Goal: Task Accomplishment & Management: Manage account settings

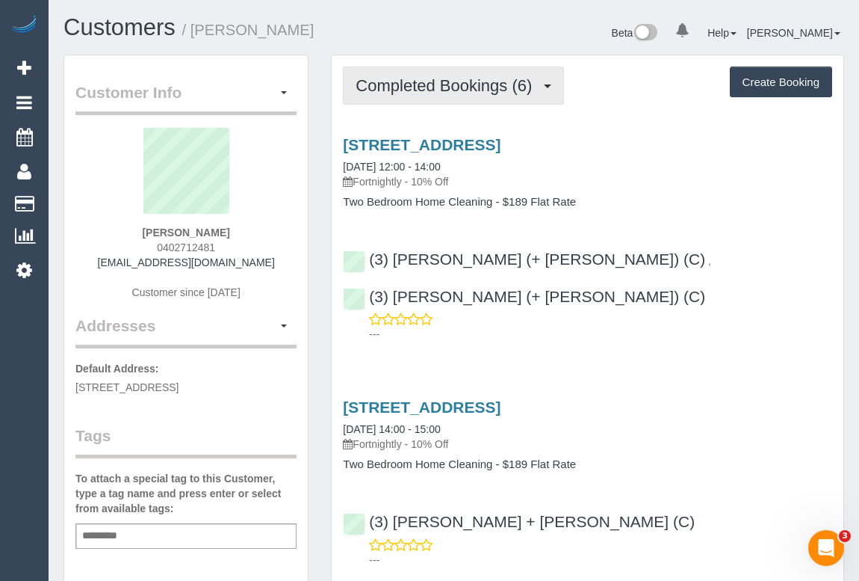
click at [449, 93] on span "Completed Bookings (6)" at bounding box center [448, 85] width 184 height 19
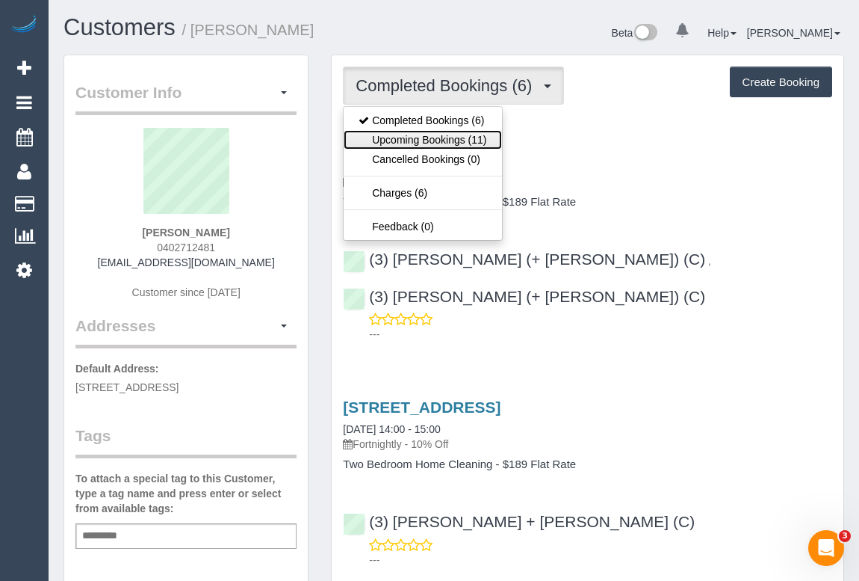
click at [440, 144] on link "Upcoming Bookings (11)" at bounding box center [423, 139] width 158 height 19
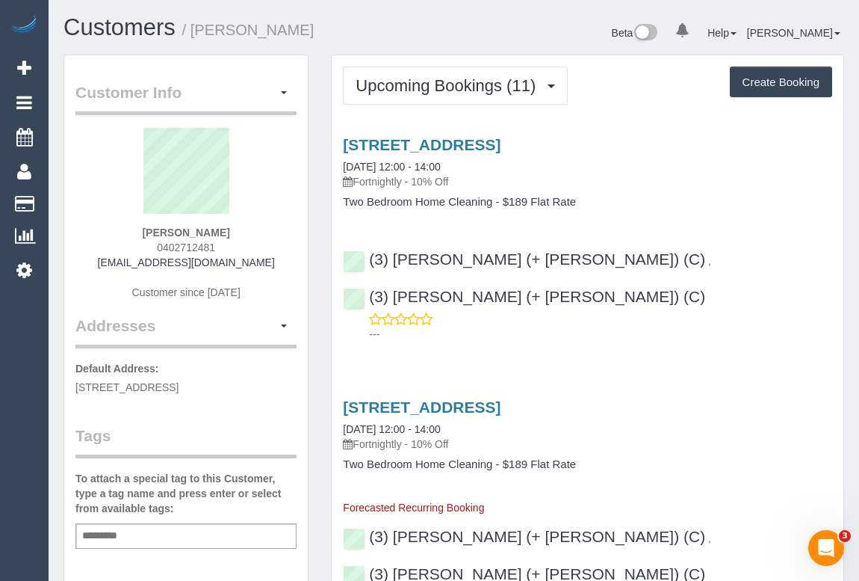
click at [667, 199] on h4 "Two Bedroom Home Cleaning - $189 Flat Rate" at bounding box center [587, 202] width 489 height 13
click at [501, 142] on link "1 Villiers Street, 1, North Melbourne, VIC 3051" at bounding box center [422, 144] width 158 height 17
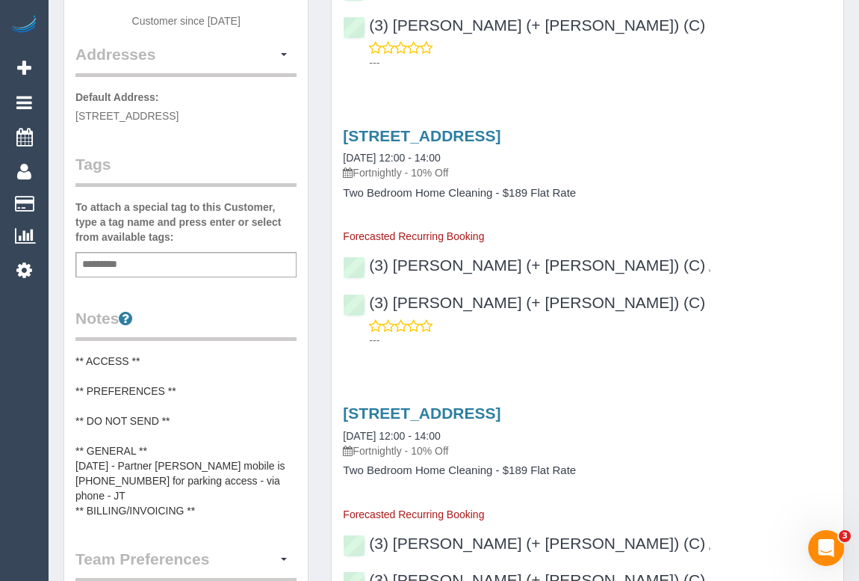
scroll to position [407, 0]
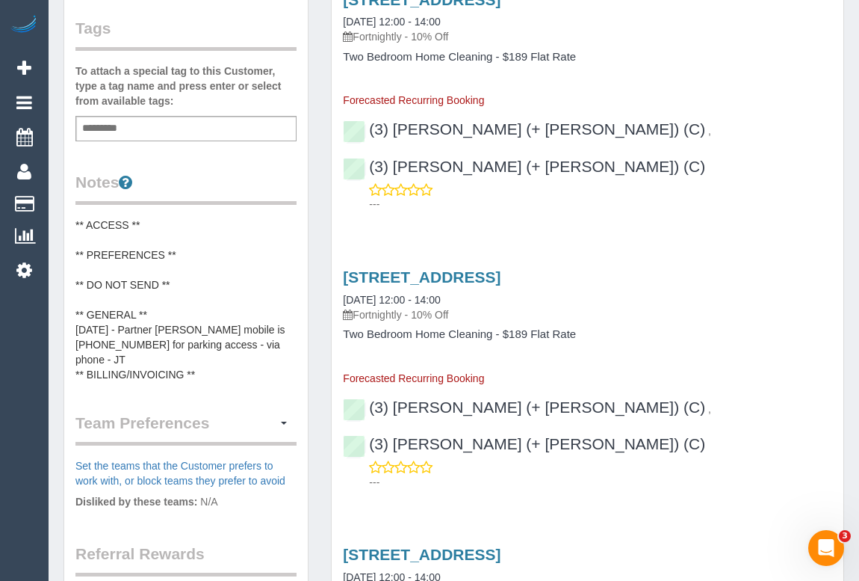
click at [158, 220] on pre "** ACCESS ** ** PREFERENCES ** ** DO NOT SEND ** ** GENERAL ** 04/09/25 - Partn…" at bounding box center [185, 299] width 221 height 164
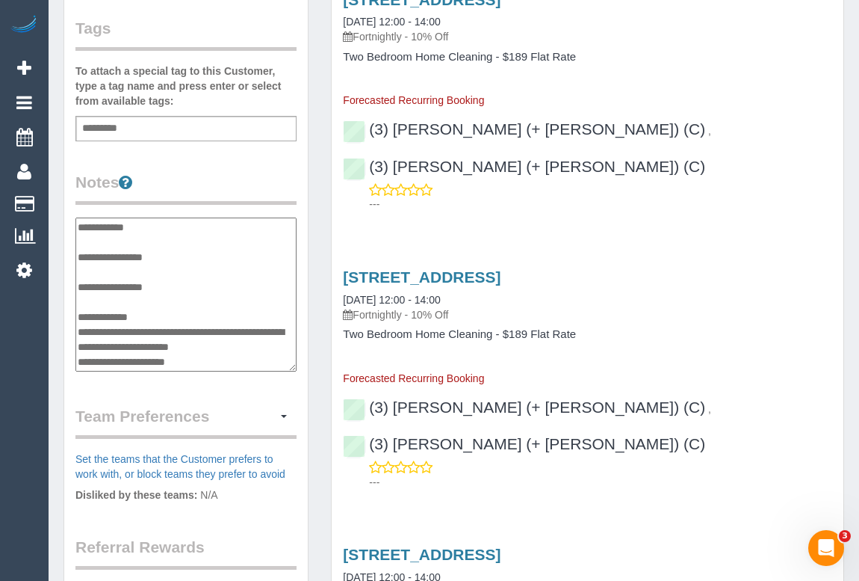
click at [158, 220] on textarea "**********" at bounding box center [185, 294] width 221 height 154
click at [194, 253] on textarea "**********" at bounding box center [185, 294] width 221 height 154
click at [114, 237] on textarea "**********" at bounding box center [185, 294] width 221 height 154
paste textarea "**********"
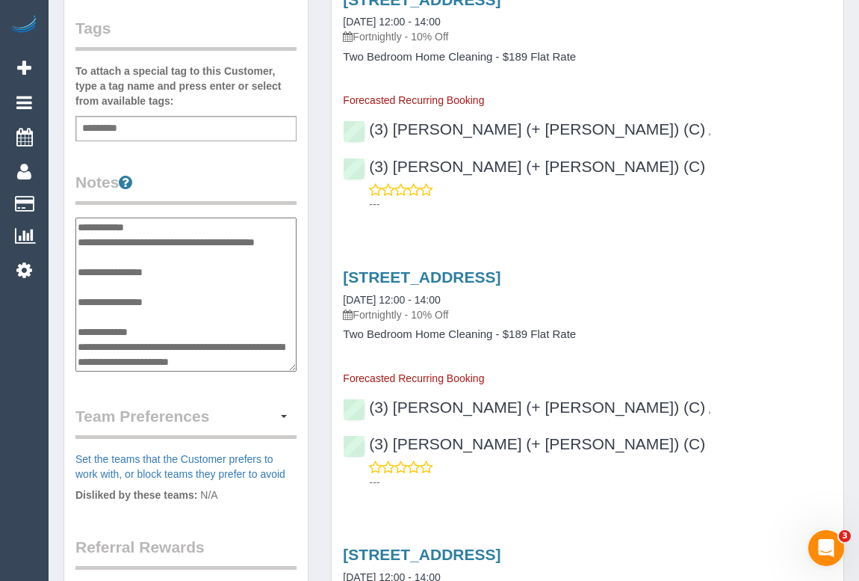
click at [134, 257] on textarea "**********" at bounding box center [185, 294] width 221 height 154
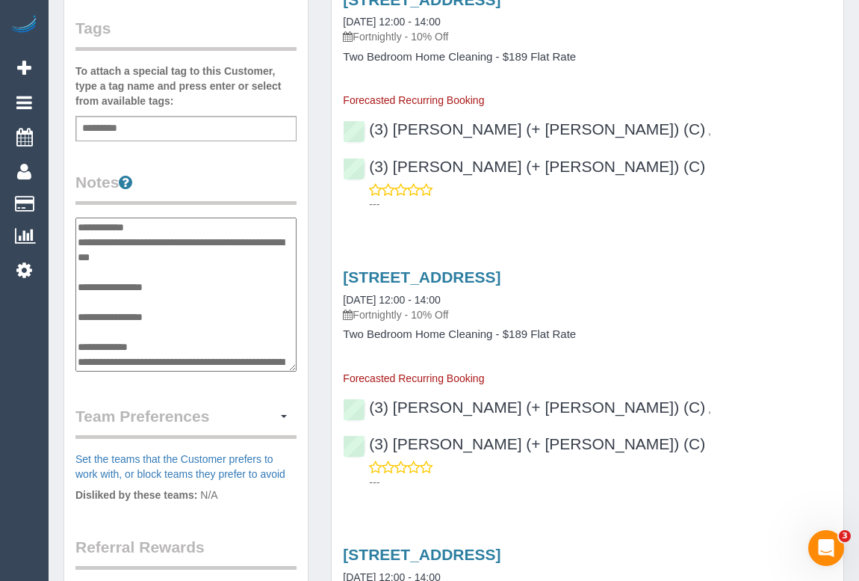
click at [117, 256] on textarea "**********" at bounding box center [185, 294] width 221 height 154
click at [118, 257] on textarea "**********" at bounding box center [185, 294] width 221 height 154
paste textarea "**********"
click at [147, 253] on textarea "**********" at bounding box center [185, 294] width 221 height 154
click at [128, 241] on textarea "**********" at bounding box center [185, 294] width 221 height 154
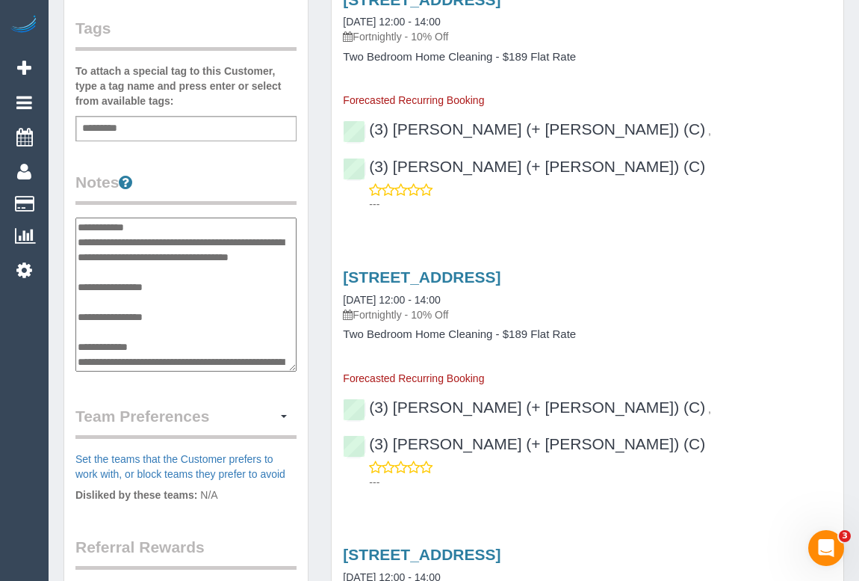
click at [250, 283] on textarea "**********" at bounding box center [185, 294] width 221 height 154
type textarea "**********"
click at [300, 183] on div "Customer Info Edit Contact Info Send Message Email Preferences Special Sales Ta…" at bounding box center [186, 211] width 244 height 1127
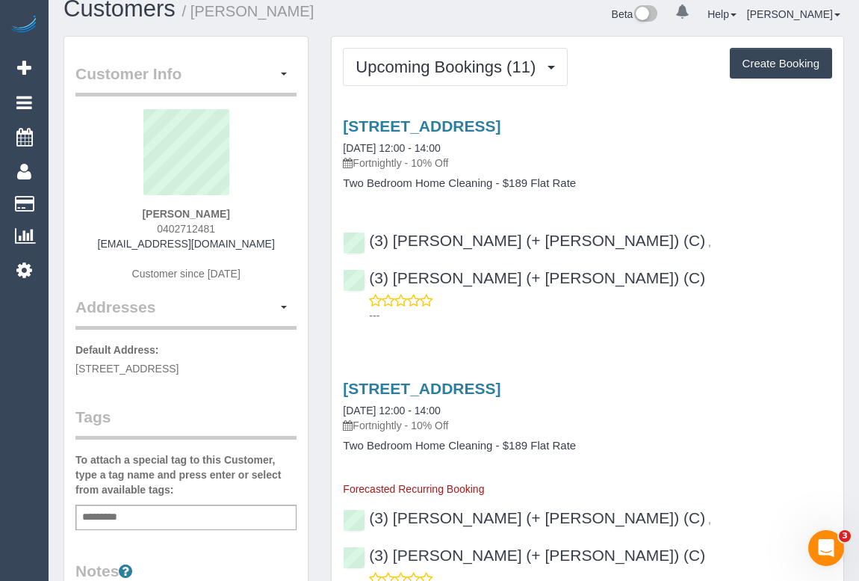
scroll to position [0, 0]
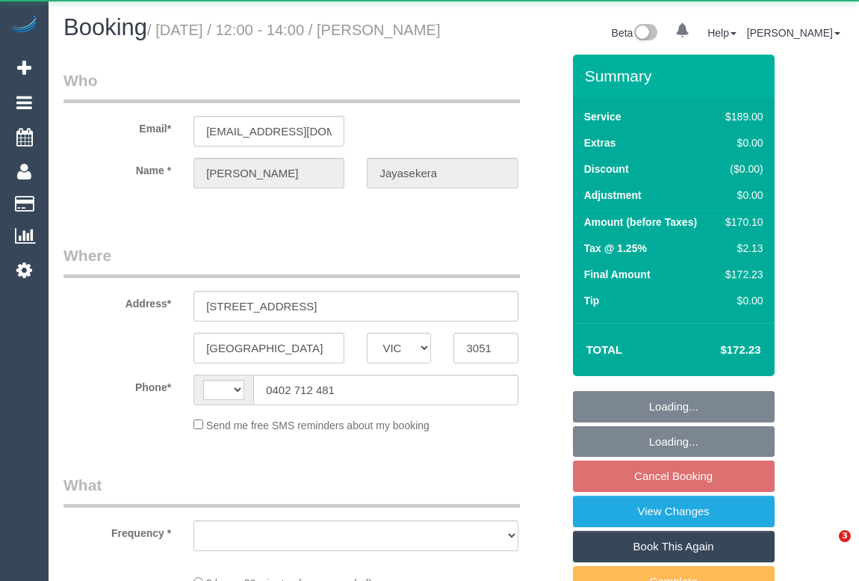
select select "VIC"
select select "object:287"
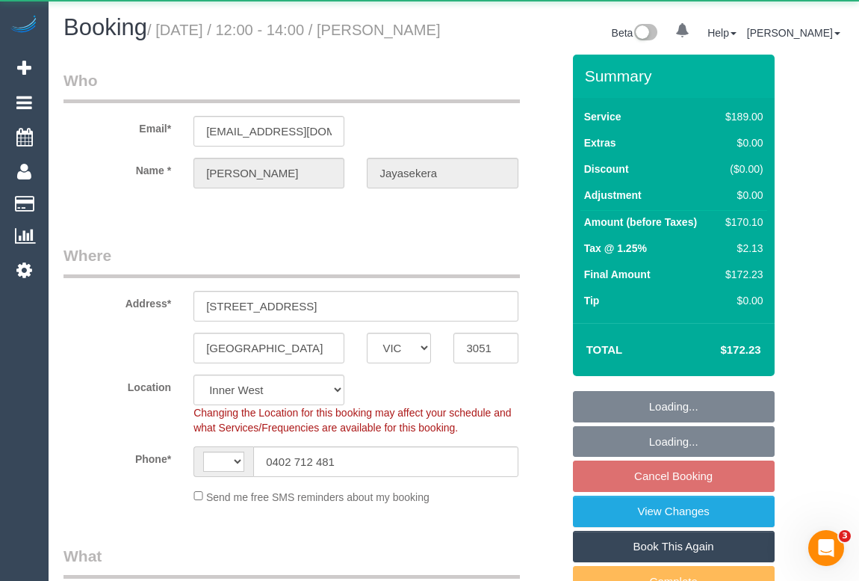
select select "string:AU"
select select "string:stripe-pm_1RSr0w2GScqysDRVH3SAOKS0"
select select "number:28"
select select "number:16"
select select "number:19"
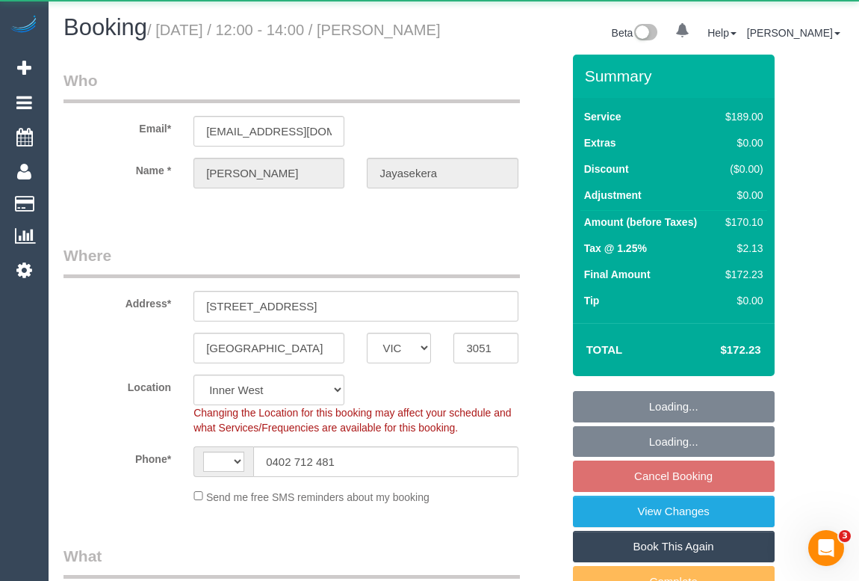
select select "number:22"
select select "number:35"
select select "number:13"
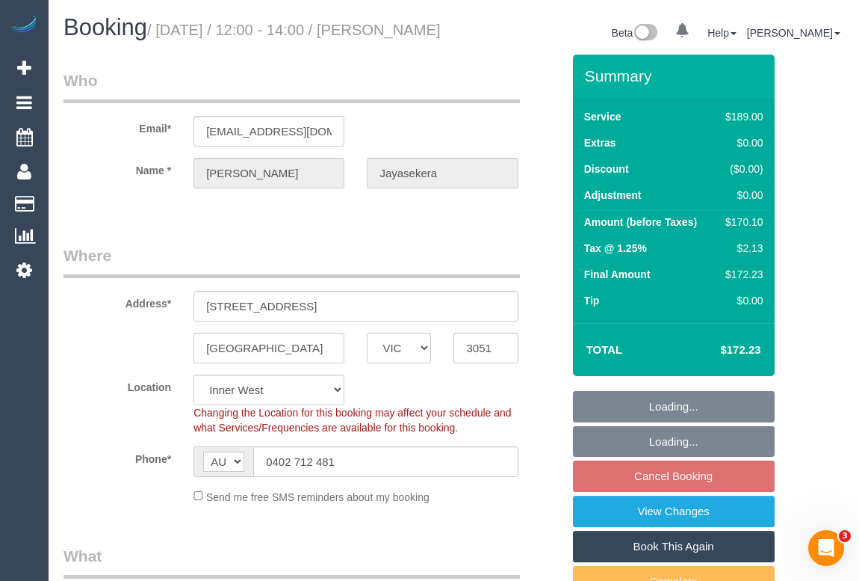
select select "spot1"
select select "object:1451"
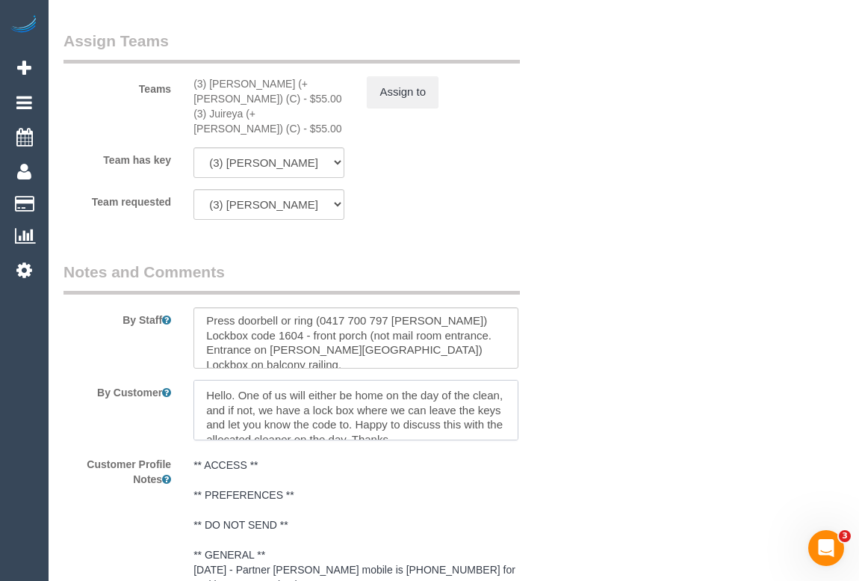
scroll to position [15, 0]
click at [566, 430] on div "By Customer" at bounding box center [312, 410] width 521 height 61
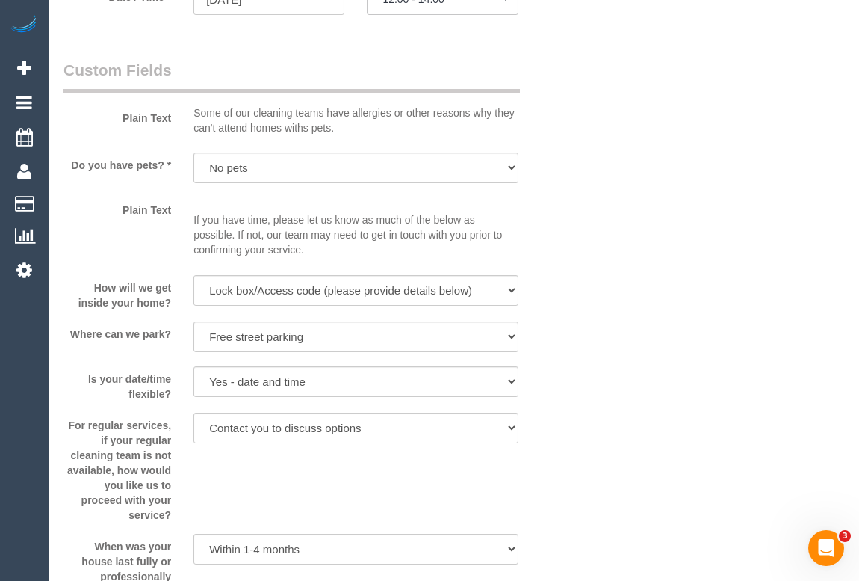
scroll to position [1698, 0]
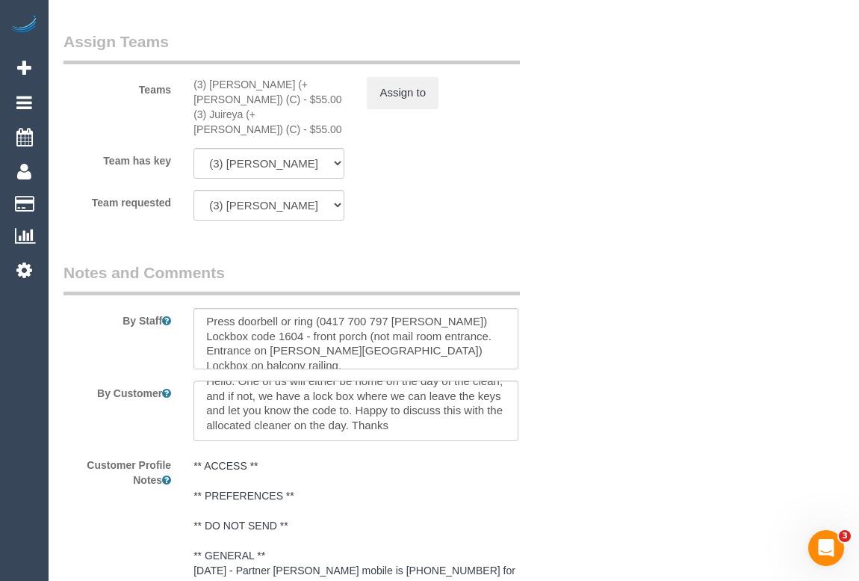
scroll to position [2377, 0]
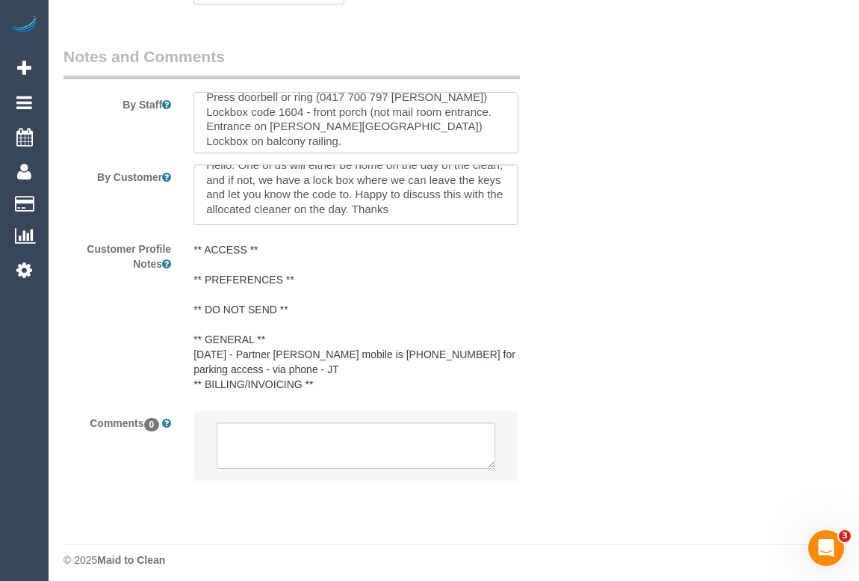
scroll to position [59, 0]
click at [359, 130] on textarea at bounding box center [356, 122] width 324 height 61
click at [215, 127] on textarea at bounding box center [356, 122] width 324 height 61
paste textarea "⦁ Garage remote will be in the lockbox. ⦁ Use remote to open garage door at 1 V…"
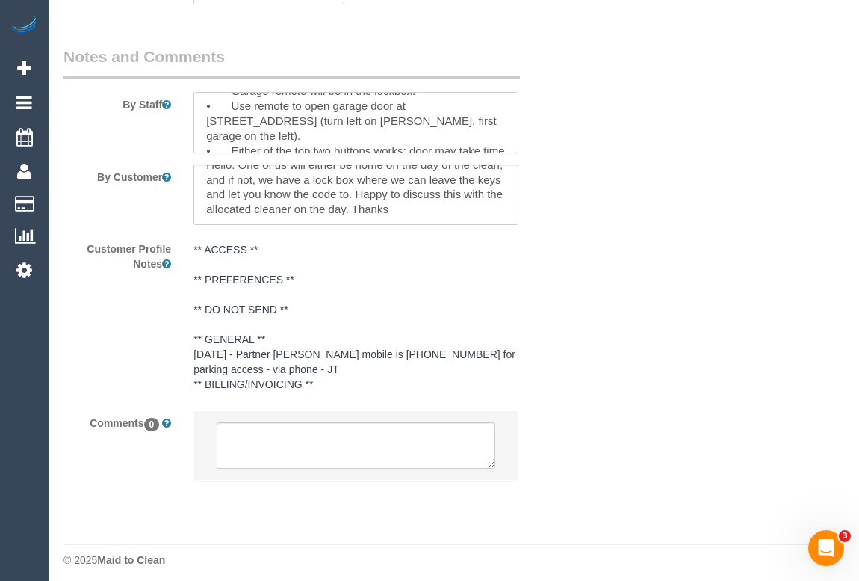
scroll to position [0, 0]
type textarea "Estimated time 3-3.5 hours. Let the office know if you ned any extra time. Pres…"
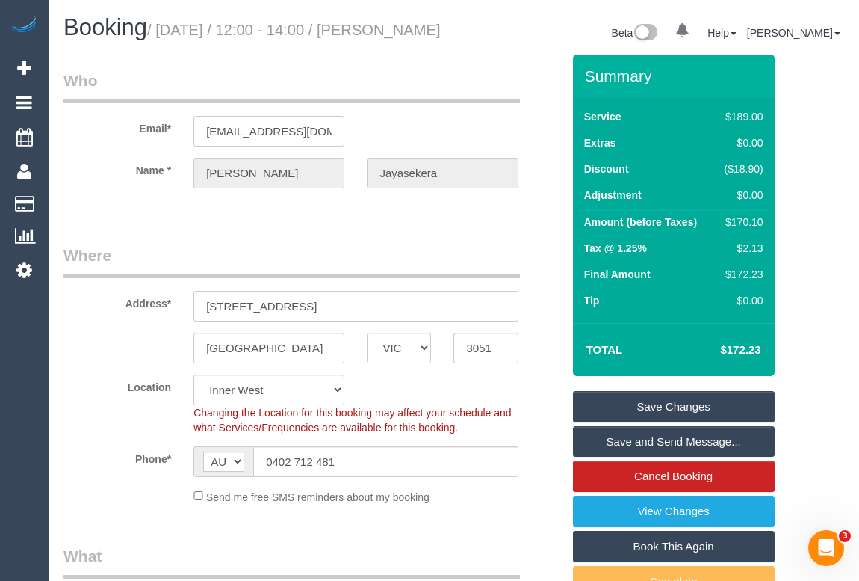
drag, startPoint x: 202, startPoint y: 56, endPoint x: 63, endPoint y: 56, distance: 139.7
click at [64, 40] on h1 "Booking / September 18, 2025 / 12:00 - 14:00 / Pavithra Jayasekera" at bounding box center [254, 27] width 380 height 25
copy small "Pavithra Jayasekera"
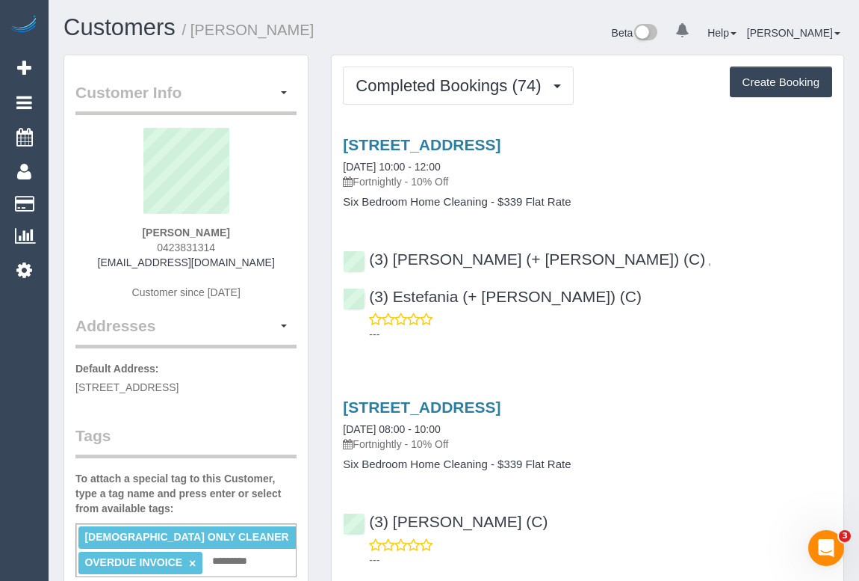
click at [743, 398] on h3 "4 Tashinny Rd, Toorak, VIC 3142" at bounding box center [587, 406] width 489 height 17
click at [677, 398] on div "4 Tashinny Rd, Toorak, VIC 3142 04/08/2025 08:00 - 10:00 Fortnightly - 10% Off" at bounding box center [587, 425] width 489 height 54
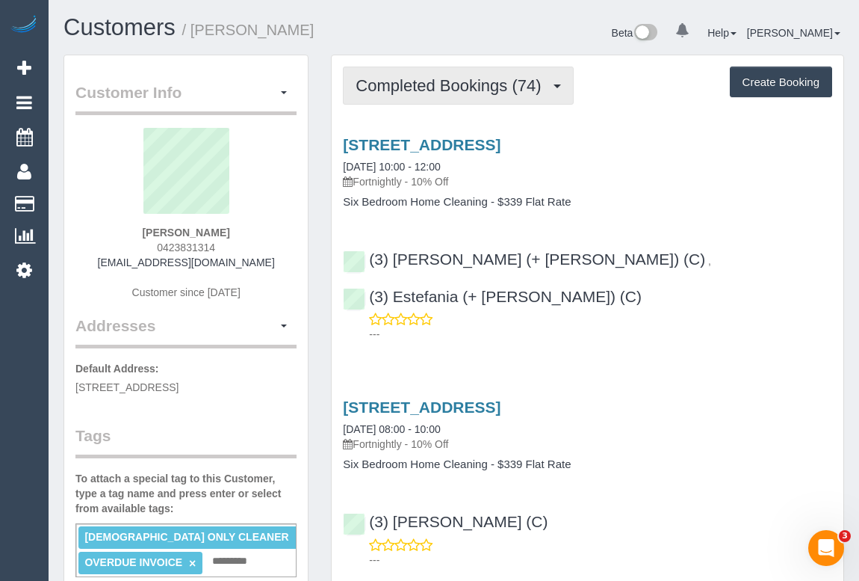
drag, startPoint x: 622, startPoint y: 169, endPoint x: 463, endPoint y: 104, distance: 171.9
click at [622, 169] on div "4 Tashinny Rd, Toorak, VIC 3142 25/08/2025 10:00 - 12:00 Fortnightly - 10% Off" at bounding box center [587, 163] width 489 height 54
click at [438, 87] on span "Completed Bookings (74)" at bounding box center [452, 85] width 193 height 19
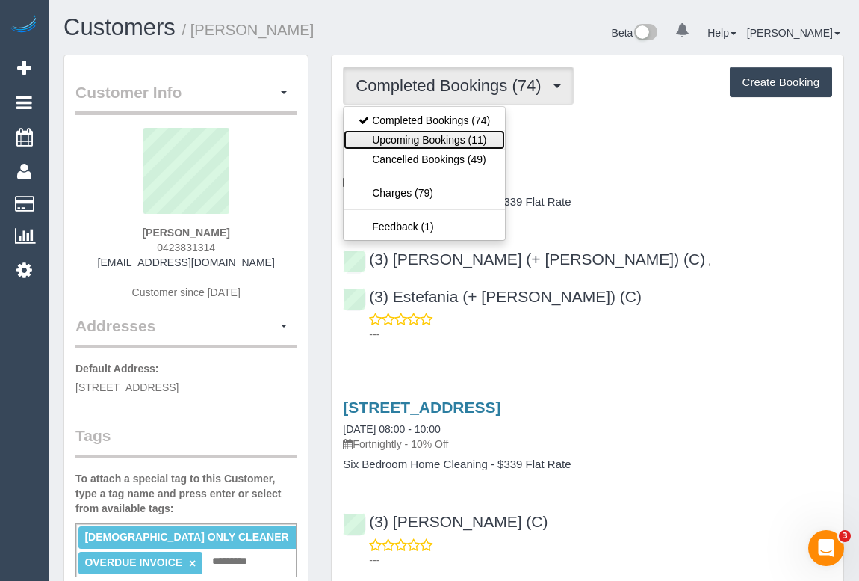
click at [436, 145] on link "Upcoming Bookings (11)" at bounding box center [424, 139] width 161 height 19
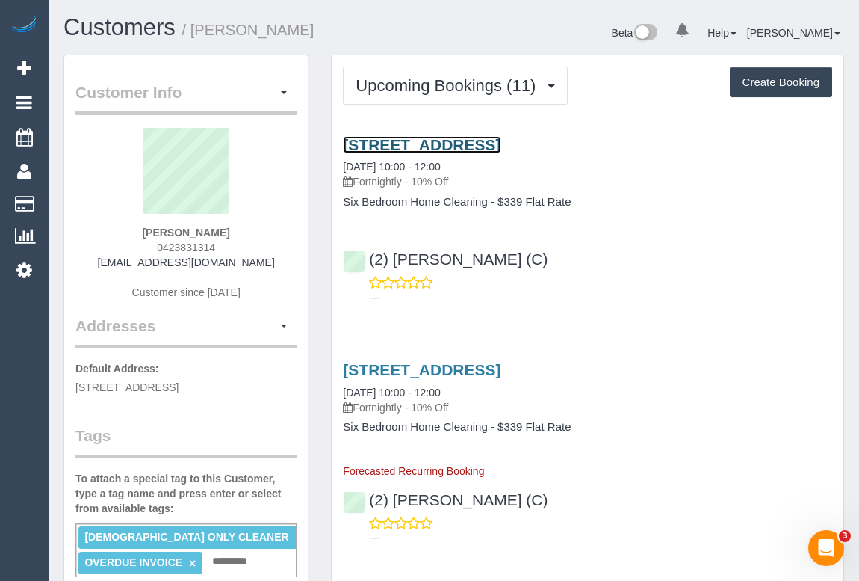
click at [487, 142] on link "4 Tashinny Rd, Toorak, VIC 3142" at bounding box center [422, 144] width 158 height 17
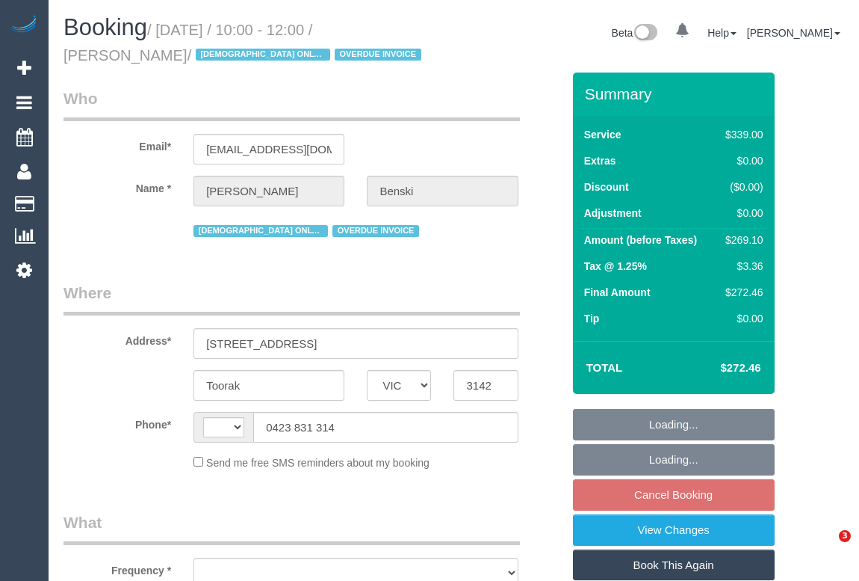
select select "VIC"
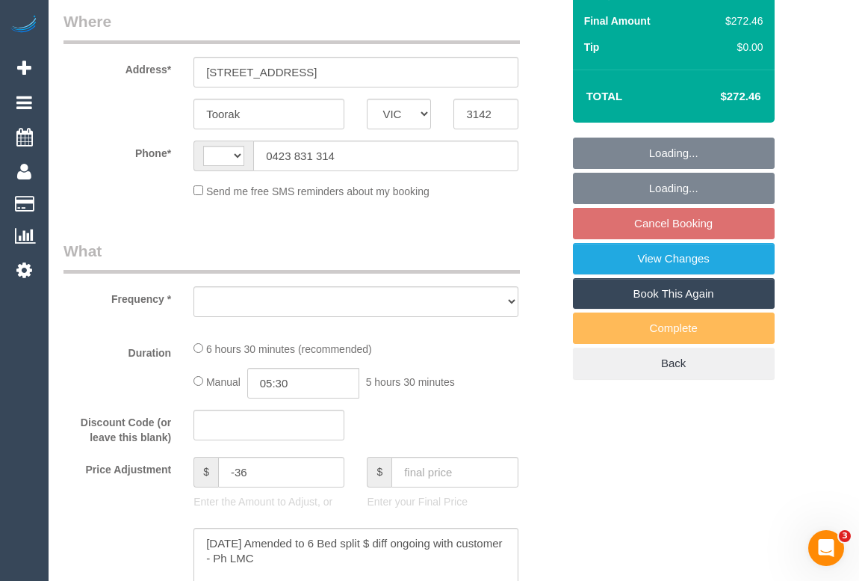
select select "string:AU"
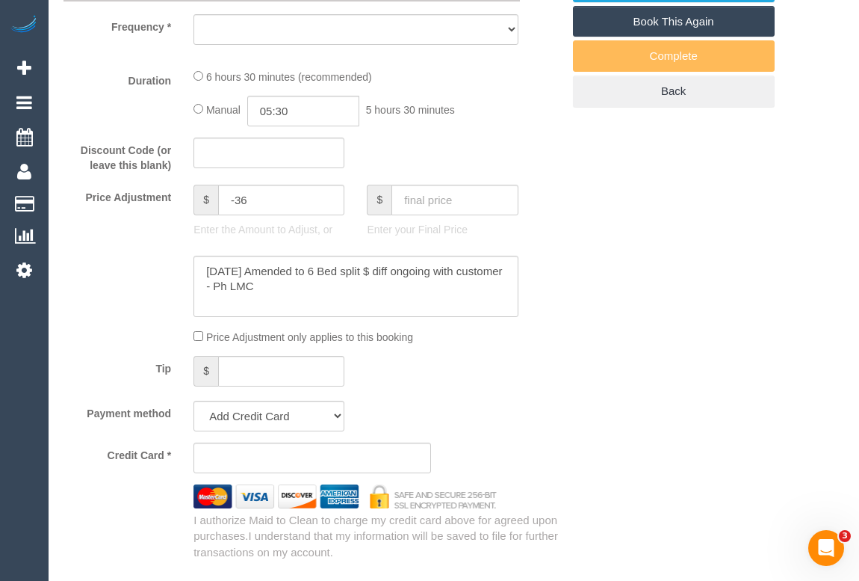
select select "object:541"
select select "string:stripe-pm_1Nanxg2GScqysDRVTXuBTE9w"
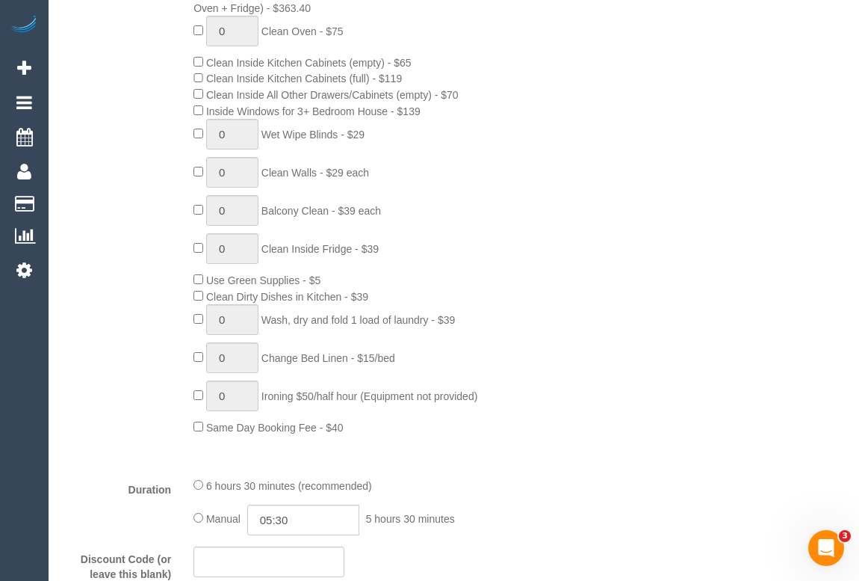
select select "number:28"
select select "number:14"
select select "number:19"
select select "number:23"
select select "number:35"
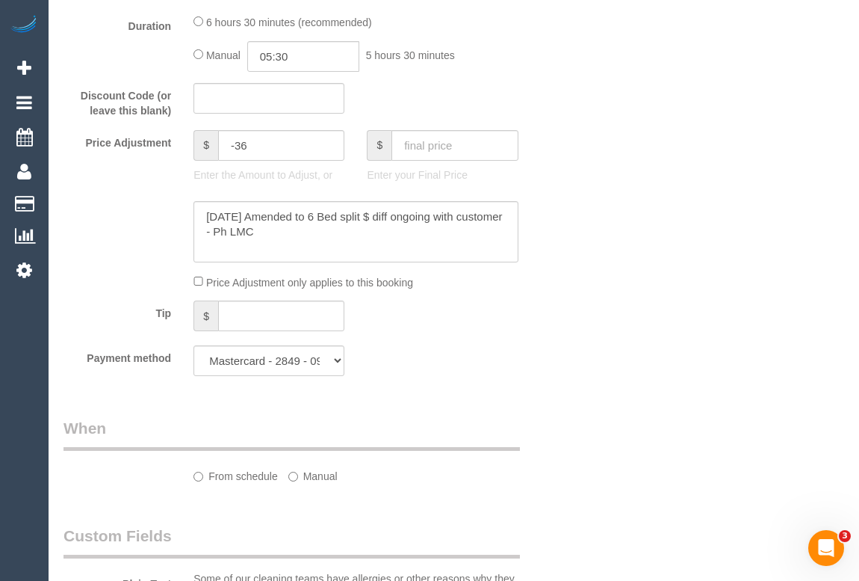
select select "object:1358"
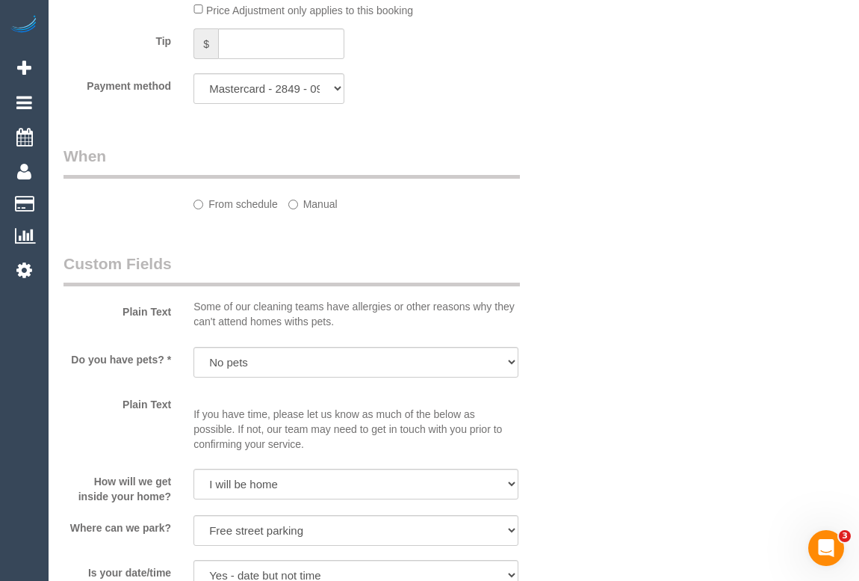
select select "spot3"
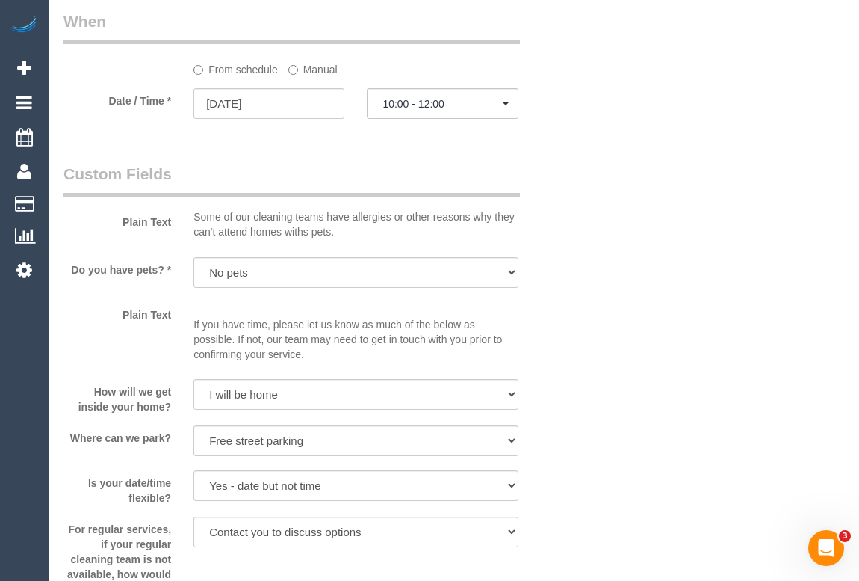
scroll to position [1702, 0]
click at [250, 109] on input "[DATE]" at bounding box center [269, 102] width 151 height 31
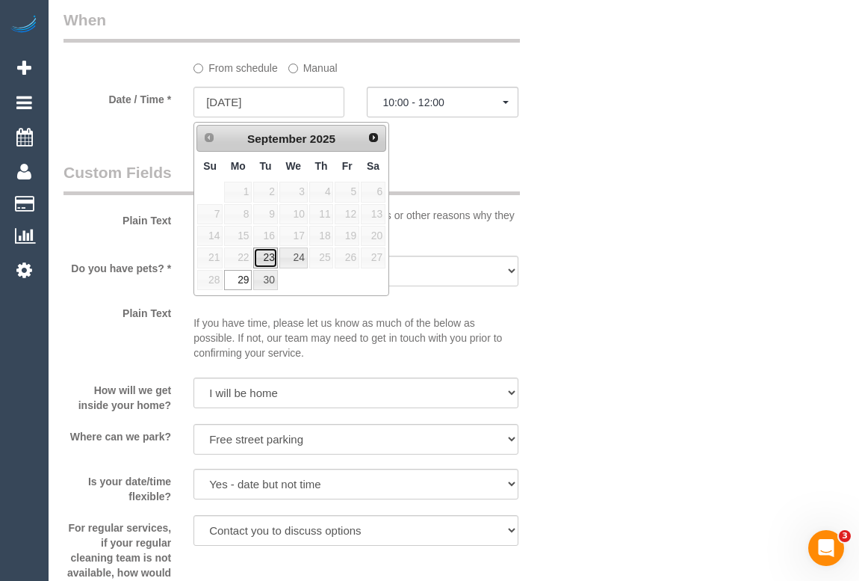
click at [269, 256] on link "23" at bounding box center [265, 257] width 24 height 20
type input "[DATE]"
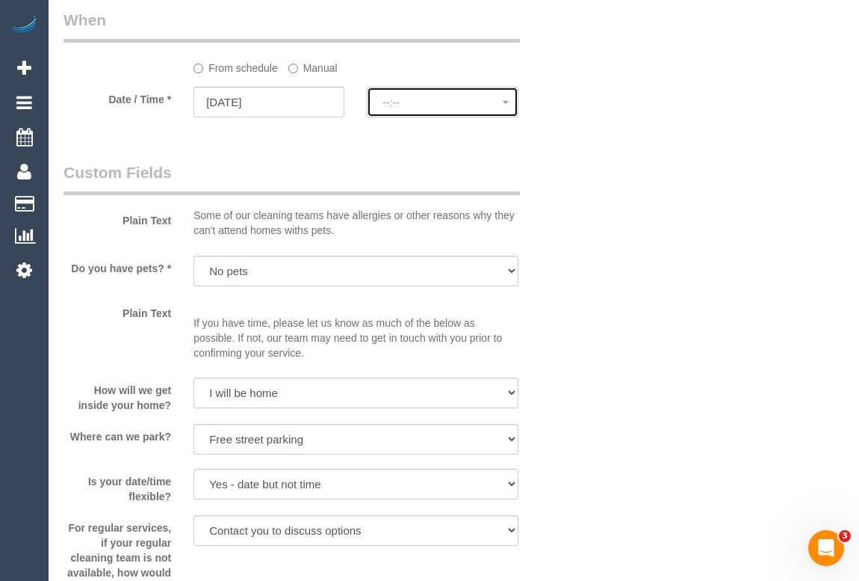
click at [405, 105] on span "--:--" at bounding box center [443, 102] width 120 height 12
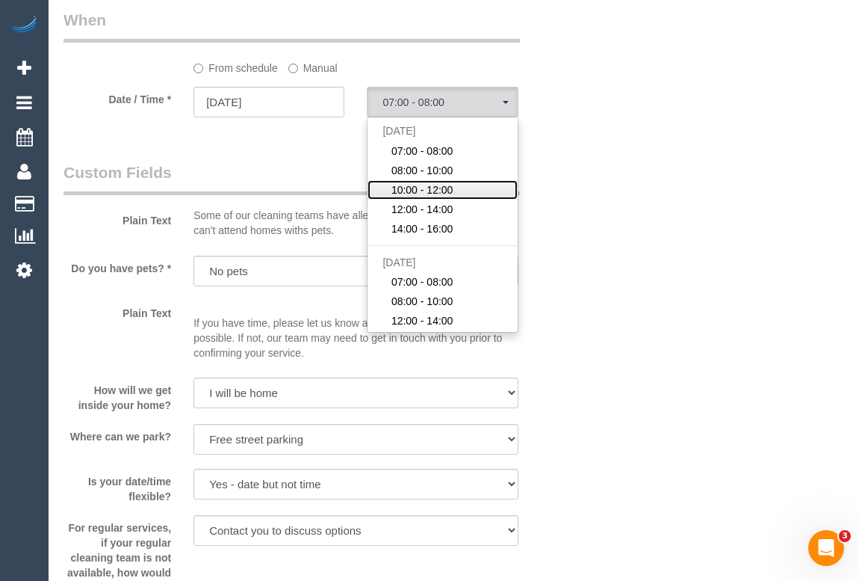
click at [431, 194] on span "10:00 - 12:00" at bounding box center [423, 189] width 62 height 15
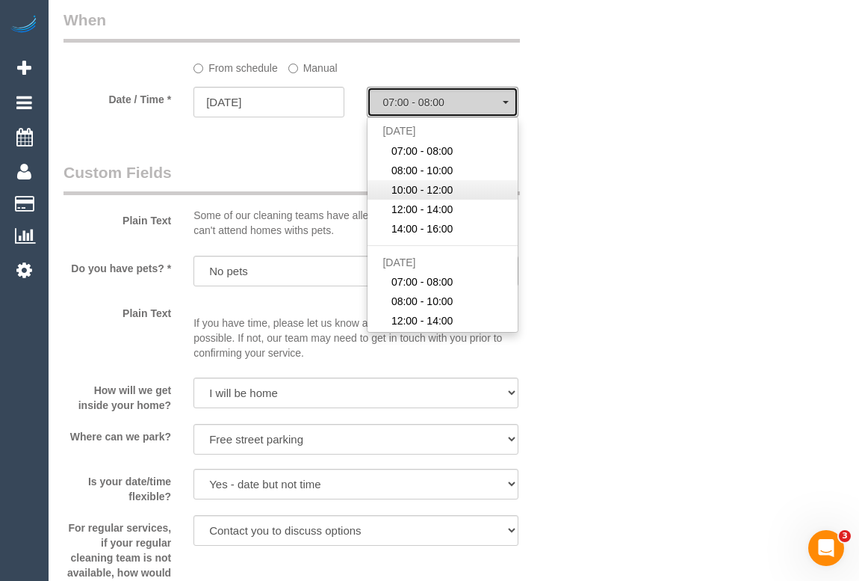
select select "spot28"
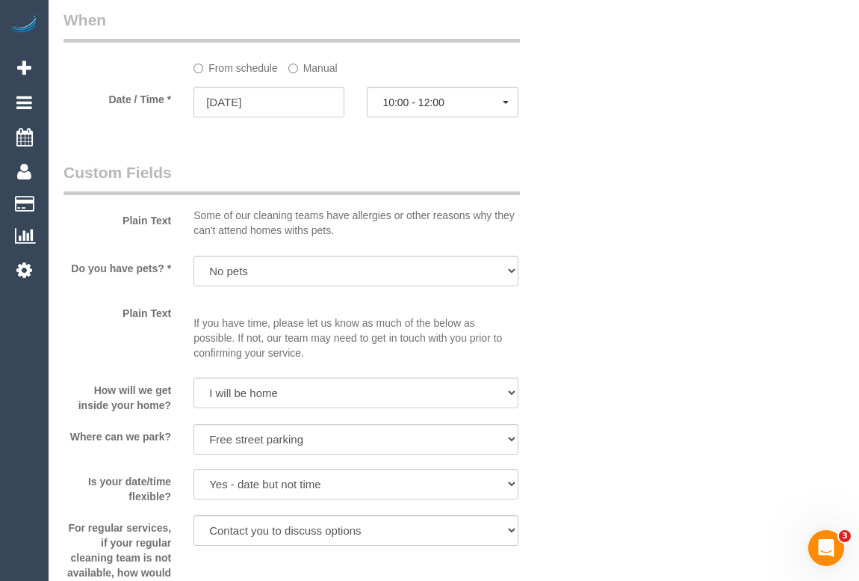
click at [670, 212] on div "Who Email* abenski86@gmail.com Name * Alex Benski FEMALE ONLY CLEANER OVERDUE I…" at bounding box center [454, 142] width 781 height 3544
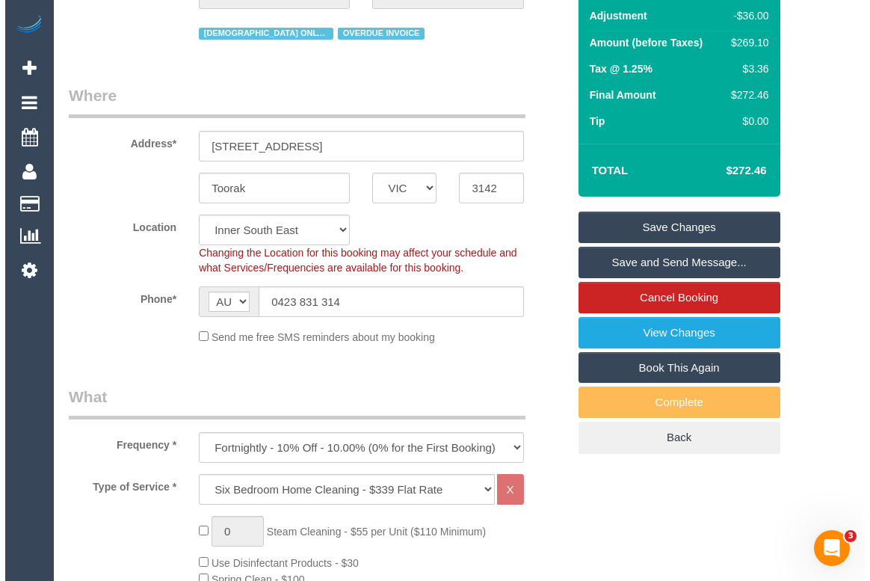
scroll to position [72, 0]
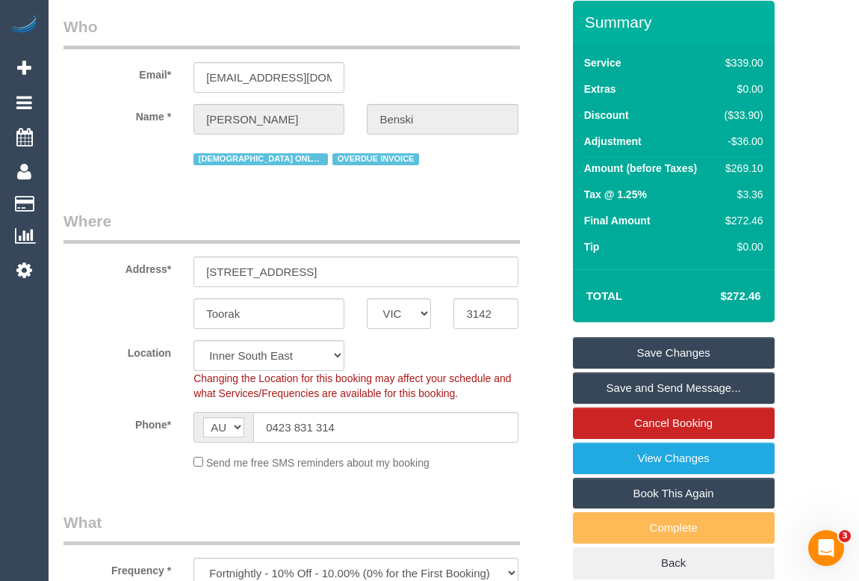
click at [675, 350] on link "Save Changes" at bounding box center [674, 352] width 202 height 31
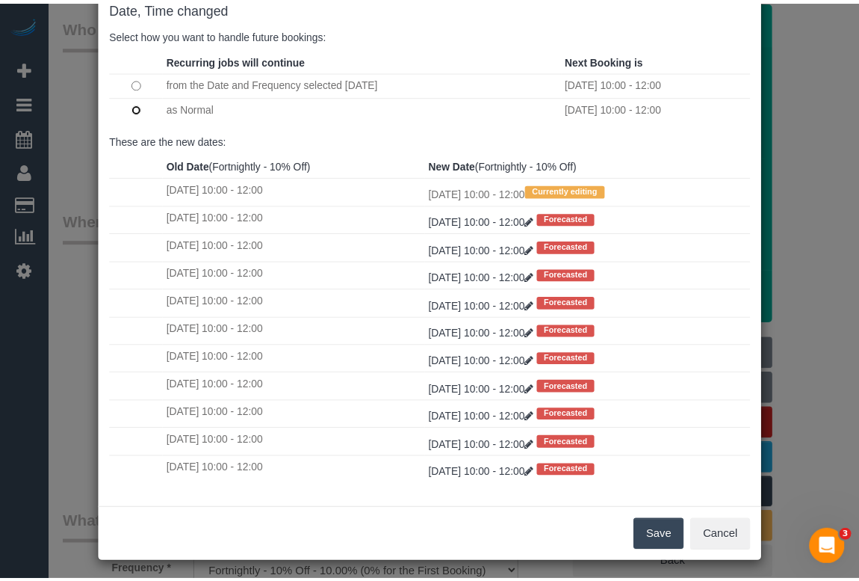
scroll to position [88, 0]
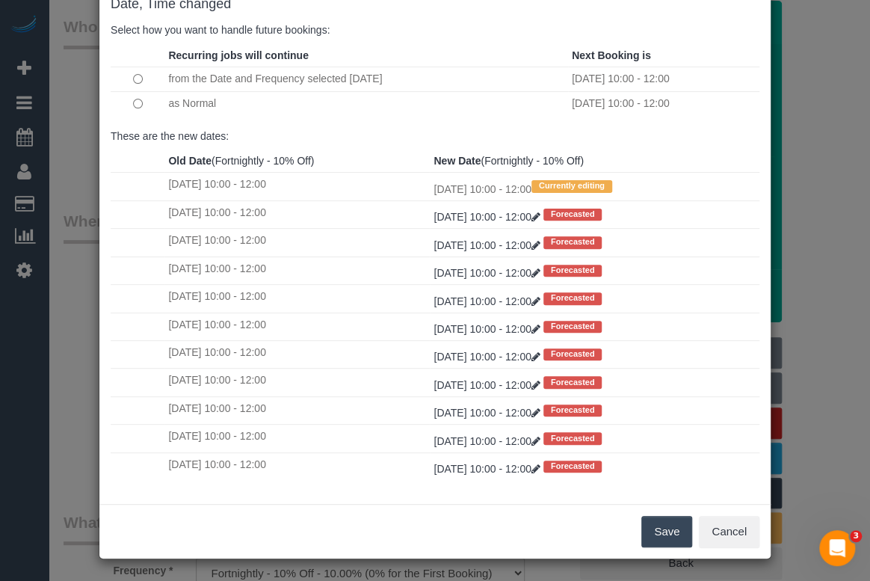
click at [667, 522] on button "Save" at bounding box center [666, 531] width 51 height 31
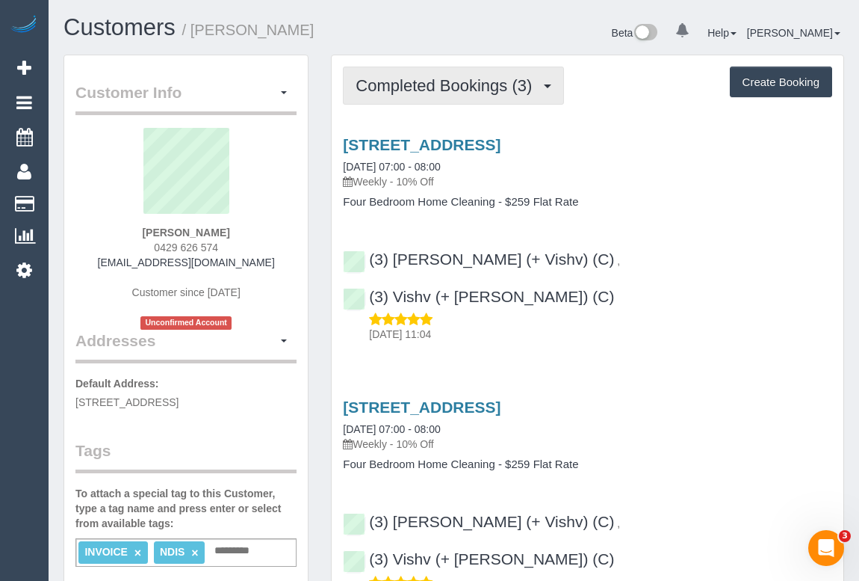
click at [403, 90] on span "Completed Bookings (3)" at bounding box center [448, 85] width 184 height 19
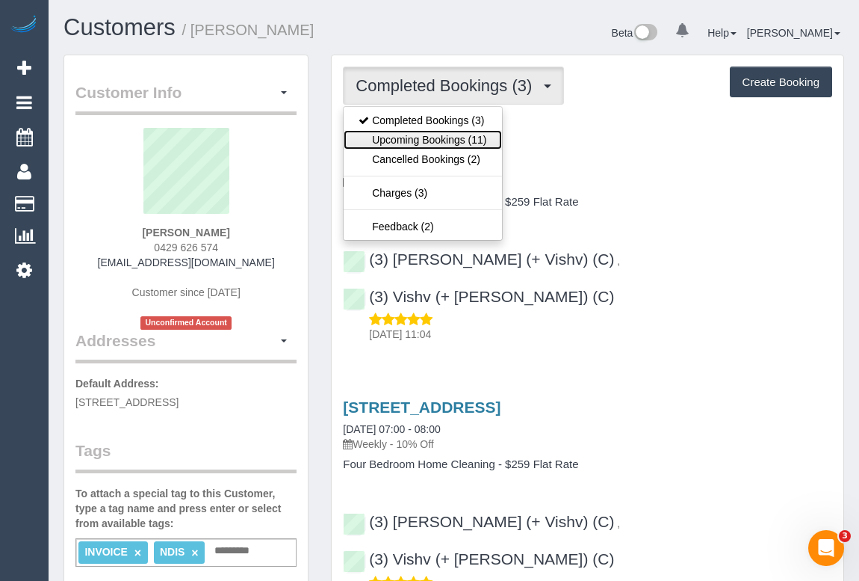
click at [403, 144] on link "Upcoming Bookings (11)" at bounding box center [423, 139] width 158 height 19
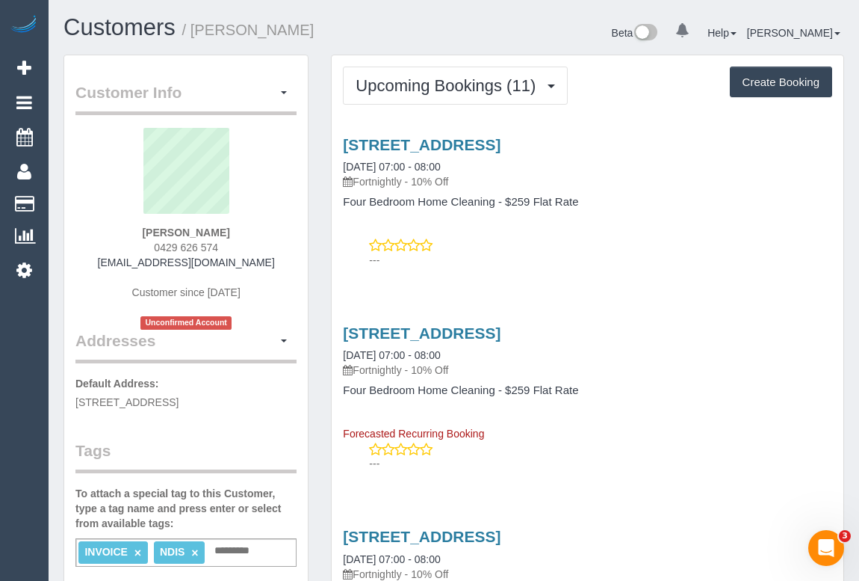
click at [487, 265] on p "---" at bounding box center [600, 260] width 463 height 15
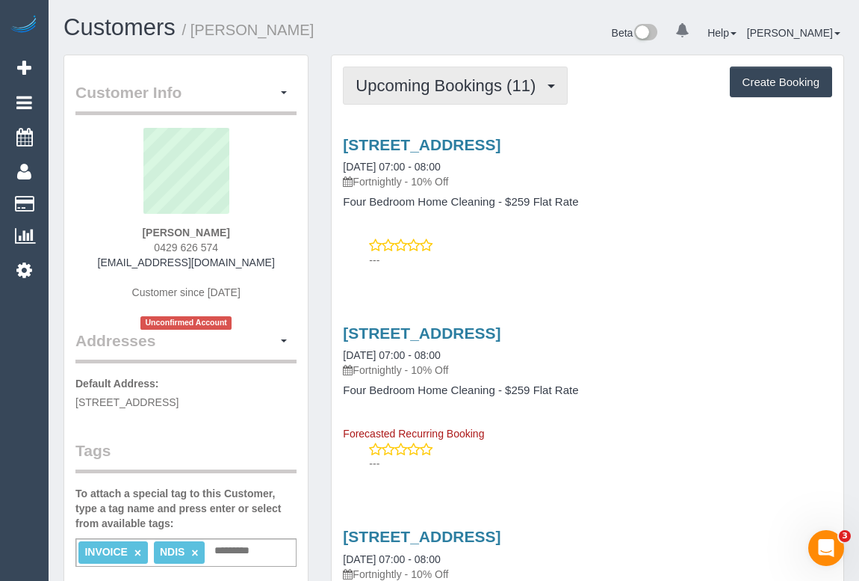
click at [457, 95] on button "Upcoming Bookings (11)" at bounding box center [455, 85] width 225 height 38
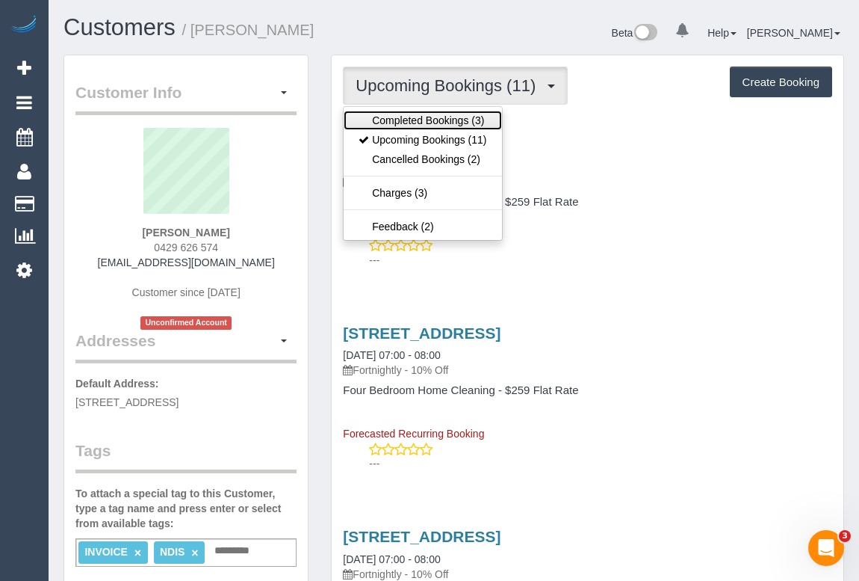
click at [451, 122] on link "Completed Bookings (3)" at bounding box center [423, 120] width 158 height 19
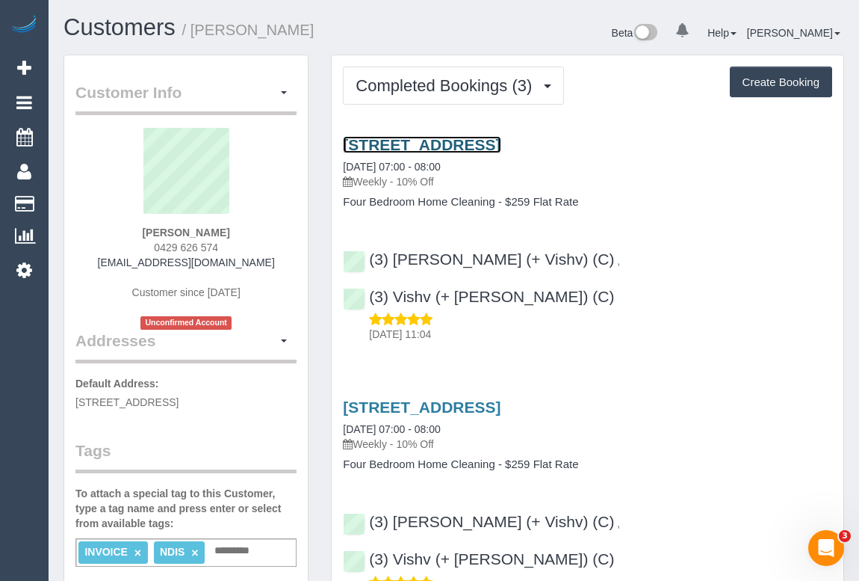
click at [501, 146] on link "122 Riversdale Road,, Hawthorn, VIC 3122" at bounding box center [422, 144] width 158 height 17
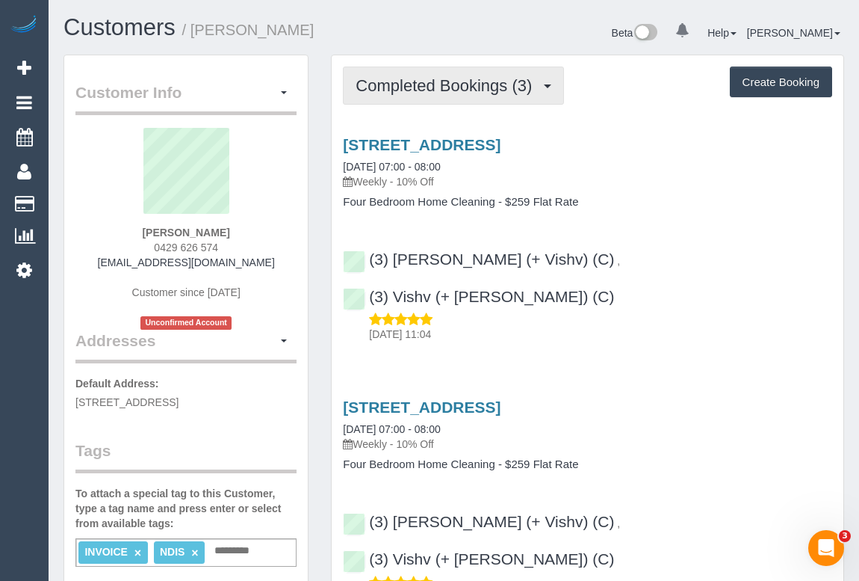
click at [456, 78] on span "Completed Bookings (3)" at bounding box center [448, 85] width 184 height 19
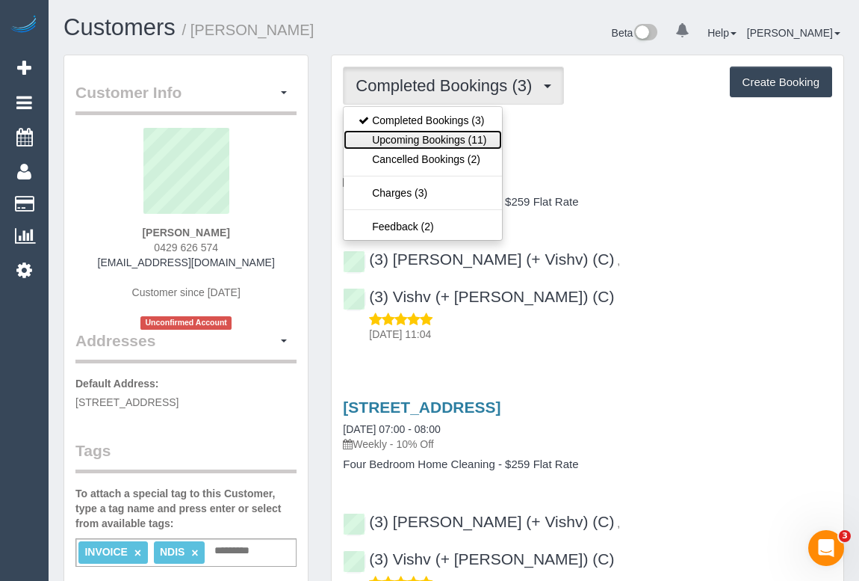
click at [414, 137] on link "Upcoming Bookings (11)" at bounding box center [423, 139] width 158 height 19
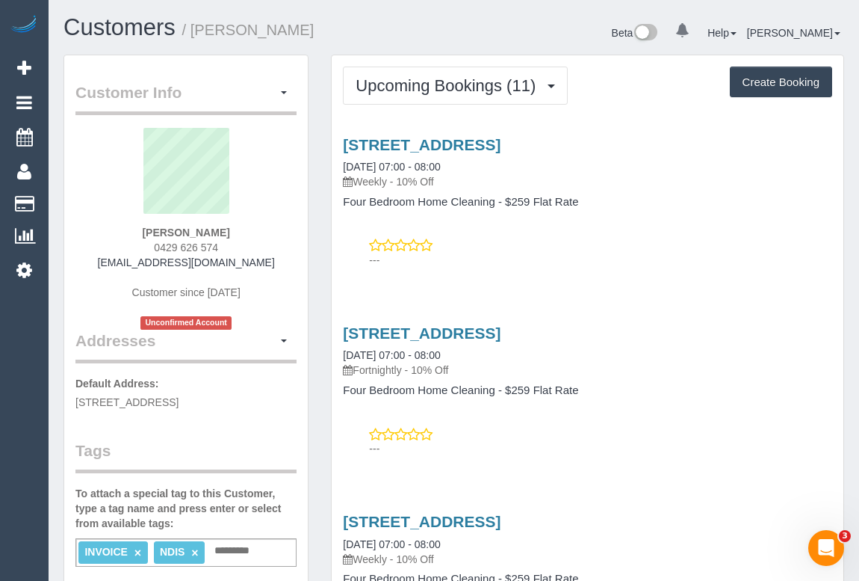
click at [362, 30] on h1 "Customers / Jane Poxon" at bounding box center [254, 27] width 380 height 25
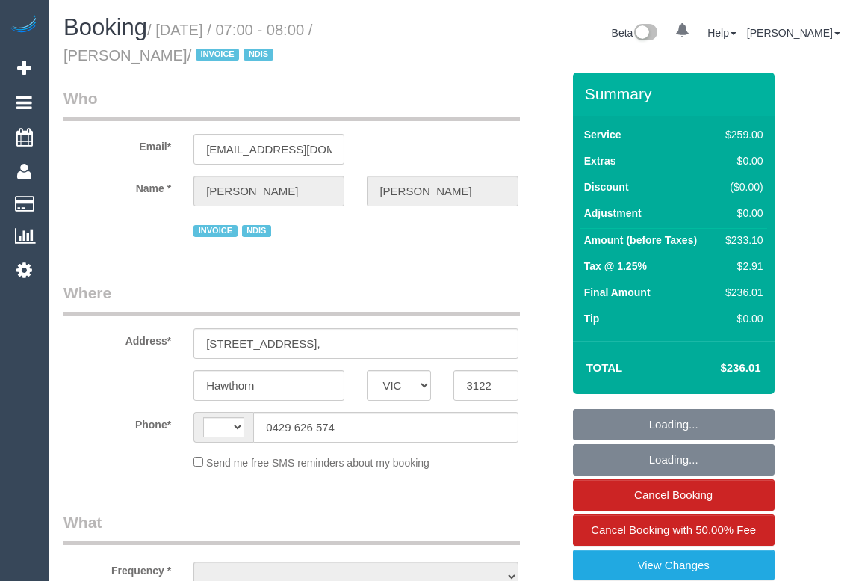
select select "VIC"
select select "string:AU"
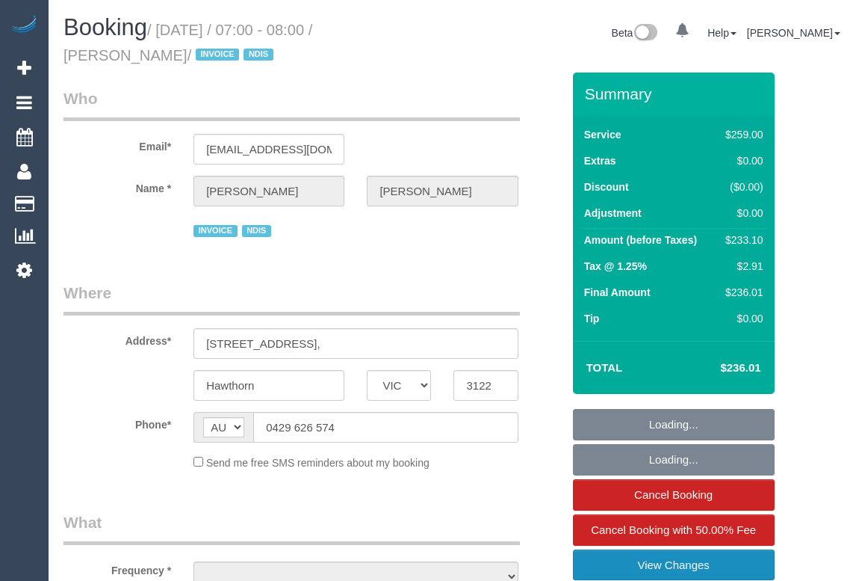
select select "object:684"
select select "number:29"
select select "number:14"
select select "number:19"
select select "number:25"
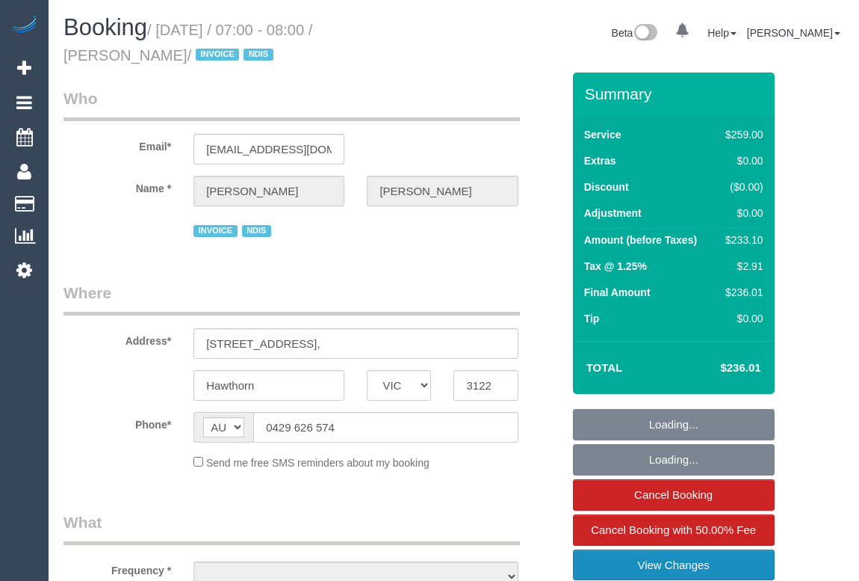
select select "number:33"
select select "number:12"
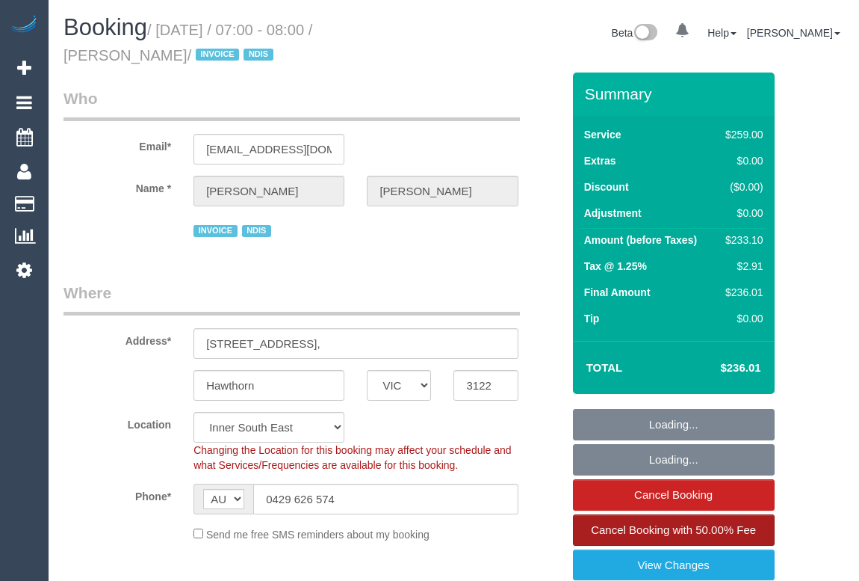
select select "object:1373"
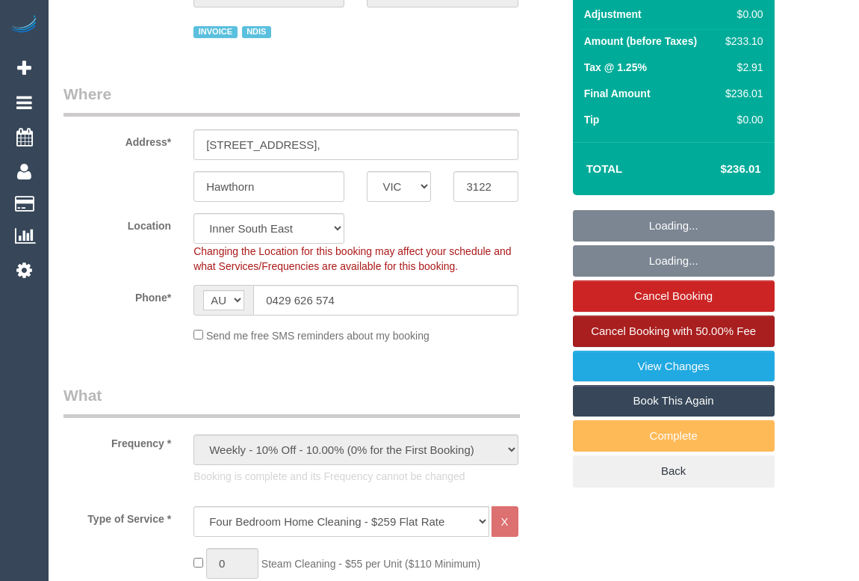
scroll to position [203, 0]
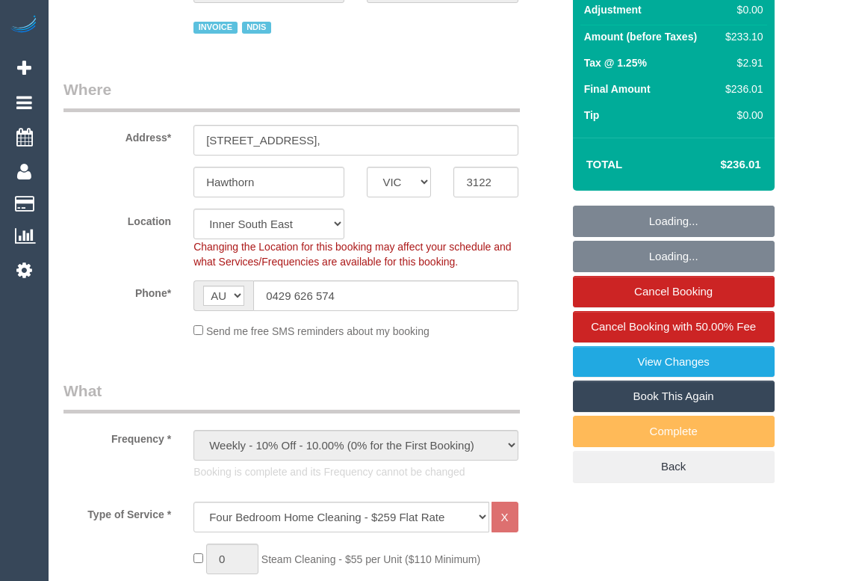
click at [669, 397] on link "Book This Again" at bounding box center [674, 395] width 202 height 31
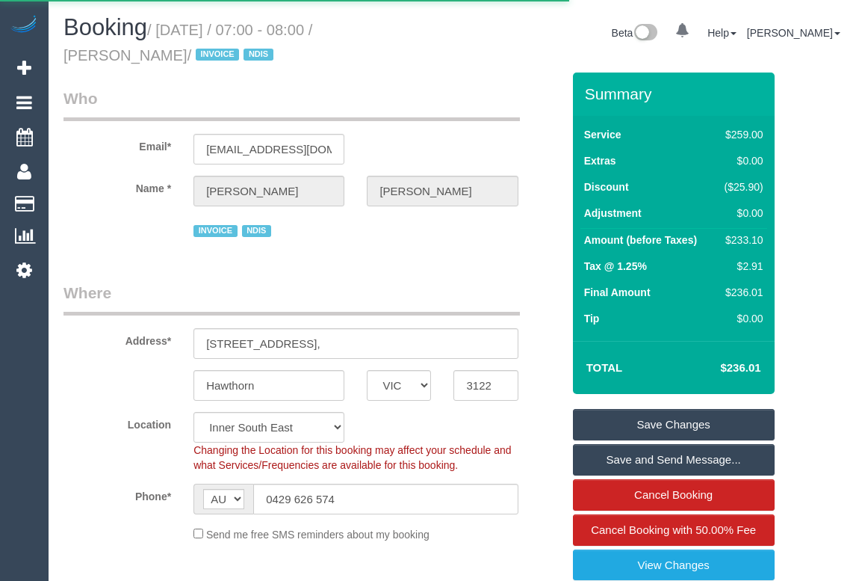
select select "VIC"
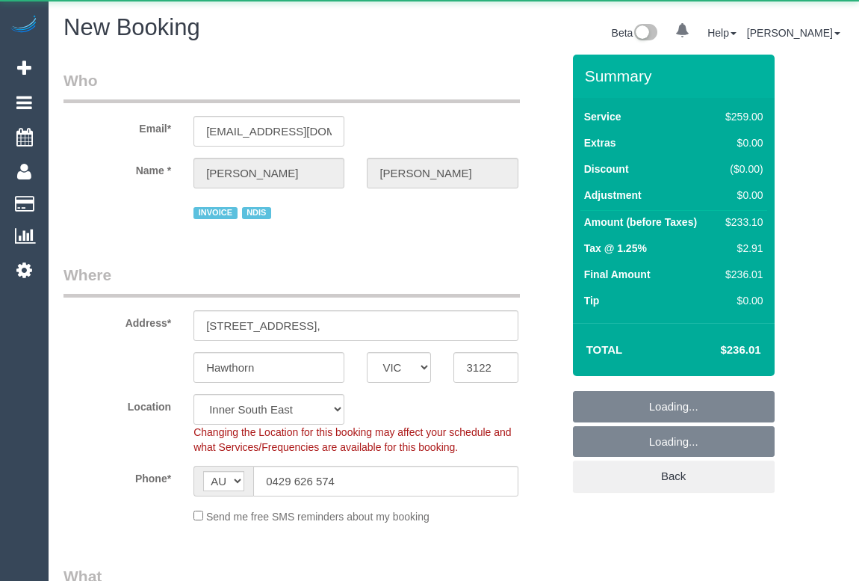
select select "object:2263"
select select "string:stripe"
select select "number:29"
select select "number:14"
select select "number:19"
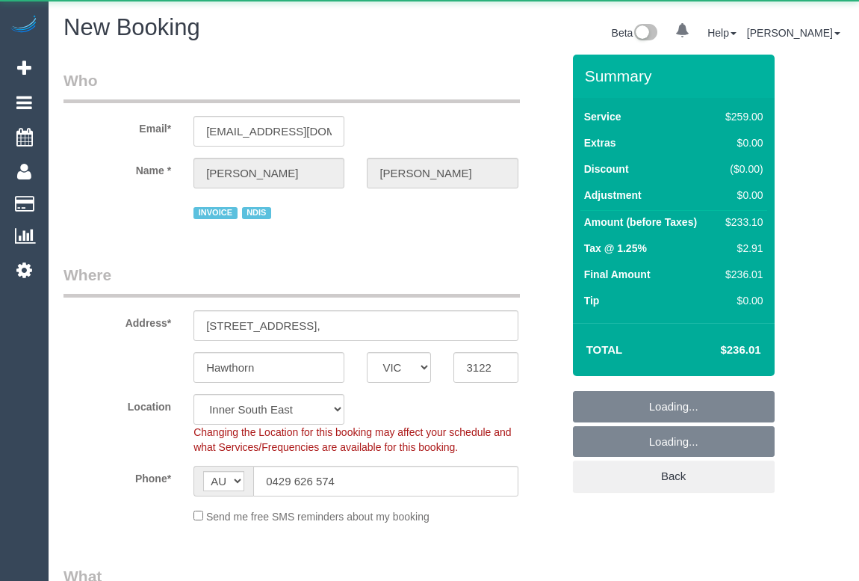
select select "number:25"
select select "number:33"
select select "number:12"
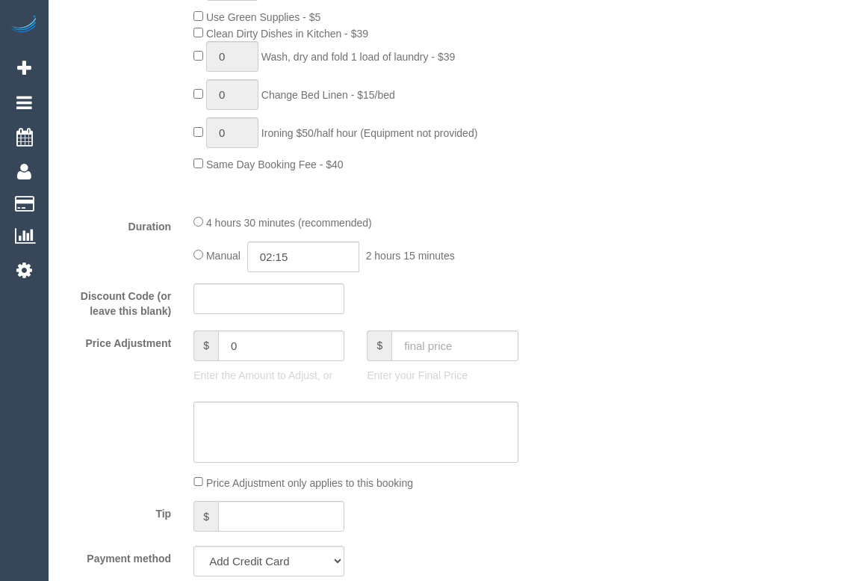
select select "object:2940"
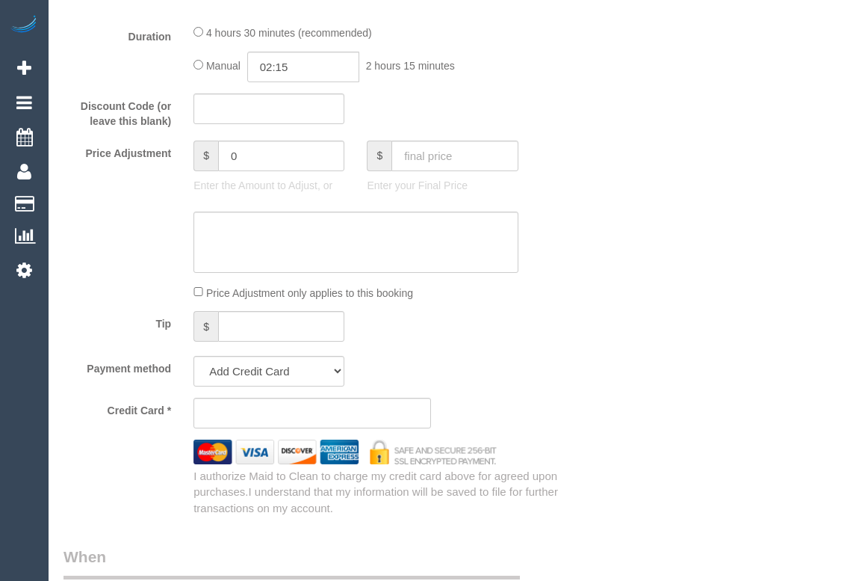
scroll to position [1630, 0]
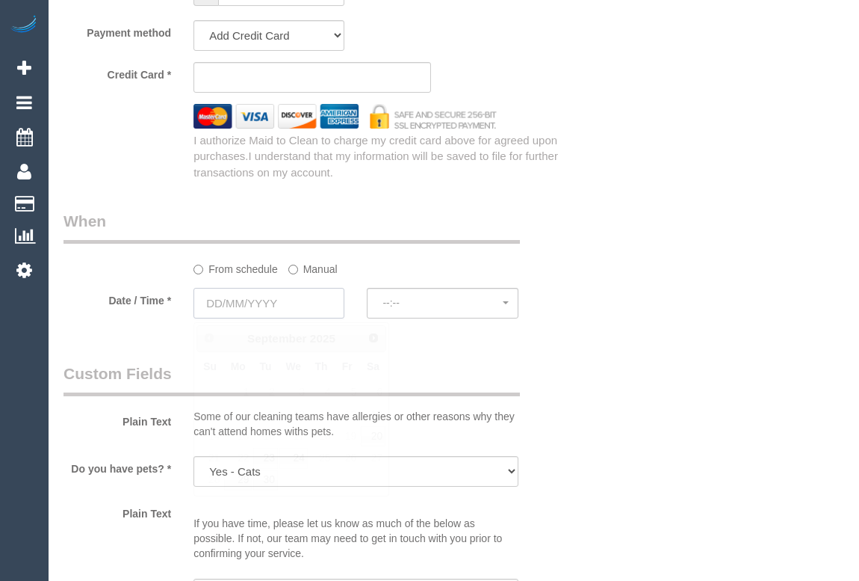
click at [254, 309] on input "text" at bounding box center [269, 303] width 151 height 31
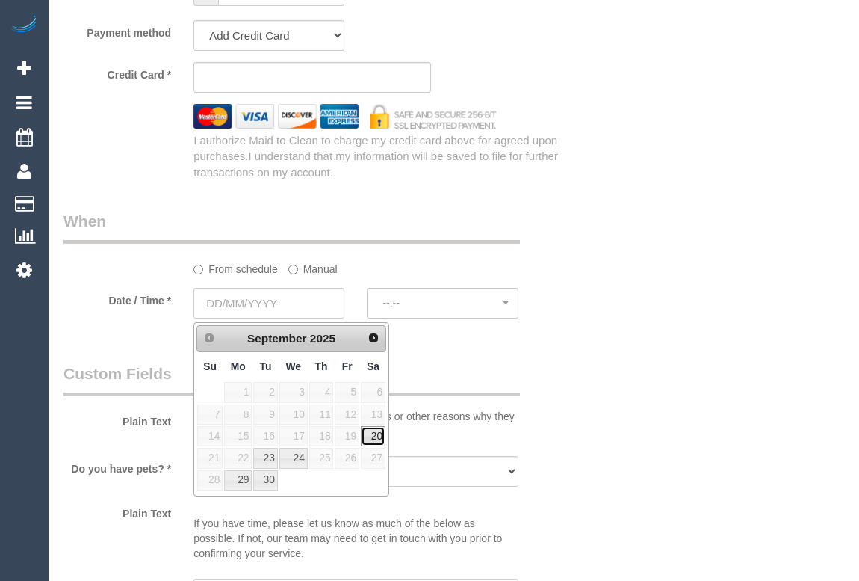
click at [375, 436] on link "20" at bounding box center [373, 436] width 25 height 20
type input "[DATE]"
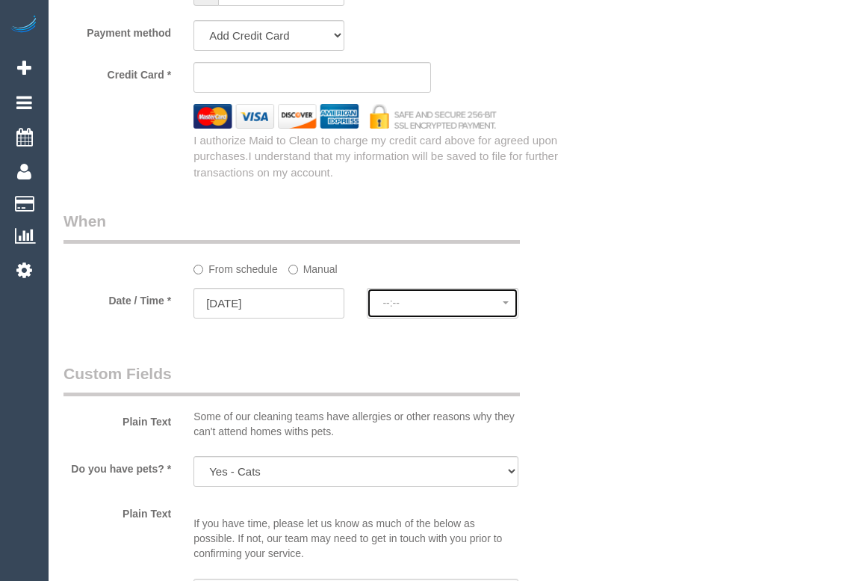
click at [400, 299] on button "--:--" at bounding box center [442, 303] width 151 height 31
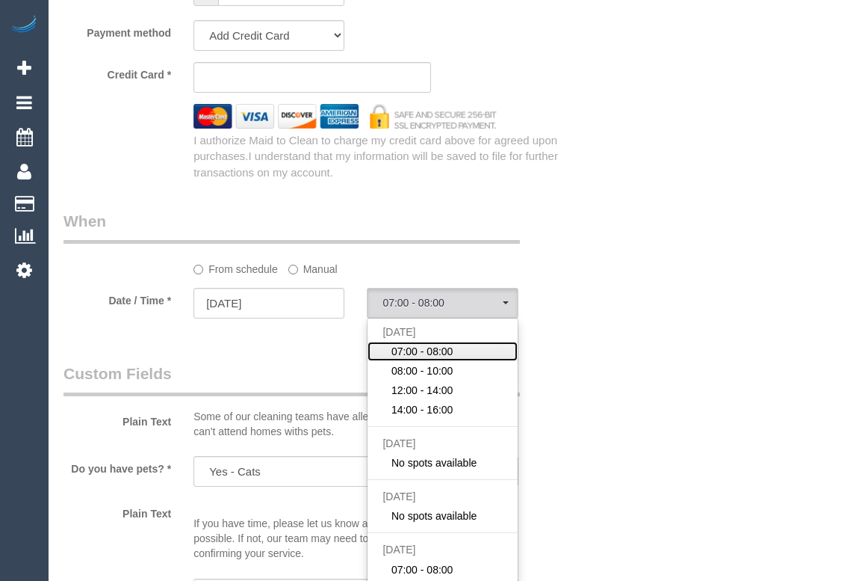
click at [418, 350] on span "07:00 - 08:00" at bounding box center [423, 351] width 62 height 15
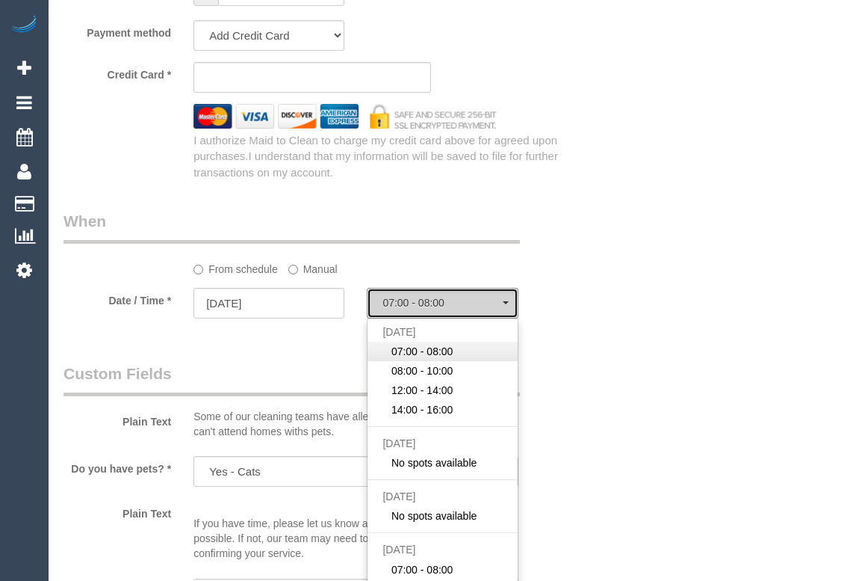
select select "spot6"
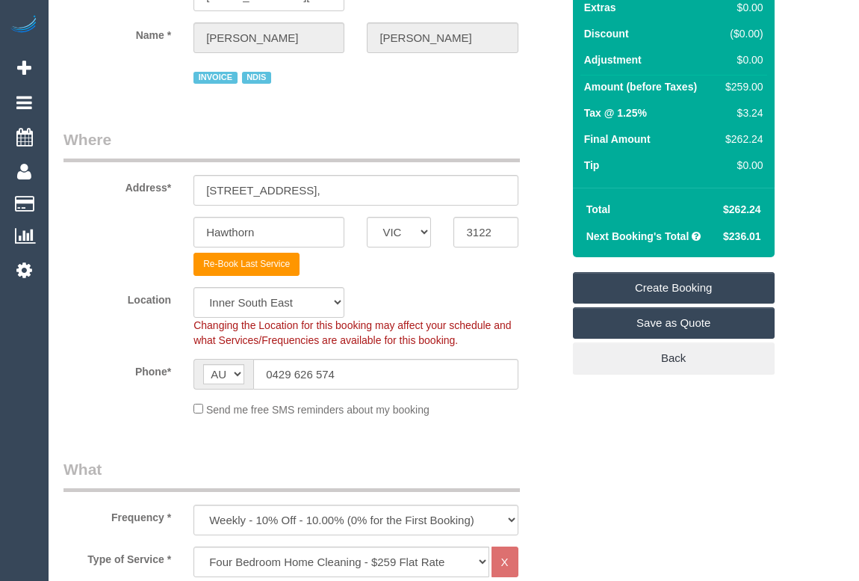
scroll to position [0, 0]
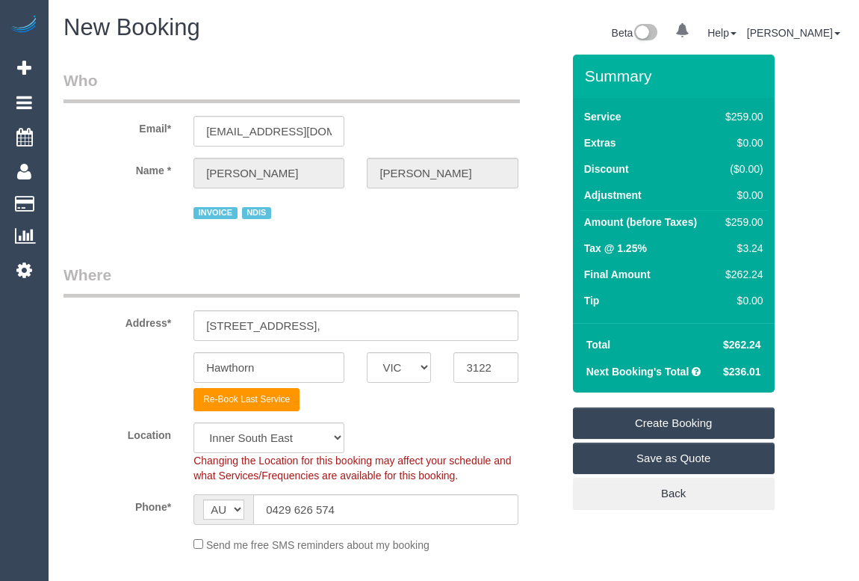
click at [528, 280] on div "Address* [STREET_ADDRESS]," at bounding box center [312, 302] width 521 height 77
click at [676, 422] on link "Create Booking" at bounding box center [674, 422] width 202 height 31
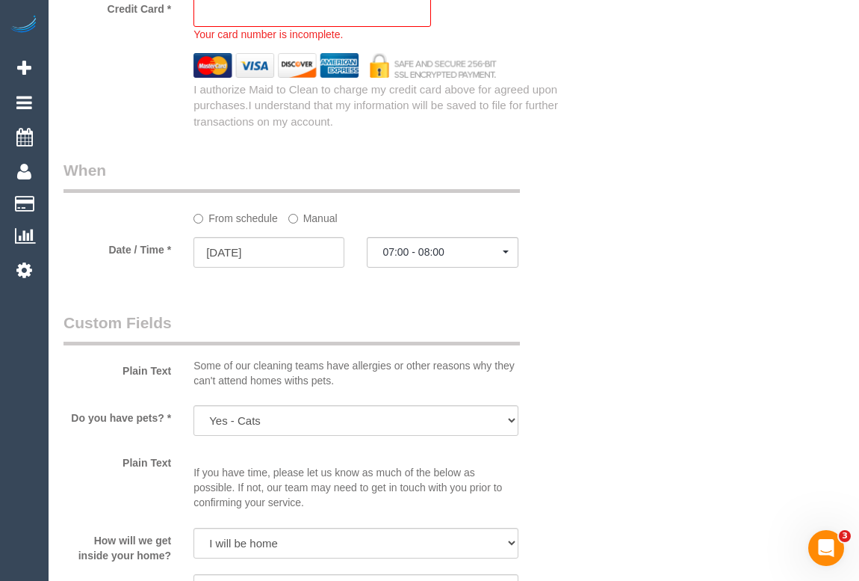
scroll to position [1546, 0]
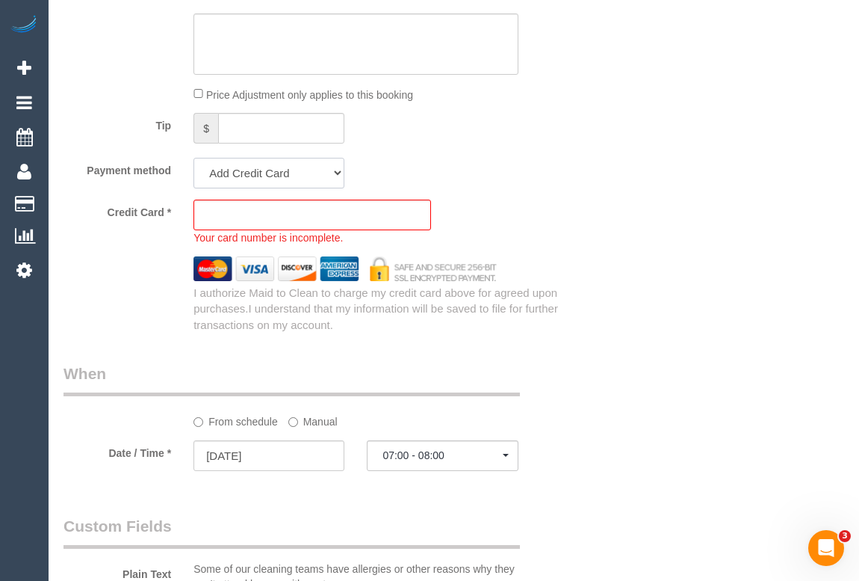
click at [339, 182] on select "Mastercard - 2091 - 07/2027 Mastercard - 2091 - 07/2027 (Default) Add Credit Ca…" at bounding box center [269, 173] width 151 height 31
select select "string:stripe-pm_1RxIeQ2GScqysDRVw75gSNaL"
click at [194, 162] on select "Mastercard - 2091 - 07/2027 Mastercard - 2091 - 07/2027 (Default) Add Credit Ca…" at bounding box center [269, 173] width 151 height 31
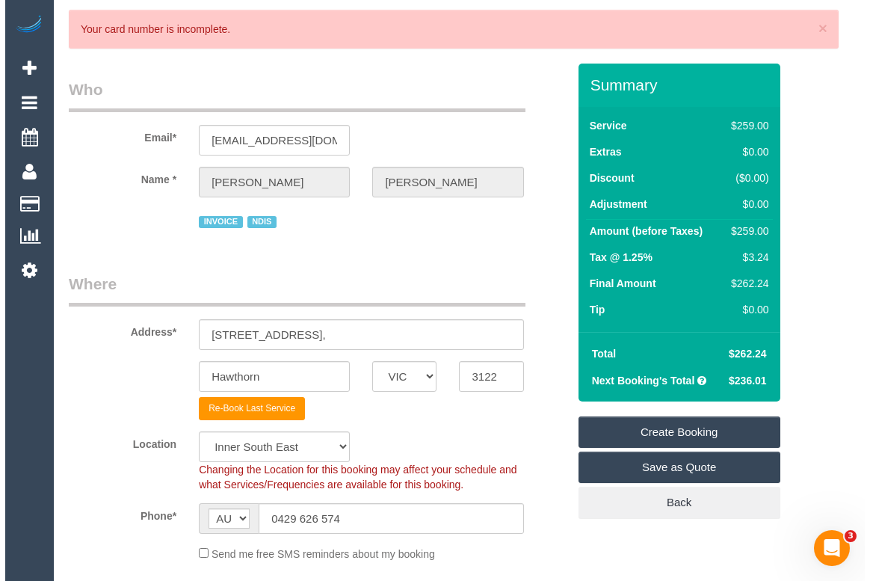
scroll to position [0, 0]
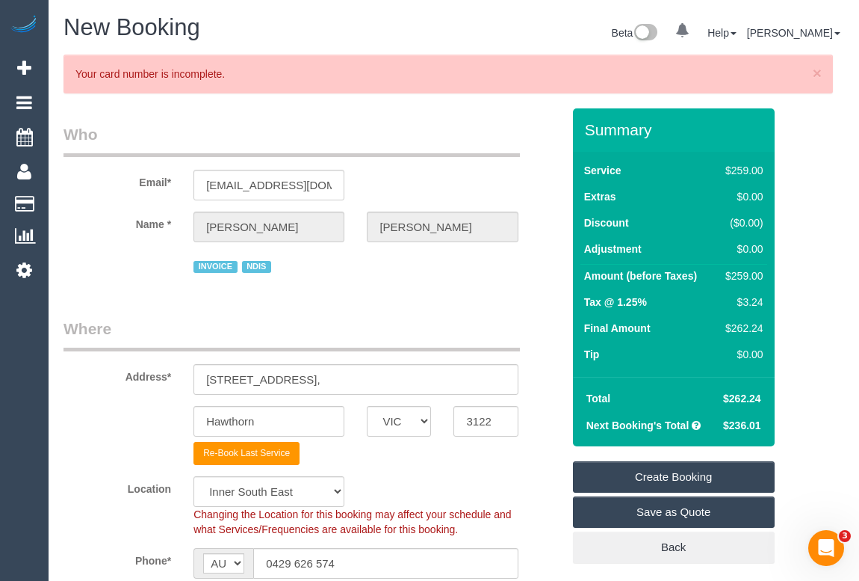
click at [666, 476] on link "Create Booking" at bounding box center [674, 476] width 202 height 31
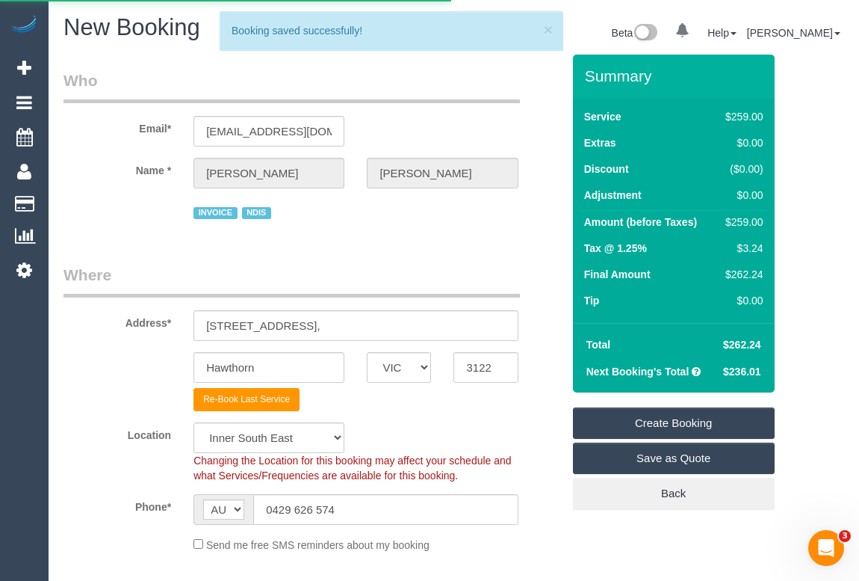
click at [412, 267] on body "0 Beta Your Notifications You have 0 alerts Add Booking Bookings Active Booking…" at bounding box center [429, 290] width 859 height 581
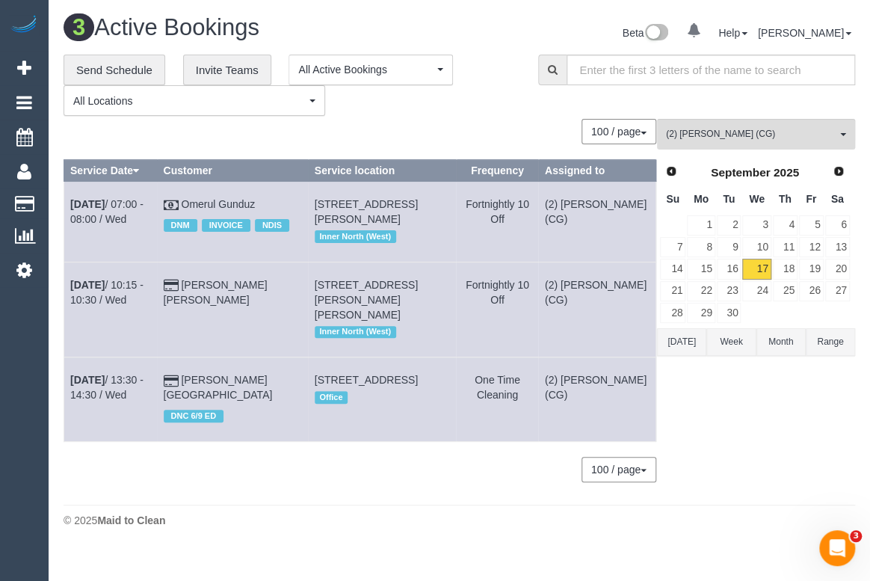
click at [451, 117] on div "**********" at bounding box center [459, 276] width 791 height 442
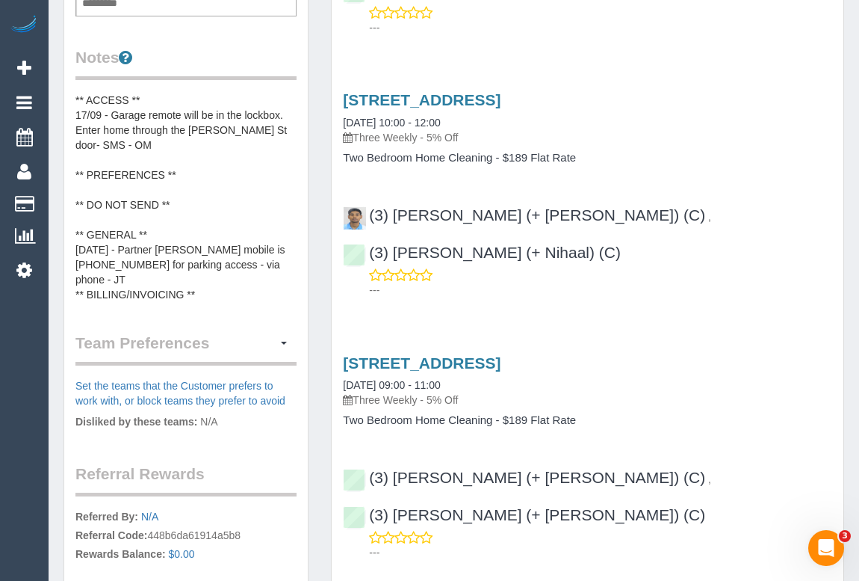
scroll to position [543, 0]
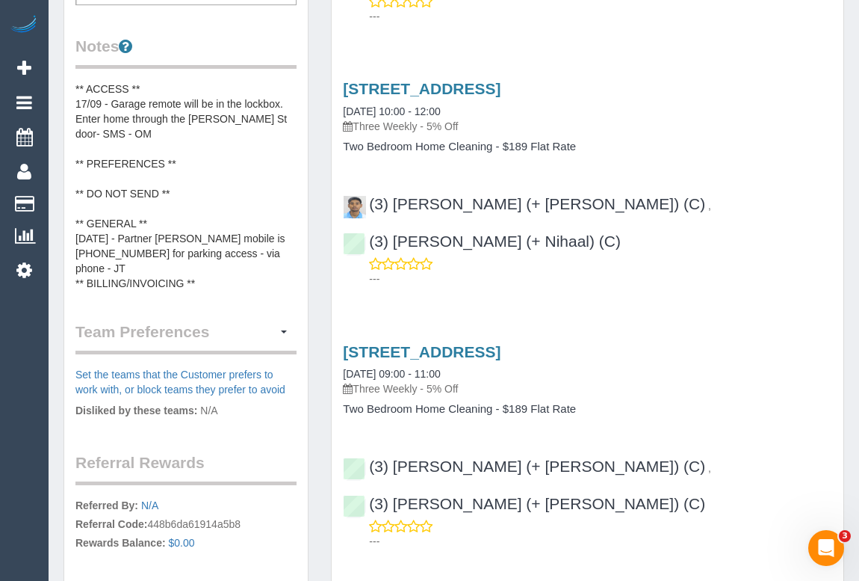
click at [107, 132] on pre "** ACCESS ** 17/09 - Garage remote will be in the lockbox. Enter home through t…" at bounding box center [185, 185] width 221 height 209
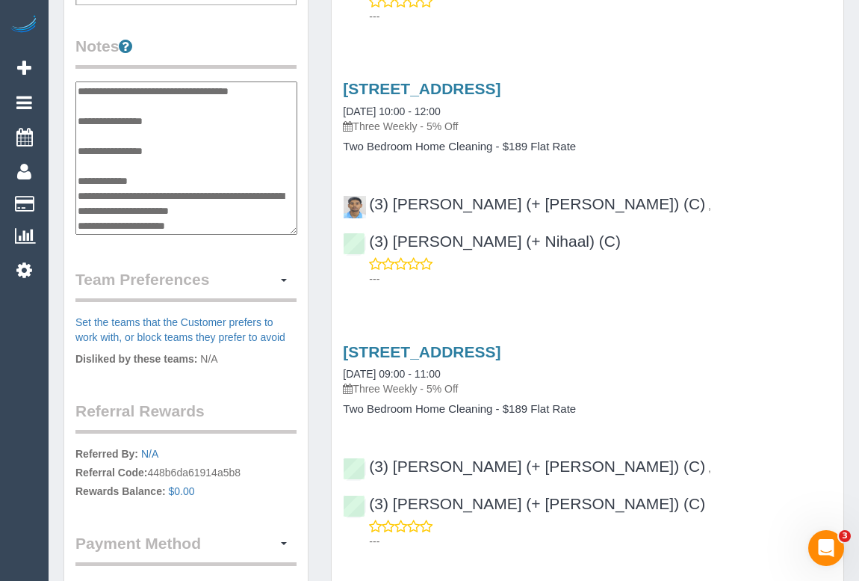
scroll to position [0, 0]
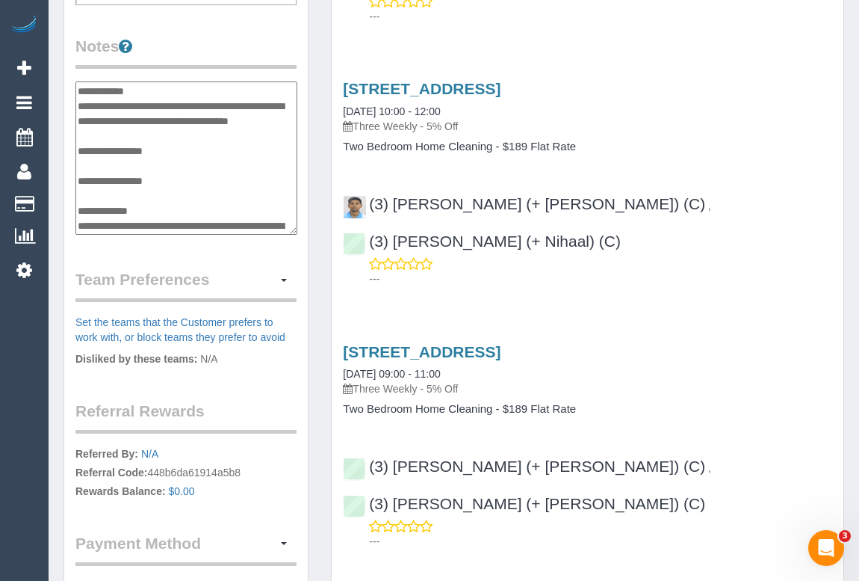
drag, startPoint x: 112, startPoint y: 103, endPoint x: 179, endPoint y: 129, distance: 71.5
click at [179, 129] on textarea "**********" at bounding box center [186, 158] width 222 height 154
click at [140, 119] on textarea "**********" at bounding box center [186, 158] width 222 height 154
drag, startPoint x: 112, startPoint y: 104, endPoint x: 111, endPoint y: 134, distance: 29.9
click at [111, 134] on textarea "**********" at bounding box center [186, 158] width 222 height 154
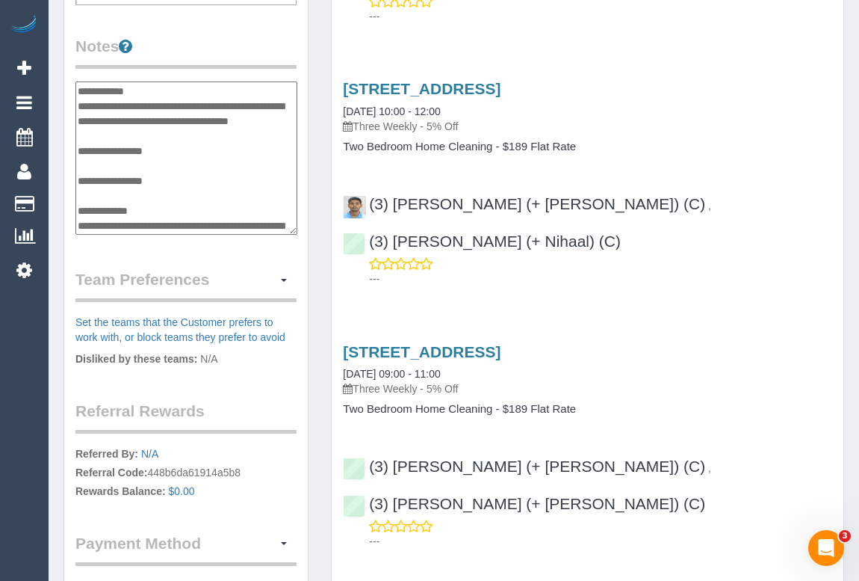
paste textarea "**********"
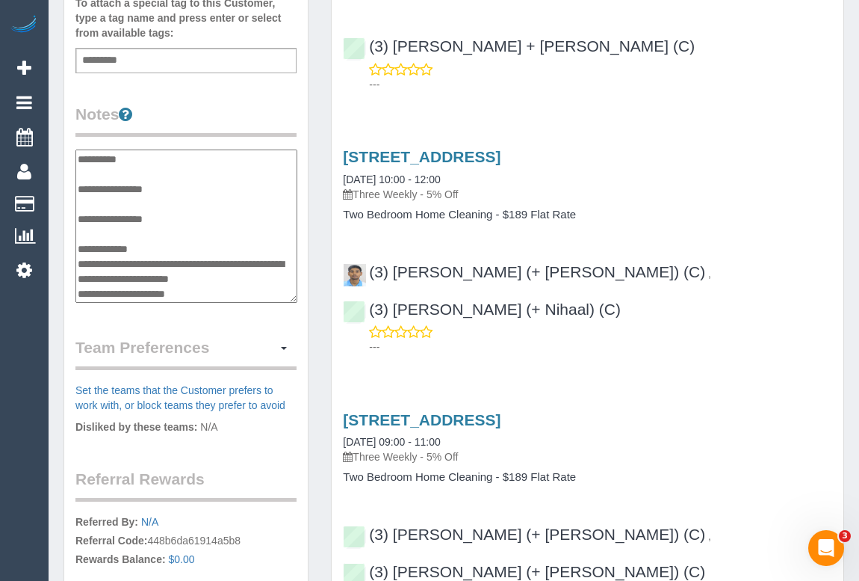
scroll to position [202, 0]
type textarea "**********"
click at [312, 322] on div "Customer Info Edit Contact Info Send Message Email Preferences Special Sales Ta…" at bounding box center [185, 151] width 267 height 1144
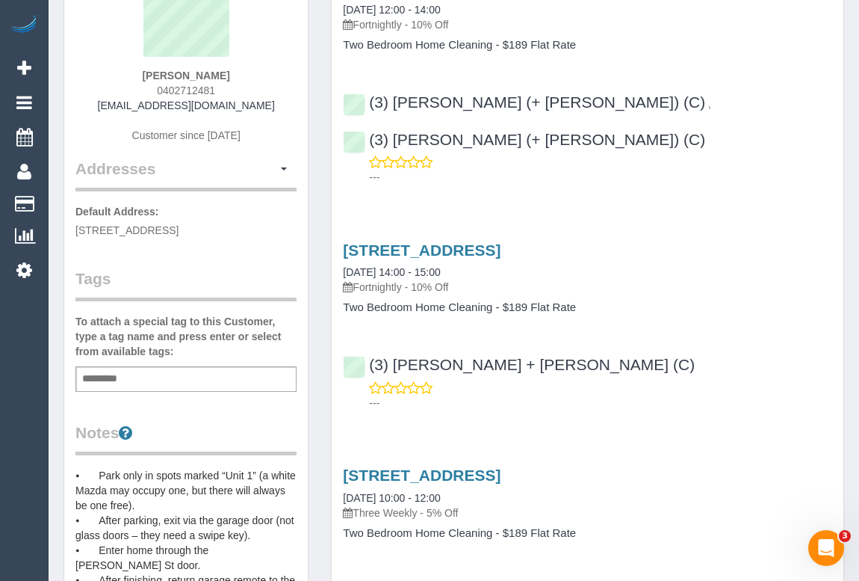
scroll to position [0, 0]
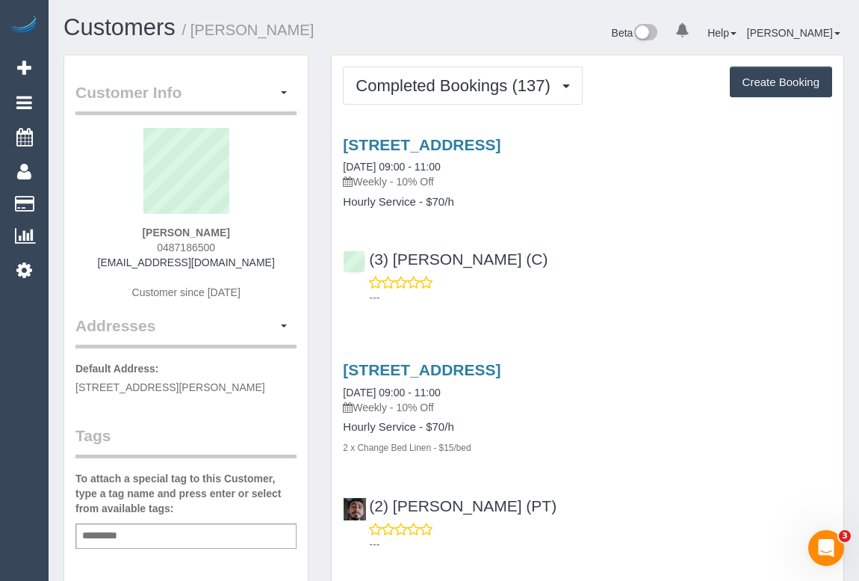
click at [675, 291] on p "---" at bounding box center [600, 297] width 463 height 15
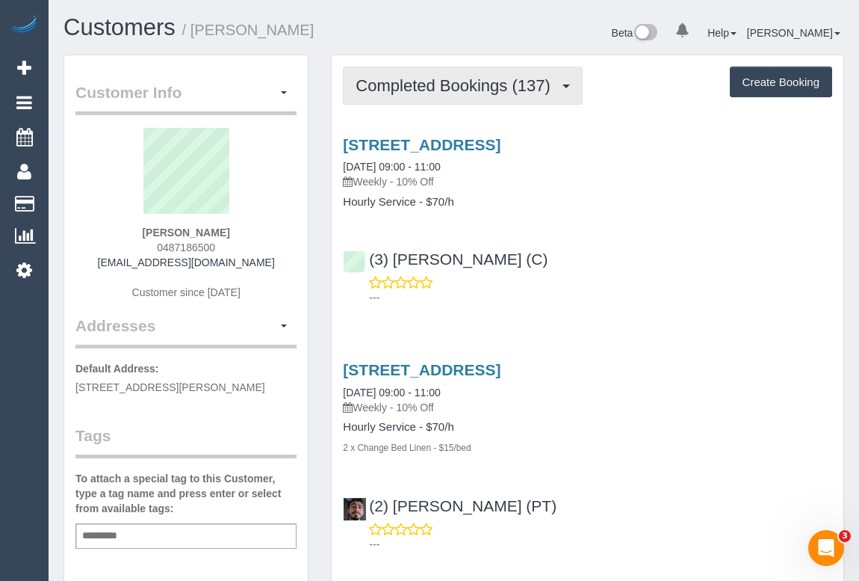
click at [439, 84] on span "Completed Bookings (137)" at bounding box center [457, 85] width 202 height 19
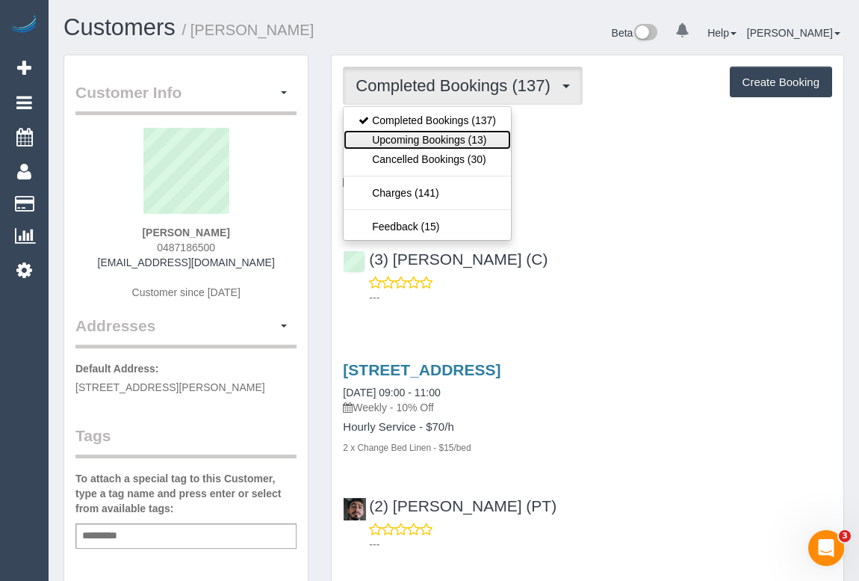
click at [451, 139] on link "Upcoming Bookings (13)" at bounding box center [427, 139] width 167 height 19
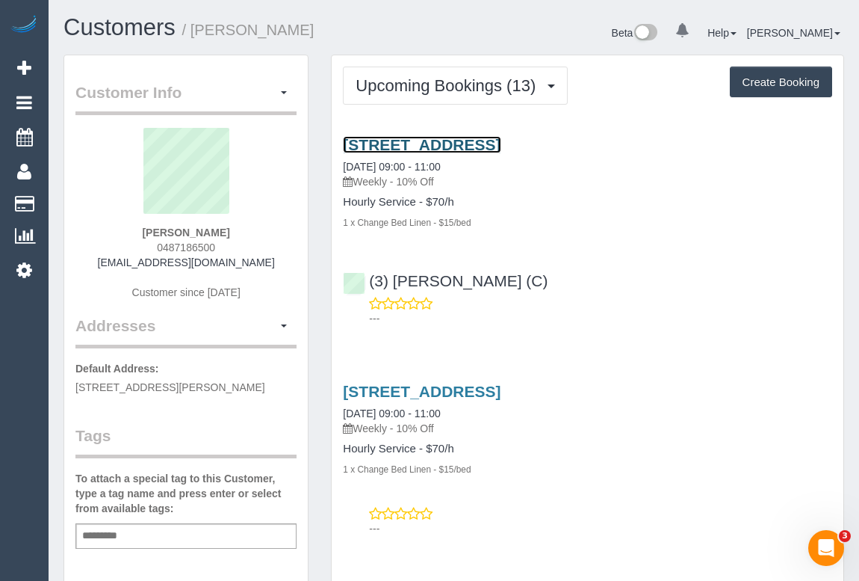
click at [497, 142] on link "[STREET_ADDRESS]" at bounding box center [422, 144] width 158 height 17
click at [332, 41] on div "Customers / [PERSON_NAME]" at bounding box center [253, 31] width 402 height 32
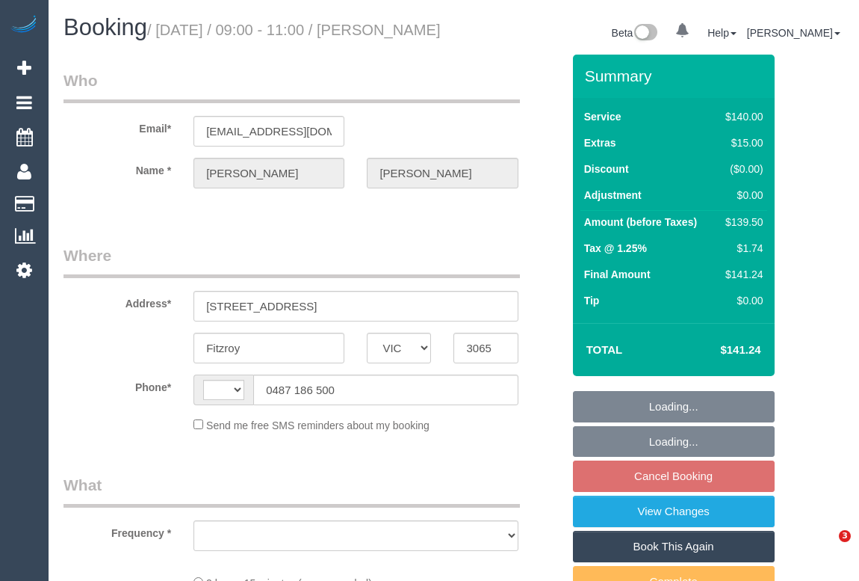
select select "VIC"
select select "string:AU"
select select "object:530"
select select "string:stripe-pm_1PSZT32GScqysDRV63URR9qF"
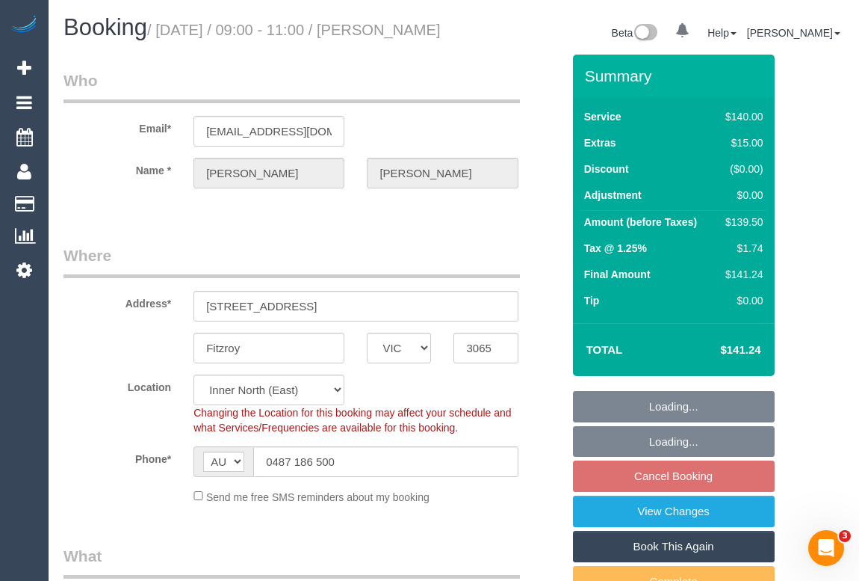
select select "number:29"
select select "number:15"
select select "number:18"
select select "number:24"
select select "number:35"
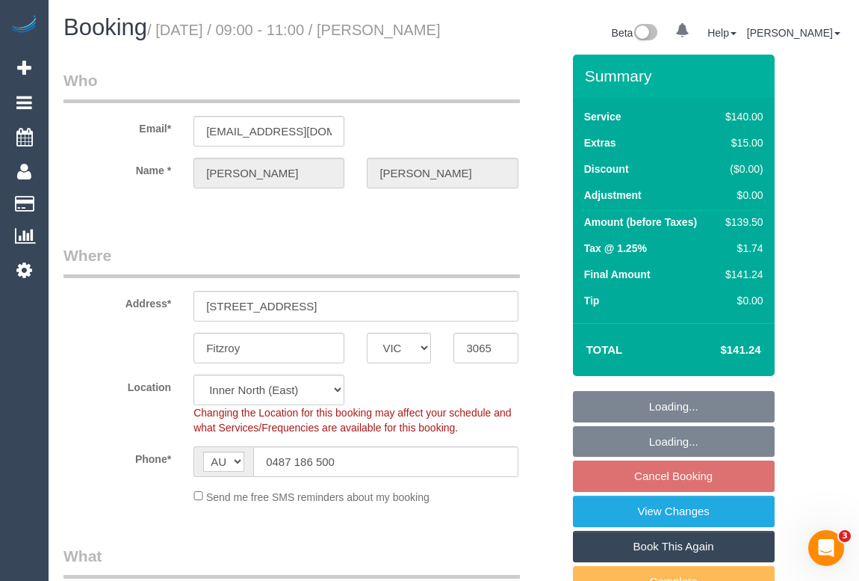
select select "number:12"
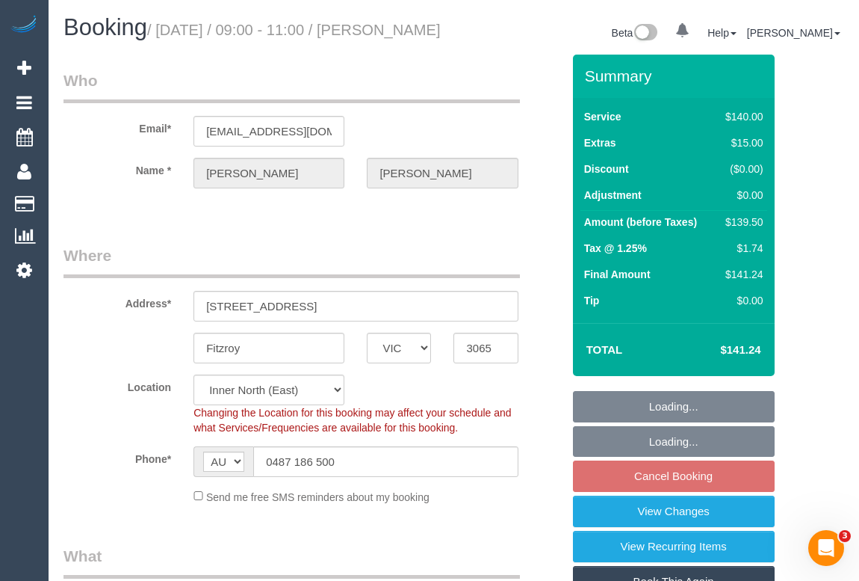
select select "object:1518"
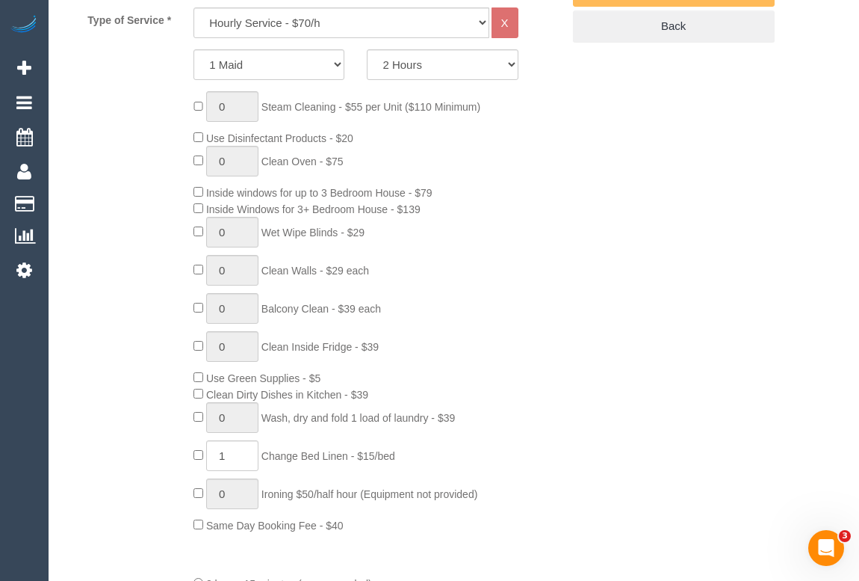
scroll to position [814, 0]
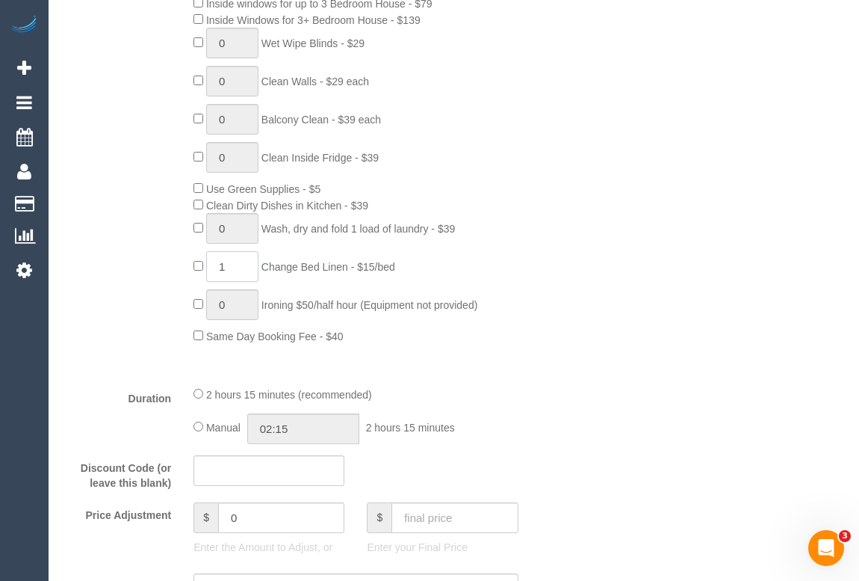
drag, startPoint x: 243, startPoint y: 289, endPoint x: 207, endPoint y: 283, distance: 36.4
click at [207, 282] on input "1" at bounding box center [232, 266] width 52 height 31
type input "2"
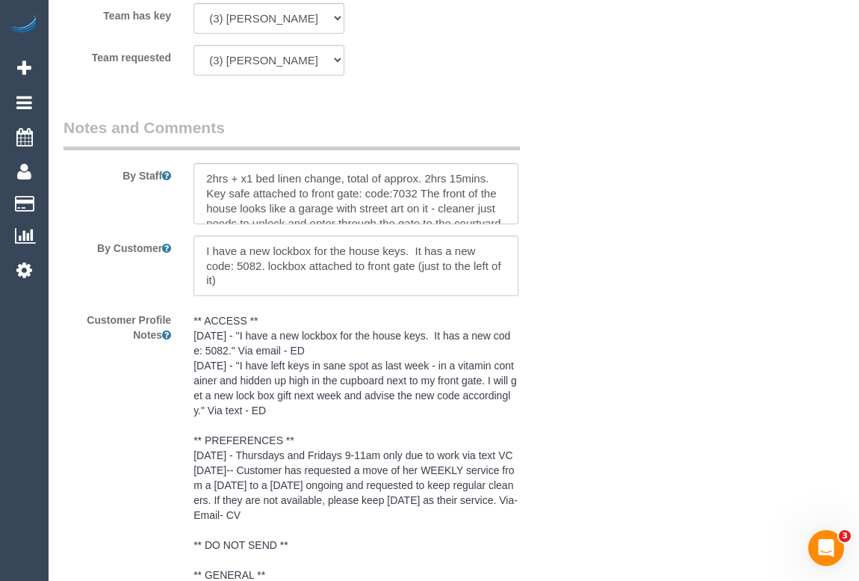
scroll to position [2581, 0]
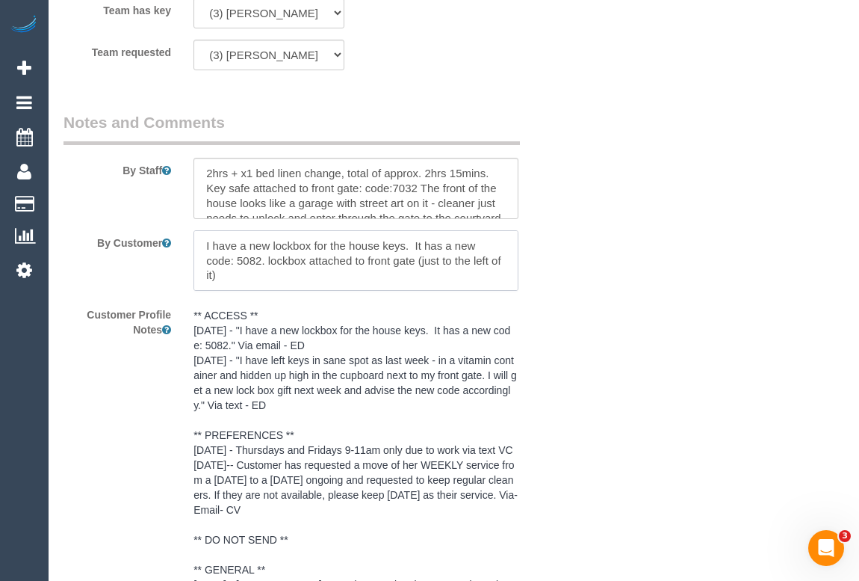
click at [263, 291] on textarea at bounding box center [356, 260] width 324 height 61
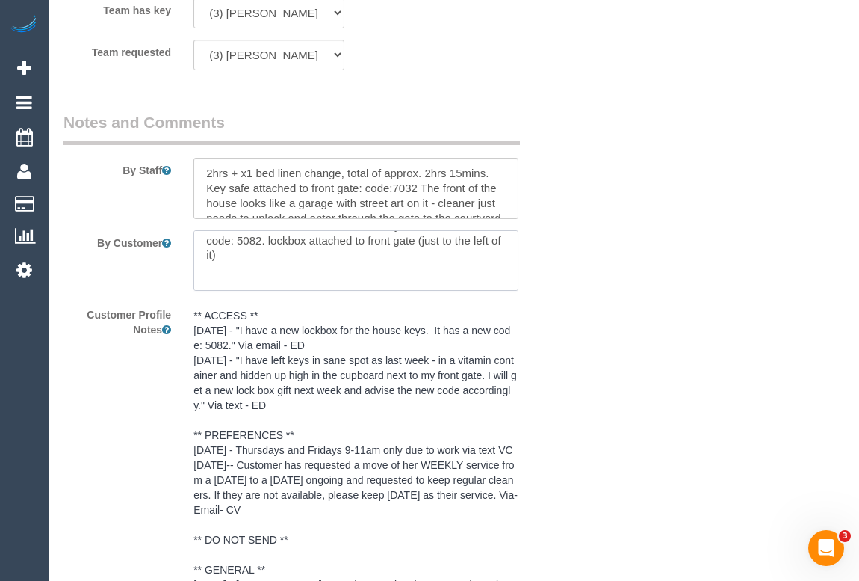
paste textarea "2x bedsheet change [DATE]: upstairs main/king and downstairs guest/double ."
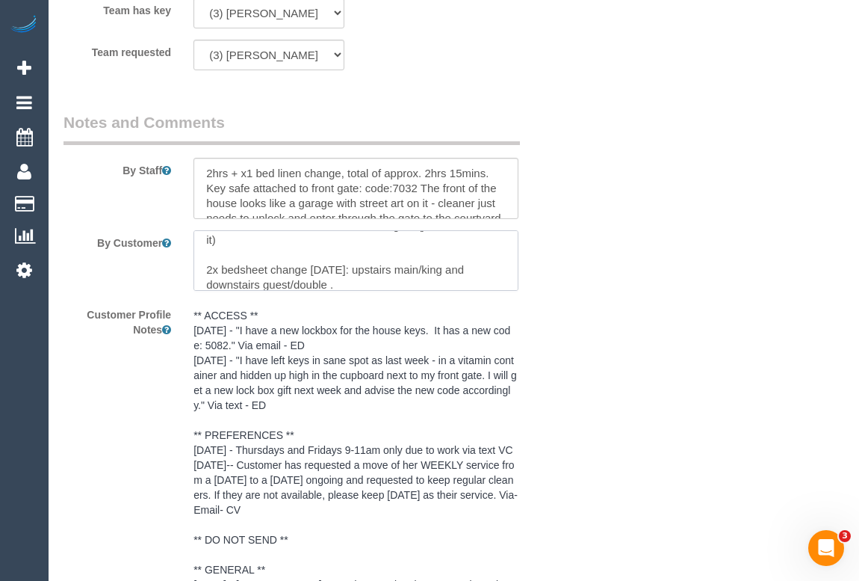
drag, startPoint x: 356, startPoint y: 288, endPoint x: 309, endPoint y: 282, distance: 46.6
click at [309, 282] on textarea at bounding box center [356, 260] width 324 height 61
type textarea "I have a new lockbox for the house keys. It has a new code: 5082. lockbox attac…"
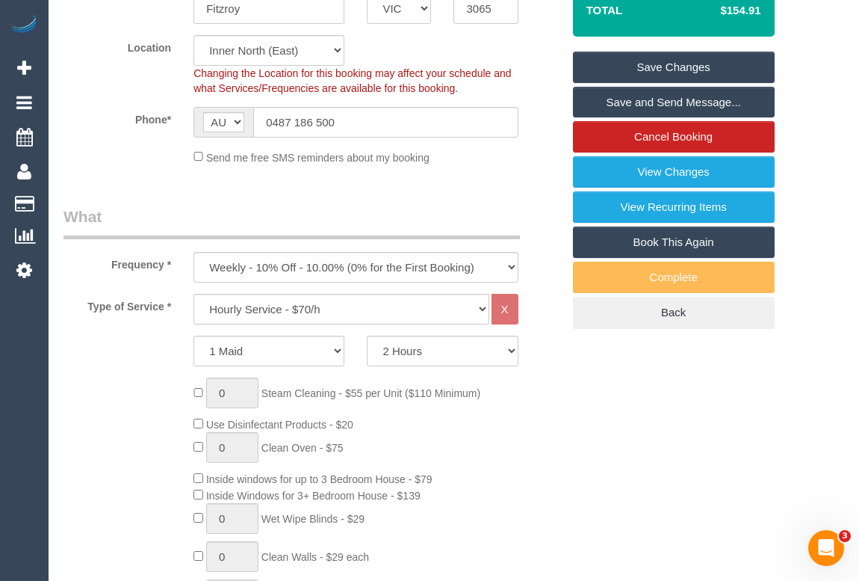
scroll to position [135, 0]
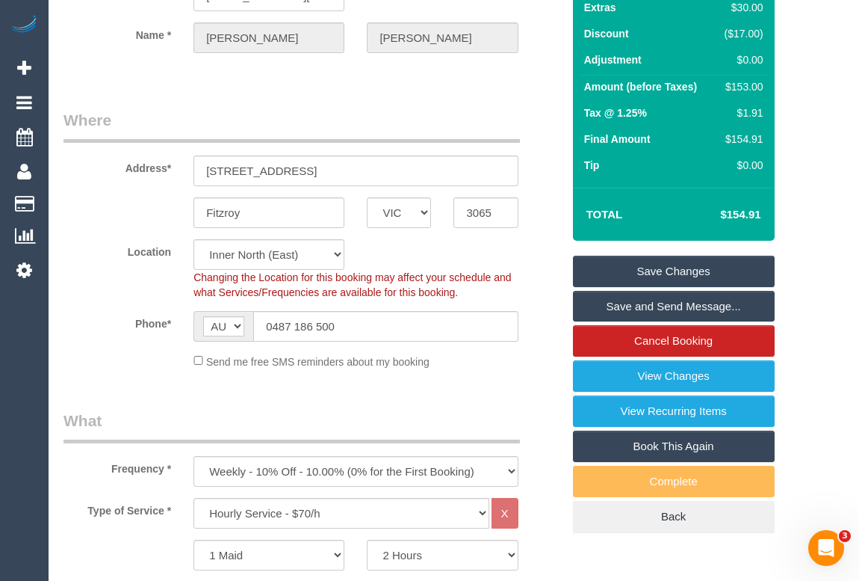
click at [655, 287] on link "Save Changes" at bounding box center [674, 271] width 202 height 31
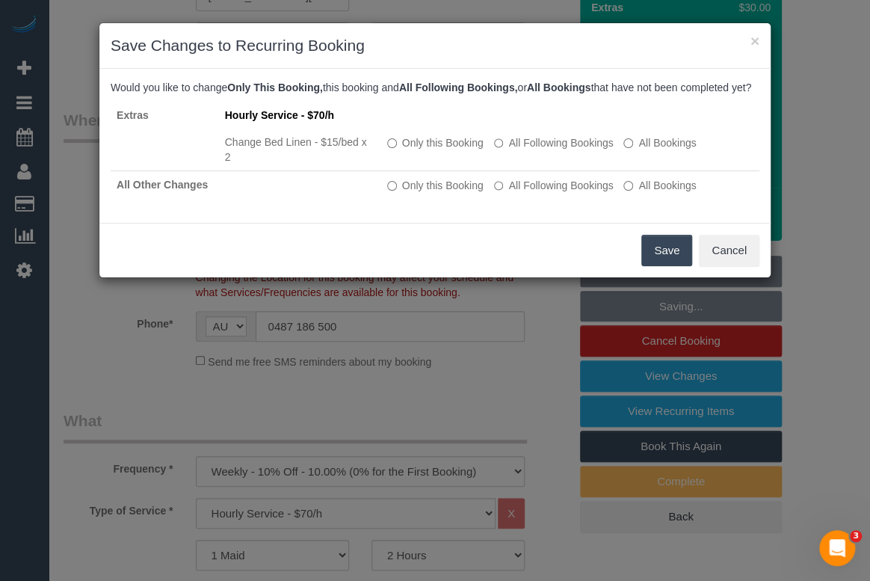
click at [662, 265] on button "Save" at bounding box center [666, 250] width 51 height 31
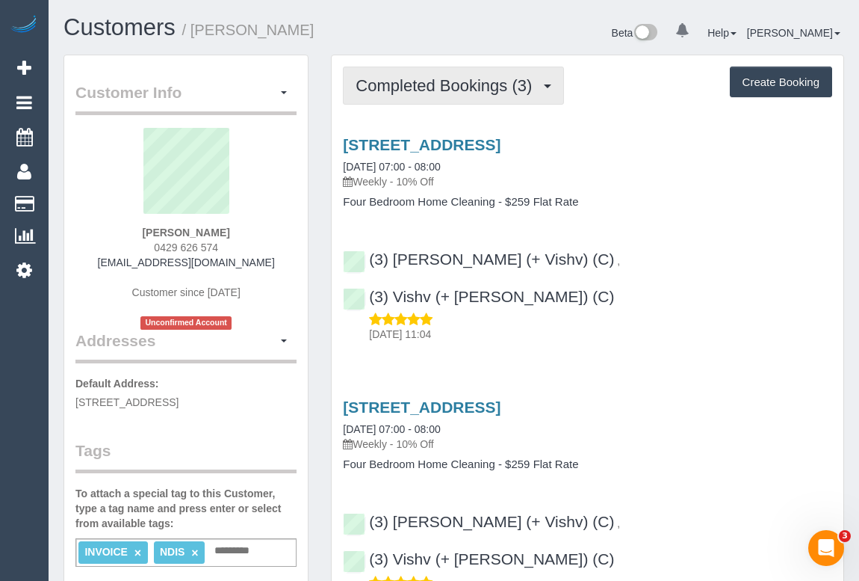
click at [465, 88] on span "Completed Bookings (3)" at bounding box center [448, 85] width 184 height 19
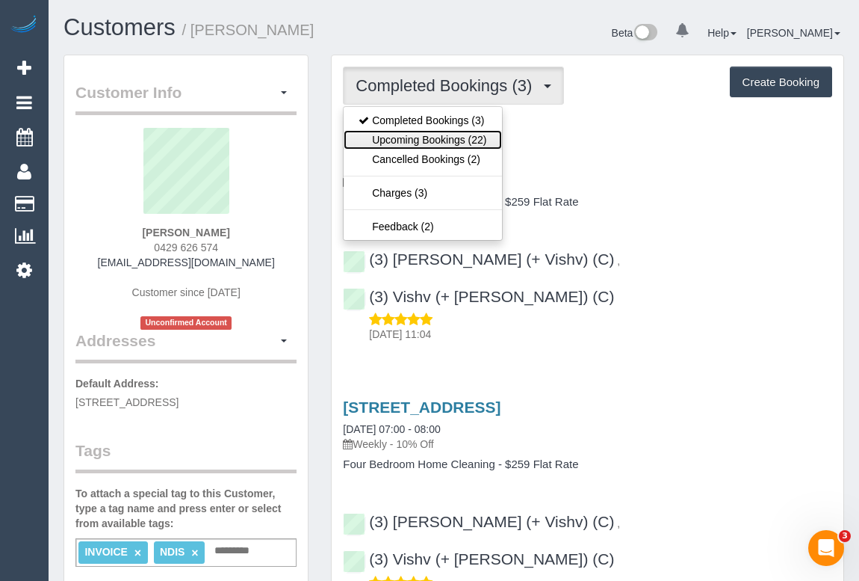
click at [447, 138] on link "Upcoming Bookings (22)" at bounding box center [423, 139] width 158 height 19
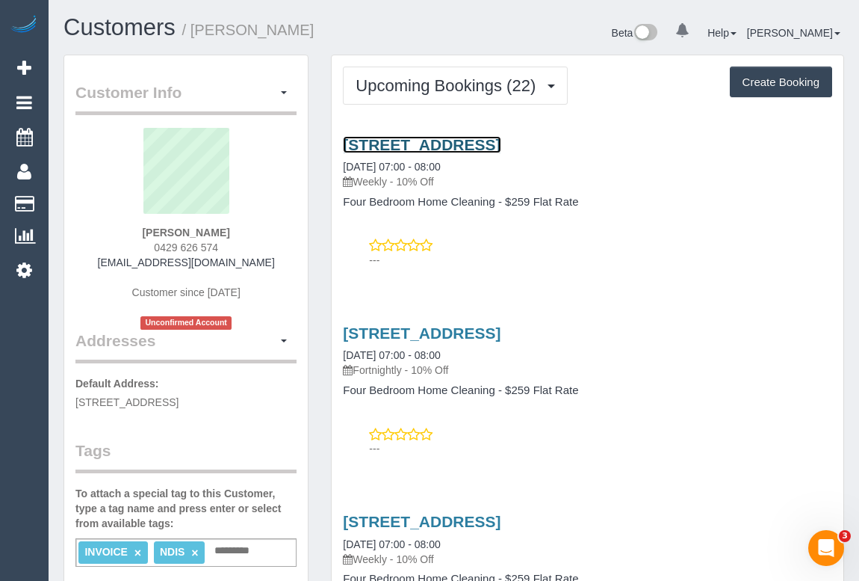
click at [468, 145] on link "122 Riversdale Road,, Hawthorn, VIC 3122" at bounding box center [422, 144] width 158 height 17
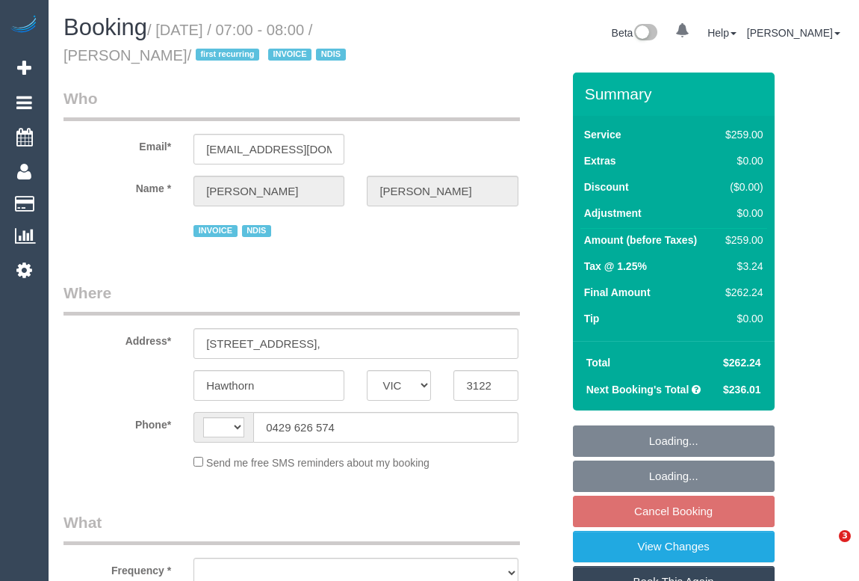
select select "VIC"
select select "object:293"
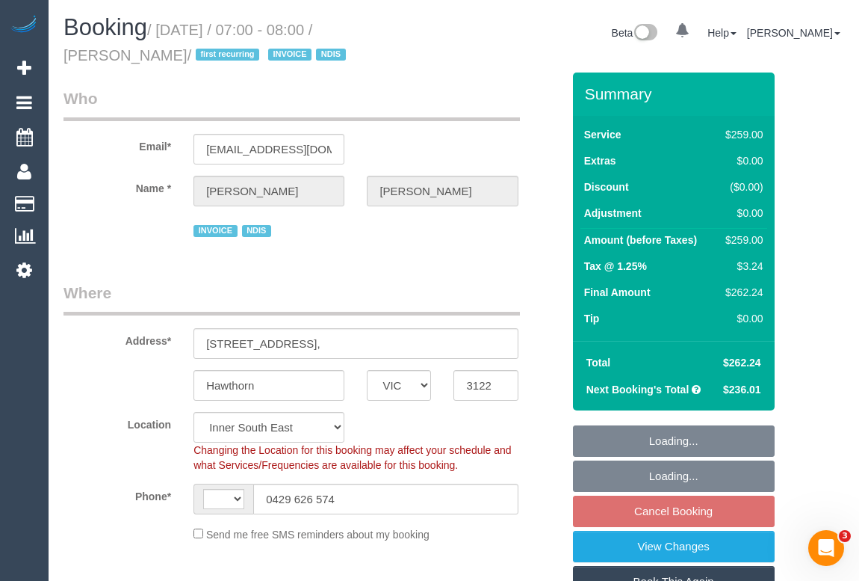
select select "string:AU"
select select "object:547"
select select "string:stripe-pm_1RxIeQ2GScqysDRVw75gSNaL"
select select "number:29"
select select "number:14"
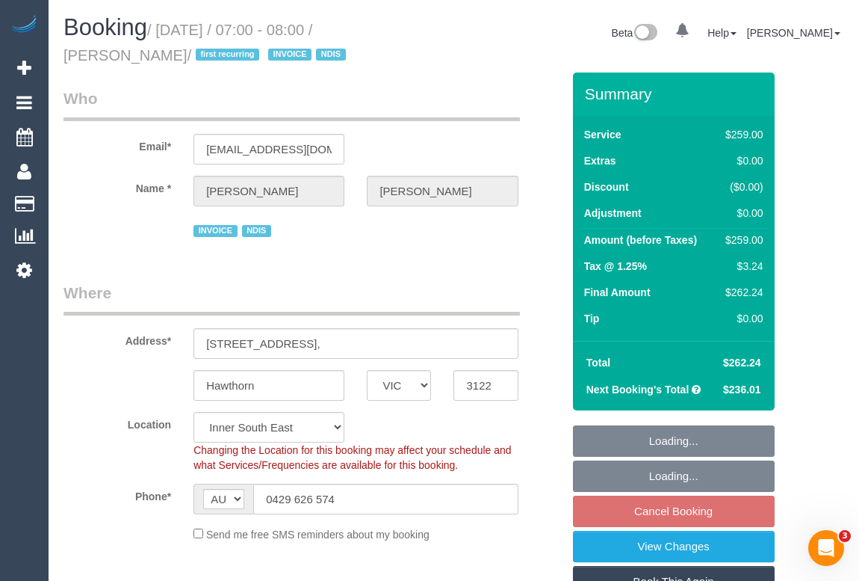
select select "number:19"
select select "number:25"
select select "number:33"
select select "number:12"
select select "spot1"
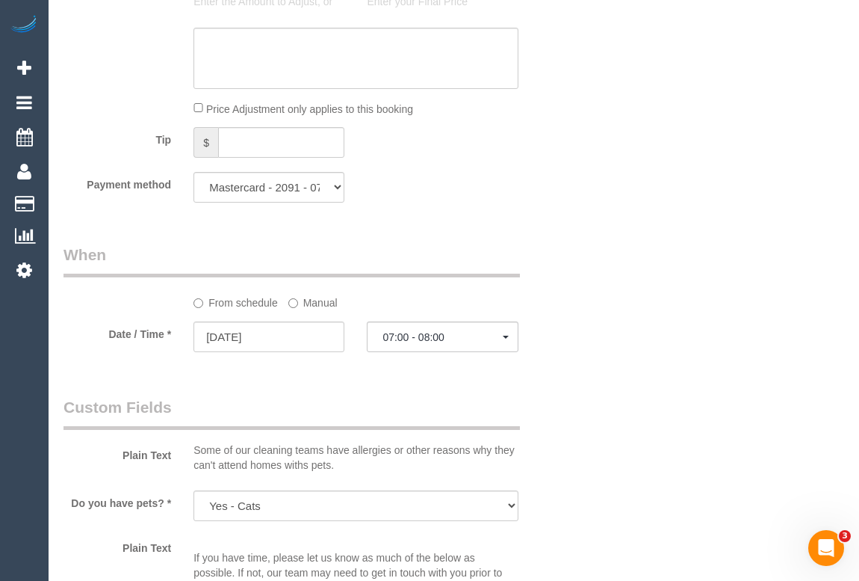
scroll to position [1562, 0]
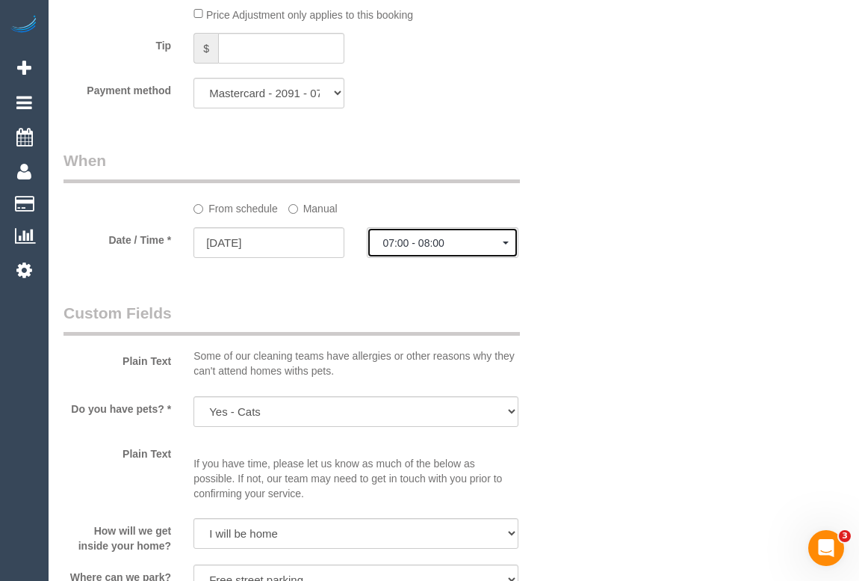
click at [507, 244] on span "button" at bounding box center [506, 242] width 6 height 3
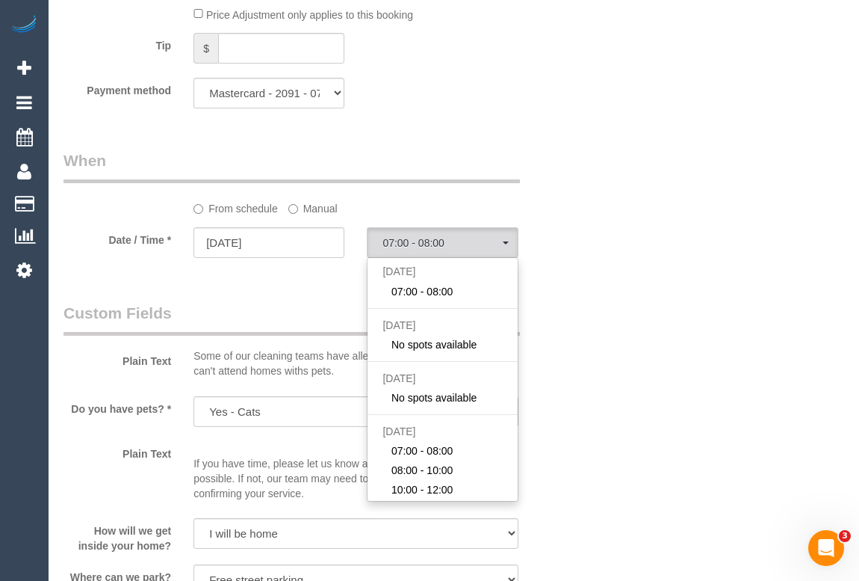
click at [620, 367] on div "Who Email* [EMAIL_ADDRESS][DOMAIN_NAME] Name * [PERSON_NAME][GEOGRAPHIC_DATA] I…" at bounding box center [454, 51] width 781 height 3081
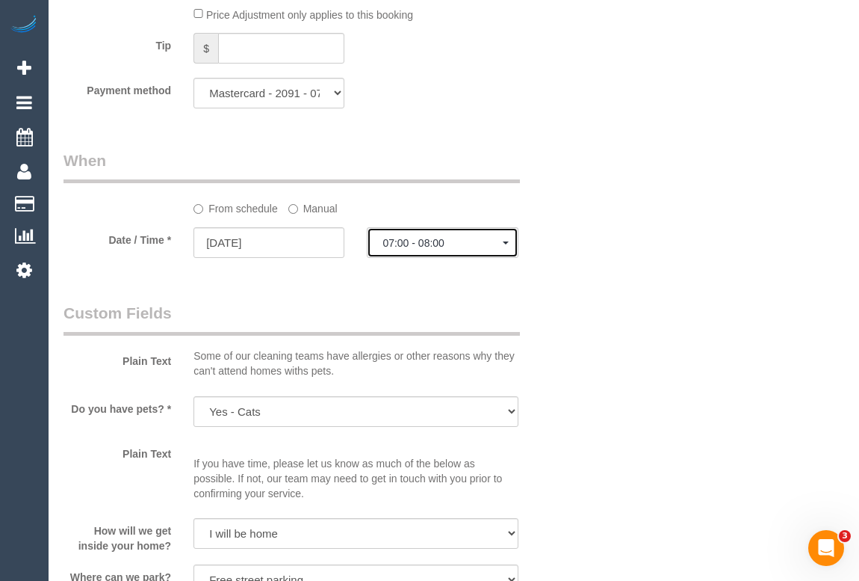
click at [503, 244] on span "button" at bounding box center [506, 242] width 6 height 3
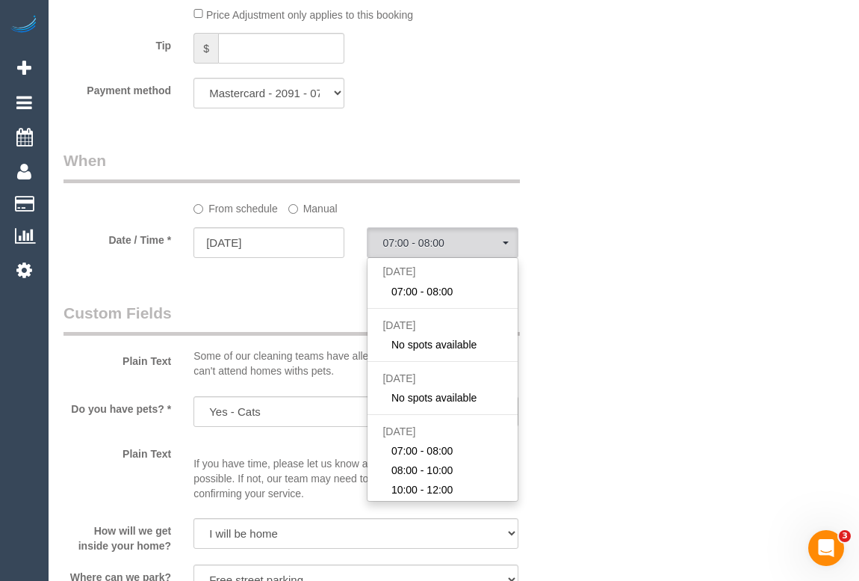
click at [622, 348] on div "Who Email* janepoxon1@gmail.com Name * Jane Poxon INVOICE NDIS Where Address* 1…" at bounding box center [454, 51] width 781 height 3081
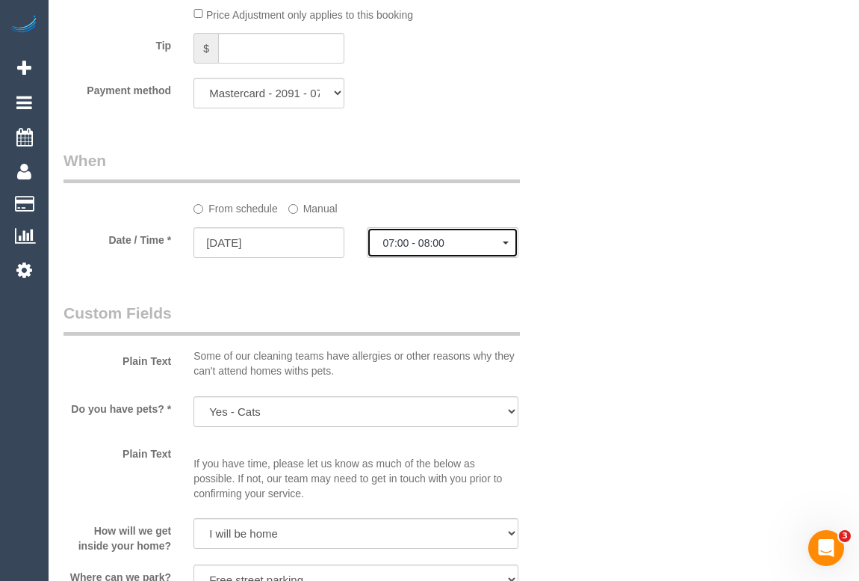
click at [508, 247] on button "07:00 - 08:00" at bounding box center [442, 242] width 151 height 31
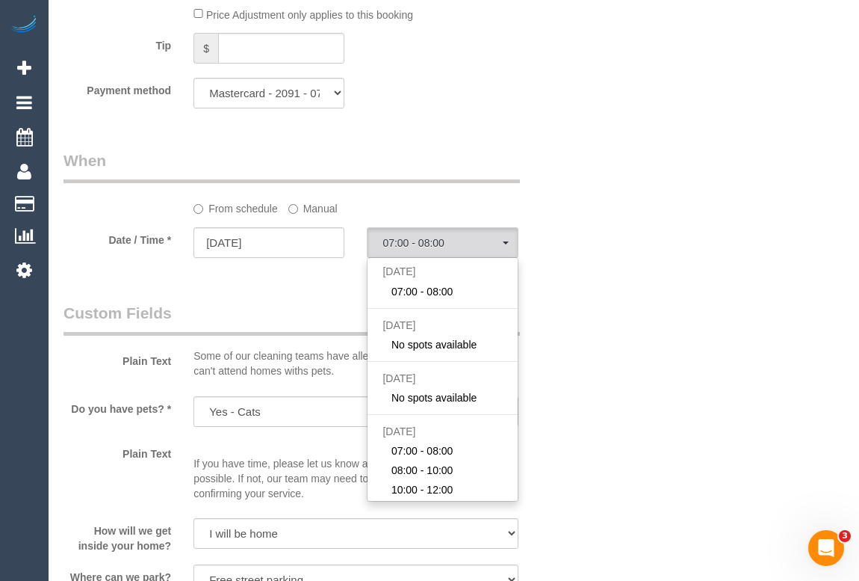
click at [635, 342] on div "Who Email* janepoxon1@gmail.com Name * Jane Poxon INVOICE NDIS Where Address* 1…" at bounding box center [454, 51] width 781 height 3081
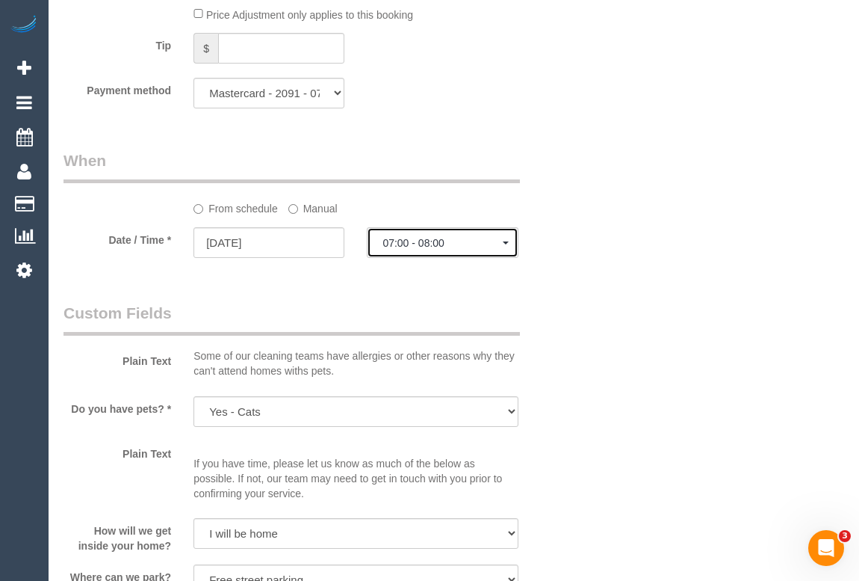
click at [504, 248] on button "07:00 - 08:00" at bounding box center [442, 242] width 151 height 31
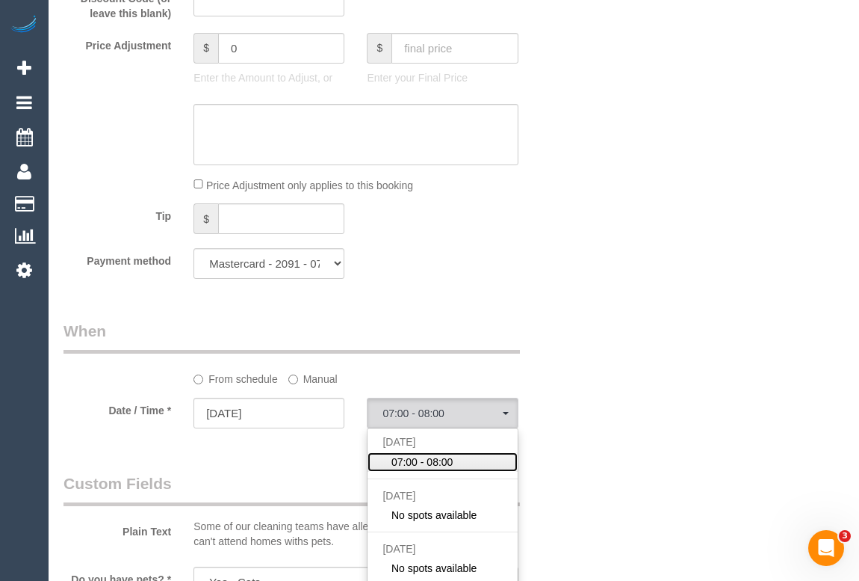
scroll to position [1494, 0]
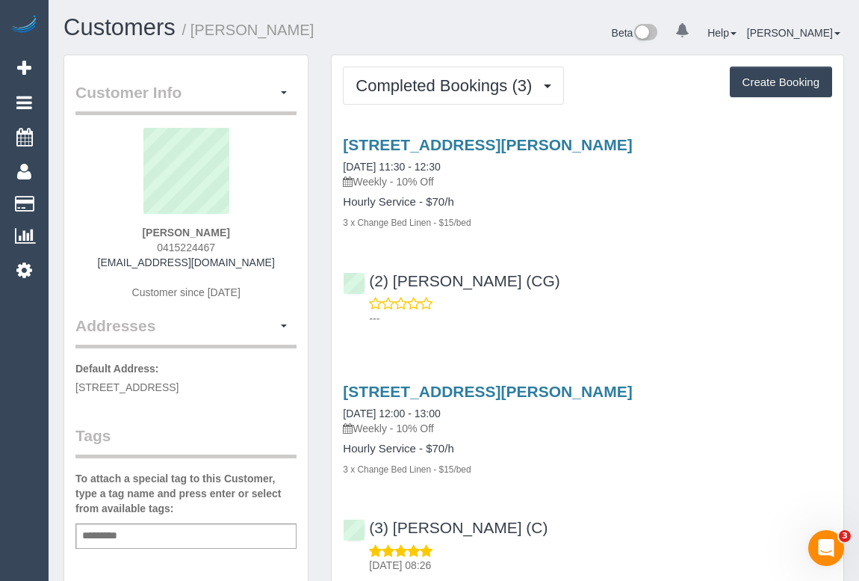
drag, startPoint x: 578, startPoint y: 219, endPoint x: 553, endPoint y: 186, distance: 41.1
click at [578, 219] on div "3 x Change Bed Linen - $15/bed" at bounding box center [587, 221] width 489 height 15
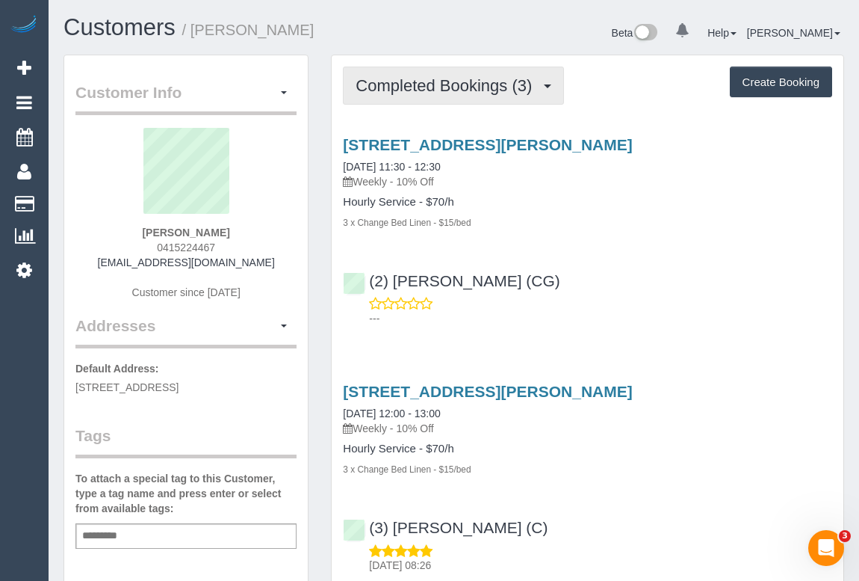
click at [491, 79] on span "Completed Bookings (3)" at bounding box center [448, 85] width 184 height 19
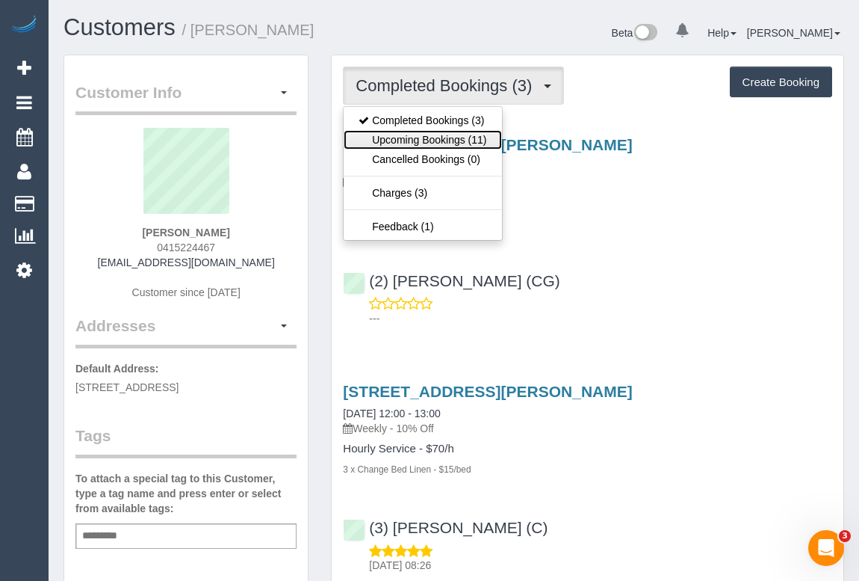
click at [456, 139] on link "Upcoming Bookings (11)" at bounding box center [423, 139] width 158 height 19
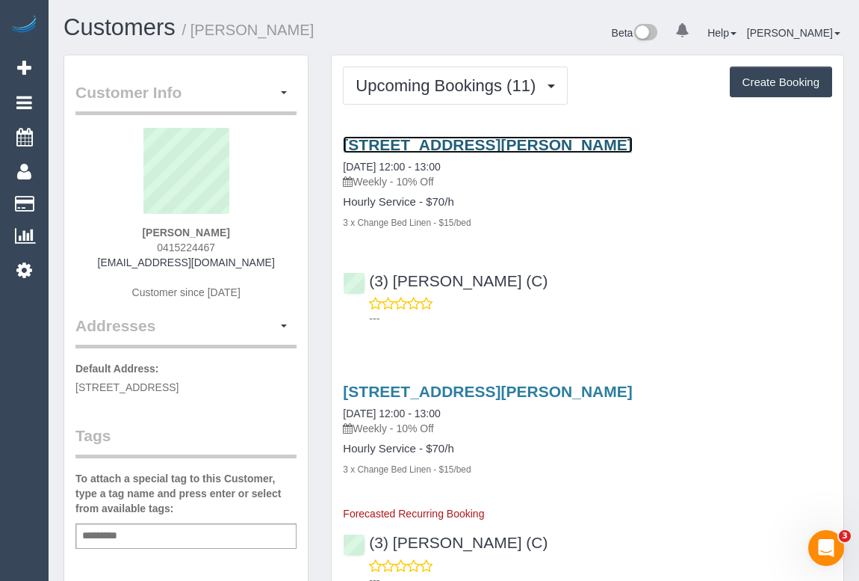
click at [530, 147] on link "[STREET_ADDRESS][PERSON_NAME]" at bounding box center [487, 144] width 289 height 17
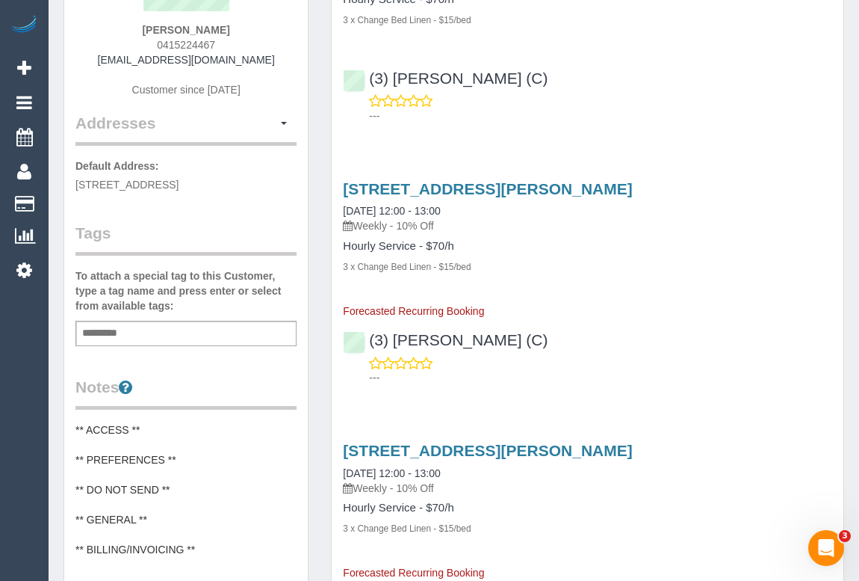
scroll to position [203, 0]
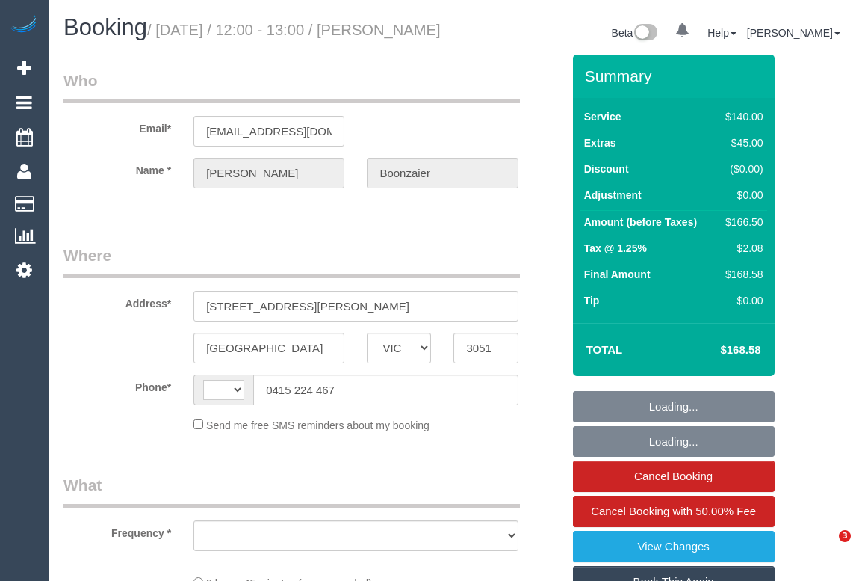
select select "VIC"
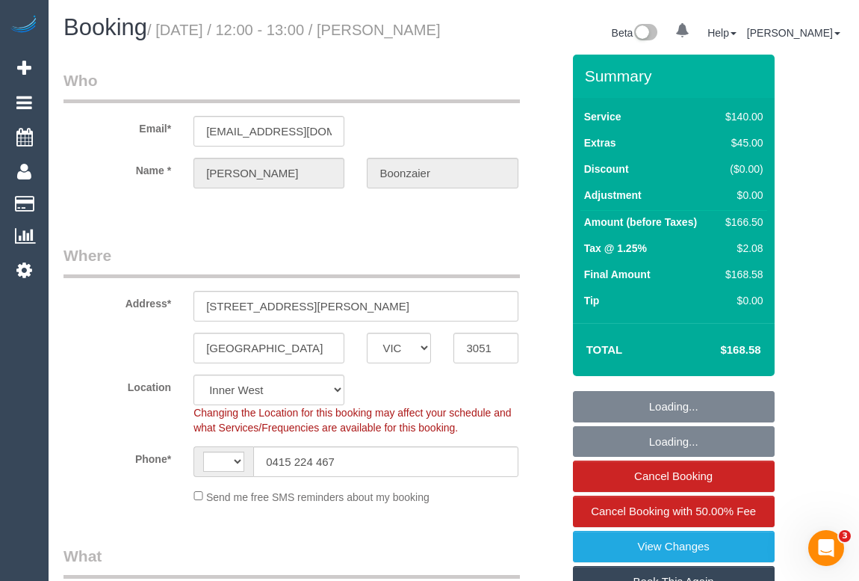
select select "string:AU"
select select "object:534"
select select "number:29"
select select "number:16"
select select "number:19"
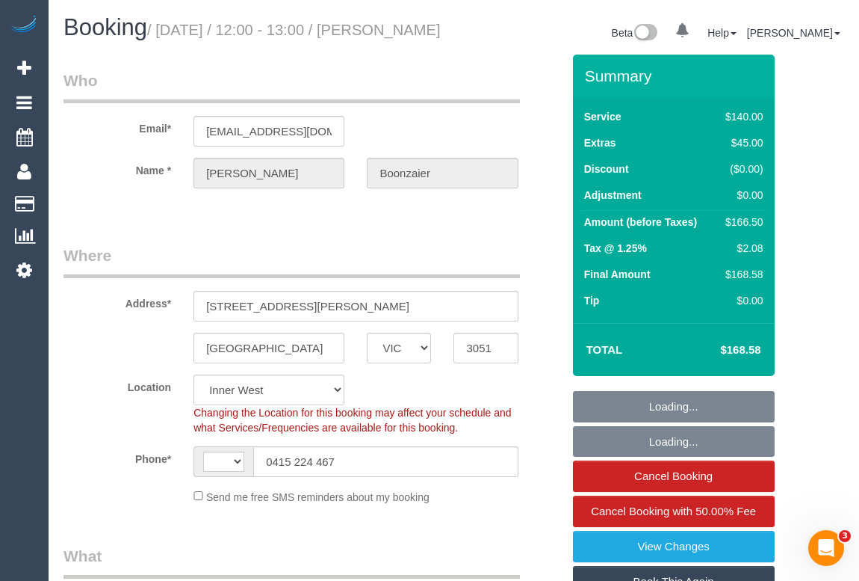
select select "number:25"
select select "number:34"
select select "number:11"
select select "object:1514"
select select "string:stripe-pm_1RzXpv2GScqysDRViP3N51dc"
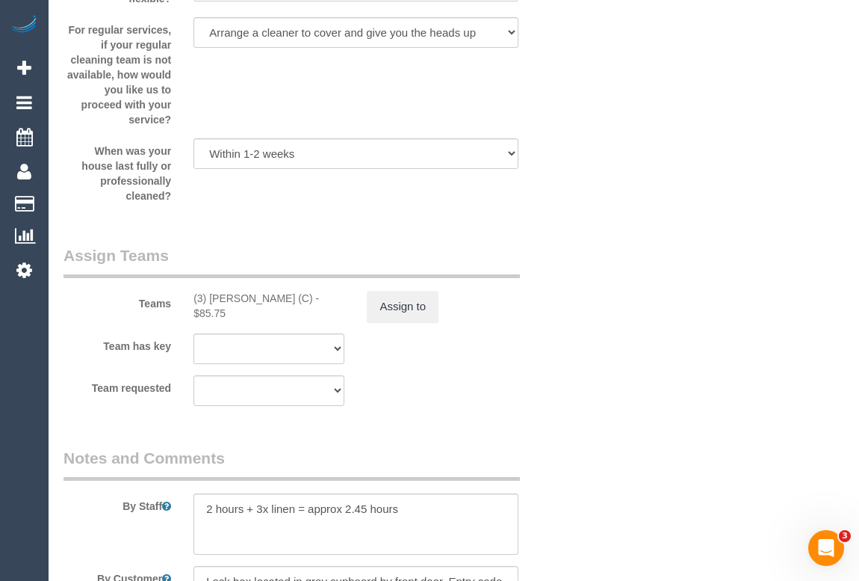
scroll to position [2309, 0]
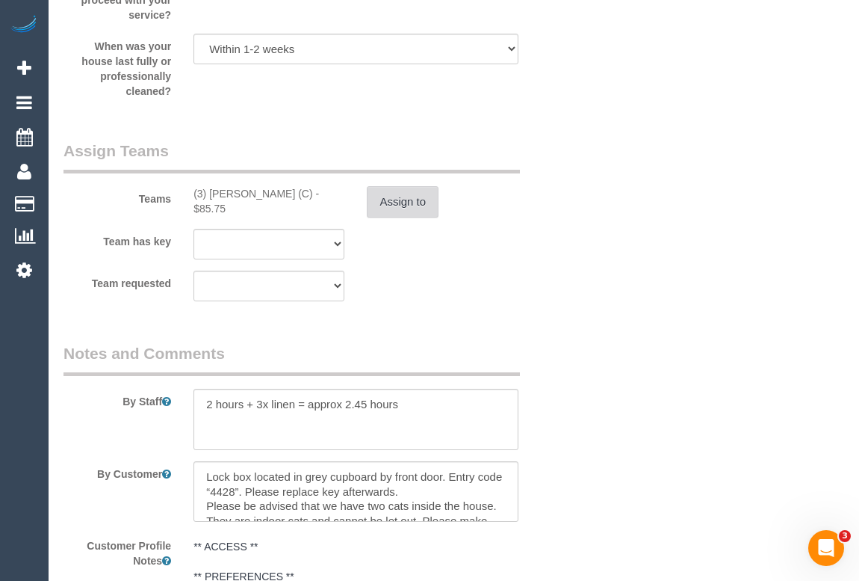
click at [396, 217] on button "Assign to" at bounding box center [403, 201] width 72 height 31
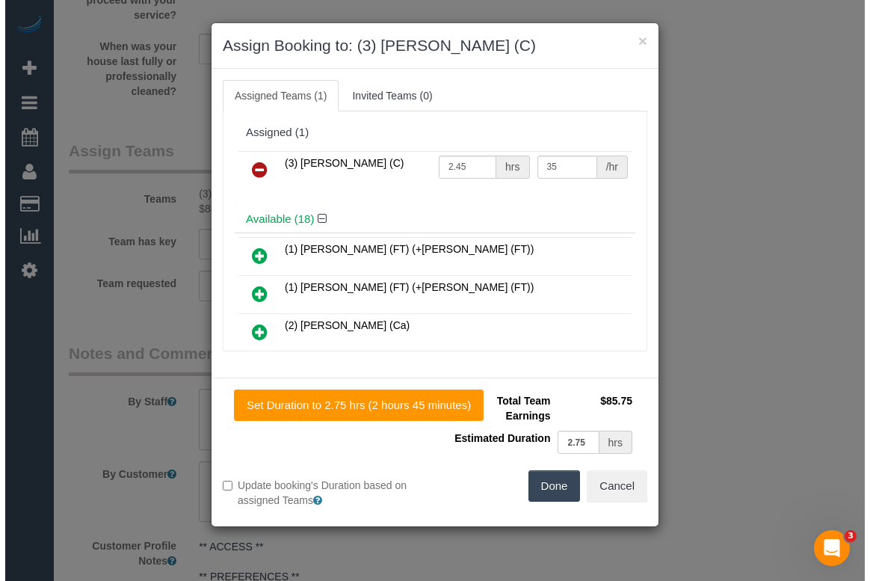
scroll to position [2294, 0]
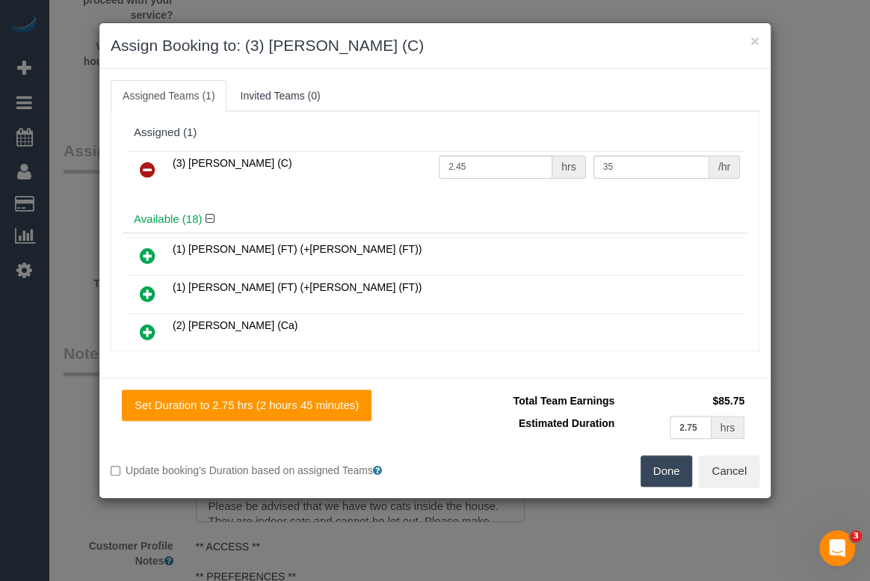
click at [411, 198] on div "(3) John Maldeniya (C) 2.45 hrs 35 /hr" at bounding box center [435, 176] width 625 height 58
drag, startPoint x: 471, startPoint y: 163, endPoint x: 451, endPoint y: 163, distance: 20.2
click at [451, 163] on input "2.45" at bounding box center [496, 166] width 114 height 23
type input "2.75"
click at [671, 467] on button "Done" at bounding box center [666, 470] width 52 height 31
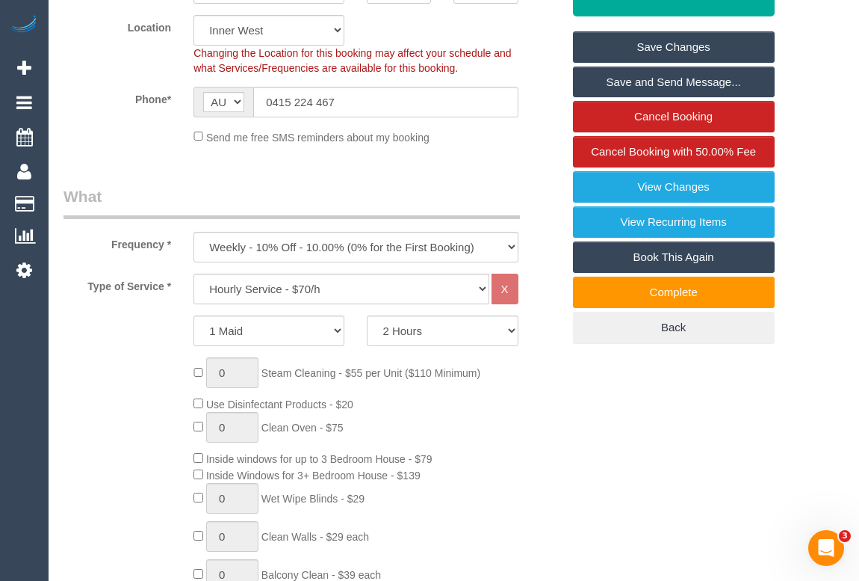
scroll to position [110, 0]
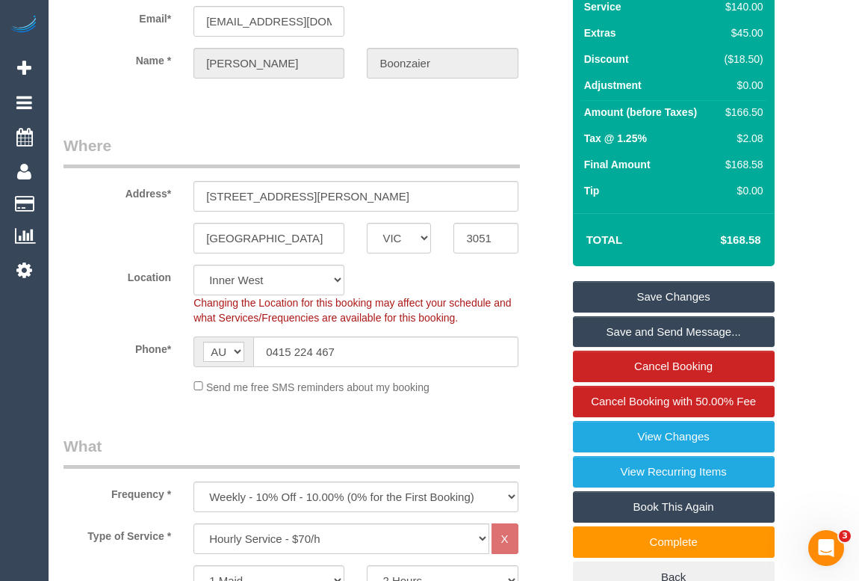
click at [673, 312] on link "Save Changes" at bounding box center [674, 296] width 202 height 31
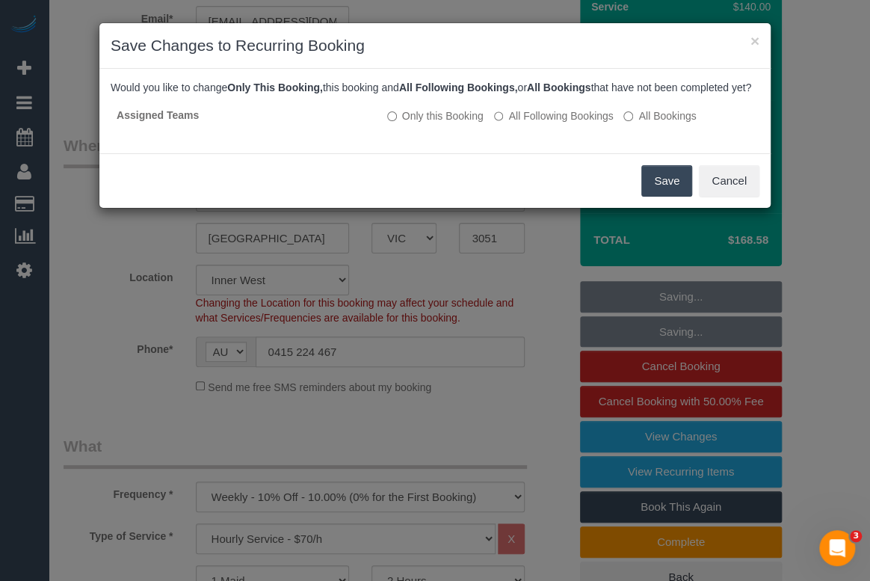
click at [661, 194] on button "Save" at bounding box center [666, 180] width 51 height 31
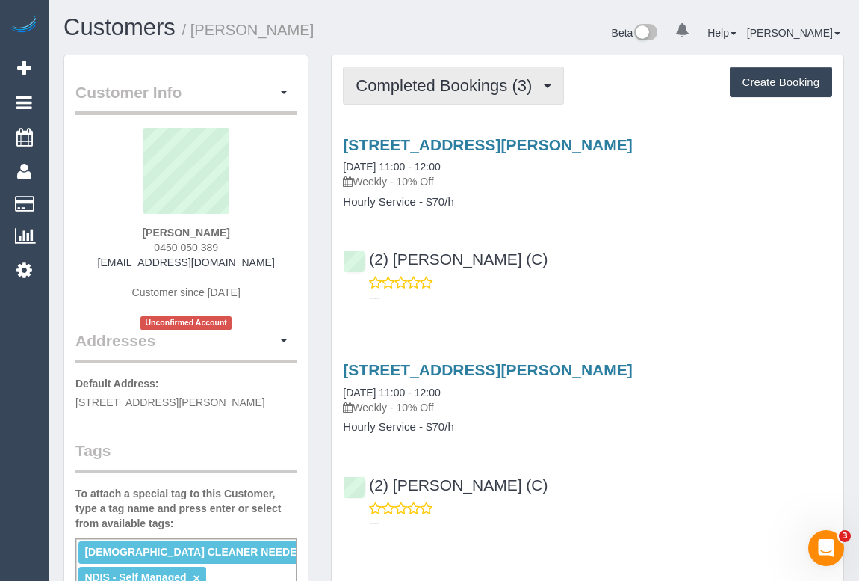
click at [419, 93] on button "Completed Bookings (3)" at bounding box center [453, 85] width 221 height 38
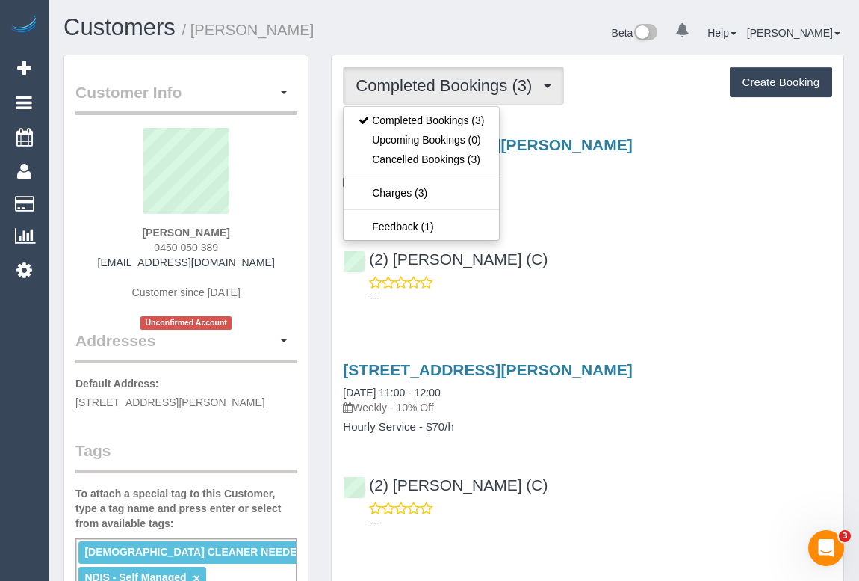
click at [620, 220] on div "[STREET_ADDRESS][PERSON_NAME] [DATE] 11:00 - 12:00 Weekly - 10% Off Hourly Serv…" at bounding box center [588, 217] width 512 height 188
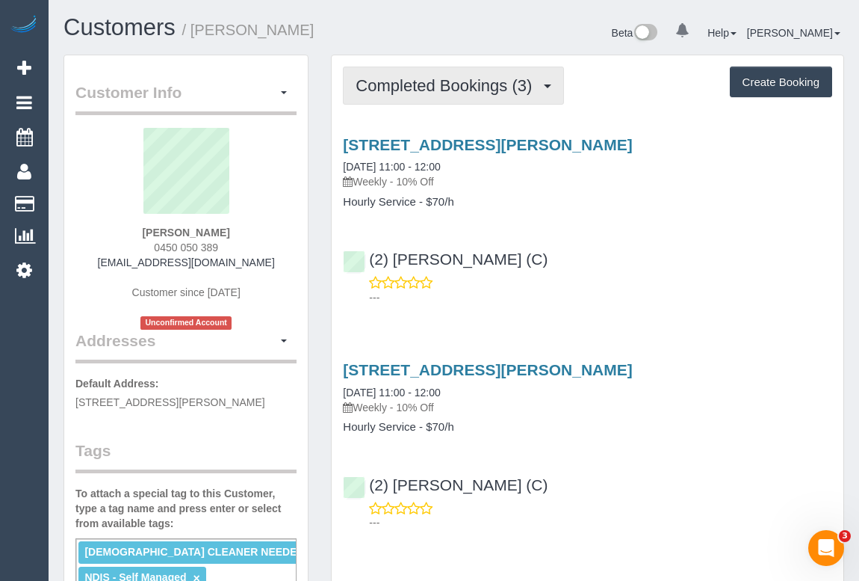
click at [443, 89] on span "Completed Bookings (3)" at bounding box center [448, 85] width 184 height 19
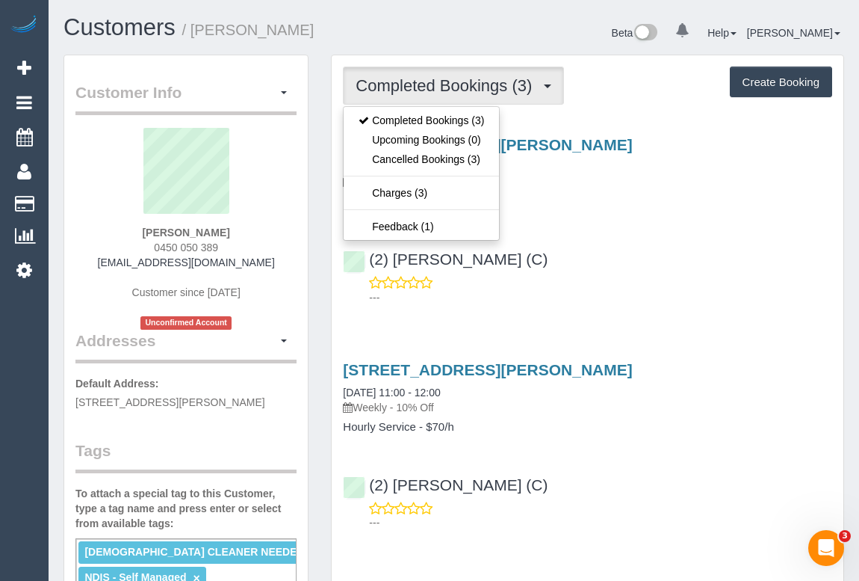
click at [624, 187] on p "Weekly - 10% Off" at bounding box center [587, 181] width 489 height 15
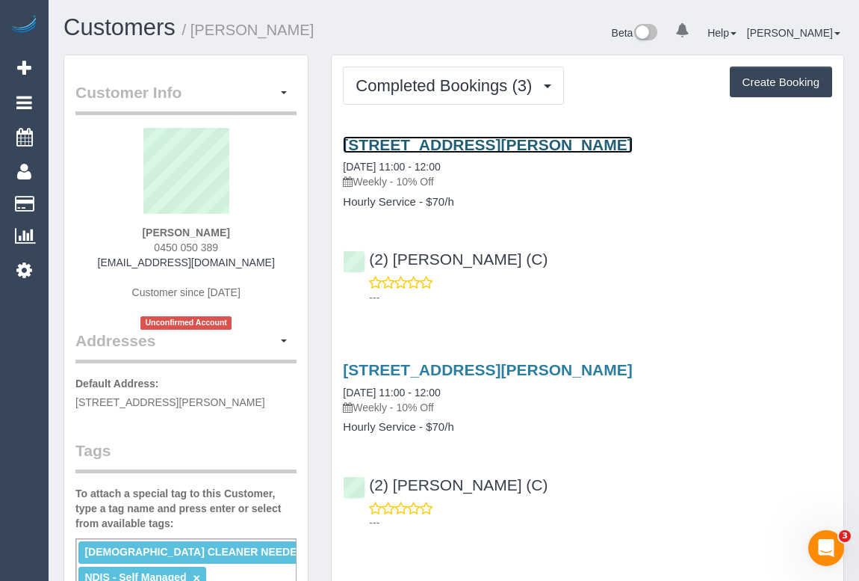
click at [539, 144] on link "9/44 Orrong Crescent, Caulfield Nth, VIC 3161" at bounding box center [487, 144] width 289 height 17
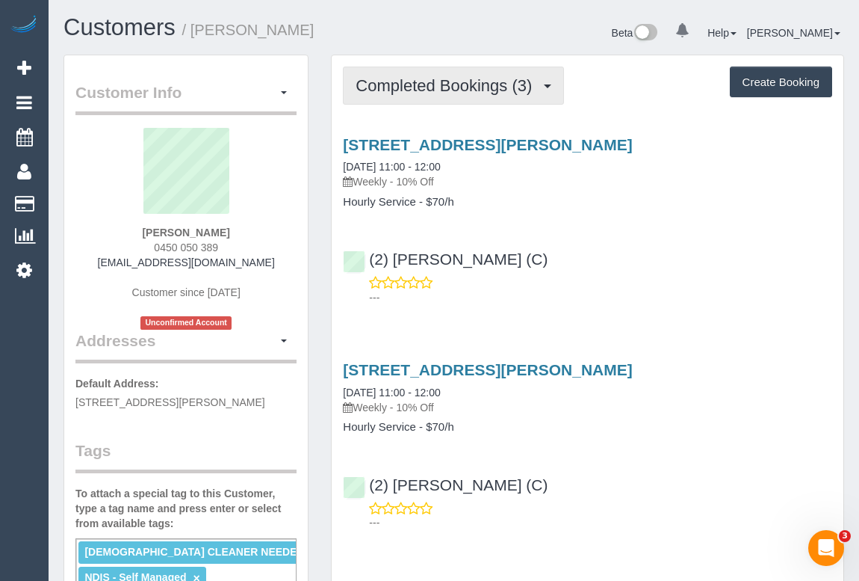
click at [471, 84] on span "Completed Bookings (3)" at bounding box center [448, 85] width 184 height 19
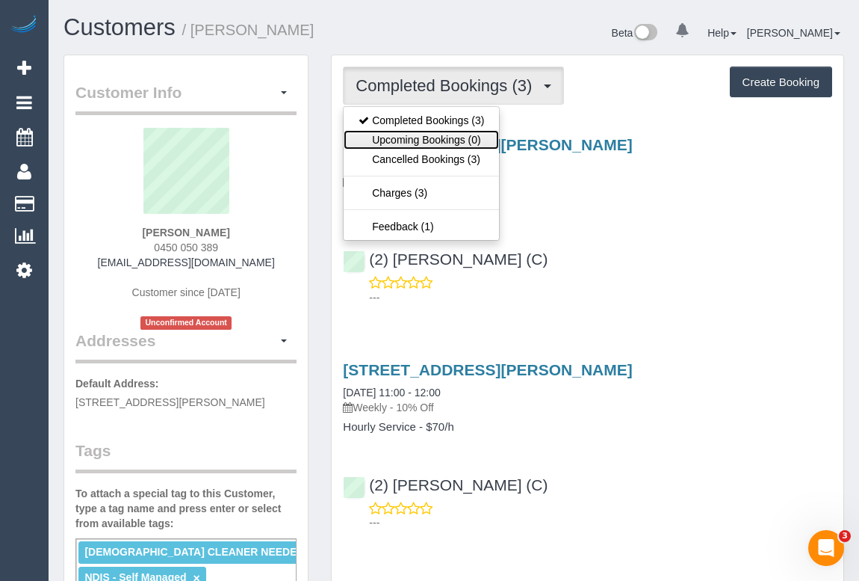
click at [443, 139] on link "Upcoming Bookings (0)" at bounding box center [421, 139] width 155 height 19
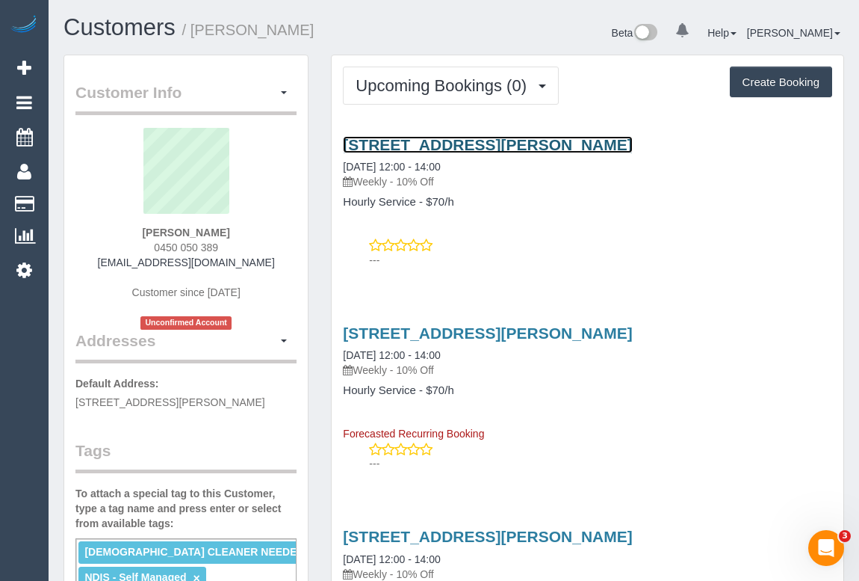
click at [506, 140] on link "9/44 Orrong Crescent, Caulfield Nth, VIC 3161" at bounding box center [487, 144] width 289 height 17
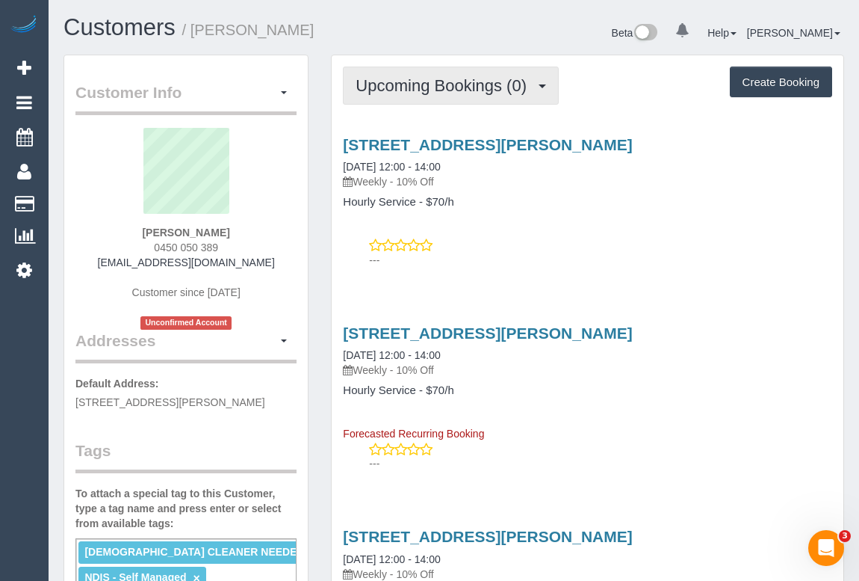
click at [441, 90] on span "Upcoming Bookings (0)" at bounding box center [445, 85] width 179 height 19
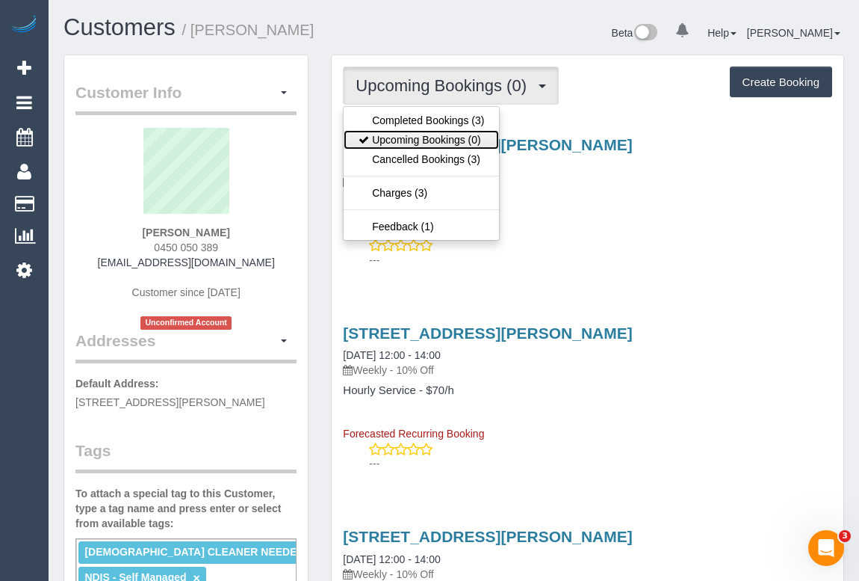
click at [433, 136] on link "Upcoming Bookings (0)" at bounding box center [421, 139] width 155 height 19
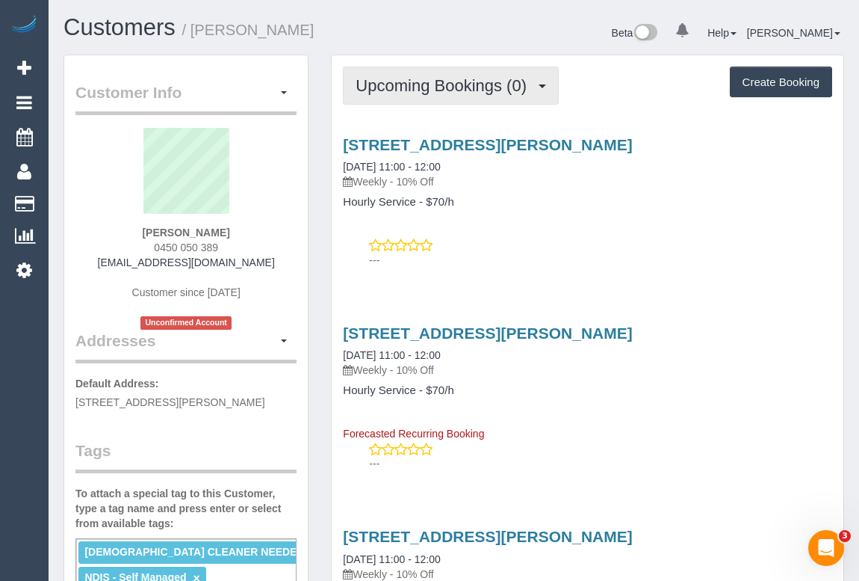
click at [449, 87] on span "Upcoming Bookings (0)" at bounding box center [445, 85] width 179 height 19
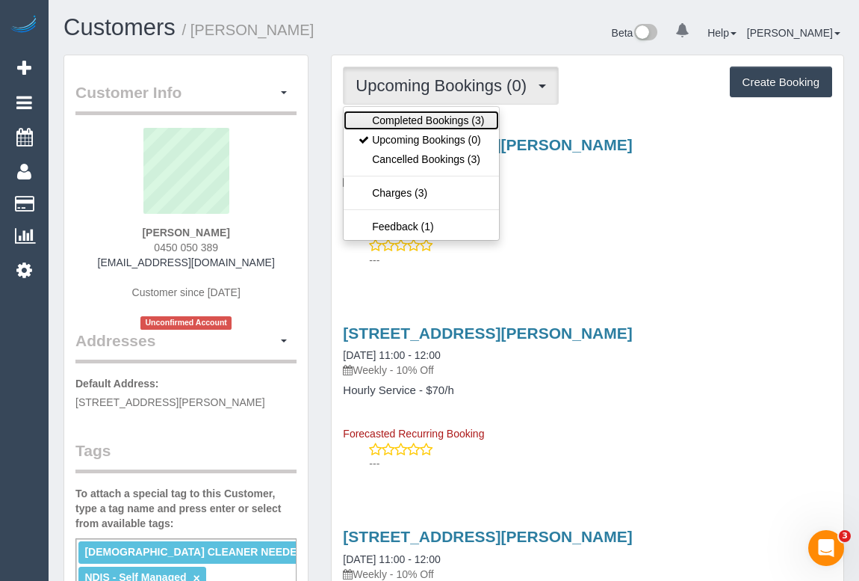
click at [439, 120] on link "Completed Bookings (3)" at bounding box center [421, 120] width 155 height 19
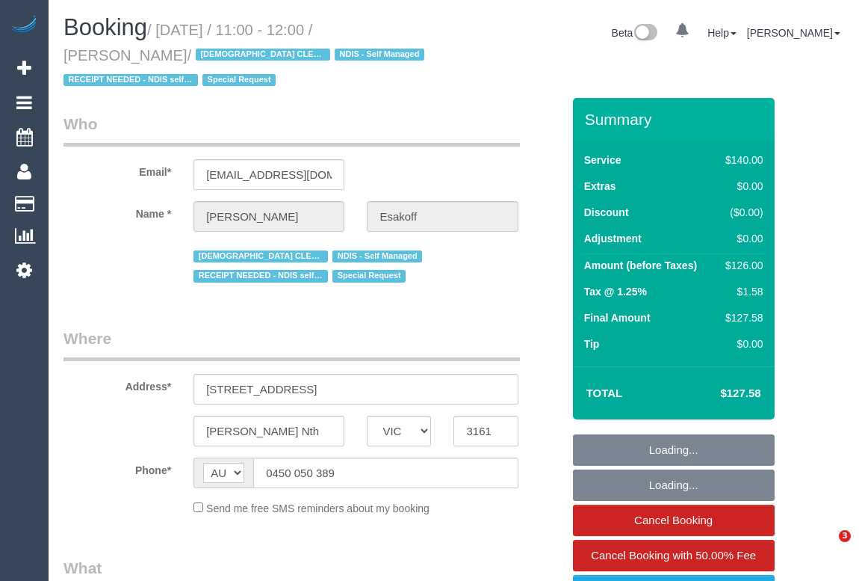
select select "VIC"
select select "number:27"
select select "number:14"
select select "number:19"
select select "number:36"
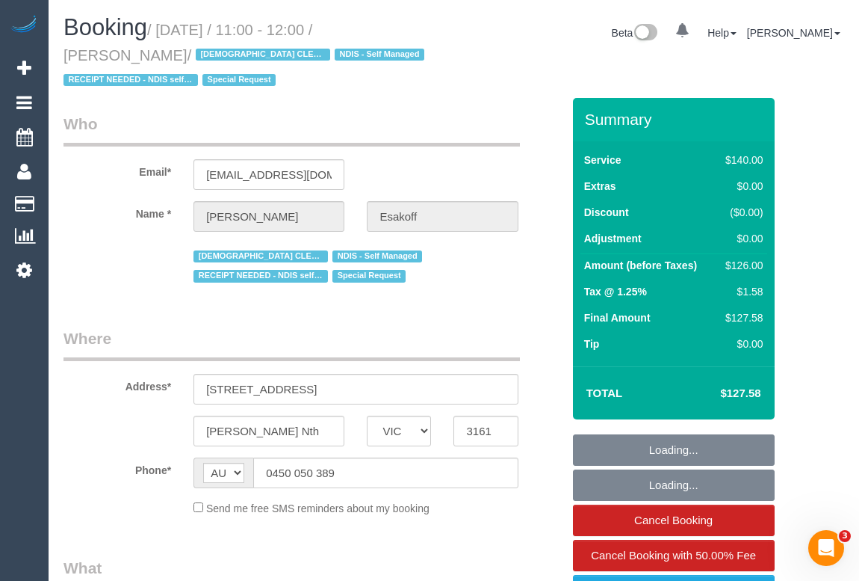
select select "number:35"
select select "number:11"
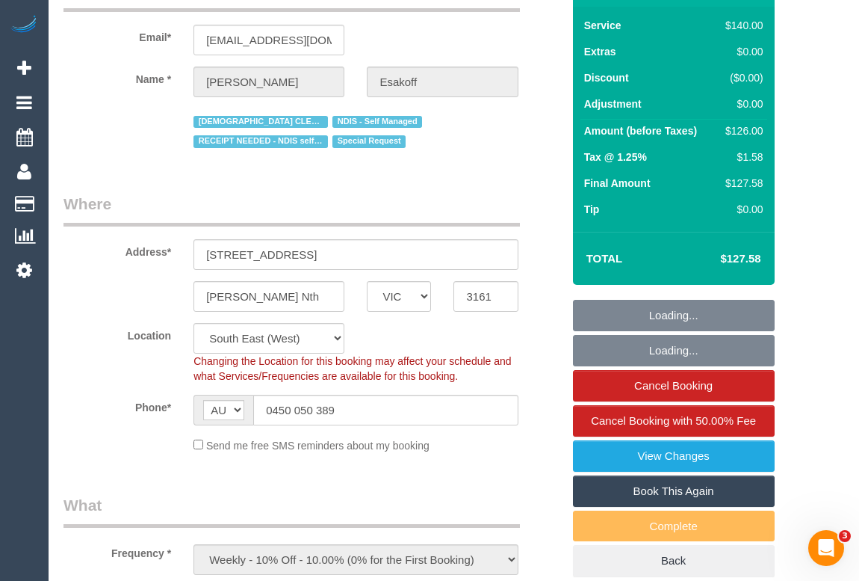
select select "string:stripe-pm_1RlfZG2GScqysDRV3VKCnXAi"
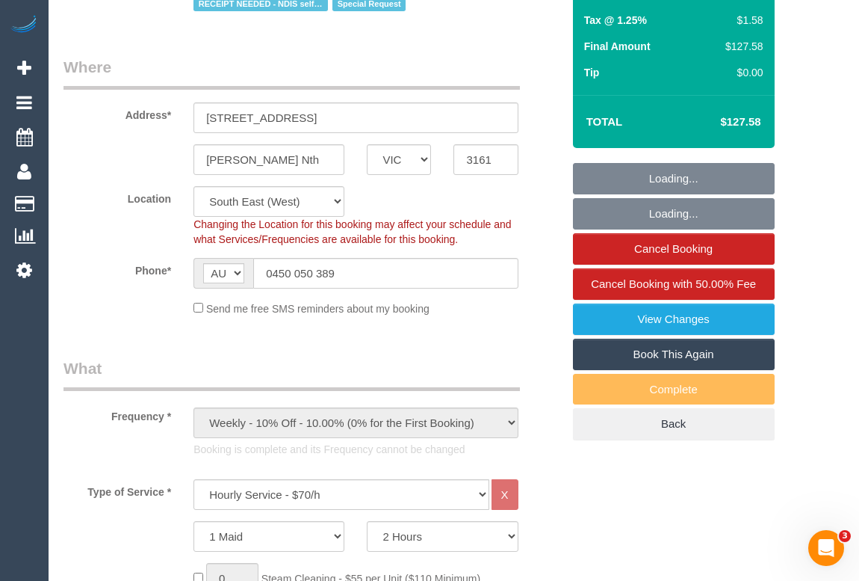
select select "object:1397"
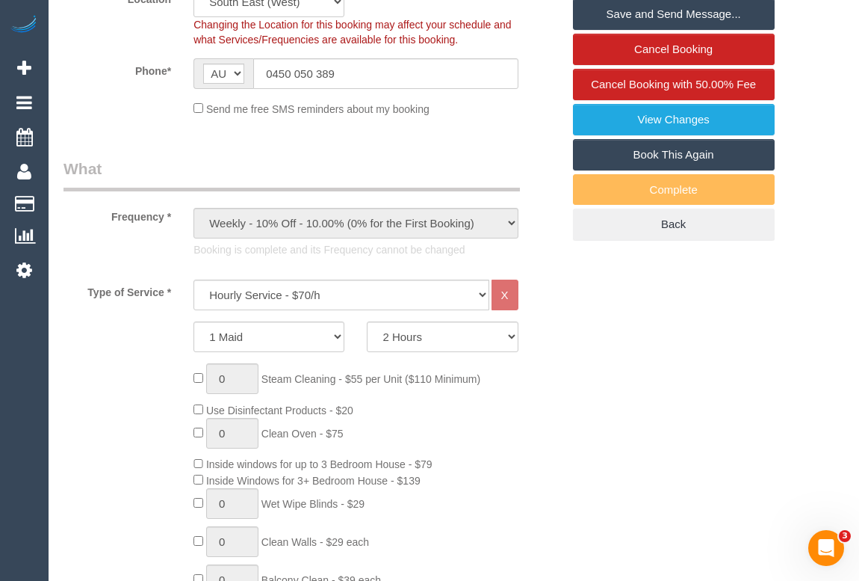
scroll to position [475, 0]
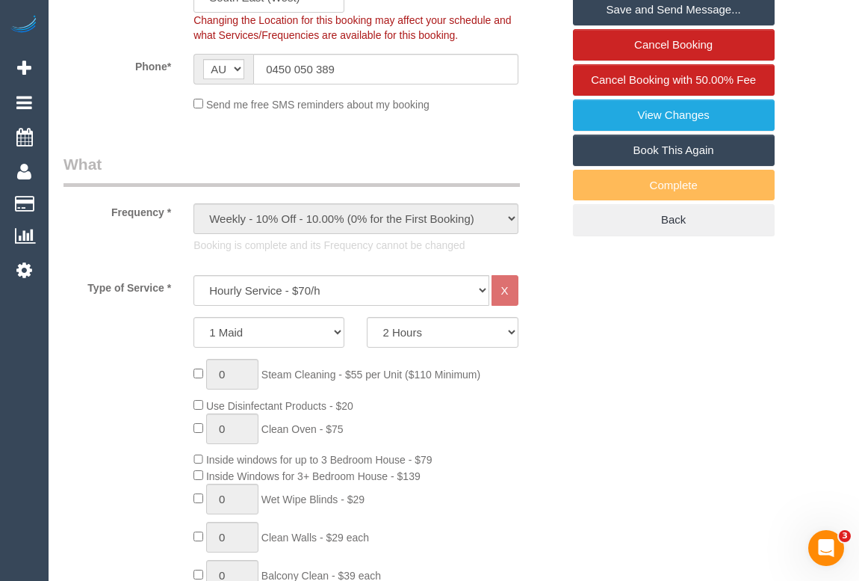
click at [656, 149] on link "Book This Again" at bounding box center [674, 149] width 202 height 31
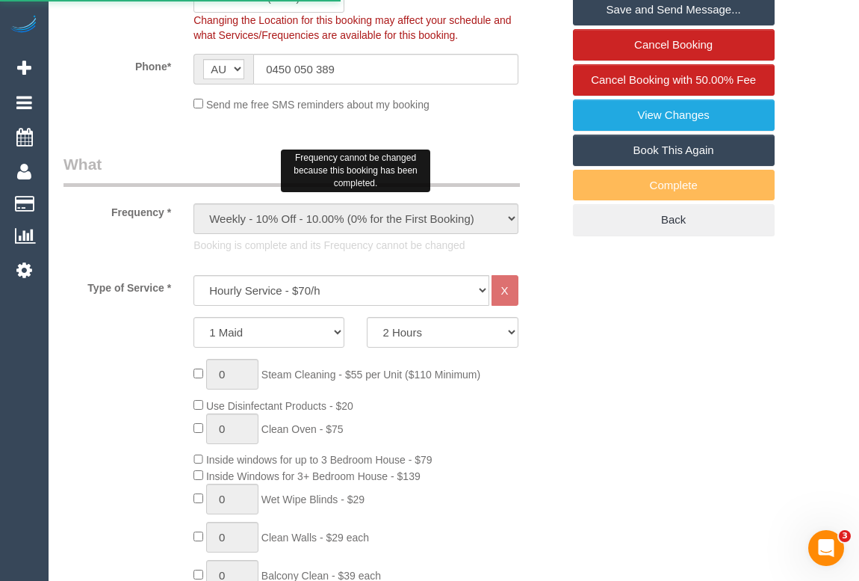
select select "VIC"
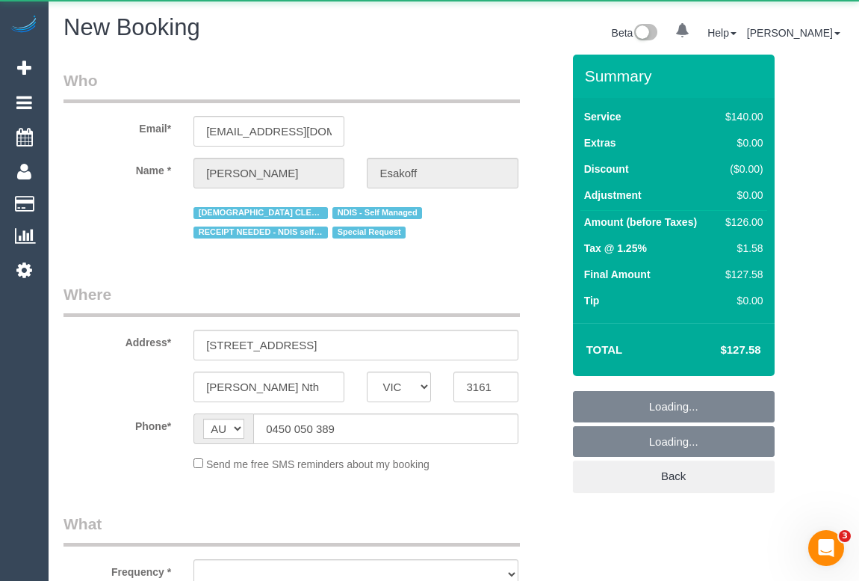
select select "number:27"
select select "number:14"
select select "number:19"
select select "number:36"
select select "number:35"
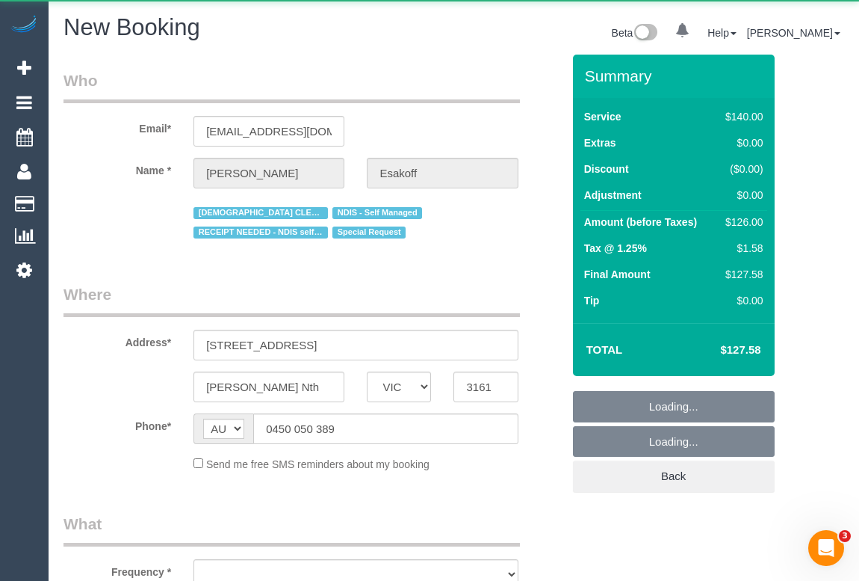
select select "number:11"
select select "string:stripe-pm_1RlfZG2GScqysDRV3VKCnXAi"
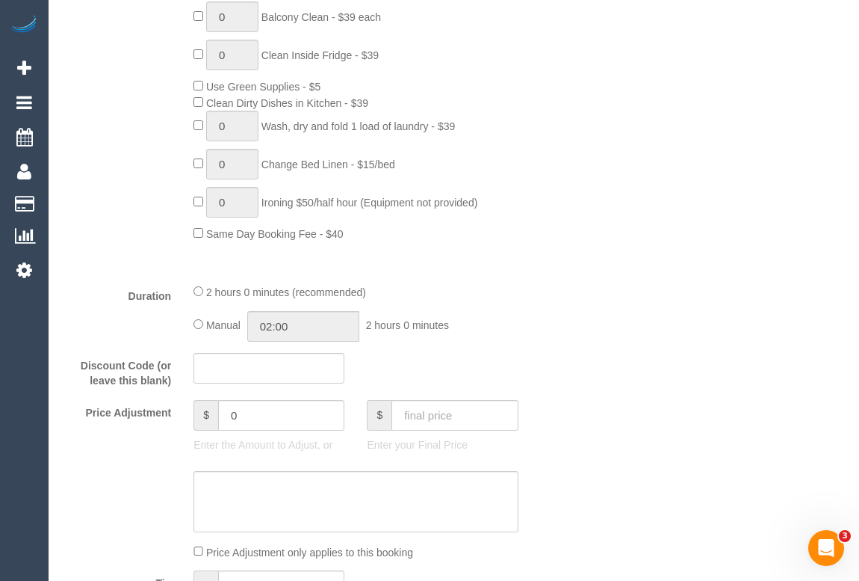
select select "object:2936"
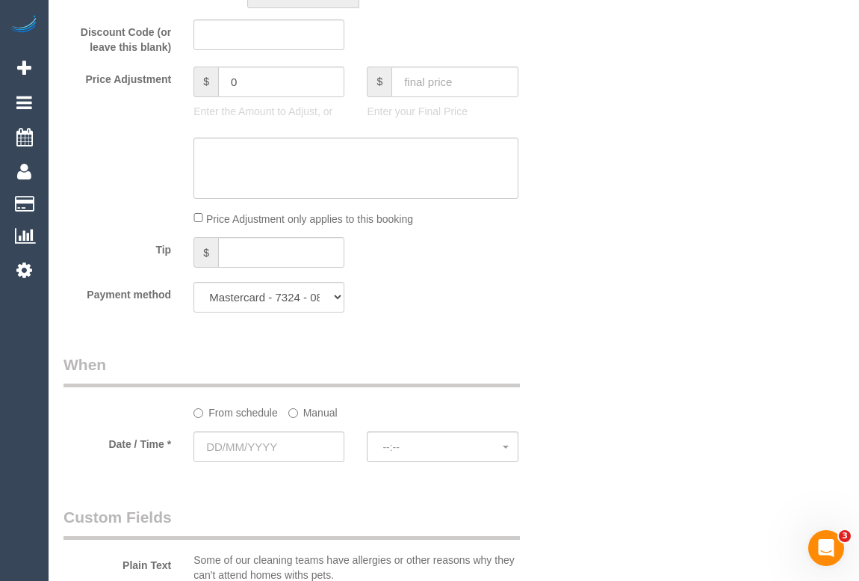
scroll to position [1522, 0]
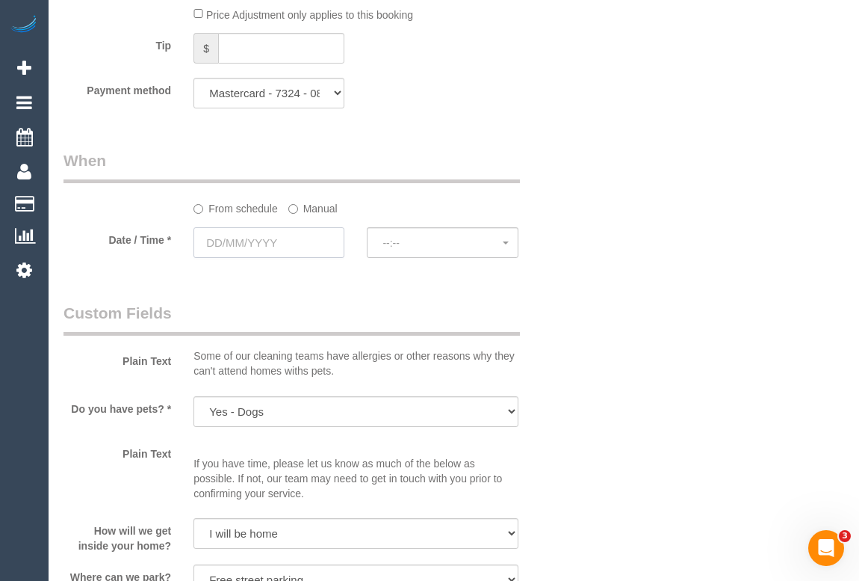
click at [254, 244] on input "text" at bounding box center [269, 242] width 151 height 31
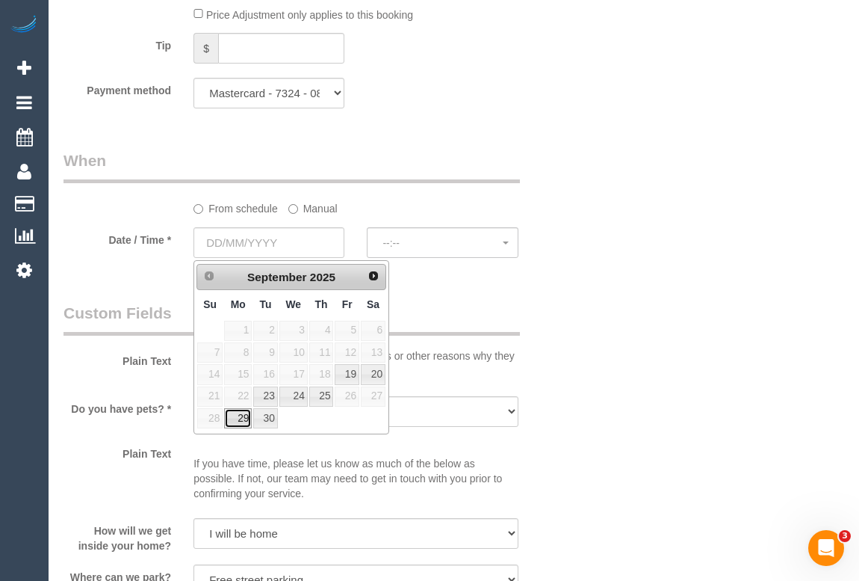
click at [241, 418] on link "29" at bounding box center [238, 418] width 28 height 20
type input "[DATE]"
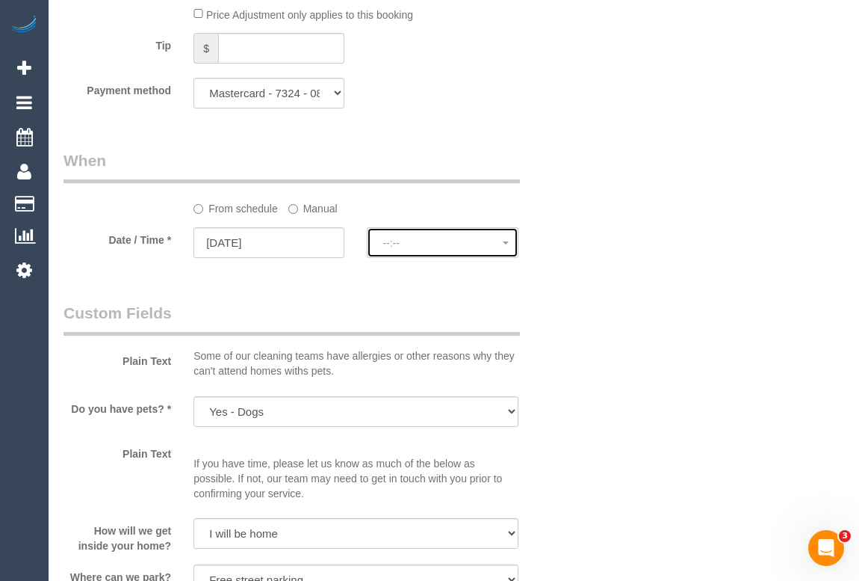
click at [411, 244] on span "--:--" at bounding box center [443, 243] width 120 height 12
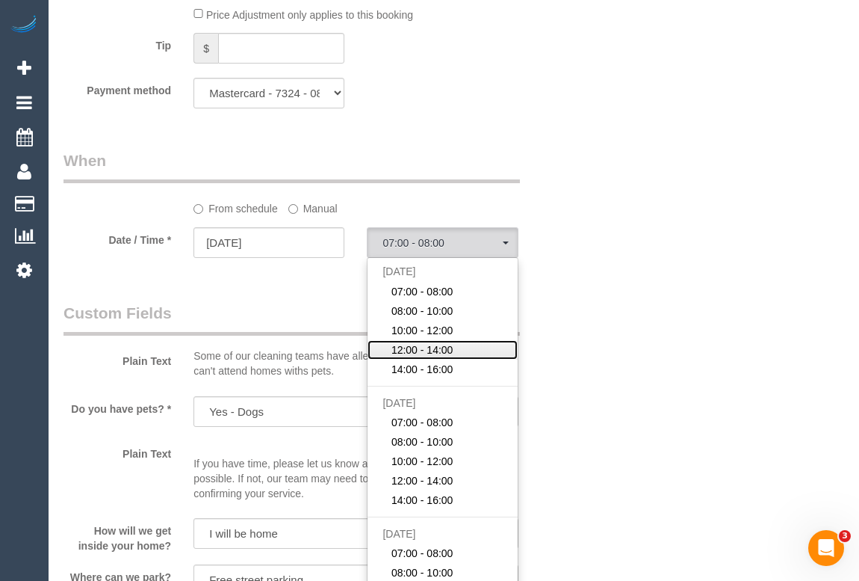
click at [454, 351] on link "12:00 - 14:00" at bounding box center [442, 349] width 149 height 19
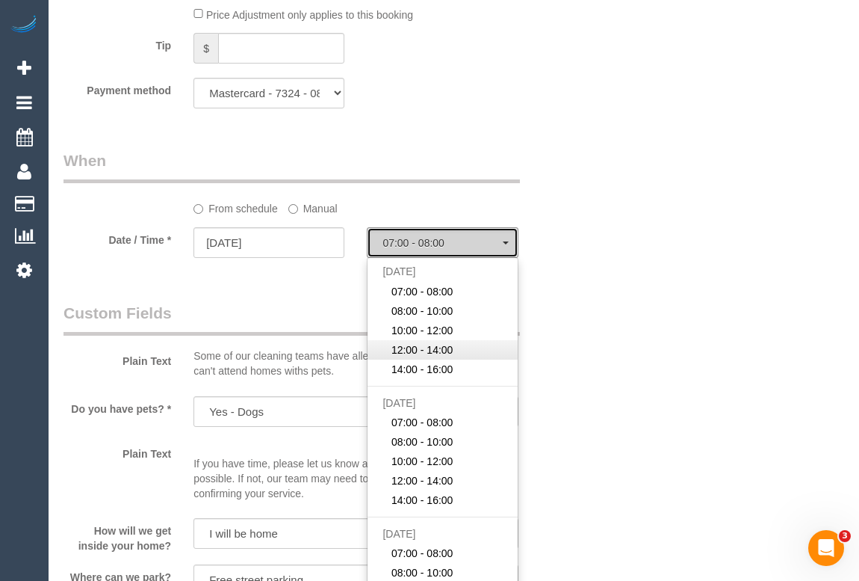
select select "spot9"
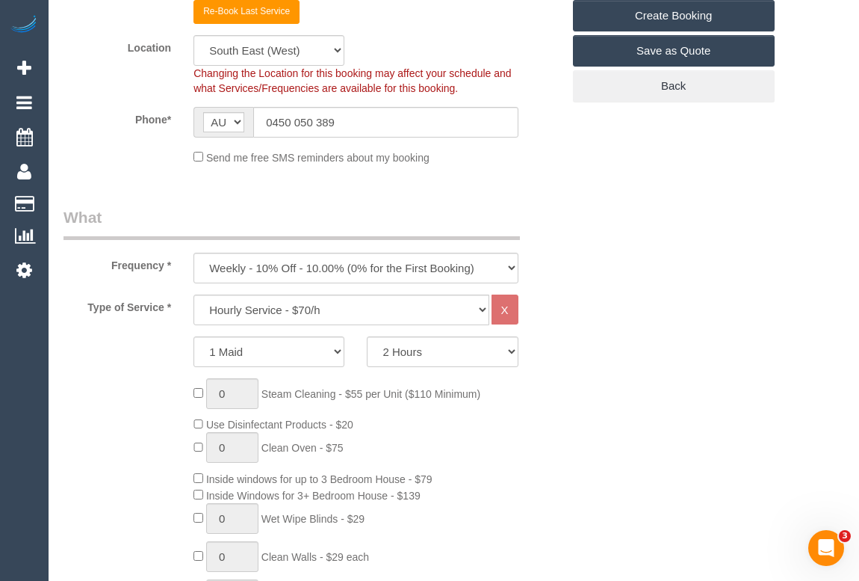
scroll to position [203, 0]
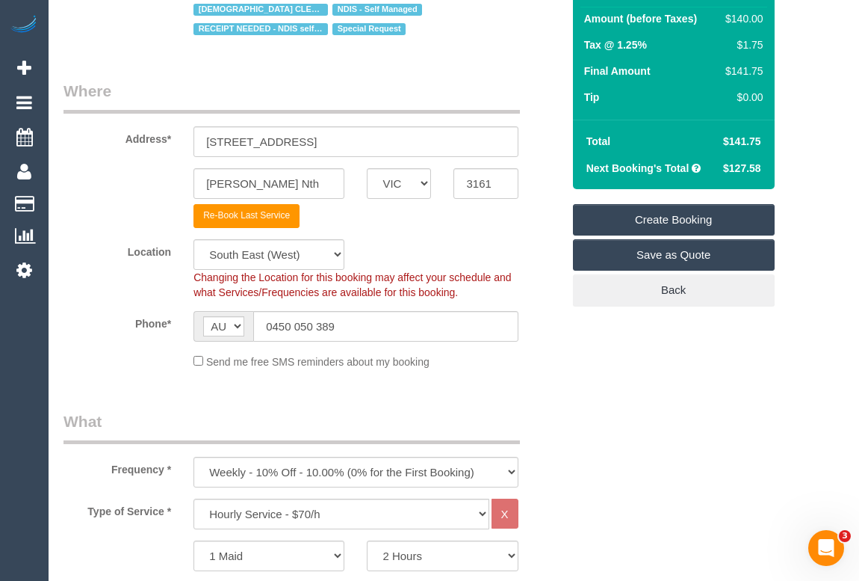
click at [687, 217] on link "Create Booking" at bounding box center [674, 219] width 202 height 31
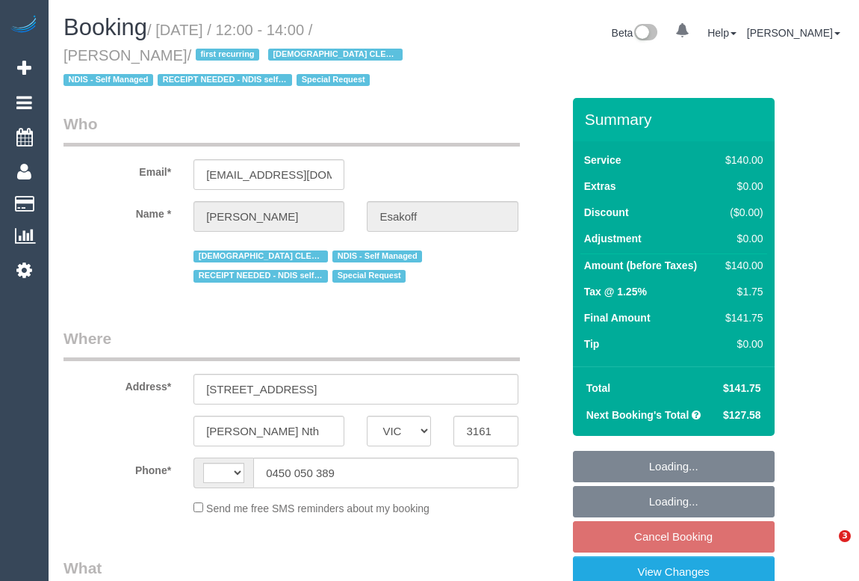
select select "VIC"
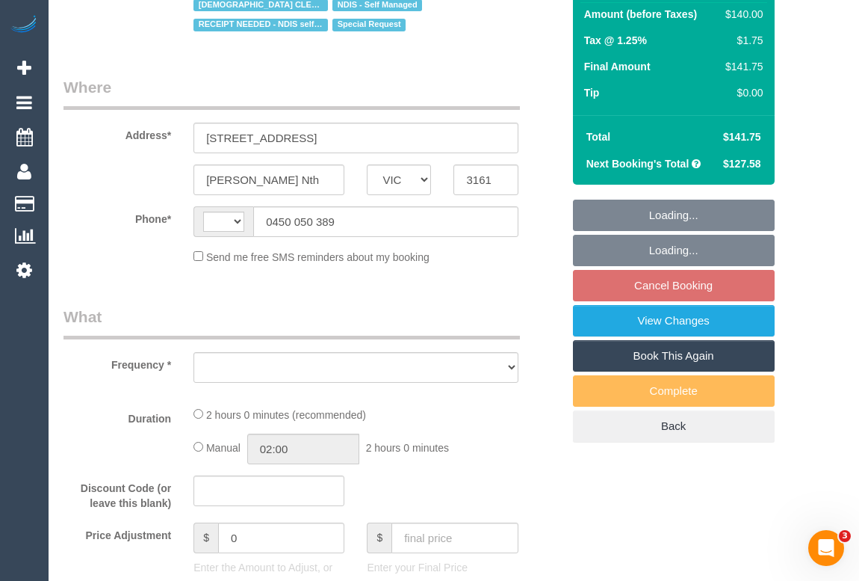
select select "string:stripe-pm_1RlfZG2GScqysDRV3VKCnXAi"
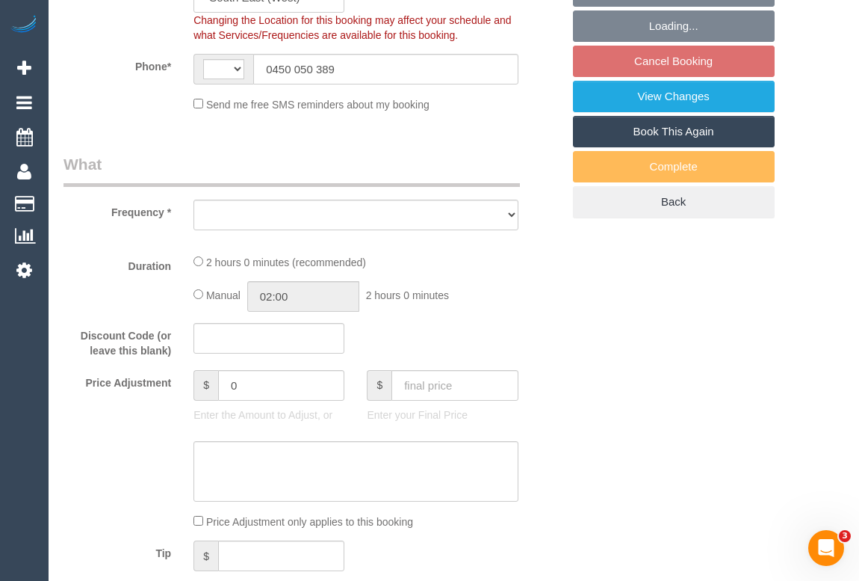
select select "object:449"
select select "number:27"
select select "number:14"
select select "number:19"
select select "number:36"
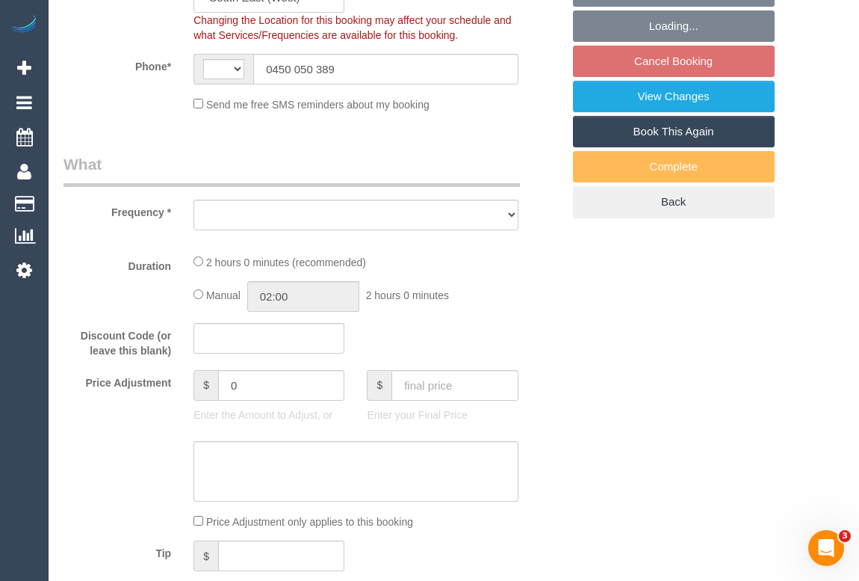
select select "number:35"
select select "number:11"
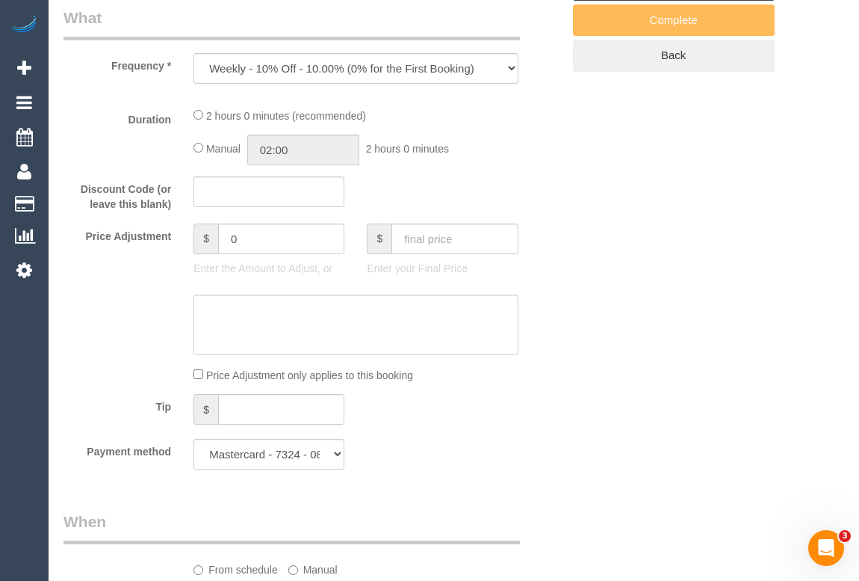
select select "string:AU"
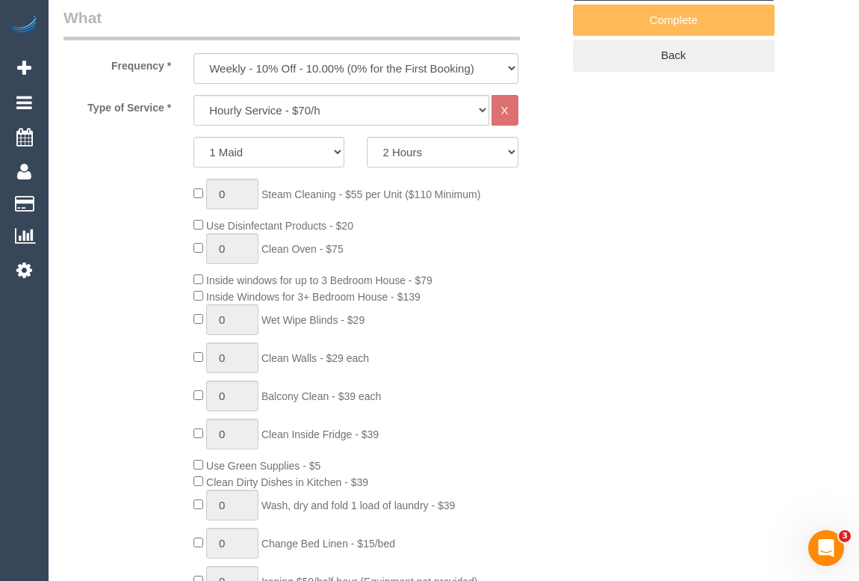
select select "object:1366"
select select "spot4"
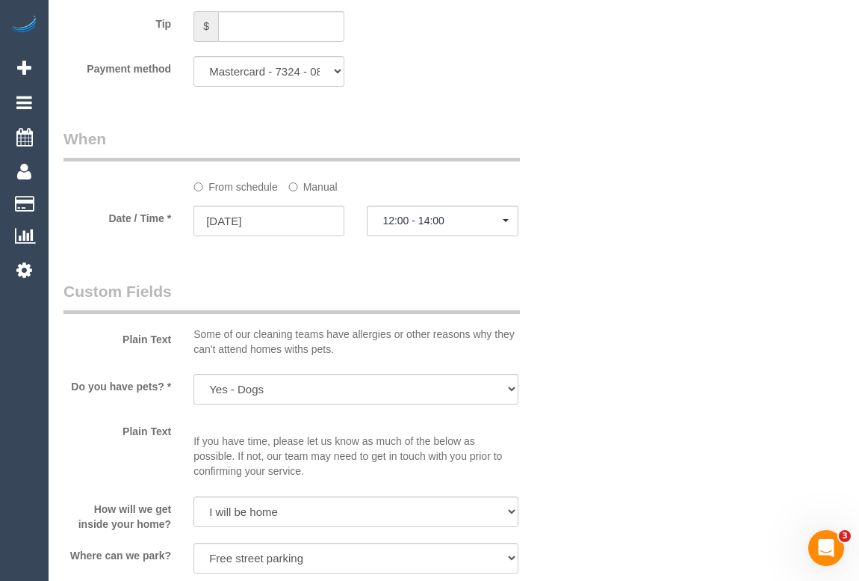
scroll to position [1508, 0]
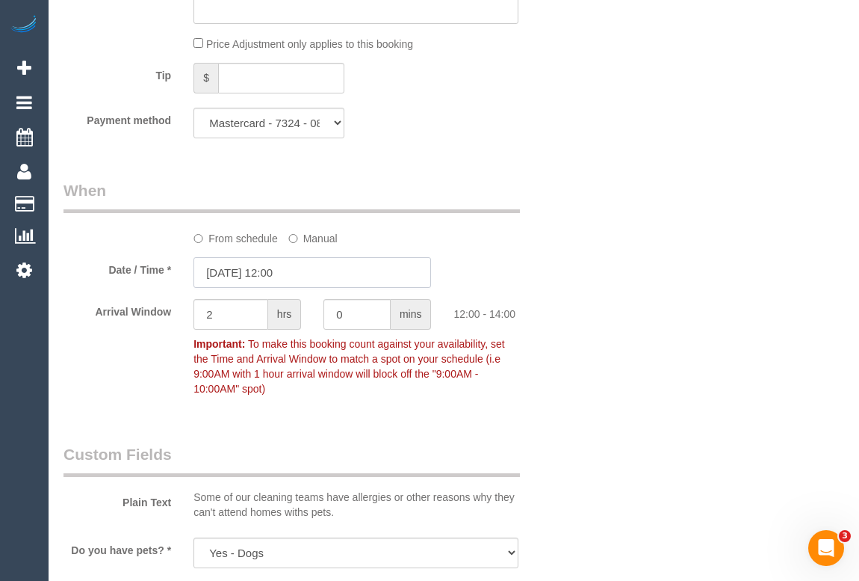
click at [280, 280] on input "[DATE] 12:00" at bounding box center [313, 272] width 238 height 31
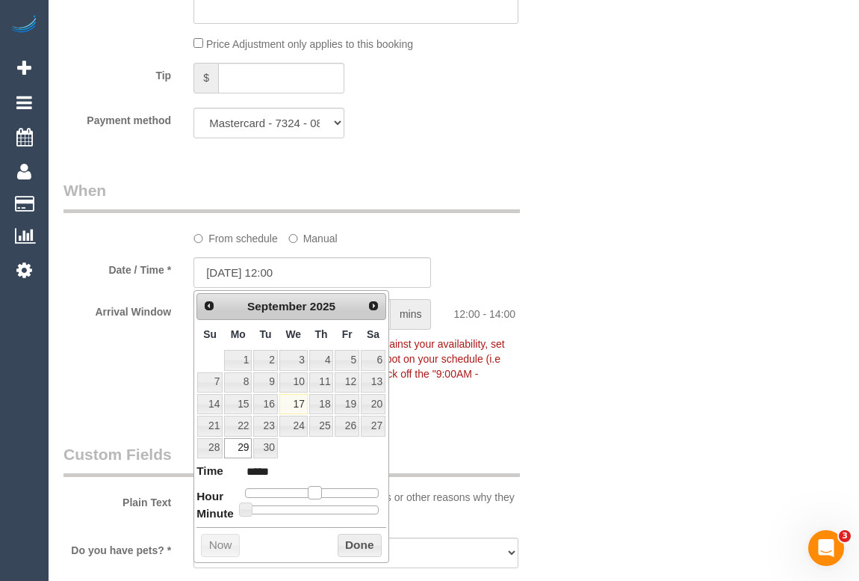
type input "[DATE] 11:00"
type input "*****"
type input "[DATE] 10:00"
type input "*****"
type input "[DATE] 11:00"
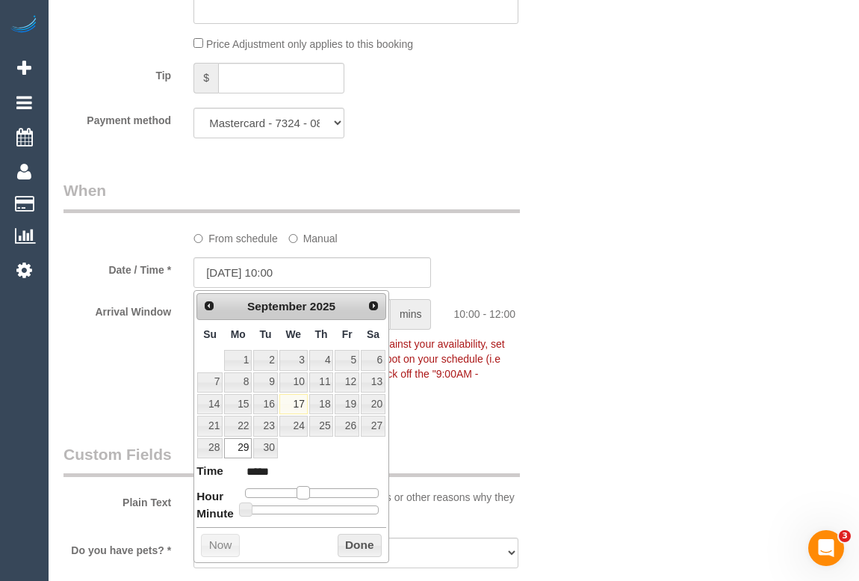
type input "*****"
click at [313, 492] on span at bounding box center [308, 492] width 13 height 13
click at [345, 545] on button "Done" at bounding box center [360, 545] width 44 height 24
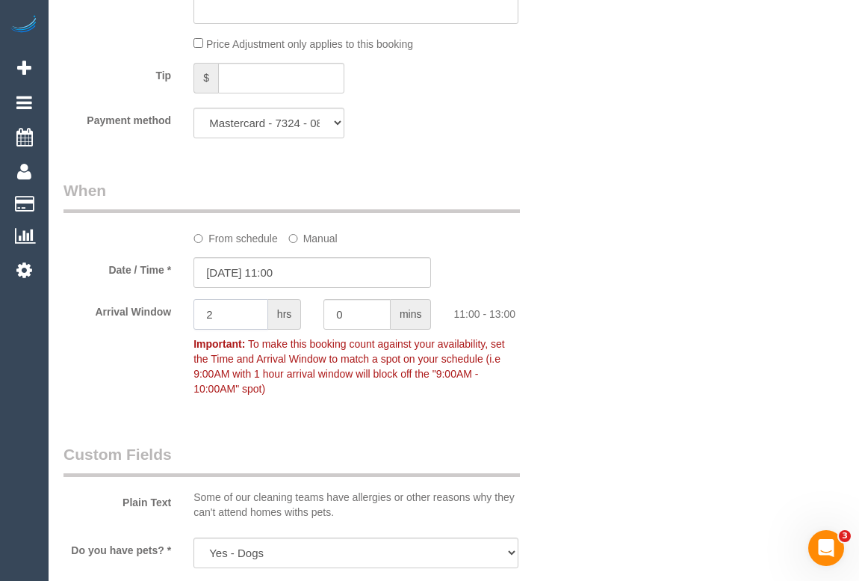
drag, startPoint x: 229, startPoint y: 321, endPoint x: 183, endPoint y: 305, distance: 48.2
click at [182, 315] on div "2 hrs" at bounding box center [247, 316] width 130 height 34
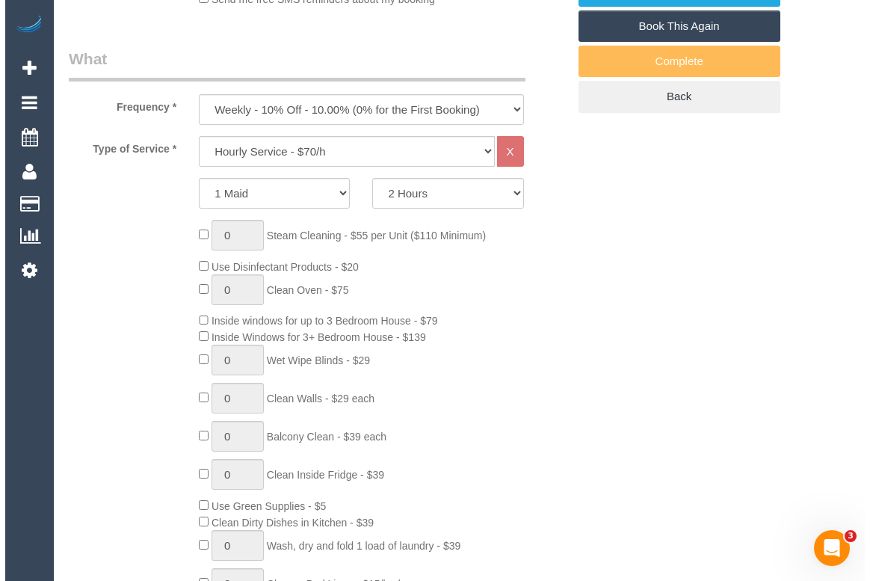
scroll to position [421, 0]
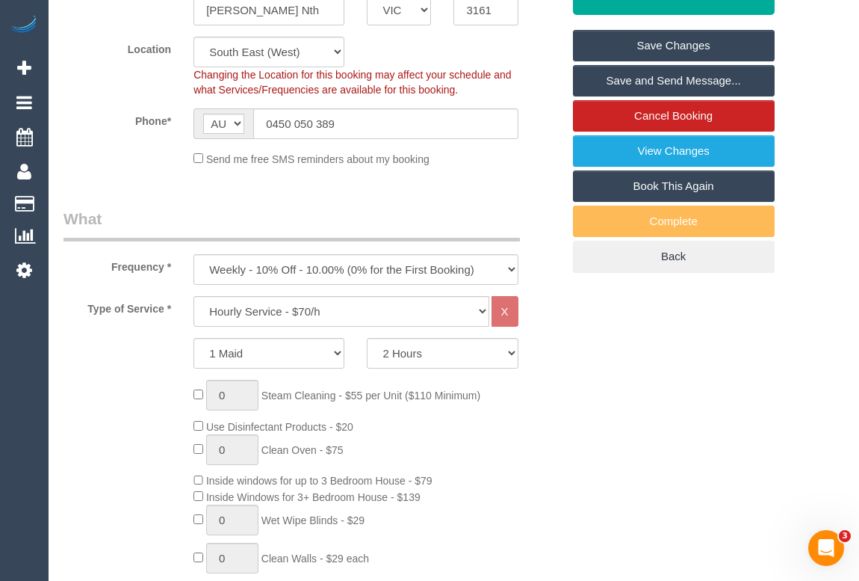
type input "1"
click at [677, 52] on link "Save Changes" at bounding box center [674, 45] width 202 height 31
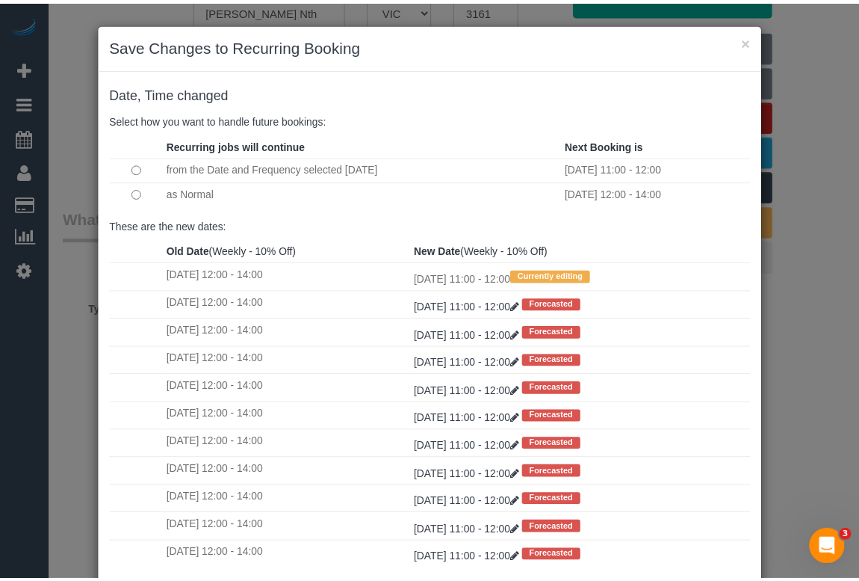
scroll to position [88, 0]
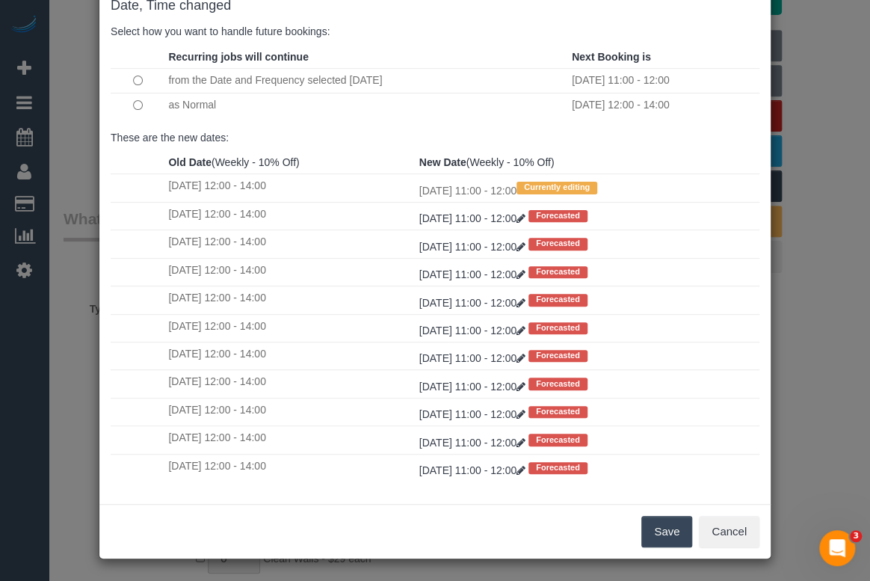
click at [660, 530] on button "Save" at bounding box center [666, 531] width 51 height 31
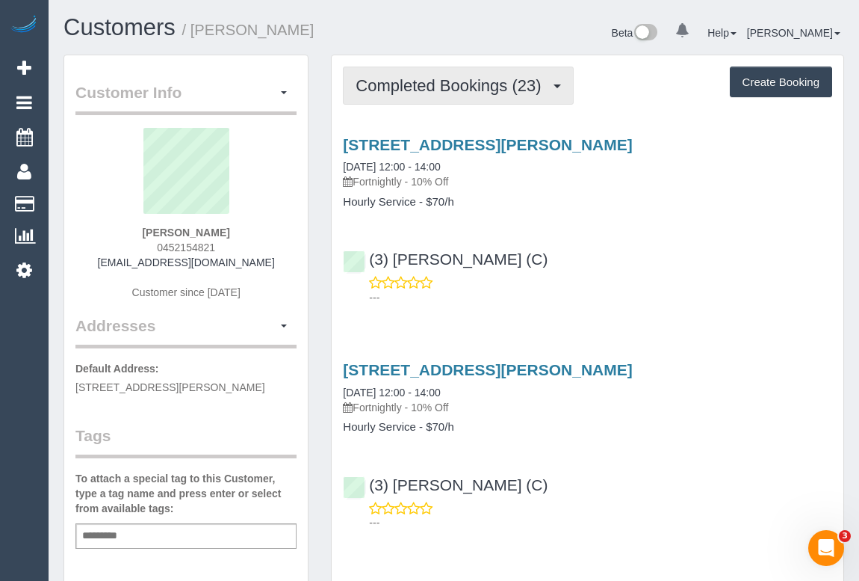
click at [457, 93] on span "Completed Bookings (23)" at bounding box center [452, 85] width 193 height 19
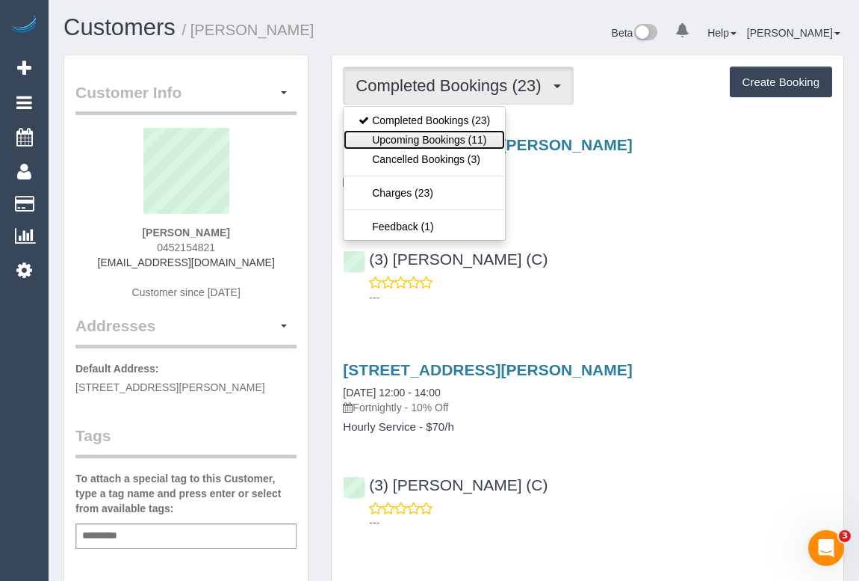
click at [442, 140] on link "Upcoming Bookings (11)" at bounding box center [424, 139] width 161 height 19
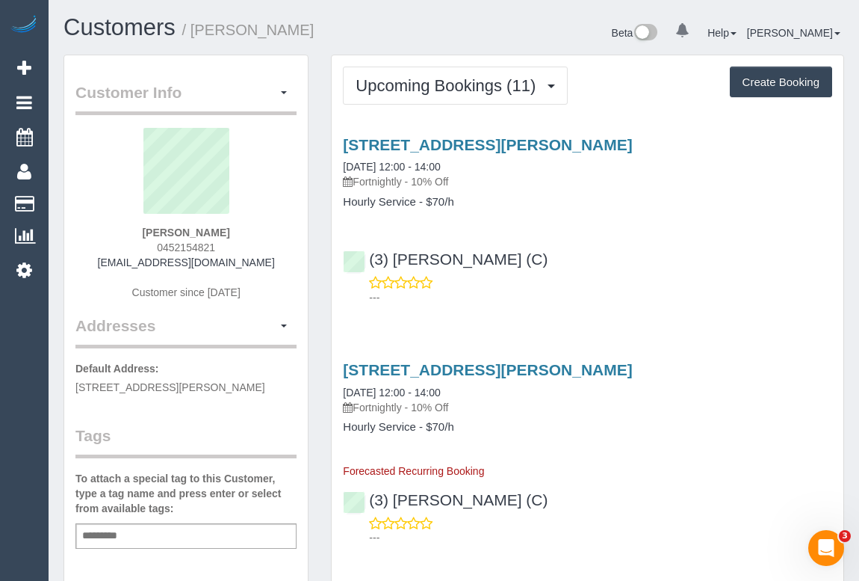
drag, startPoint x: 152, startPoint y: 244, endPoint x: 232, endPoint y: 241, distance: 80.8
click at [232, 241] on div "STEPHANIE LAY 0452154821 stephlay21@gmail.com Customer since 2024" at bounding box center [185, 221] width 221 height 187
copy span "0452154821"
drag, startPoint x: 135, startPoint y: 234, endPoint x: 267, endPoint y: 236, distance: 132.3
click at [267, 236] on div "STEPHANIE LAY 0452154821 stephlay21@gmail.com Customer since 2024" at bounding box center [185, 221] width 221 height 187
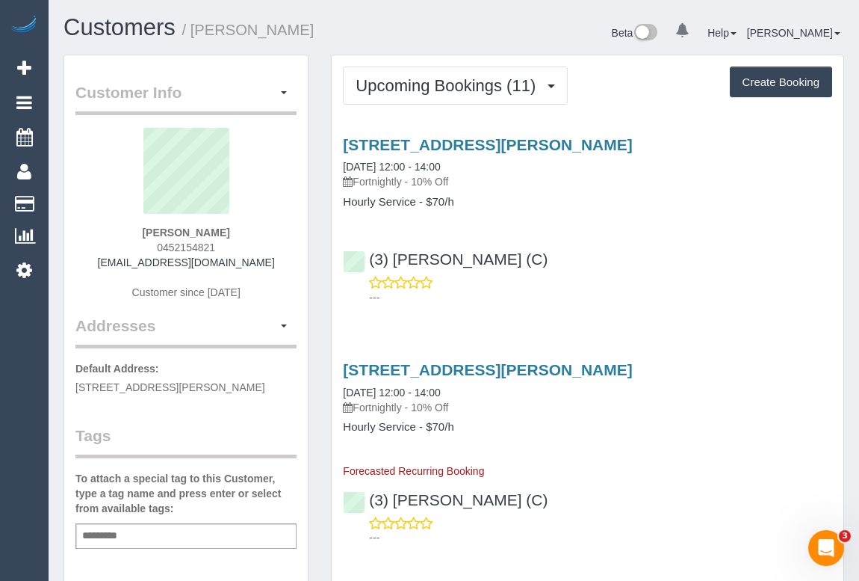
copy strong "STEPHANIE LAY"
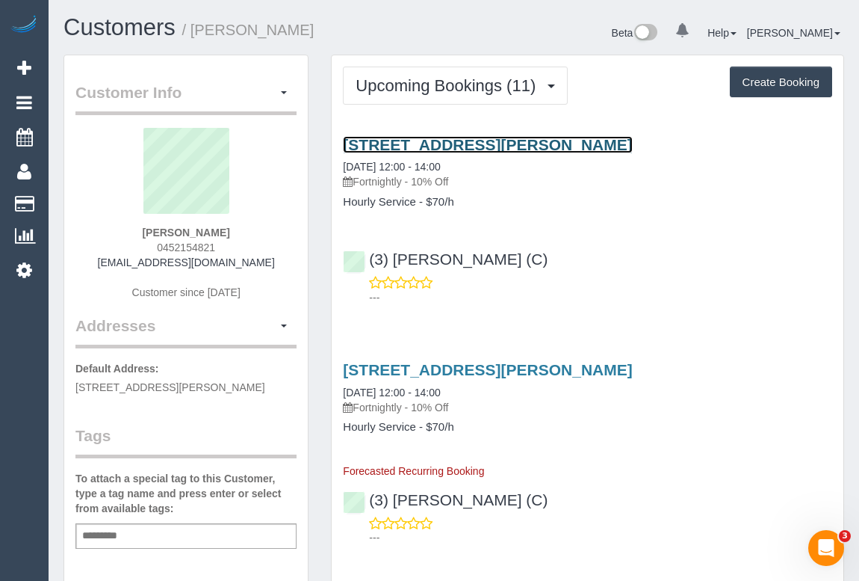
click at [442, 139] on link "5 Robert St, Chadstone, VIC 3148" at bounding box center [487, 144] width 289 height 17
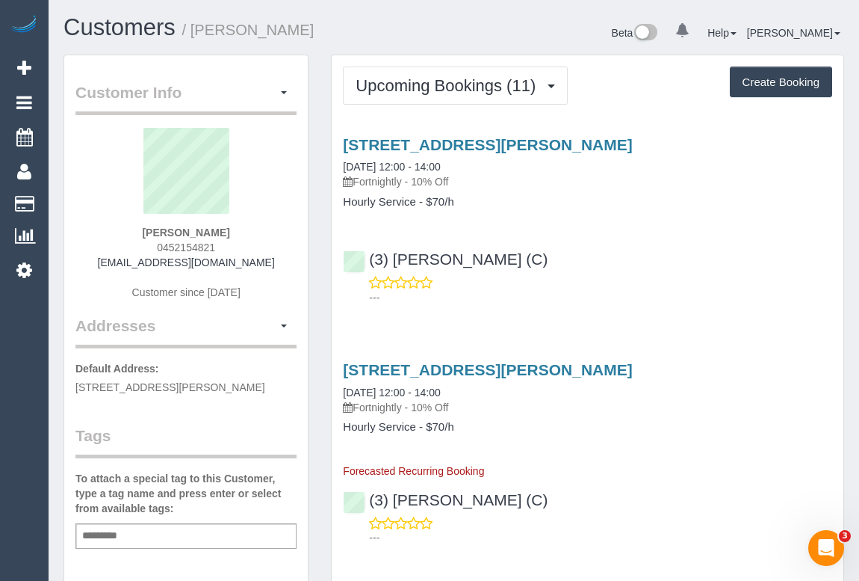
drag, startPoint x: 151, startPoint y: 246, endPoint x: 244, endPoint y: 243, distance: 92.7
click at [244, 243] on div "STEPHANIE LAY 0452154821 stephlay21@gmail.com Customer since 2024" at bounding box center [185, 221] width 221 height 187
copy span "0452154821"
click at [142, 241] on div "STEPHANIE LAY 0452154821 stephlay21@gmail.com Customer since 2024" at bounding box center [185, 221] width 221 height 187
drag, startPoint x: 144, startPoint y: 247, endPoint x: 274, endPoint y: 245, distance: 130.0
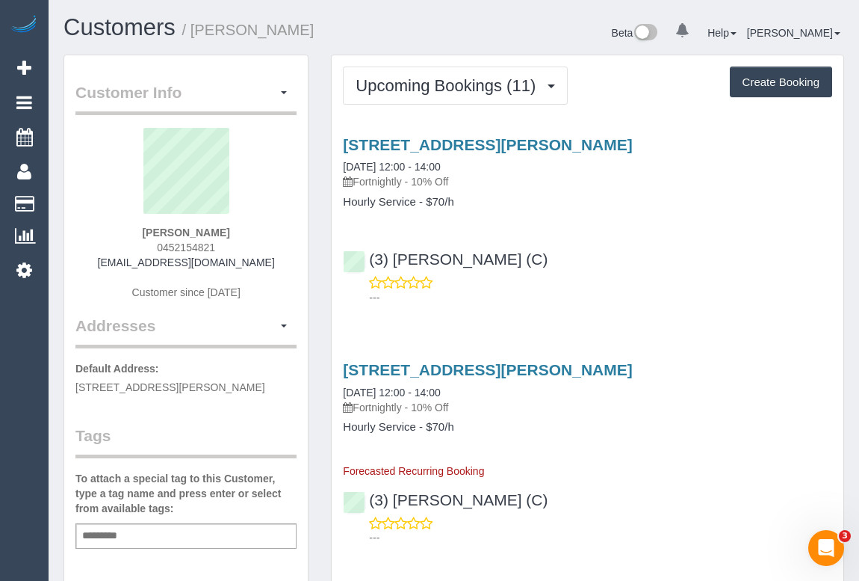
click at [274, 245] on div "STEPHANIE LAY 0452154821 stephlay21@gmail.com Customer since 2024" at bounding box center [185, 221] width 221 height 187
copy span "0452154821"
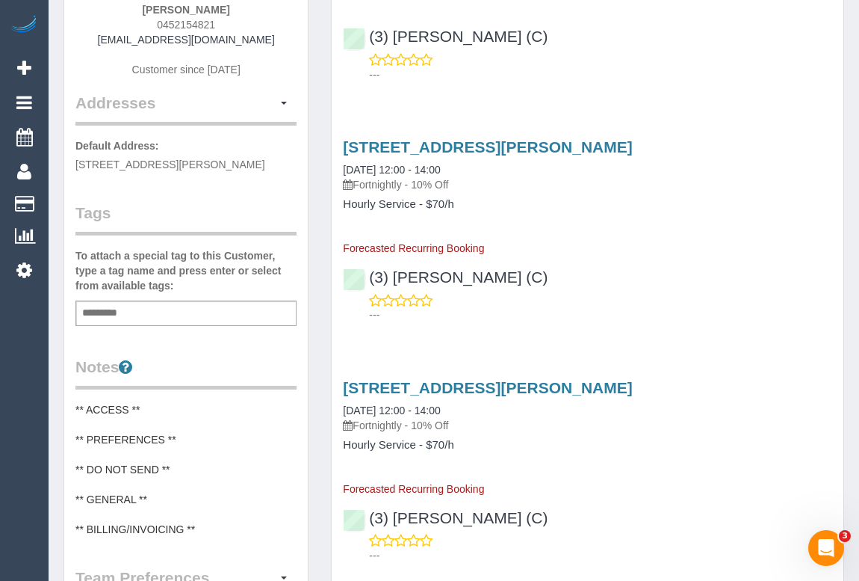
scroll to position [67, 0]
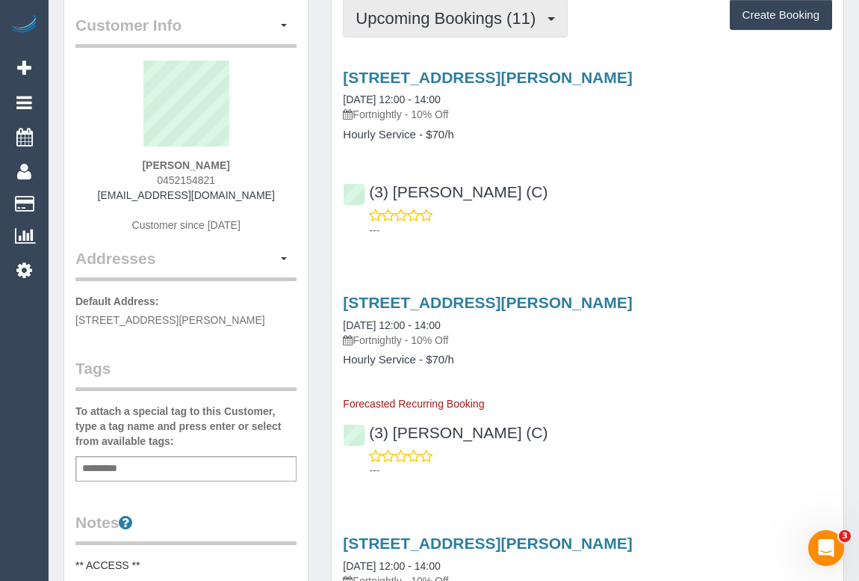
click at [433, 16] on span "Upcoming Bookings (11)" at bounding box center [450, 18] width 188 height 19
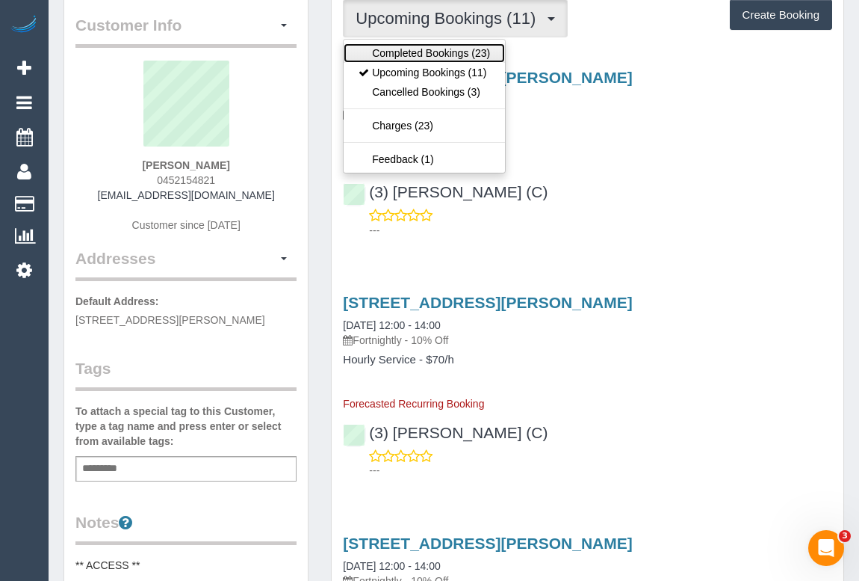
click at [427, 51] on link "Completed Bookings (23)" at bounding box center [424, 52] width 161 height 19
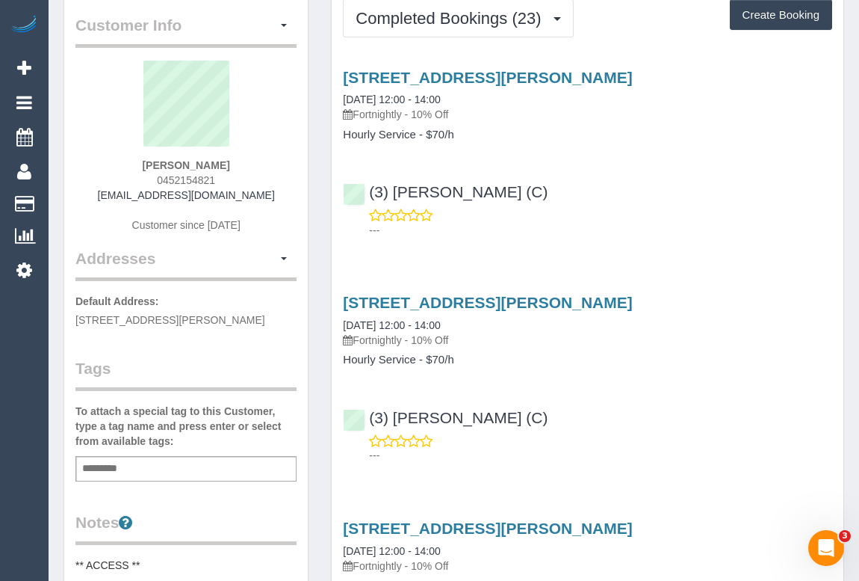
click at [613, 170] on div "(3) Nethaki Fernando (C) ---" at bounding box center [588, 203] width 512 height 67
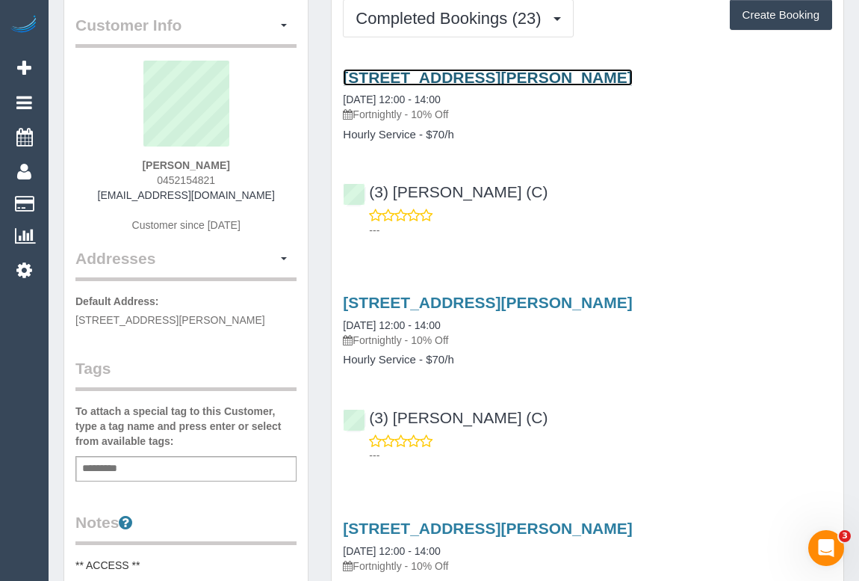
click at [482, 75] on link "5 Robert St, Chadstone, VIC 3148" at bounding box center [487, 77] width 289 height 17
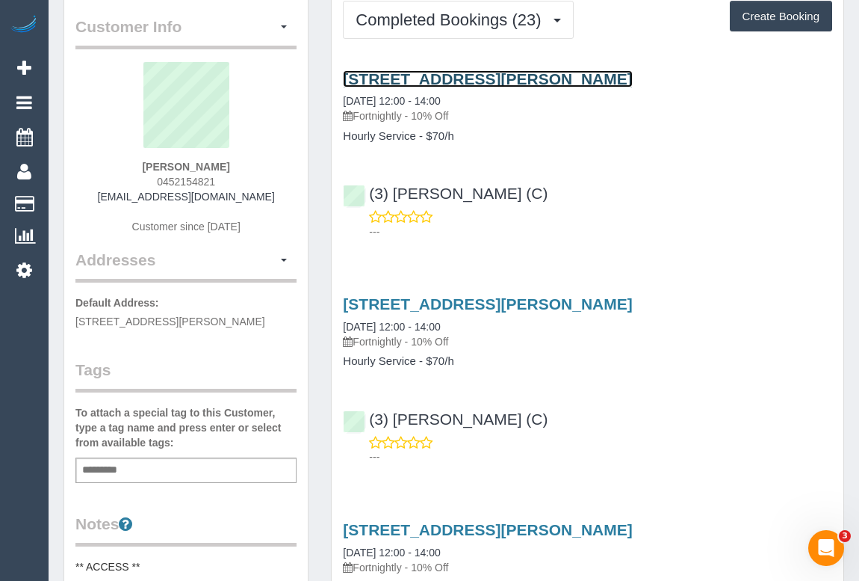
scroll to position [0, 0]
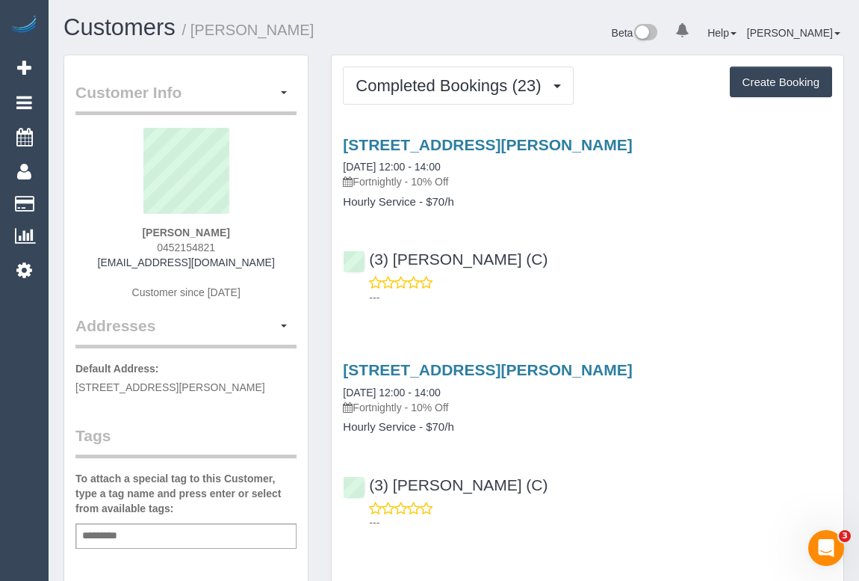
click at [682, 282] on div "---" at bounding box center [587, 290] width 489 height 30
drag, startPoint x: 158, startPoint y: 247, endPoint x: 231, endPoint y: 249, distance: 72.5
click at [231, 249] on div "STEPHANIE LAY 0452154821 stephlay21@gmail.com Customer since 2024" at bounding box center [185, 221] width 221 height 187
copy span "0452154821"
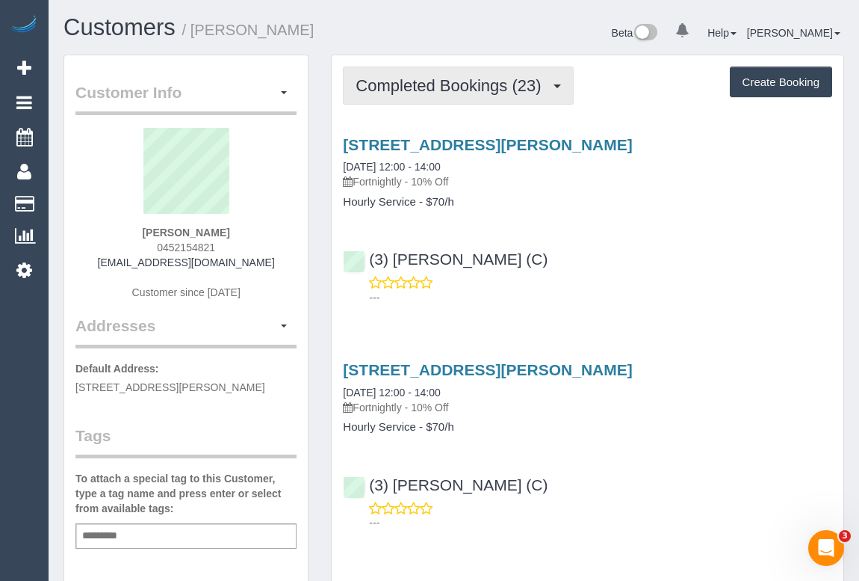
drag, startPoint x: 417, startPoint y: 90, endPoint x: 413, endPoint y: 115, distance: 25.7
click at [417, 90] on span "Completed Bookings (23)" at bounding box center [452, 85] width 193 height 19
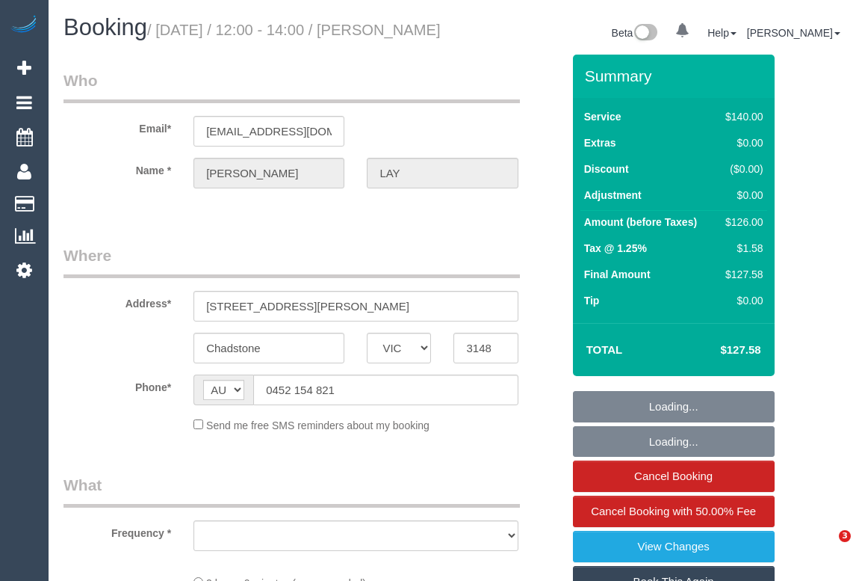
select select "VIC"
select select "string:stripe-pm_1PzDyD2GScqysDRVT10NXvAZ"
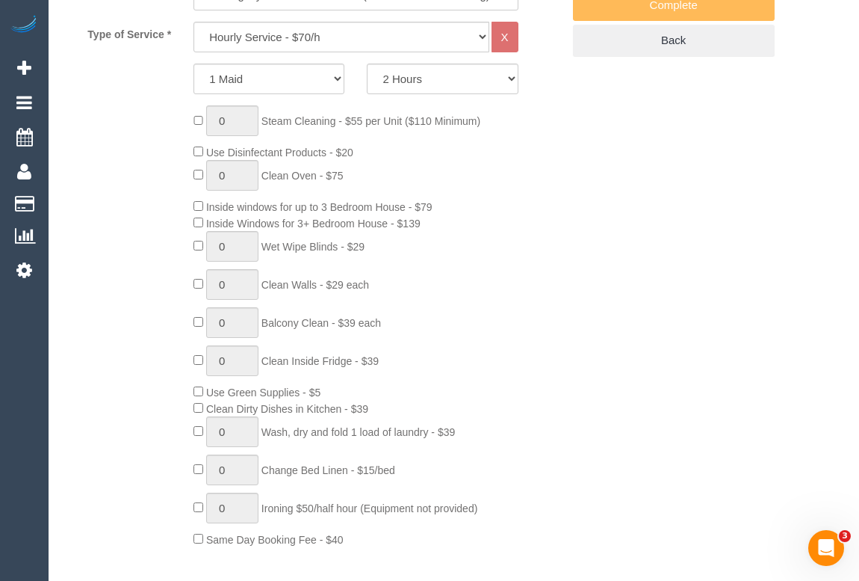
select select "object:1196"
select select "number:27"
select select "number:16"
select select "number:19"
select select "number:23"
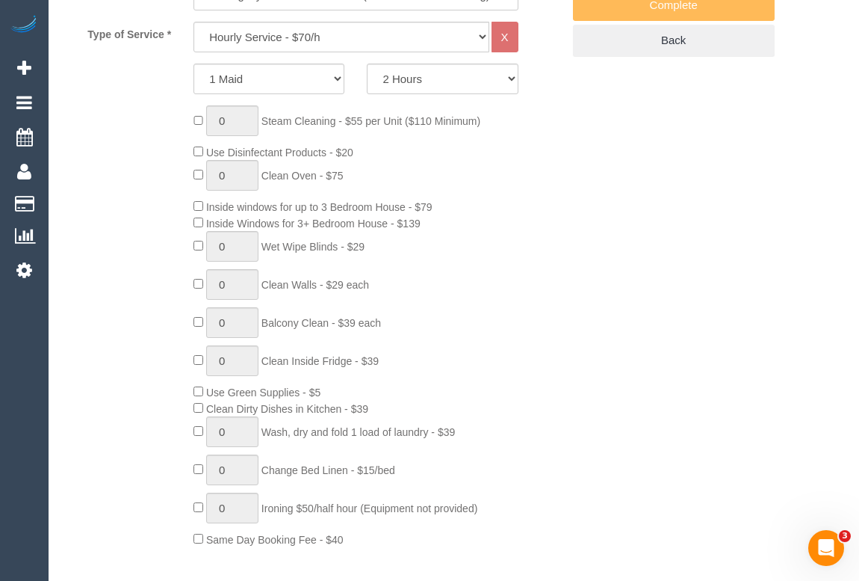
select select "number:34"
select select "number:11"
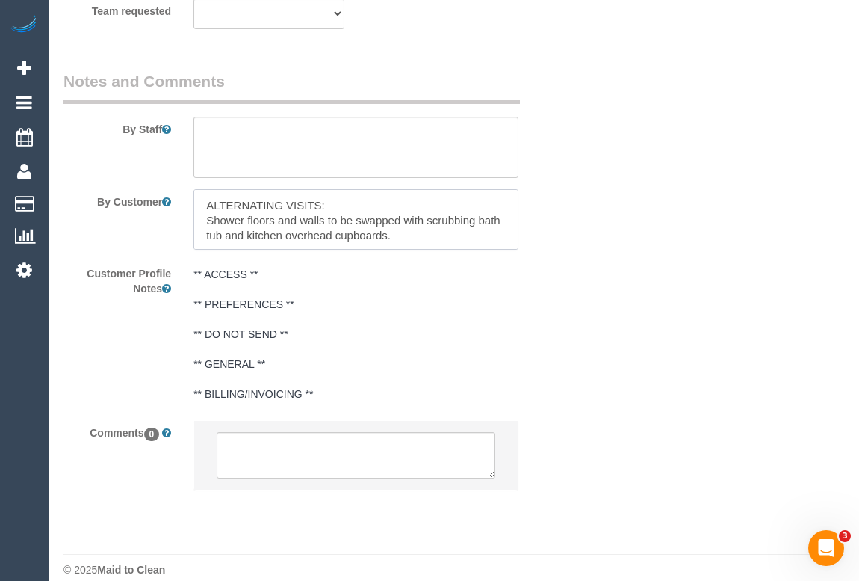
scroll to position [179, 0]
click at [567, 374] on div "Customer Profile Notes ** ACCESS ** ** PREFERENCES ** ** DO NOT SEND ** ** GENE…" at bounding box center [312, 335] width 521 height 148
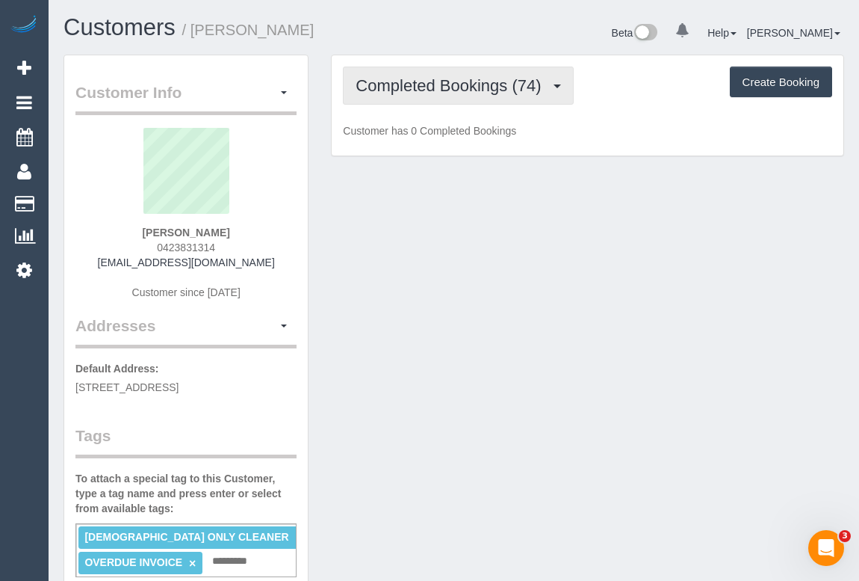
click at [465, 87] on span "Completed Bookings (74)" at bounding box center [452, 85] width 193 height 19
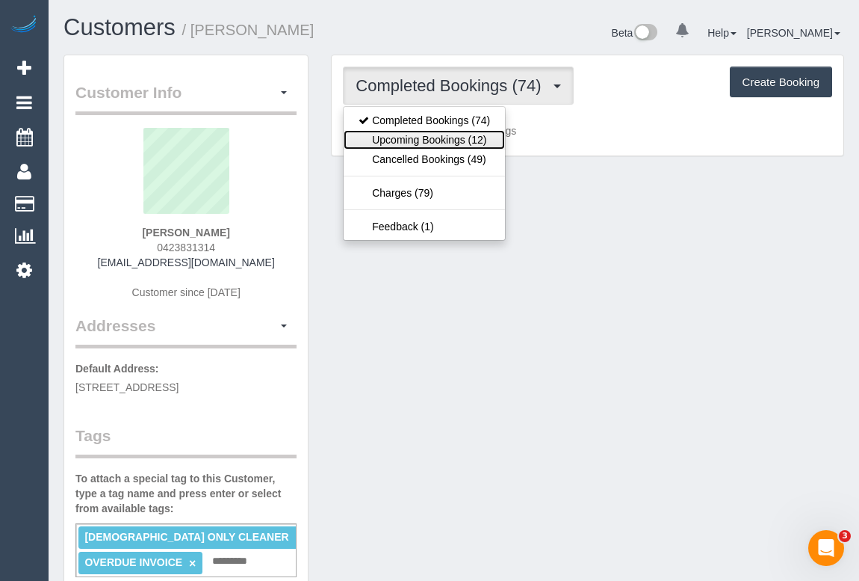
click at [455, 142] on link "Upcoming Bookings (12)" at bounding box center [424, 139] width 161 height 19
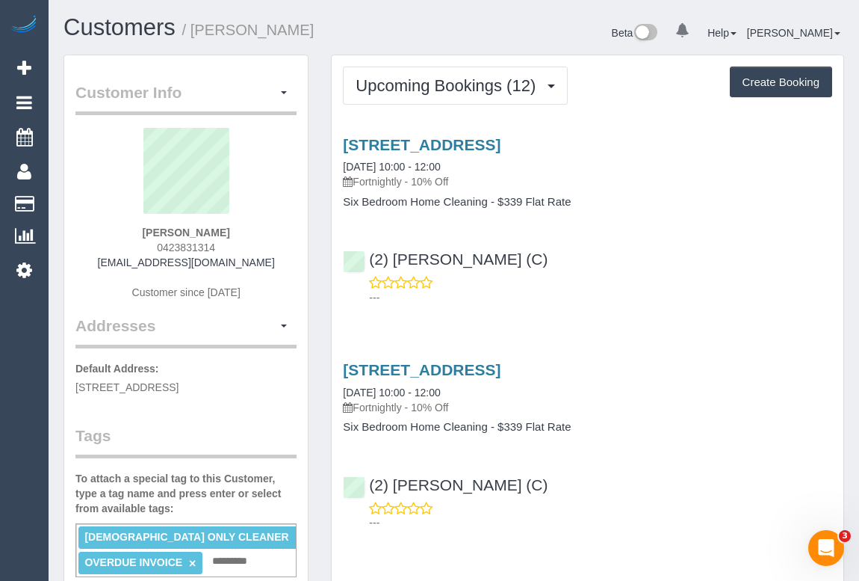
click at [639, 193] on div "4 Tashinny Rd, Toorak, VIC 3142 23/09/2025 10:00 - 12:00 Fortnightly - 10% Off …" at bounding box center [588, 172] width 512 height 72
click at [501, 138] on link "4 Tashinny Rd, Toorak, VIC 3142" at bounding box center [422, 144] width 158 height 17
drag, startPoint x: 758, startPoint y: 296, endPoint x: 724, endPoint y: 285, distance: 36.2
click at [758, 294] on p "---" at bounding box center [600, 297] width 463 height 15
drag, startPoint x: 572, startPoint y: 260, endPoint x: 368, endPoint y: 259, distance: 204.0
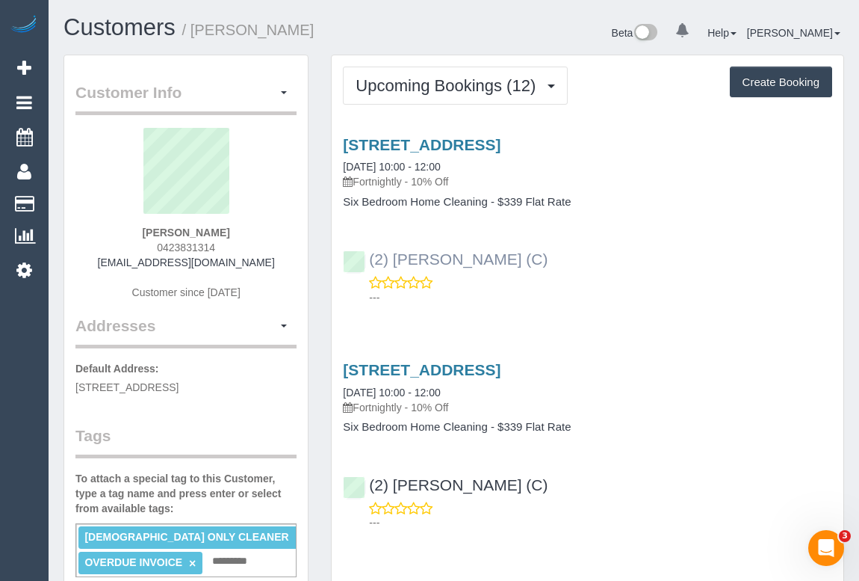
click at [368, 259] on div "(2) Dasni Kalupahana (C) ---" at bounding box center [588, 271] width 512 height 67
copy link "(2) [PERSON_NAME] (C)"
click at [622, 248] on div "(2) Dasni Kalupahana (C) ---" at bounding box center [588, 271] width 512 height 67
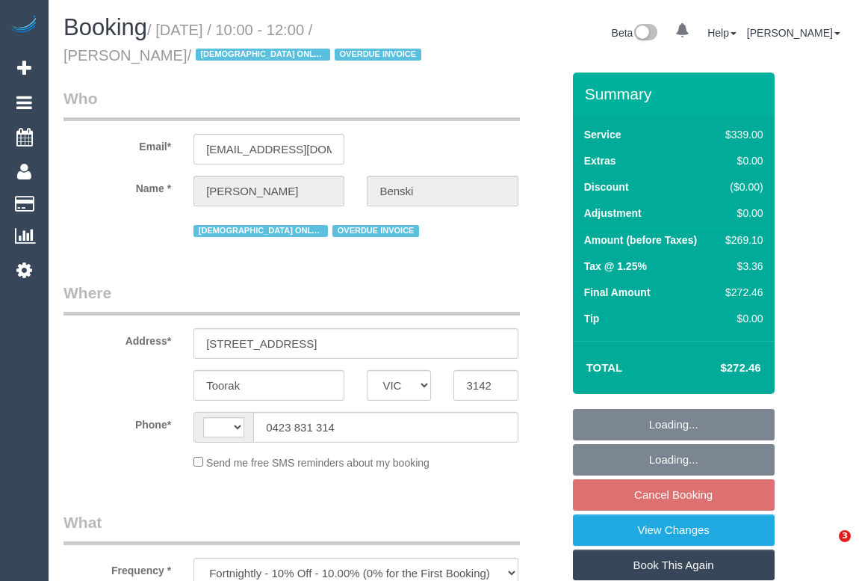
select select "VIC"
select select "string:stripe-pm_1Nanxg2GScqysDRVTXuBTE9w"
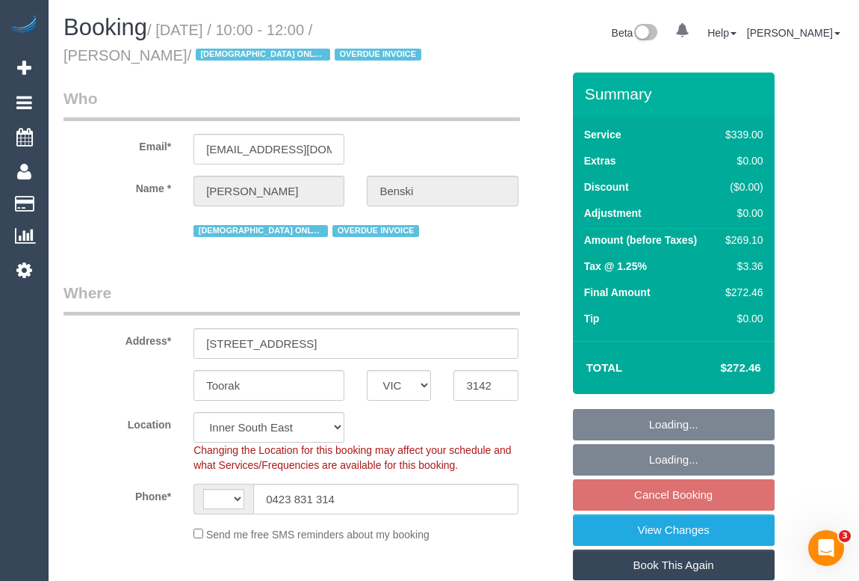
select select "string:AU"
select select "object:548"
select select "spot3"
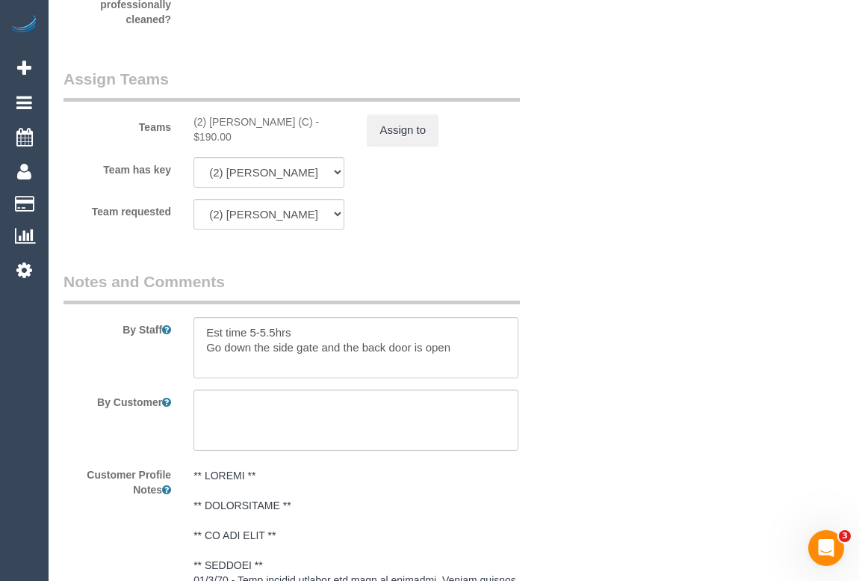
scroll to position [2445, 0]
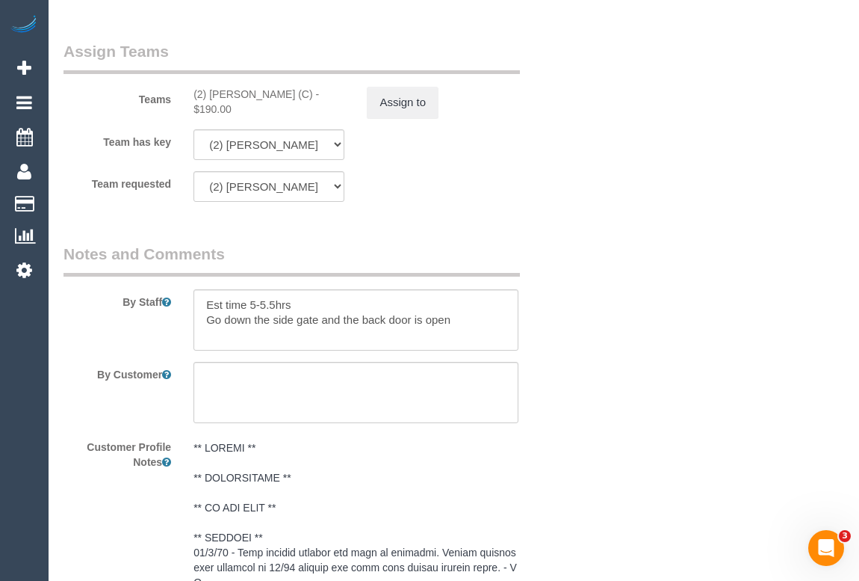
drag, startPoint x: 188, startPoint y: 99, endPoint x: 318, endPoint y: 94, distance: 130.1
click at [318, 94] on div "(2) [PERSON_NAME] (C) - $190.00" at bounding box center [268, 102] width 173 height 30
copy div "(2) [PERSON_NAME] (C) -"
click at [406, 117] on button "Assign to" at bounding box center [403, 102] width 72 height 31
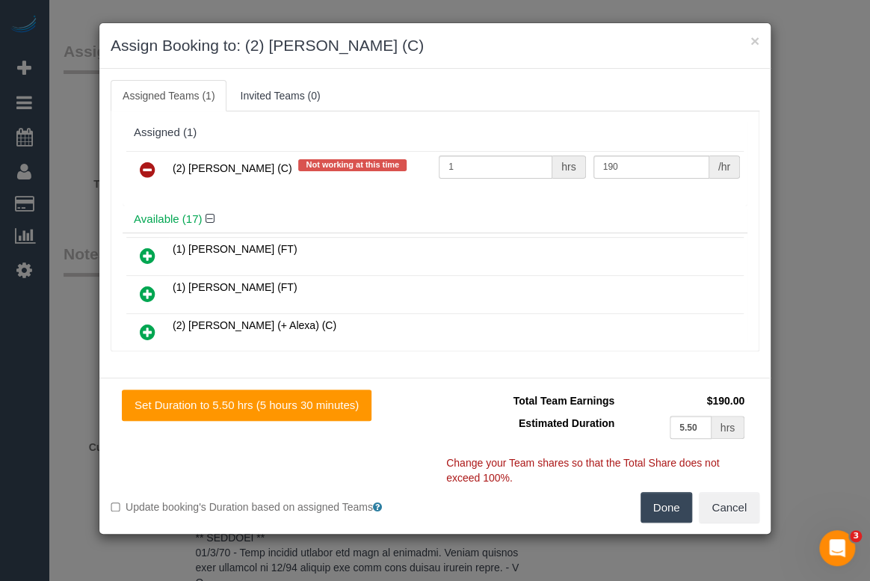
click at [149, 163] on icon at bounding box center [148, 170] width 16 height 18
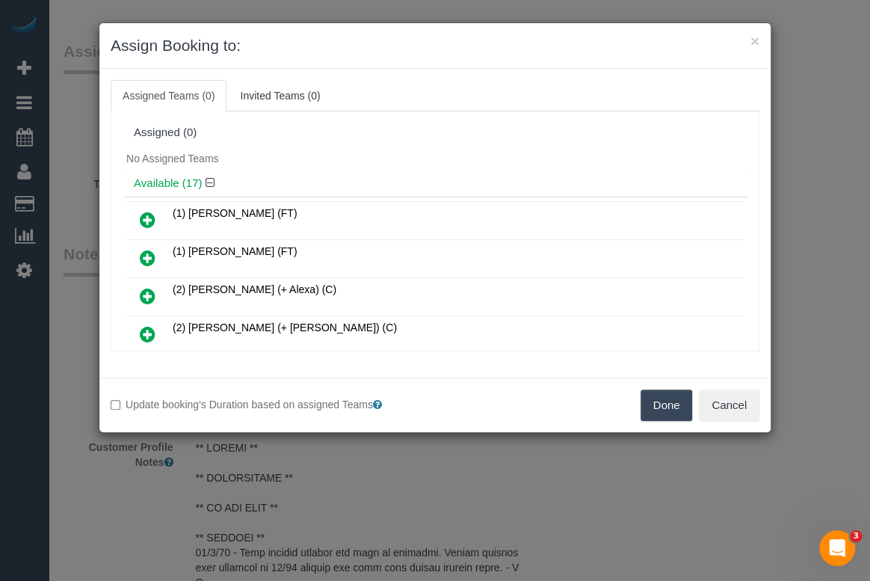
click at [663, 399] on button "Done" at bounding box center [666, 404] width 52 height 31
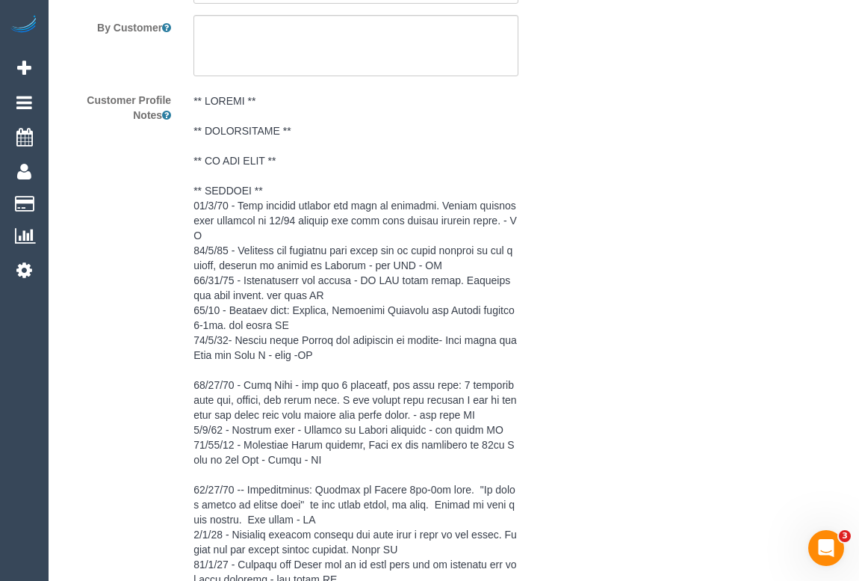
scroll to position [3131, 0]
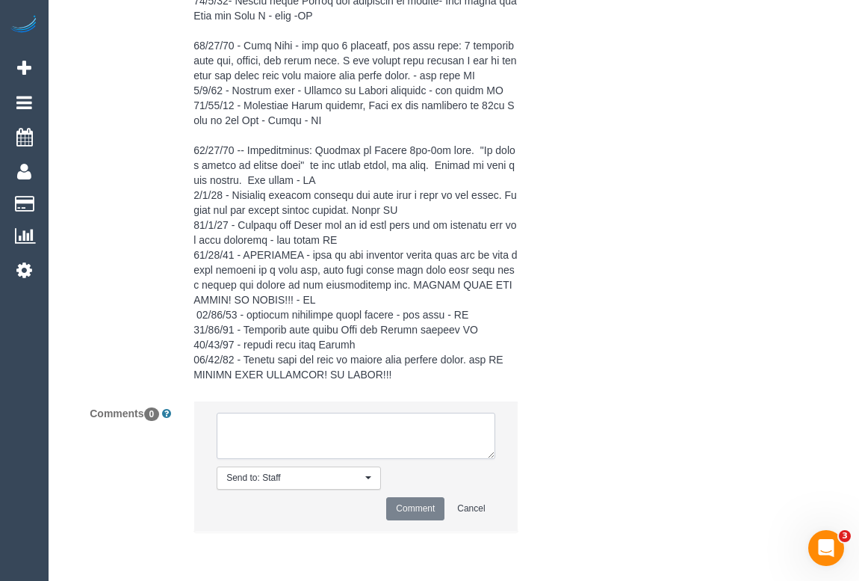
click at [317, 426] on textarea at bounding box center [356, 435] width 278 height 46
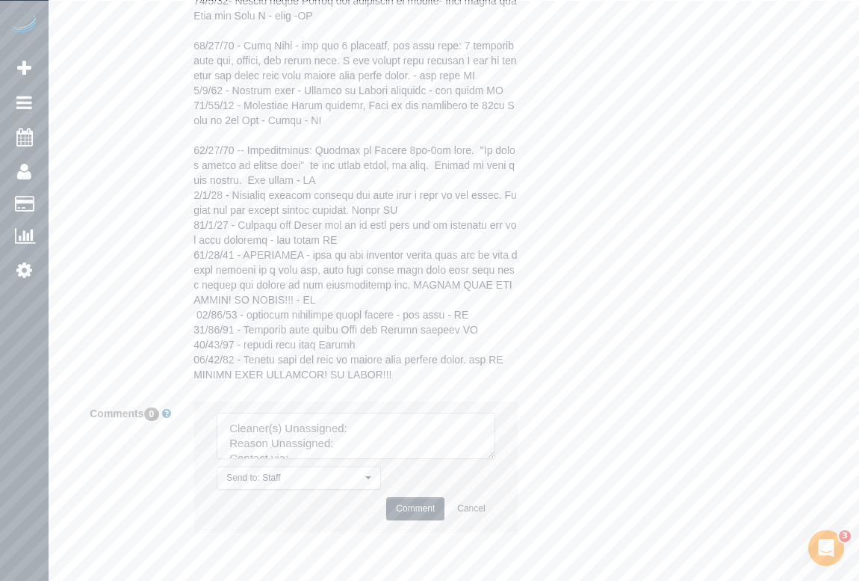
click at [362, 427] on textarea at bounding box center [356, 435] width 278 height 46
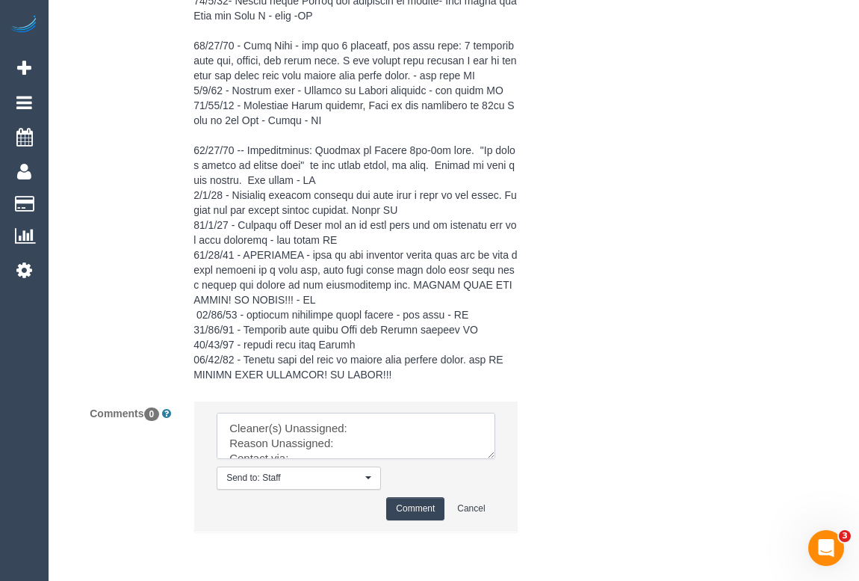
click at [365, 427] on textarea at bounding box center [356, 435] width 278 height 46
paste textarea
click at [389, 430] on textarea at bounding box center [356, 435] width 278 height 46
paste textarea "(2) [PERSON_NAME] (C)"
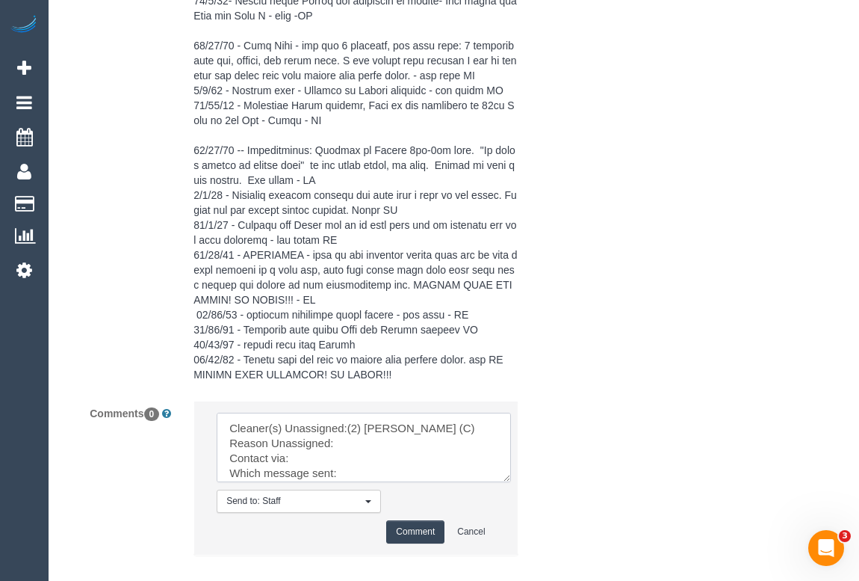
drag, startPoint x: 489, startPoint y: 457, endPoint x: 532, endPoint y: 532, distance: 86.7
click at [511, 482] on textarea at bounding box center [364, 446] width 294 height 69
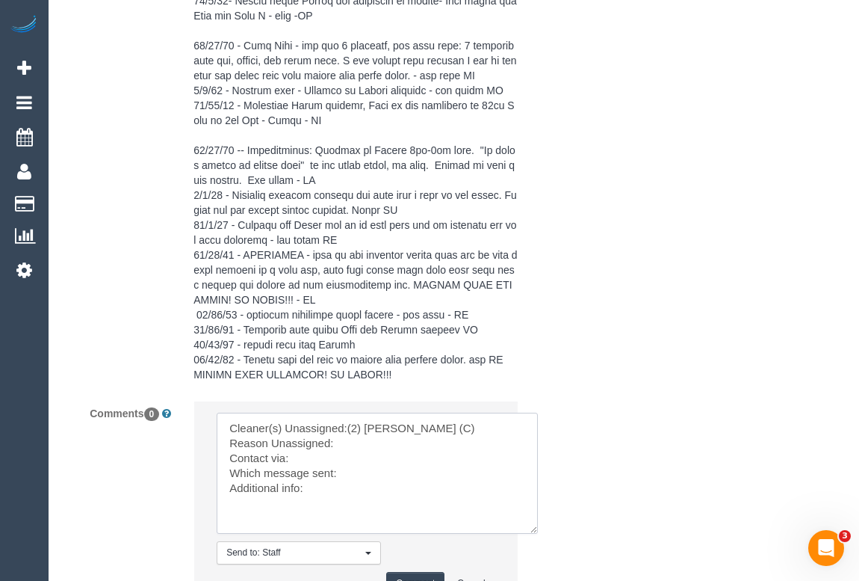
click at [368, 448] on textarea at bounding box center [377, 472] width 321 height 121
click at [309, 458] on textarea at bounding box center [377, 472] width 321 height 121
click at [348, 470] on textarea at bounding box center [377, 472] width 321 height 121
click at [312, 489] on textarea at bounding box center [377, 472] width 321 height 121
click at [332, 496] on textarea at bounding box center [377, 472] width 321 height 121
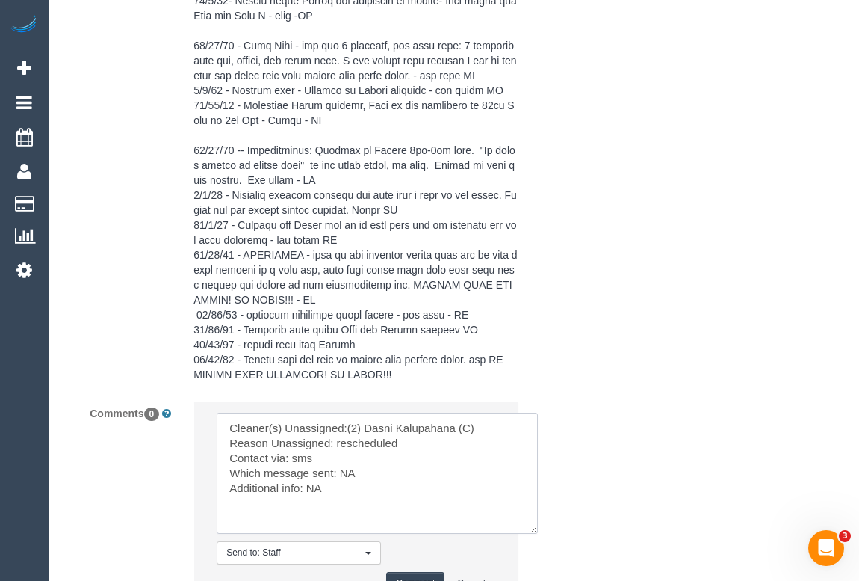
drag, startPoint x: 310, startPoint y: 488, endPoint x: 371, endPoint y: 492, distance: 61.4
click at [371, 492] on textarea at bounding box center [377, 472] width 321 height 121
paste textarea "This week or next week"
click at [335, 489] on textarea at bounding box center [377, 472] width 321 height 121
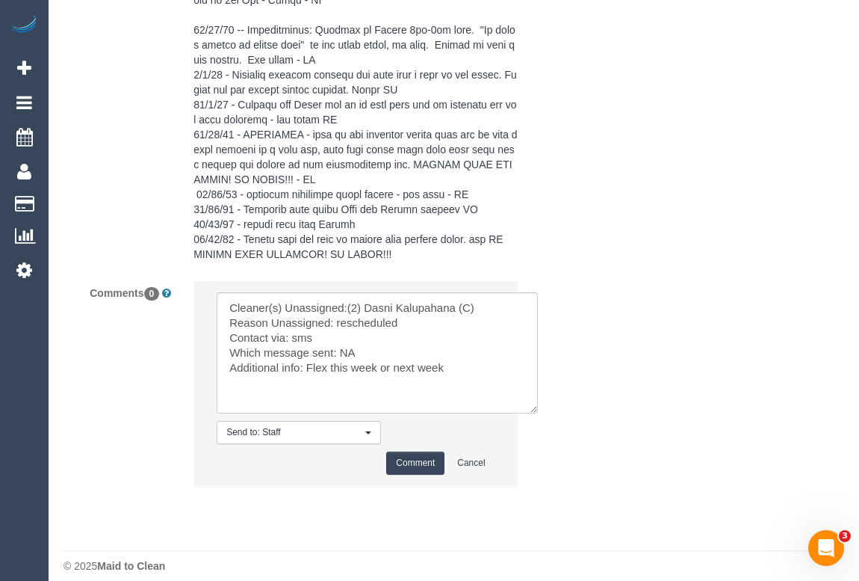
scroll to position [3267, 0]
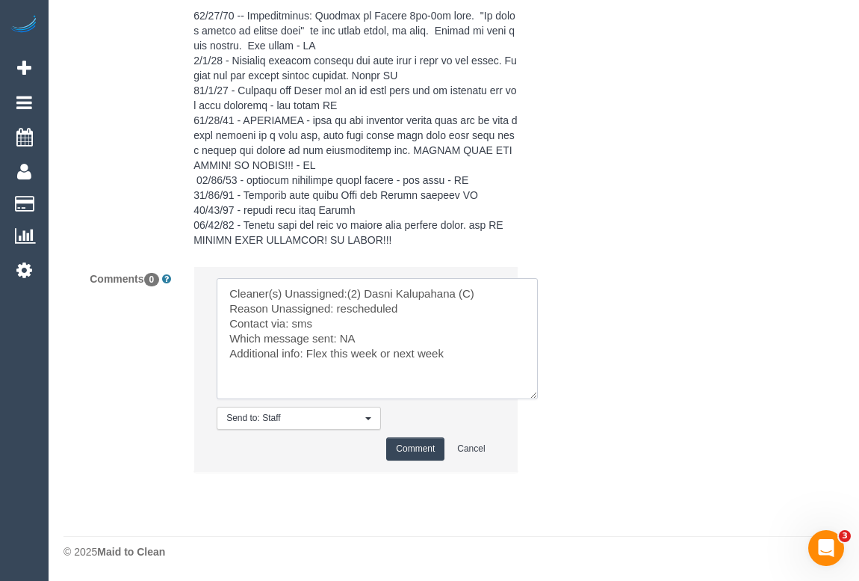
click at [378, 350] on textarea at bounding box center [377, 338] width 321 height 121
type textarea "Cleaner(s) Unassigned:(2) Dasni Kalupahana (C) Reason Unassigned: rescheduled C…"
click at [414, 452] on button "Comment" at bounding box center [415, 448] width 58 height 23
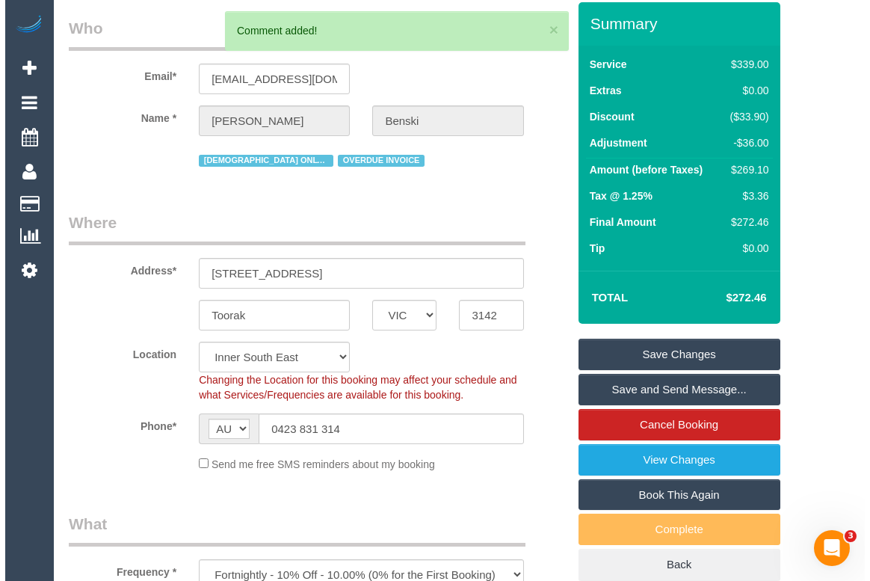
scroll to position [0, 0]
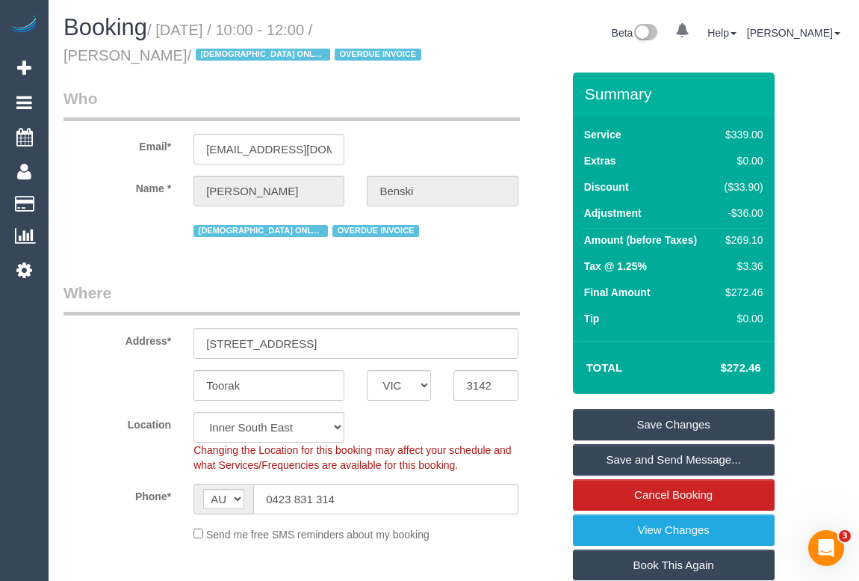
click at [662, 421] on link "Save Changes" at bounding box center [674, 424] width 202 height 31
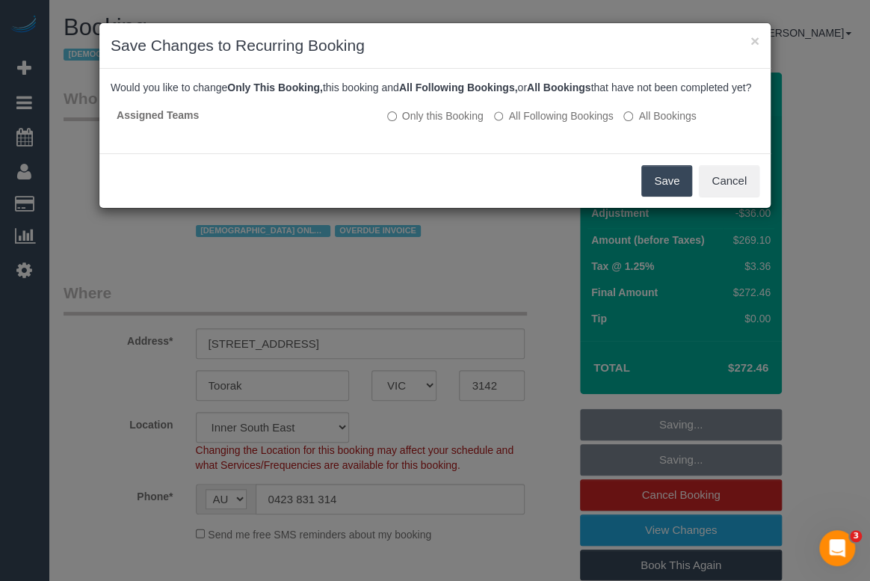
click at [661, 194] on button "Save" at bounding box center [666, 180] width 51 height 31
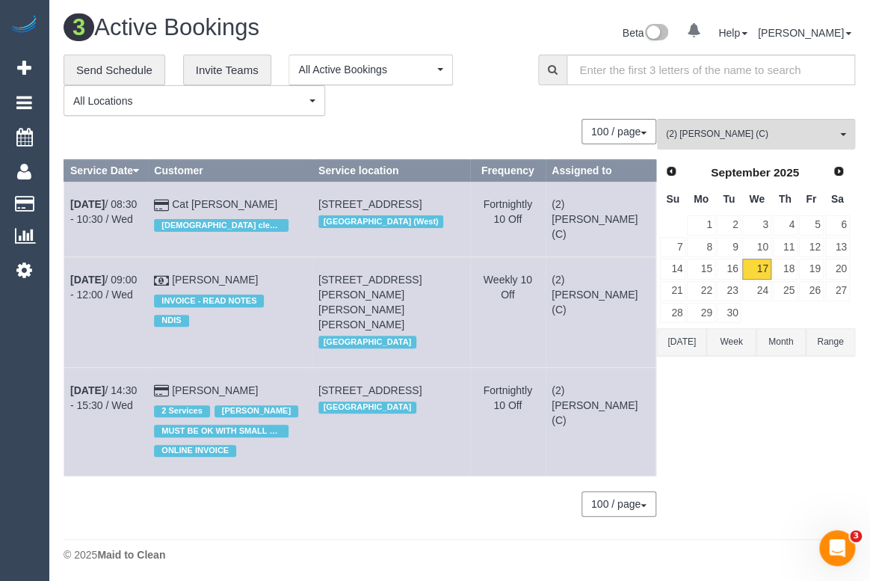
click at [331, 499] on div "0 Bookings found. We couldn't find any bookings that matched your search. Creat…" at bounding box center [360, 325] width 593 height 412
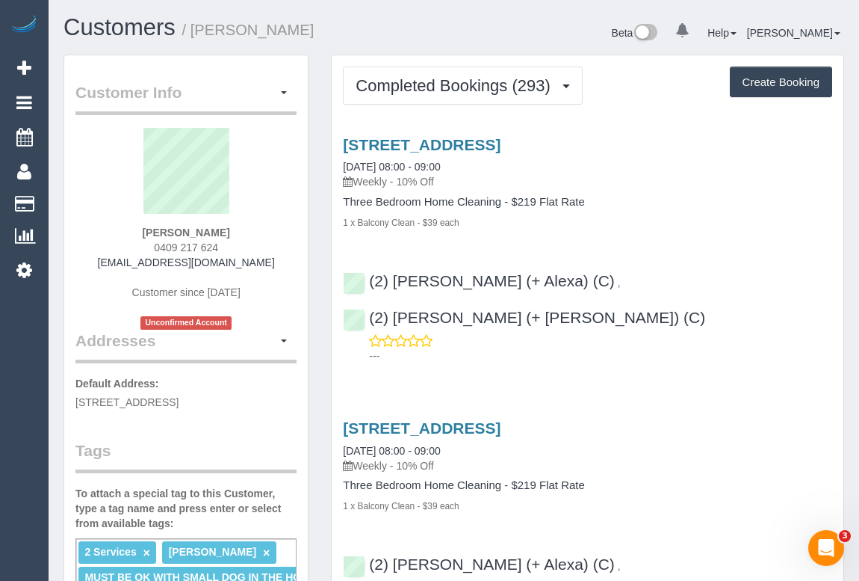
click at [682, 208] on div "Three Bedroom Home Cleaning - $219 Flat Rate 1 x Balcony Clean - $39 each" at bounding box center [587, 213] width 489 height 34
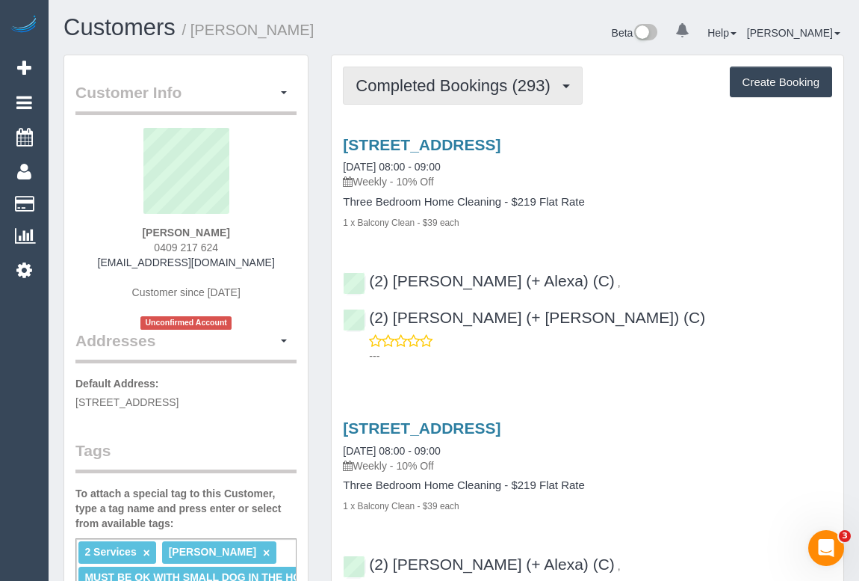
click at [451, 89] on span "Completed Bookings (293)" at bounding box center [457, 85] width 202 height 19
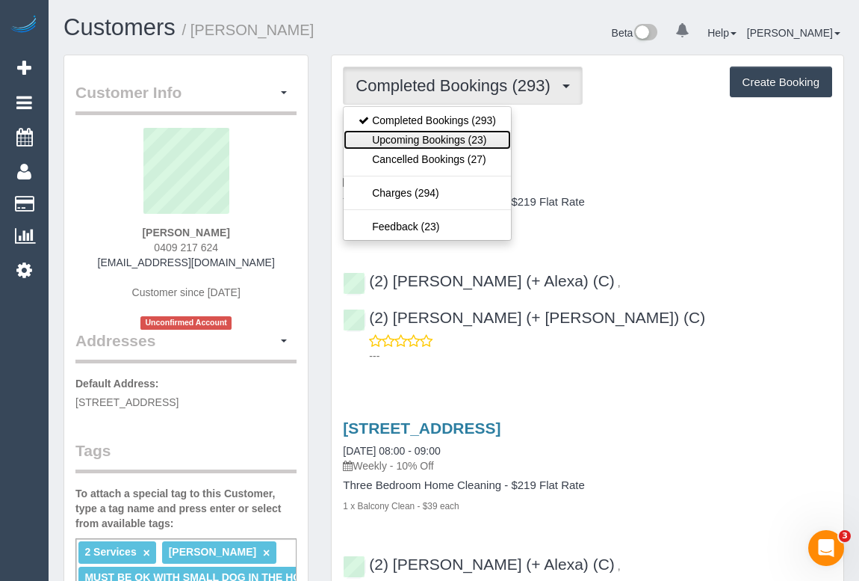
click at [414, 140] on link "Upcoming Bookings (23)" at bounding box center [427, 139] width 167 height 19
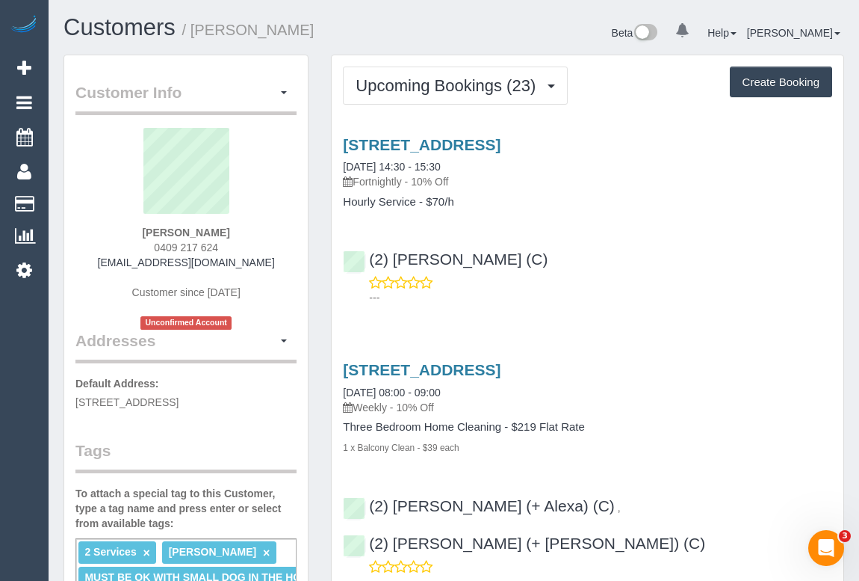
drag, startPoint x: 146, startPoint y: 243, endPoint x: 244, endPoint y: 246, distance: 98.7
click at [244, 246] on div "[PERSON_NAME] 0409 217 624 [EMAIL_ADDRESS][DOMAIN_NAME] Customer since [DATE] U…" at bounding box center [185, 229] width 221 height 202
copy span "0409 217 624"
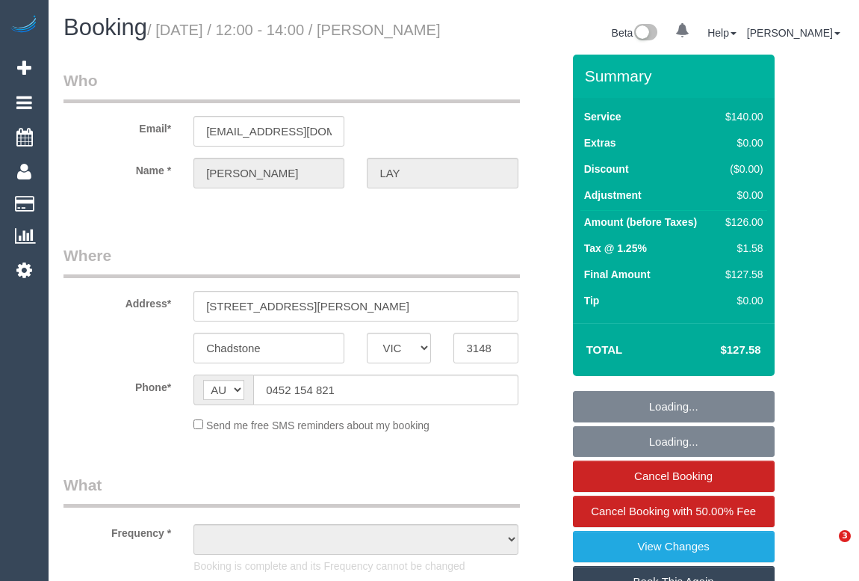
select select "VIC"
select select "string:stripe-pm_1PzDyD2GScqysDRVT10NXvAZ"
select select "object:1194"
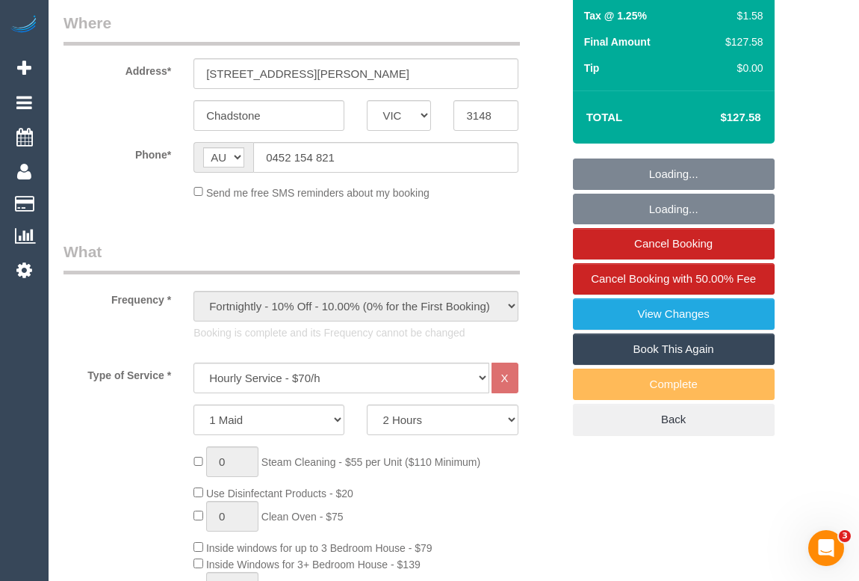
select select "number:27"
select select "number:16"
select select "number:19"
select select "number:23"
select select "number:34"
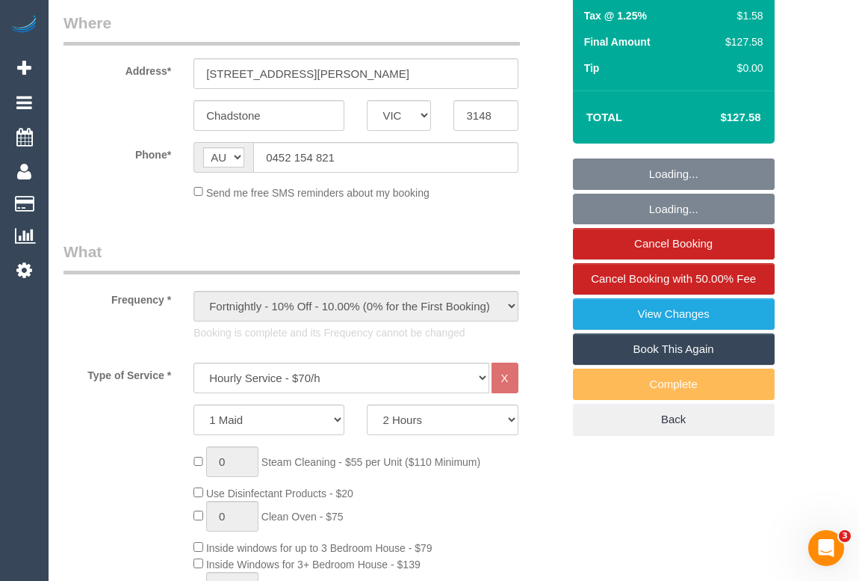
select select "number:11"
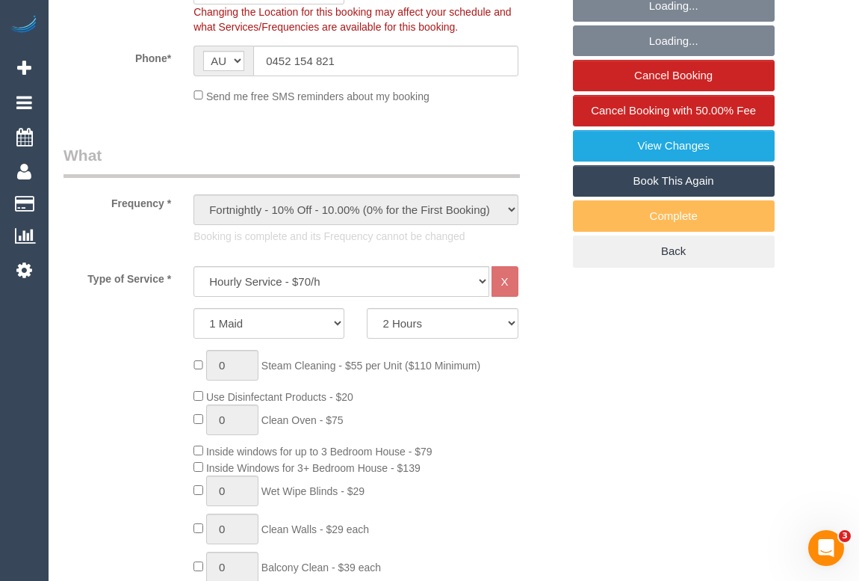
select select "object:1369"
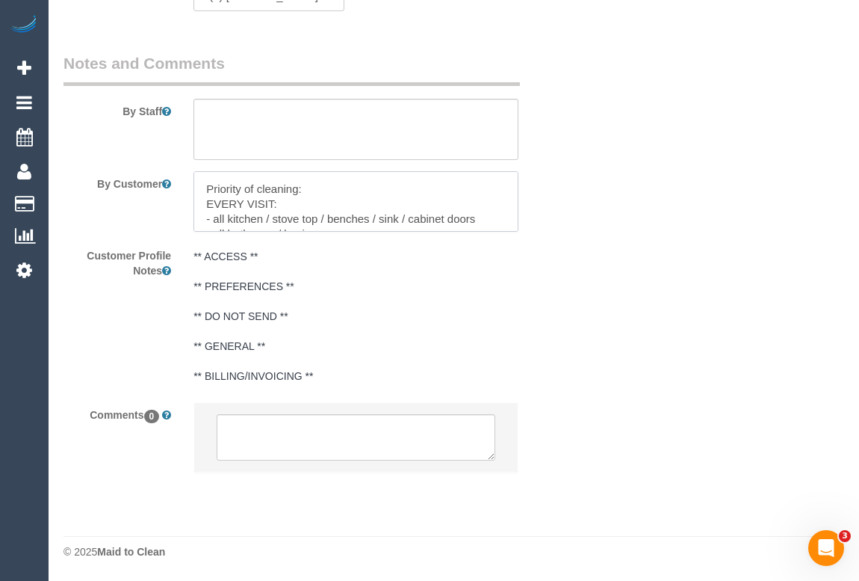
scroll to position [179, 0]
click at [526, 282] on div "** ACCESS ** ** PREFERENCES ** ** DO NOT SEND ** ** GENERAL ** ** BILLING/INVOI…" at bounding box center [355, 317] width 347 height 148
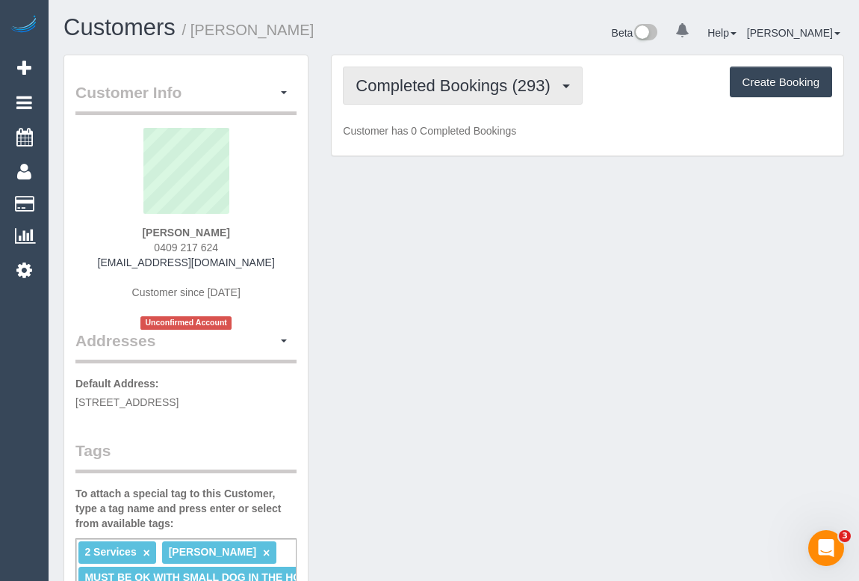
click at [450, 86] on span "Completed Bookings (293)" at bounding box center [457, 85] width 202 height 19
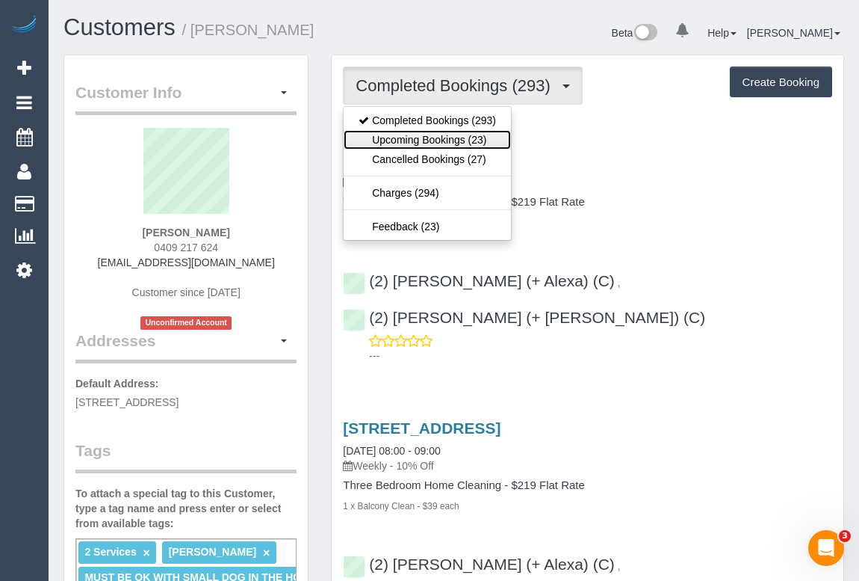
click at [448, 139] on link "Upcoming Bookings (23)" at bounding box center [427, 139] width 167 height 19
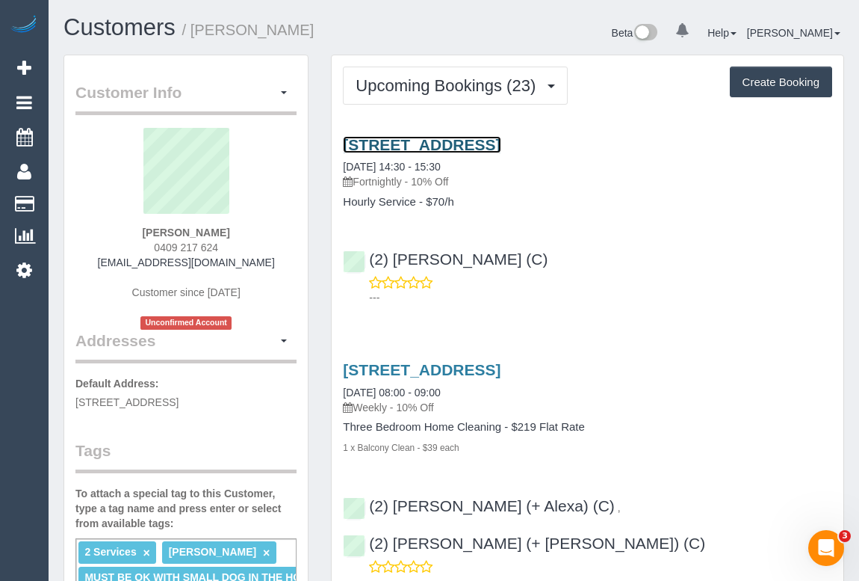
click at [463, 143] on link "[STREET_ADDRESS]" at bounding box center [422, 144] width 158 height 17
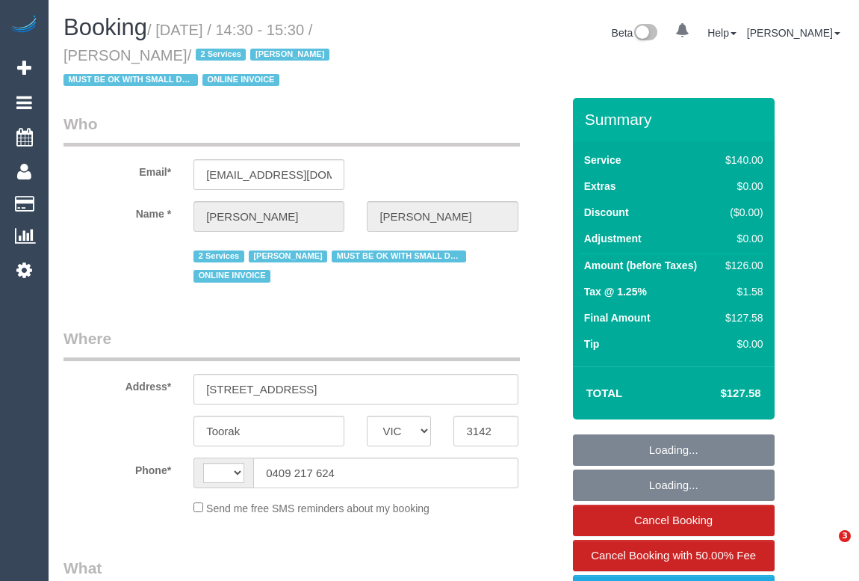
select select "VIC"
select select "object:306"
select select "string:stripe-pm_1GlBW02GScqysDRVAEPax4fb"
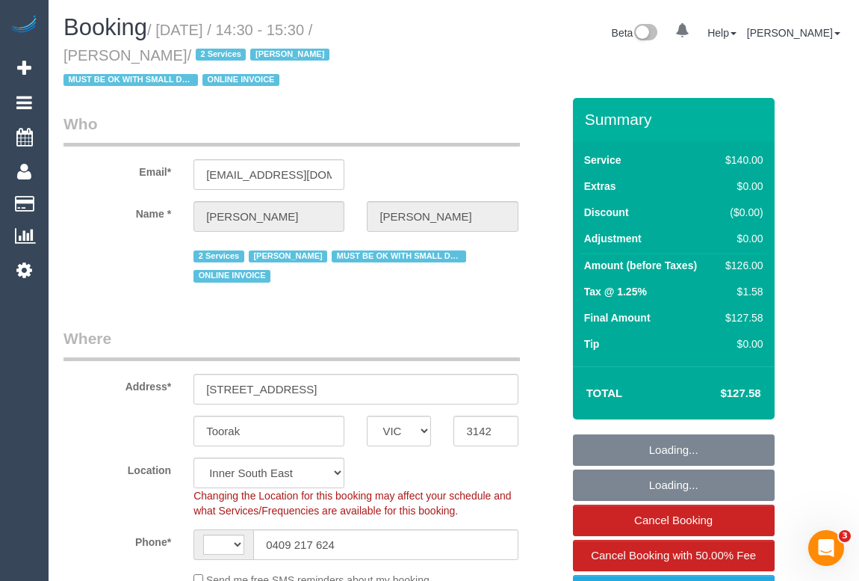
select select "object:313"
select select "string:AU"
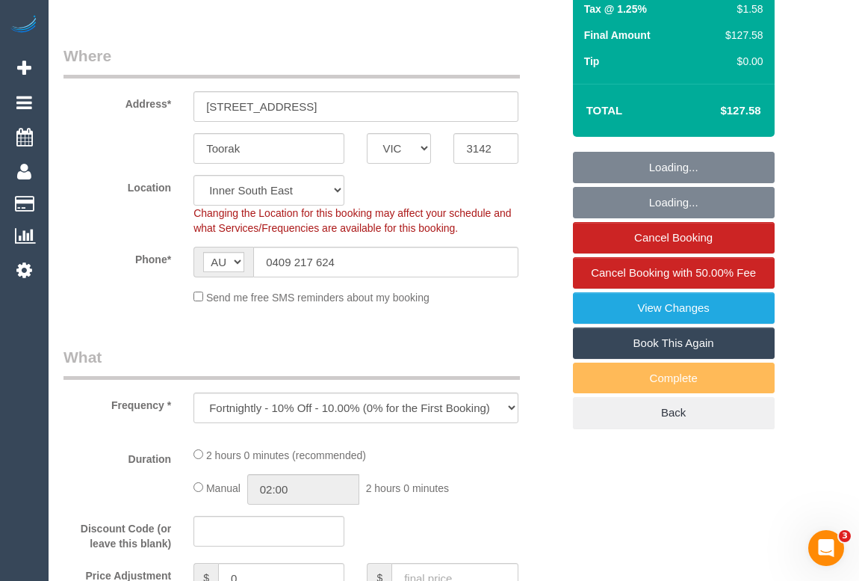
select select "number:28"
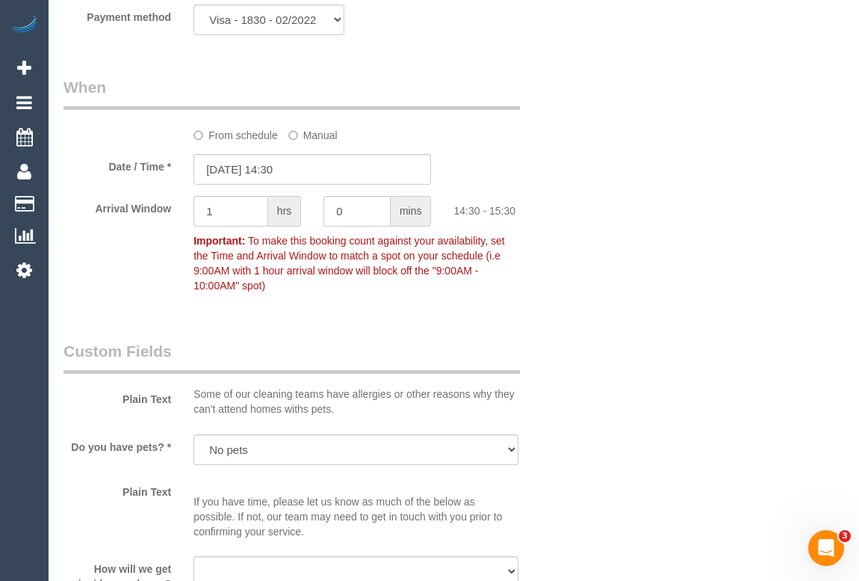
scroll to position [1630, 0]
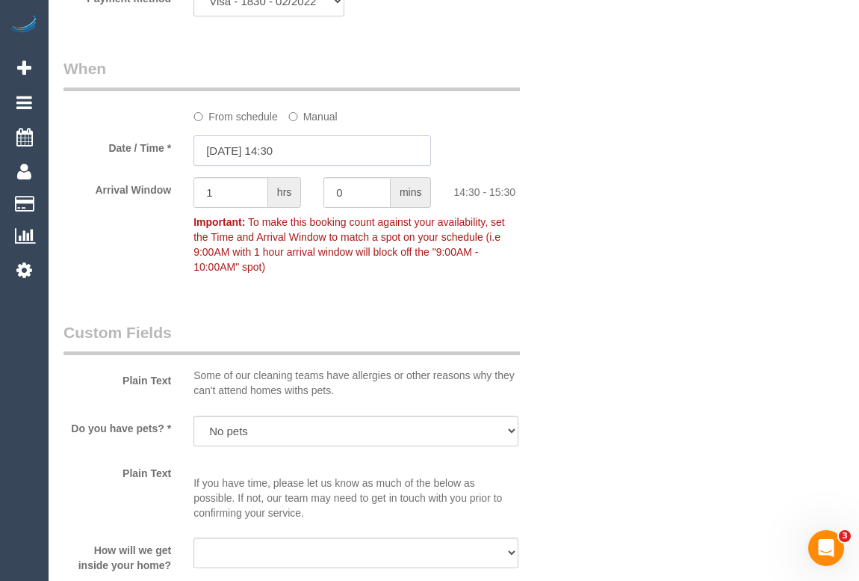
click at [282, 135] on input "17/09/2025 14:30" at bounding box center [313, 150] width 238 height 31
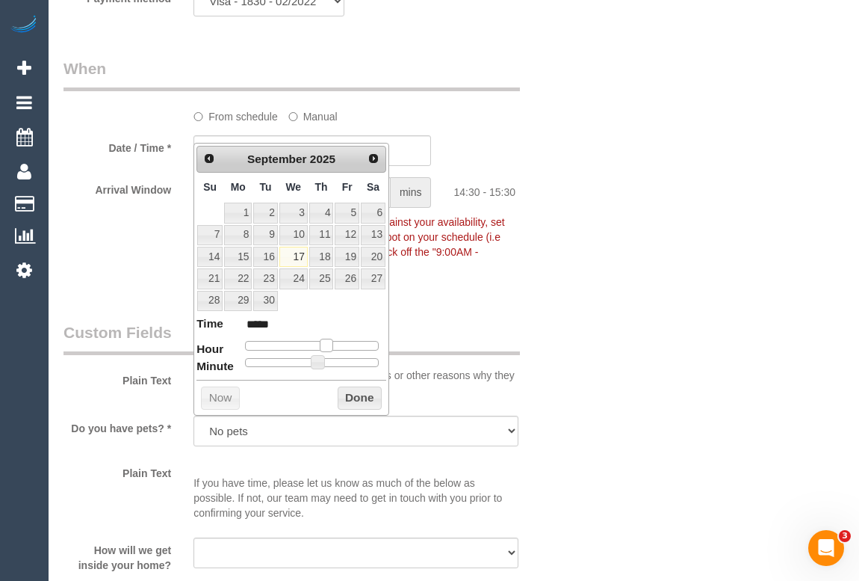
type input "17/09/2025 15:30"
type input "*****"
type input "17/09/2025 16:30"
type input "*****"
type input "17/09/2025 17:30"
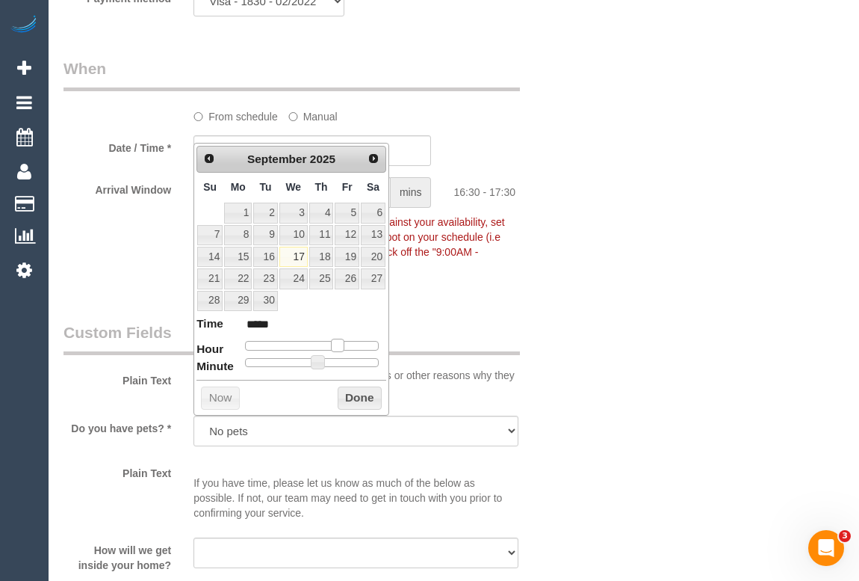
type input "*****"
drag, startPoint x: 328, startPoint y: 344, endPoint x: 344, endPoint y: 344, distance: 15.7
click at [344, 344] on span at bounding box center [343, 344] width 13 height 13
type input "17/09/2025 17:25"
type input "*****"
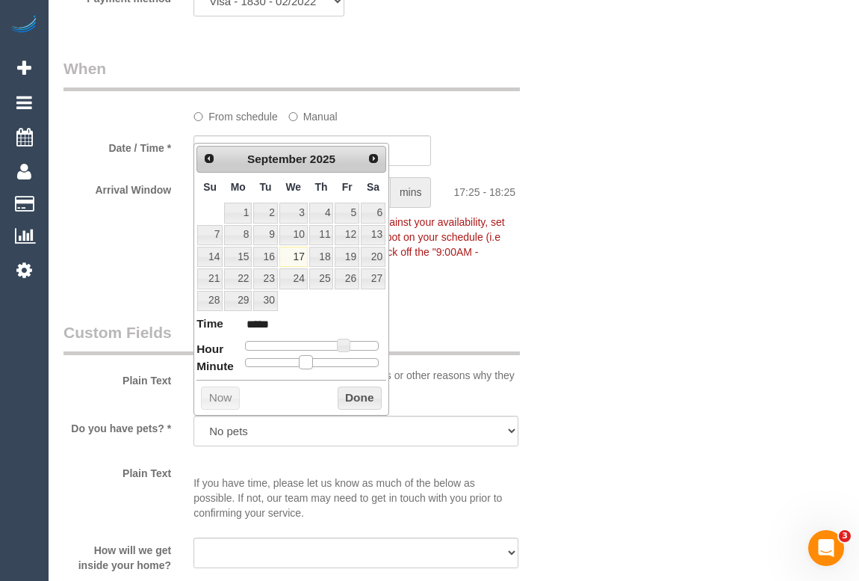
type input "17/09/2025 17:20"
type input "*****"
type input "17/09/2025 17:15"
type input "*****"
type input "17/09/2025 17:10"
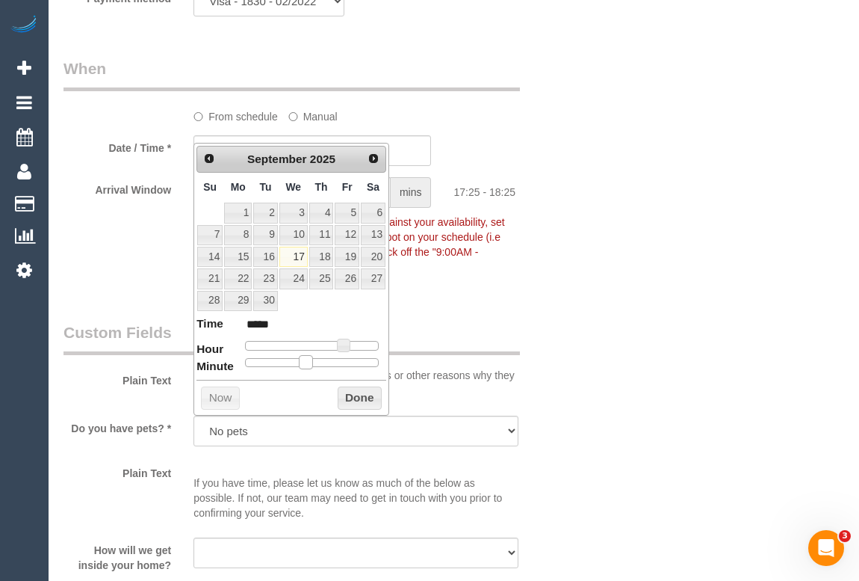
type input "*****"
type input "17/09/2025 17:05"
type input "*****"
type input "17/09/2025 17:00"
type input "*****"
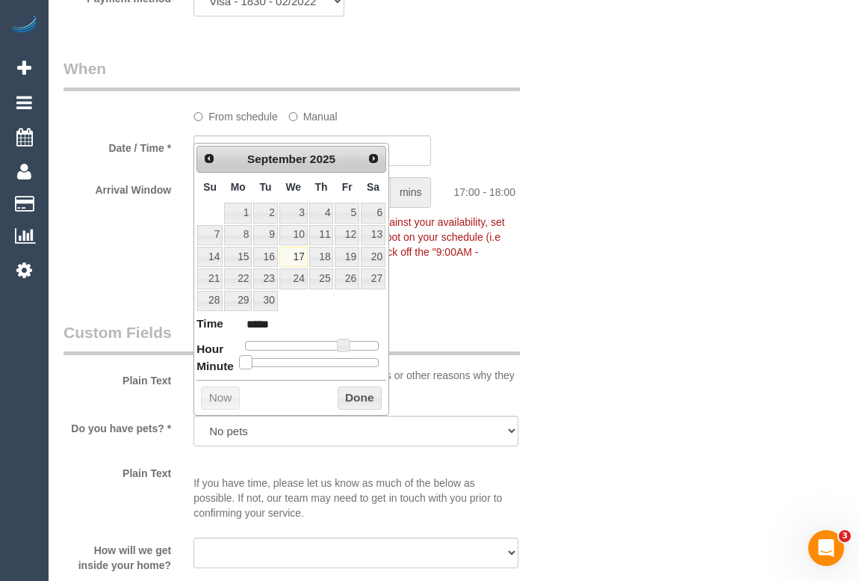
drag, startPoint x: 317, startPoint y: 362, endPoint x: 353, endPoint y: 417, distance: 65.9
click at [237, 362] on dl "Time ***** Hour Minute Second Millisecond Microsecond Time Zone ***** ***** ***…" at bounding box center [292, 341] width 190 height 52
click at [358, 397] on button "Done" at bounding box center [360, 398] width 44 height 24
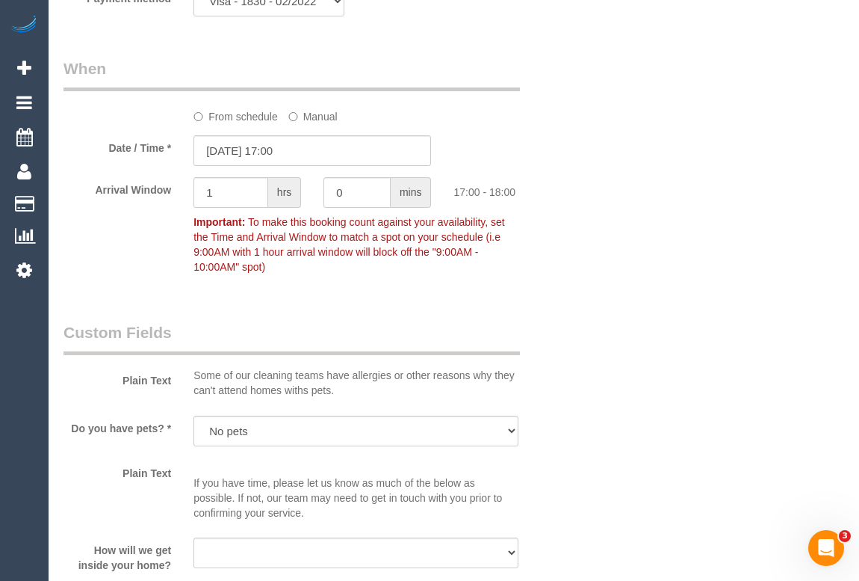
click at [603, 323] on div "Who Email* jj@jkjmedia.com.au Name * Ian Watts 2 Services Ian Watts MUST BE OK …" at bounding box center [454, 263] width 781 height 3591
drag, startPoint x: 354, startPoint y: 167, endPoint x: 231, endPoint y: 164, distance: 123.3
click at [231, 177] on div "Arrival Window 1 hrs 0 mins 17:00 - 18:00 Important: To make this booking count…" at bounding box center [312, 229] width 521 height 104
type input "15"
drag, startPoint x: 222, startPoint y: 160, endPoint x: 97, endPoint y: 176, distance: 125.9
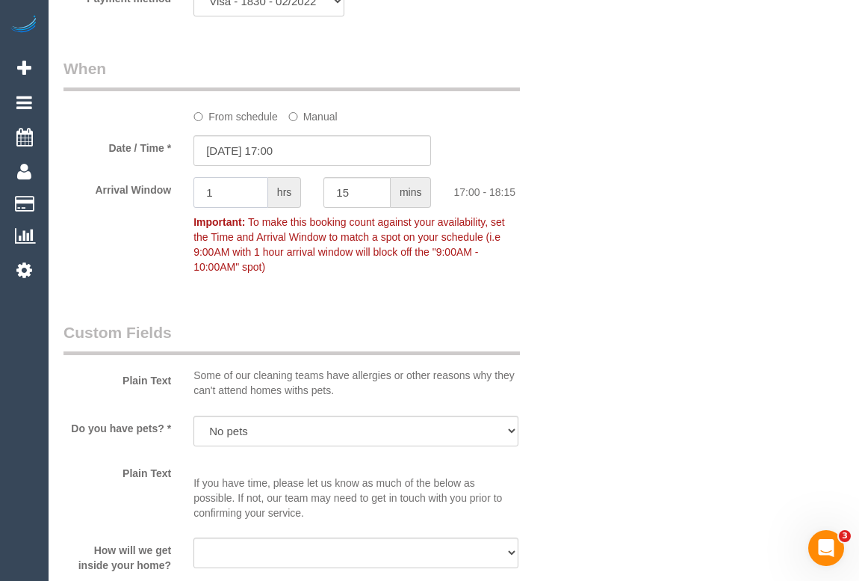
click at [97, 177] on div "Arrival Window 1 hrs 15 mins 17:00 - 18:15 Important: To make this booking coun…" at bounding box center [312, 229] width 521 height 104
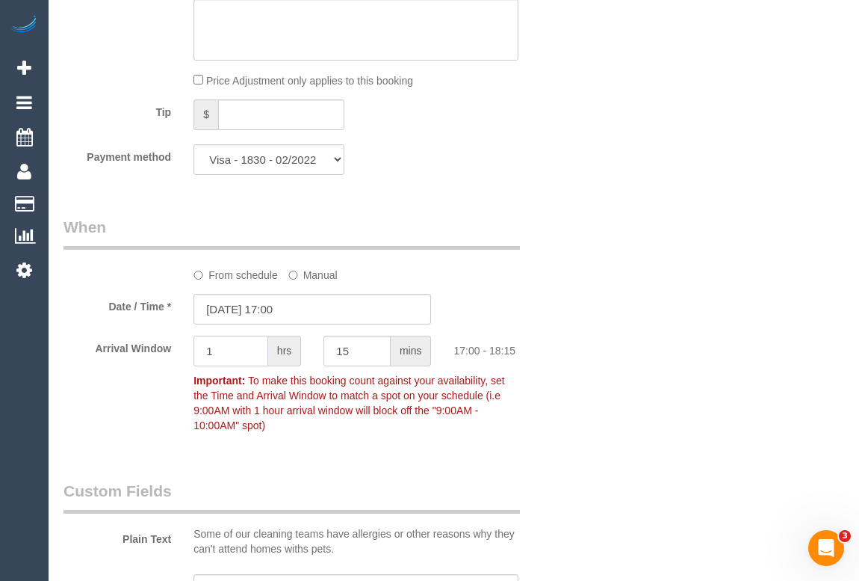
scroll to position [1562, 0]
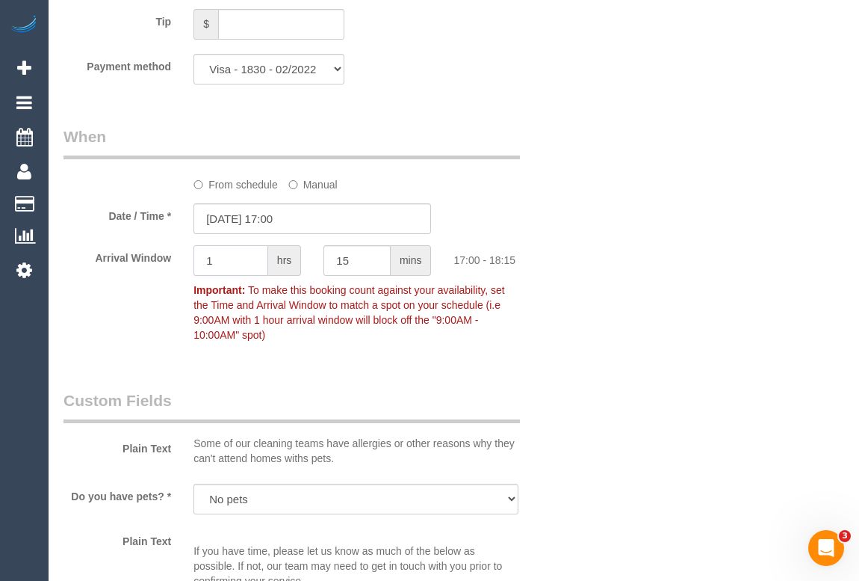
drag, startPoint x: 225, startPoint y: 236, endPoint x: 167, endPoint y: 244, distance: 58.8
click at [167, 245] on div "Arrival Window 1 hrs 15 mins 17:00 - 18:15 Important: To make this booking coun…" at bounding box center [312, 297] width 521 height 104
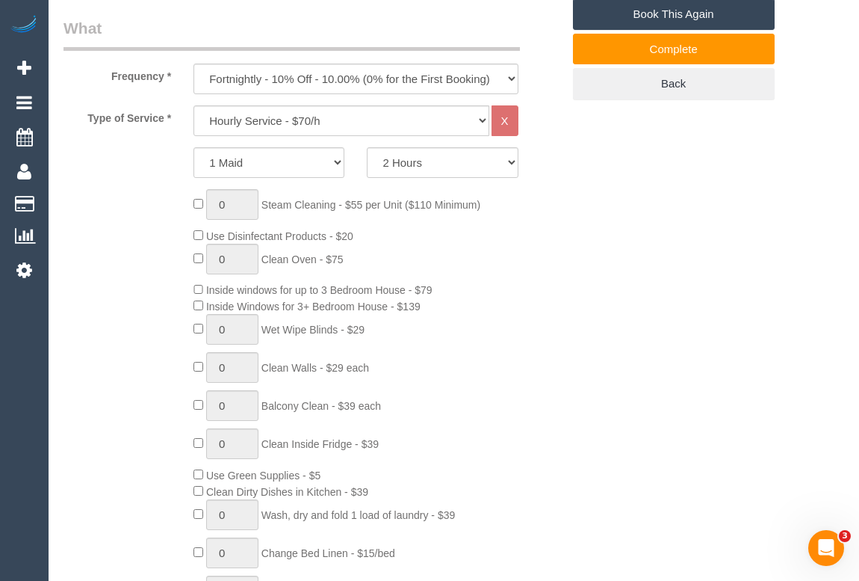
scroll to position [339, 0]
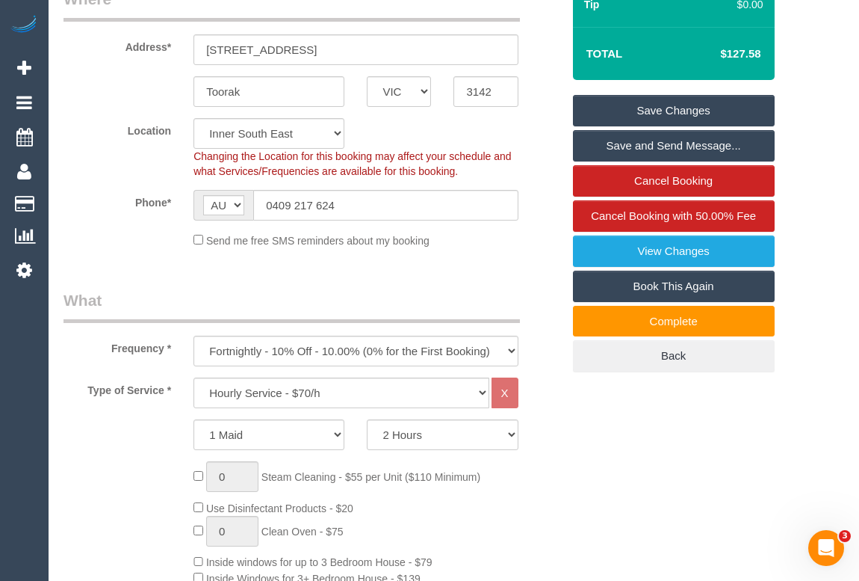
type input "0"
click at [663, 95] on link "Save Changes" at bounding box center [674, 110] width 202 height 31
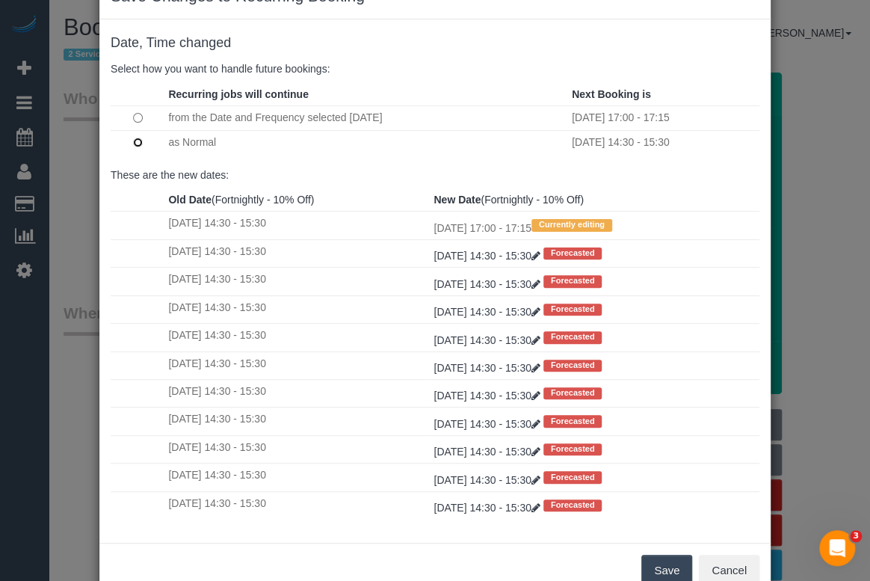
scroll to position [88, 0]
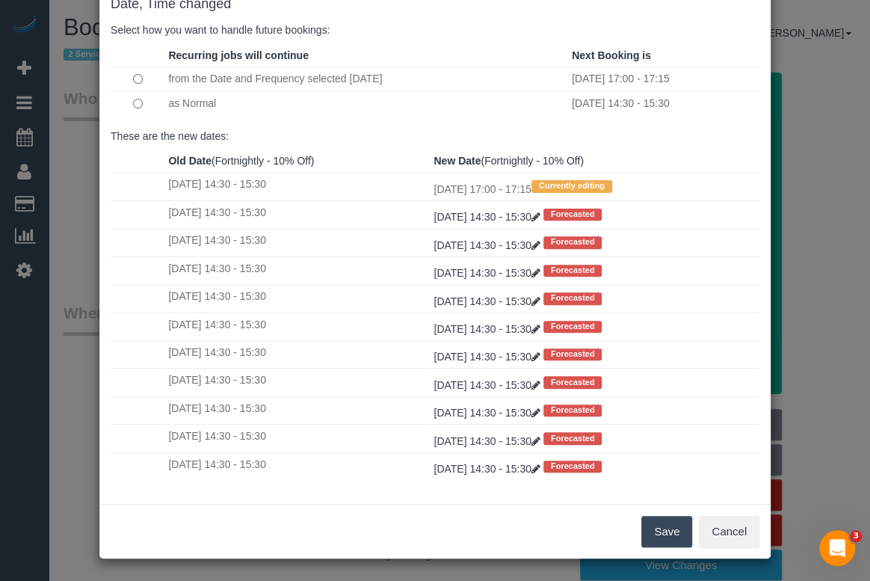
click at [642, 532] on button "Save" at bounding box center [666, 531] width 51 height 31
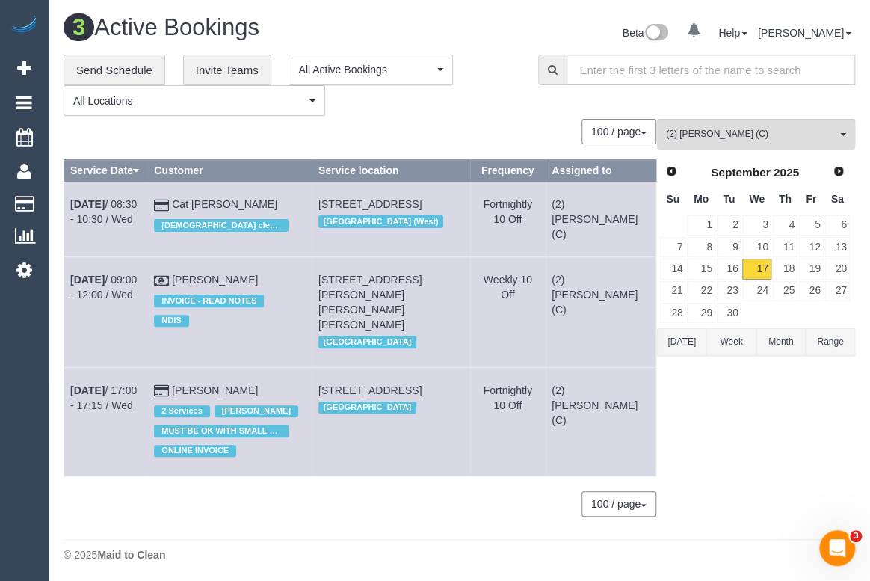
click at [407, 119] on div "100 / page 10 / page 20 / page 30 / page 40 / page 50 / page 100 / page" at bounding box center [360, 131] width 593 height 25
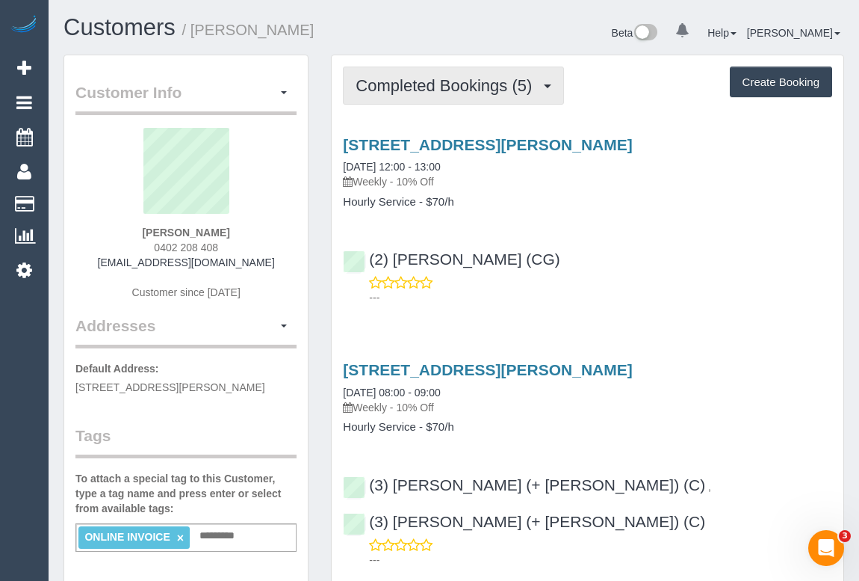
click at [409, 91] on span "Completed Bookings (5)" at bounding box center [448, 85] width 184 height 19
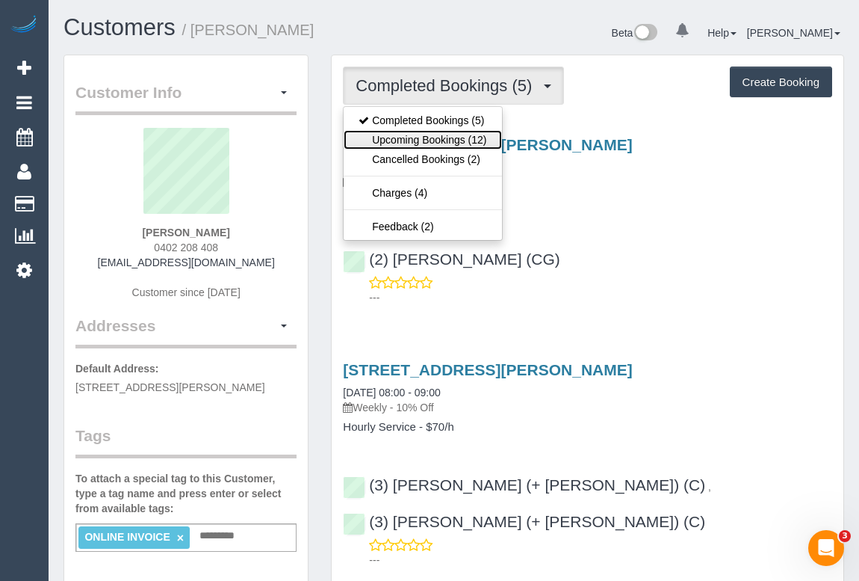
click at [426, 140] on link "Upcoming Bookings (12)" at bounding box center [423, 139] width 158 height 19
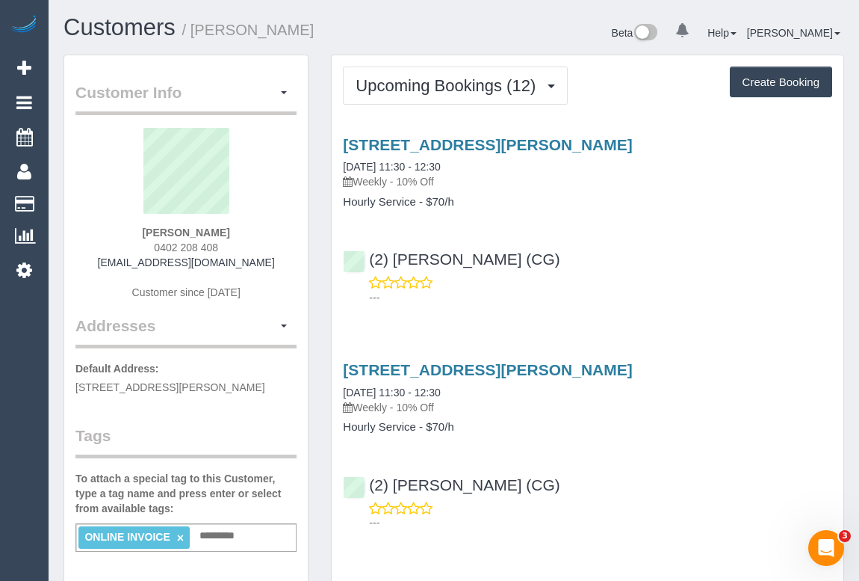
click at [661, 262] on div "(2) Mohd Che Manir (CG) ---" at bounding box center [588, 271] width 512 height 67
click at [654, 290] on p "---" at bounding box center [600, 297] width 463 height 15
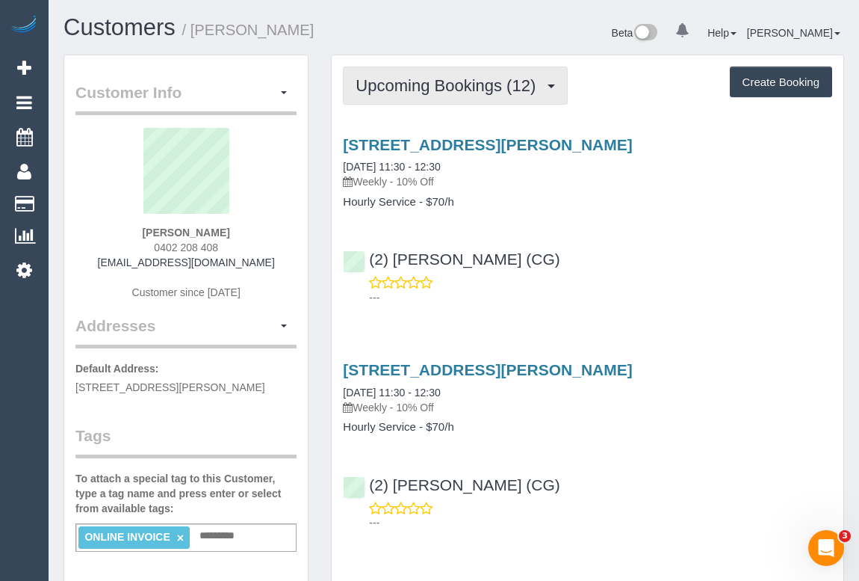
click at [471, 95] on button "Upcoming Bookings (12)" at bounding box center [455, 85] width 225 height 38
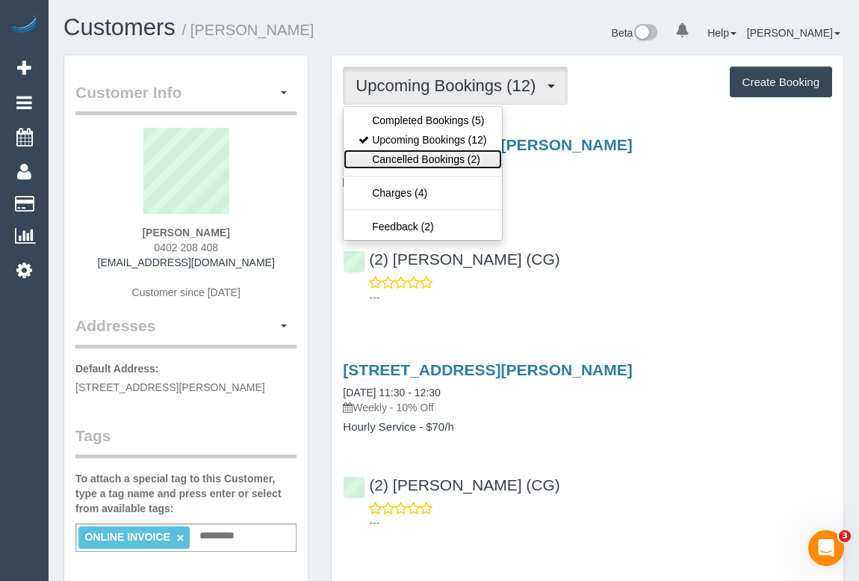
click at [428, 157] on link "Cancelled Bookings (2)" at bounding box center [423, 158] width 158 height 19
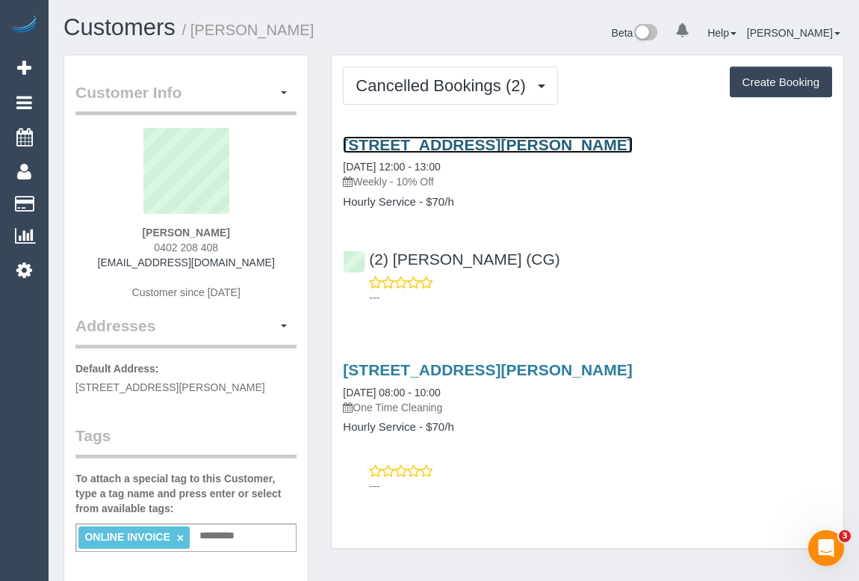
click at [501, 143] on link "81 Hanson Road, Craigieburn, VIC 3064" at bounding box center [487, 144] width 289 height 17
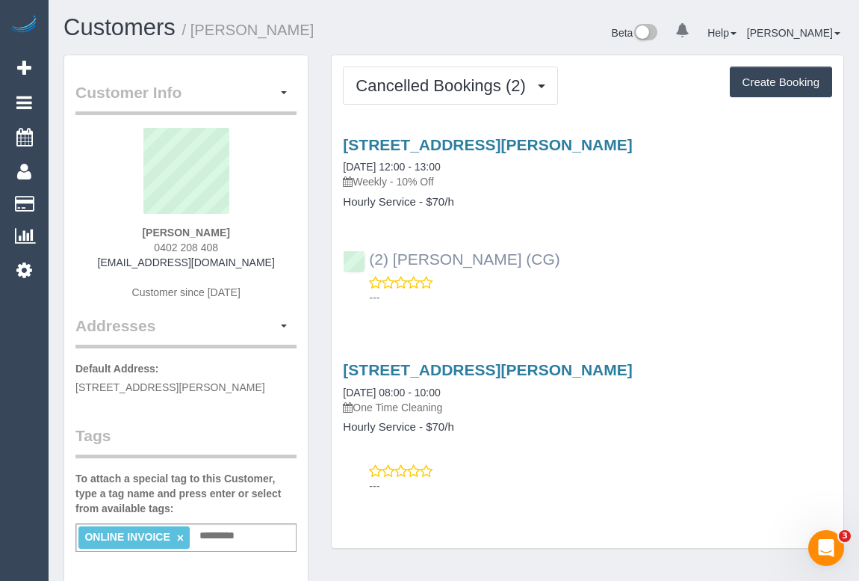
drag, startPoint x: 569, startPoint y: 256, endPoint x: 371, endPoint y: 250, distance: 198.1
click at [371, 250] on div "(2) Mohd Che Manir (CG) ---" at bounding box center [588, 271] width 512 height 67
copy link "(2) Mohd Che Manir (CG)"
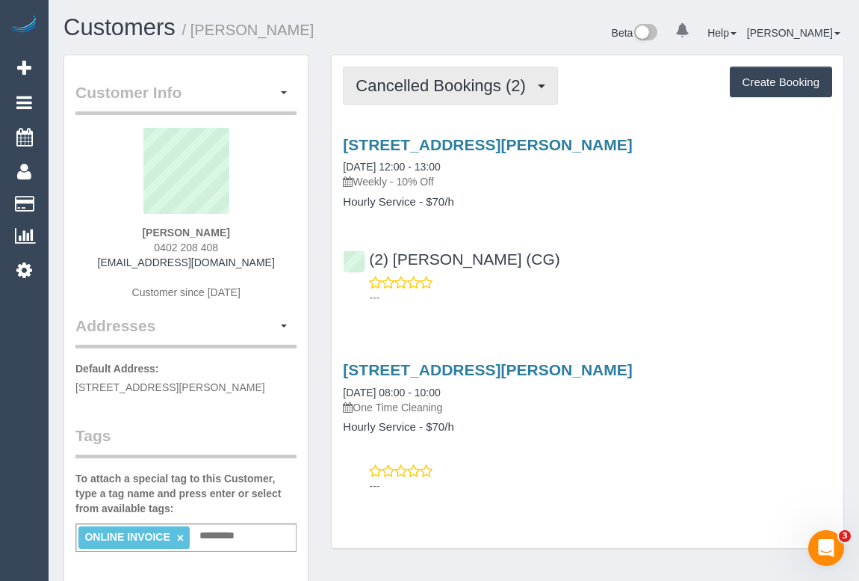
click at [457, 89] on span "Cancelled Bookings (2)" at bounding box center [444, 85] width 177 height 19
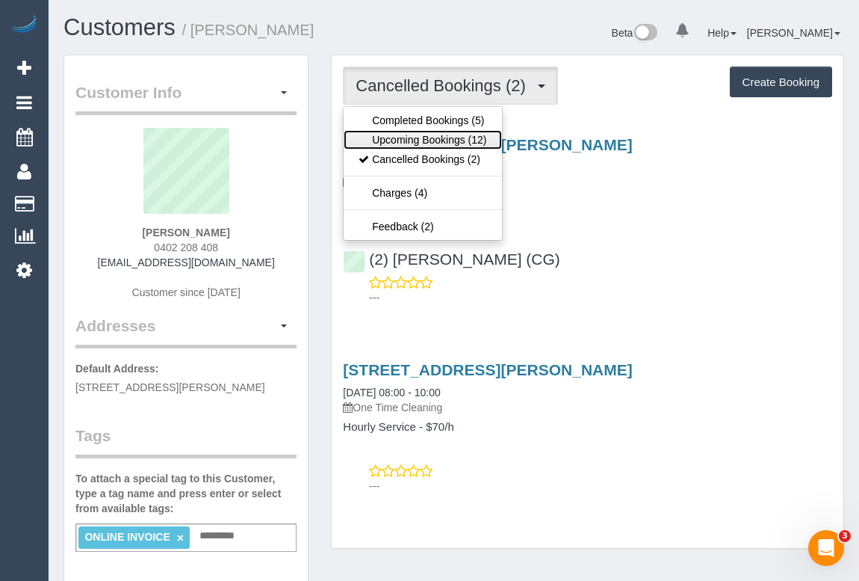
click at [444, 137] on link "Upcoming Bookings (12)" at bounding box center [423, 139] width 158 height 19
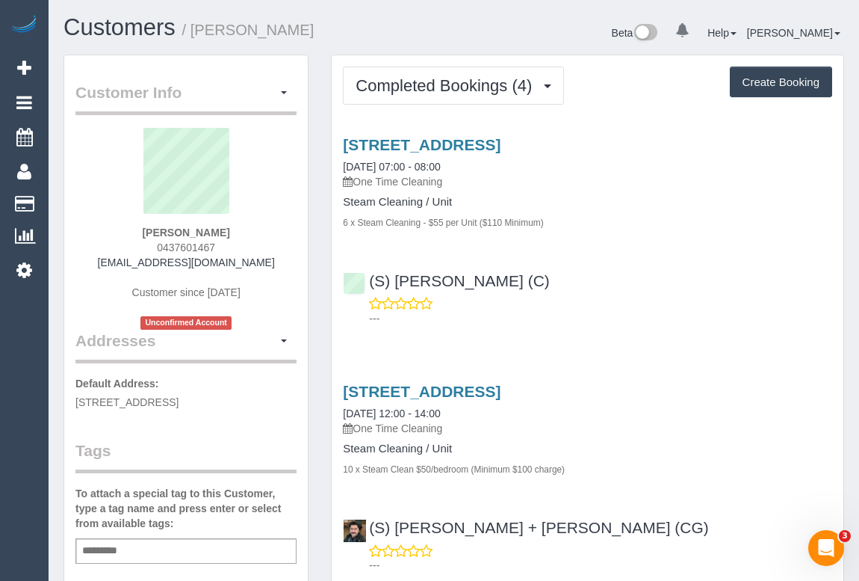
drag, startPoint x: 152, startPoint y: 244, endPoint x: 248, endPoint y: 244, distance: 95.6
click at [248, 244] on div "[PERSON_NAME] 0437601467 [EMAIL_ADDRESS][DOMAIN_NAME] Customer since [DATE] Unc…" at bounding box center [185, 229] width 221 height 202
copy span "0437601467"
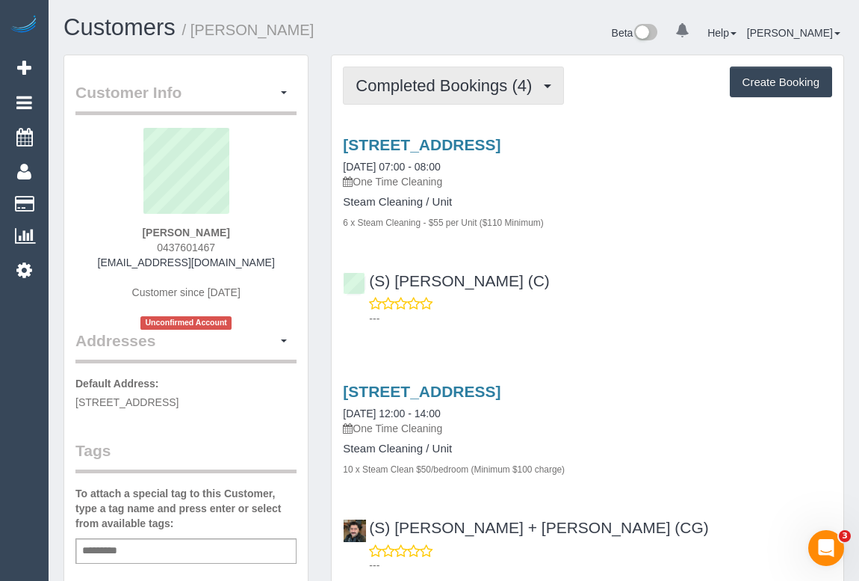
click at [433, 90] on span "Completed Bookings (4)" at bounding box center [448, 85] width 184 height 19
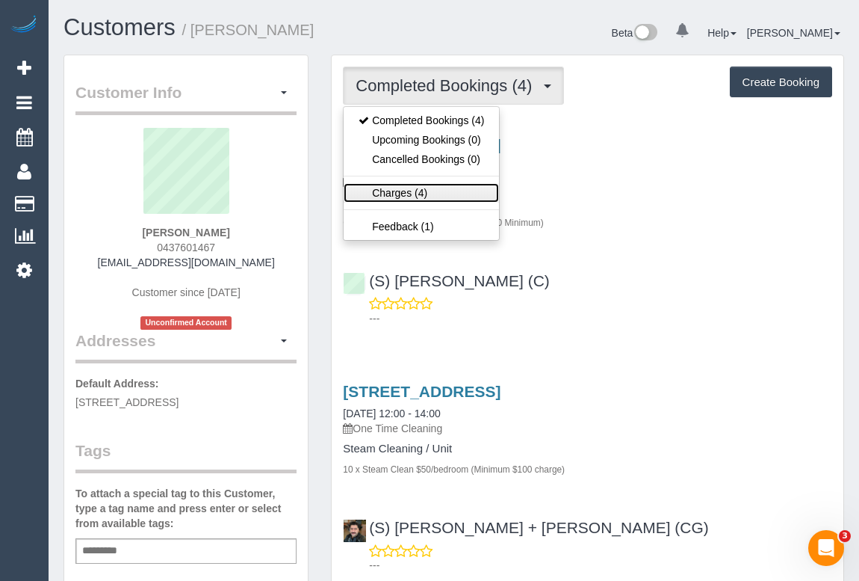
click at [406, 194] on link "Charges (4)" at bounding box center [421, 192] width 155 height 19
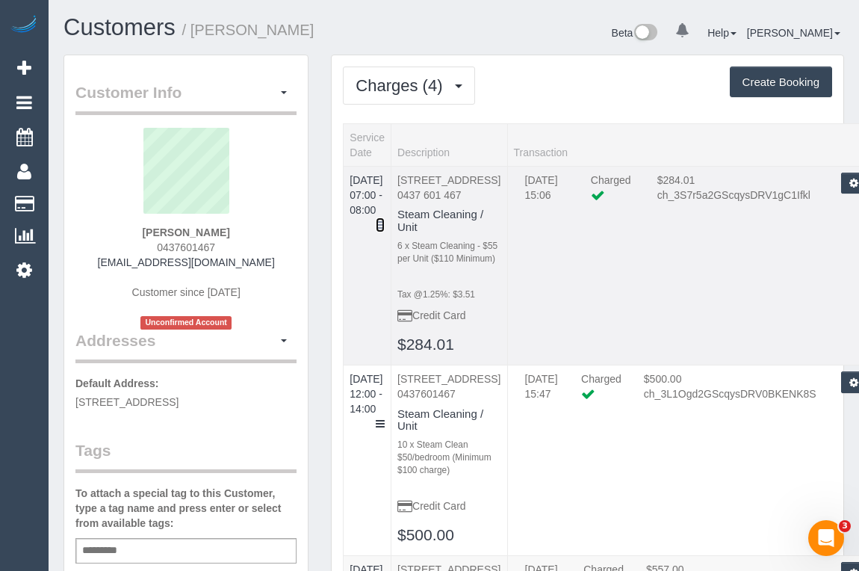
click at [385, 220] on icon at bounding box center [380, 225] width 9 height 10
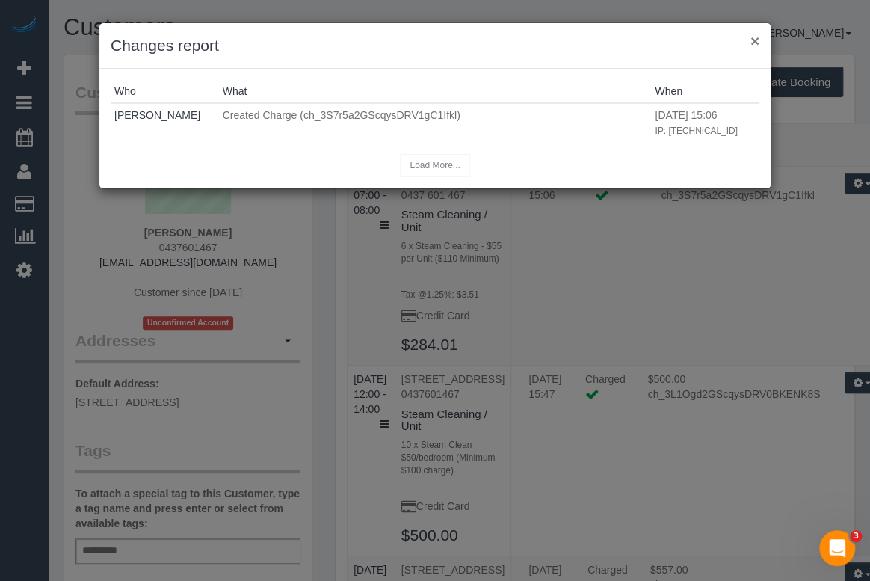
click at [753, 37] on button "×" at bounding box center [754, 41] width 9 height 16
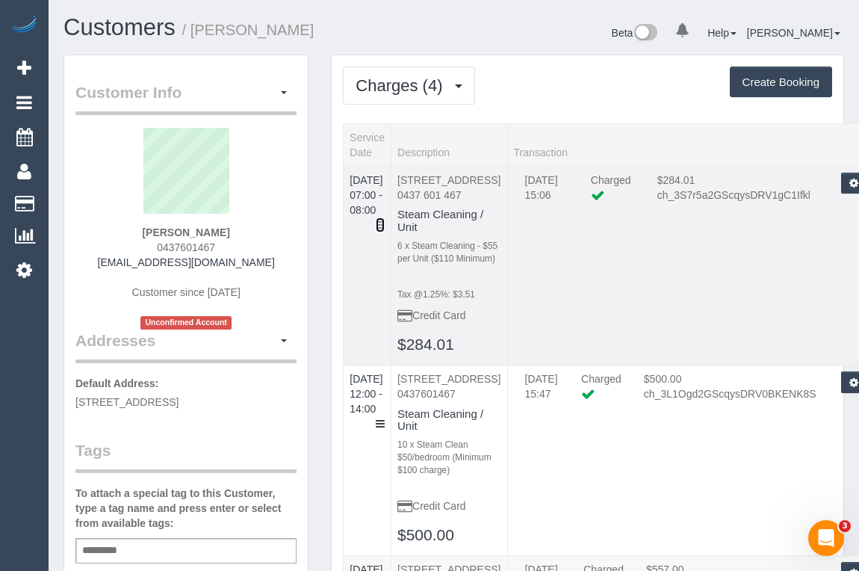
click at [385, 220] on icon at bounding box center [380, 225] width 9 height 10
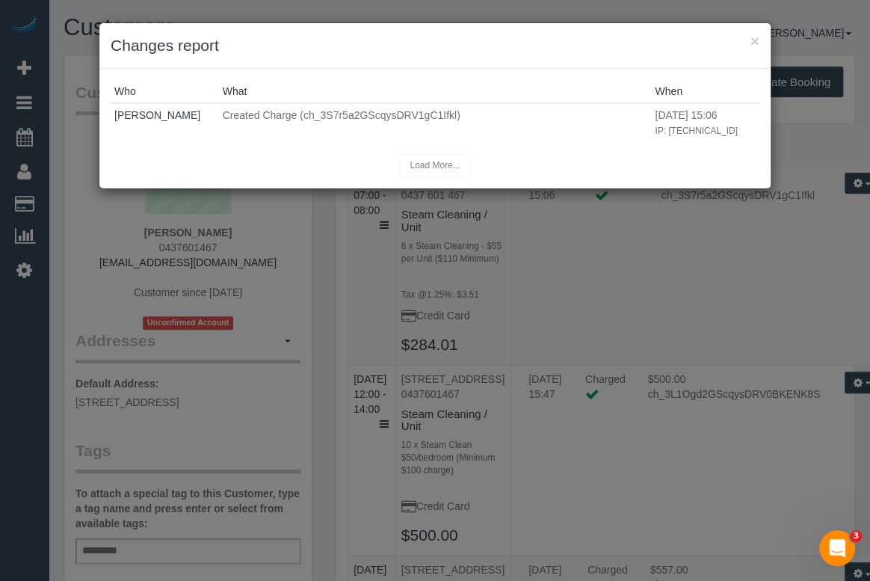
click at [744, 42] on h3 "Changes report" at bounding box center [435, 45] width 649 height 22
click at [756, 38] on button "×" at bounding box center [754, 41] width 9 height 16
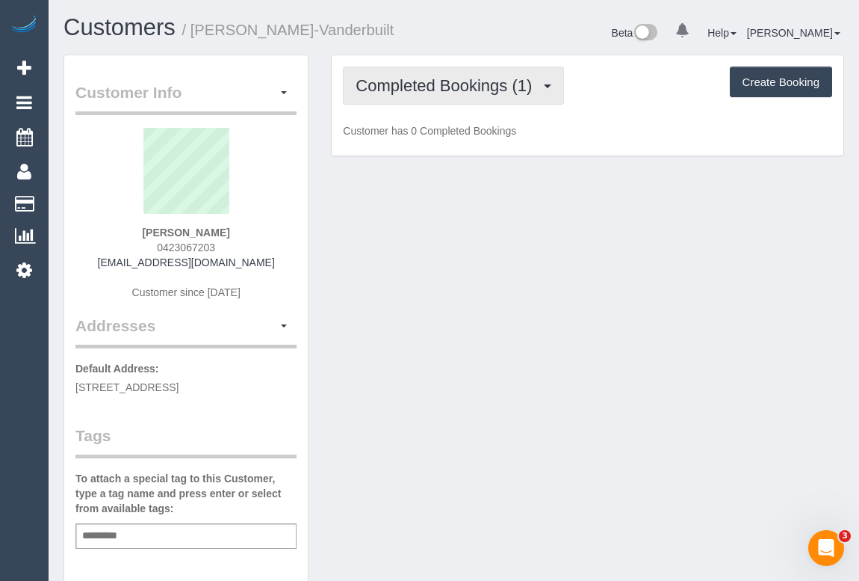
click at [448, 90] on span "Completed Bookings (1)" at bounding box center [448, 85] width 184 height 19
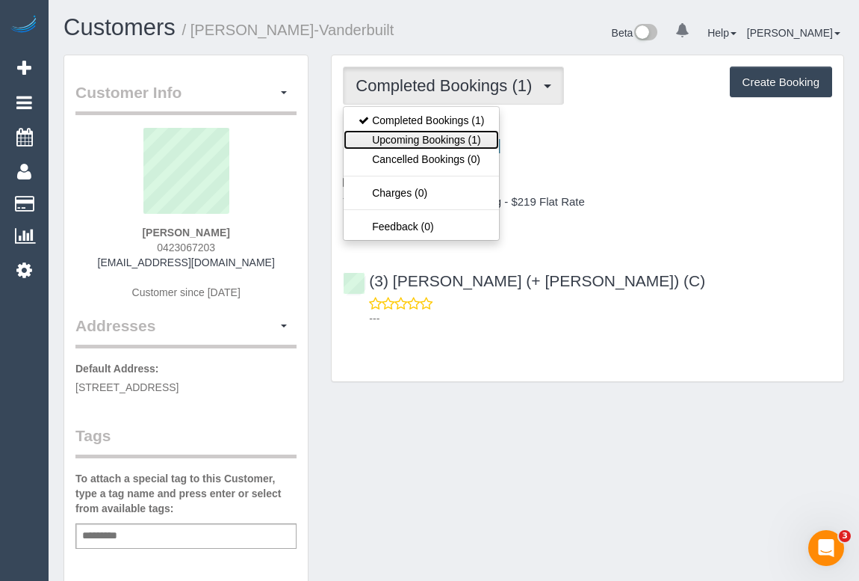
click at [437, 134] on link "Upcoming Bookings (1)" at bounding box center [421, 139] width 155 height 19
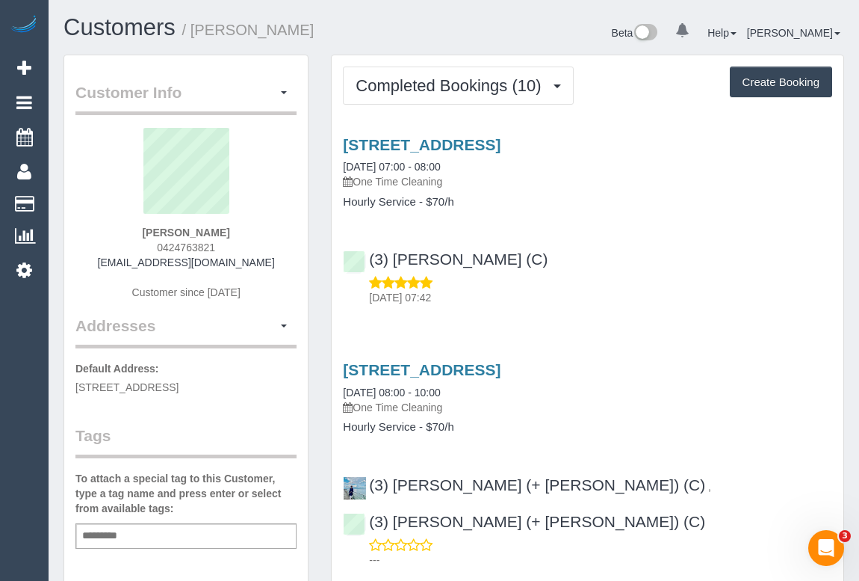
drag, startPoint x: 146, startPoint y: 246, endPoint x: 257, endPoint y: 244, distance: 110.6
click at [257, 244] on div "[PERSON_NAME] 0424763821 [EMAIL_ADDRESS][DOMAIN_NAME] Customer since [DATE]" at bounding box center [185, 221] width 221 height 187
copy span "0424763821"
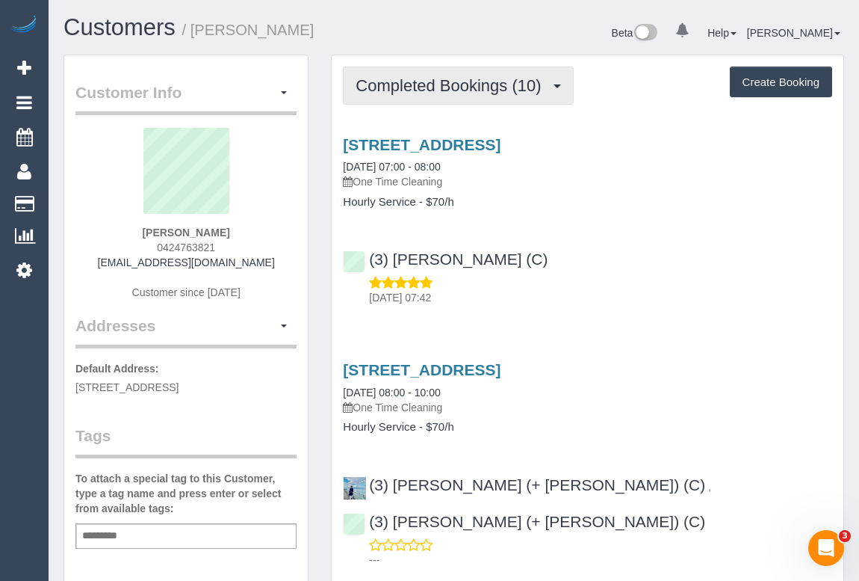
click at [493, 86] on span "Completed Bookings (10)" at bounding box center [452, 85] width 193 height 19
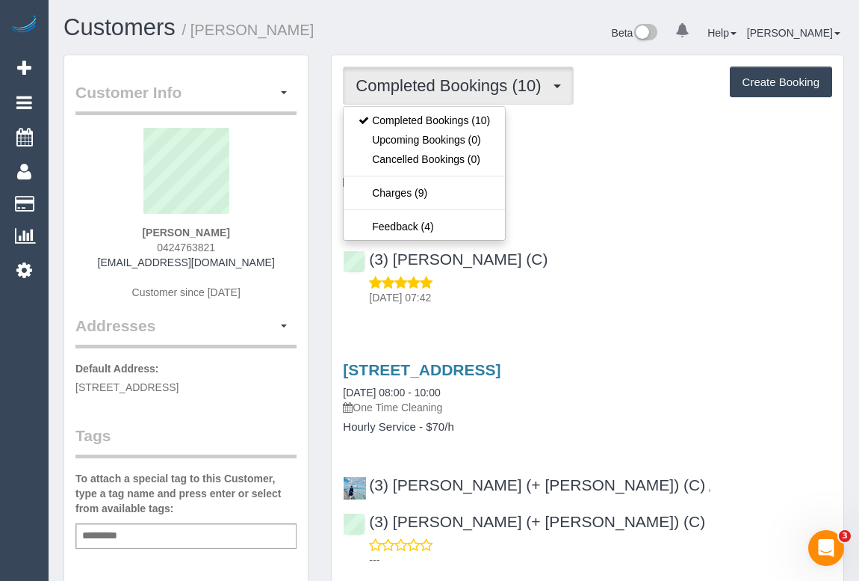
drag, startPoint x: 589, startPoint y: 224, endPoint x: 593, endPoint y: 238, distance: 14.9
click at [589, 224] on div "[STREET_ADDRESS] [DATE] 07:00 - 08:00 One Time Cleaning Hourly Service - $70/h …" at bounding box center [588, 217] width 512 height 188
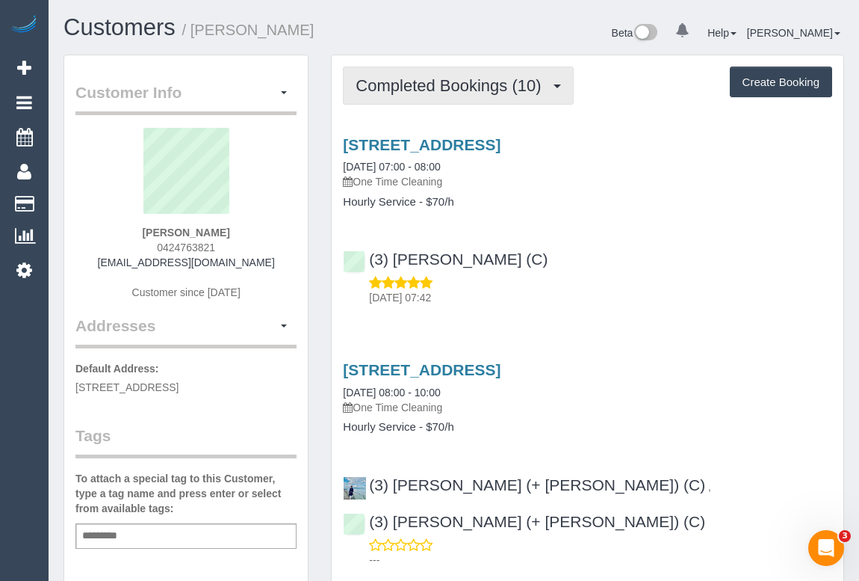
click at [415, 84] on span "Completed Bookings (10)" at bounding box center [452, 85] width 193 height 19
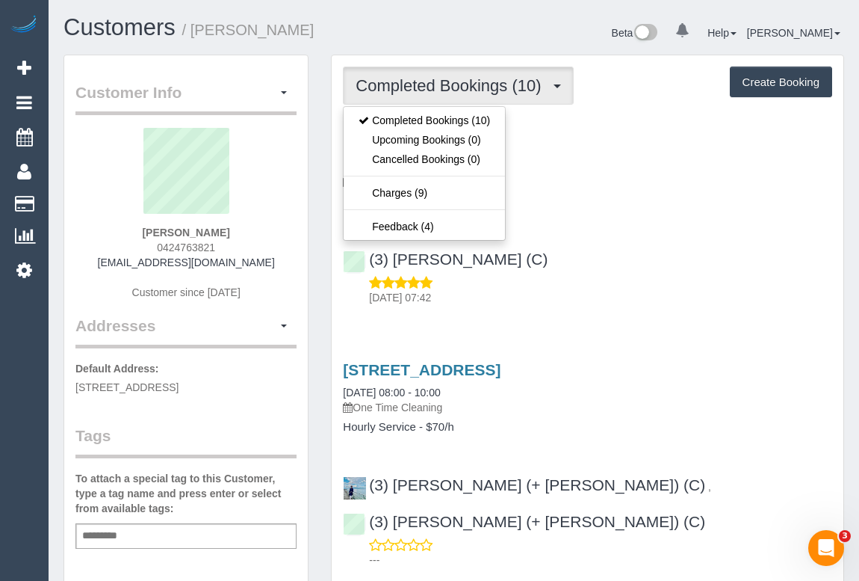
click at [658, 270] on div "(3) [PERSON_NAME] (C) [DATE] 07:42" at bounding box center [588, 271] width 512 height 67
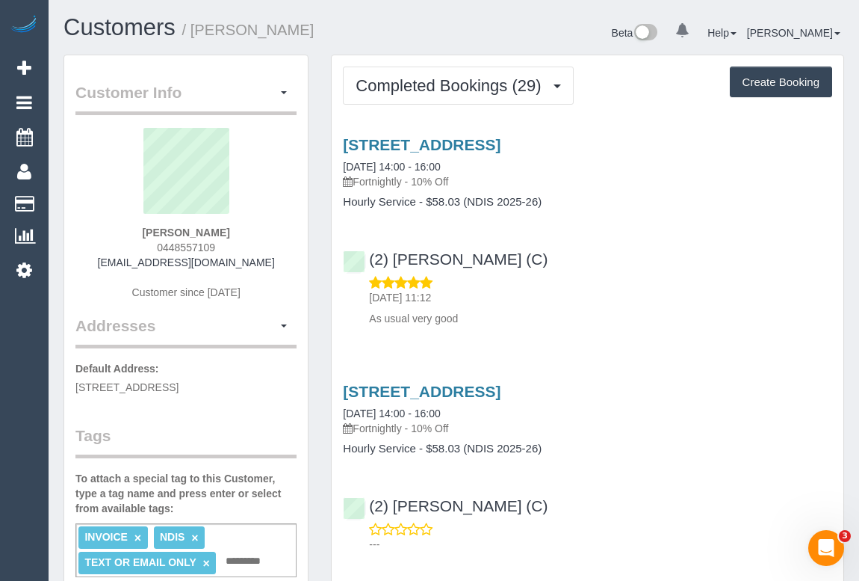
drag, startPoint x: 151, startPoint y: 244, endPoint x: 262, endPoint y: 247, distance: 111.4
click at [262, 247] on div "[PERSON_NAME] 0448557109 [EMAIL_ADDRESS][DOMAIN_NAME] Customer since [DATE]" at bounding box center [185, 221] width 221 height 187
copy span "0448557109"
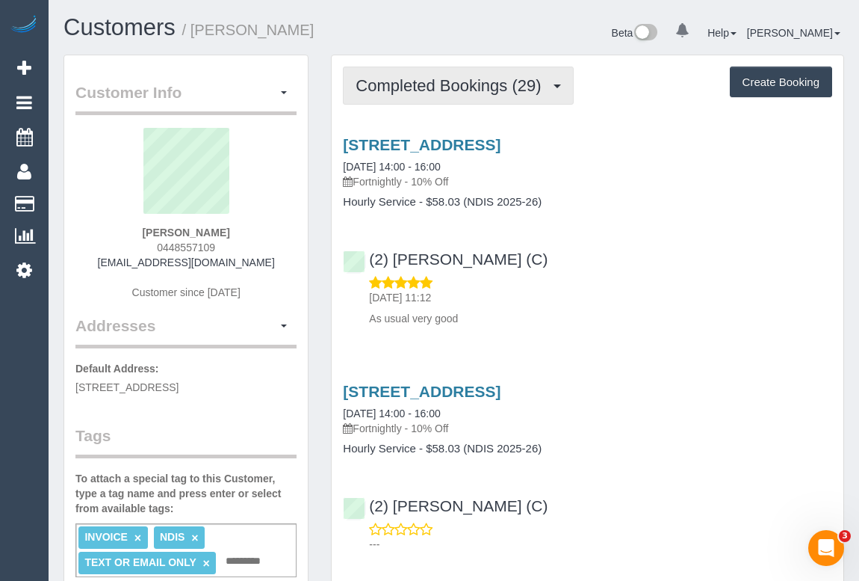
click at [480, 86] on span "Completed Bookings (29)" at bounding box center [452, 85] width 193 height 19
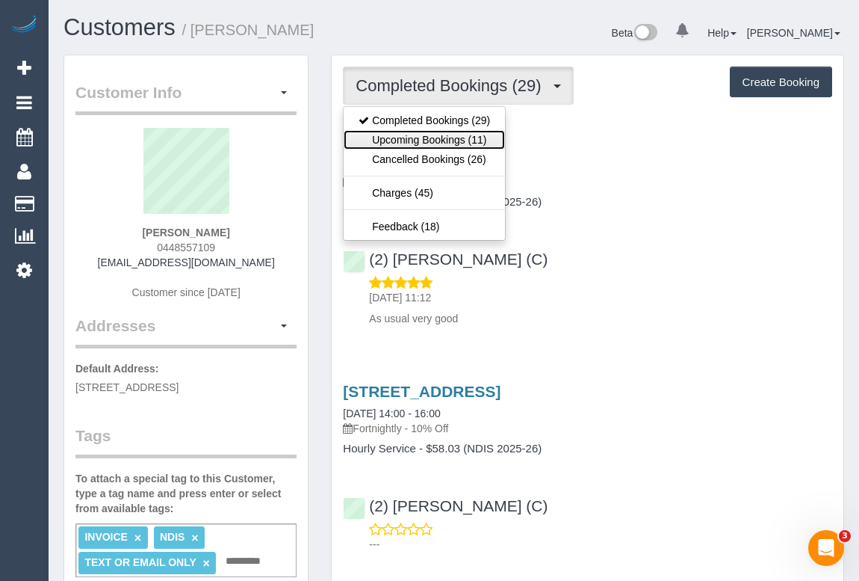
click at [454, 143] on link "Upcoming Bookings (11)" at bounding box center [424, 139] width 161 height 19
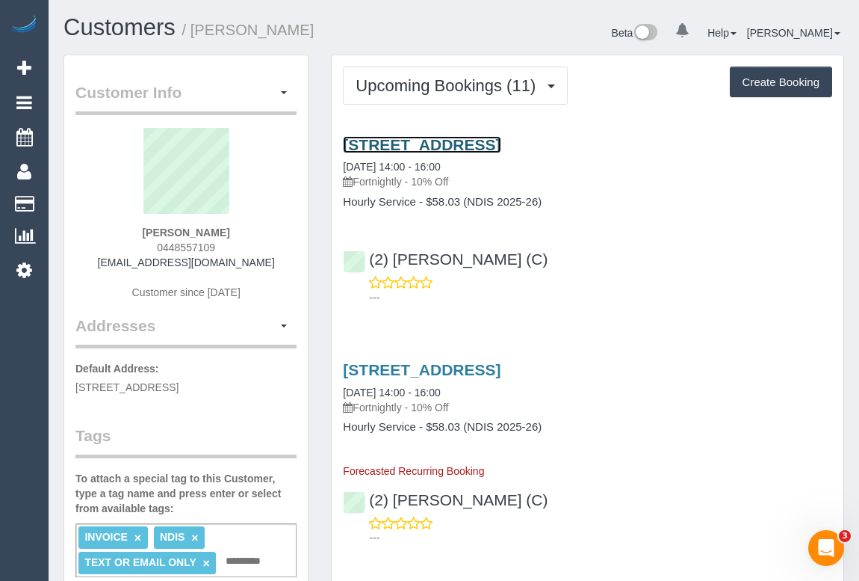
click at [479, 138] on link "[STREET_ADDRESS]" at bounding box center [422, 144] width 158 height 17
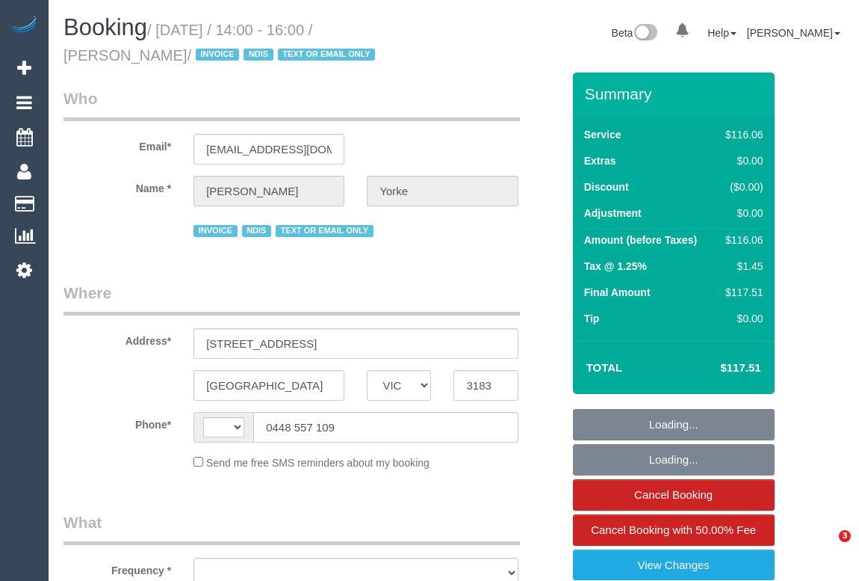
select select "VIC"
select select "string:AU"
select select "object:533"
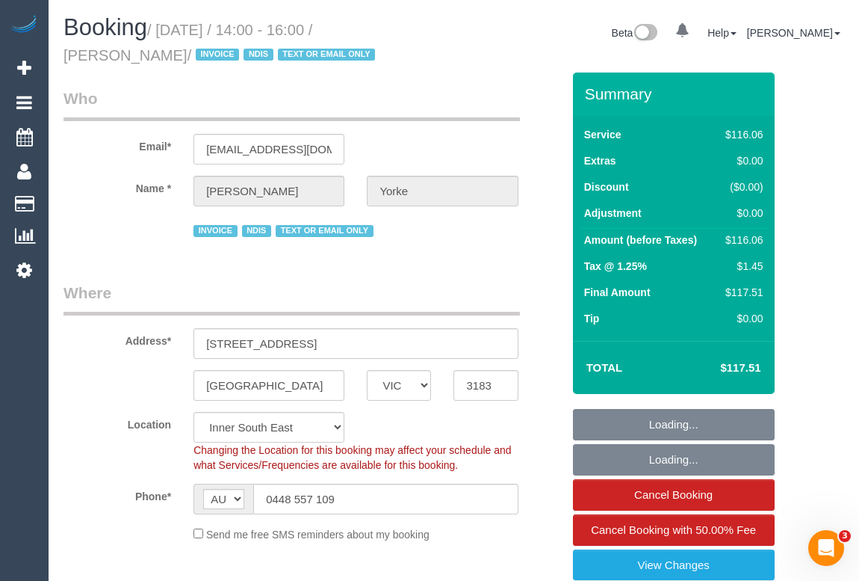
select select "number:28"
select select "number:14"
select select "number:19"
select select "number:36"
select select "number:35"
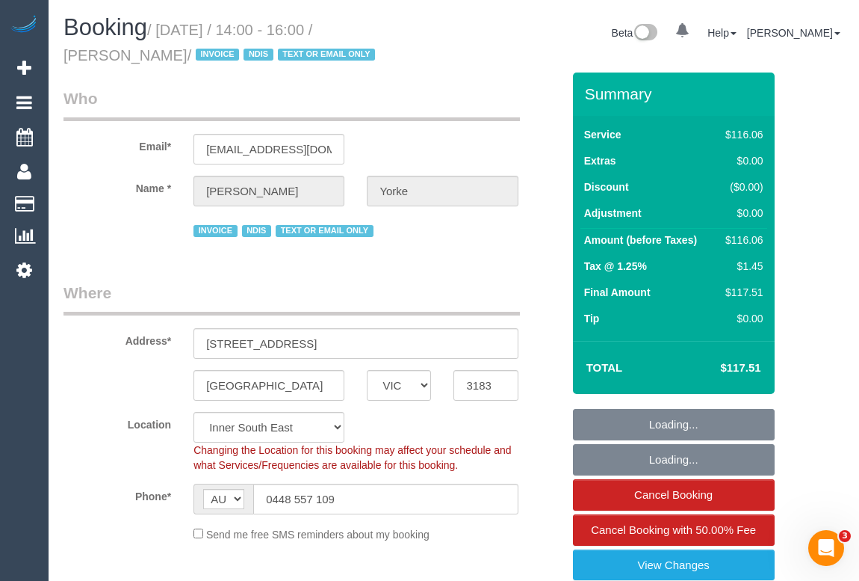
select select "object:745"
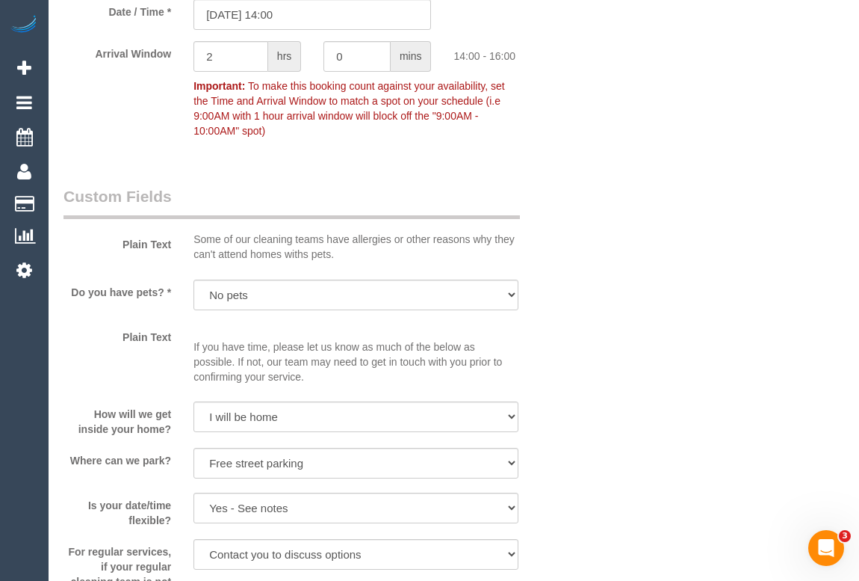
scroll to position [1154, 0]
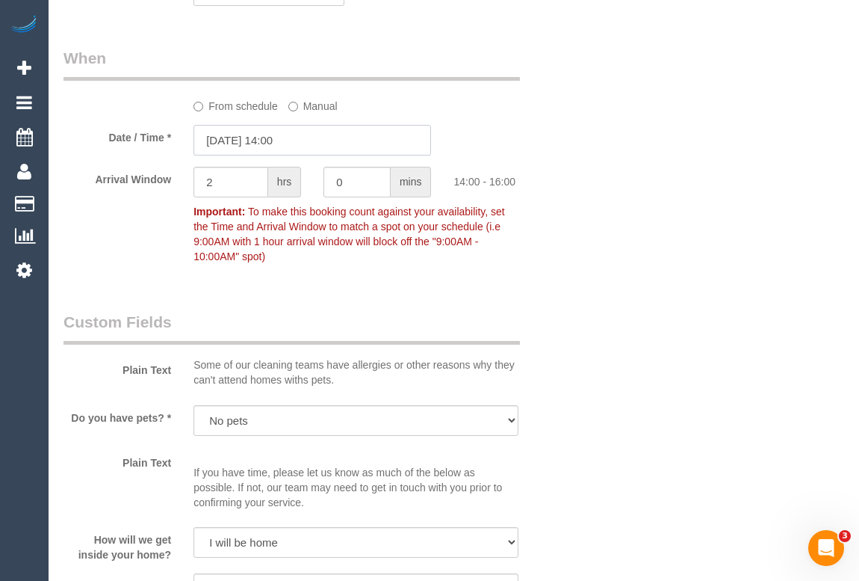
click at [306, 145] on input "17/09/2025 14:00" at bounding box center [313, 140] width 238 height 31
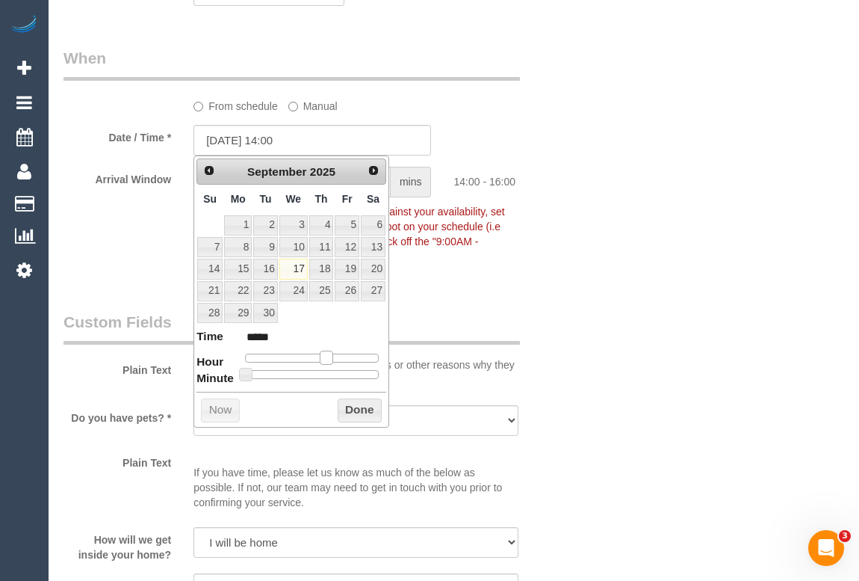
type input "17/09/2025 15:00"
type input "*****"
type input "17/09/2025 16:00"
type input "*****"
drag, startPoint x: 329, startPoint y: 358, endPoint x: 339, endPoint y: 358, distance: 10.5
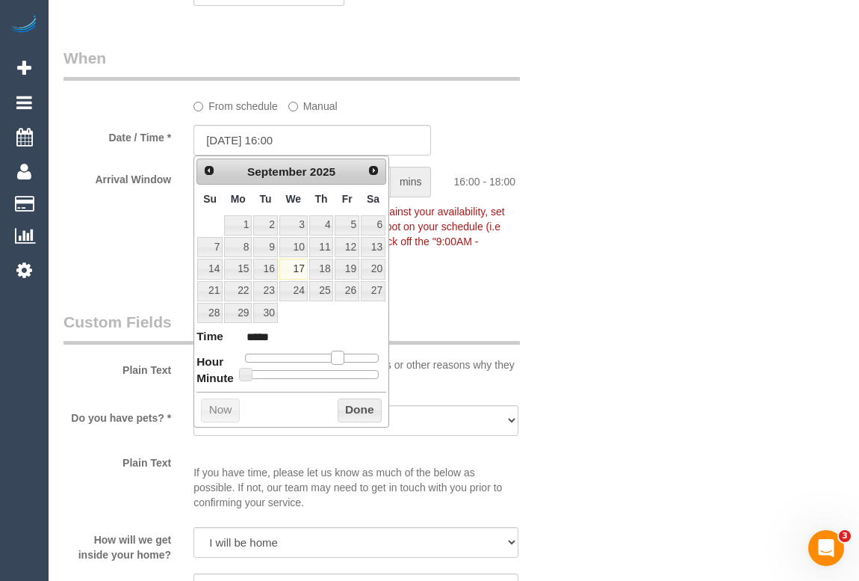
click at [339, 358] on span at bounding box center [337, 356] width 13 height 13
type input "17/09/2025 16:05"
type input "*****"
type input "17/09/2025 16:10"
type input "*****"
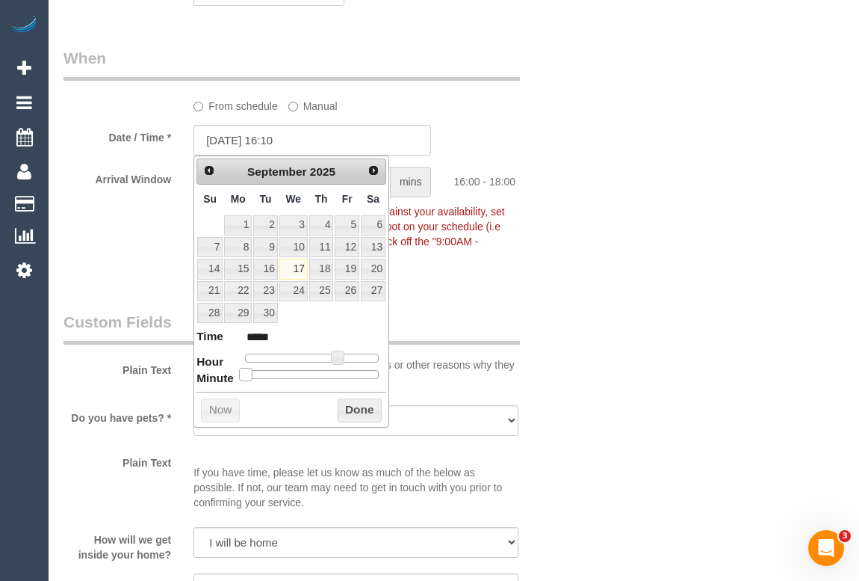
type input "17/09/2025 16:15"
type input "*****"
type input "17/09/2025 16:20"
type input "*****"
type input "17/09/2025 16:25"
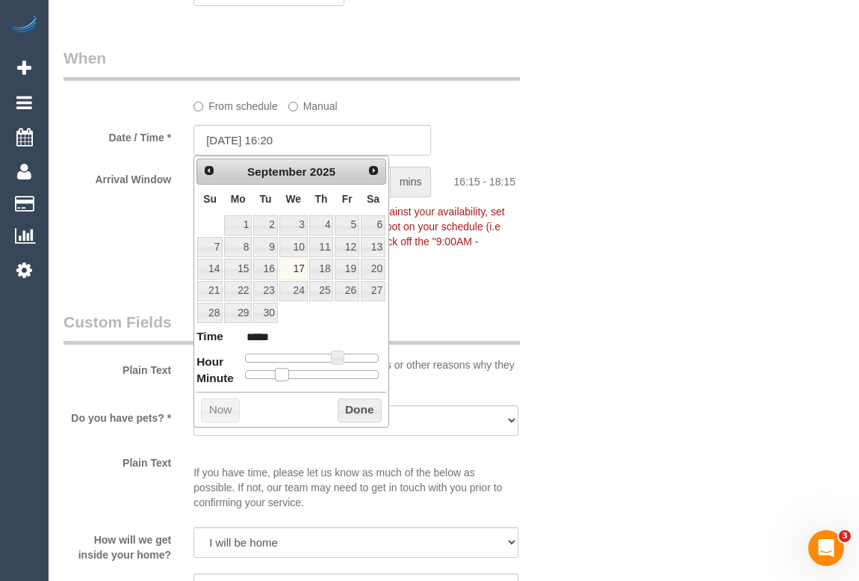
type input "*****"
type input "17/09/2025 16:30"
type input "*****"
type input "17/09/2025 16:35"
type input "*****"
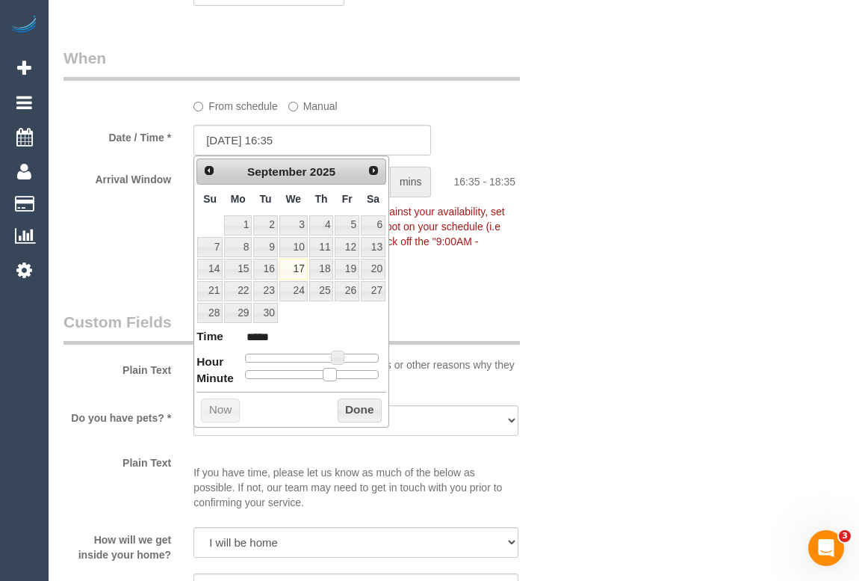
type input "17/09/2025 16:40"
type input "*****"
type input "17/09/2025 16:45"
type input "*****"
drag, startPoint x: 244, startPoint y: 373, endPoint x: 350, endPoint y: 375, distance: 106.1
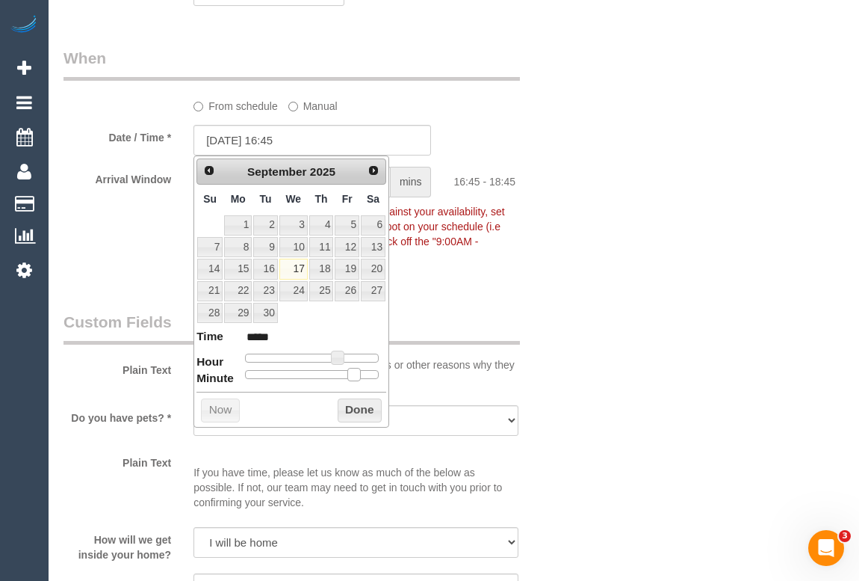
click at [350, 375] on span at bounding box center [353, 374] width 13 height 13
click at [378, 411] on button "Done" at bounding box center [360, 410] width 44 height 24
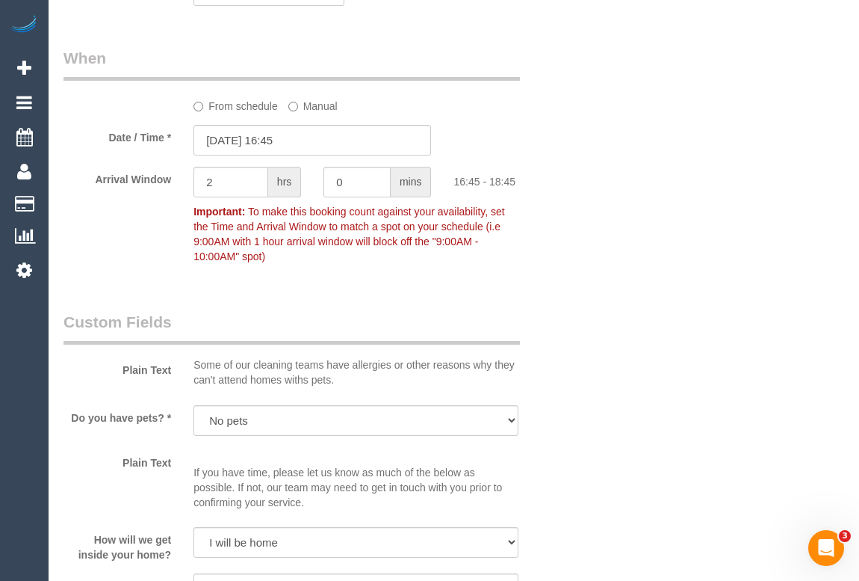
click at [664, 342] on div "Who Email* tyorke@bigpond.net.au Name * Anthony Yorke INVOICE NDIS TEXT OR EMAI…" at bounding box center [454, 319] width 781 height 2802
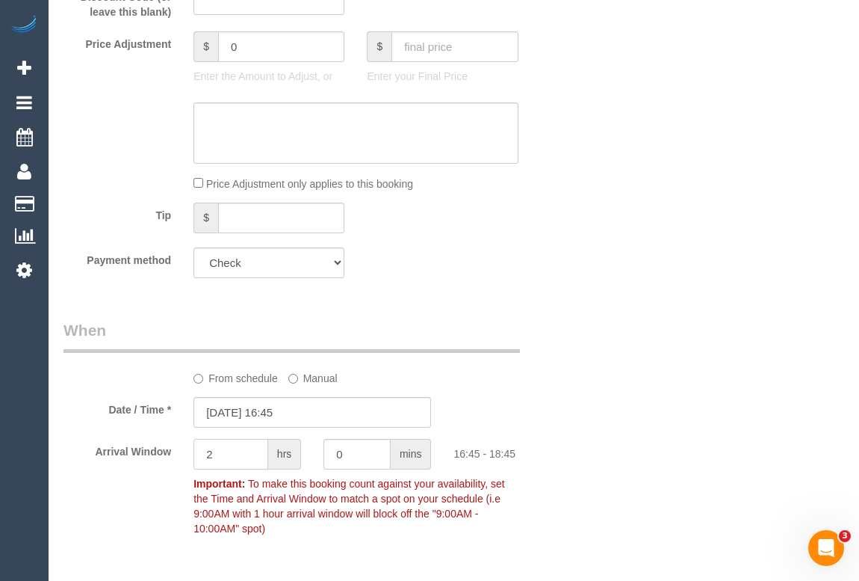
drag, startPoint x: 220, startPoint y: 454, endPoint x: 123, endPoint y: 454, distance: 97.1
click at [123, 454] on div "Arrival Window 2 hrs 0 mins 16:45 - 18:45 Important: To make this booking count…" at bounding box center [312, 491] width 521 height 104
type input "0"
type input "15"
click at [448, 347] on legend "When" at bounding box center [292, 336] width 457 height 34
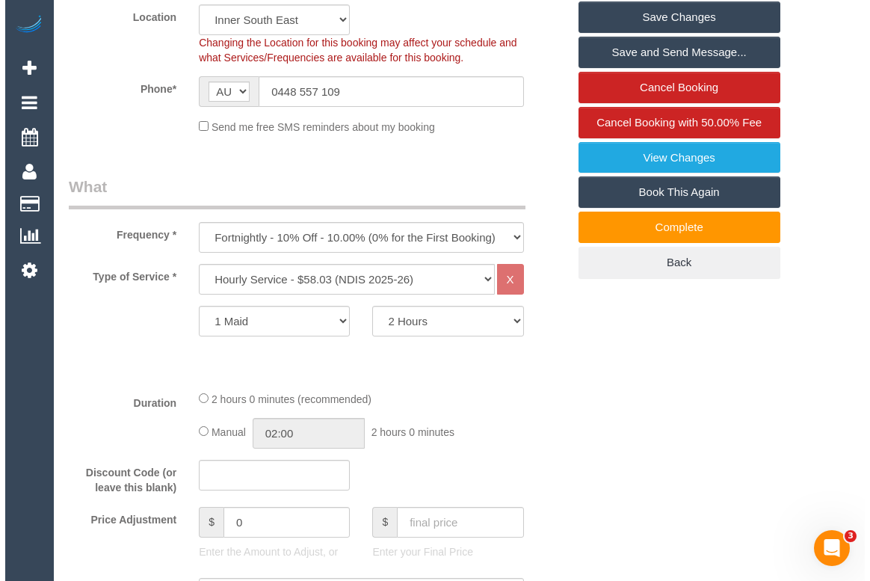
scroll to position [0, 0]
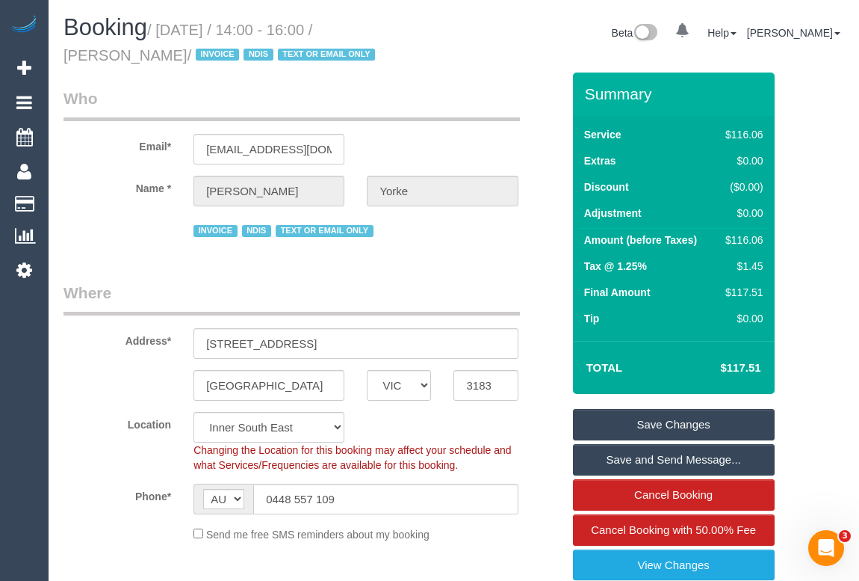
click at [660, 418] on link "Save Changes" at bounding box center [674, 424] width 202 height 31
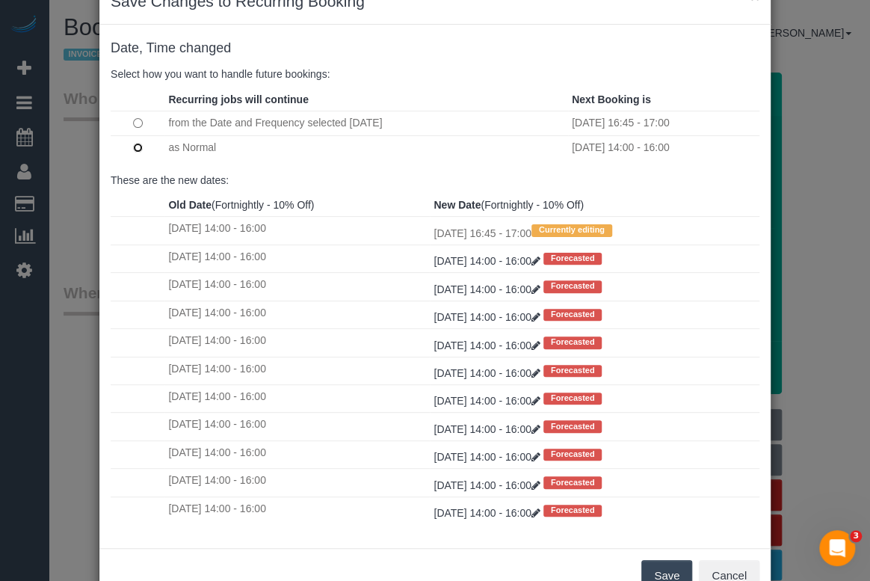
scroll to position [88, 0]
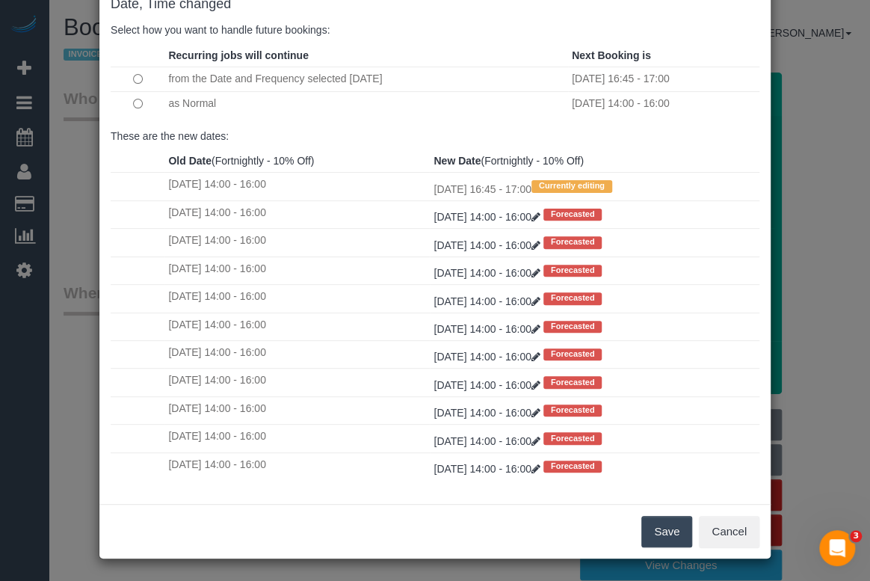
click at [655, 531] on button "Save" at bounding box center [666, 531] width 51 height 31
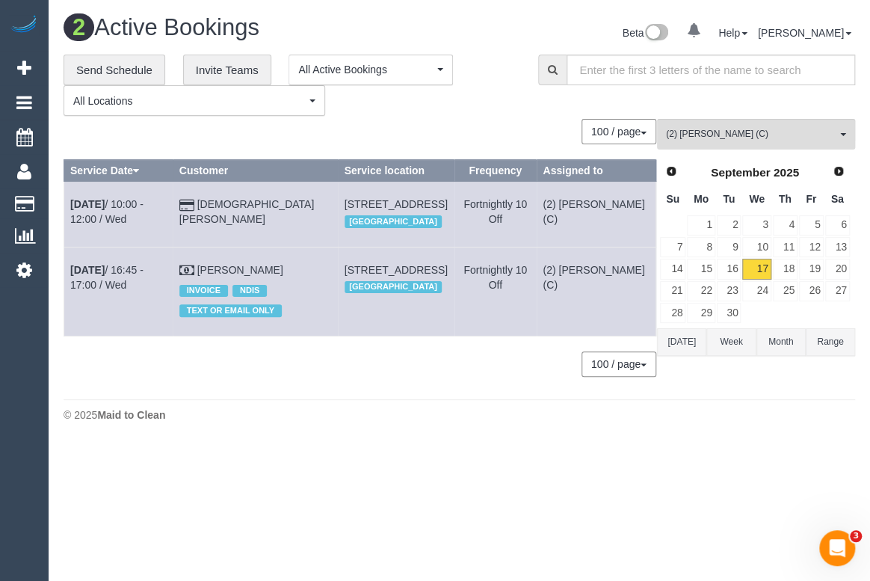
click at [483, 108] on div "**********" at bounding box center [290, 86] width 452 height 62
click at [693, 132] on span "(2) Dinitha Gunawardana (C)" at bounding box center [751, 134] width 170 height 13
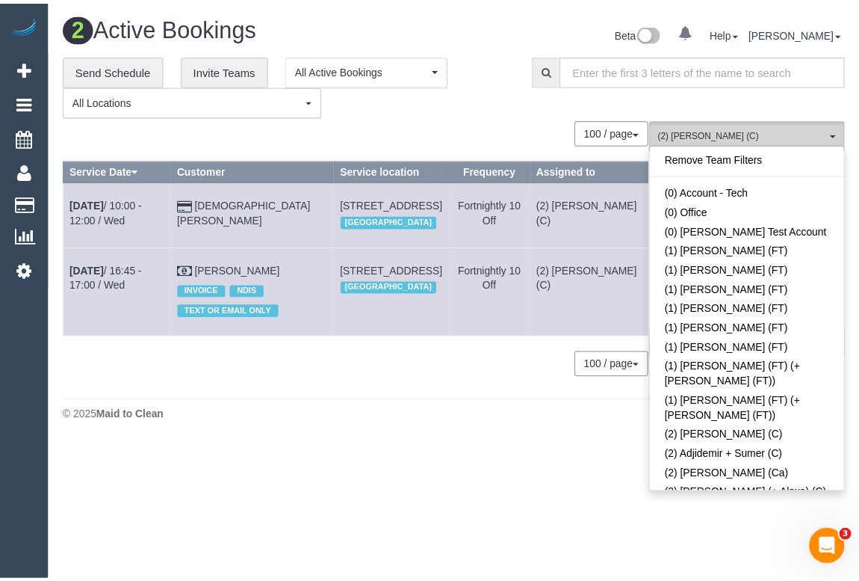
scroll to position [611, 0]
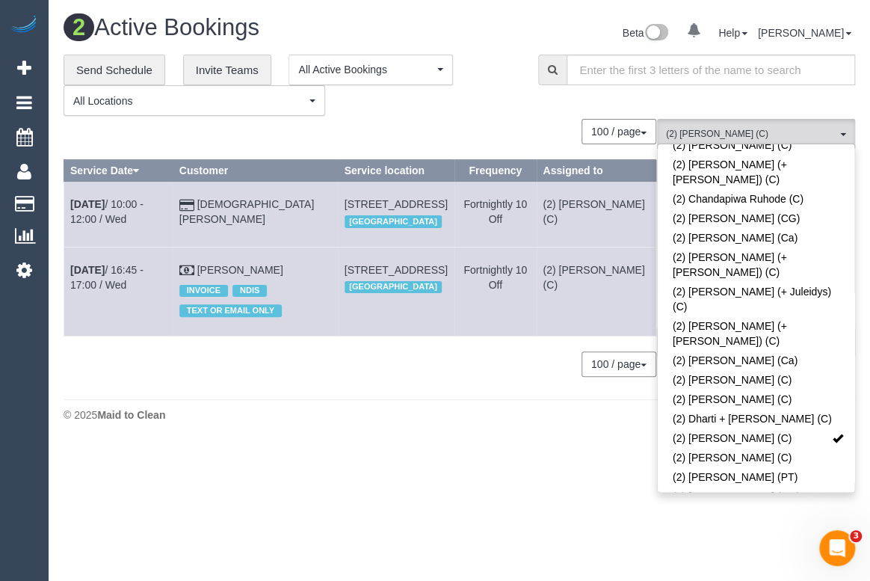
click at [326, 391] on div "0 Bookings found. We couldn't find any bookings that matched your search. Creat…" at bounding box center [360, 255] width 593 height 272
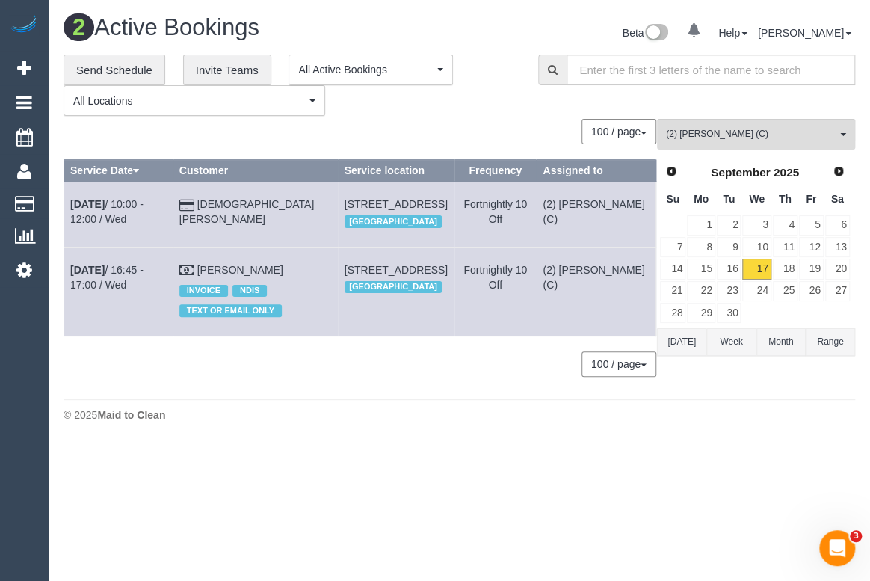
click at [108, 486] on body "0 Beta Your Notifications You have 0 alerts Add Booking Bookings Active Booking…" at bounding box center [435, 290] width 870 height 581
click at [497, 486] on body "0 Beta Your Notifications You have 0 alerts Add Booking Bookings Active Booking…" at bounding box center [435, 290] width 870 height 581
click at [785, 268] on link "18" at bounding box center [785, 269] width 25 height 20
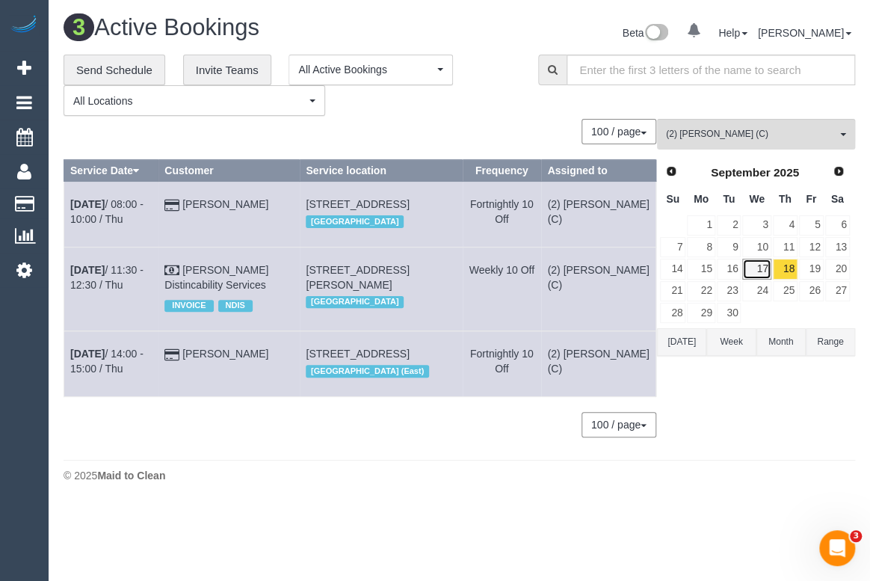
click at [758, 271] on link "17" at bounding box center [756, 269] width 28 height 20
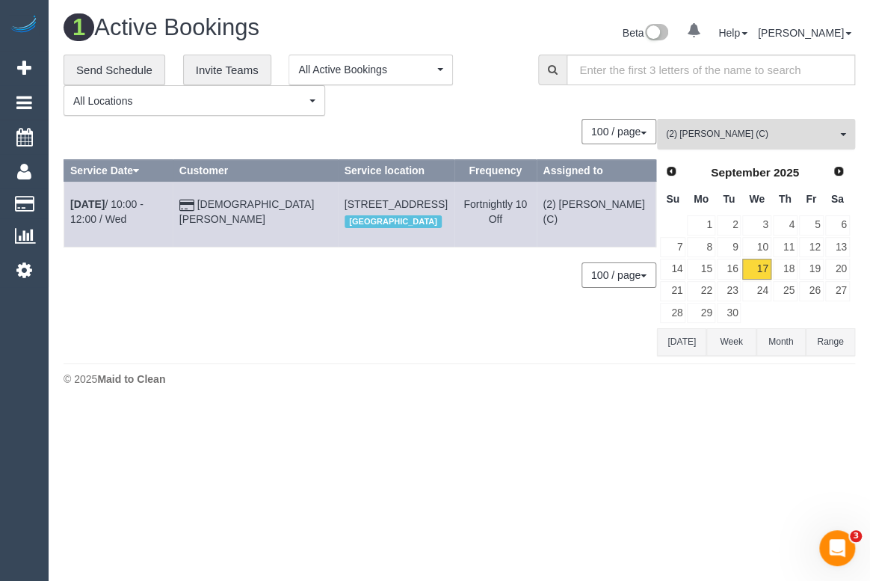
click at [798, 132] on span "(2) Dinitha Gunawardana (C)" at bounding box center [751, 134] width 170 height 13
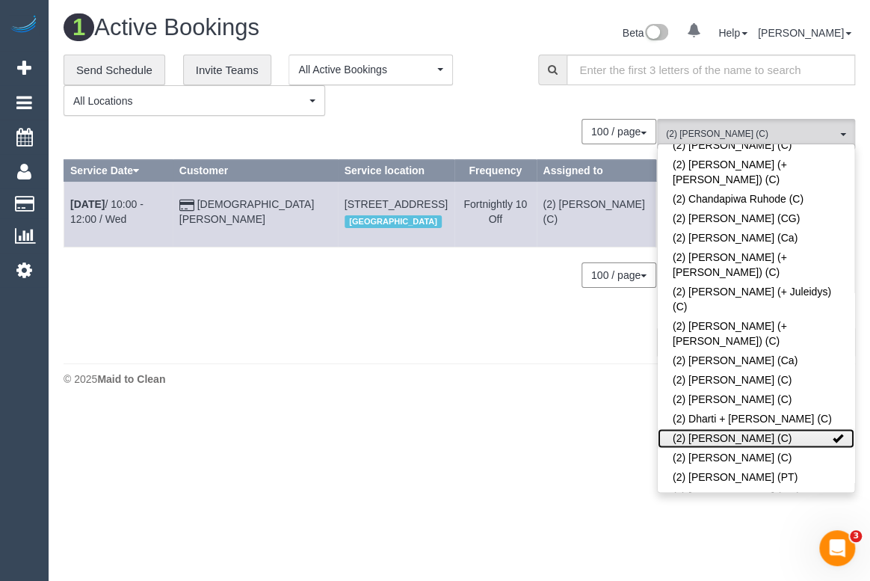
click at [832, 433] on span at bounding box center [837, 438] width 10 height 10
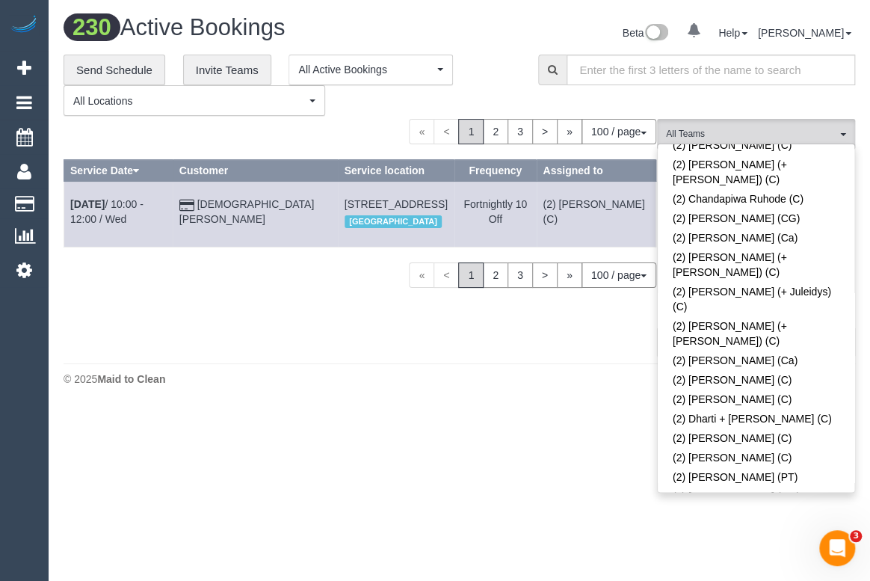
click at [471, 481] on body "0 Beta Your Notifications You have 0 alerts Add Booking Bookings Active Booking…" at bounding box center [435, 290] width 870 height 581
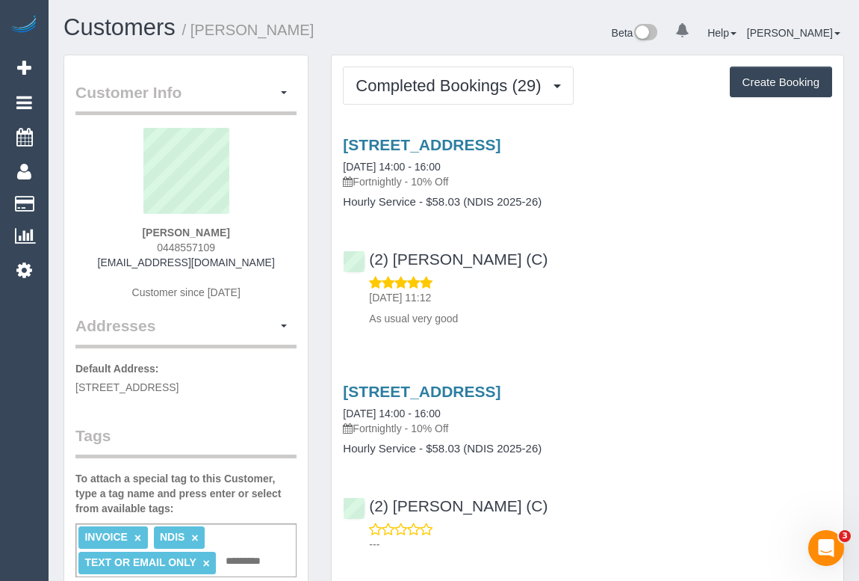
click at [668, 294] on p "04/09/2025 11:12" at bounding box center [600, 297] width 463 height 15
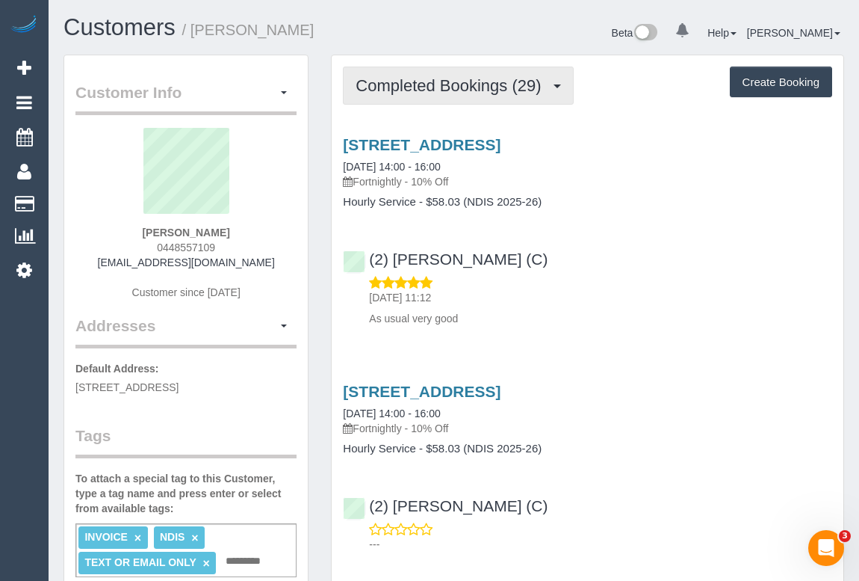
click at [444, 78] on span "Completed Bookings (29)" at bounding box center [452, 85] width 193 height 19
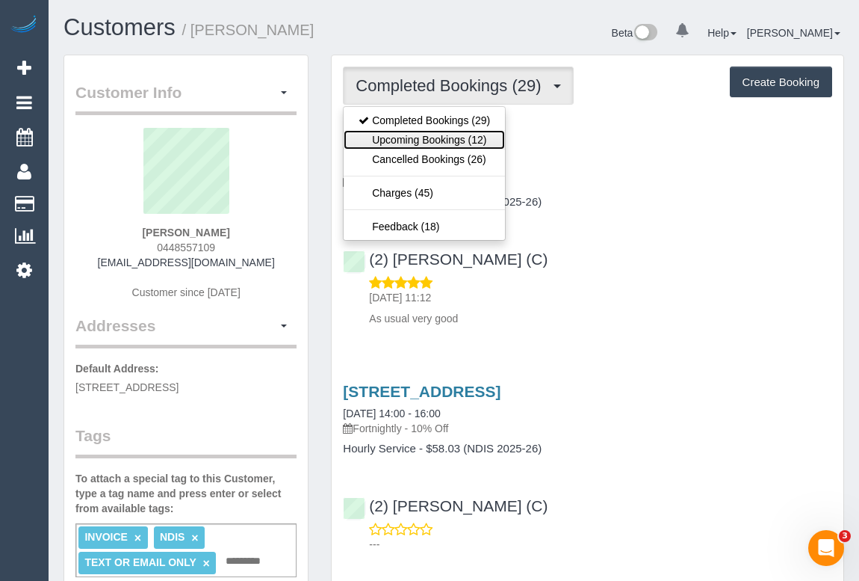
click at [443, 142] on link "Upcoming Bookings (12)" at bounding box center [424, 139] width 161 height 19
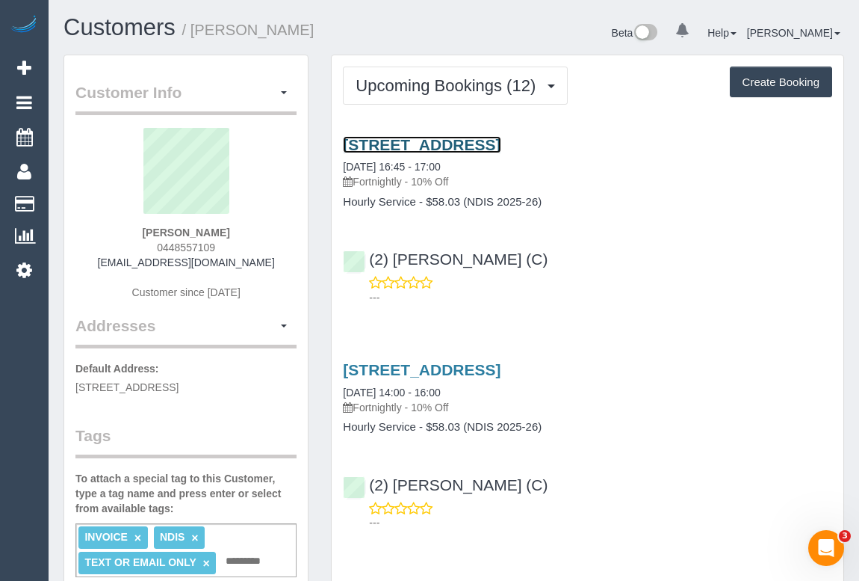
click at [461, 145] on link "[STREET_ADDRESS]" at bounding box center [422, 144] width 158 height 17
click at [443, 139] on link "[STREET_ADDRESS]" at bounding box center [422, 144] width 158 height 17
drag, startPoint x: 188, startPoint y: 384, endPoint x: 247, endPoint y: 383, distance: 58.3
click at [179, 383] on span "[STREET_ADDRESS]" at bounding box center [126, 387] width 103 height 12
copy span "[GEOGRAPHIC_DATA]"
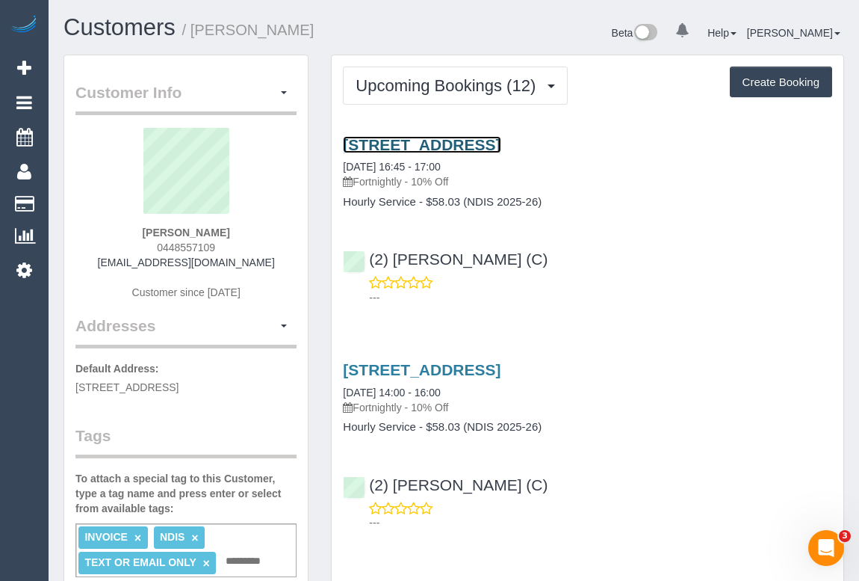
click at [453, 143] on link "[STREET_ADDRESS]" at bounding box center [422, 144] width 158 height 17
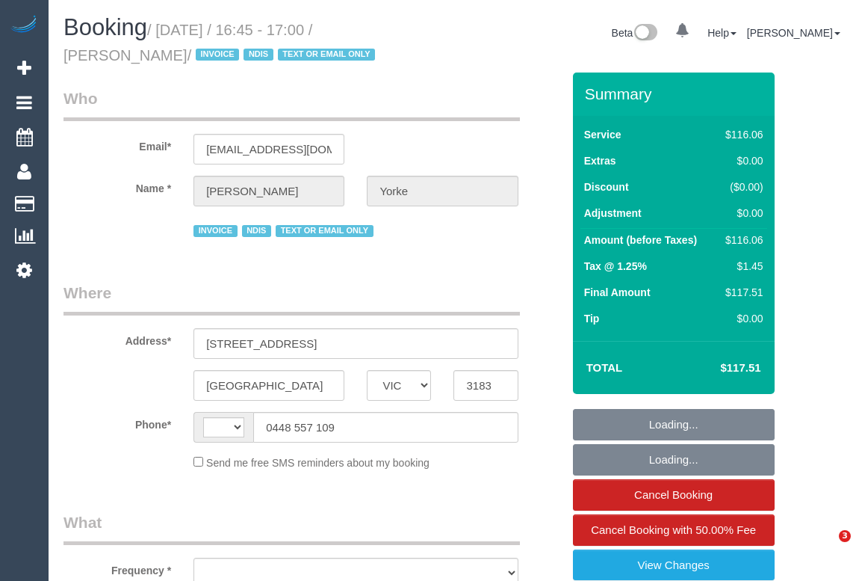
select select "VIC"
select select "string:AU"
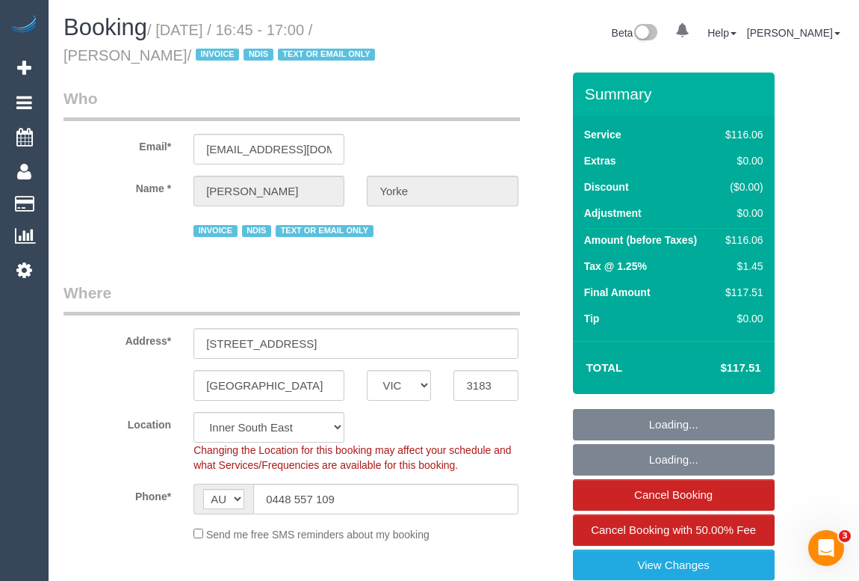
select select "object:544"
select select "number:28"
select select "number:14"
select select "number:19"
select select "number:36"
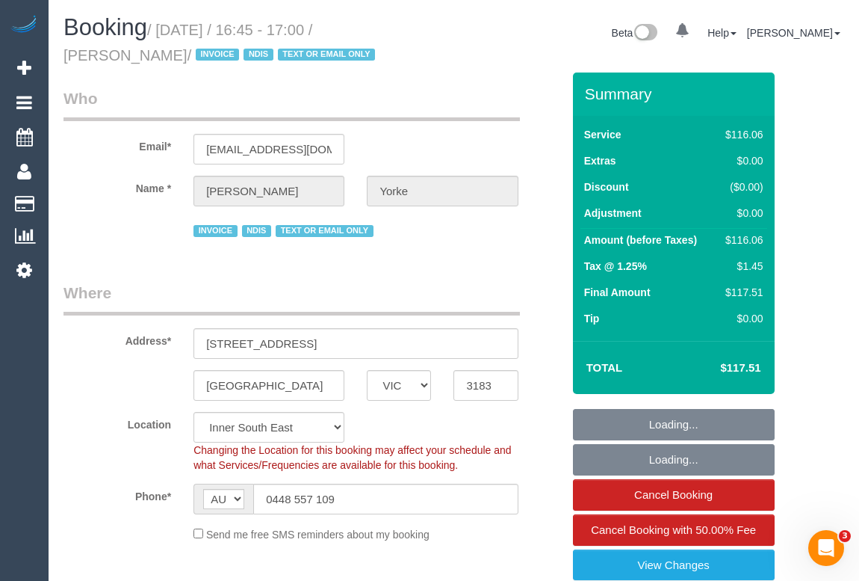
select select "number:35"
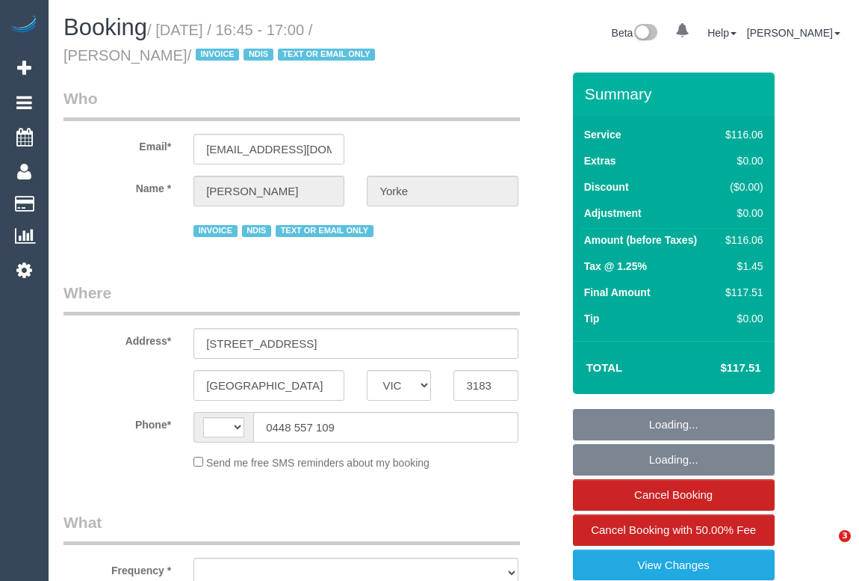
select select "VIC"
select select "string:AU"
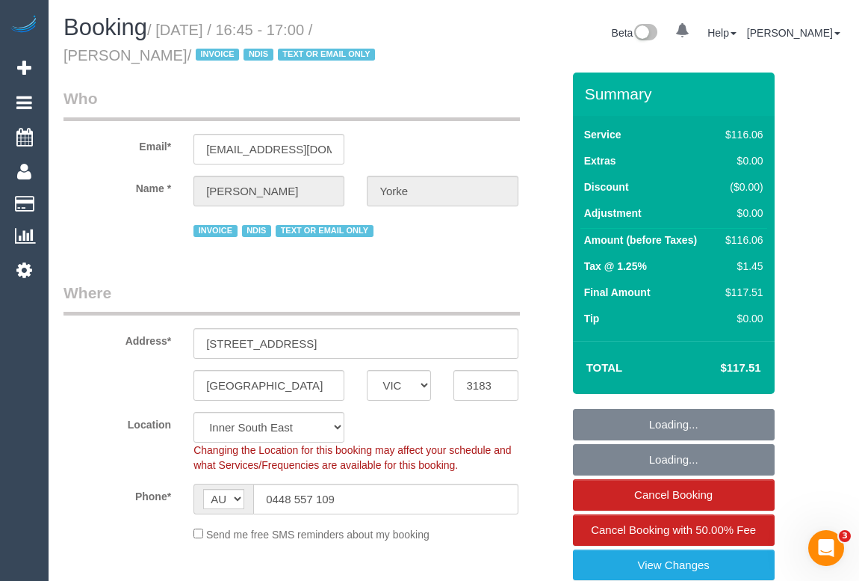
select select "object:681"
select select "number:28"
select select "number:14"
select select "number:19"
select select "number:36"
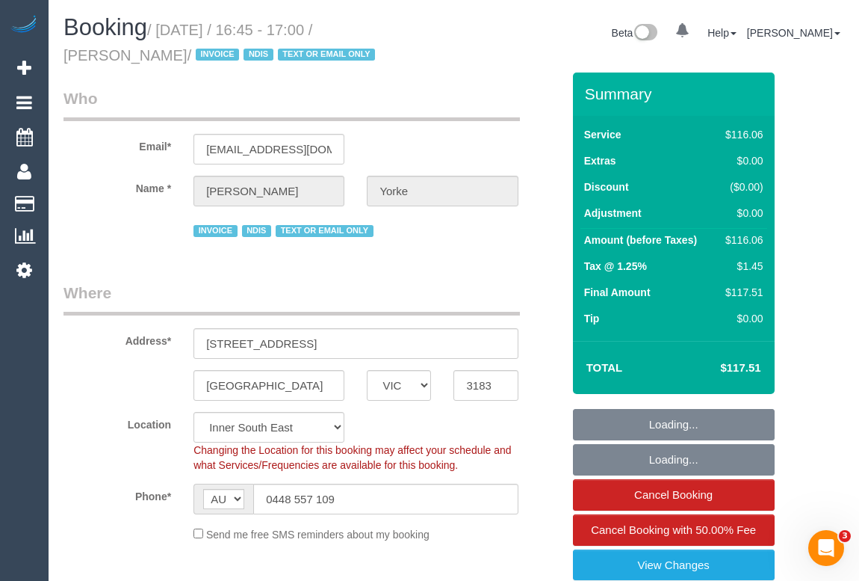
select select "number:35"
select select "object:762"
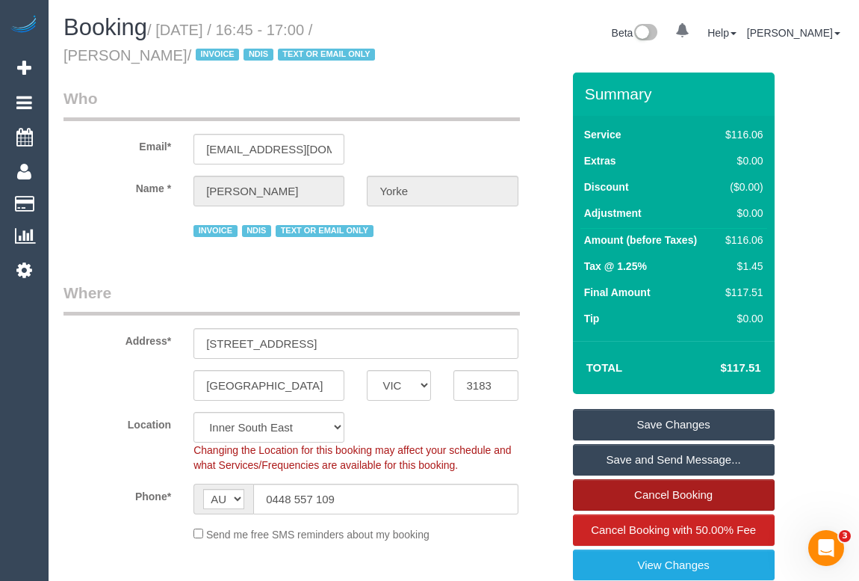
click at [652, 495] on link "Cancel Booking" at bounding box center [674, 494] width 202 height 31
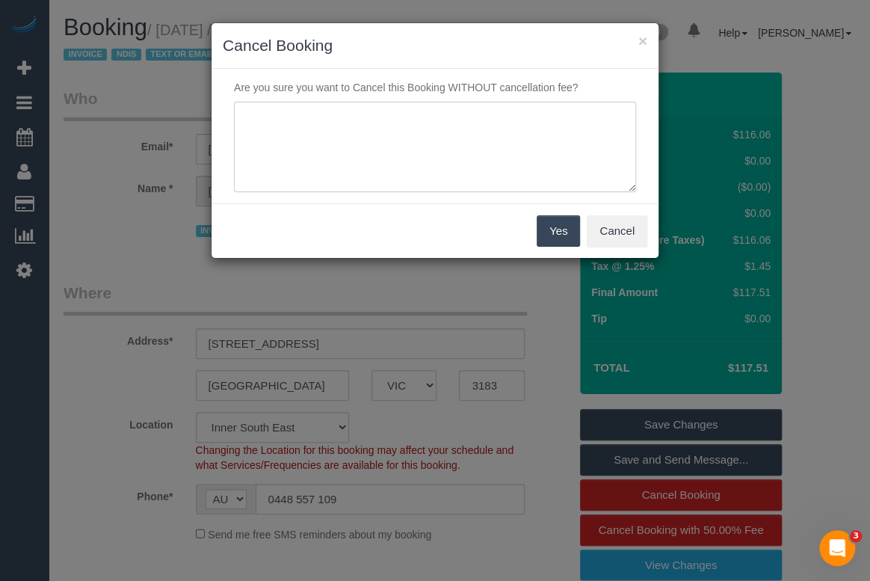
click at [282, 125] on textarea at bounding box center [435, 147] width 402 height 91
type textarea "c"
click at [248, 114] on textarea at bounding box center [435, 147] width 402 height 91
click at [574, 112] on textarea at bounding box center [435, 147] width 402 height 91
click at [393, 145] on textarea at bounding box center [435, 147] width 402 height 91
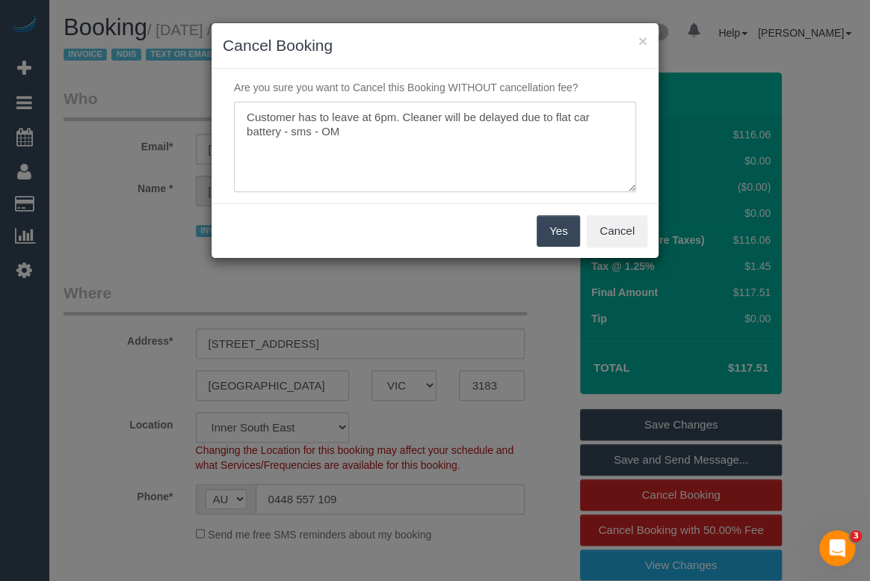
type textarea "Customer has to leave at 6pm. Cleaner will be delayed due to flat car battery -…"
click at [554, 231] on button "Yes" at bounding box center [557, 230] width 43 height 31
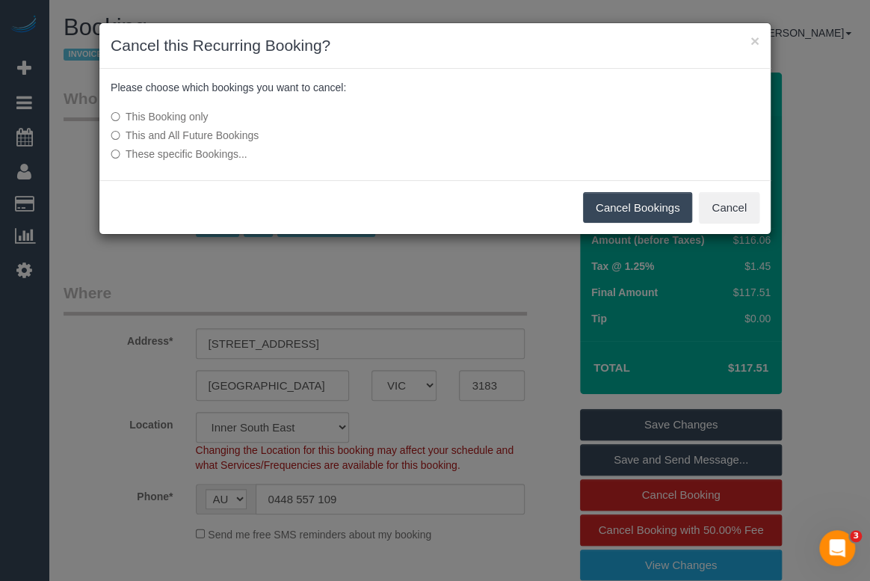
click at [645, 206] on button "Cancel Bookings" at bounding box center [638, 207] width 110 height 31
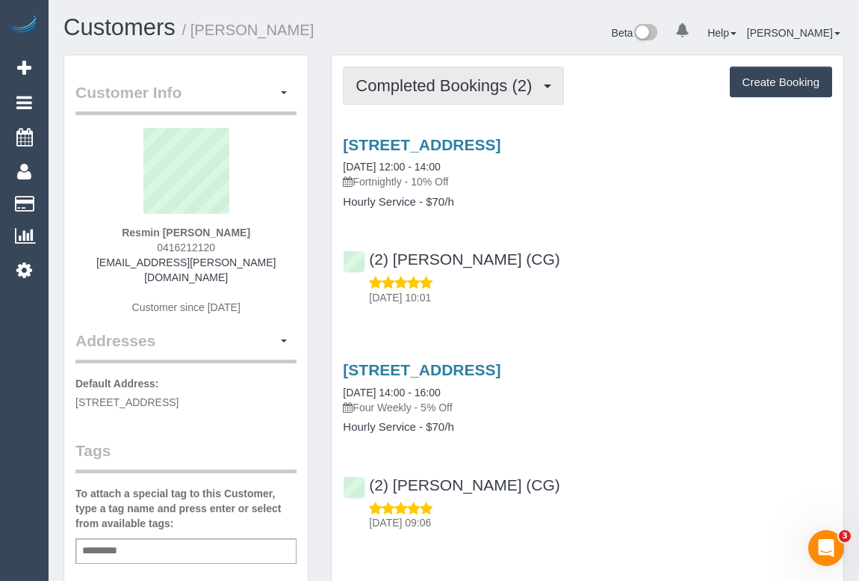
drag, startPoint x: 433, startPoint y: 82, endPoint x: 433, endPoint y: 99, distance: 17.2
click at [433, 82] on span "Completed Bookings (2)" at bounding box center [448, 85] width 184 height 19
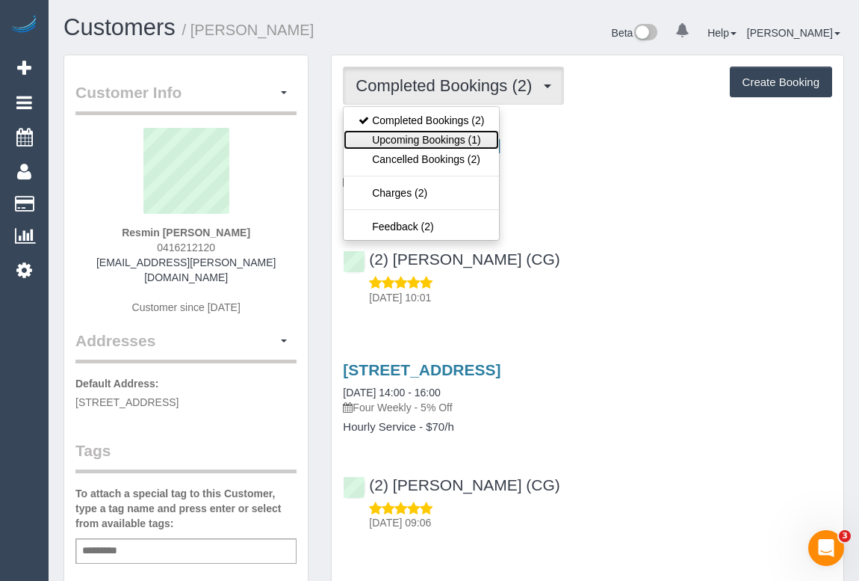
click at [440, 136] on link "Upcoming Bookings (1)" at bounding box center [421, 139] width 155 height 19
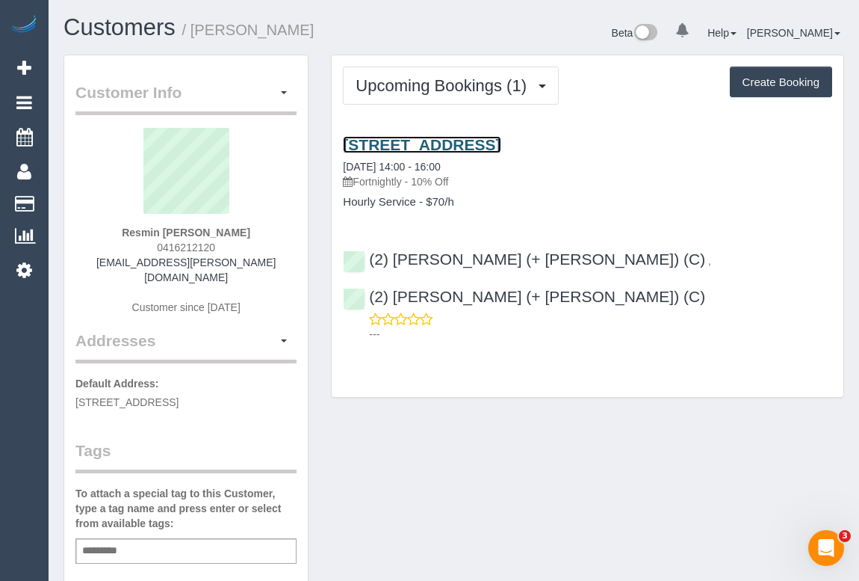
click at [480, 142] on link "[STREET_ADDRESS]" at bounding box center [422, 144] width 158 height 17
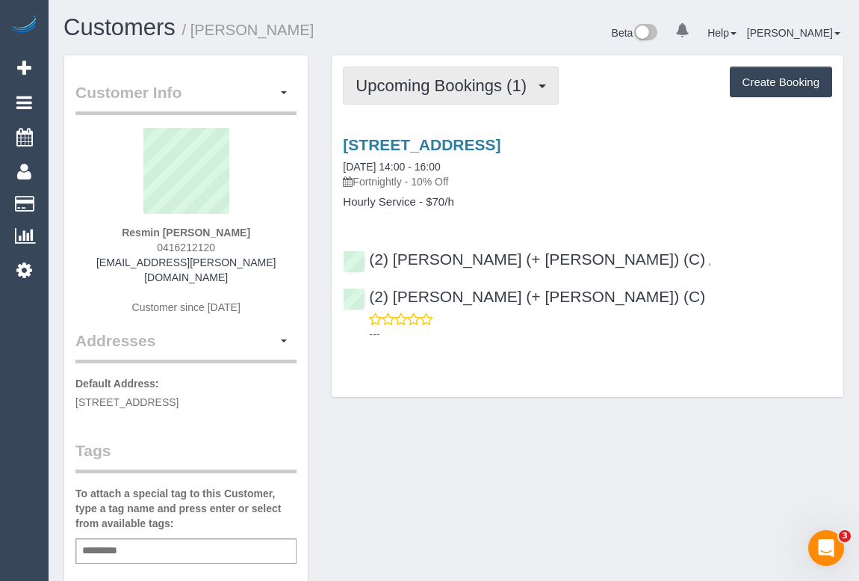
click at [455, 86] on span "Upcoming Bookings (1)" at bounding box center [445, 85] width 179 height 19
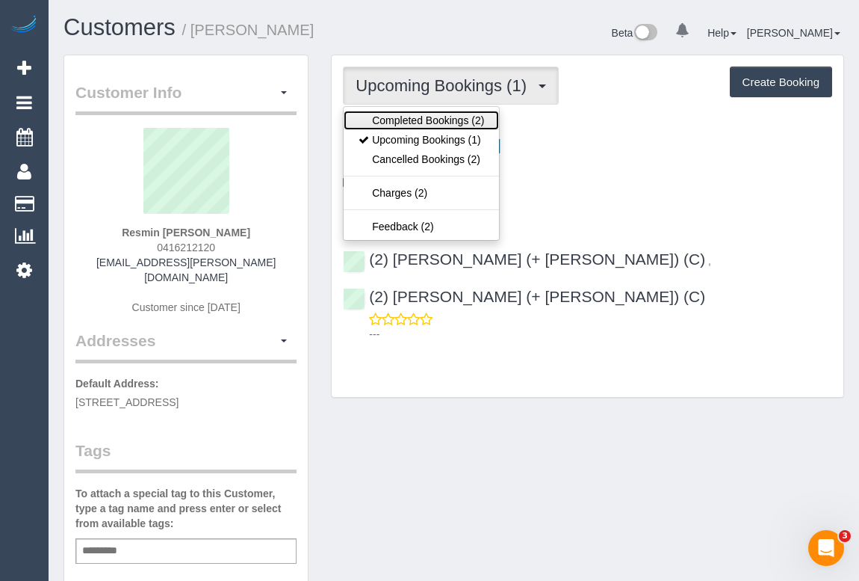
click at [451, 118] on link "Completed Bookings (2)" at bounding box center [421, 120] width 155 height 19
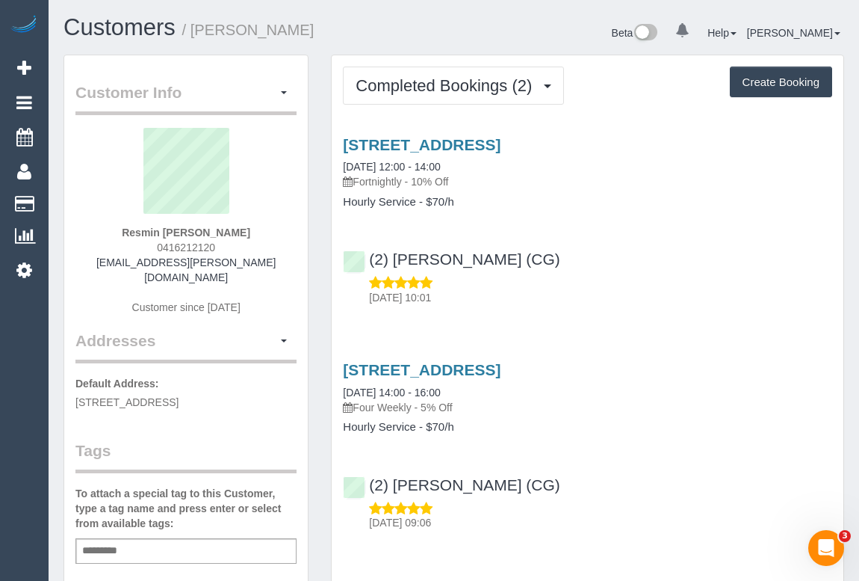
scroll to position [67, 0]
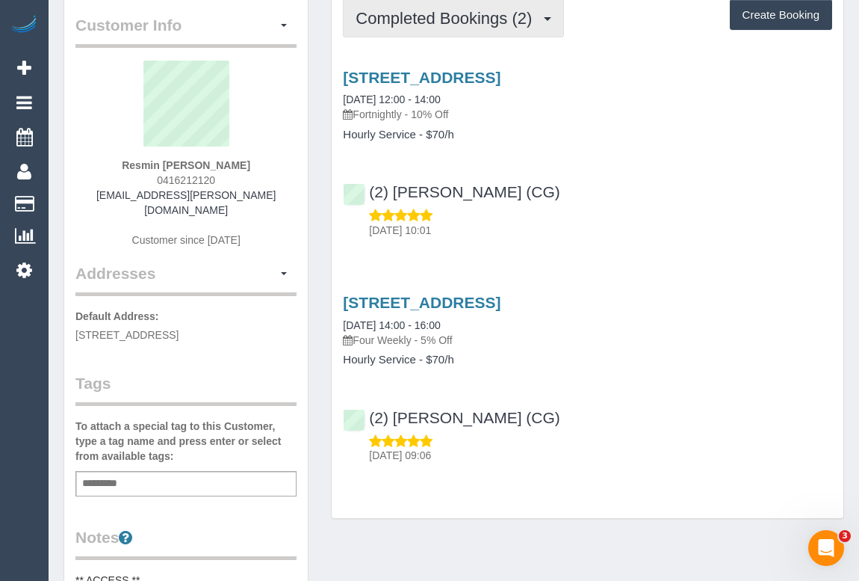
click at [457, 19] on span "Completed Bookings (2)" at bounding box center [448, 18] width 184 height 19
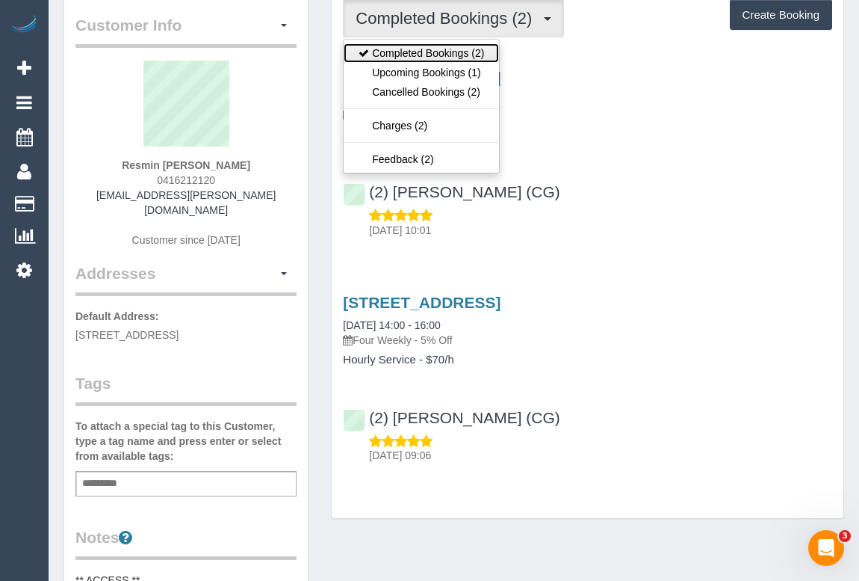
click at [457, 55] on link "Completed Bookings (2)" at bounding box center [421, 52] width 155 height 19
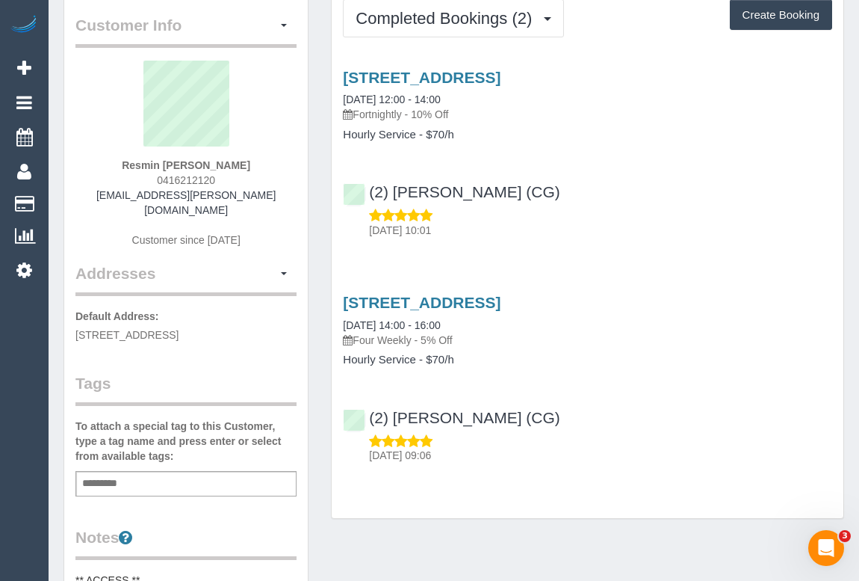
scroll to position [0, 0]
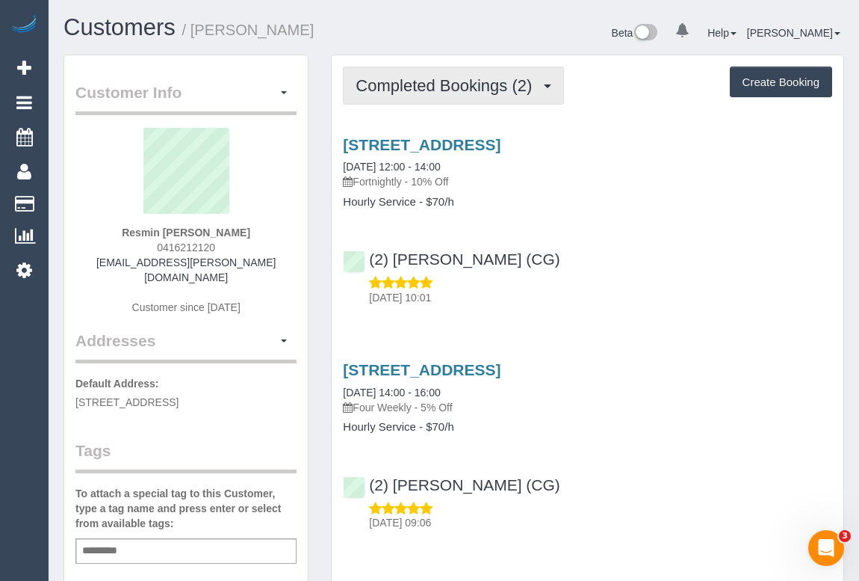
drag, startPoint x: 475, startPoint y: 78, endPoint x: 471, endPoint y: 96, distance: 17.8
click at [475, 78] on span "Completed Bookings (2)" at bounding box center [448, 85] width 184 height 19
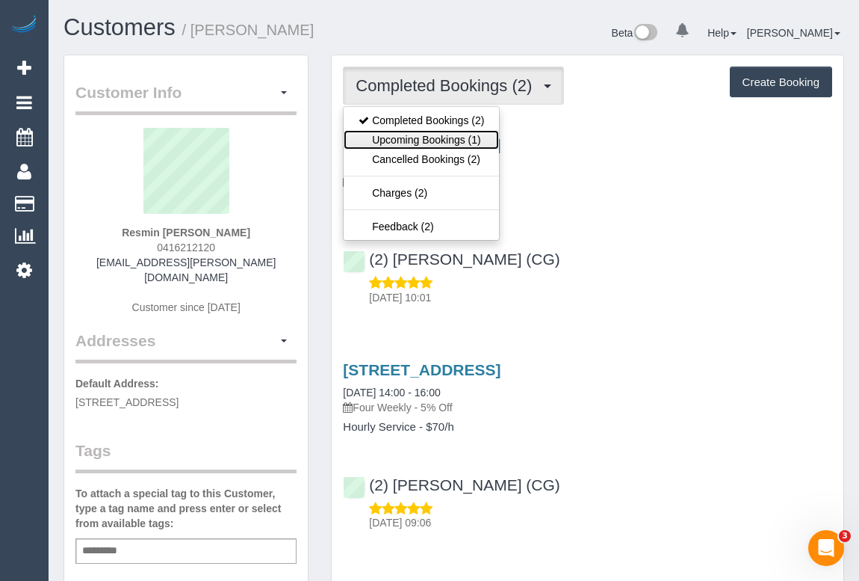
click at [430, 140] on link "Upcoming Bookings (1)" at bounding box center [421, 139] width 155 height 19
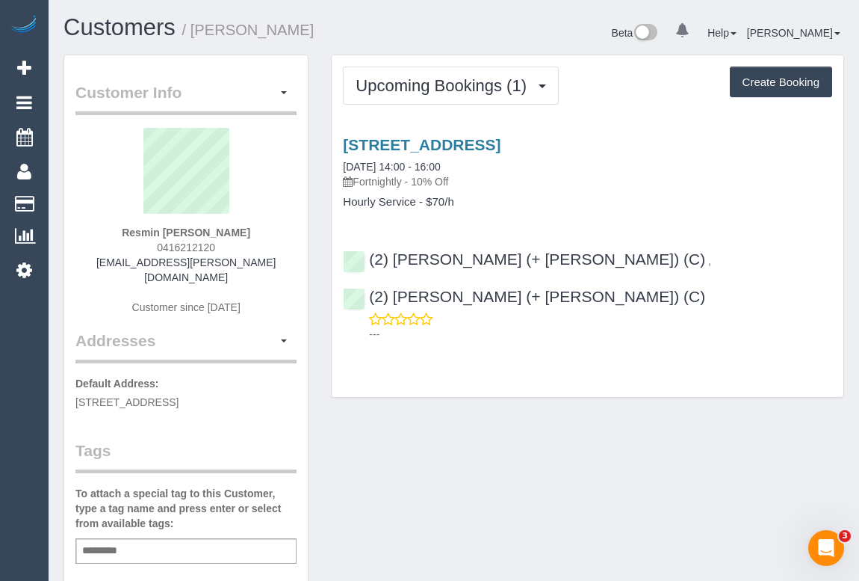
click at [569, 209] on div "[STREET_ADDRESS] [DATE] 14:00 - 16:00 Fortnightly - 10% Off Hourly Service - $7…" at bounding box center [588, 235] width 512 height 225
click at [501, 142] on link "[STREET_ADDRESS]" at bounding box center [422, 144] width 158 height 17
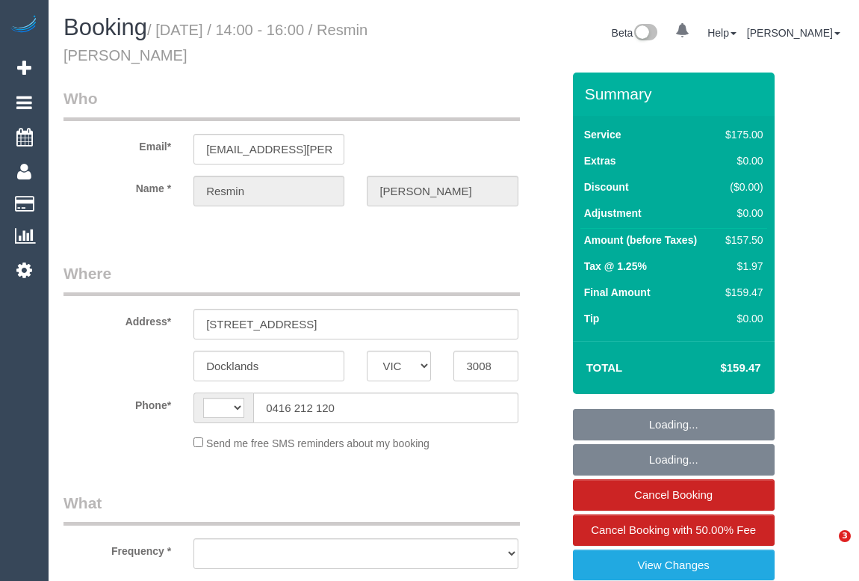
select select "VIC"
select select "string:AU"
select select "object:536"
select select "string:stripe-pm_1RoaqC2GScqysDRVyuhixY44"
select select "150"
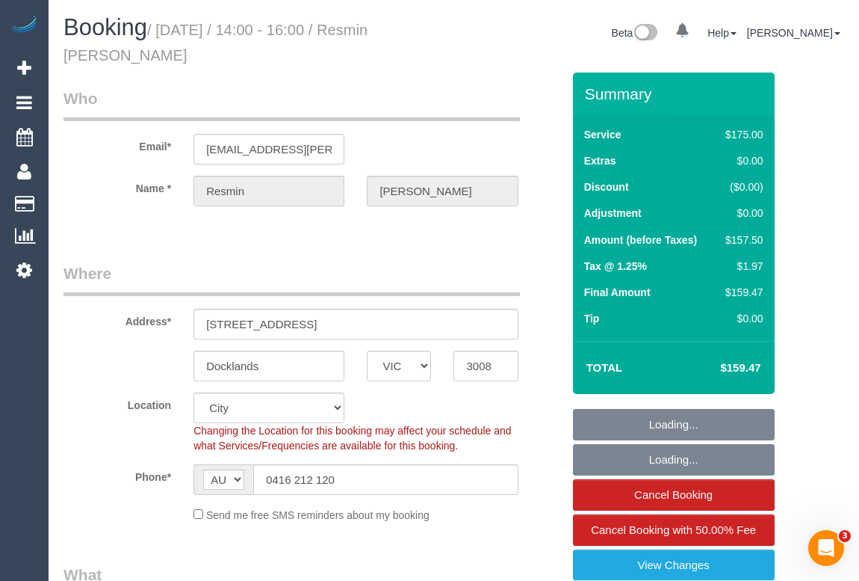
select select "number:27"
select select "number:14"
select select "number:20"
select select "number:25"
select select "number:34"
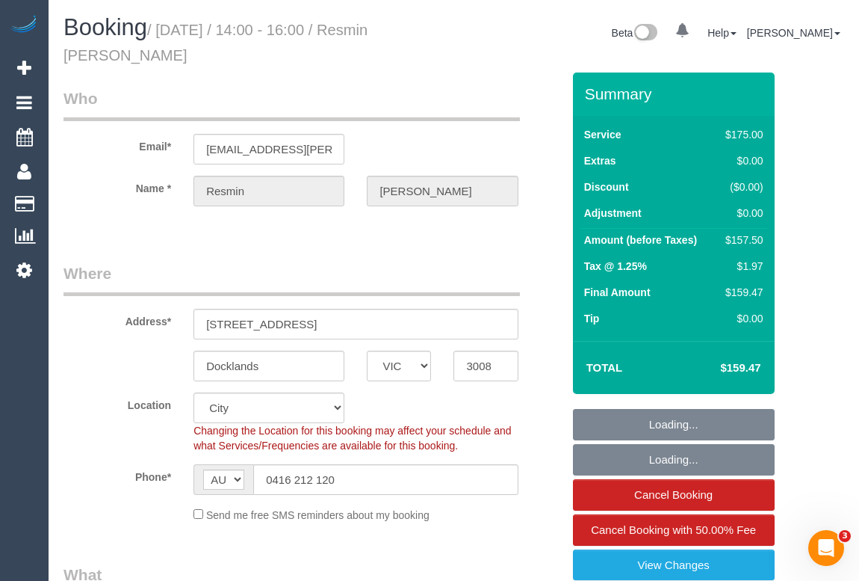
select select "number:12"
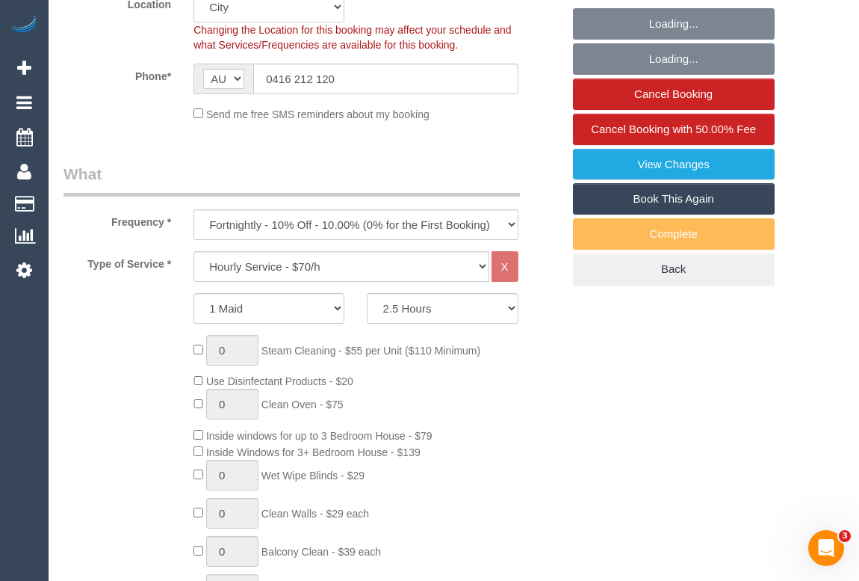
select select "object:1262"
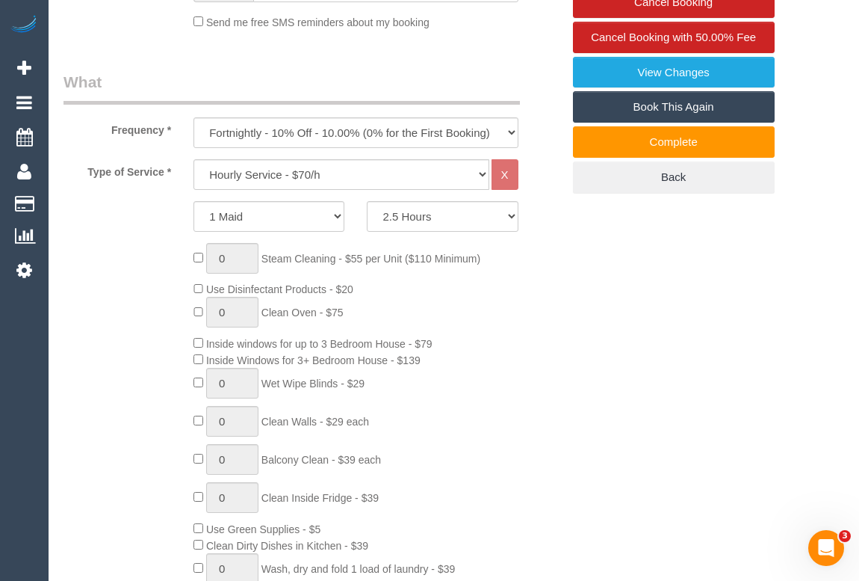
scroll to position [339, 0]
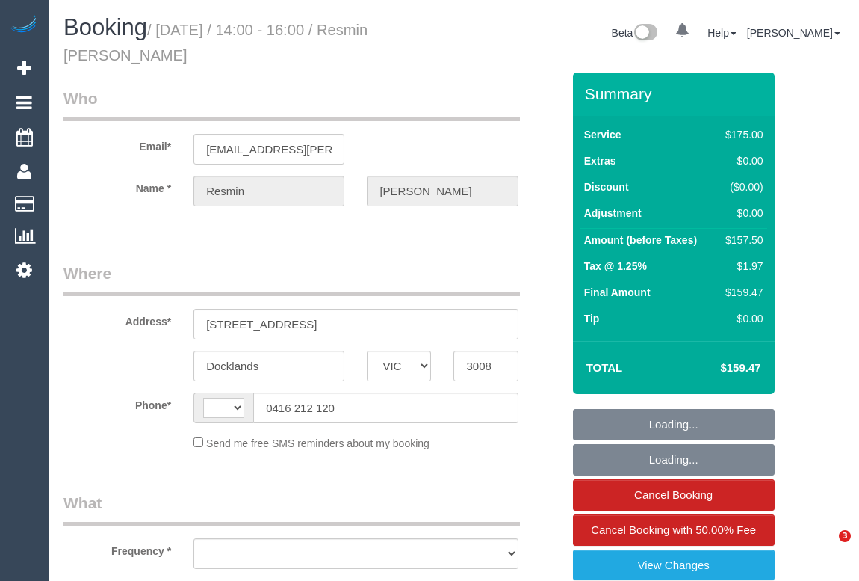
select select "VIC"
select select "object:289"
select select "150"
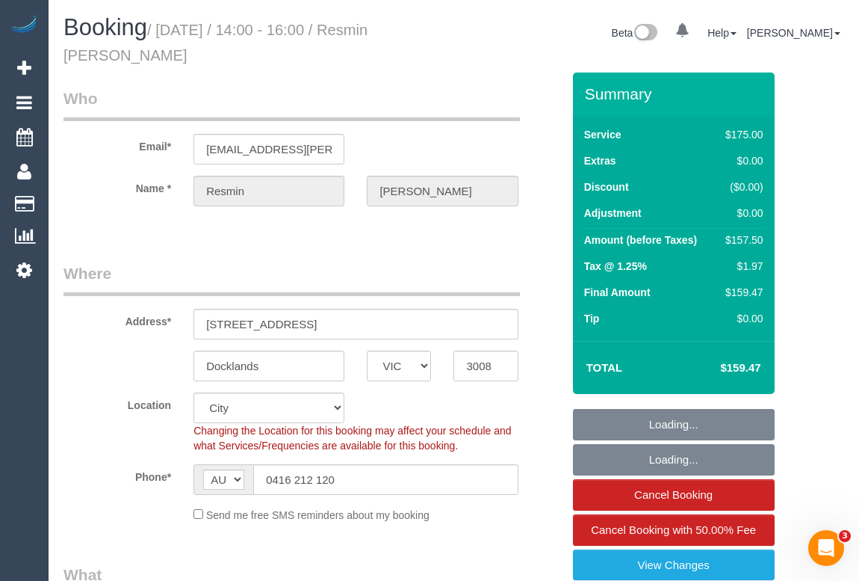
select select "string:AU"
select select "object:707"
select select "string:stripe-pm_1RoaqC2GScqysDRVyuhixY44"
select select "number:27"
select select "number:14"
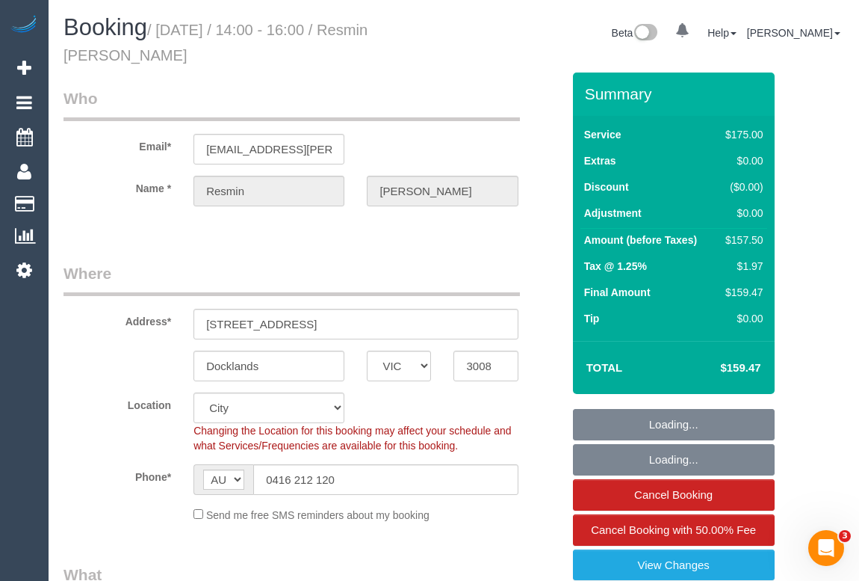
select select "number:20"
select select "number:25"
select select "number:34"
select select "number:12"
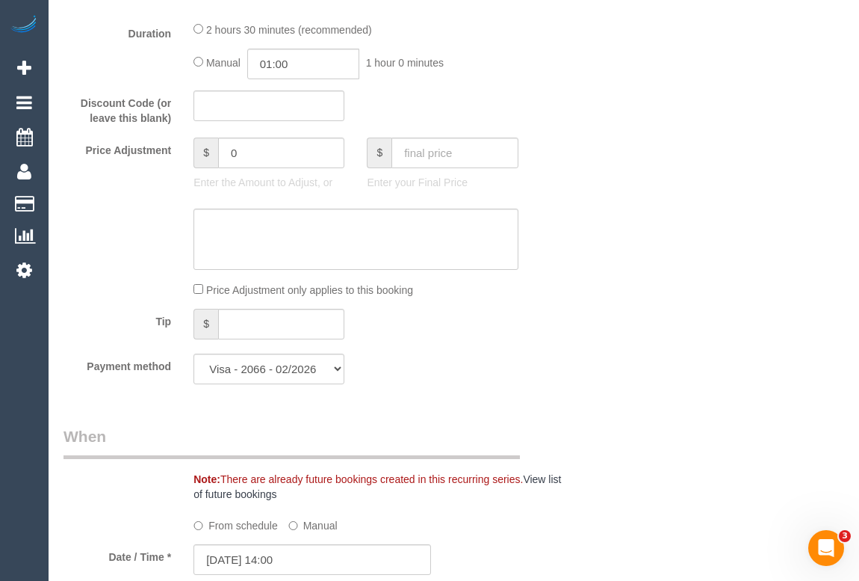
scroll to position [1154, 0]
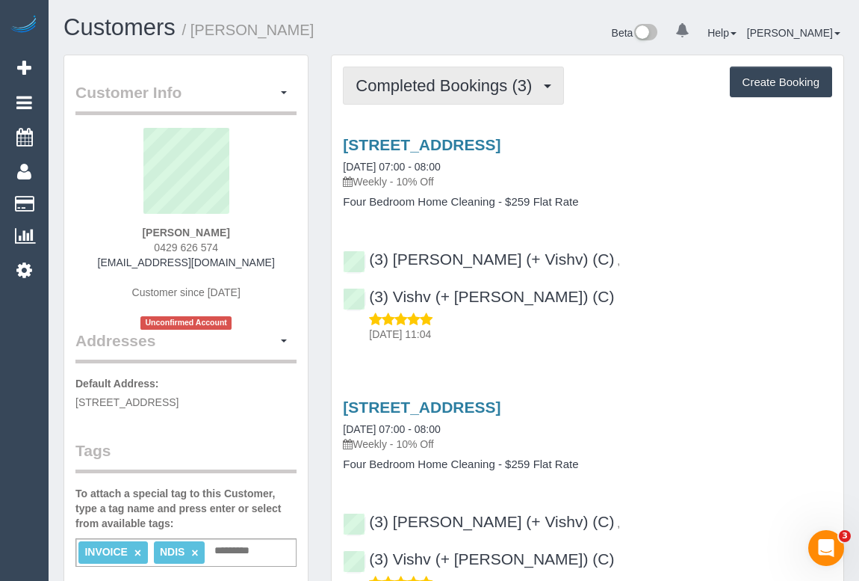
click at [438, 89] on span "Completed Bookings (3)" at bounding box center [448, 85] width 184 height 19
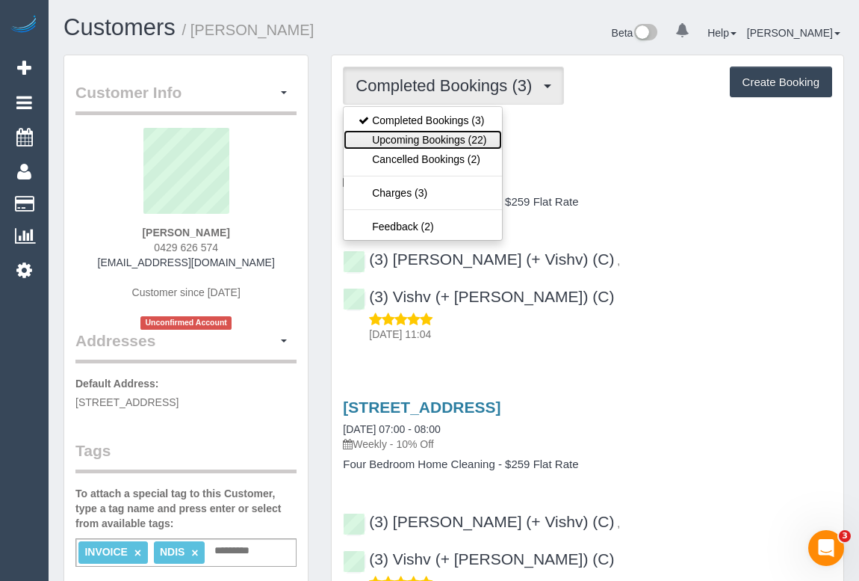
click at [427, 141] on link "Upcoming Bookings (22)" at bounding box center [423, 139] width 158 height 19
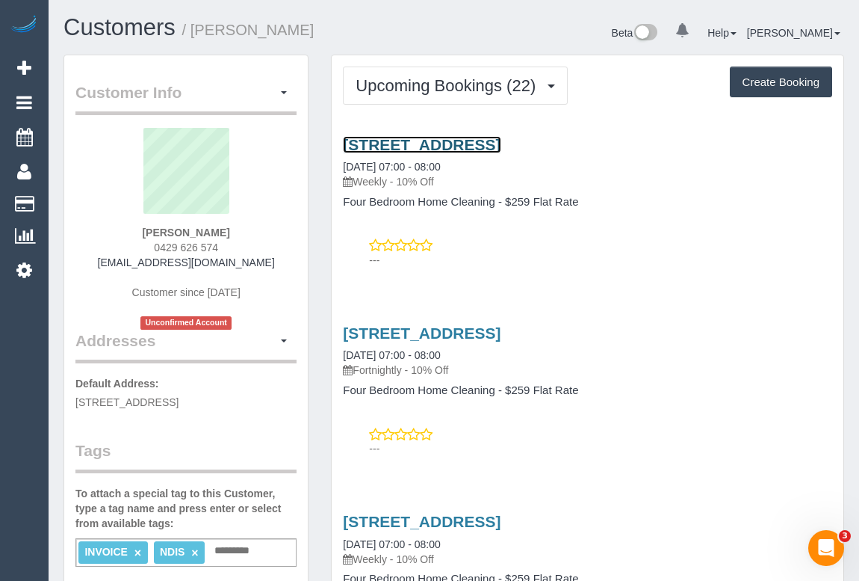
click at [501, 143] on link "[STREET_ADDRESS]" at bounding box center [422, 144] width 158 height 17
click at [675, 256] on p "---" at bounding box center [600, 260] width 463 height 15
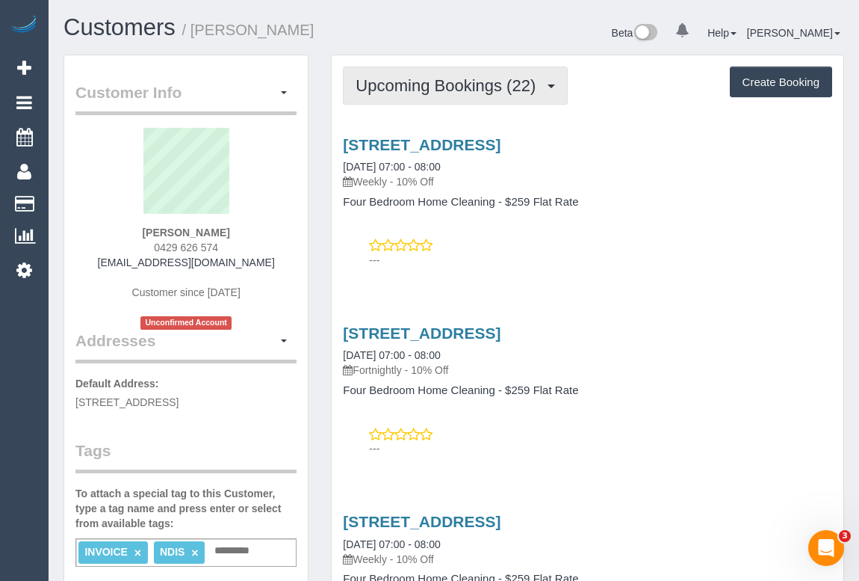
click at [461, 89] on span "Upcoming Bookings (22)" at bounding box center [450, 85] width 188 height 19
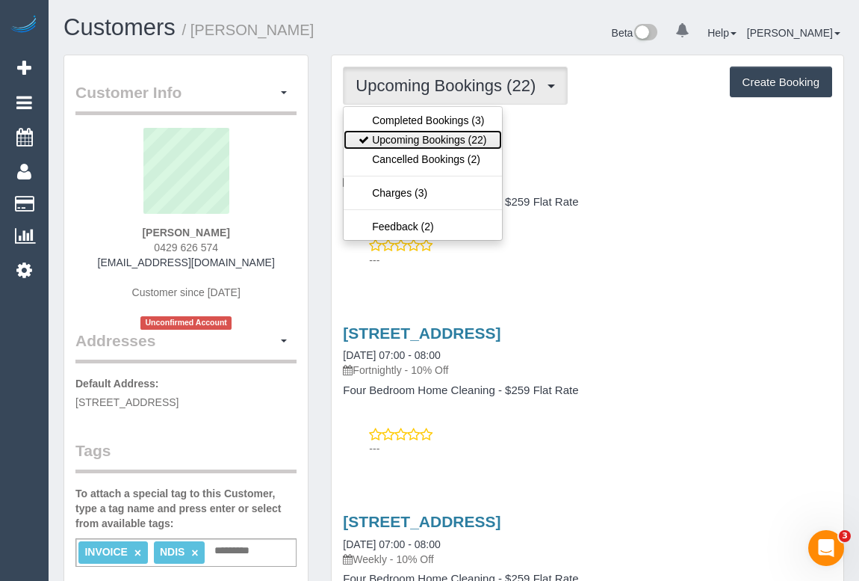
click at [464, 134] on link "Upcoming Bookings (22)" at bounding box center [423, 139] width 158 height 19
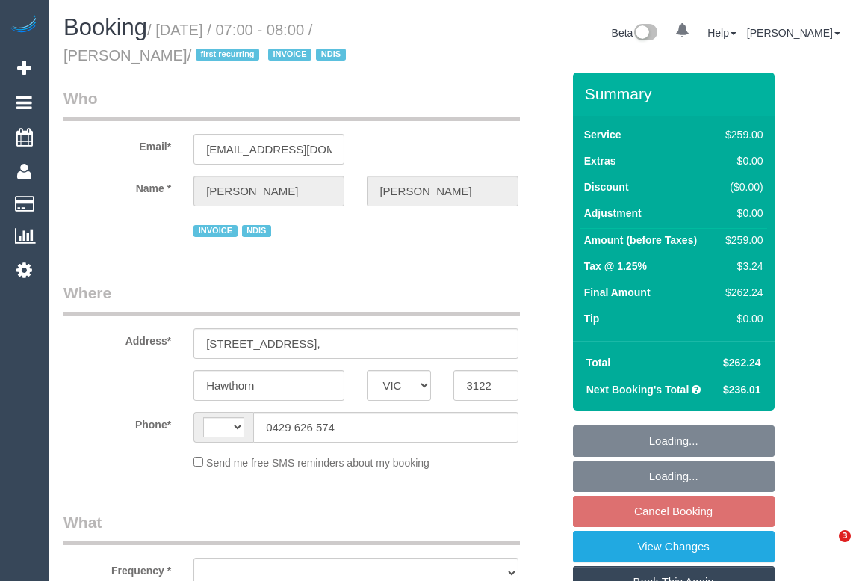
select select "VIC"
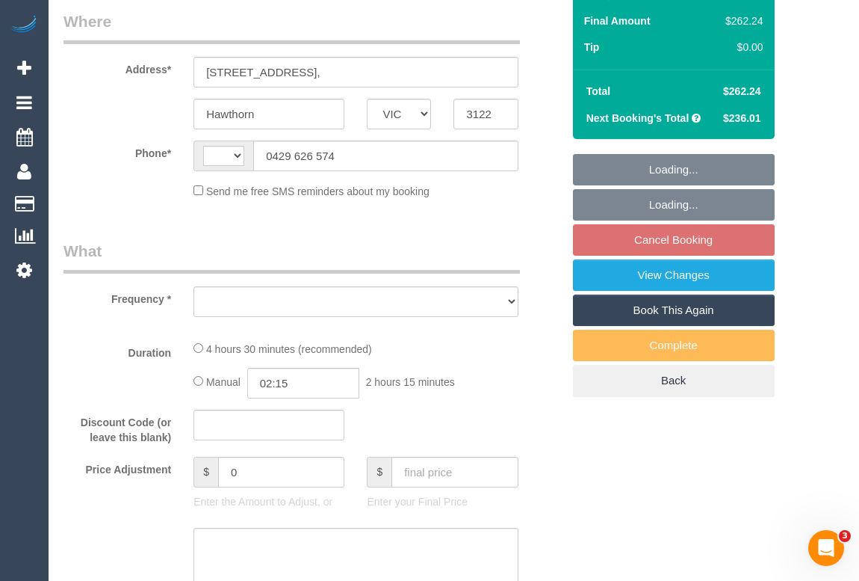
select select "string:AU"
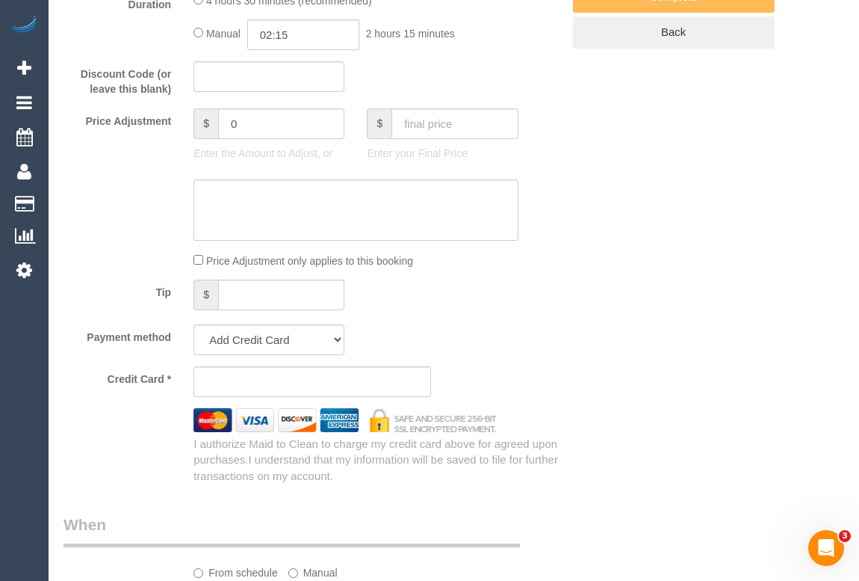
select select "object:1106"
select select "string:stripe-pm_1RxIeQ2GScqysDRVw75gSNaL"
select select "number:29"
select select "number:14"
select select "number:19"
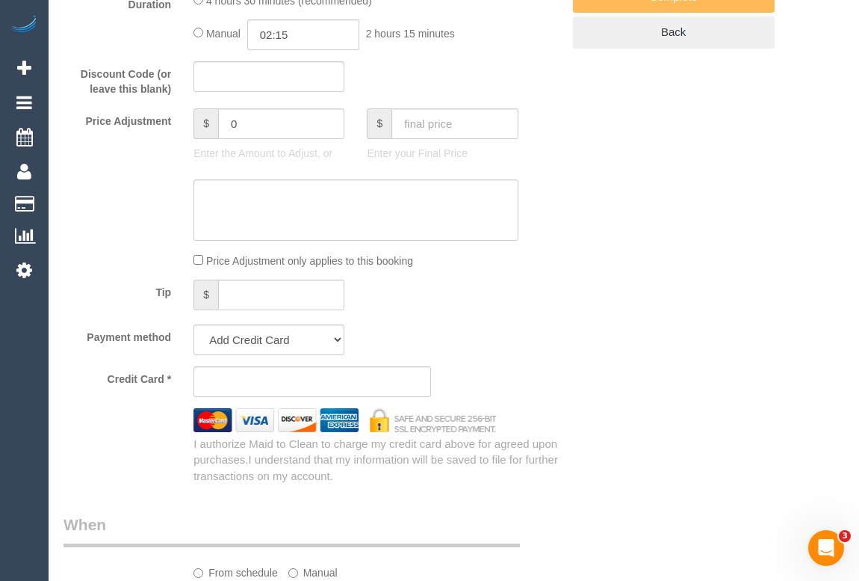
select select "number:25"
select select "number:33"
select select "number:12"
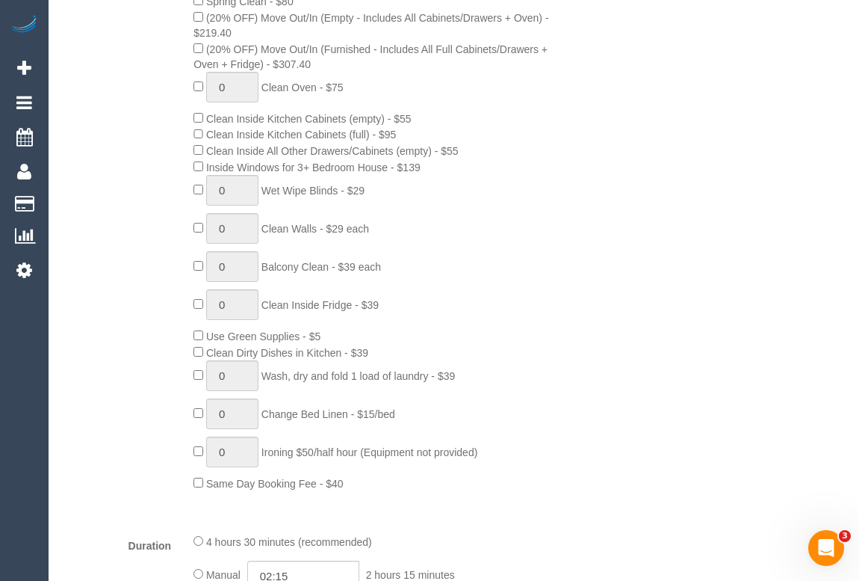
select select "object:1355"
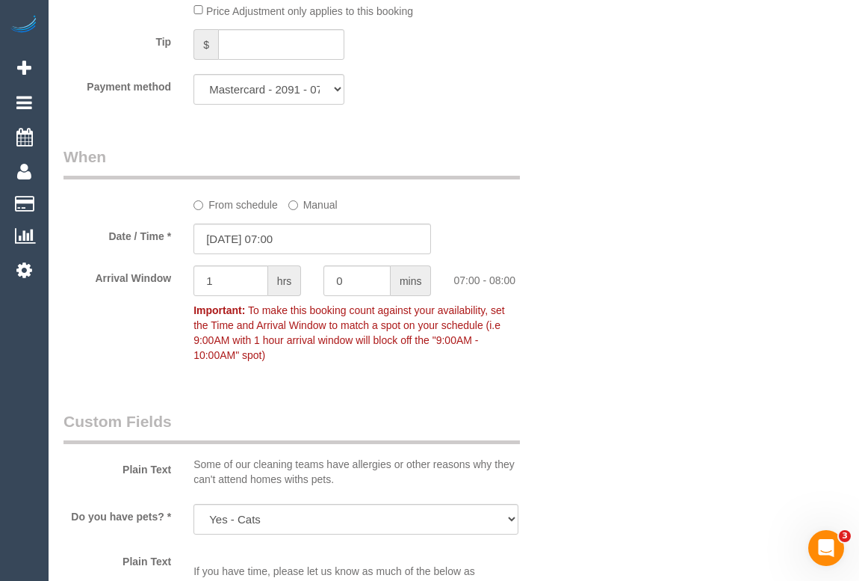
scroll to position [1566, 0]
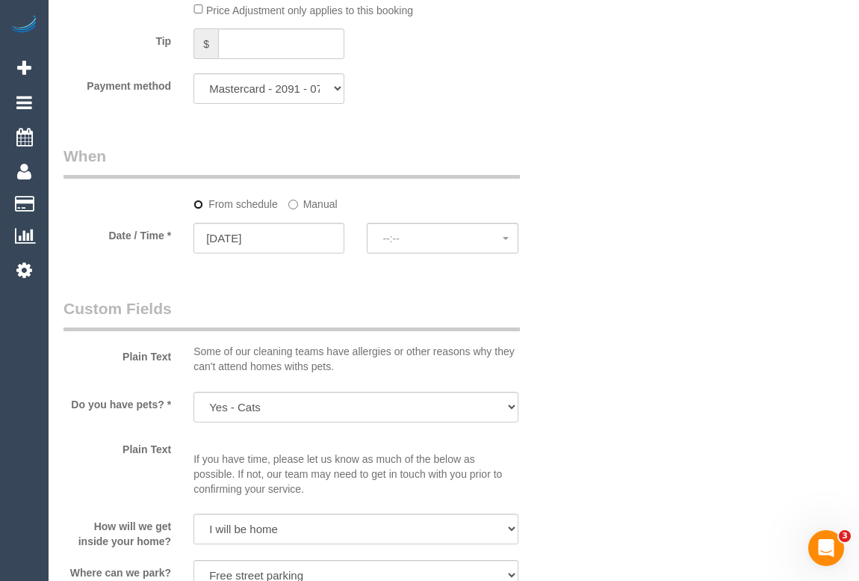
select select "spot6"
click at [419, 243] on span "No spots available" at bounding box center [443, 238] width 120 height 12
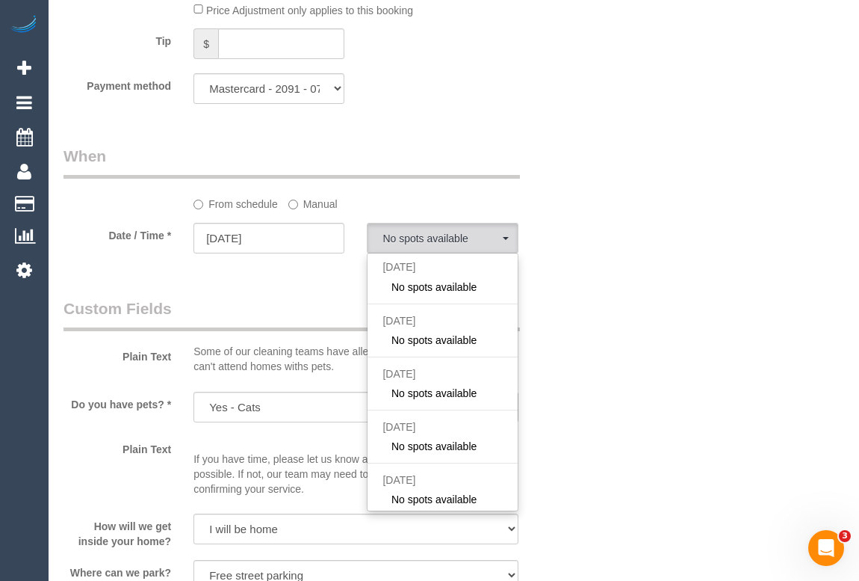
click at [637, 291] on div "Who Email* janepoxon1@gmail.com Name * Jane Poxon INVOICE NDIS Where Address* 1…" at bounding box center [454, 46] width 781 height 3081
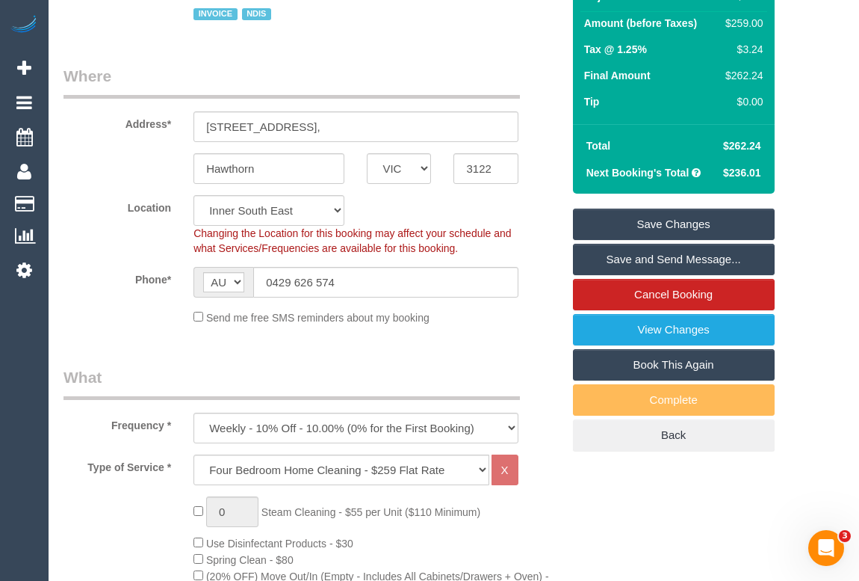
scroll to position [344, 0]
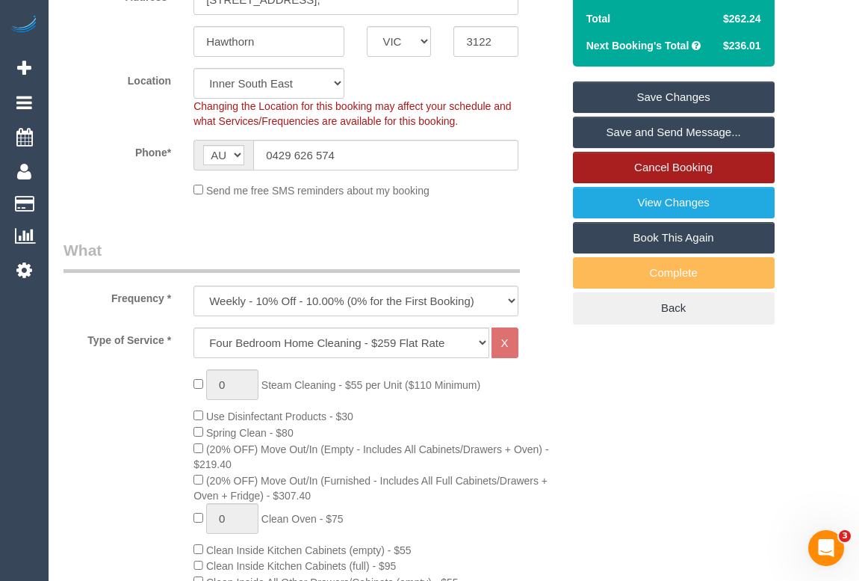
click at [679, 167] on link "Cancel Booking" at bounding box center [674, 167] width 202 height 31
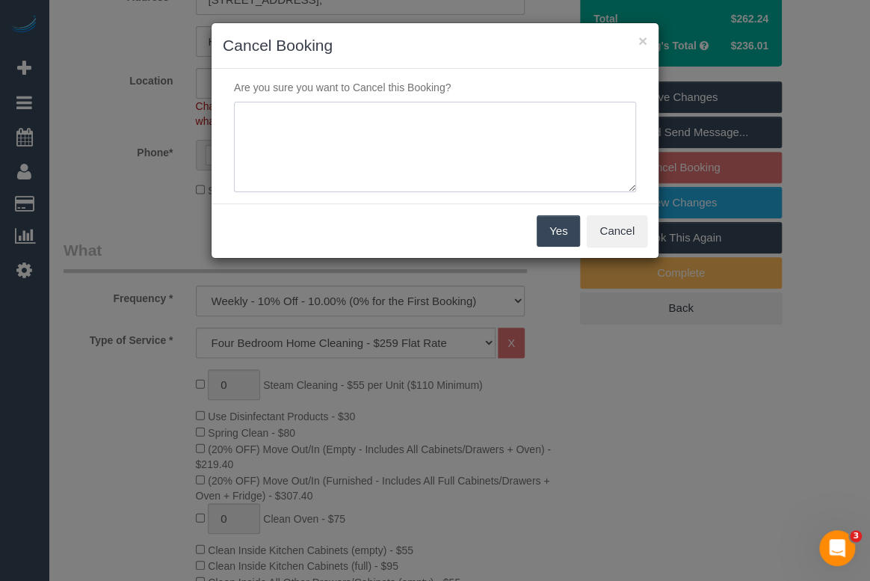
click at [371, 116] on textarea at bounding box center [435, 147] width 402 height 91
type textarea "Arrival window does not work. - OM"
click at [543, 229] on button "Yes" at bounding box center [557, 230] width 43 height 31
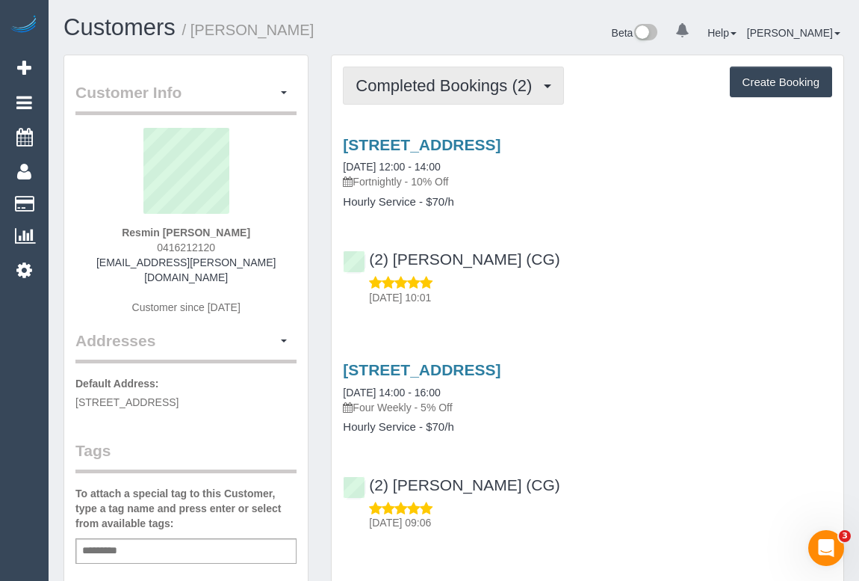
click at [463, 92] on span "Completed Bookings (2)" at bounding box center [448, 85] width 184 height 19
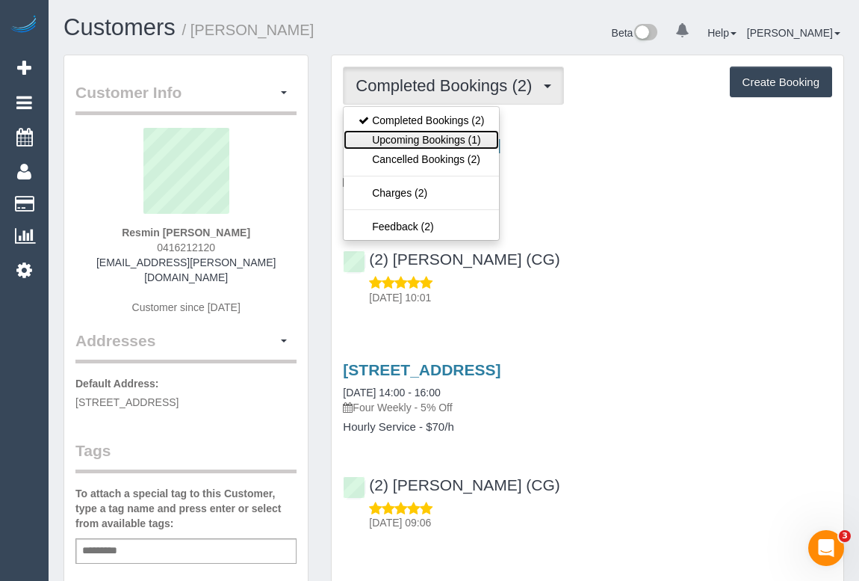
click at [453, 137] on link "Upcoming Bookings (1)" at bounding box center [421, 139] width 155 height 19
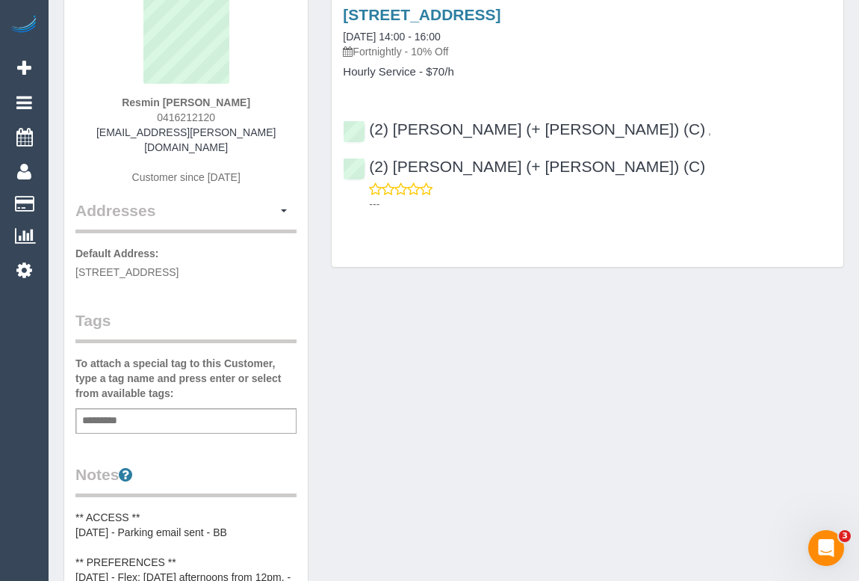
scroll to position [135, 0]
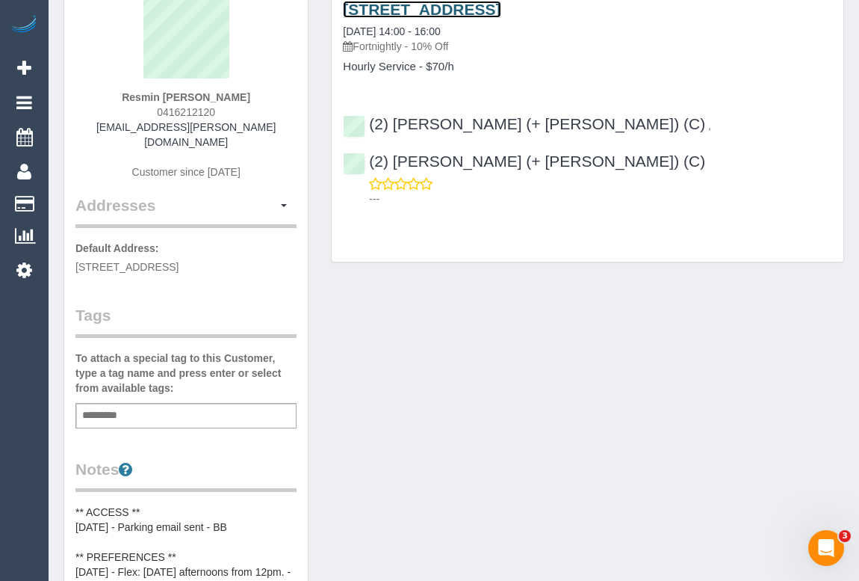
click at [481, 7] on link "[STREET_ADDRESS]" at bounding box center [422, 9] width 158 height 17
click at [444, 404] on div "Customer Info Edit Contact Info Send Message Email Preferences Special Sales Ta…" at bounding box center [453, 494] width 803 height 1151
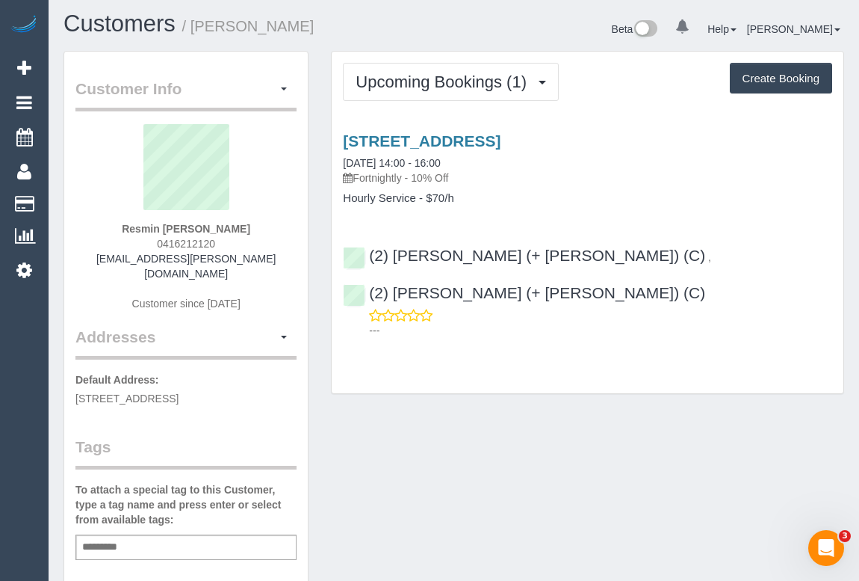
scroll to position [0, 0]
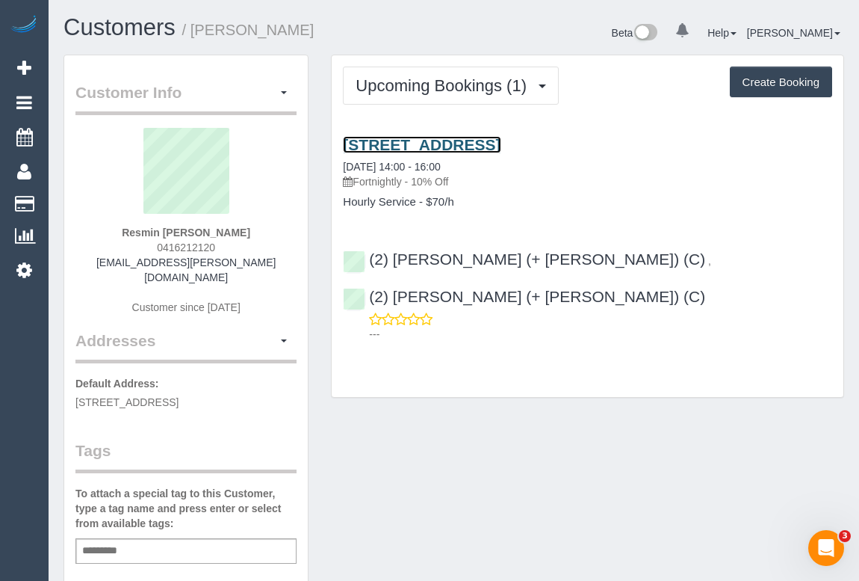
drag, startPoint x: 420, startPoint y: 141, endPoint x: 382, endPoint y: 139, distance: 38.2
click at [382, 139] on link "[STREET_ADDRESS]" at bounding box center [422, 144] width 158 height 17
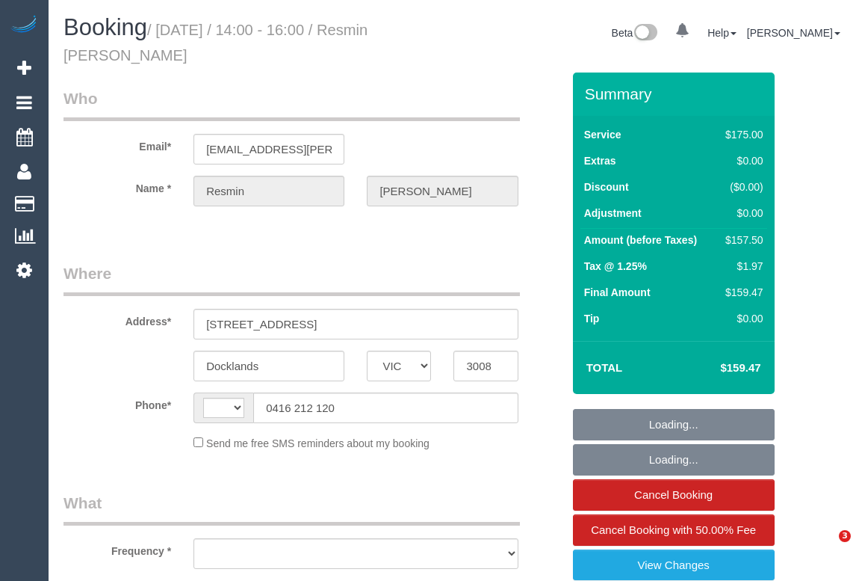
select select "VIC"
select select "string:AU"
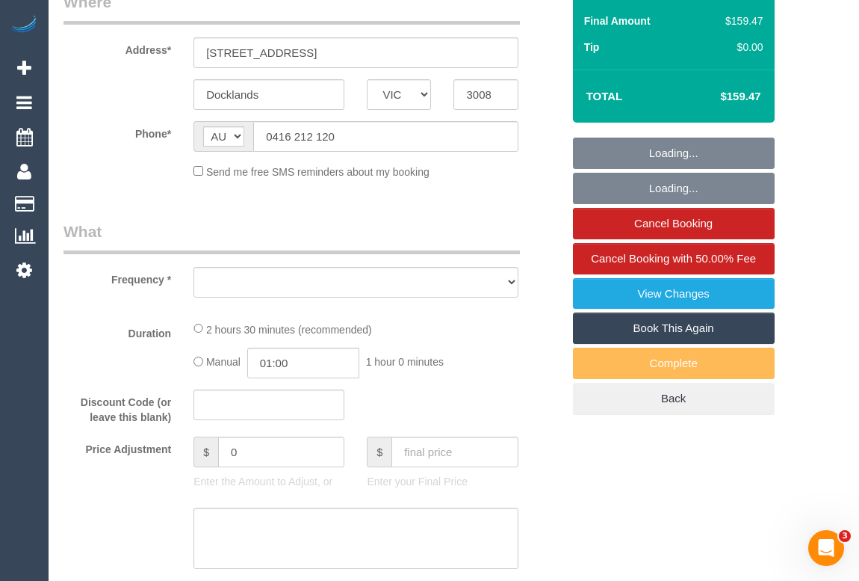
select select "string:stripe-pm_1RoaqC2GScqysDRVyuhixY44"
select select "150"
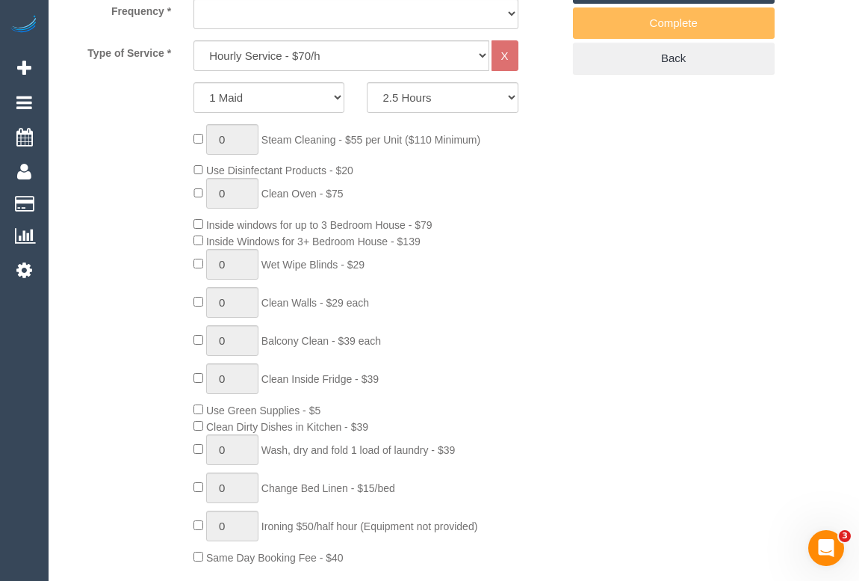
select select "object:702"
select select "number:27"
select select "number:14"
select select "number:20"
select select "number:25"
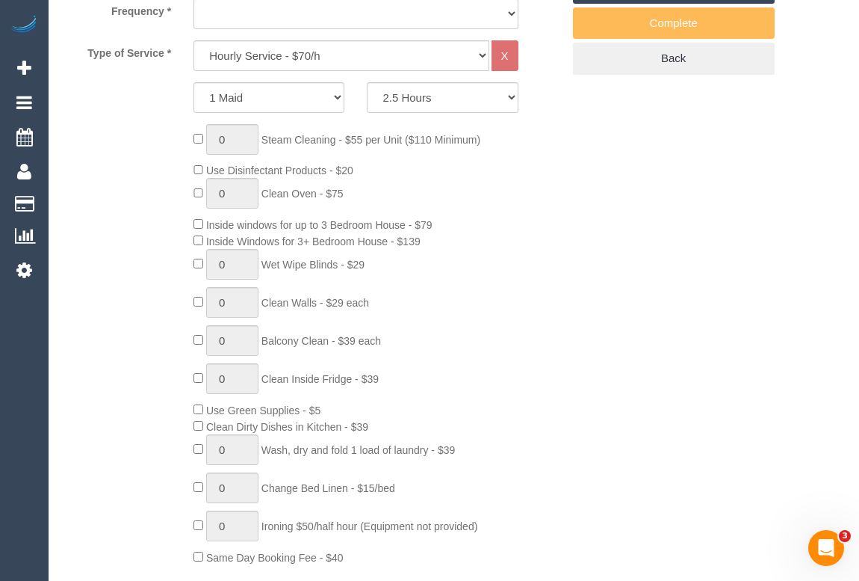
select select "number:34"
select select "number:12"
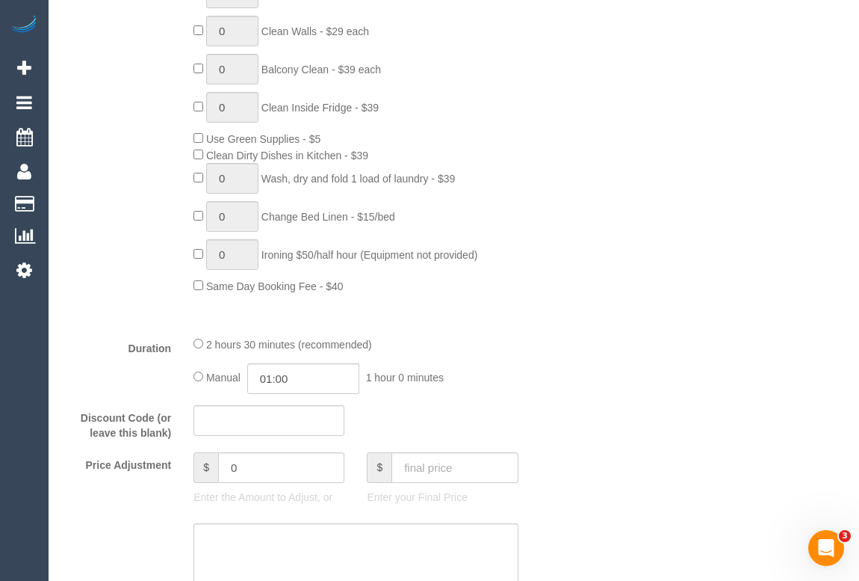
select select "object:857"
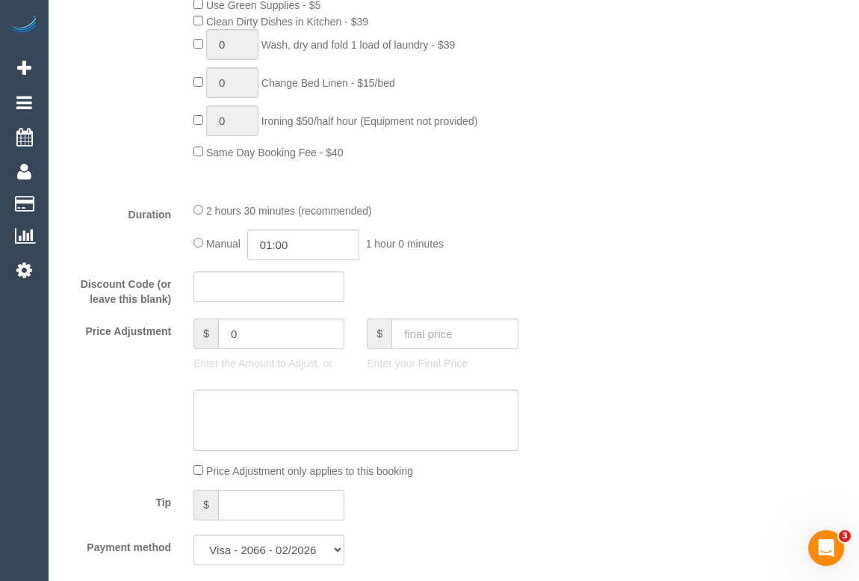
scroll to position [1018, 0]
click at [306, 239] on input "01:00" at bounding box center [303, 242] width 112 height 31
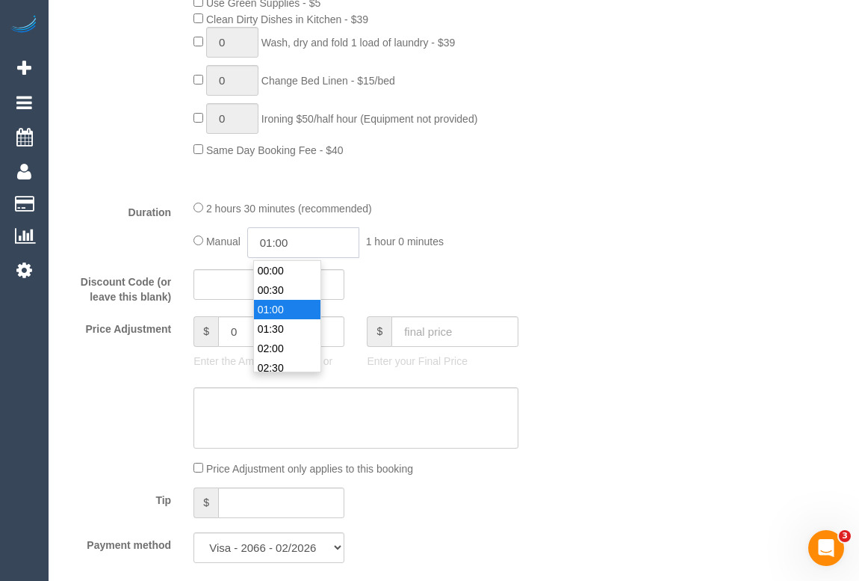
scroll to position [19, 0]
type input "01:15"
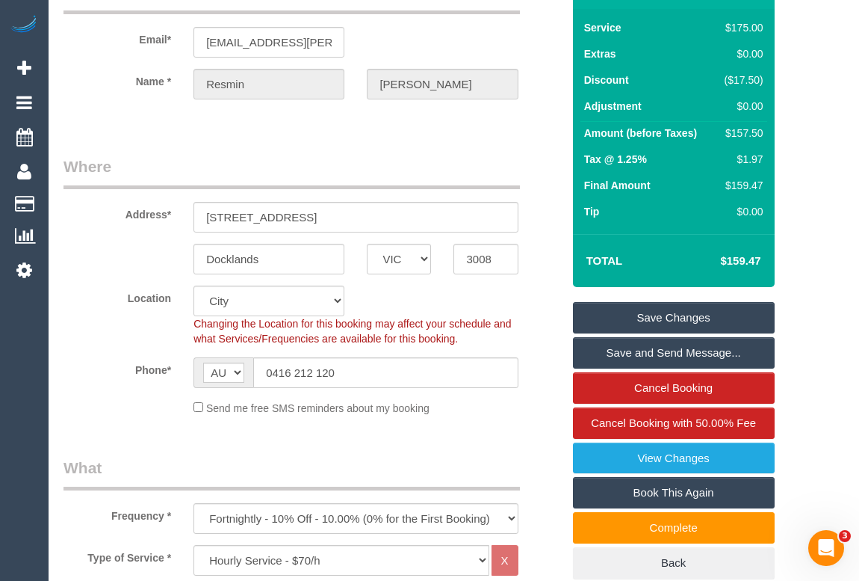
scroll to position [67, 0]
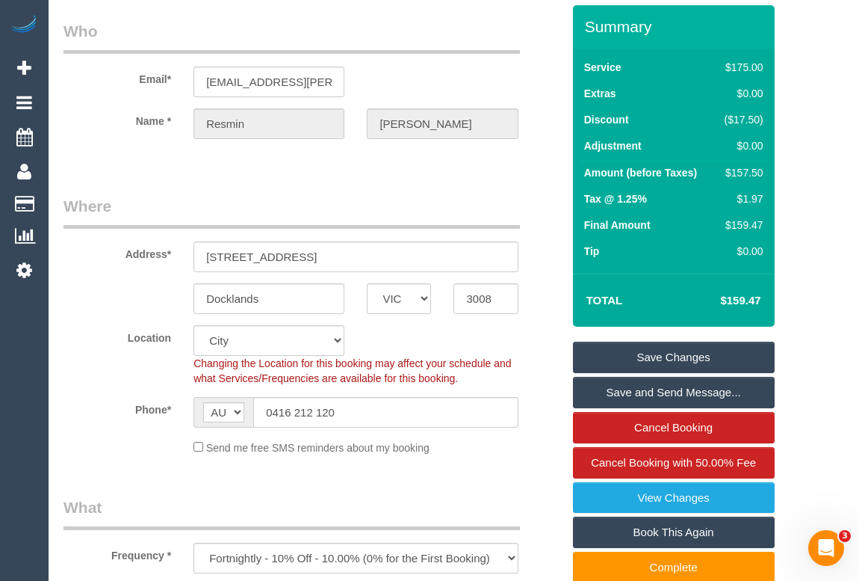
click at [676, 350] on link "Save Changes" at bounding box center [674, 356] width 202 height 31
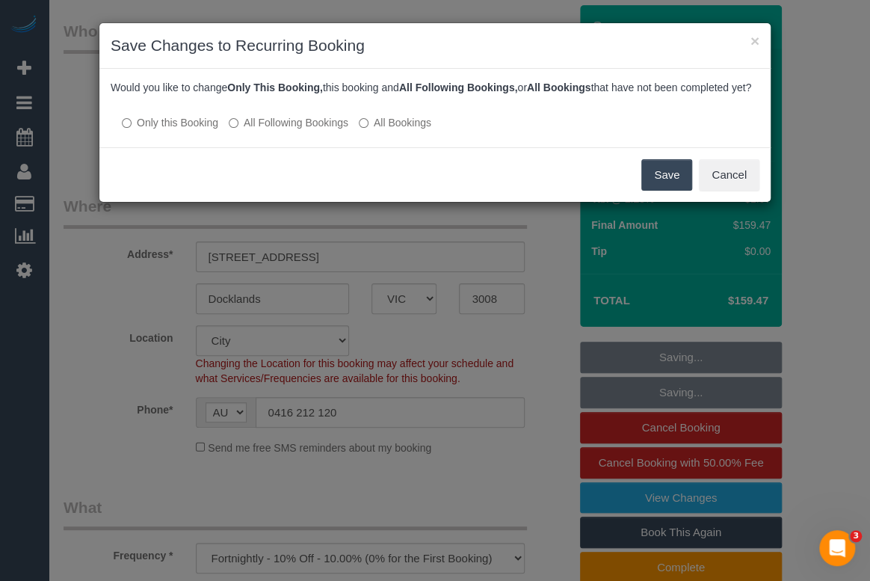
click at [654, 191] on button "Save" at bounding box center [666, 174] width 51 height 31
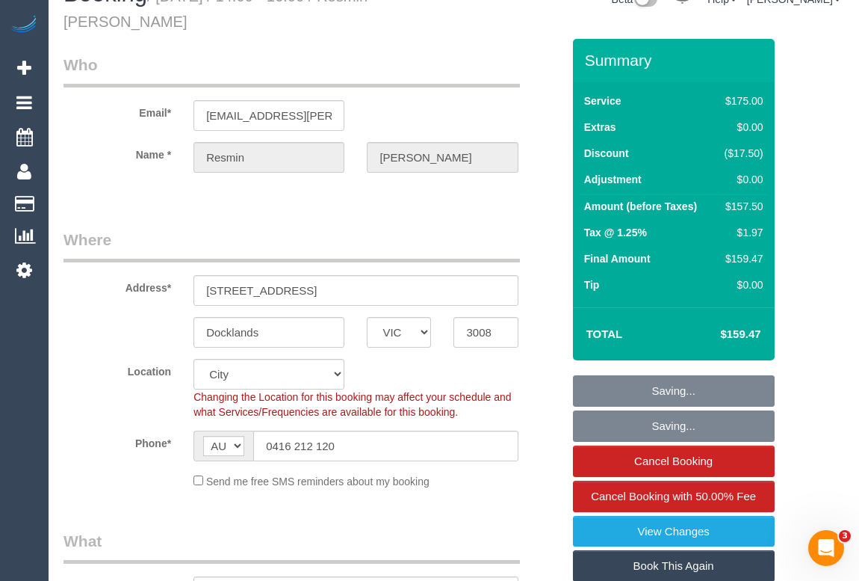
scroll to position [0, 0]
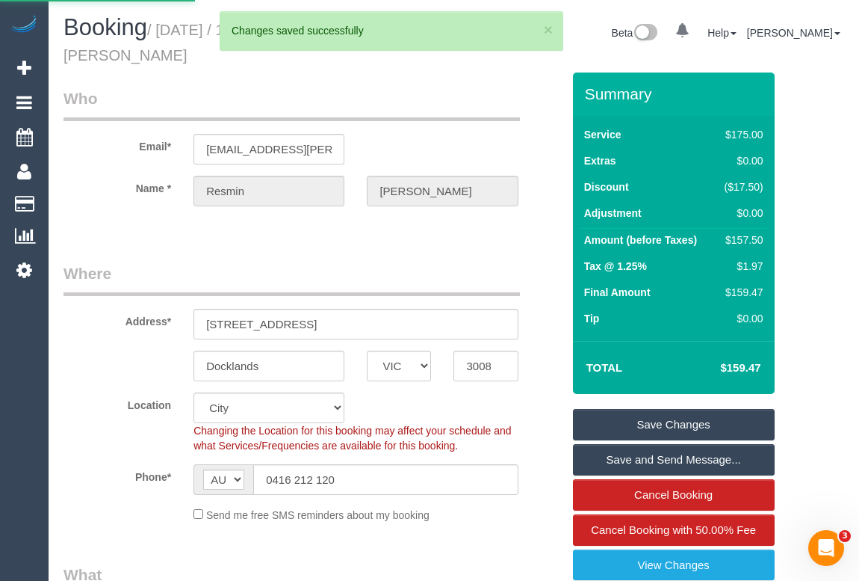
click at [412, 124] on div "Email* resmin.popowski@gmail.com" at bounding box center [312, 125] width 521 height 77
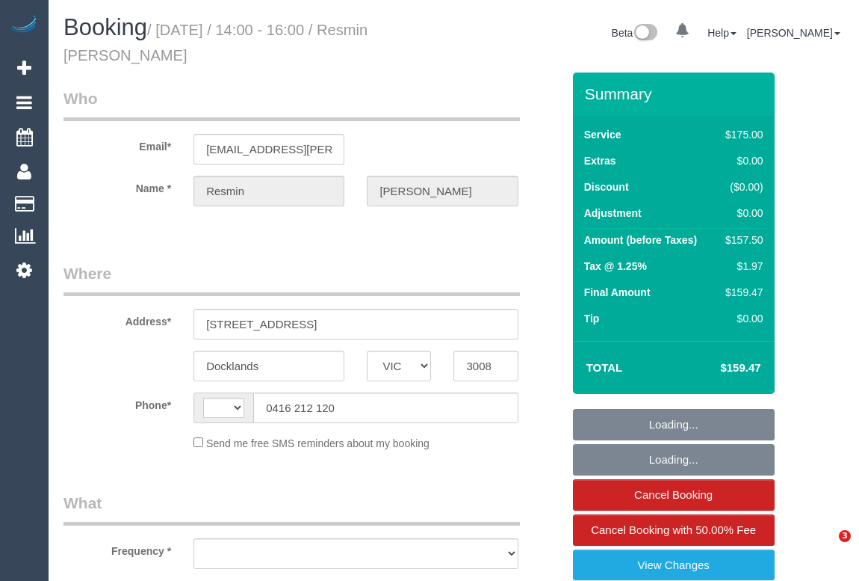
select select "VIC"
select select "string:stripe-pm_1RoaqC2GScqysDRVyuhixY44"
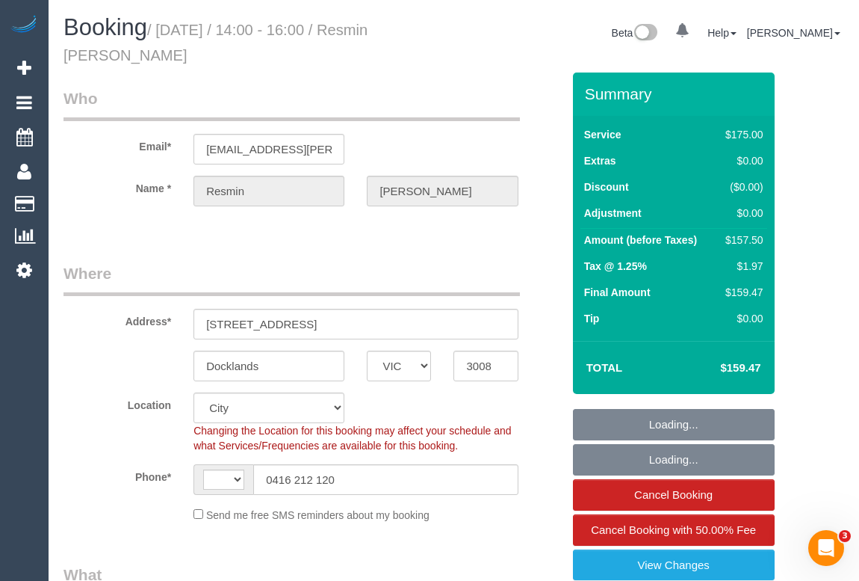
select select "150"
select select "string:AU"
select select "number:27"
select select "number:14"
select select "number:20"
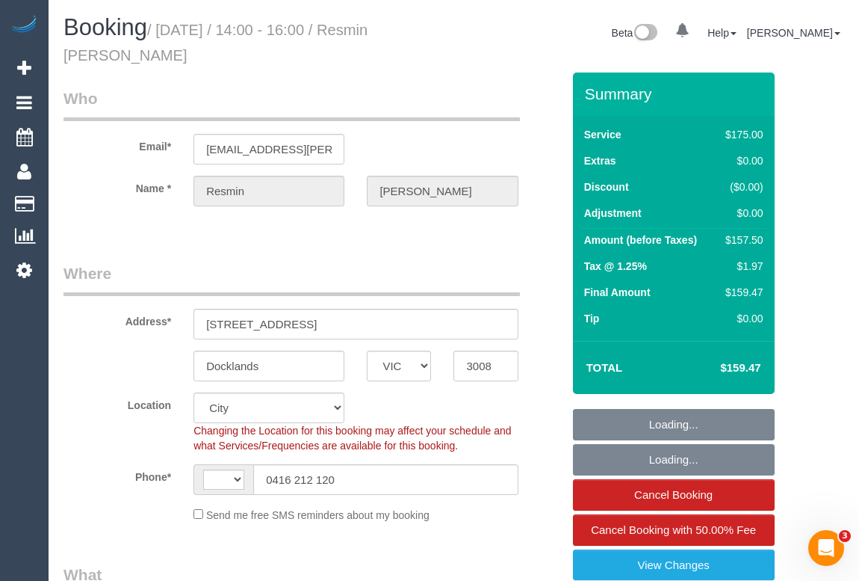
select select "number:25"
select select "number:34"
select select "number:12"
select select "object:1275"
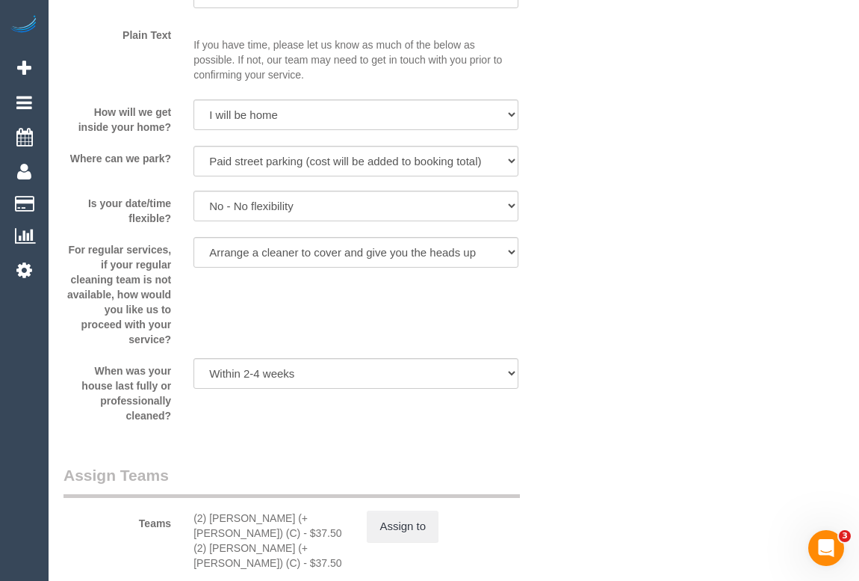
scroll to position [2174, 0]
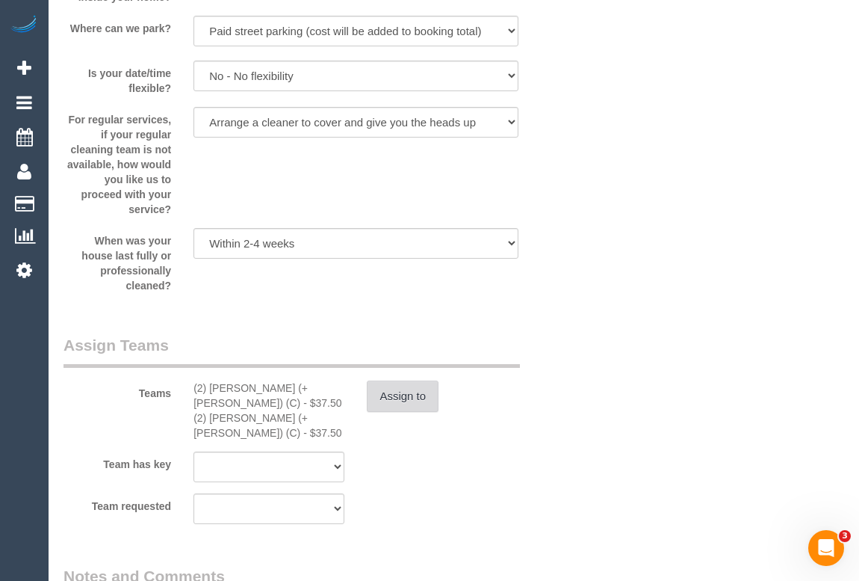
click at [405, 403] on button "Assign to" at bounding box center [403, 395] width 72 height 31
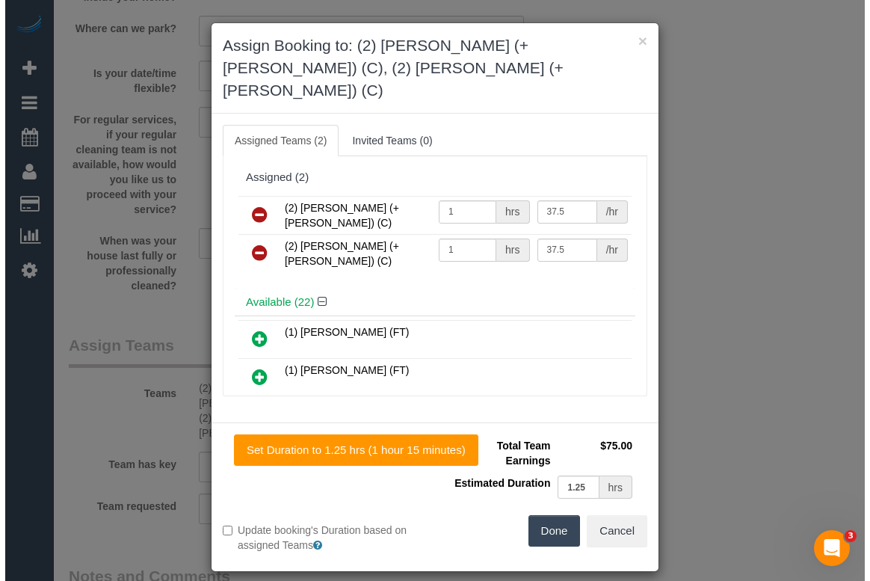
scroll to position [2159, 0]
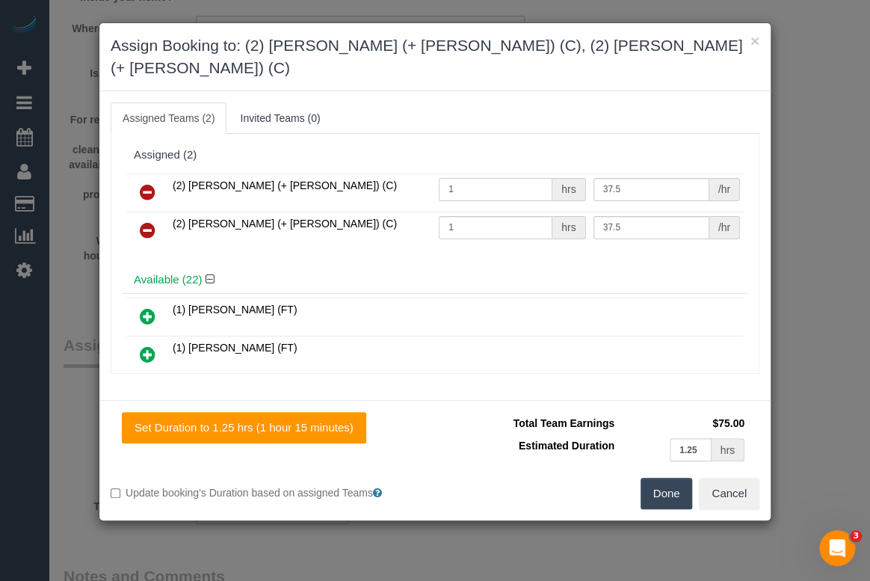
click at [463, 178] on input "1" at bounding box center [496, 189] width 114 height 23
type input "1.25"
click at [465, 216] on input "1" at bounding box center [496, 227] width 114 height 23
type input "1.25"
click at [663, 477] on button "Done" at bounding box center [666, 492] width 52 height 31
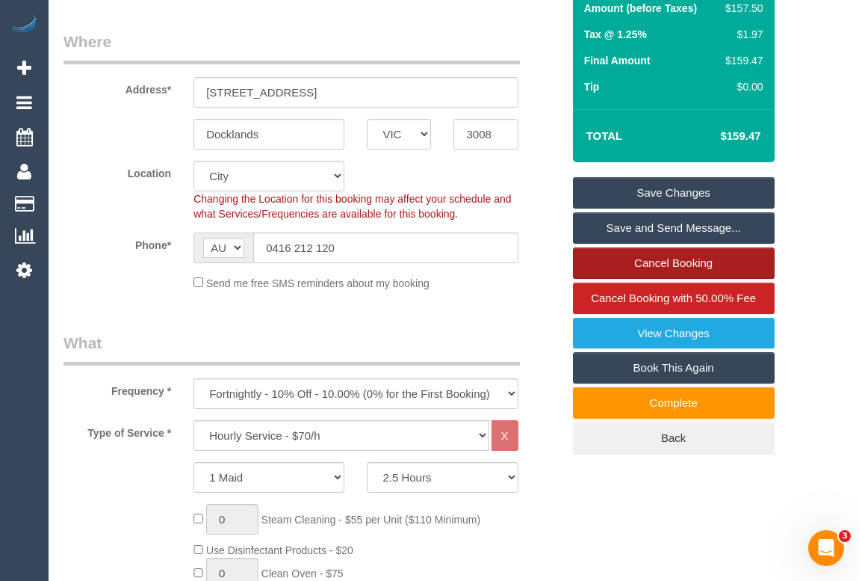
scroll to position [135, 0]
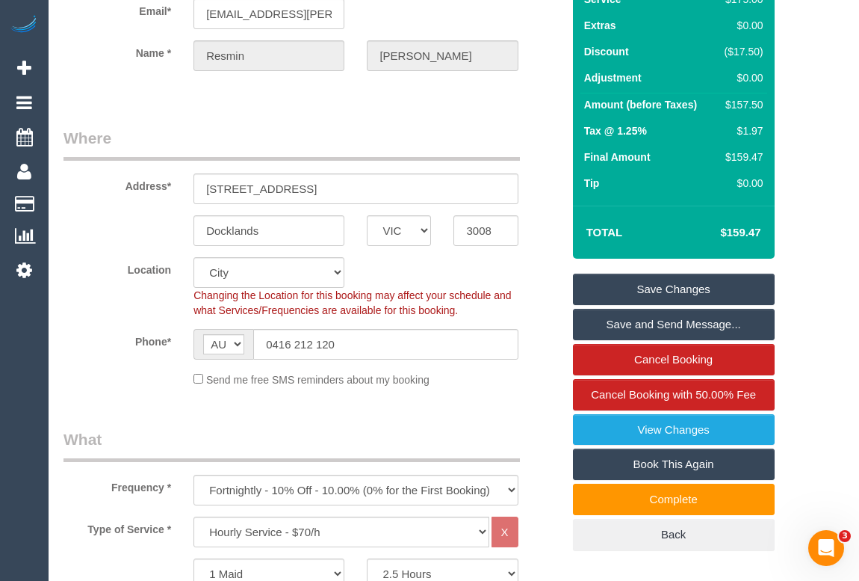
click at [657, 288] on link "Save Changes" at bounding box center [674, 288] width 202 height 31
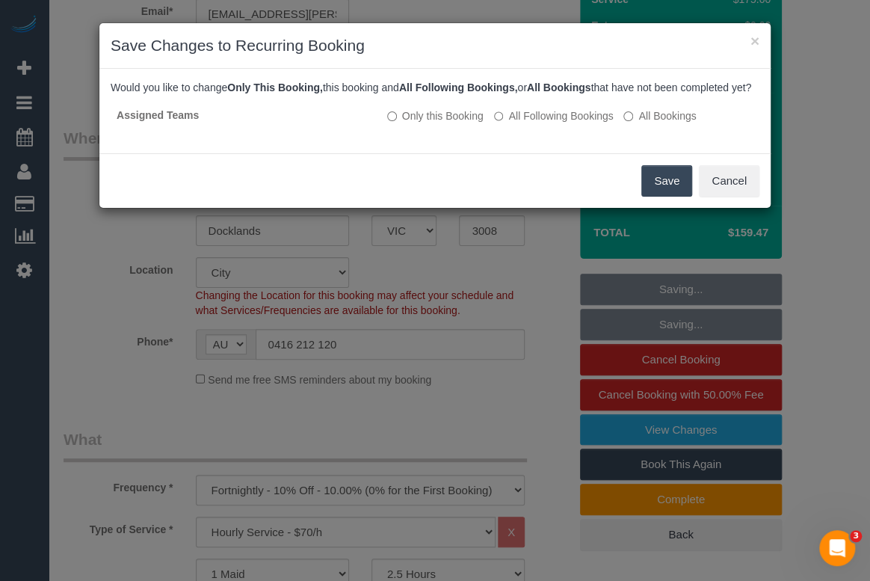
drag, startPoint x: 664, startPoint y: 197, endPoint x: 607, endPoint y: 223, distance: 62.8
click at [664, 197] on button "Save" at bounding box center [666, 180] width 51 height 31
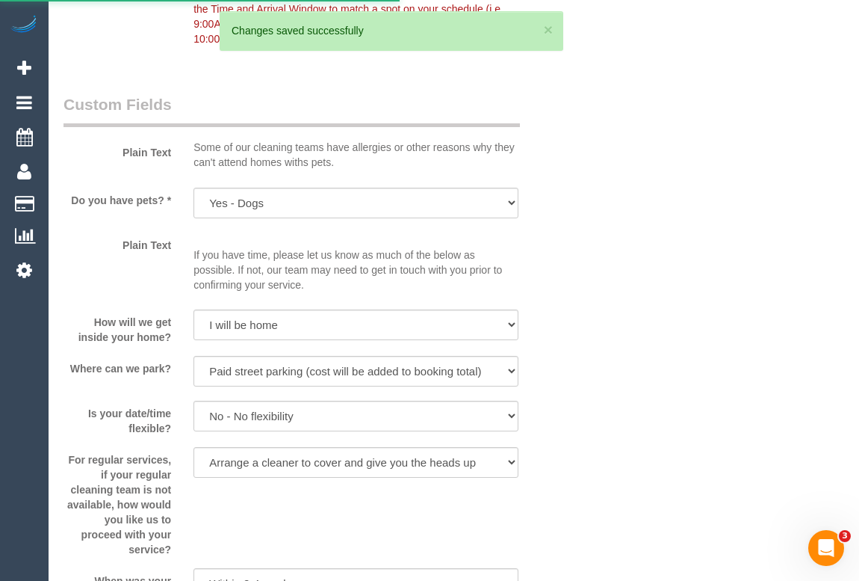
scroll to position [1943, 0]
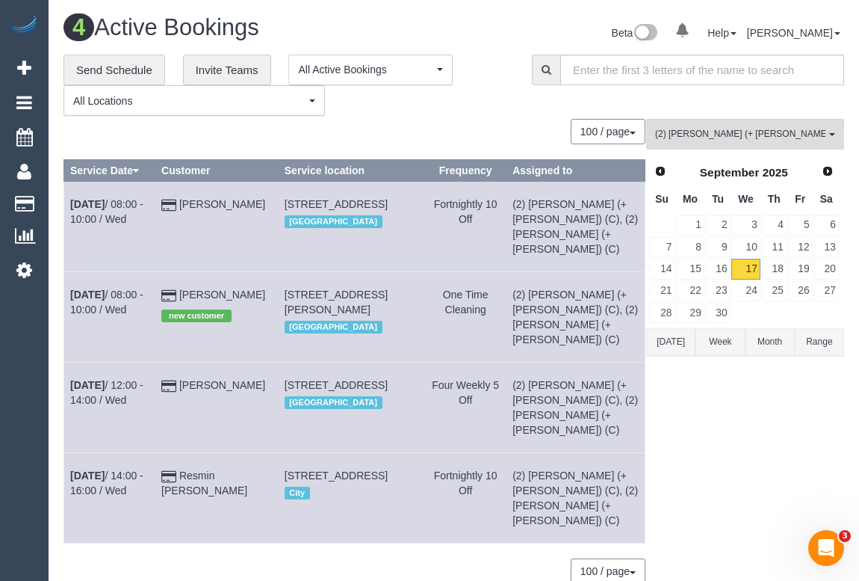
click at [427, 126] on div "100 / page 10 / page 20 / page 30 / page 40 / page 50 / page 100 / page" at bounding box center [355, 131] width 582 height 25
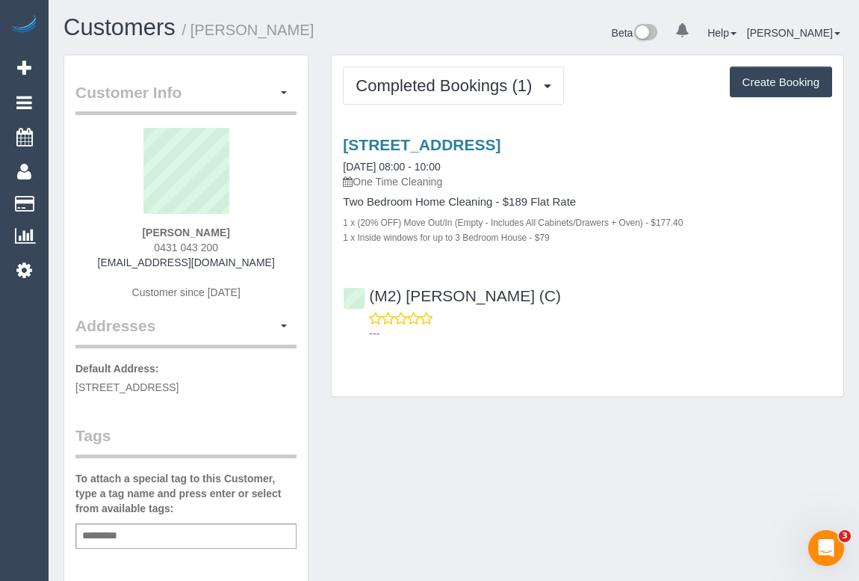
drag, startPoint x: 149, startPoint y: 246, endPoint x: 241, endPoint y: 247, distance: 91.9
click at [241, 247] on div "[PERSON_NAME] 0431 043 200 [EMAIL_ADDRESS][DOMAIN_NAME] Customer since [DATE]" at bounding box center [185, 221] width 221 height 187
copy span "0431 043 200"
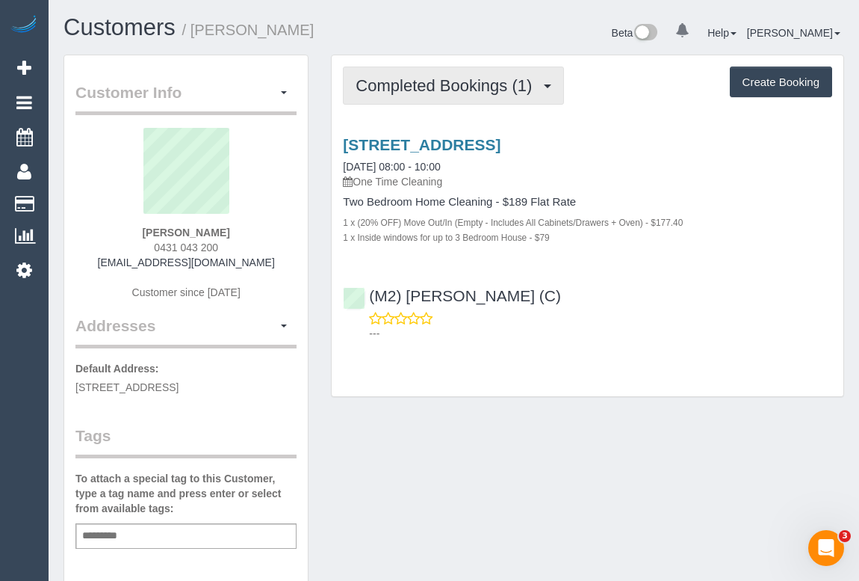
click at [462, 74] on button "Completed Bookings (1)" at bounding box center [453, 85] width 221 height 38
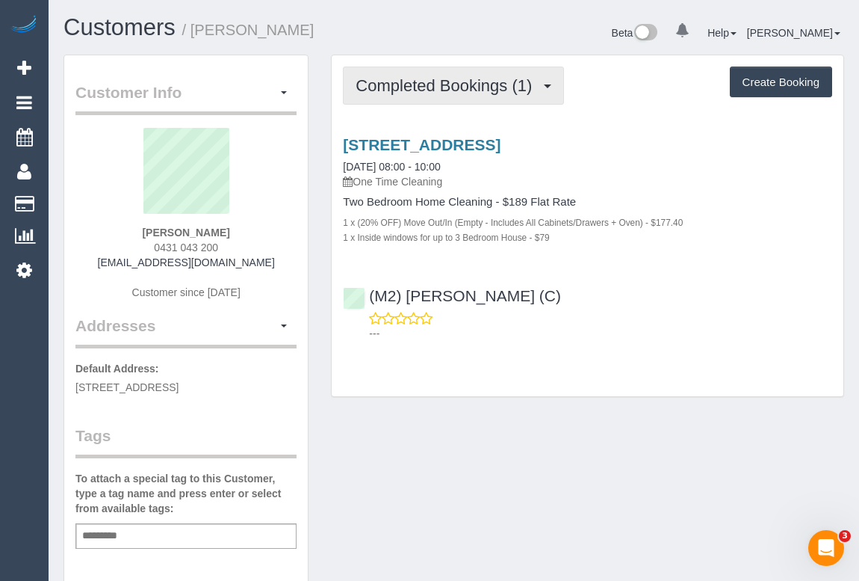
click at [448, 89] on span "Completed Bookings (1)" at bounding box center [448, 85] width 184 height 19
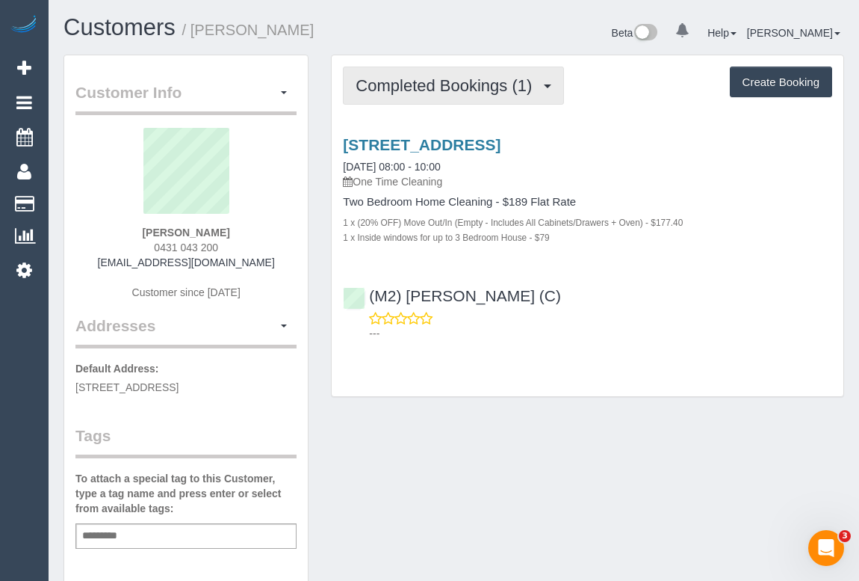
click at [457, 89] on span "Completed Bookings (1)" at bounding box center [448, 85] width 184 height 19
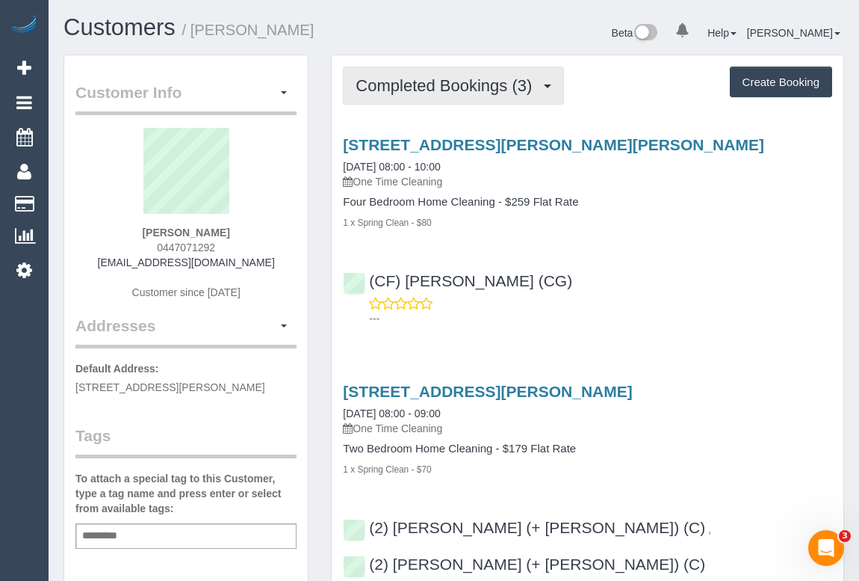
click at [406, 90] on span "Completed Bookings (3)" at bounding box center [448, 85] width 184 height 19
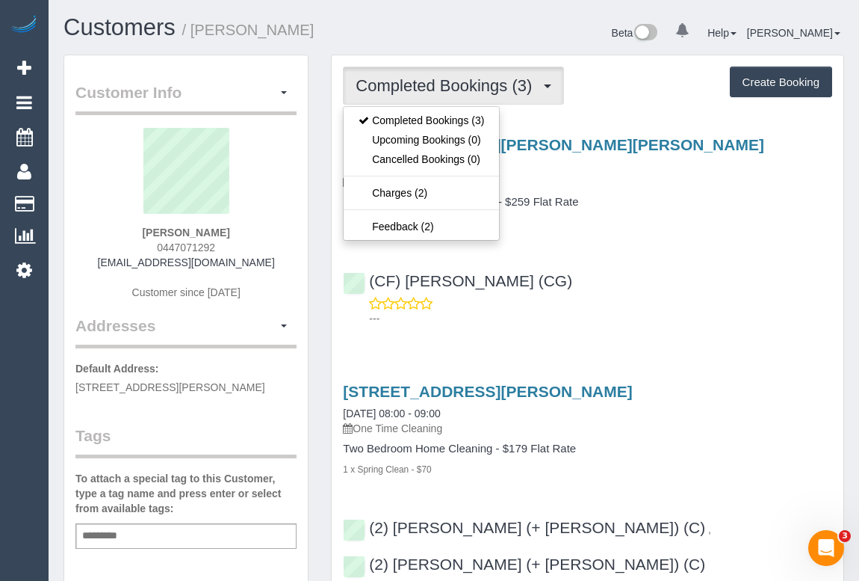
click at [652, 235] on div "[STREET_ADDRESS][PERSON_NAME][PERSON_NAME] [DATE] 08:00 - 10:00 One Time Cleani…" at bounding box center [588, 227] width 512 height 209
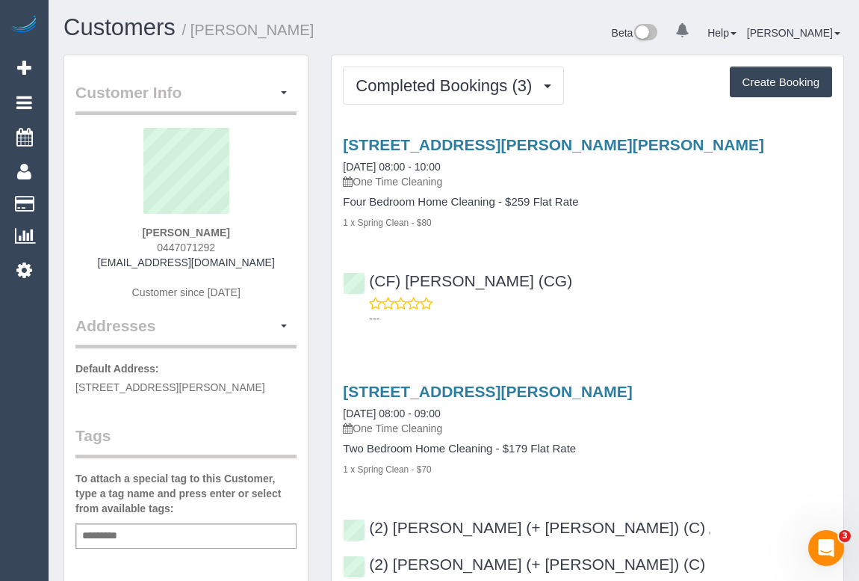
drag, startPoint x: 157, startPoint y: 242, endPoint x: 244, endPoint y: 247, distance: 86.8
click at [244, 247] on div "[PERSON_NAME] 0447071292 [EMAIL_ADDRESS][DOMAIN_NAME] Customer since [DATE]" at bounding box center [185, 221] width 221 height 187
copy span "0447071292"
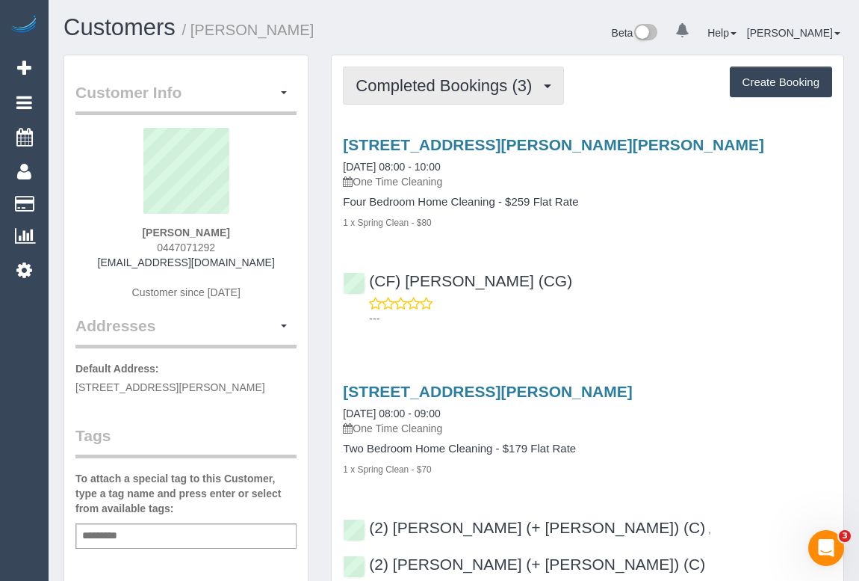
click at [455, 81] on span "Completed Bookings (3)" at bounding box center [448, 85] width 184 height 19
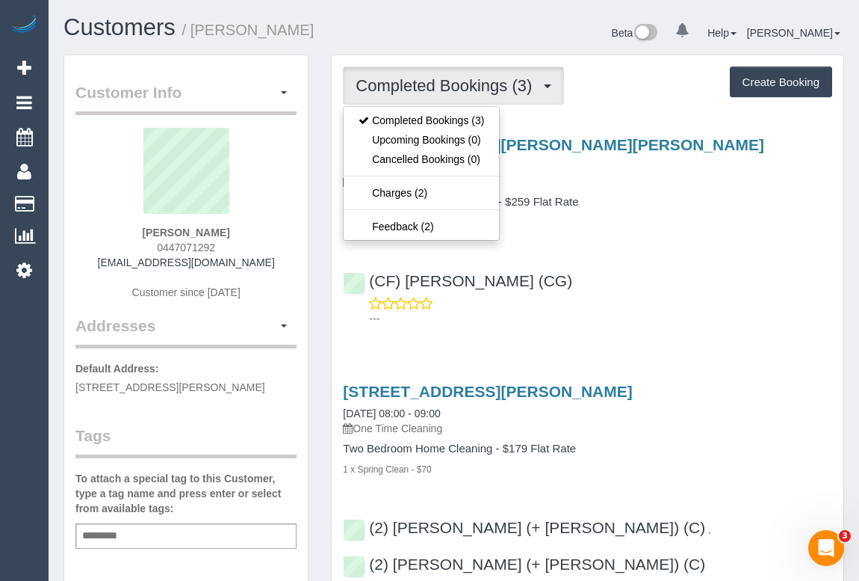
click at [699, 259] on div "(CF) [PERSON_NAME] (CG) ---" at bounding box center [588, 292] width 512 height 67
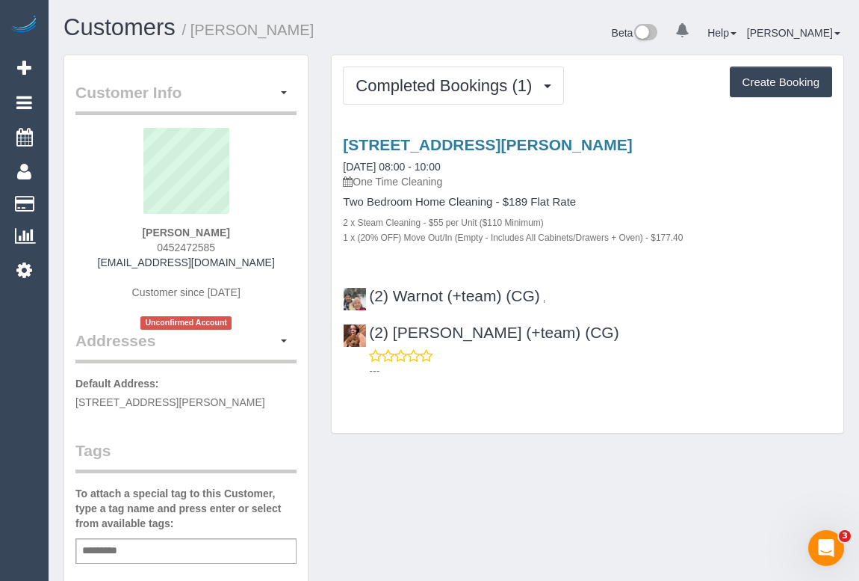
click at [679, 199] on h4 "Two Bedroom Home Cleaning - $189 Flat Rate" at bounding box center [587, 202] width 489 height 13
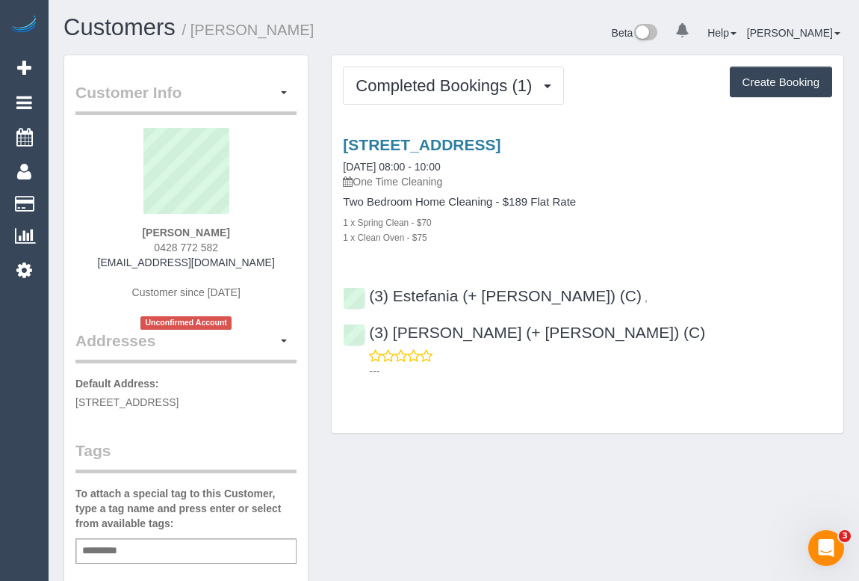
click at [632, 239] on div "1 x Clean Oven - $75" at bounding box center [587, 236] width 489 height 15
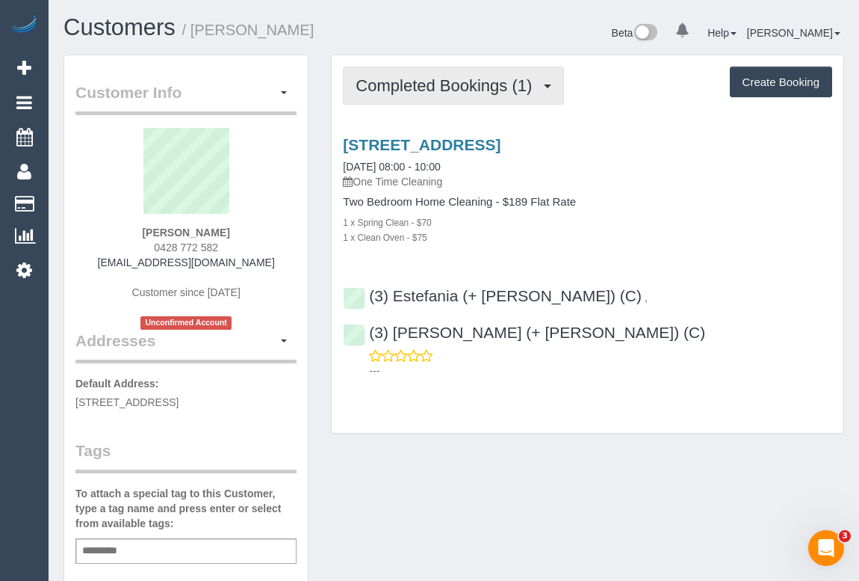
click at [425, 85] on span "Completed Bookings (1)" at bounding box center [448, 85] width 184 height 19
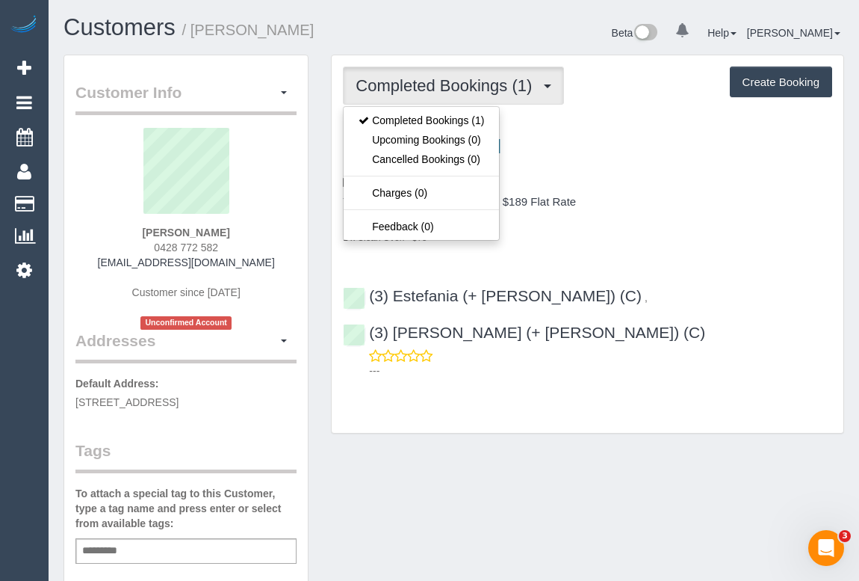
click at [679, 187] on p "One Time Cleaning" at bounding box center [587, 181] width 489 height 15
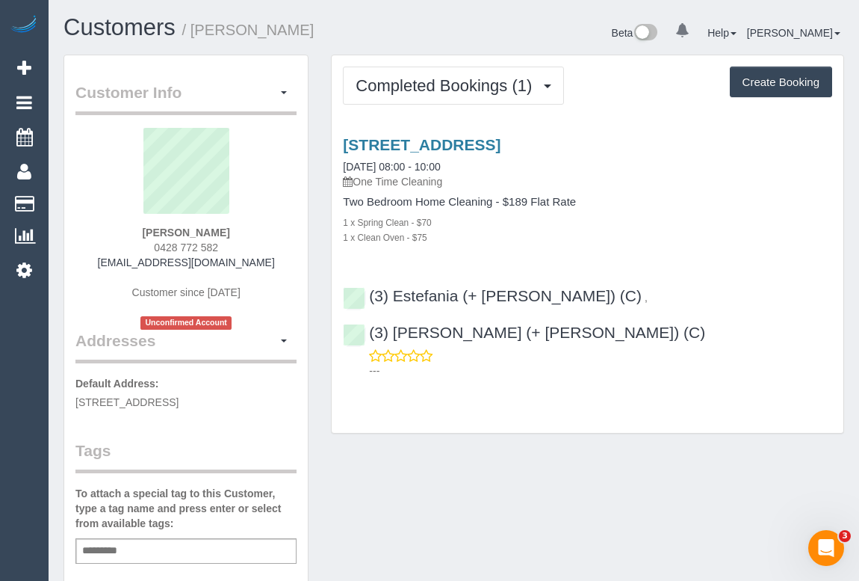
drag, startPoint x: 152, startPoint y: 245, endPoint x: 230, endPoint y: 250, distance: 78.6
click at [230, 250] on div "Alison Bice 0428 772 582 ajbice@gmail.com Customer since 2025 Unconfirmed Accou…" at bounding box center [185, 229] width 221 height 202
copy span "0428 772 582"
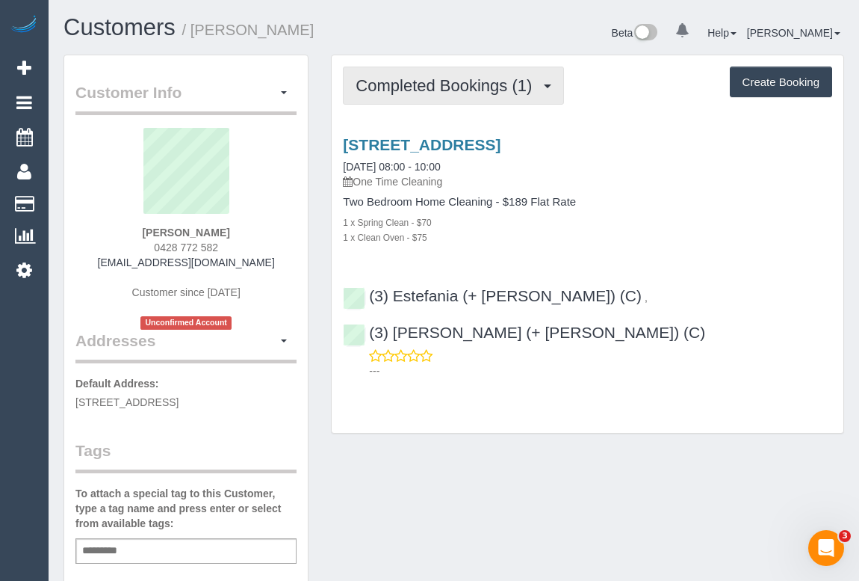
click at [448, 93] on span "Completed Bookings (1)" at bounding box center [448, 85] width 184 height 19
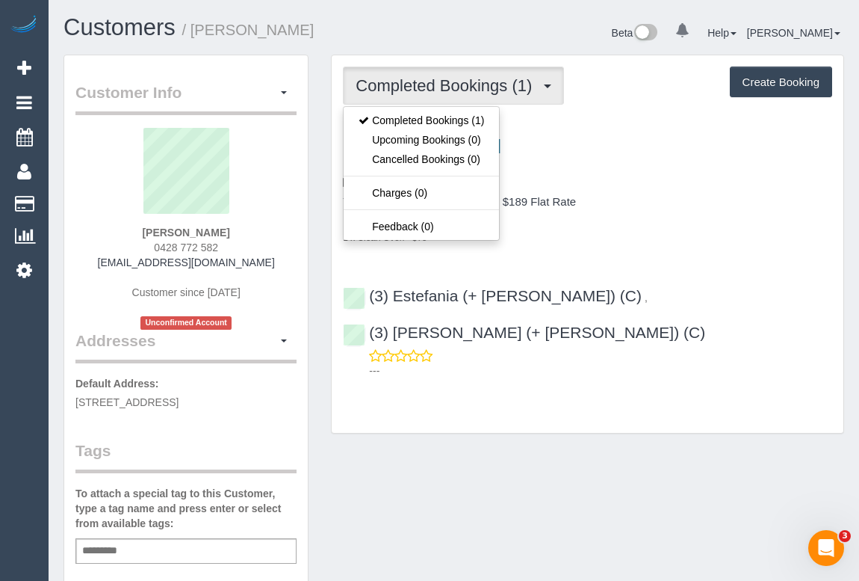
click at [643, 182] on p "One Time Cleaning" at bounding box center [587, 181] width 489 height 15
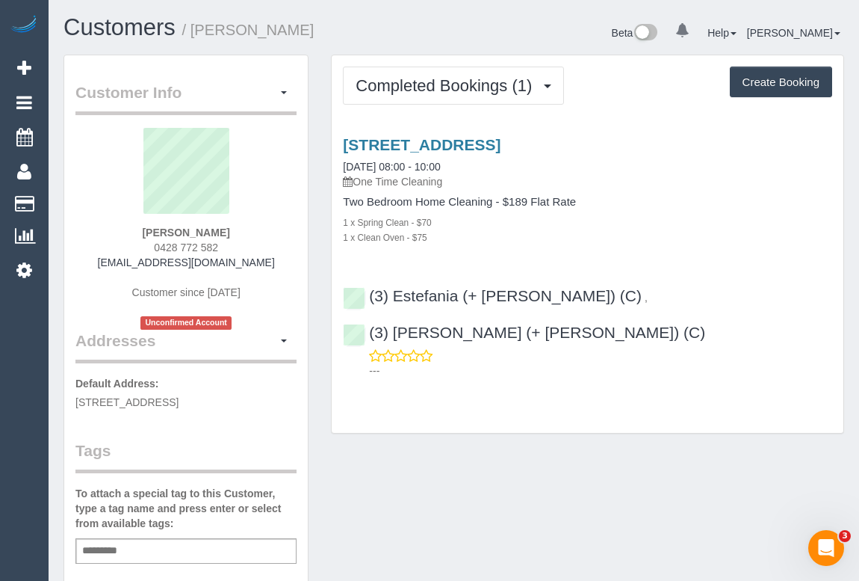
click at [495, 451] on div "Customer Info Edit Contact Info Send Message Email Preferences Special Sales Ta…" at bounding box center [453, 563] width 803 height 1016
drag, startPoint x: 132, startPoint y: 265, endPoint x: 297, endPoint y: 266, distance: 165.9
click at [297, 266] on div "Customer Info Edit Contact Info Send Message Email Preferences Special Sales Ta…" at bounding box center [186, 555] width 244 height 1000
copy div "ajbice@gmail.com Customer since 2025 Unconfirmed Account Addresses"
click at [268, 268] on div "Alison Bice 0428 772 582 ajbice@gmail.com Customer since 2025 Unconfirmed Accou…" at bounding box center [185, 229] width 221 height 202
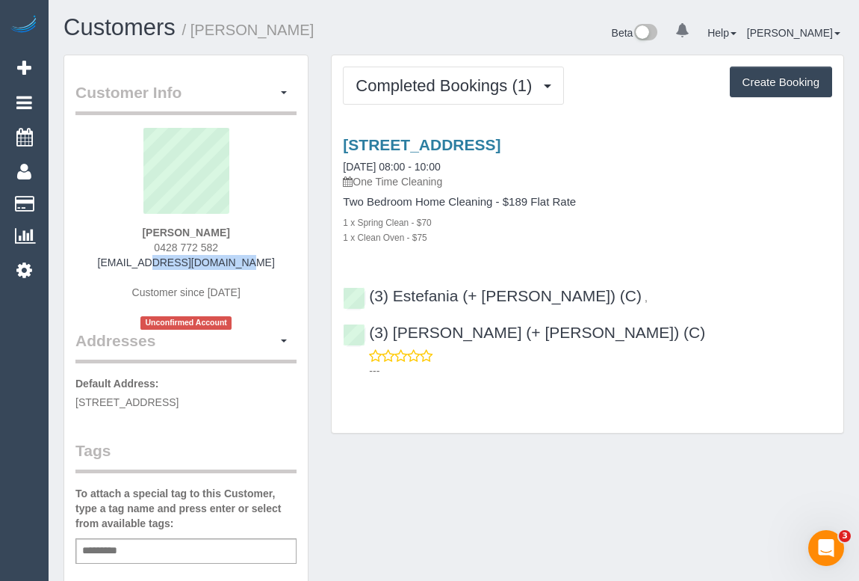
drag, startPoint x: 252, startPoint y: 265, endPoint x: 127, endPoint y: 265, distance: 124.8
click at [127, 265] on div "Alison Bice 0428 772 582 ajbice@gmail.com Customer since 2025 Unconfirmed Accou…" at bounding box center [185, 229] width 221 height 202
copy link "ajbice@gmail.com"
click at [126, 549] on input "text" at bounding box center [103, 550] width 51 height 19
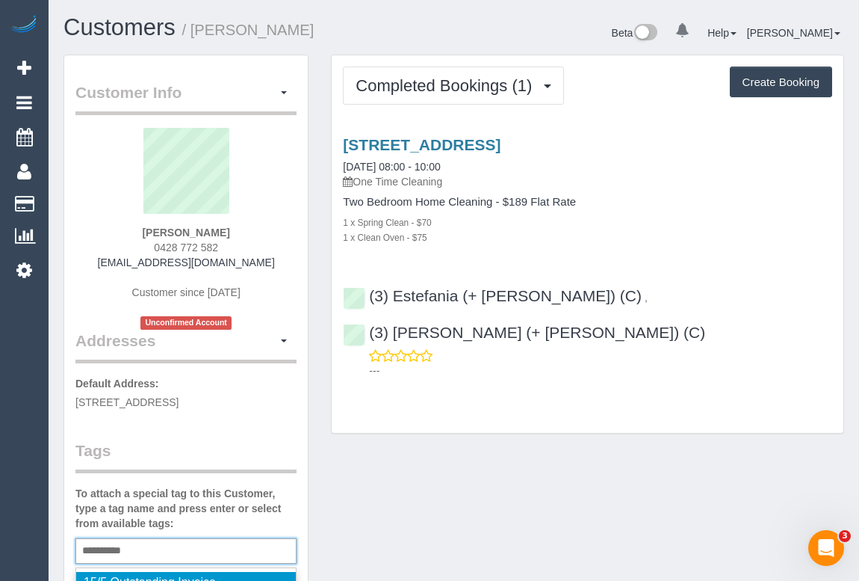
type input "**********"
click at [436, 512] on div "Customer Info Edit Contact Info Send Message Email Preferences Special Sales Ta…" at bounding box center [453, 564] width 803 height 1019
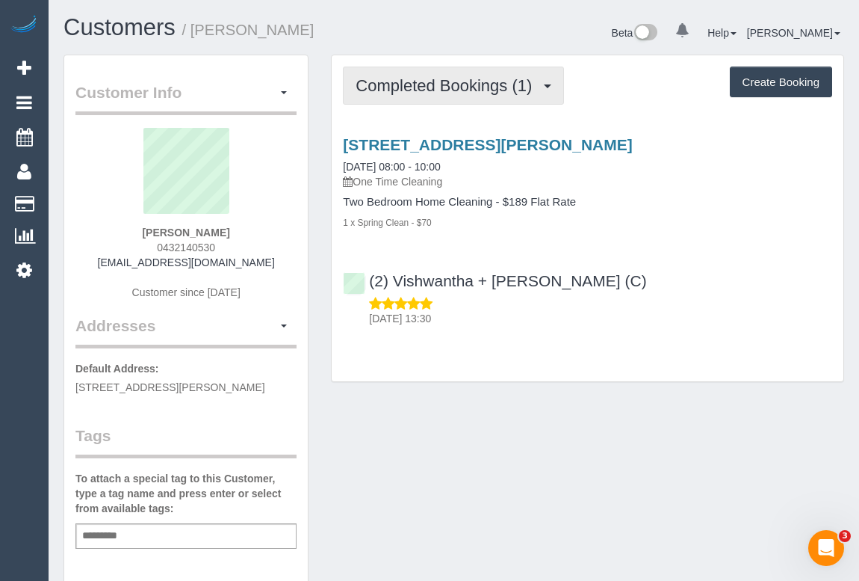
click at [440, 80] on span "Completed Bookings (1)" at bounding box center [448, 85] width 184 height 19
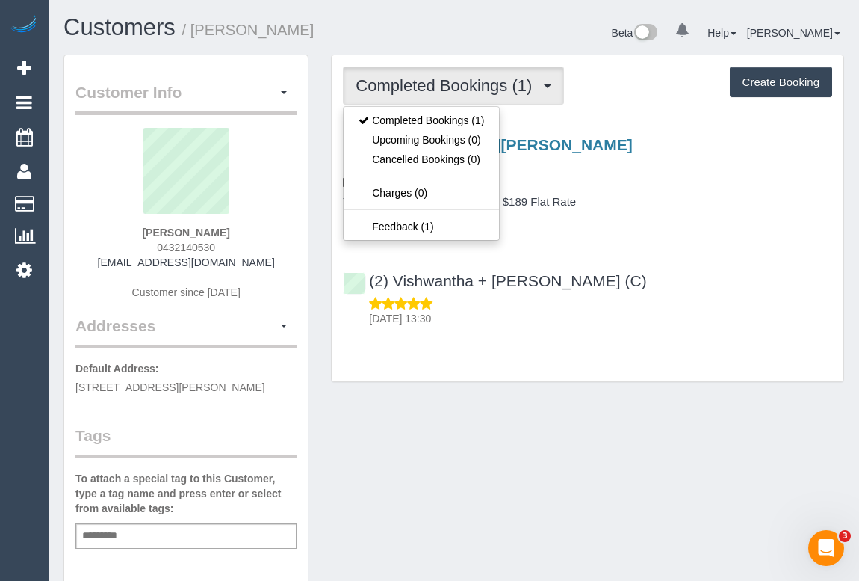
click at [488, 394] on div "Completed Bookings (1) Completed Bookings (1) Upcoming Bookings (0) Cancelled B…" at bounding box center [588, 226] width 536 height 342
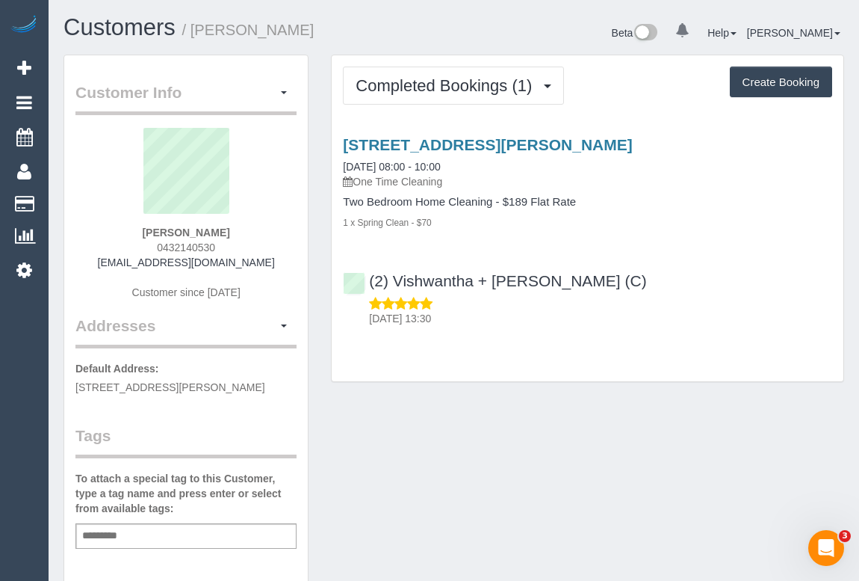
drag, startPoint x: 150, startPoint y: 244, endPoint x: 260, endPoint y: 244, distance: 109.8
click at [260, 244] on div "[PERSON_NAME] 0432140530 [EMAIL_ADDRESS][DOMAIN_NAME] Customer since [DATE]" at bounding box center [185, 221] width 221 height 187
copy span "0432140530"
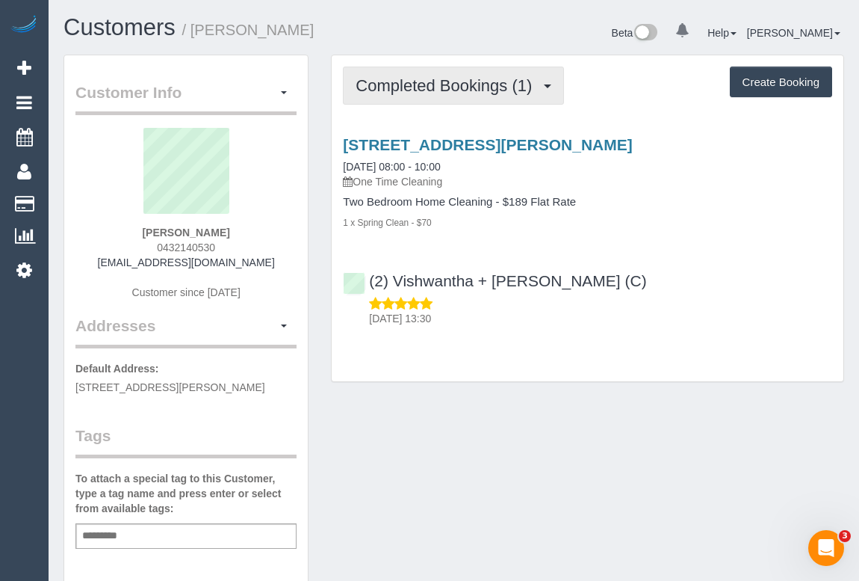
click at [412, 78] on span "Completed Bookings (1)" at bounding box center [448, 85] width 184 height 19
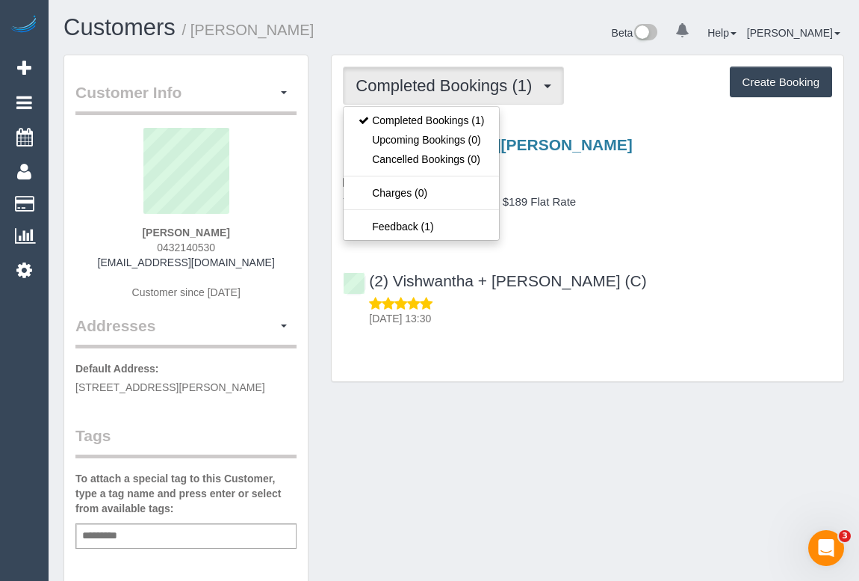
drag, startPoint x: 691, startPoint y: 264, endPoint x: 673, endPoint y: 291, distance: 33.0
click at [691, 264] on div "(2) Vishwantha + [PERSON_NAME] (C) [DATE] 13:30" at bounding box center [588, 292] width 512 height 67
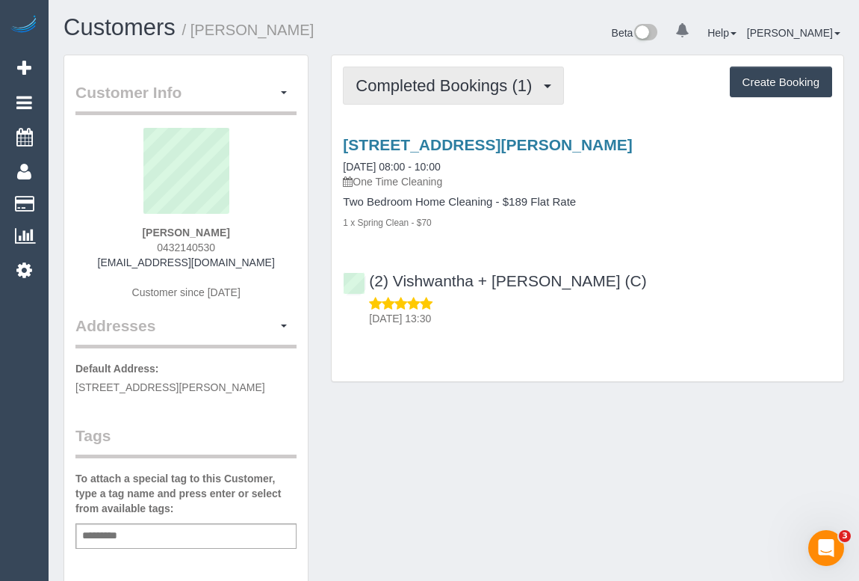
click at [462, 87] on span "Completed Bookings (1)" at bounding box center [448, 85] width 184 height 19
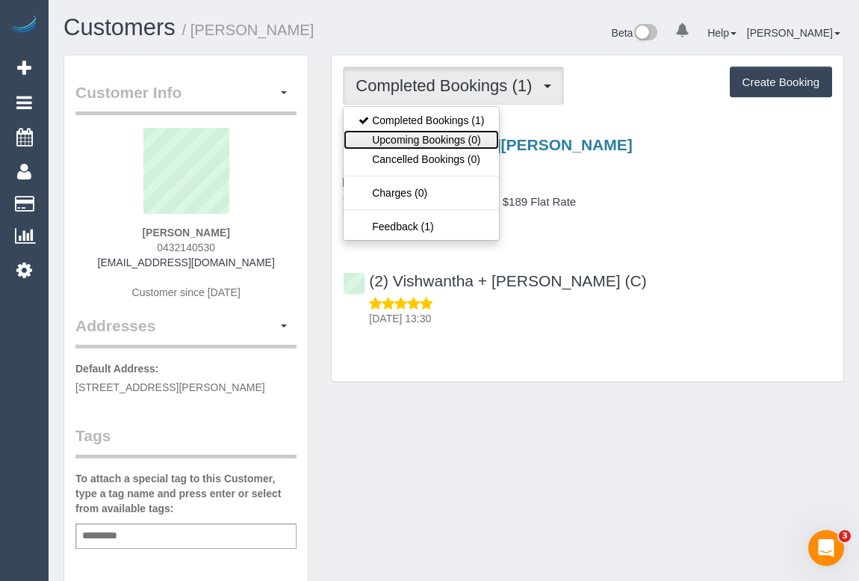
click at [428, 140] on link "Upcoming Bookings (0)" at bounding box center [421, 139] width 155 height 19
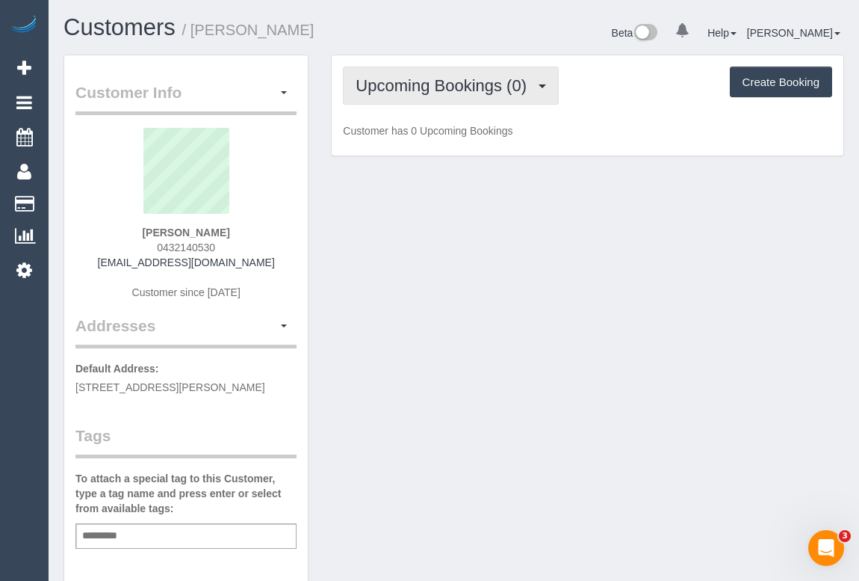
click at [448, 89] on span "Upcoming Bookings (0)" at bounding box center [445, 85] width 179 height 19
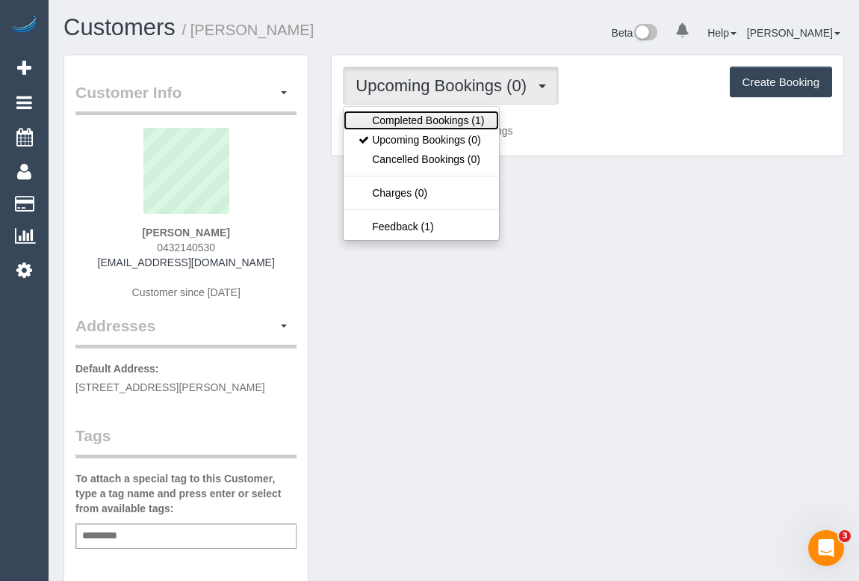
click at [449, 119] on link "Completed Bookings (1)" at bounding box center [421, 120] width 155 height 19
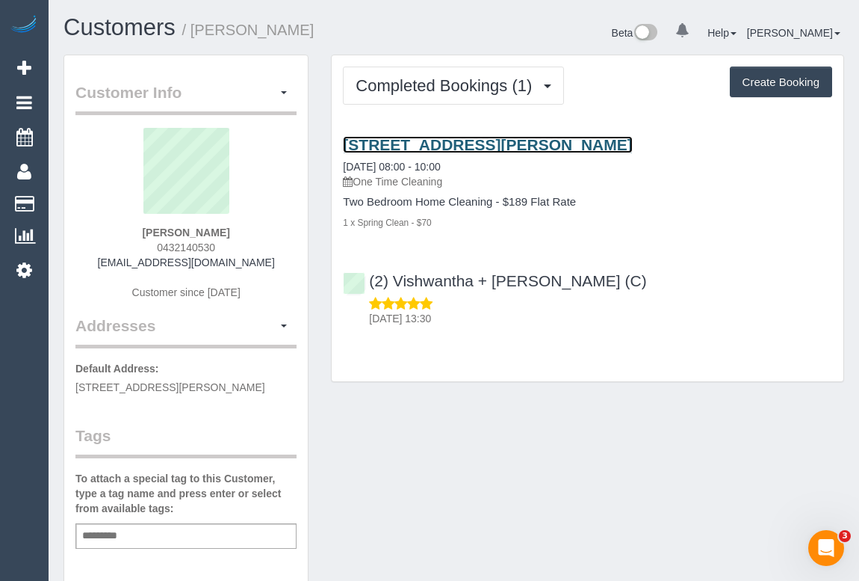
click at [481, 146] on link "29a Woolhouse Street, Northcote, VIC 3070" at bounding box center [487, 144] width 289 height 17
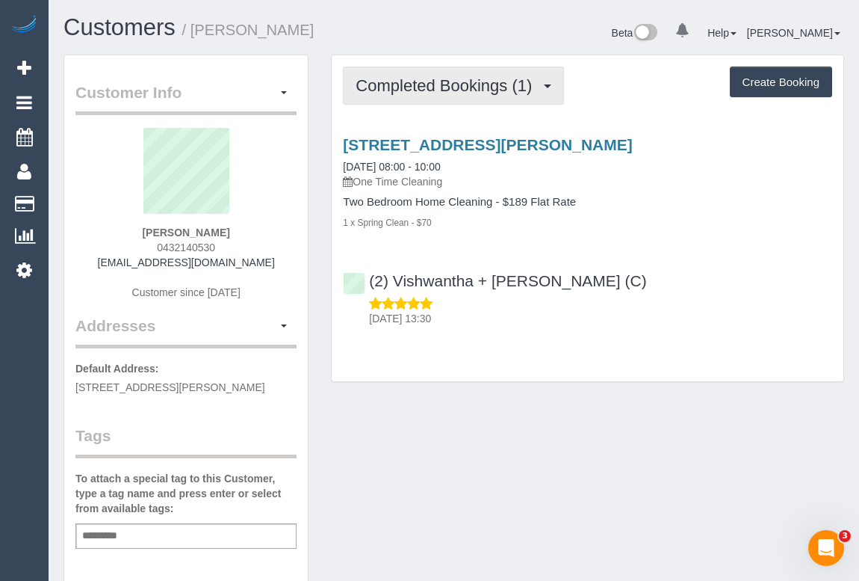
click at [407, 78] on span "Completed Bookings (1)" at bounding box center [448, 85] width 184 height 19
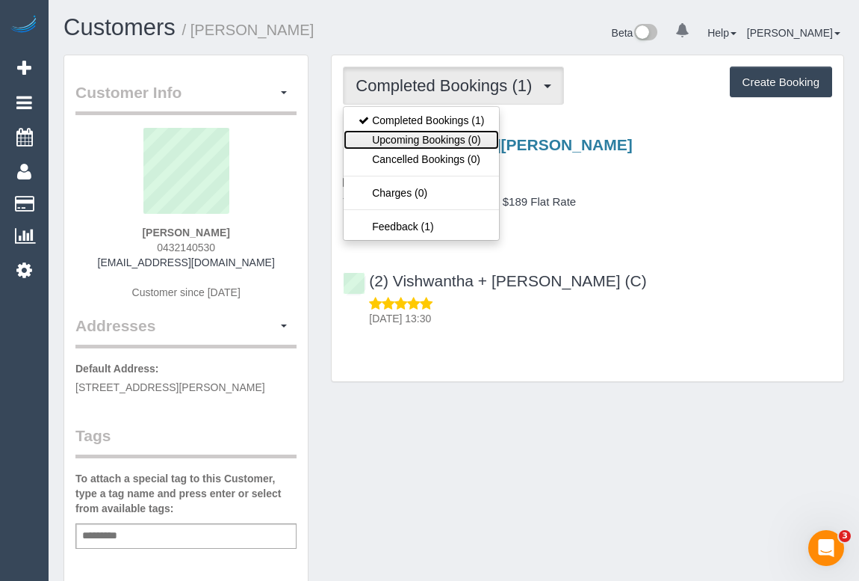
click at [418, 142] on link "Upcoming Bookings (0)" at bounding box center [421, 139] width 155 height 19
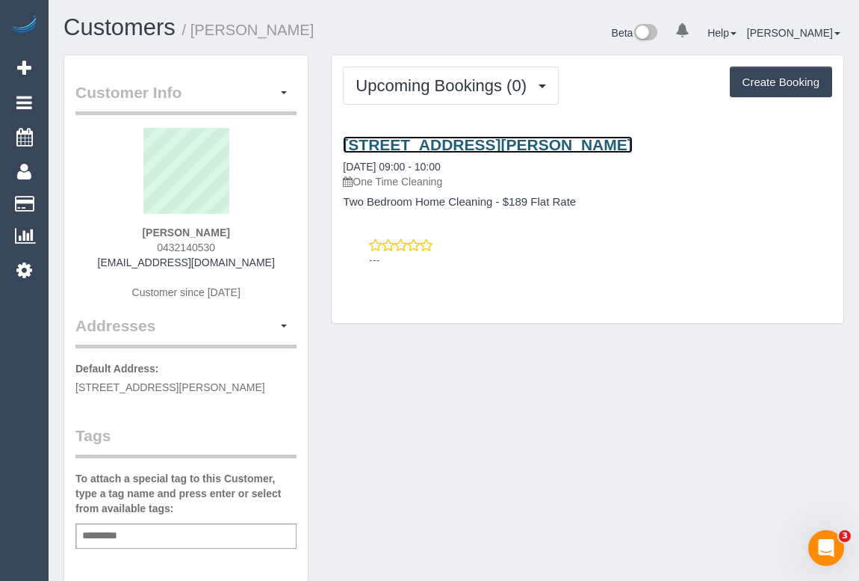
click at [469, 140] on link "29a Woolhouse Street, Northcote, VIC 3070" at bounding box center [487, 144] width 289 height 17
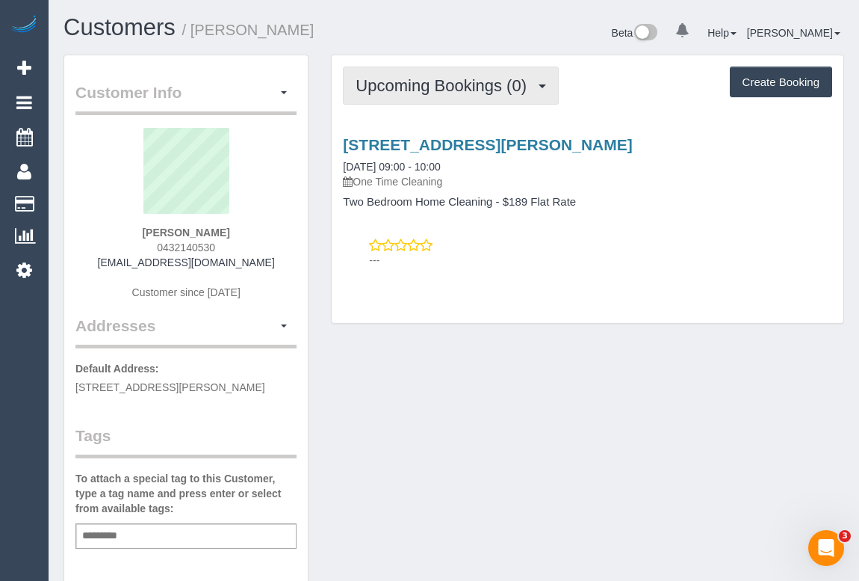
click at [405, 92] on span "Upcoming Bookings (0)" at bounding box center [445, 85] width 179 height 19
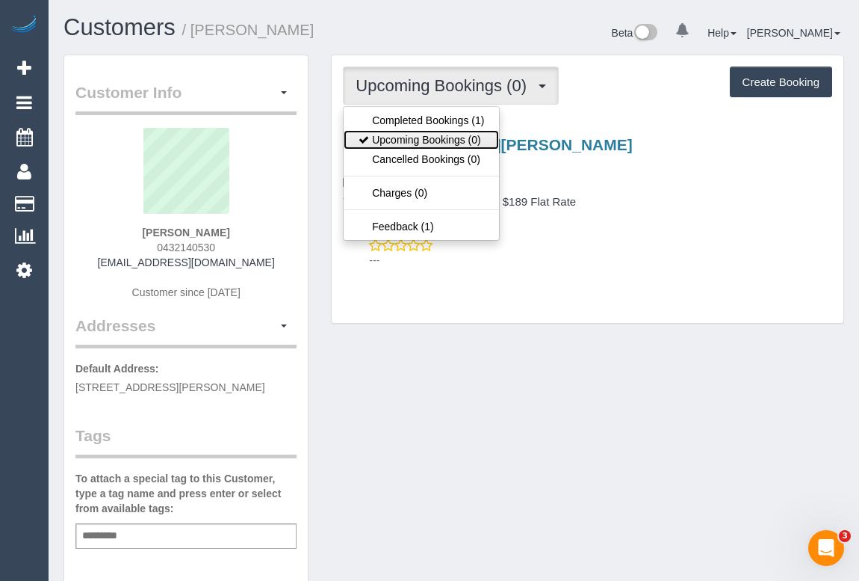
click at [423, 134] on link "Upcoming Bookings (0)" at bounding box center [421, 139] width 155 height 19
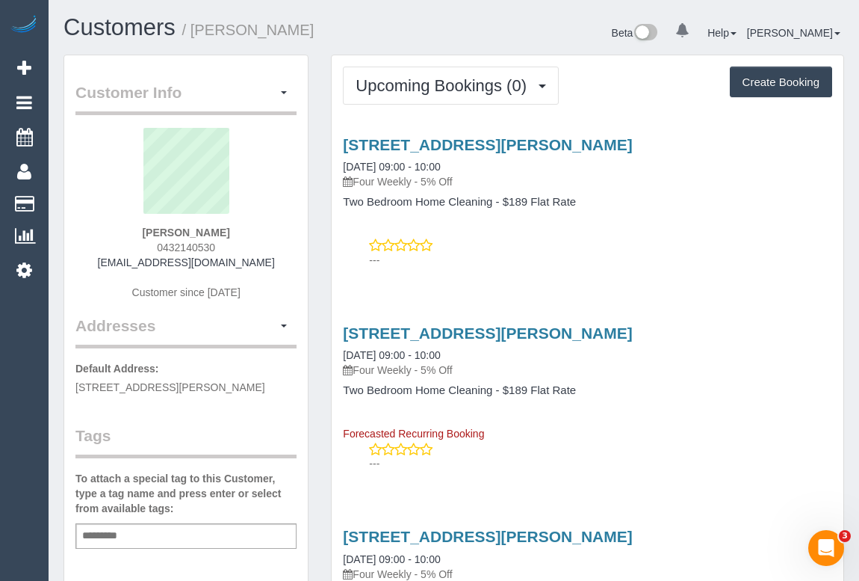
click at [525, 267] on div "29a Woolhouse Street, Northcote, VIC 3070 13/10/2025 09:00 - 10:00 Four Weekly …" at bounding box center [588, 198] width 512 height 151
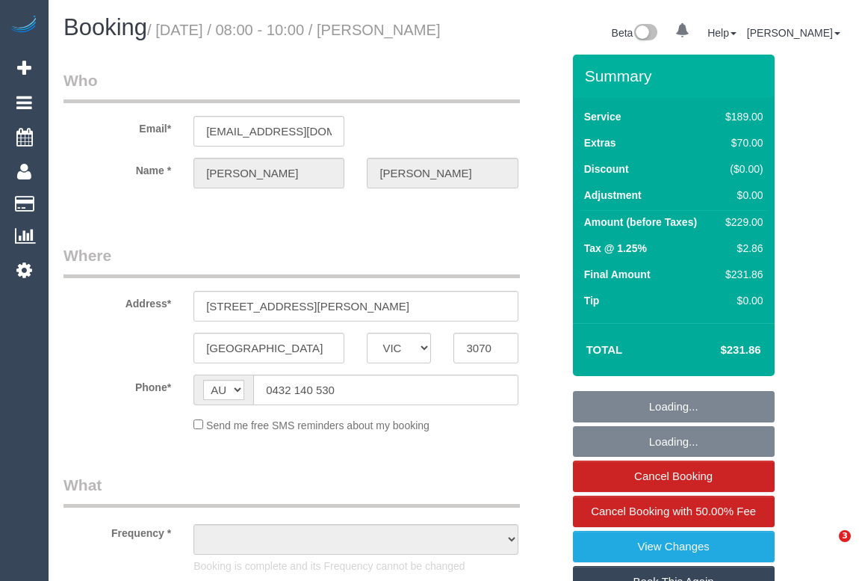
select select "VIC"
select select "object:537"
select select "string:stripe-pm_1S5lSm2GScqysDRV1EH4EvHn"
click at [530, 433] on div "Send me free SMS reminders about my booking" at bounding box center [312, 424] width 521 height 16
select select "number:28"
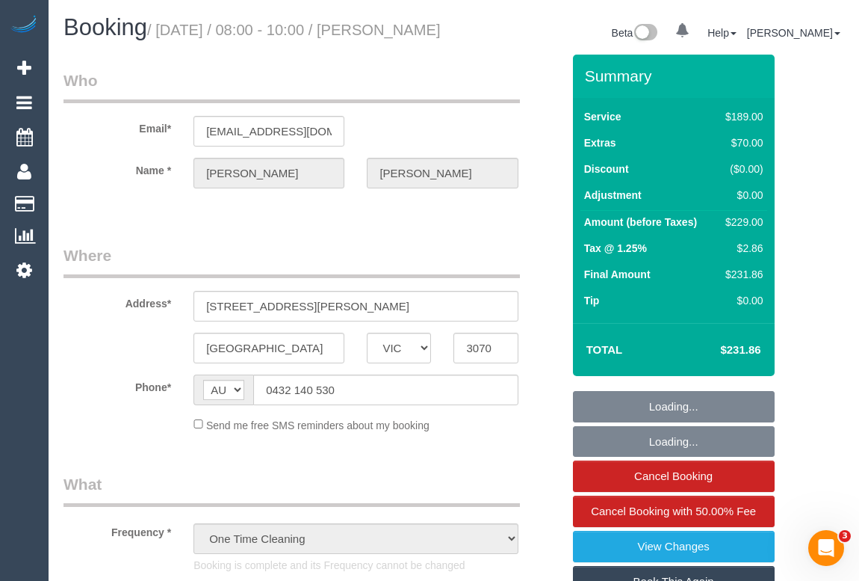
select select "number:14"
select select "number:19"
select select "number:36"
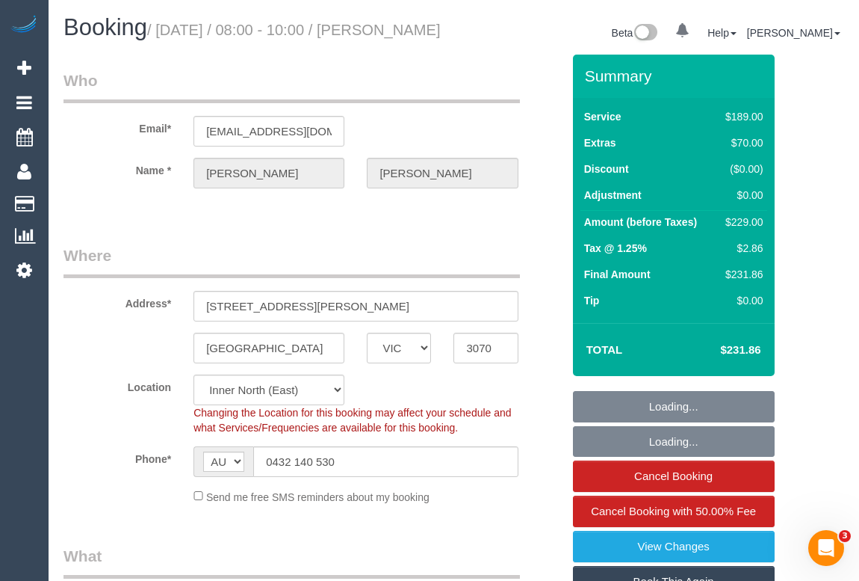
select select "object:1599"
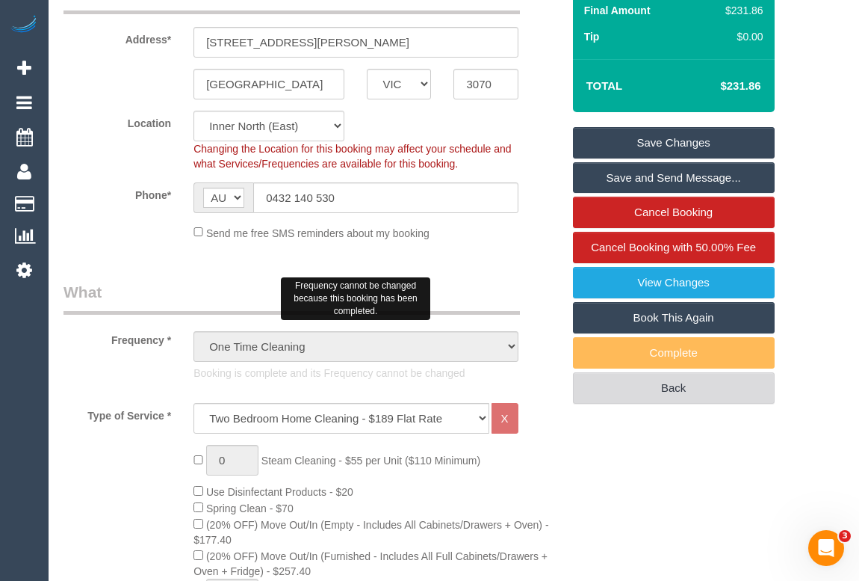
scroll to position [271, 0]
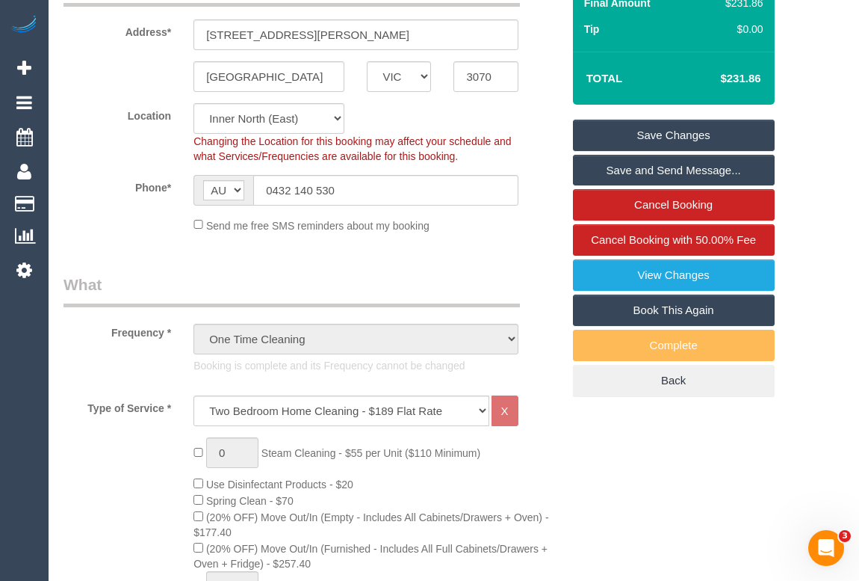
click at [652, 325] on link "Book This Again" at bounding box center [674, 309] width 202 height 31
select select "VIC"
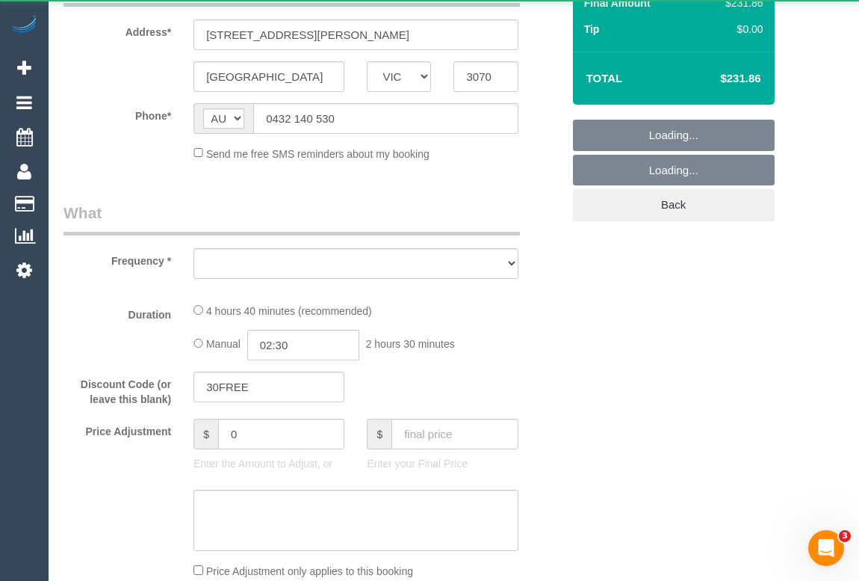
select select "number:28"
select select "number:14"
select select "number:19"
select select "number:36"
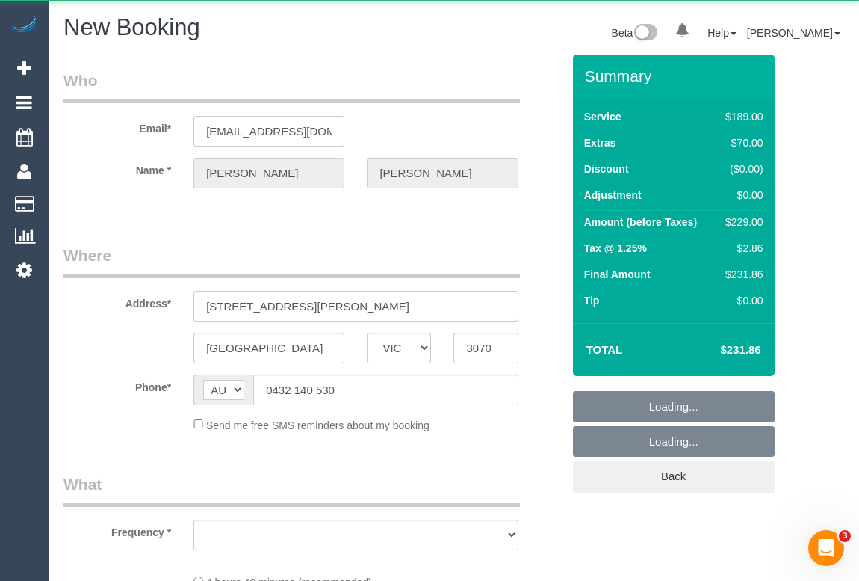
select select "string:stripe-pm_1S5lSm2GScqysDRV1EH4EvHn"
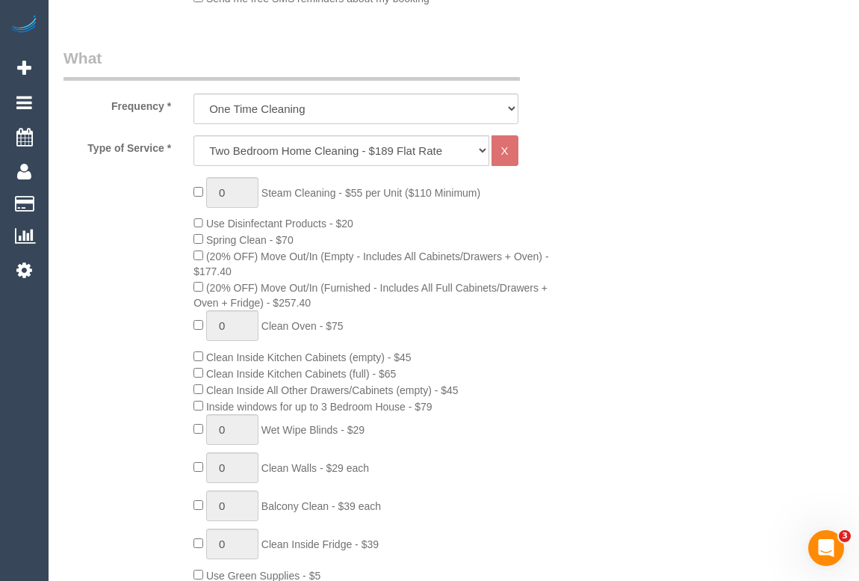
scroll to position [507, 0]
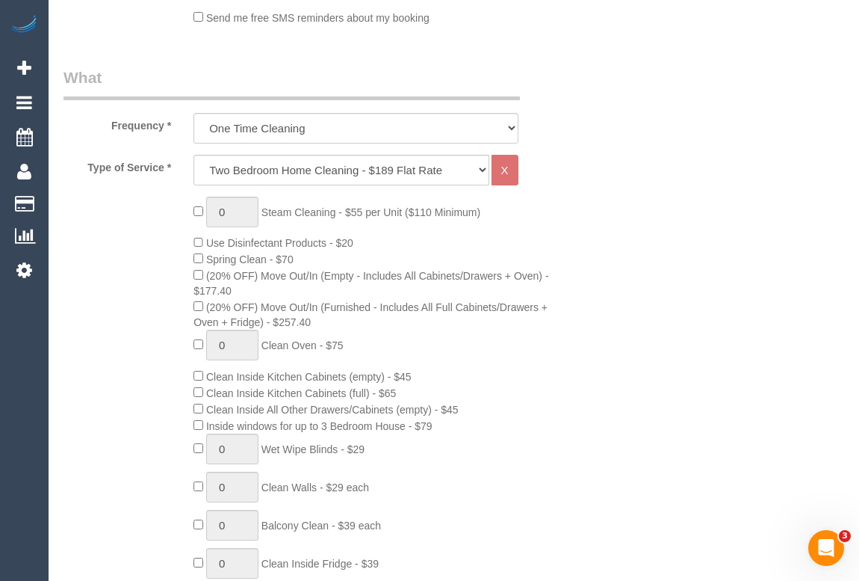
select select "object:3686"
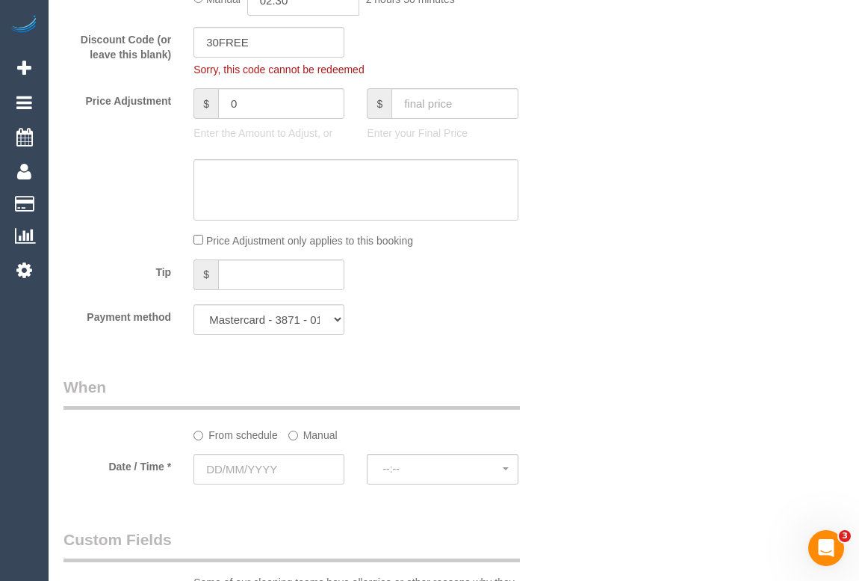
scroll to position [1458, 0]
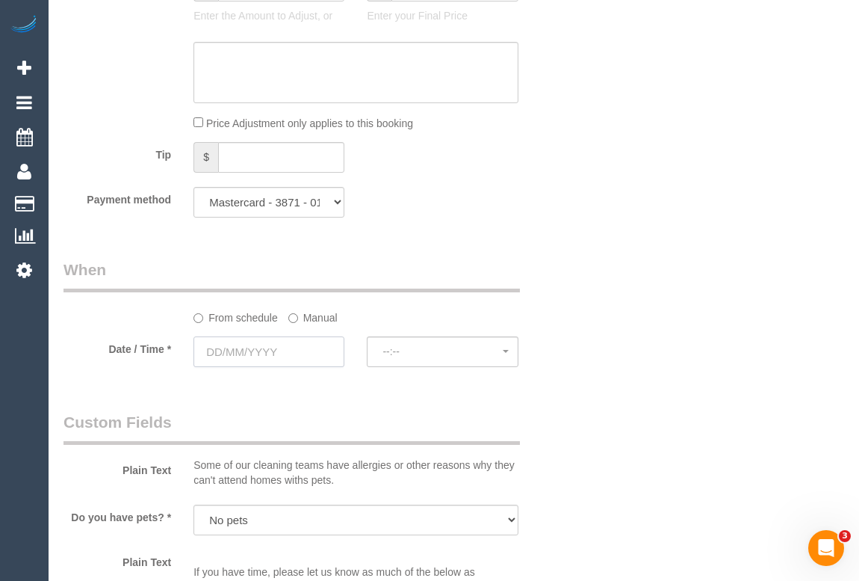
click at [238, 356] on input "text" at bounding box center [269, 351] width 151 height 31
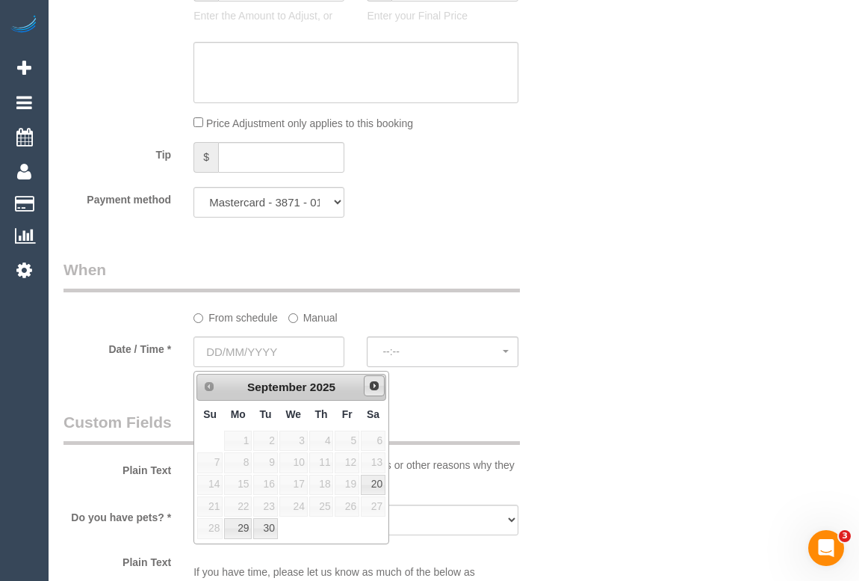
click at [376, 389] on span "Next" at bounding box center [374, 386] width 12 height 12
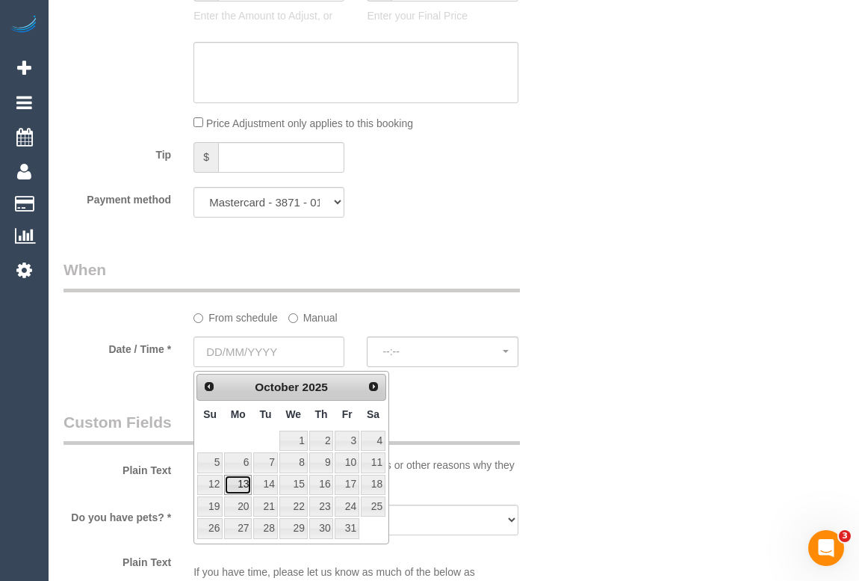
click at [241, 483] on link "13" at bounding box center [238, 484] width 28 height 20
type input "[DATE]"
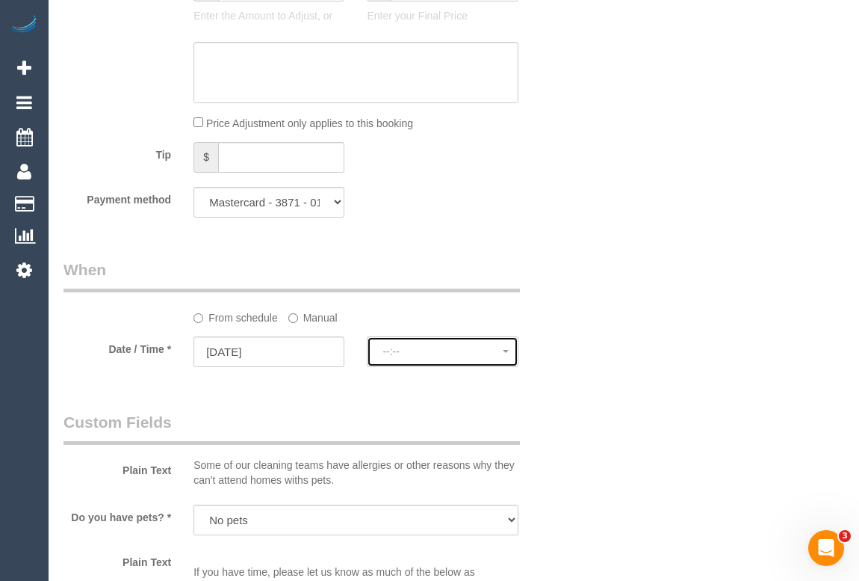
click at [396, 356] on span "--:--" at bounding box center [443, 351] width 120 height 12
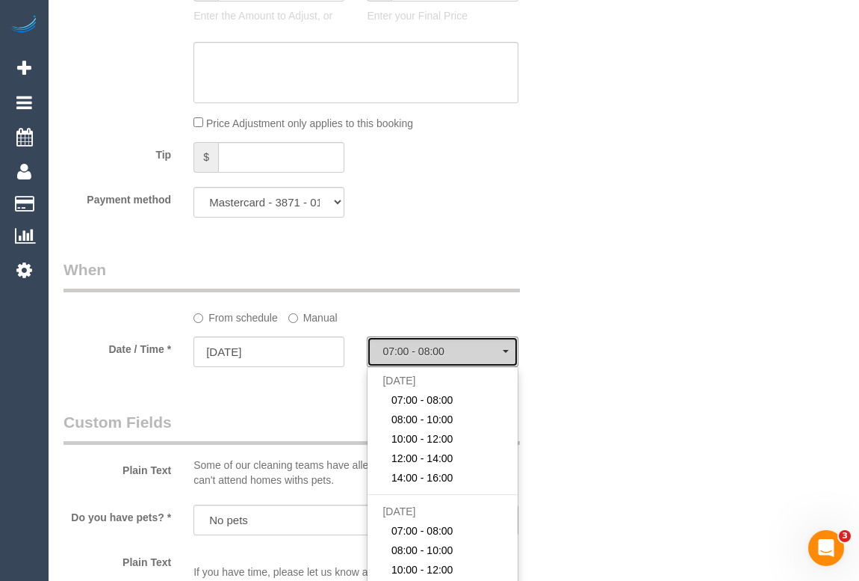
click at [424, 351] on span "07:00 - 08:00" at bounding box center [443, 351] width 120 height 12
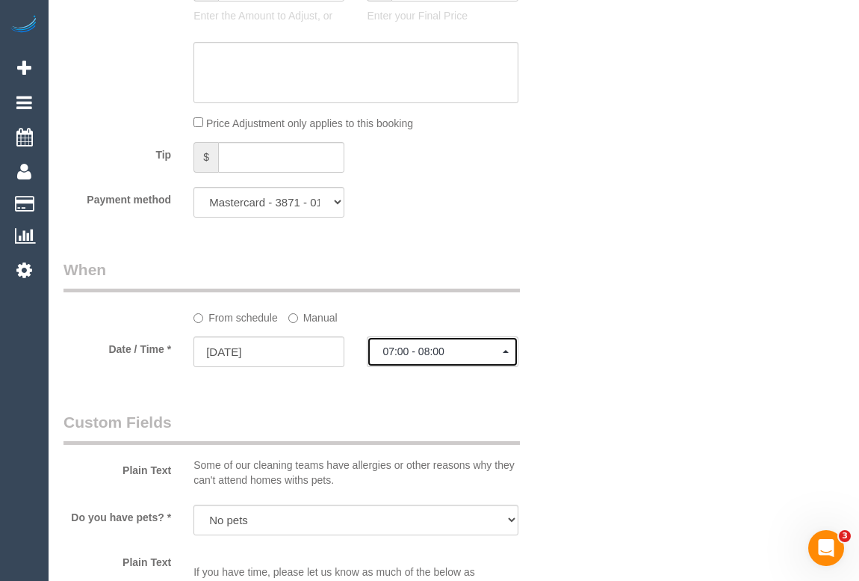
click at [465, 361] on button "07:00 - 08:00" at bounding box center [442, 351] width 151 height 31
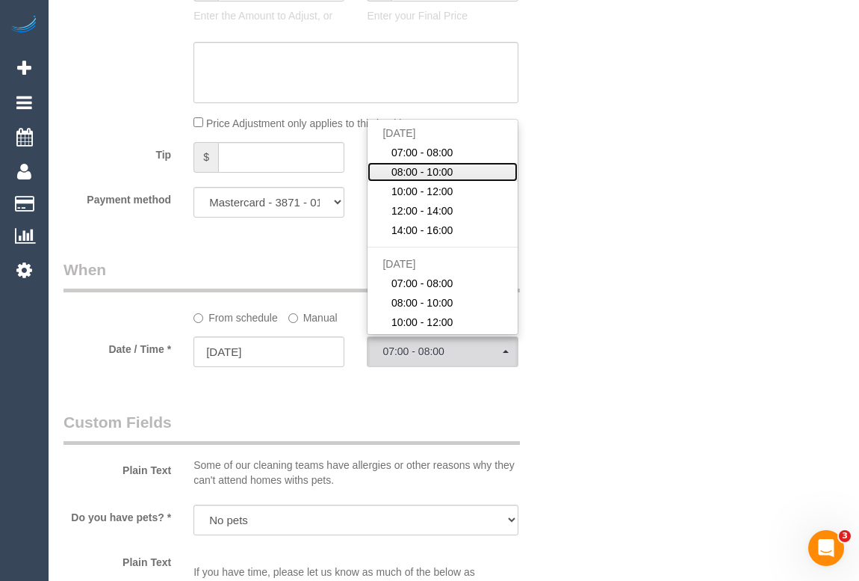
click at [436, 175] on span "08:00 - 10:00" at bounding box center [423, 171] width 62 height 15
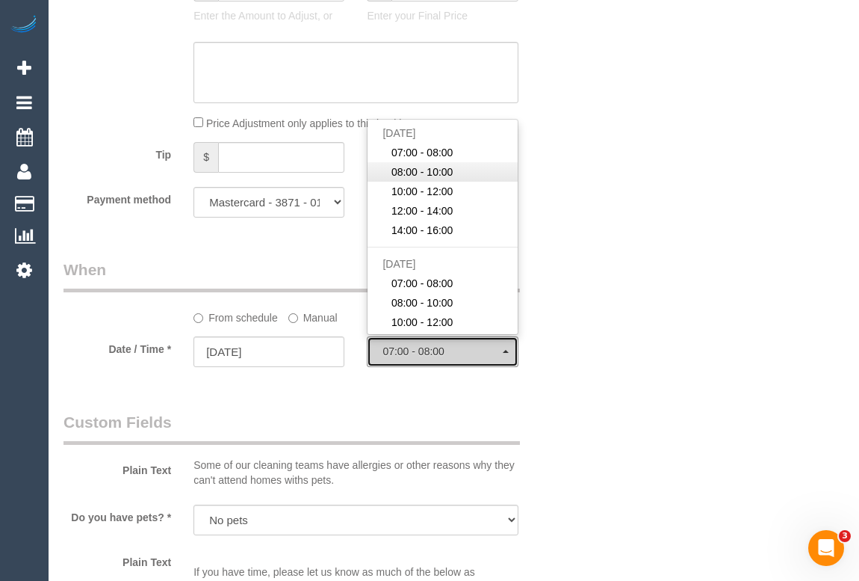
select select "spot7"
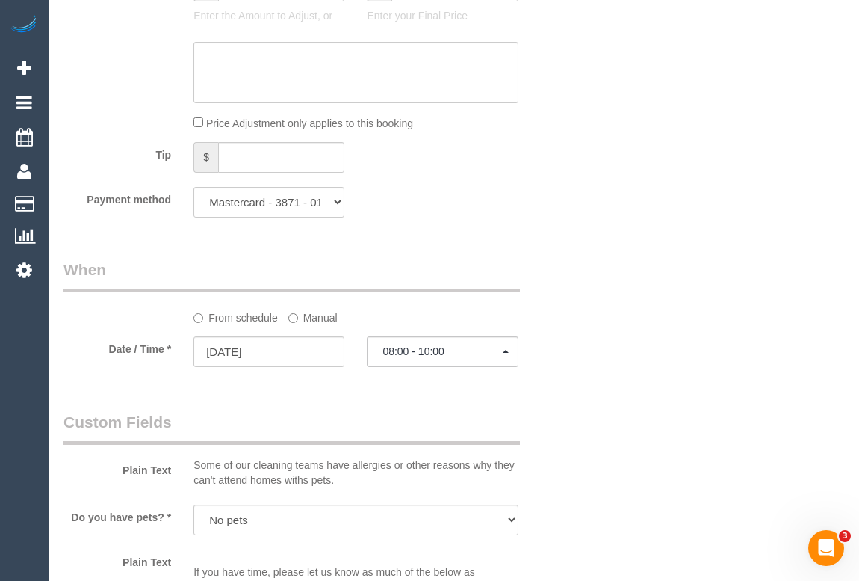
click at [664, 333] on div "Who Email* hollymassie4@gmail.com Name * Holly Massie Where Address* 29A WOOLHO…" at bounding box center [454, 29] width 781 height 2865
click at [507, 360] on button "08:00 - 10:00" at bounding box center [442, 351] width 151 height 31
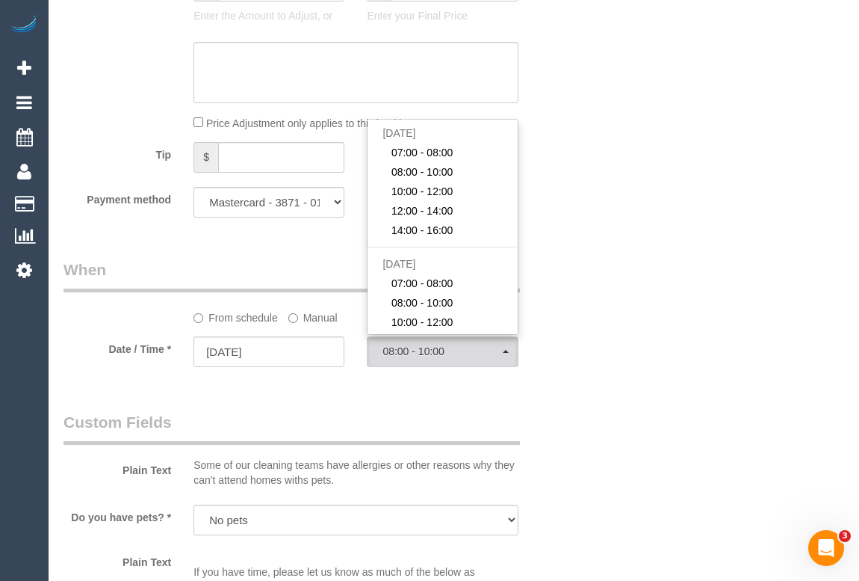
click at [633, 396] on div "Who Email* hollymassie4@gmail.com Name * Holly Massie Where Address* 29A WOOLHO…" at bounding box center [454, 29] width 781 height 2865
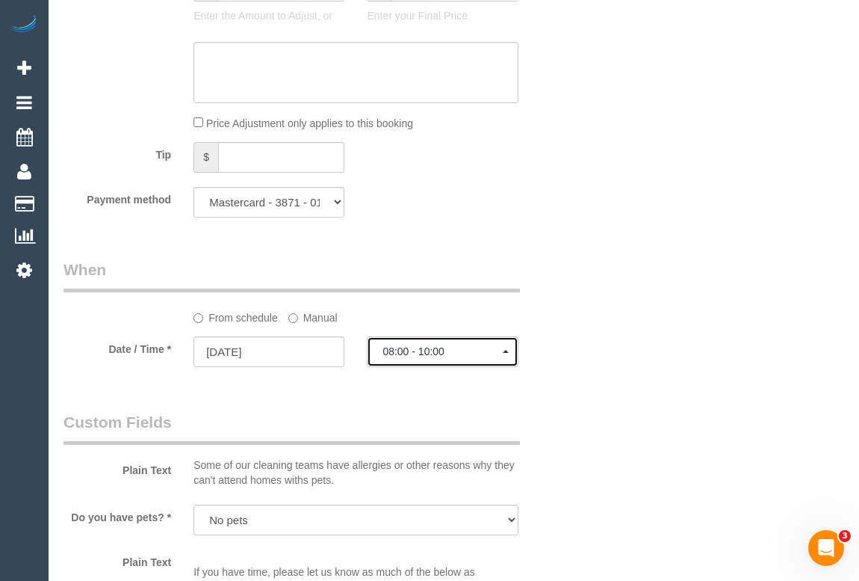
click at [508, 357] on button "08:00 - 10:00" at bounding box center [442, 351] width 151 height 31
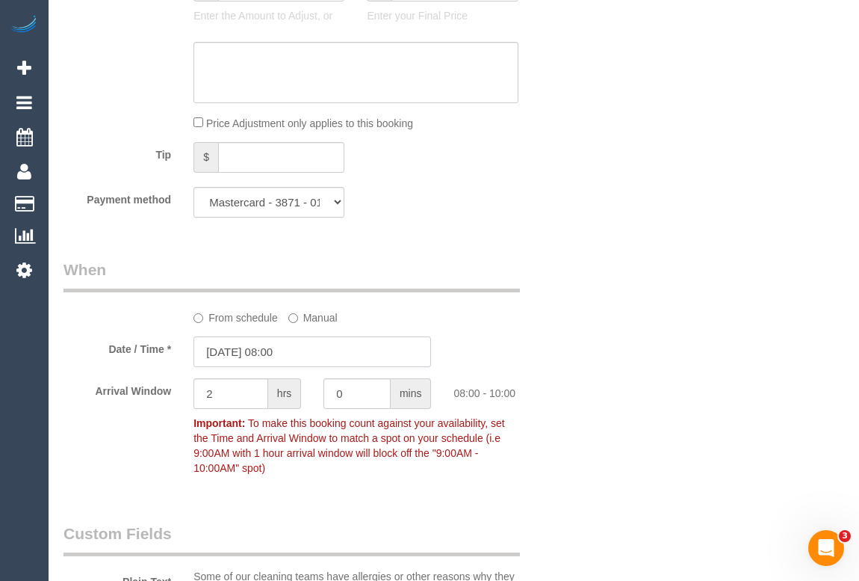
click at [276, 357] on input "13/10/2025 08:00" at bounding box center [313, 351] width 238 height 31
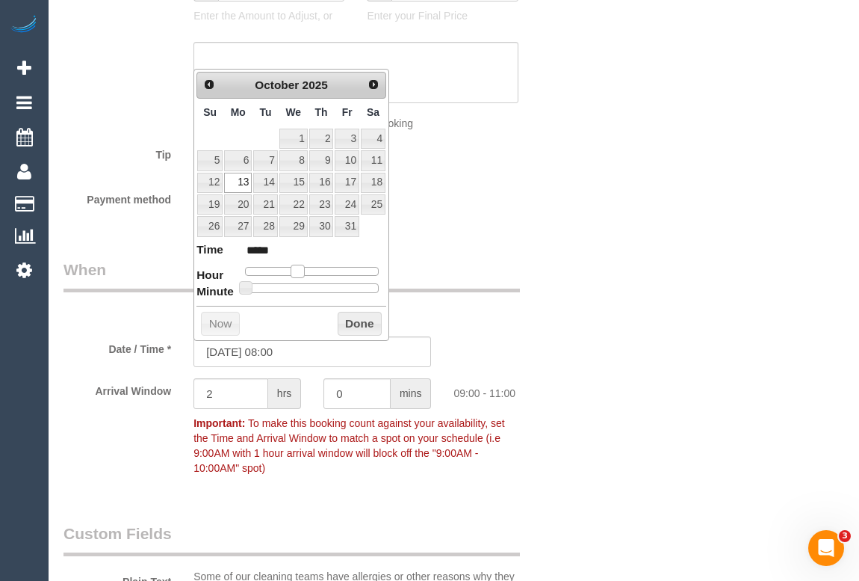
type input "13/10/2025 09:00"
type input "*****"
type input "13/10/2025 10:00"
type input "*****"
type input "13/10/2025 09:00"
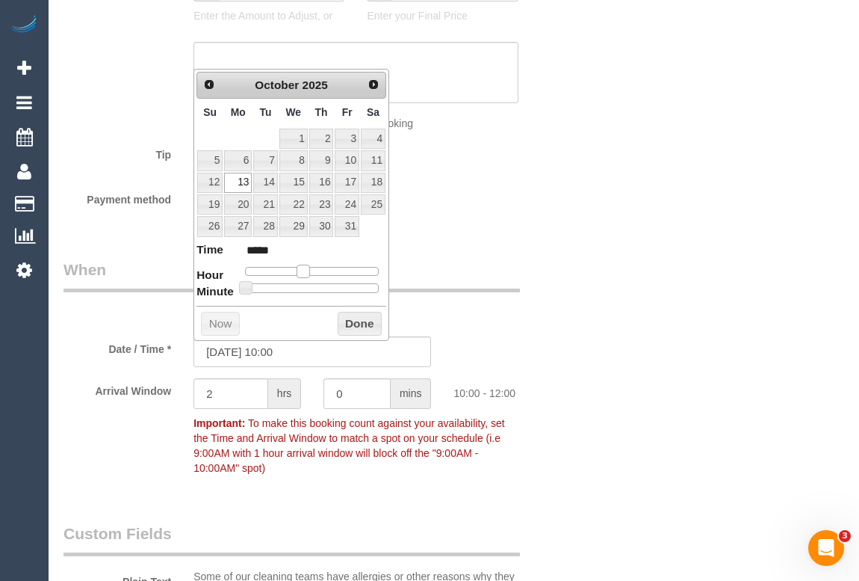
type input "*****"
click at [300, 268] on span at bounding box center [297, 271] width 13 height 13
click at [237, 394] on input "2" at bounding box center [231, 393] width 75 height 31
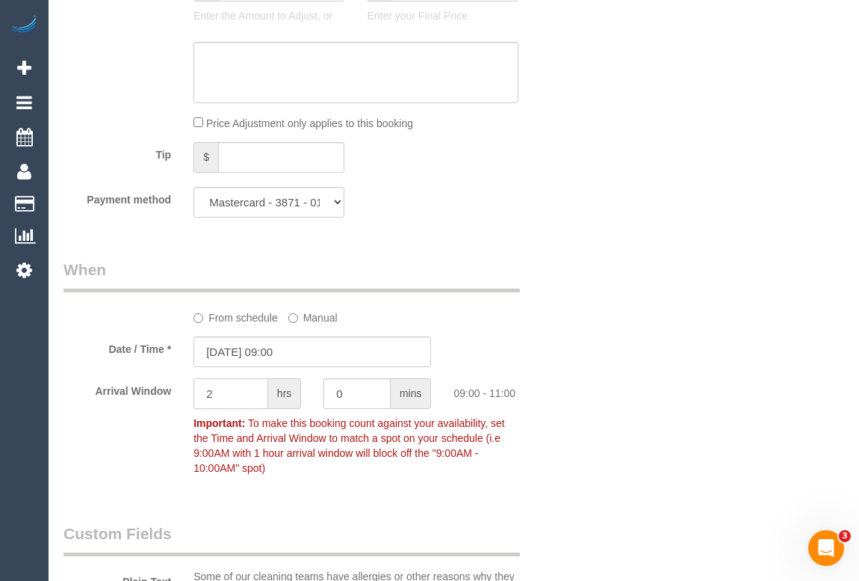
drag, startPoint x: 232, startPoint y: 399, endPoint x: 209, endPoint y: 400, distance: 22.5
click at [209, 400] on input "2" at bounding box center [231, 393] width 75 height 31
type input "1"
click at [649, 328] on div "Who Email* hollymassie4@gmail.com Name * Holly Massie Where Address* 29A WOOLHO…" at bounding box center [454, 85] width 781 height 2976
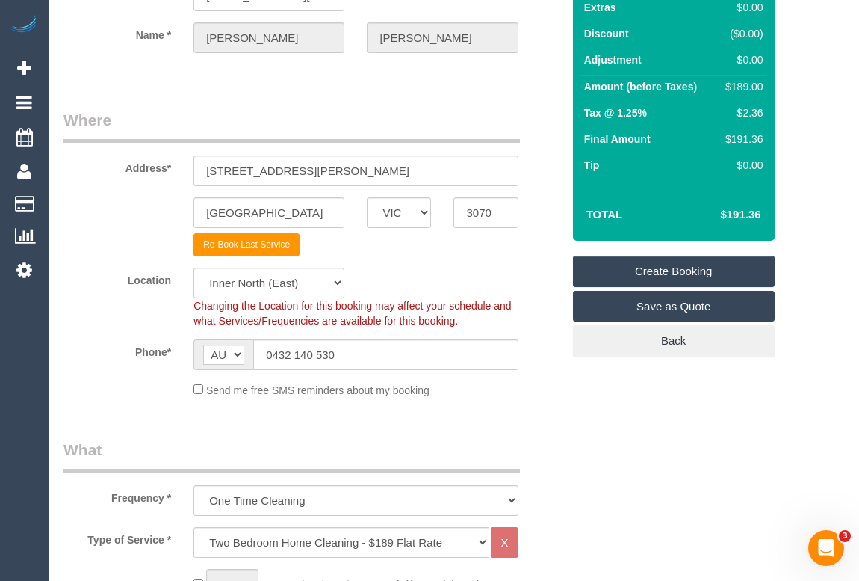
scroll to position [0, 0]
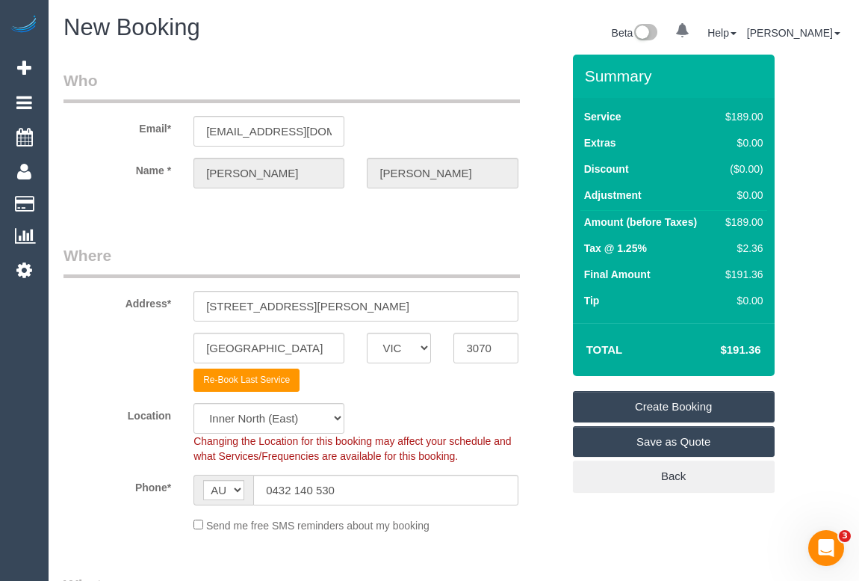
click at [672, 403] on link "Create Booking" at bounding box center [674, 406] width 202 height 31
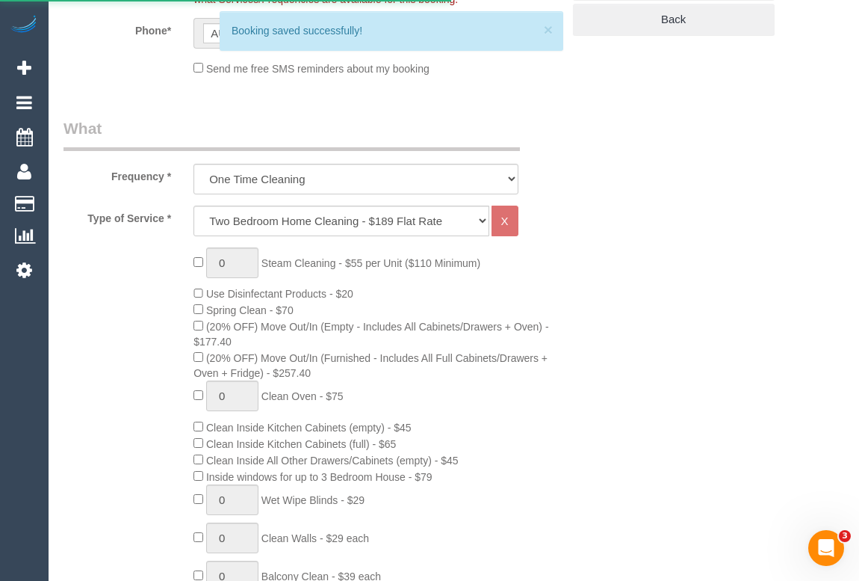
scroll to position [611, 0]
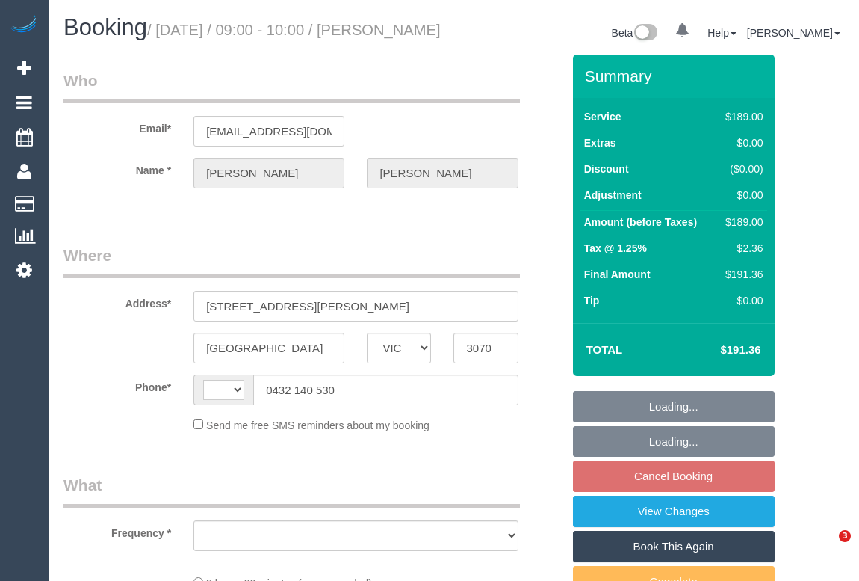
select select "VIC"
select select "string:stripe-pm_1S5lSm2GScqysDRV1EH4EvHn"
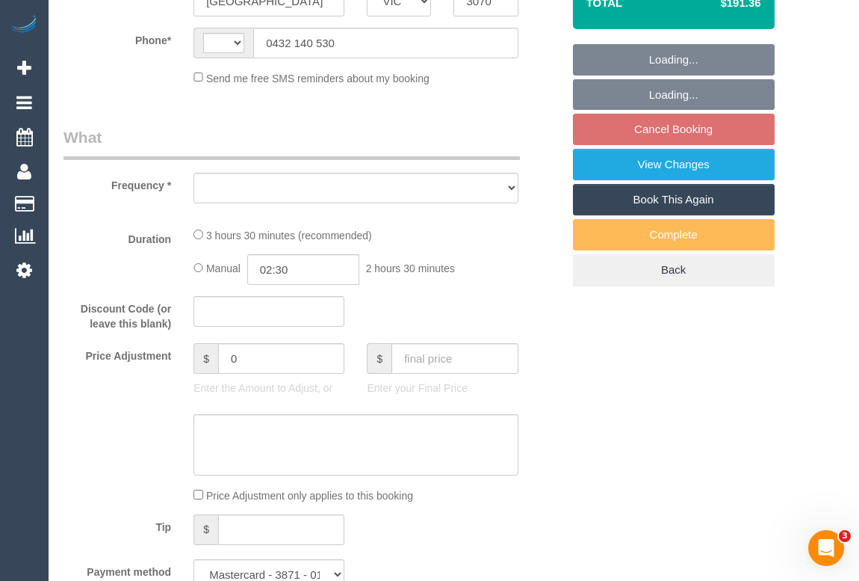
select select "string:AU"
select select "object:522"
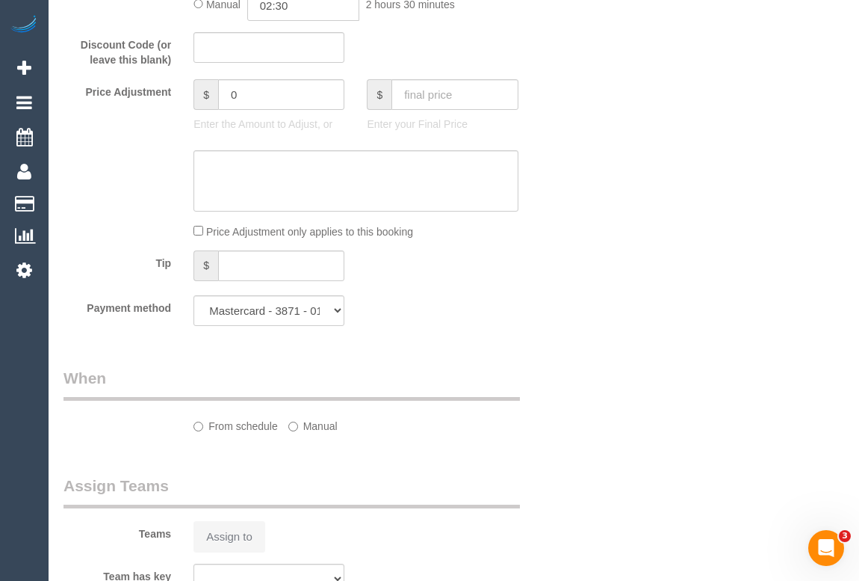
select select "number:28"
select select "number:14"
select select "number:19"
select select "number:36"
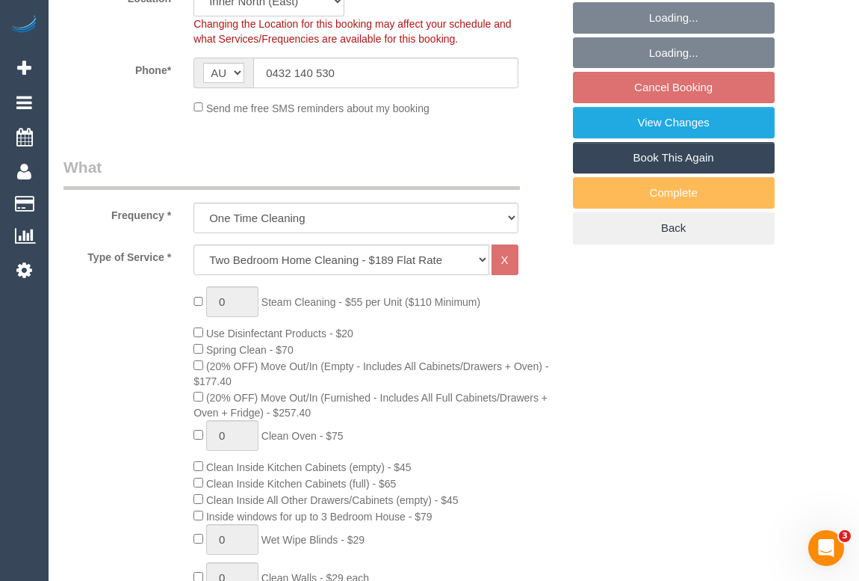
scroll to position [343, 0]
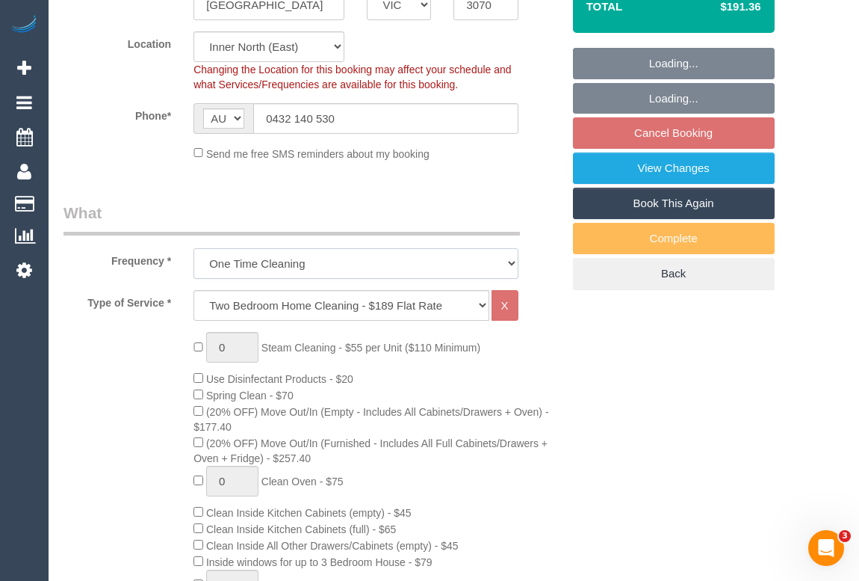
click at [508, 279] on select "One Time Cleaning Weekly - 10% Off - 10.00% (0% for the First Booking) Fortnigh…" at bounding box center [356, 263] width 324 height 31
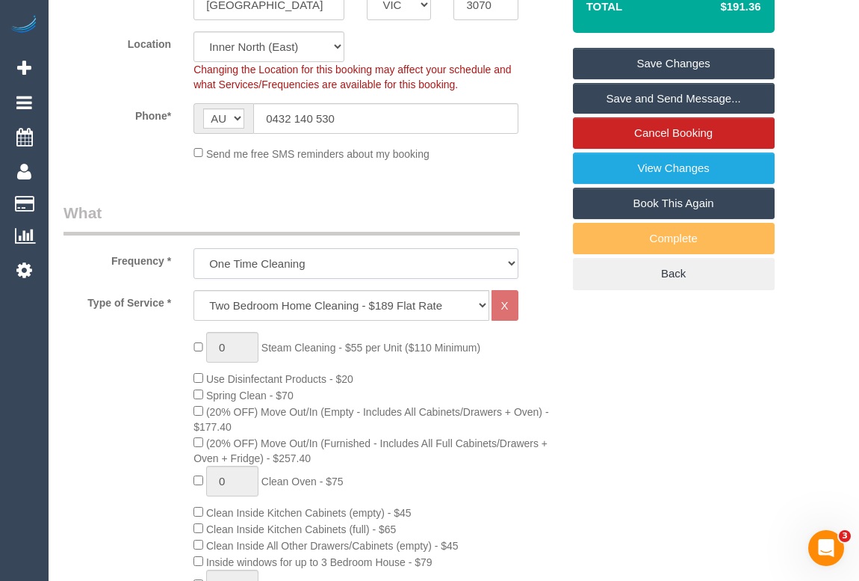
select select "object:1586"
click at [194, 265] on select "One Time Cleaning Weekly - 10% Off - 10.00% (0% for the First Booking) Fortnigh…" at bounding box center [356, 263] width 324 height 31
click at [644, 79] on link "Save Changes" at bounding box center [674, 63] width 202 height 31
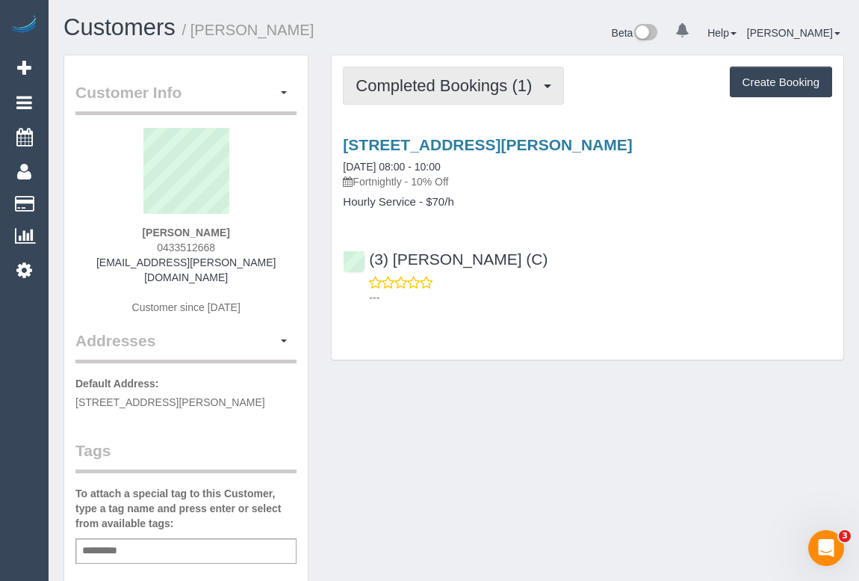
click at [433, 96] on button "Completed Bookings (1)" at bounding box center [453, 85] width 221 height 38
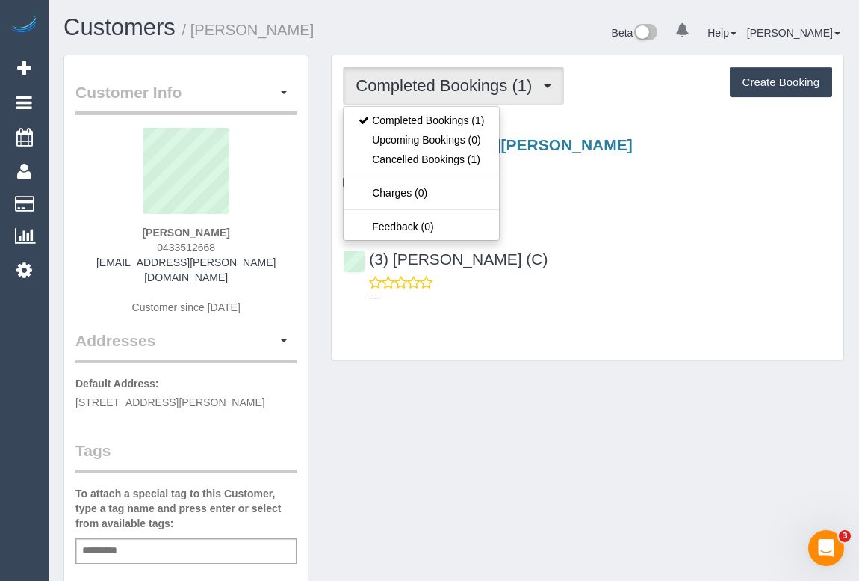
click at [605, 301] on p "---" at bounding box center [600, 297] width 463 height 15
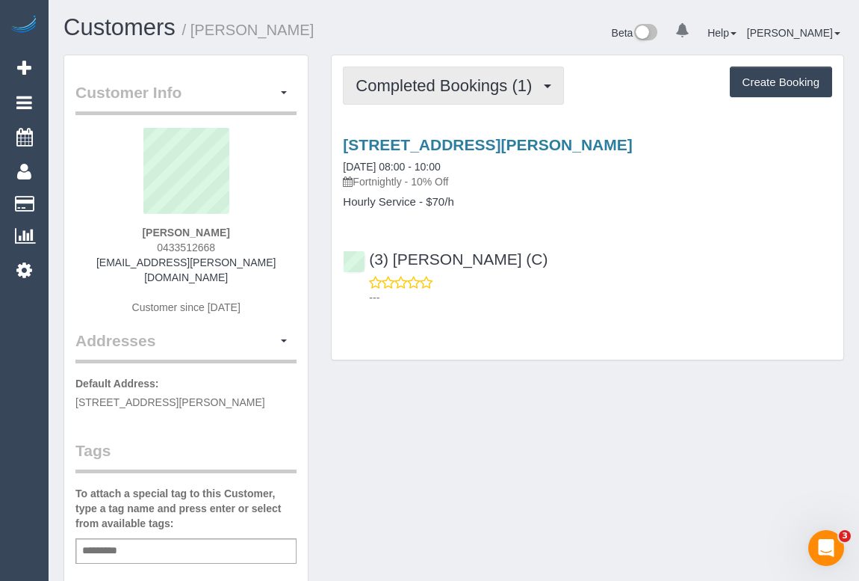
click at [471, 87] on span "Completed Bookings (1)" at bounding box center [448, 85] width 184 height 19
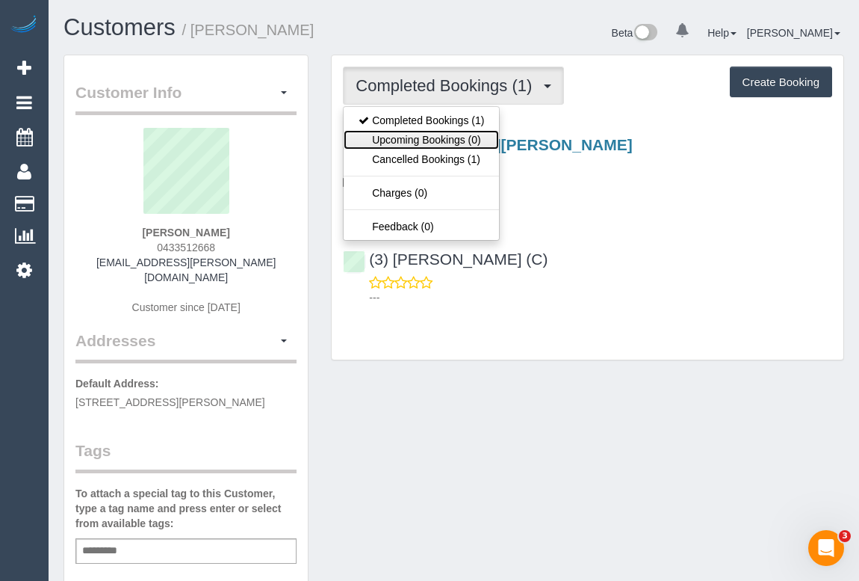
click at [446, 134] on link "Upcoming Bookings (0)" at bounding box center [421, 139] width 155 height 19
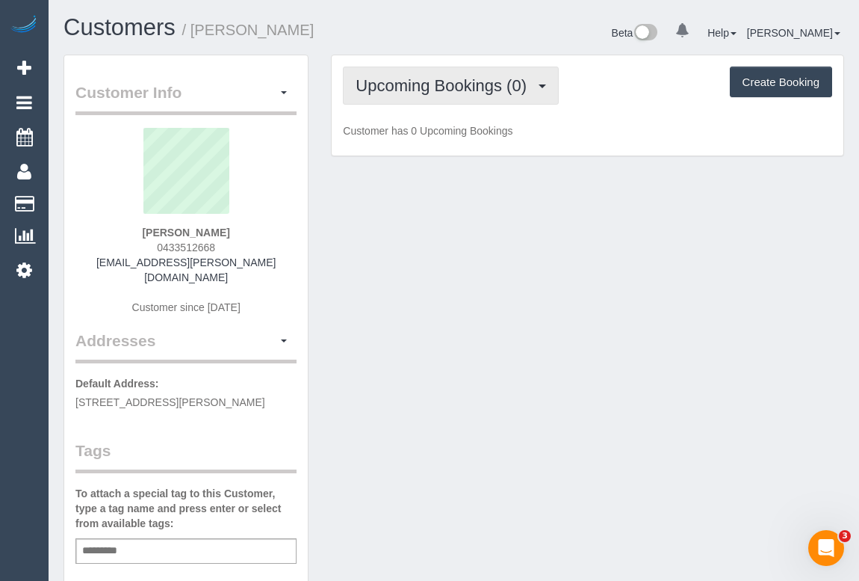
click at [438, 84] on span "Upcoming Bookings (0)" at bounding box center [445, 85] width 179 height 19
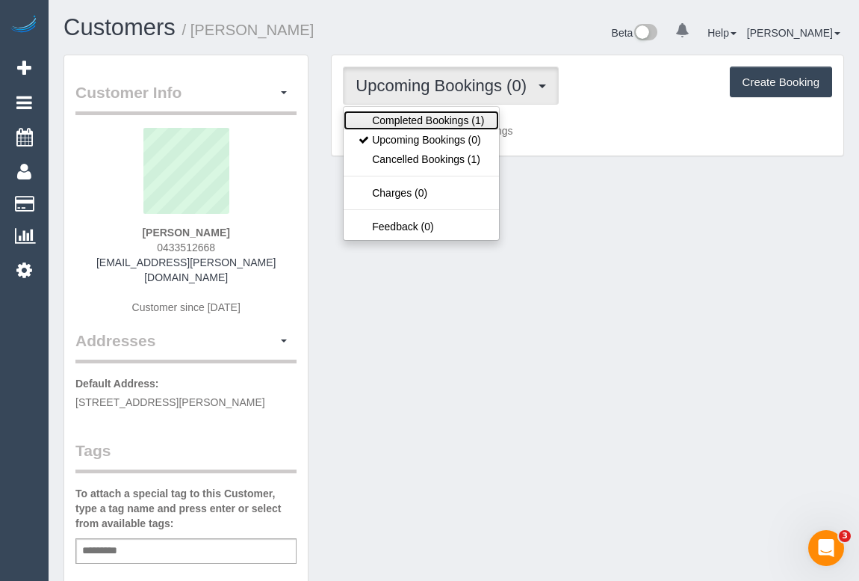
click at [427, 118] on link "Completed Bookings (1)" at bounding box center [421, 120] width 155 height 19
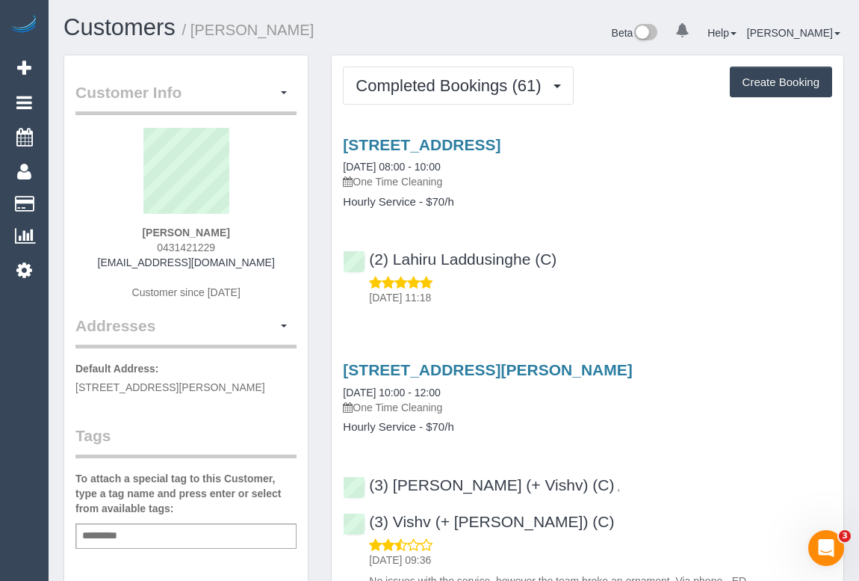
click at [643, 261] on div "(2) Lahiru Laddusinghe (C) [DATE] 11:18" at bounding box center [588, 271] width 512 height 67
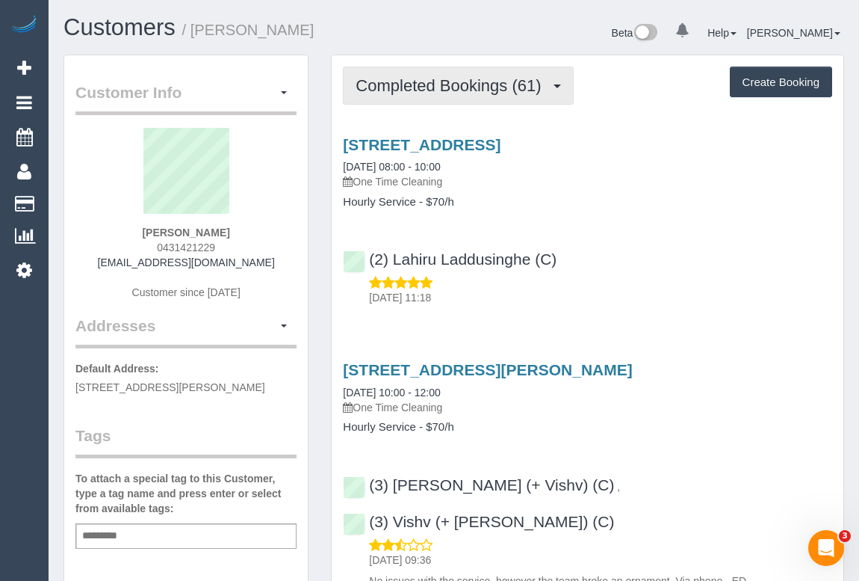
click at [441, 89] on span "Completed Bookings (61)" at bounding box center [452, 85] width 193 height 19
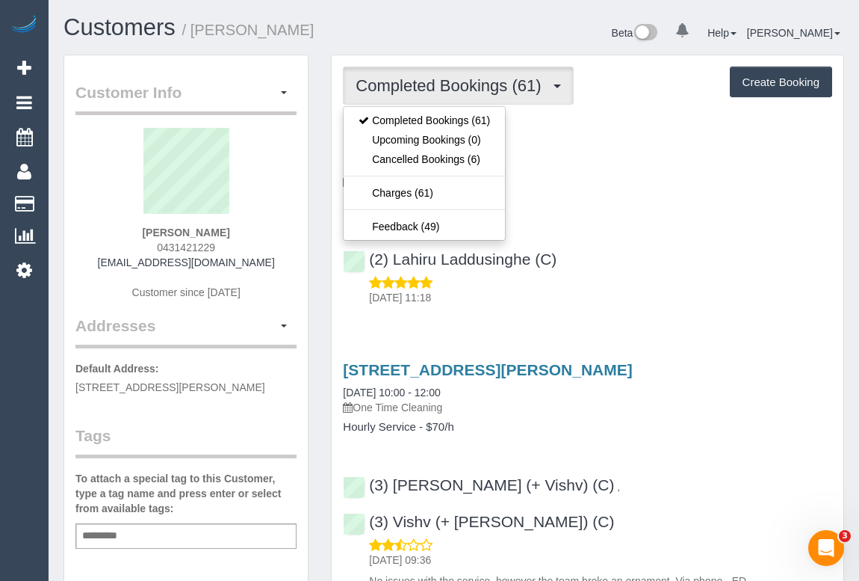
click at [648, 262] on div "(2) Lahiru Laddusinghe (C) 16/09/2025 11:18" at bounding box center [588, 271] width 512 height 67
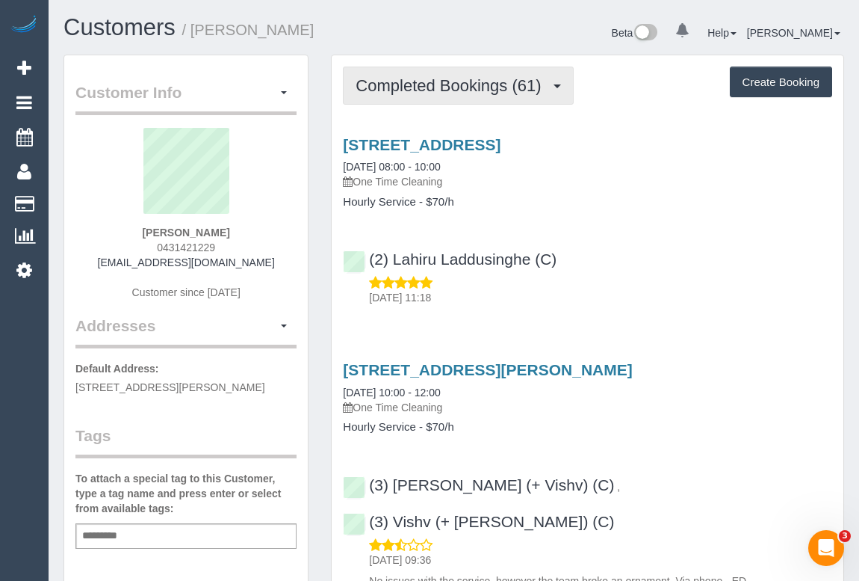
drag, startPoint x: 478, startPoint y: 90, endPoint x: 480, endPoint y: 105, distance: 14.4
click at [478, 90] on span "Completed Bookings (61)" at bounding box center [452, 85] width 193 height 19
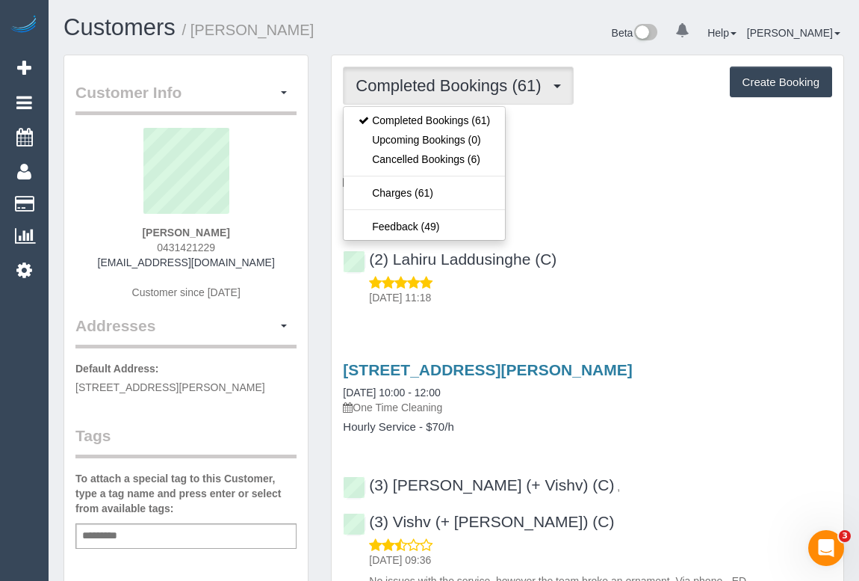
click at [708, 291] on p "16/09/2025 11:18" at bounding box center [600, 297] width 463 height 15
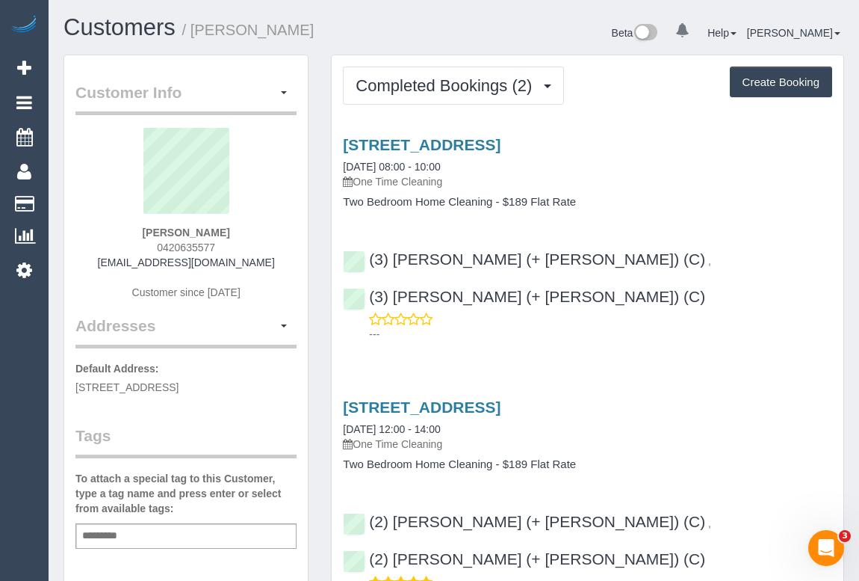
drag, startPoint x: 151, startPoint y: 247, endPoint x: 240, endPoint y: 247, distance: 88.9
click at [240, 247] on div "[PERSON_NAME] 0420635577 [EMAIL_ADDRESS][DOMAIN_NAME] Customer since [DATE]" at bounding box center [185, 221] width 221 height 187
copy span "0420635577"
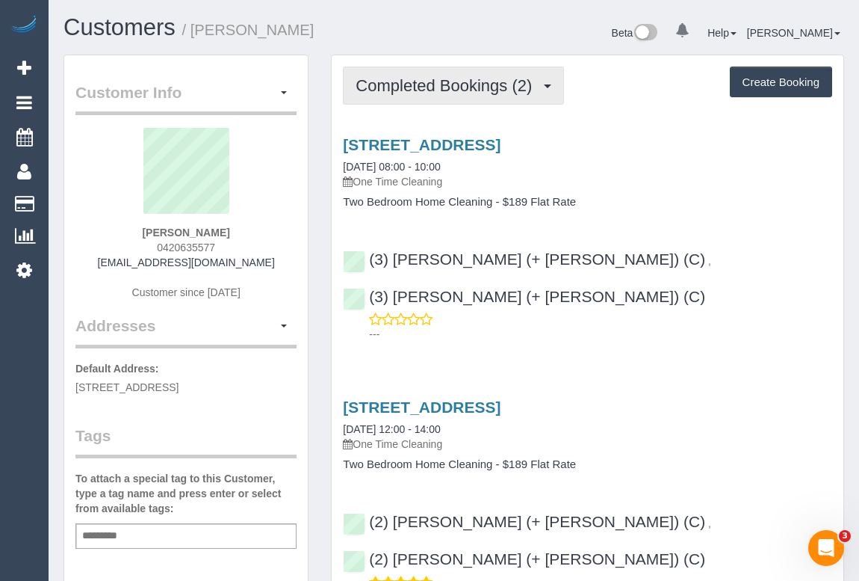
click at [464, 87] on span "Completed Bookings (2)" at bounding box center [448, 85] width 184 height 19
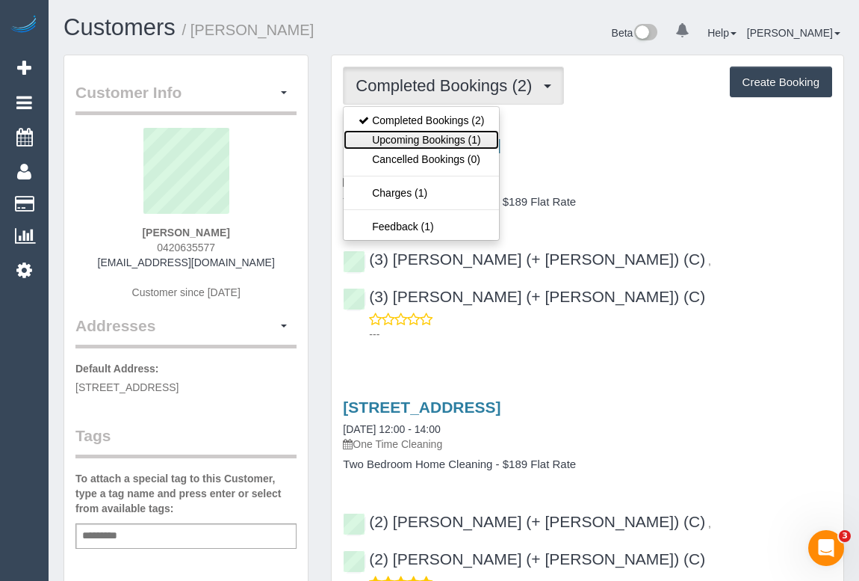
click at [441, 142] on link "Upcoming Bookings (1)" at bounding box center [421, 139] width 155 height 19
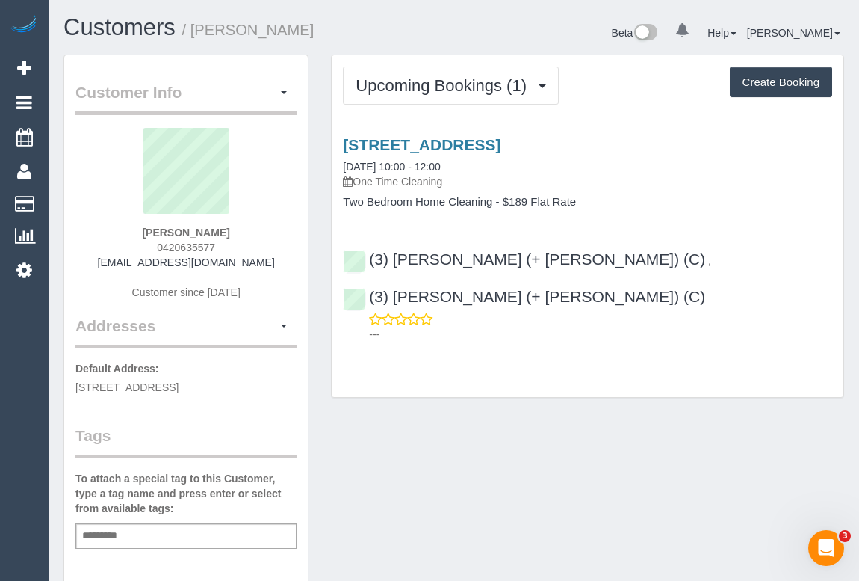
click at [541, 341] on div "Upcoming Bookings (1) Completed Bookings (2) Upcoming Bookings (1) Cancelled Bo…" at bounding box center [588, 225] width 512 height 341
click at [468, 146] on link "373 Wattletree Road, House 1, Malvern East, VIC 3145" at bounding box center [422, 144] width 158 height 17
drag, startPoint x: 506, startPoint y: 449, endPoint x: 504, endPoint y: 465, distance: 15.8
click at [506, 449] on div "Customer Info Edit Contact Info Send Message Email Preferences Special Sales Ta…" at bounding box center [453, 563] width 803 height 1016
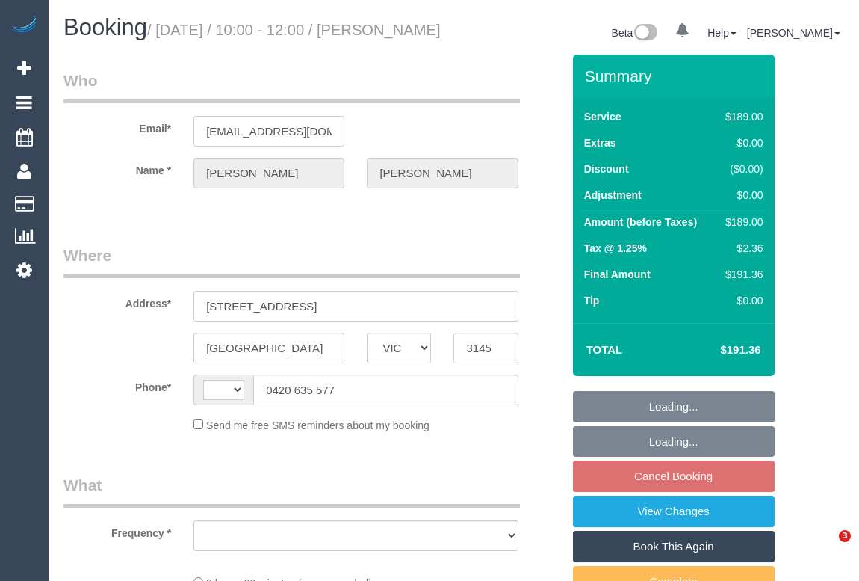
select select "VIC"
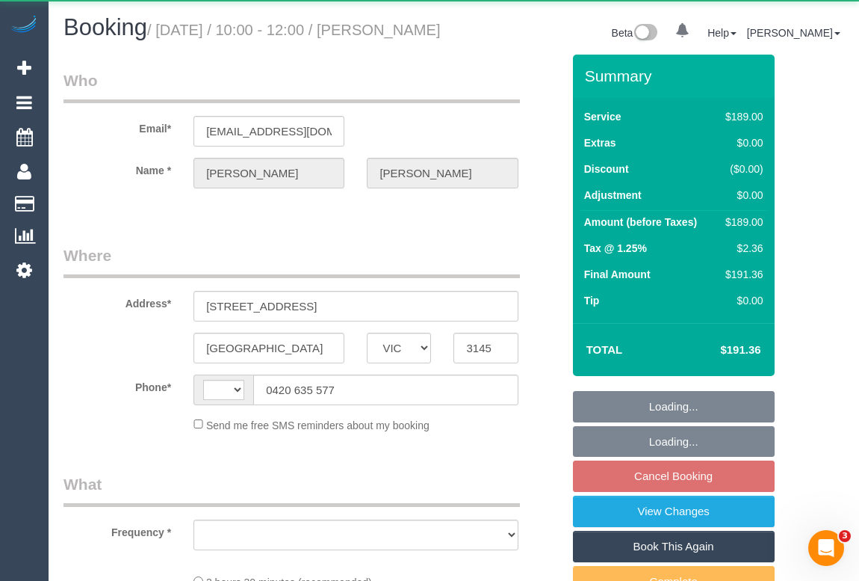
select select "string:AU"
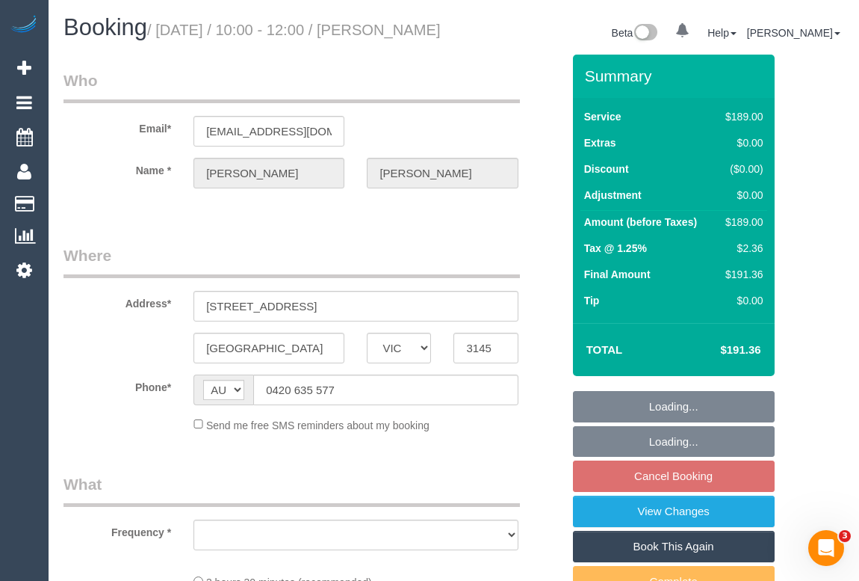
select select "string:stripe-pm_1S5xrs2GScqysDRVDzdDGfOi"
select select "object:532"
select select "number:27"
select select "number:14"
select select "number:19"
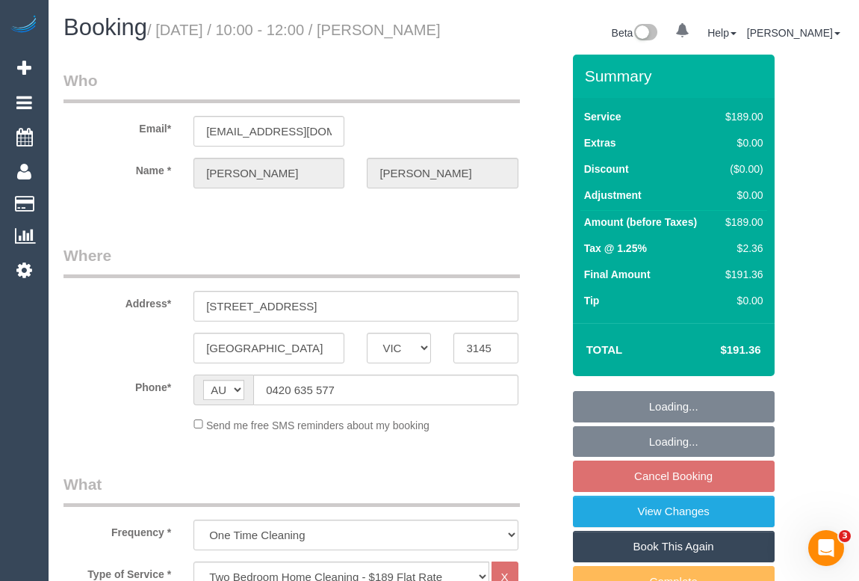
select select "number:24"
select select "number:13"
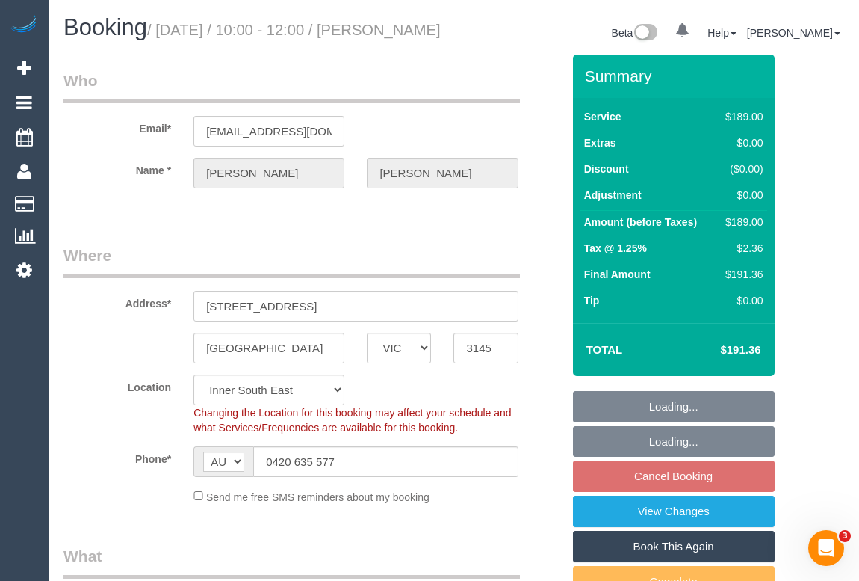
select select "object:1365"
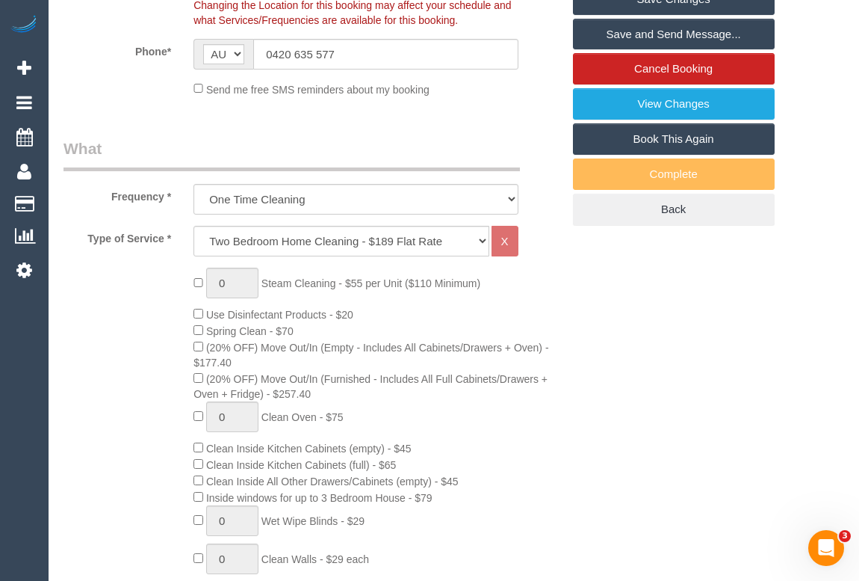
scroll to position [203, 0]
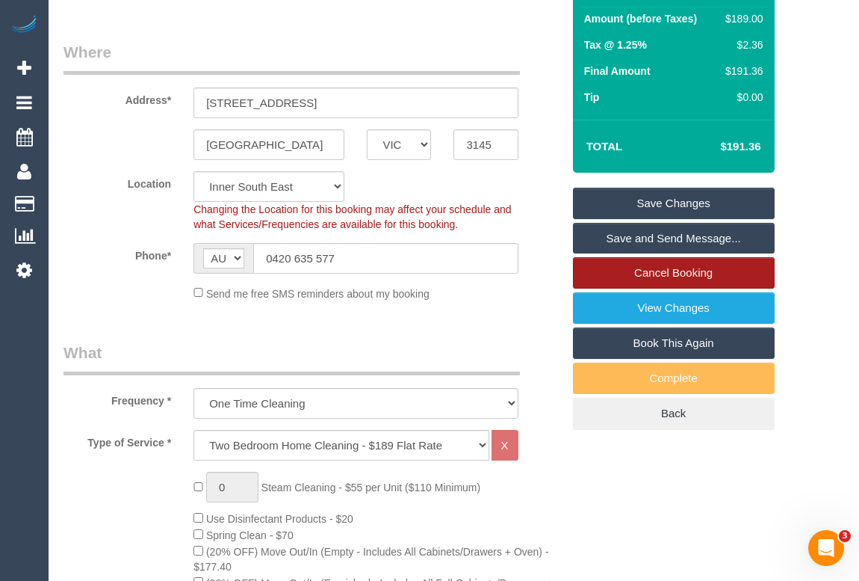
click at [644, 288] on link "Cancel Booking" at bounding box center [674, 272] width 202 height 31
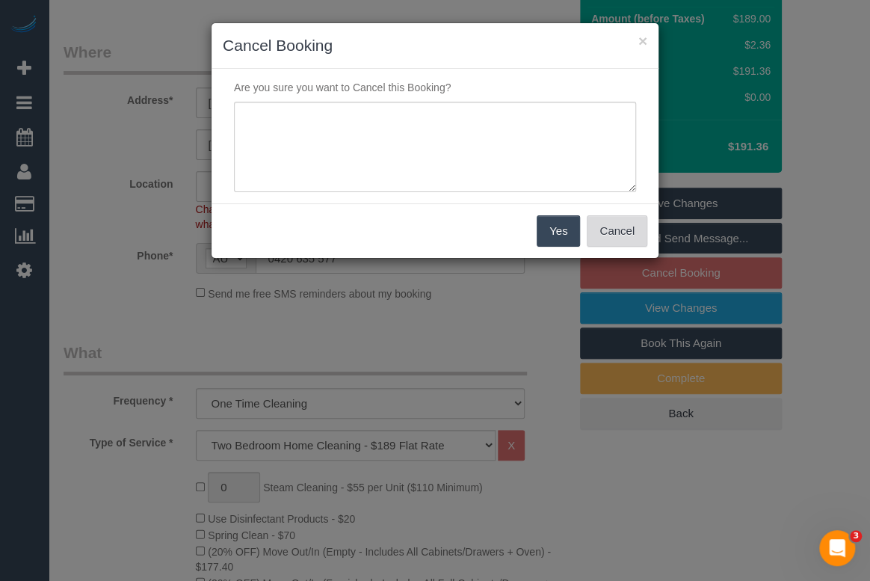
click at [605, 230] on button "Cancel" at bounding box center [617, 230] width 61 height 31
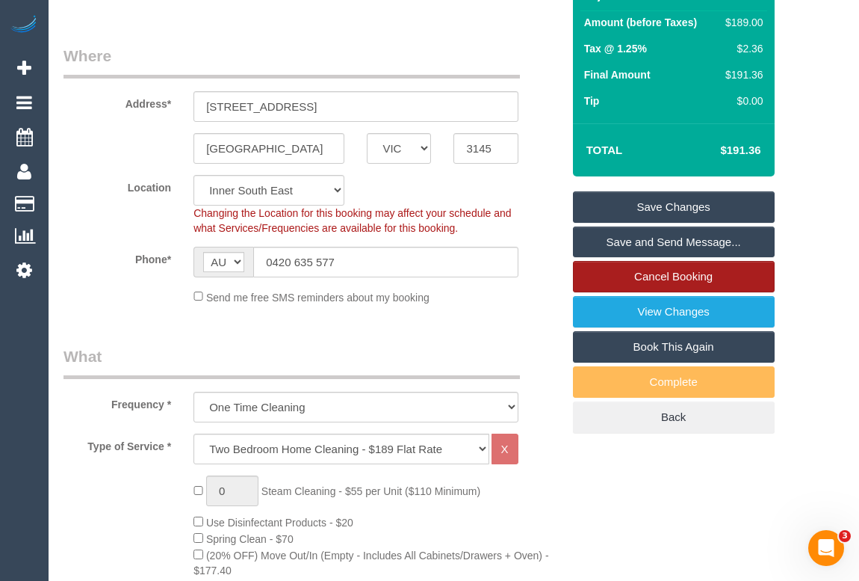
scroll to position [0, 0]
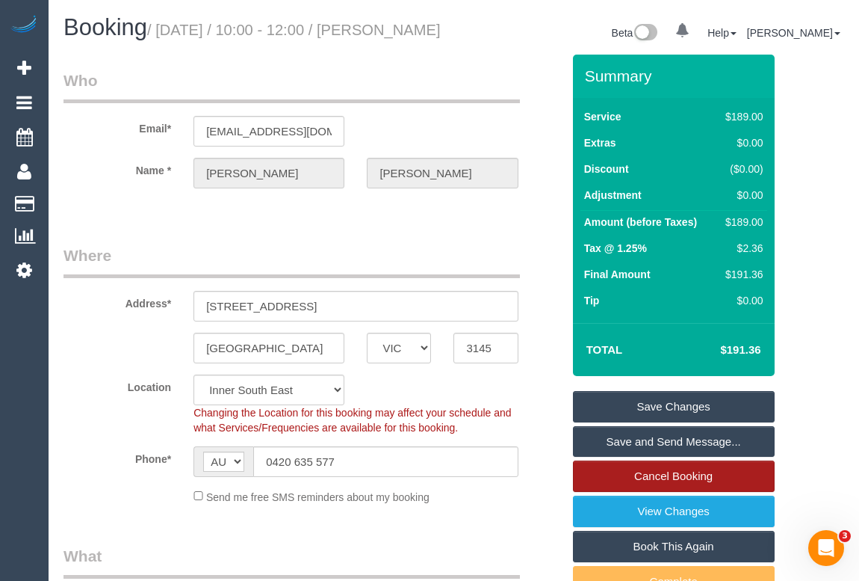
click at [659, 491] on link "Cancel Booking" at bounding box center [674, 475] width 202 height 31
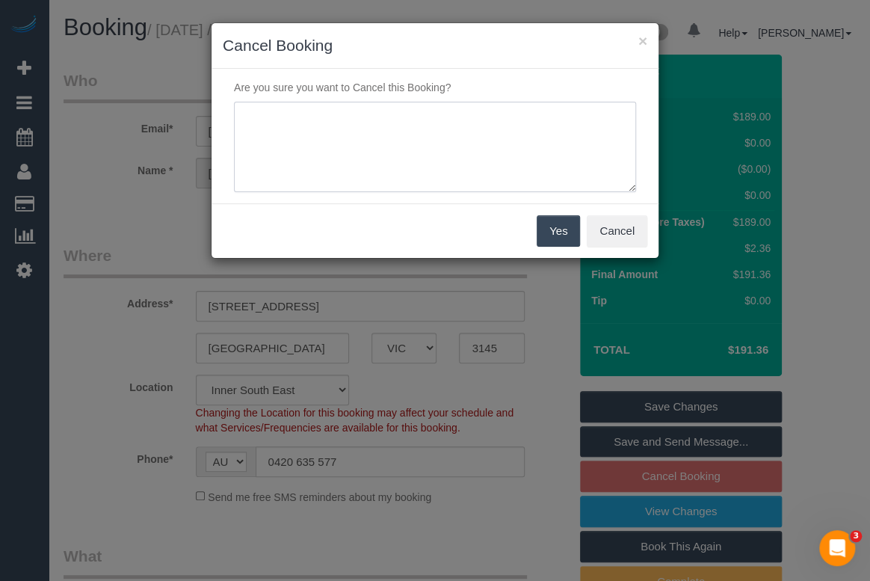
click at [276, 136] on textarea at bounding box center [435, 147] width 402 height 91
type textarea "N"
drag, startPoint x: 249, startPoint y: 113, endPoint x: 323, endPoint y: 117, distance: 74.1
click at [323, 117] on textarea at bounding box center [435, 147] width 402 height 91
type textarea "Booked in error - phone- OM"
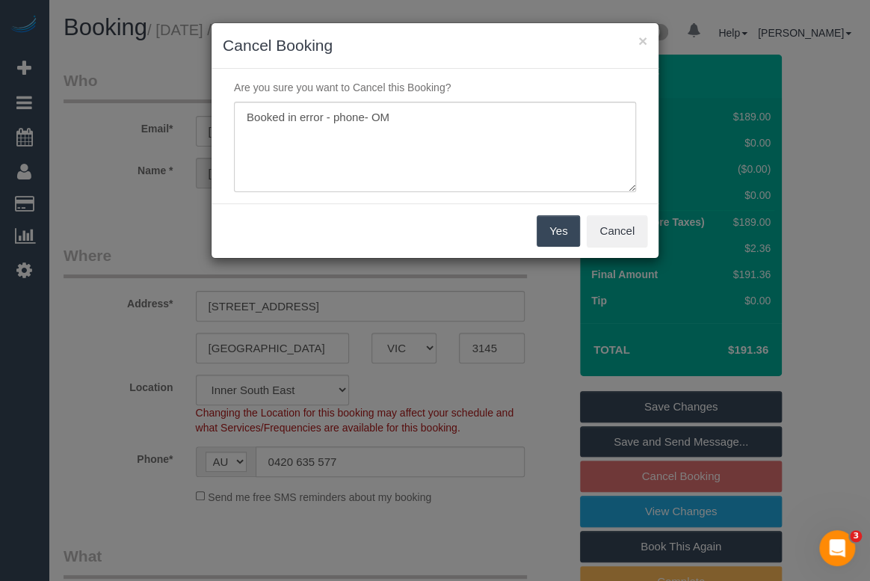
click at [560, 224] on button "Yes" at bounding box center [557, 230] width 43 height 31
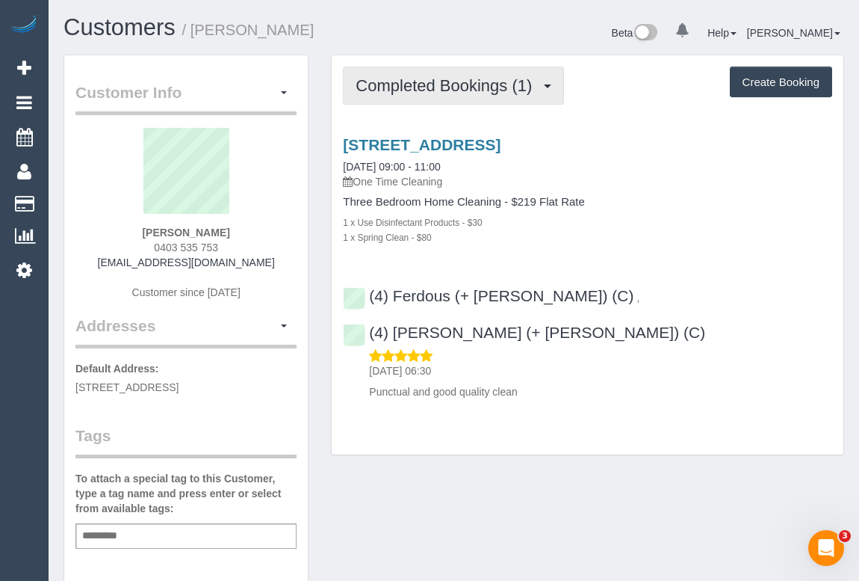
click at [463, 84] on span "Completed Bookings (1)" at bounding box center [448, 85] width 184 height 19
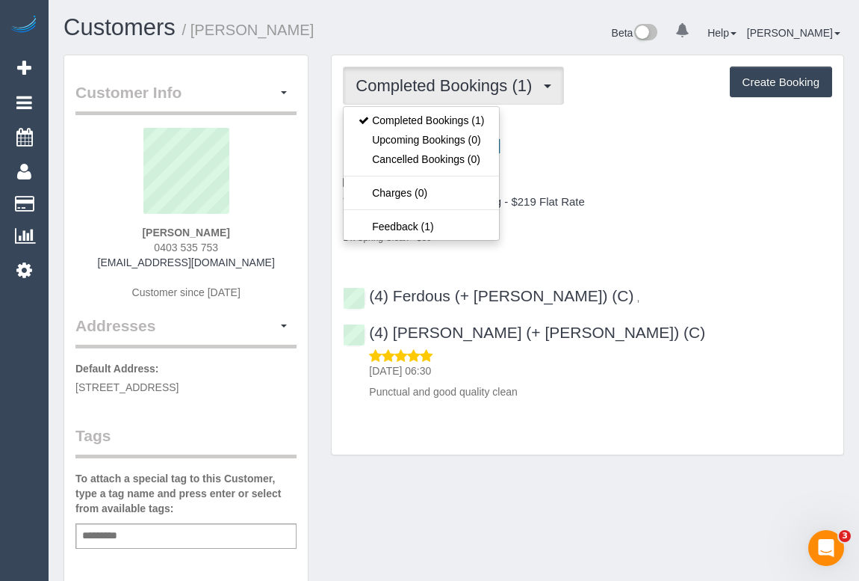
click at [709, 242] on div "1 x Spring Clean - $80" at bounding box center [587, 236] width 489 height 15
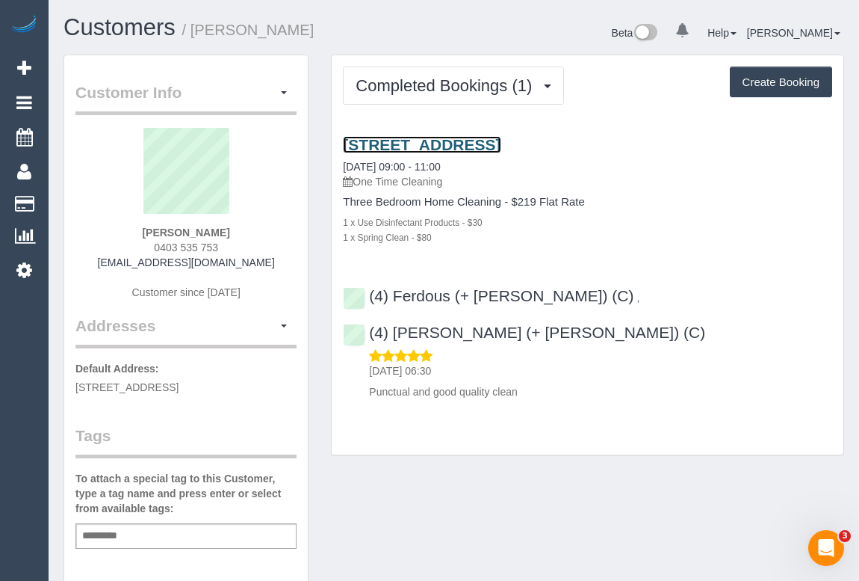
click at [445, 143] on link "[STREET_ADDRESS]" at bounding box center [422, 144] width 158 height 17
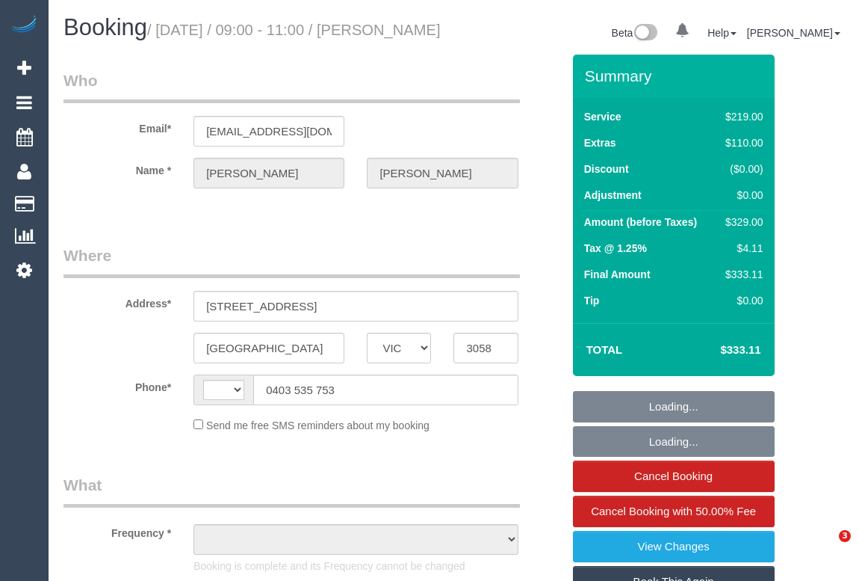
select select "VIC"
select select "string:AU"
select select "object:541"
select select "string:stripe-pm_1S5ETE2GScqysDRVVo4sx6H9"
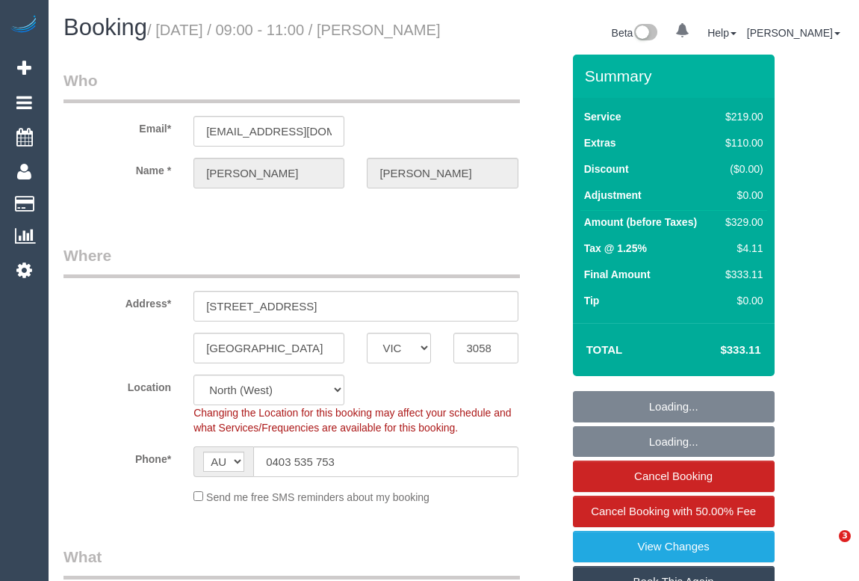
select select "object:1300"
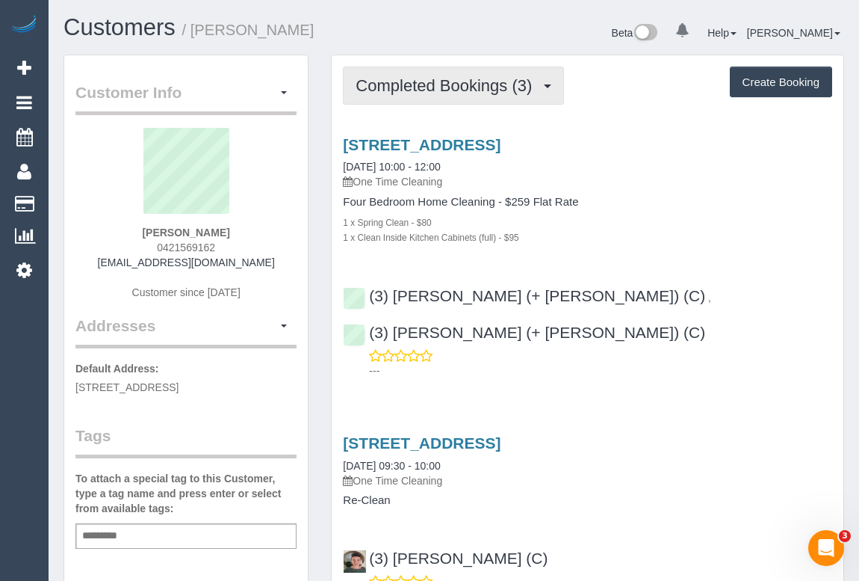
click at [436, 90] on span "Completed Bookings (3)" at bounding box center [448, 85] width 184 height 19
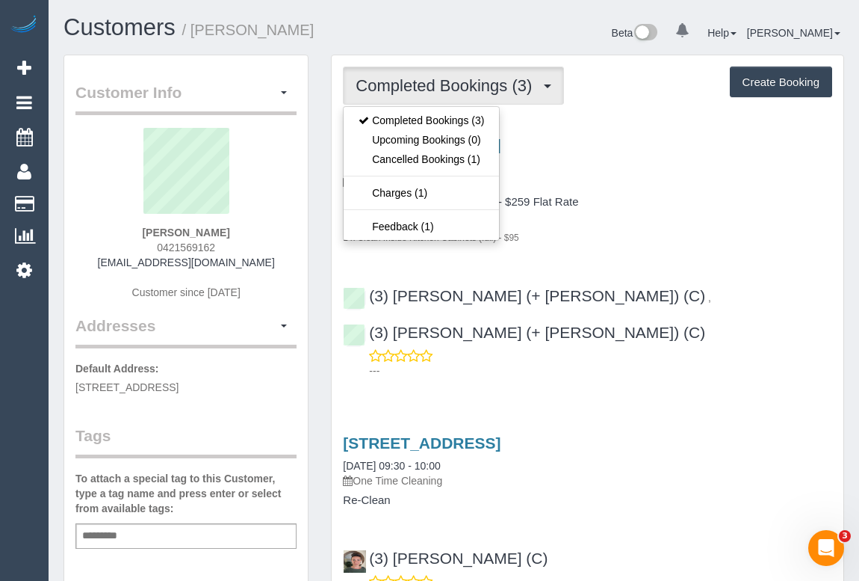
click at [666, 216] on div "1 x Spring Clean - $80" at bounding box center [587, 221] width 489 height 15
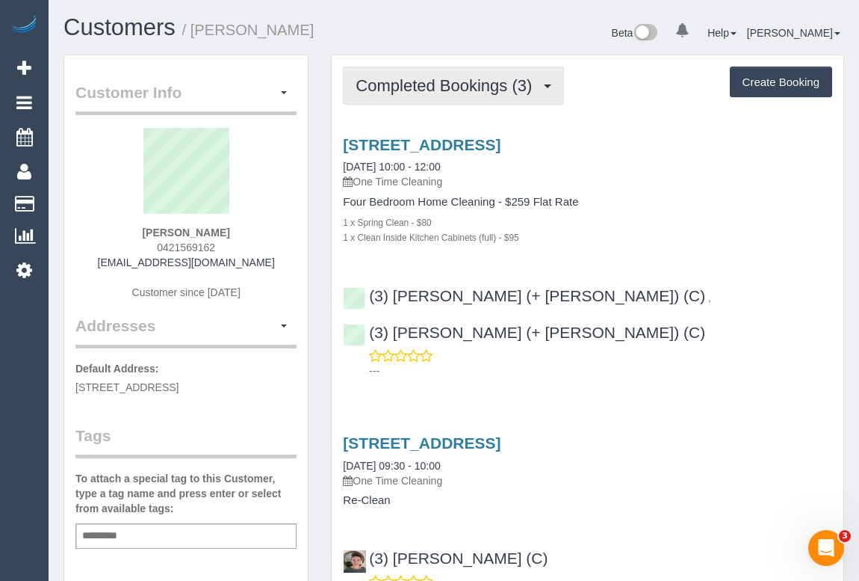
click at [453, 81] on span "Completed Bookings (3)" at bounding box center [448, 85] width 184 height 19
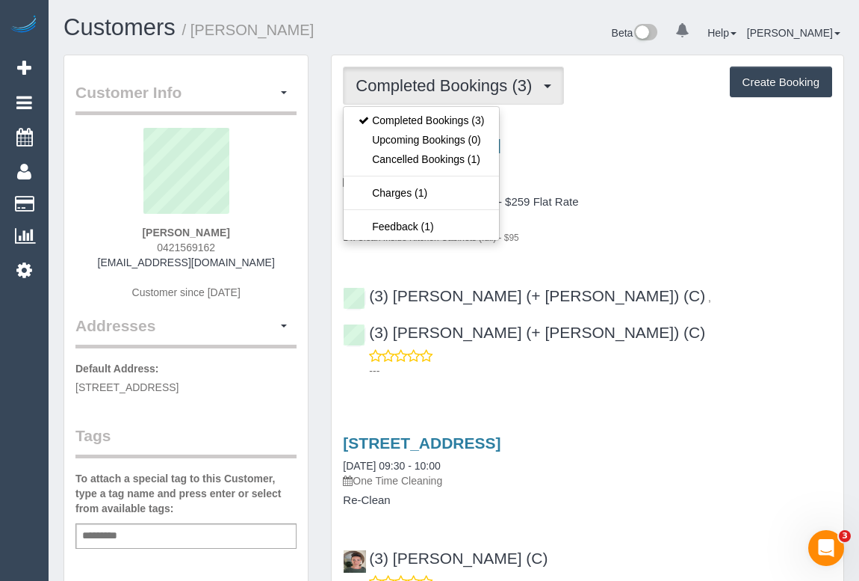
click at [665, 193] on div "16 Control Street, Greenvale, VIC 3059 15/09/2025 10:00 - 12:00 One Time Cleani…" at bounding box center [588, 190] width 512 height 108
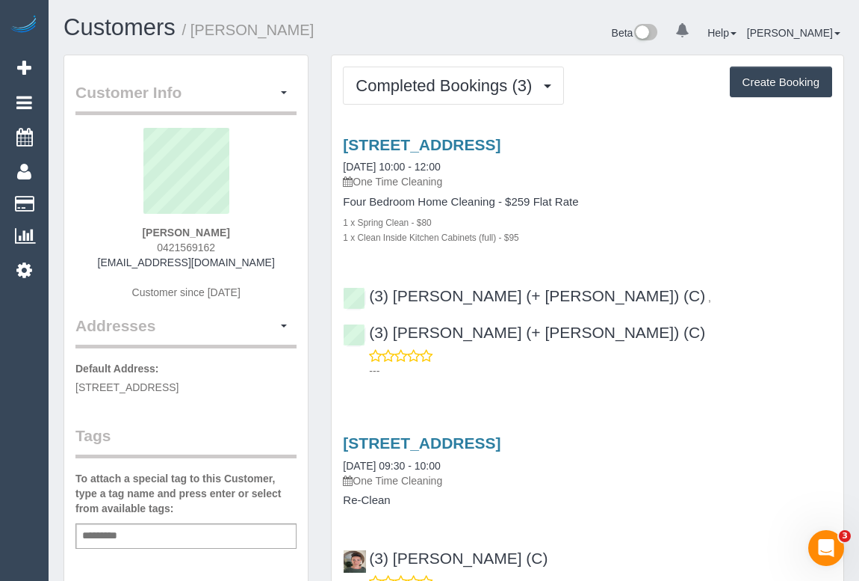
click at [667, 373] on div "Service Feedback 16 Control Street, Greenvale, VIC 3059 15/09/2025 10:00 - 12:0…" at bounding box center [587, 533] width 489 height 821
drag, startPoint x: 123, startPoint y: 262, endPoint x: 256, endPoint y: 259, distance: 132.3
click at [256, 259] on div "Pratick Shanghvi 0421569162 pratikcool82@gmail.com Customer since 2025" at bounding box center [185, 221] width 221 height 187
copy link "pratikcool82@gmail.com"
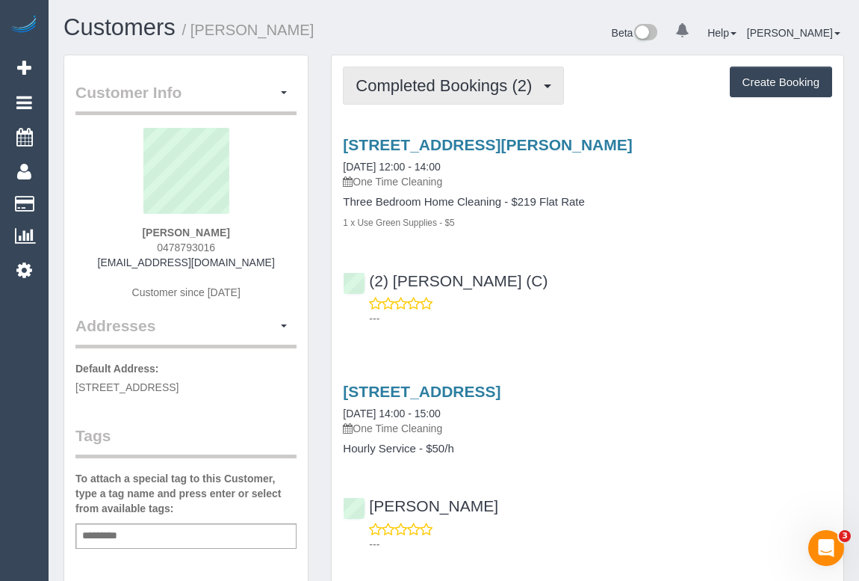
click at [441, 82] on span "Completed Bookings (2)" at bounding box center [448, 85] width 184 height 19
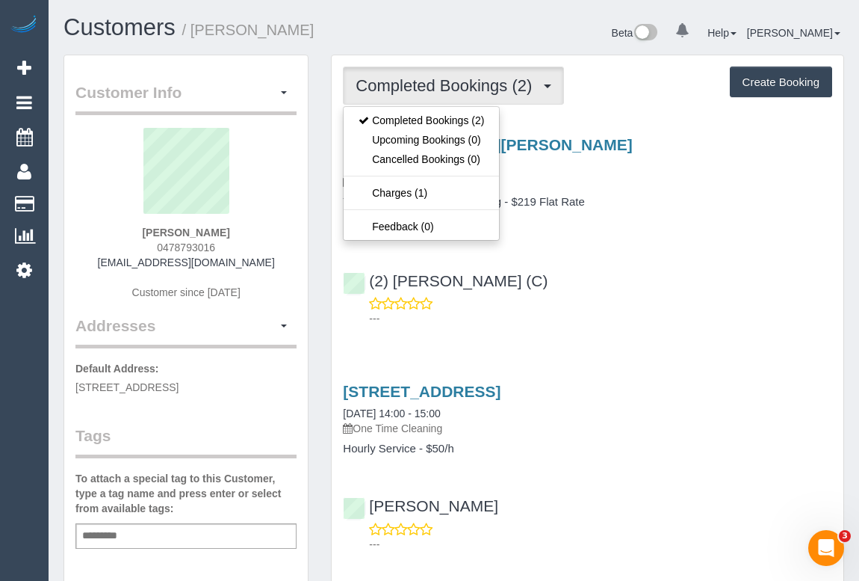
click at [661, 276] on div "(2) [PERSON_NAME] (C) ---" at bounding box center [588, 292] width 512 height 67
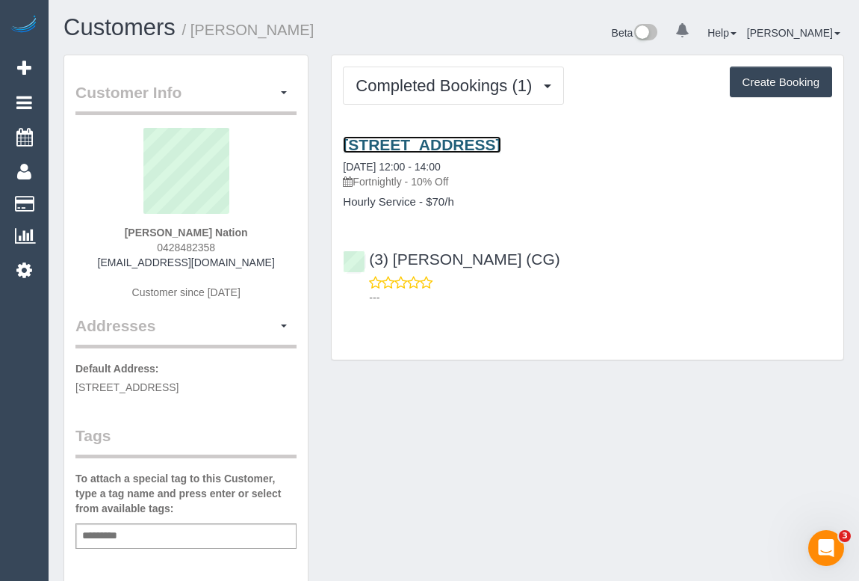
click at [441, 138] on link "[STREET_ADDRESS]" at bounding box center [422, 144] width 158 height 17
drag, startPoint x: 155, startPoint y: 241, endPoint x: 229, endPoint y: 244, distance: 73.3
click at [229, 244] on div "Judy Nation 0428482358 judynation403@gmail.com Customer since 2025" at bounding box center [185, 221] width 221 height 187
copy span "0428482358"
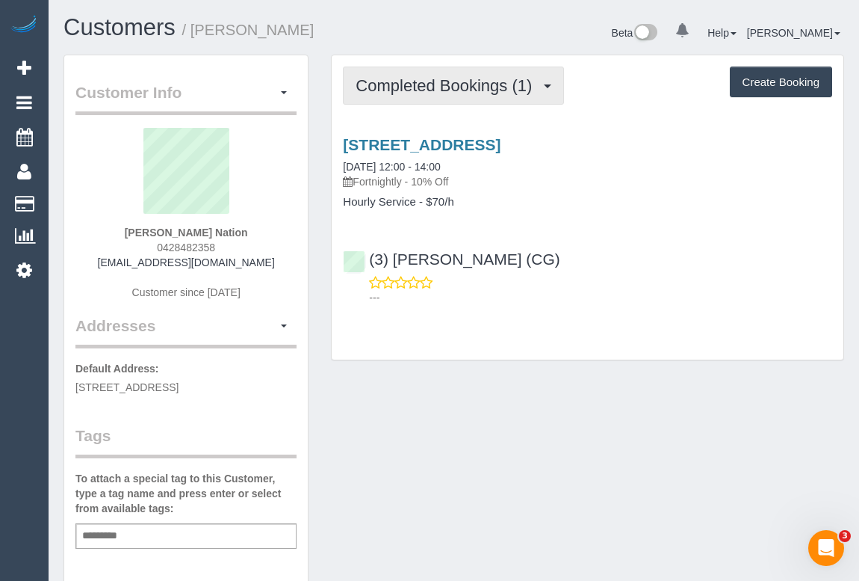
click at [426, 84] on span "Completed Bookings (1)" at bounding box center [448, 85] width 184 height 19
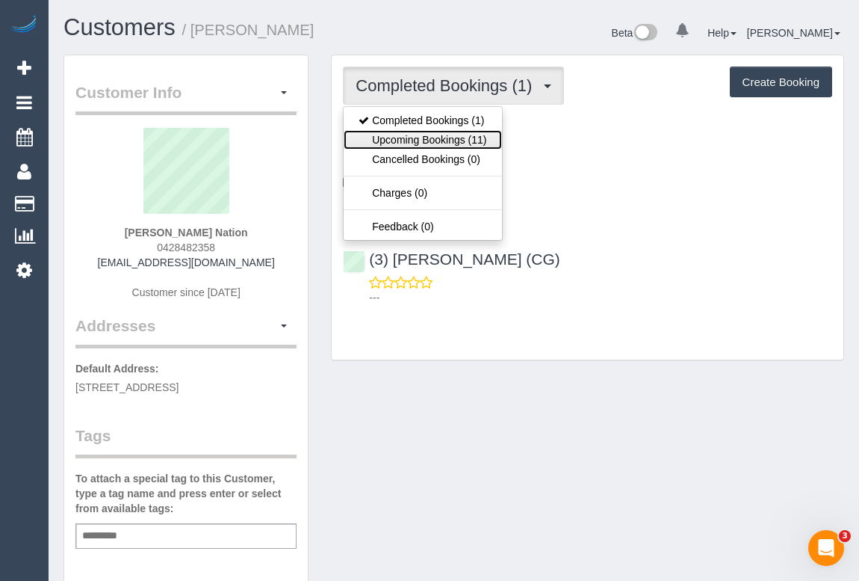
click at [427, 133] on link "Upcoming Bookings (11)" at bounding box center [423, 139] width 158 height 19
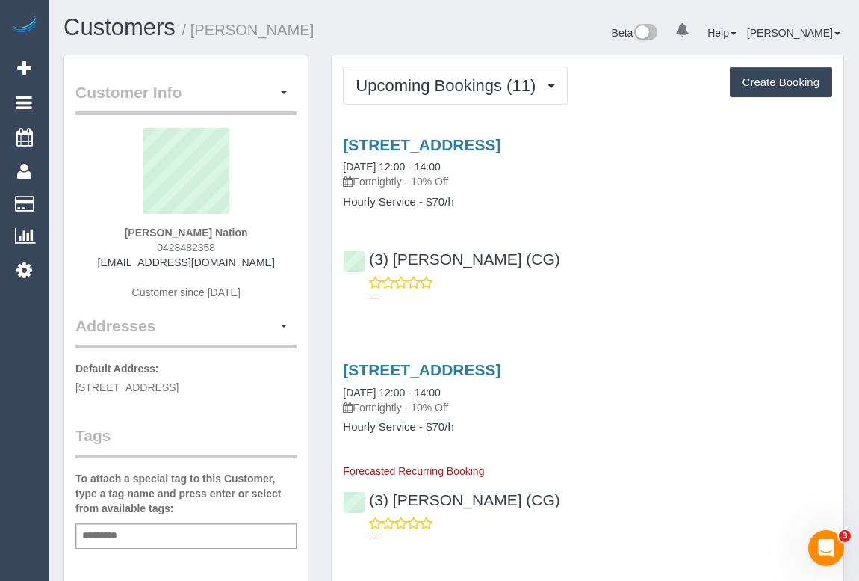
click at [660, 304] on div "10 Wood Street, Strathmore, VIC 3041 29/09/2025 12:00 - 14:00 Fortnightly - 10%…" at bounding box center [588, 217] width 512 height 188
click at [648, 302] on p "---" at bounding box center [600, 297] width 463 height 15
click at [648, 307] on div "10 Wood Street, Strathmore, VIC 3041 29/09/2025 12:00 - 14:00 Fortnightly - 10%…" at bounding box center [588, 217] width 512 height 188
click at [632, 305] on div "10 Wood Street, Strathmore, VIC 3041 29/09/2025 12:00 - 14:00 Fortnightly - 10%…" at bounding box center [588, 217] width 512 height 188
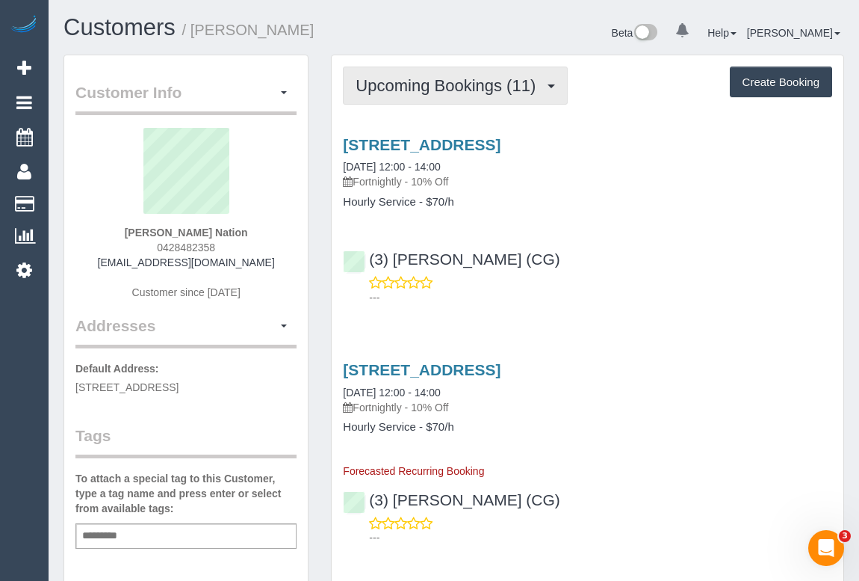
click at [451, 92] on span "Upcoming Bookings (11)" at bounding box center [450, 85] width 188 height 19
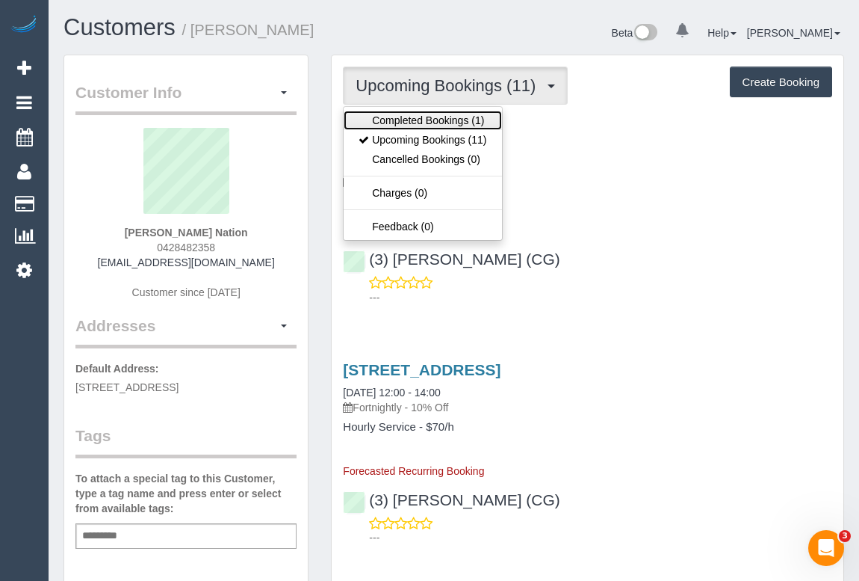
click at [441, 122] on link "Completed Bookings (1)" at bounding box center [423, 120] width 158 height 19
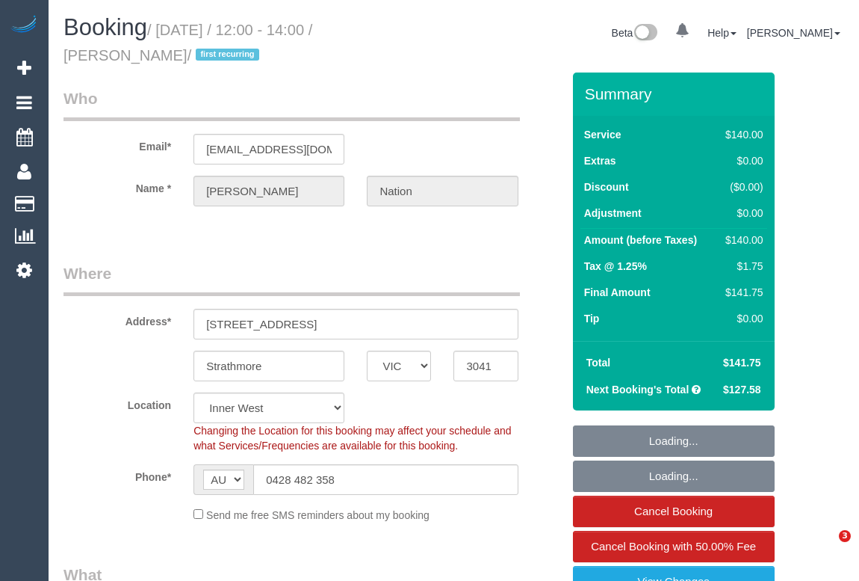
select select "VIC"
select select "number:27"
select select "number:14"
select select "number:19"
select select "number:22"
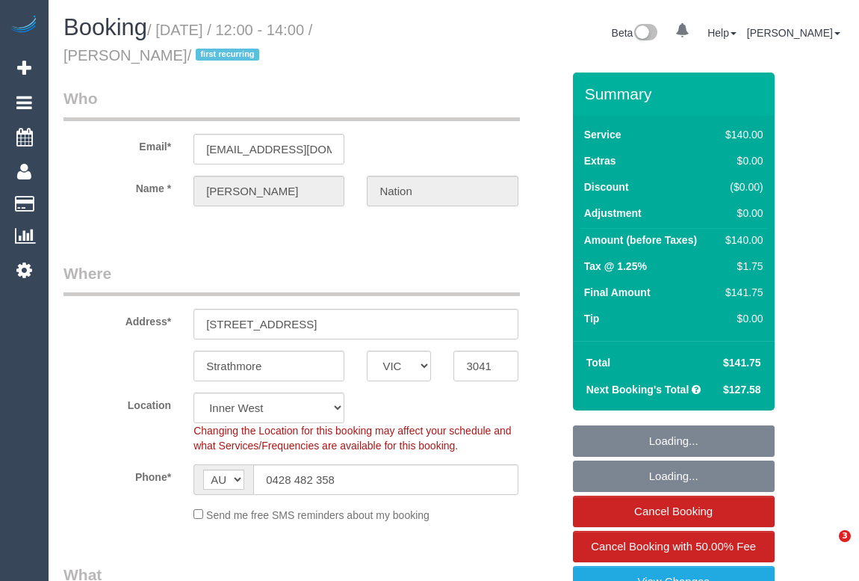
select select "number:35"
select select "number:26"
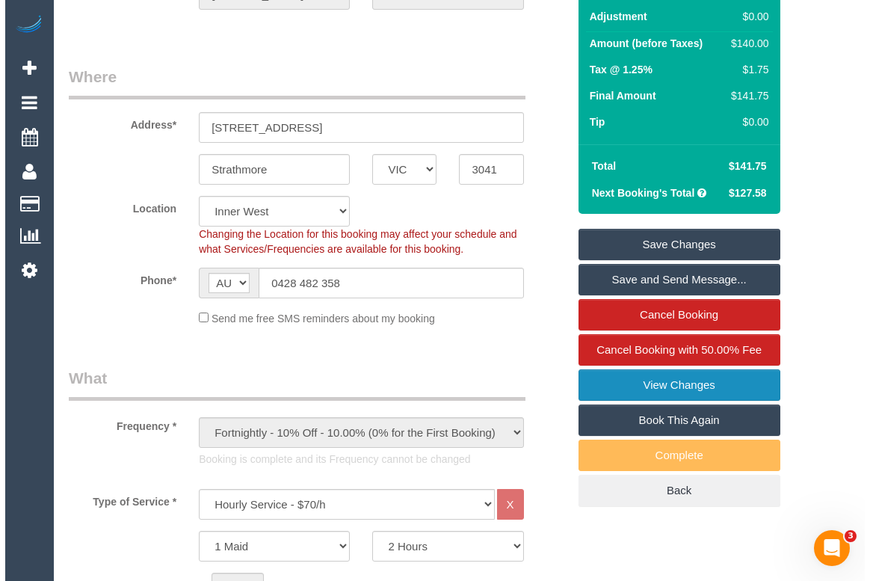
scroll to position [203, 0]
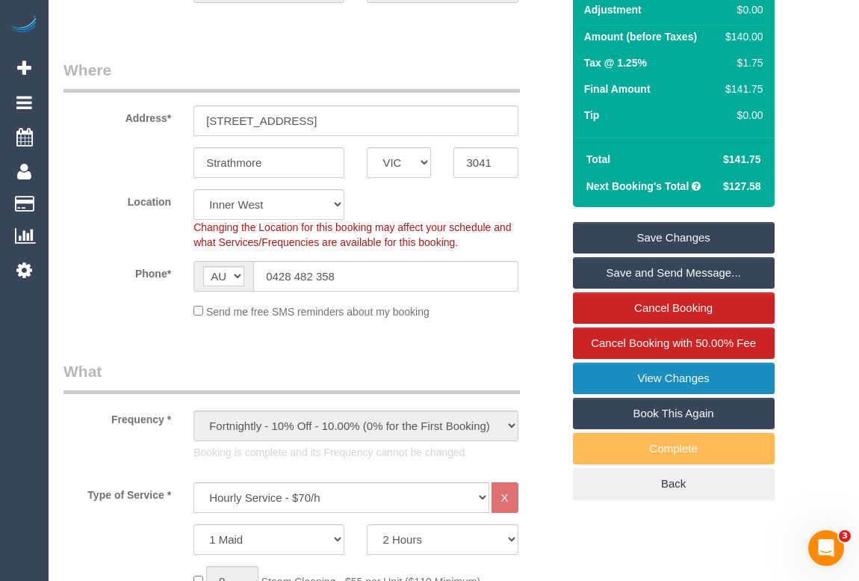
click at [682, 375] on link "View Changes" at bounding box center [674, 377] width 202 height 31
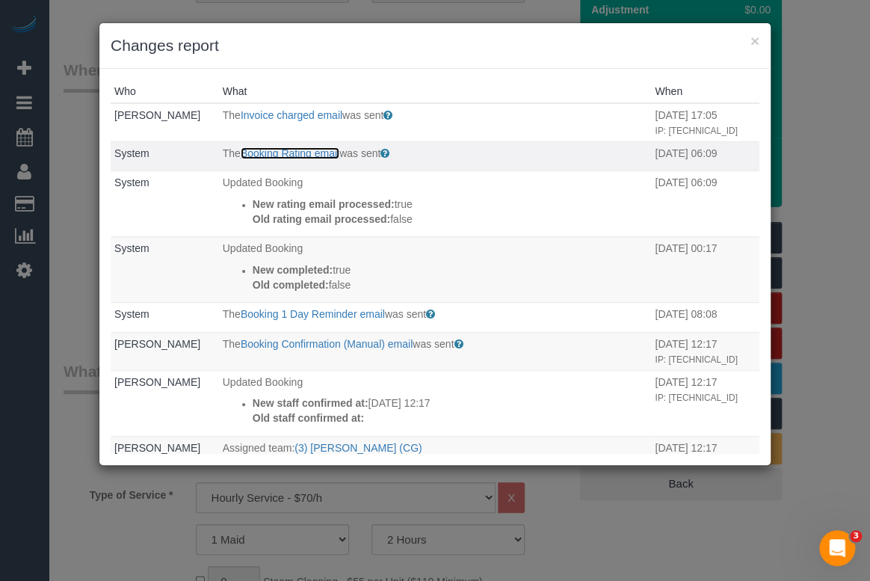
click at [280, 152] on link "Booking Rating email" at bounding box center [290, 153] width 99 height 12
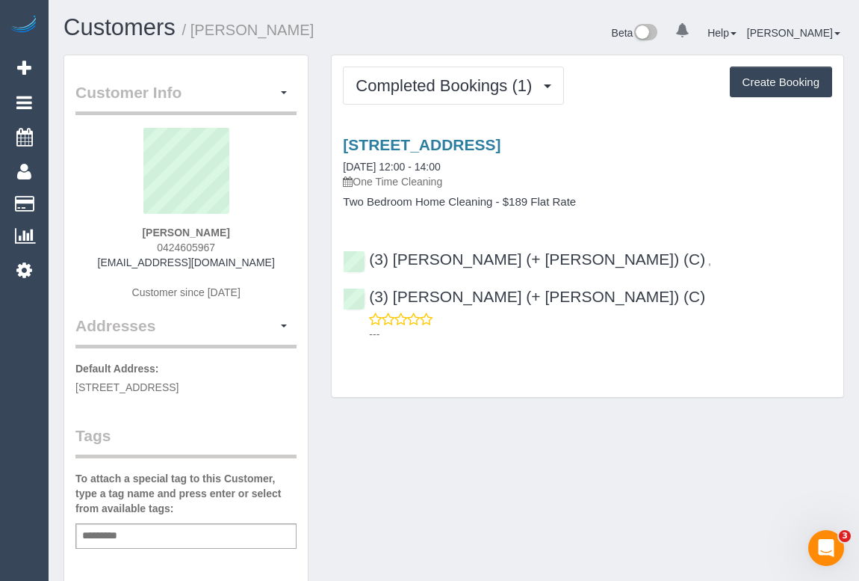
click at [508, 335] on div "Completed Bookings (1) Completed Bookings (1) Upcoming Bookings (0) Cancelled B…" at bounding box center [588, 225] width 512 height 341
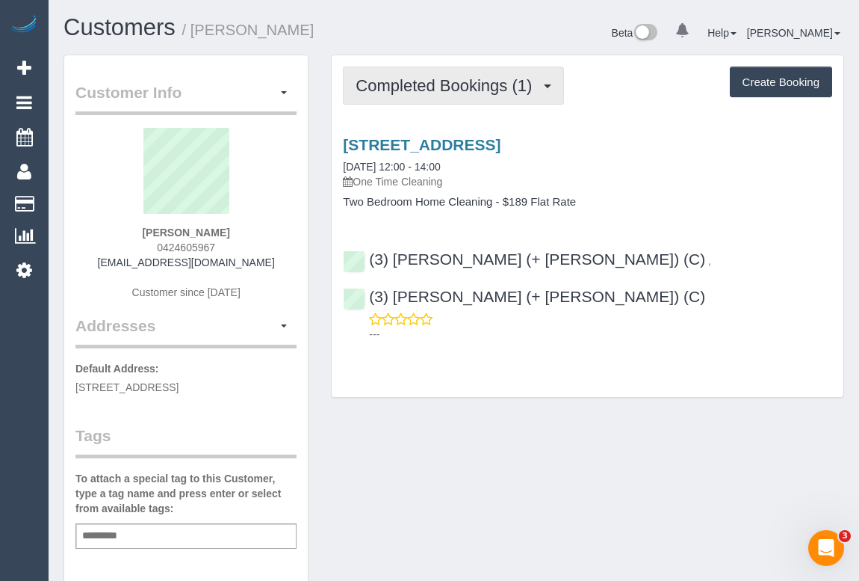
click at [471, 86] on span "Completed Bookings (1)" at bounding box center [448, 85] width 184 height 19
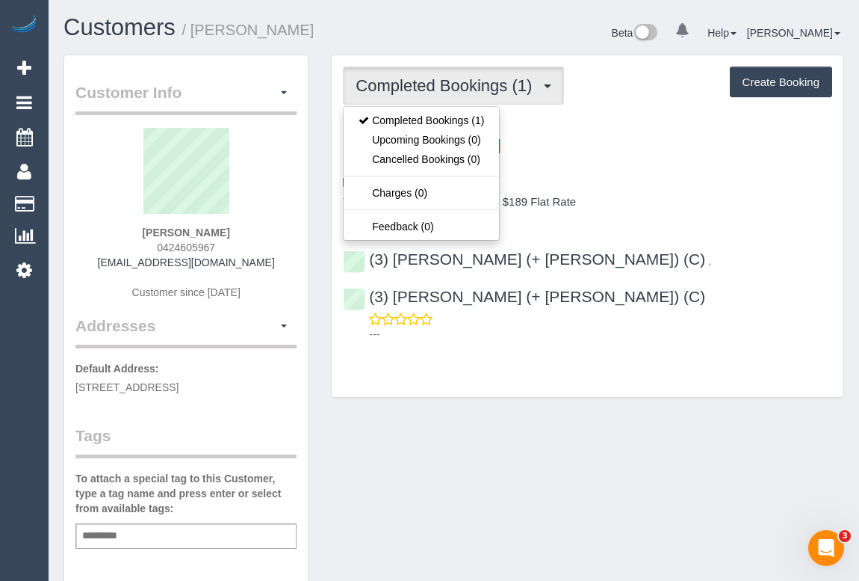
click at [724, 200] on h4 "Two Bedroom Home Cleaning - $189 Flat Rate" at bounding box center [587, 202] width 489 height 13
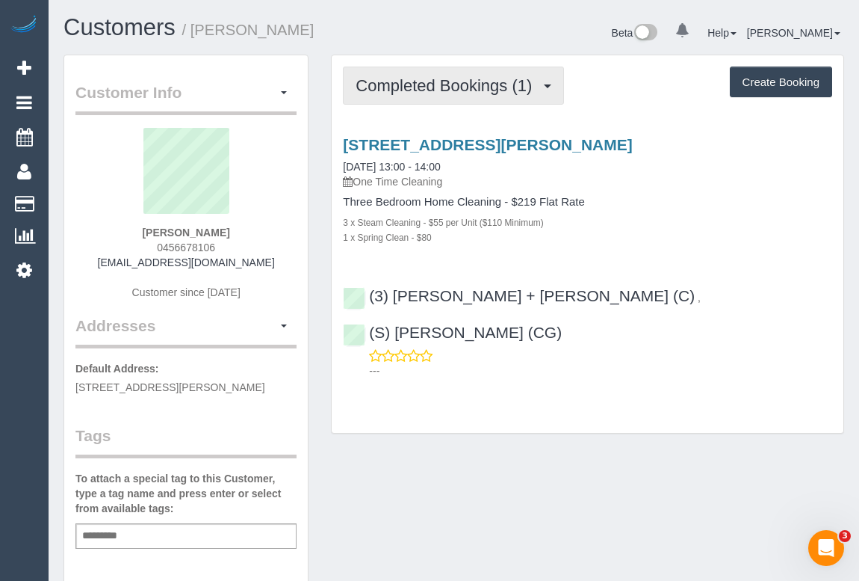
click at [393, 84] on span "Completed Bookings (1)" at bounding box center [448, 85] width 184 height 19
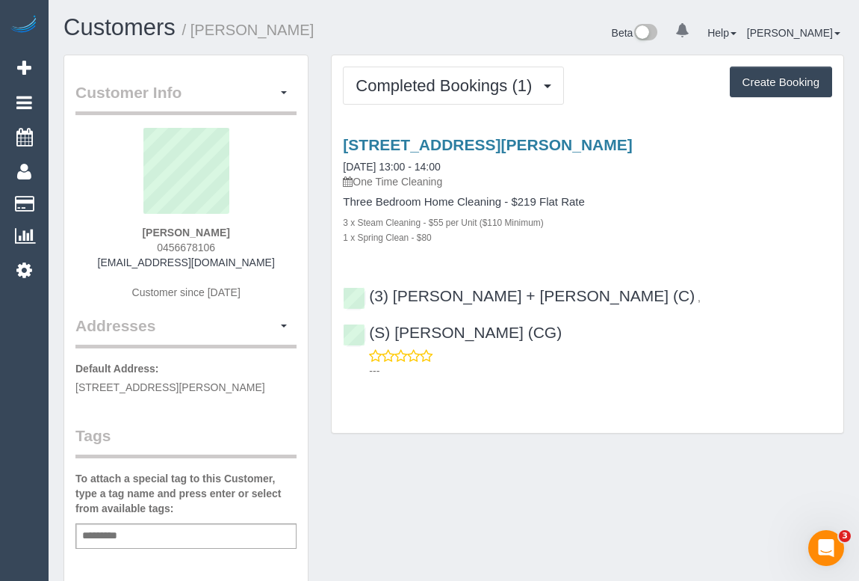
drag, startPoint x: 149, startPoint y: 247, endPoint x: 255, endPoint y: 249, distance: 106.1
click at [255, 249] on div "Joel Barry 0456678106 joelbarry10@hotmail.com Customer since 2025" at bounding box center [185, 221] width 221 height 187
copy span "0456678106"
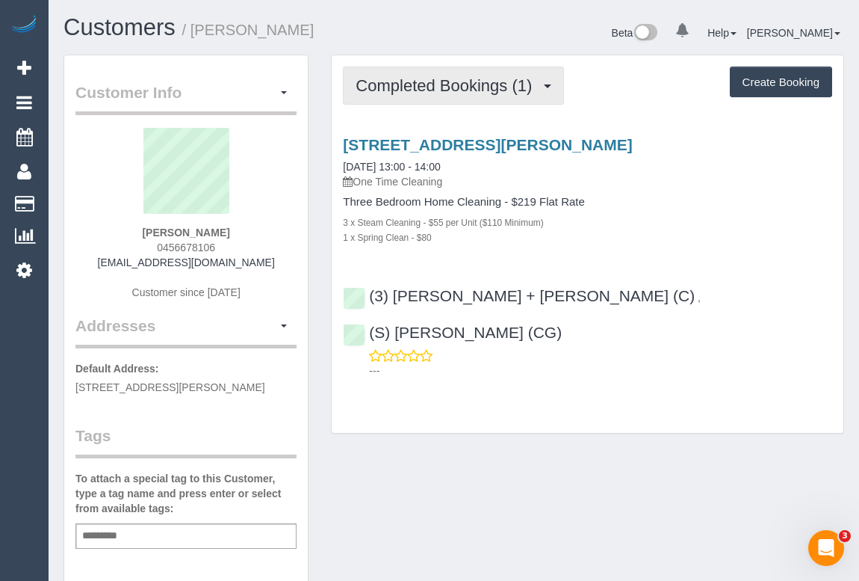
click at [430, 90] on span "Completed Bookings (1)" at bounding box center [448, 85] width 184 height 19
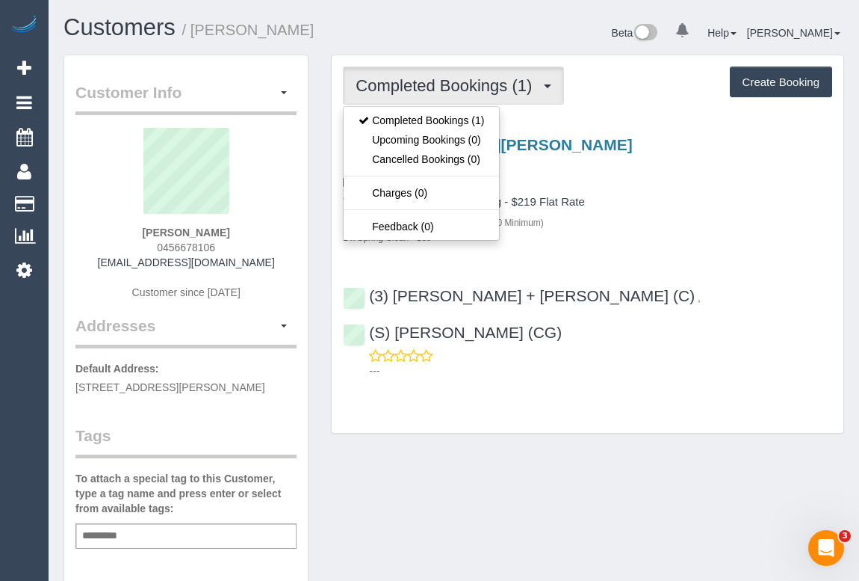
click at [672, 212] on div "Three Bedroom Home Cleaning - $219 Flat Rate 3 x Steam Cleaning - $55 per Unit …" at bounding box center [587, 220] width 489 height 49
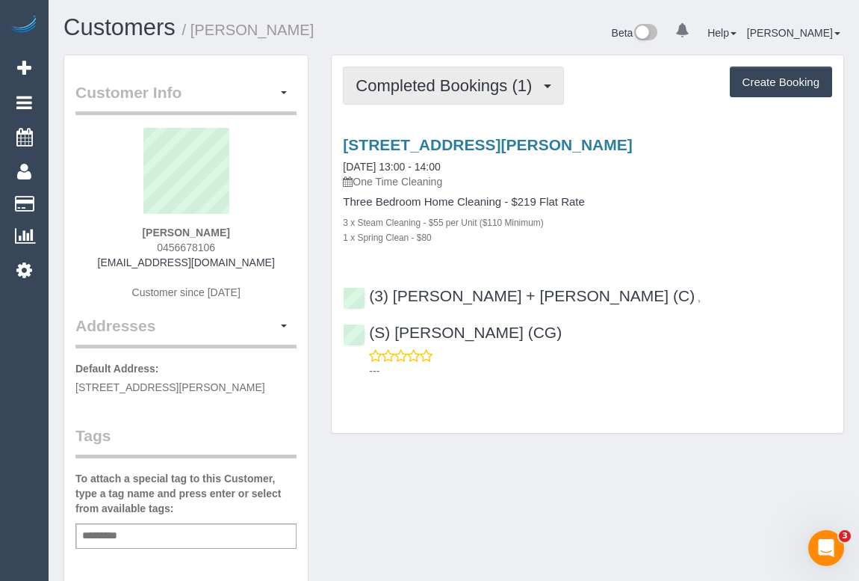
click at [464, 78] on span "Completed Bookings (1)" at bounding box center [448, 85] width 184 height 19
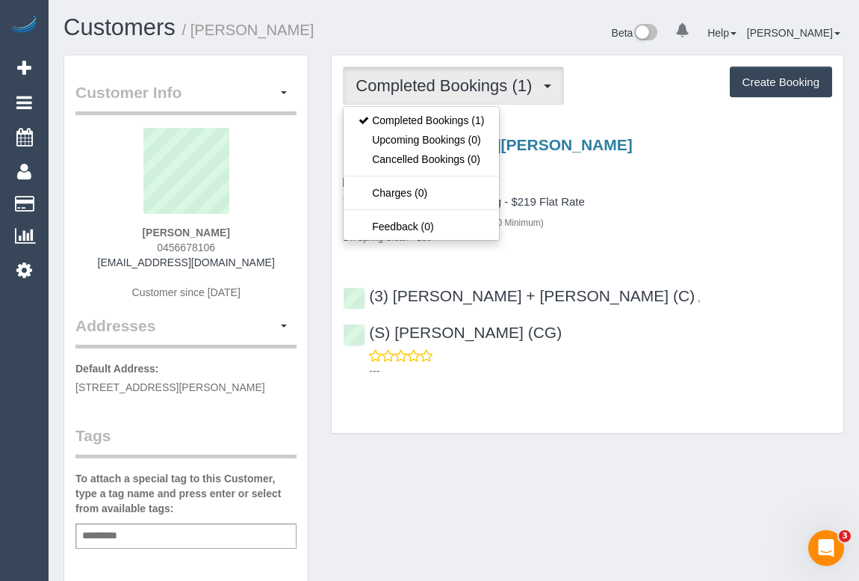
click at [659, 191] on div "12a Baxter Street, Coburg, VIC 3058 15/09/2025 13:00 - 14:00 One Time Cleaning …" at bounding box center [588, 190] width 512 height 108
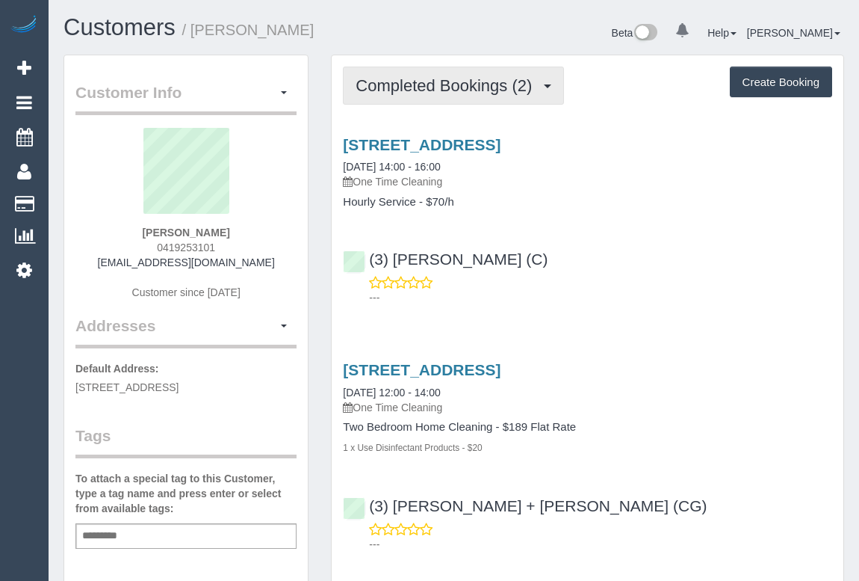
click at [441, 87] on span "Completed Bookings (2)" at bounding box center [448, 85] width 184 height 19
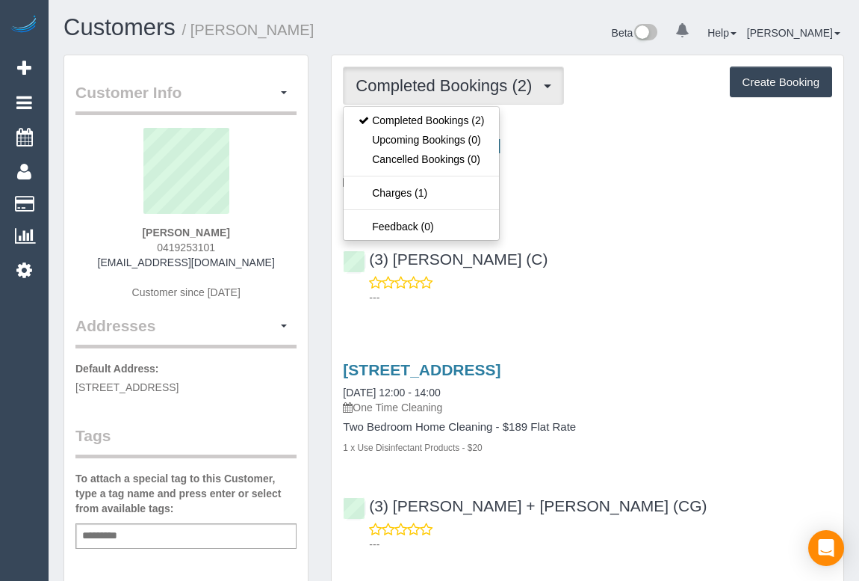
click at [662, 220] on div "105 High Street, 506, Prahan, VIC 3181 15/09/2025 14:00 - 16:00 One Time Cleani…" at bounding box center [588, 217] width 512 height 188
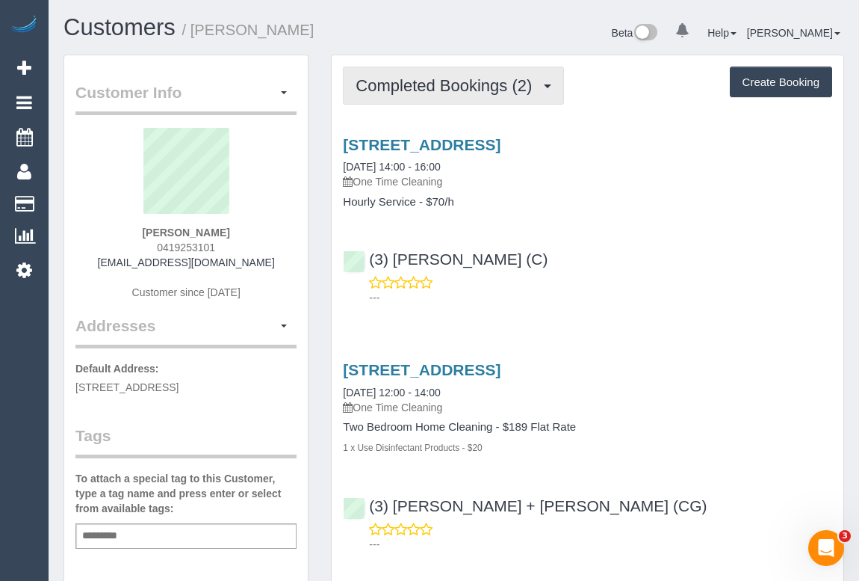
click at [399, 81] on span "Completed Bookings (2)" at bounding box center [448, 85] width 184 height 19
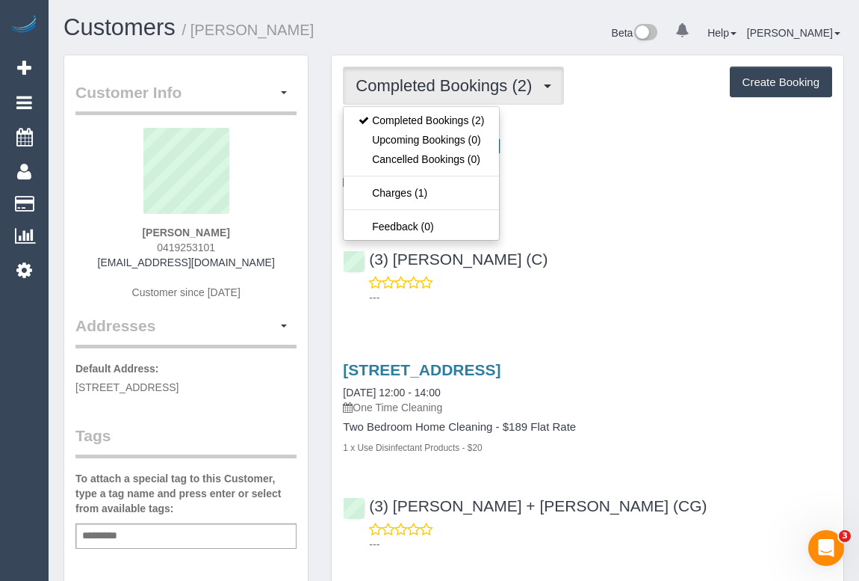
click at [698, 260] on div "(3) Nethaki Fernando (C) ---" at bounding box center [588, 271] width 512 height 67
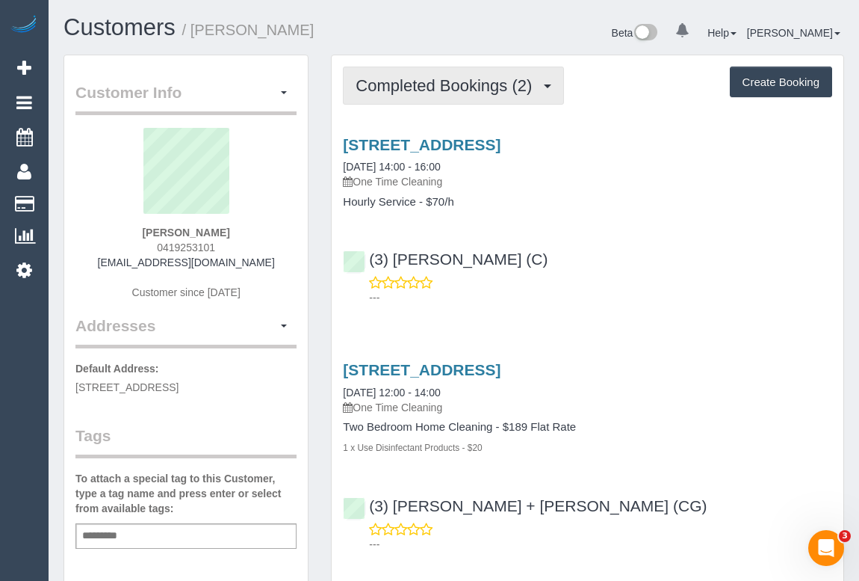
click at [412, 85] on span "Completed Bookings (2)" at bounding box center [448, 85] width 184 height 19
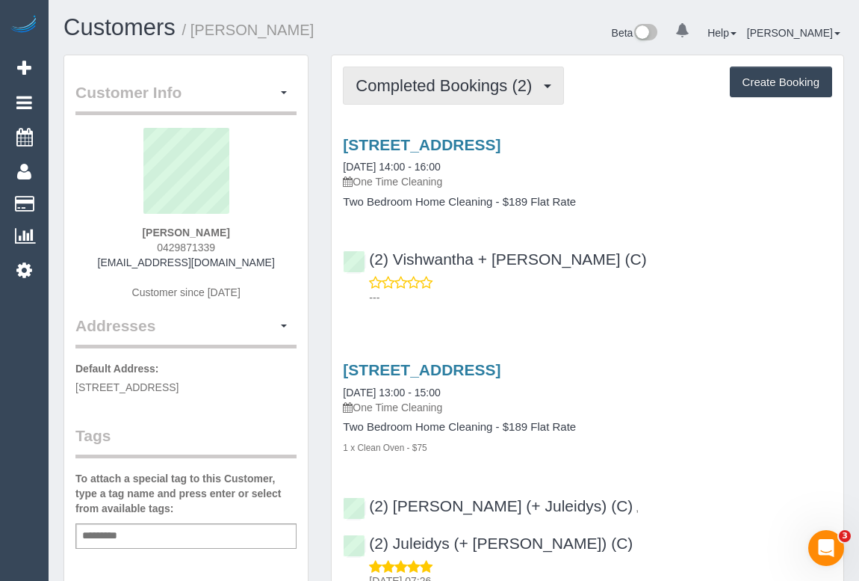
click at [400, 85] on span "Completed Bookings (2)" at bounding box center [448, 85] width 184 height 19
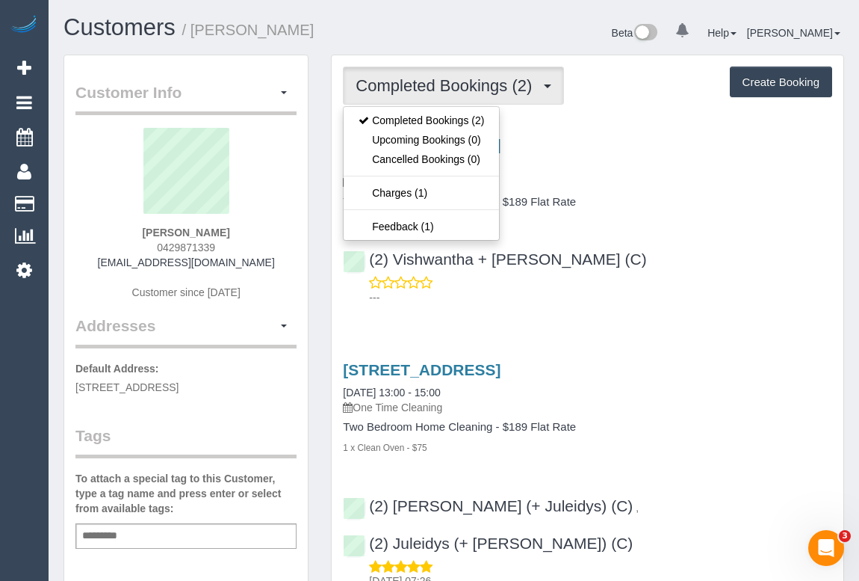
click at [723, 232] on div "17 Waltham Street, Richmond, VIC 3121 15/09/2025 14:00 - 16:00 One Time Cleanin…" at bounding box center [588, 217] width 512 height 188
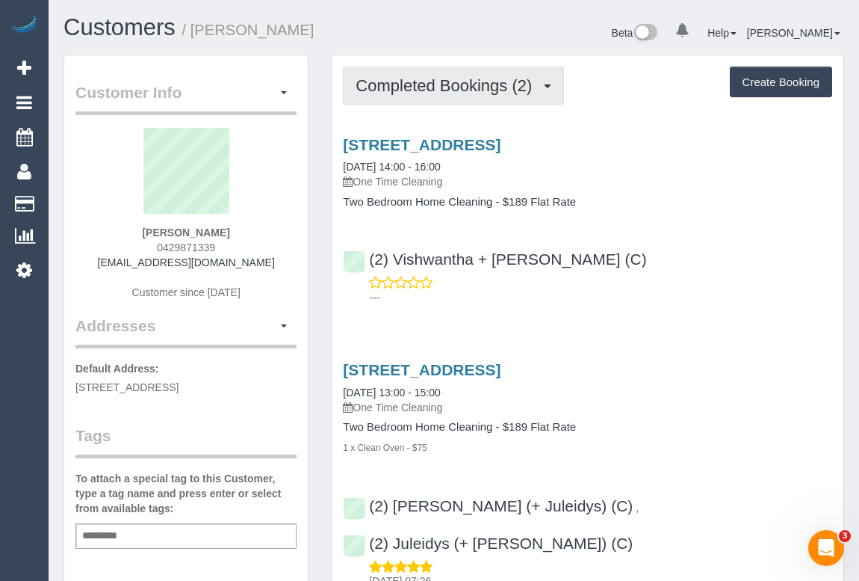
click at [461, 81] on span "Completed Bookings (2)" at bounding box center [448, 85] width 184 height 19
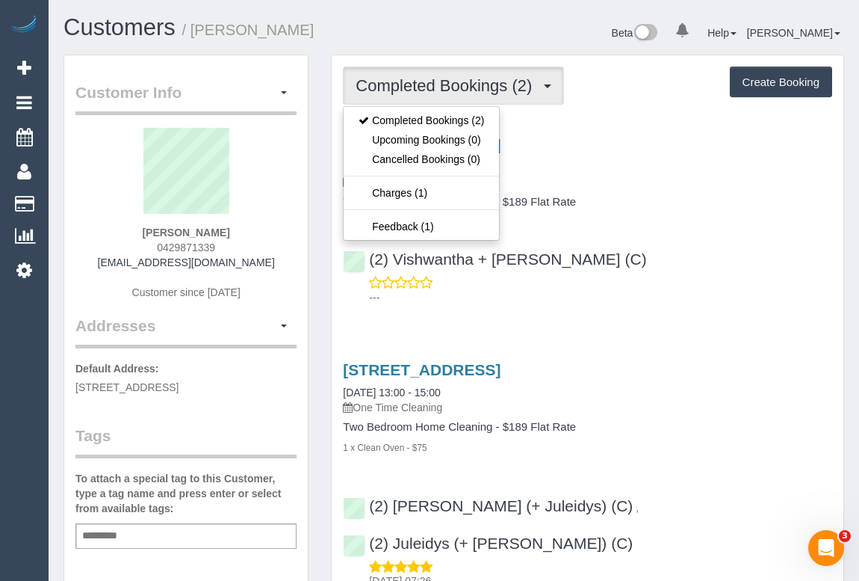
click at [708, 242] on div "(2) Vishwantha + Madhushika (C) ---" at bounding box center [588, 271] width 512 height 67
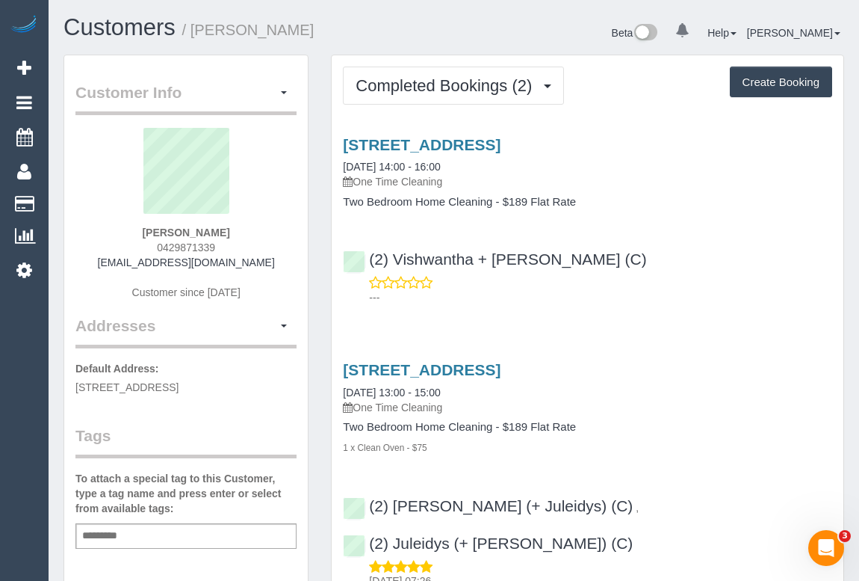
drag, startPoint x: 152, startPoint y: 241, endPoint x: 226, endPoint y: 242, distance: 73.2
click at [226, 242] on div "Nick Johnson 0429871339 ella_murdoch@hotmail.com Customer since 2025" at bounding box center [185, 221] width 221 height 187
copy span "0429871339"
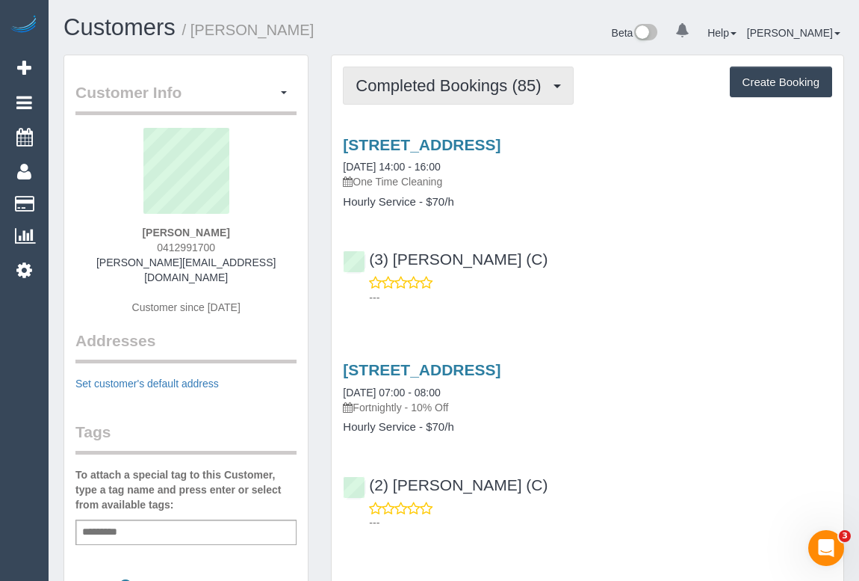
click at [465, 90] on span "Completed Bookings (85)" at bounding box center [452, 85] width 193 height 19
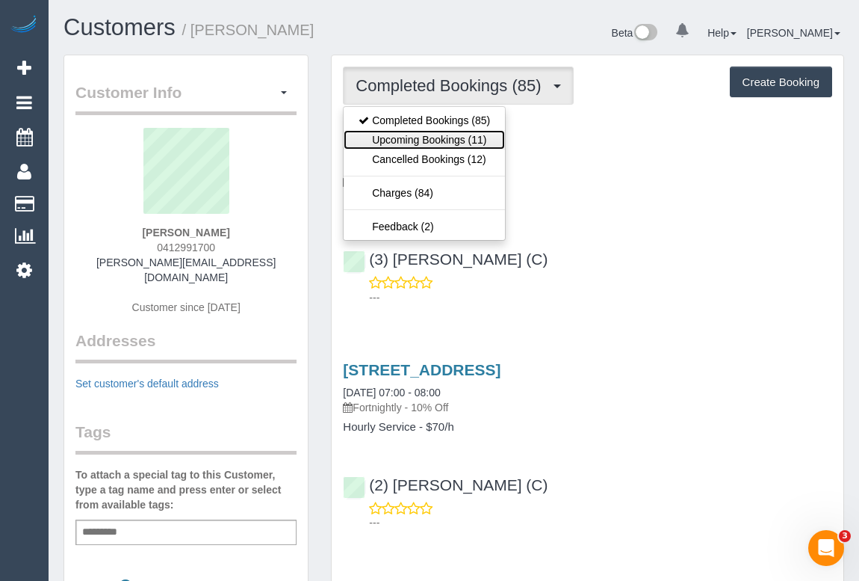
click at [430, 140] on link "Upcoming Bookings (11)" at bounding box center [424, 139] width 161 height 19
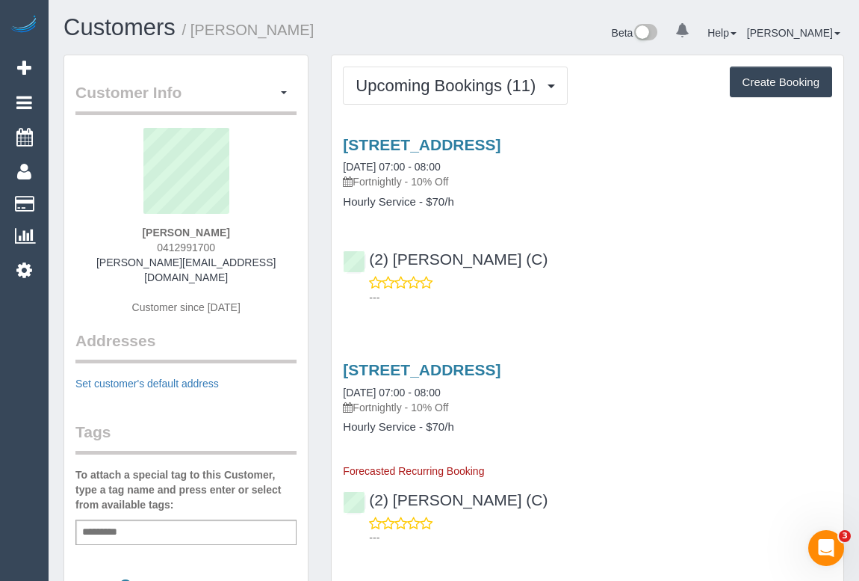
click at [599, 229] on div "Unit 31, 227-229 Nepean St, Greensborough, VIC 3088 01/10/2025 07:00 - 08:00 Fo…" at bounding box center [588, 217] width 512 height 188
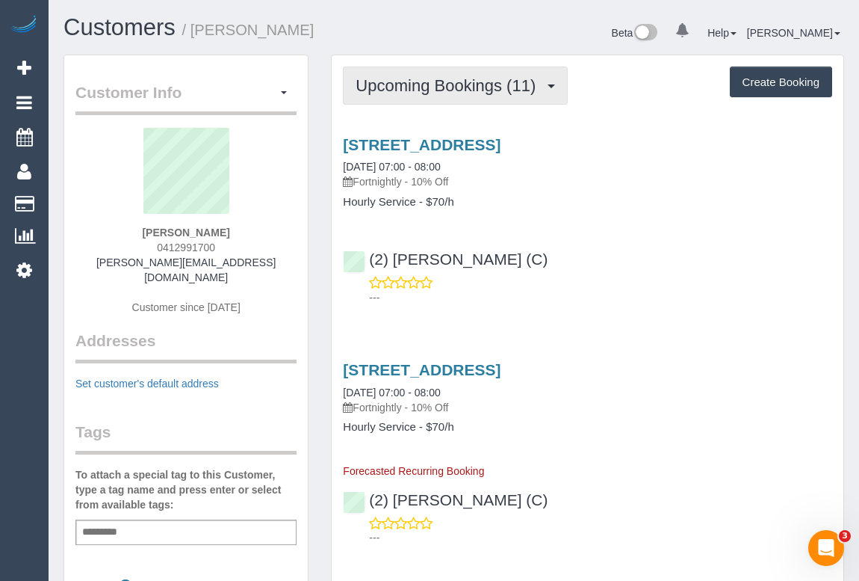
click at [439, 89] on span "Upcoming Bookings (11)" at bounding box center [450, 85] width 188 height 19
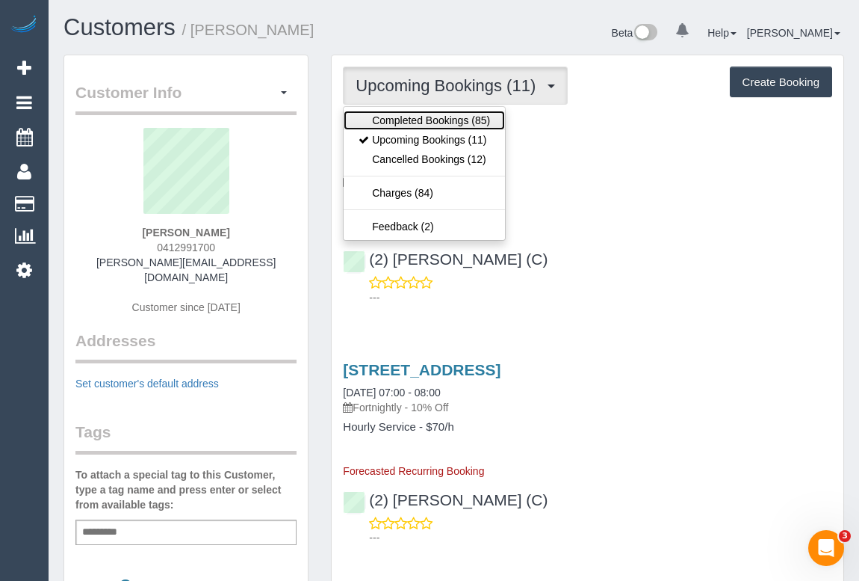
click at [437, 123] on link "Completed Bookings (85)" at bounding box center [424, 120] width 161 height 19
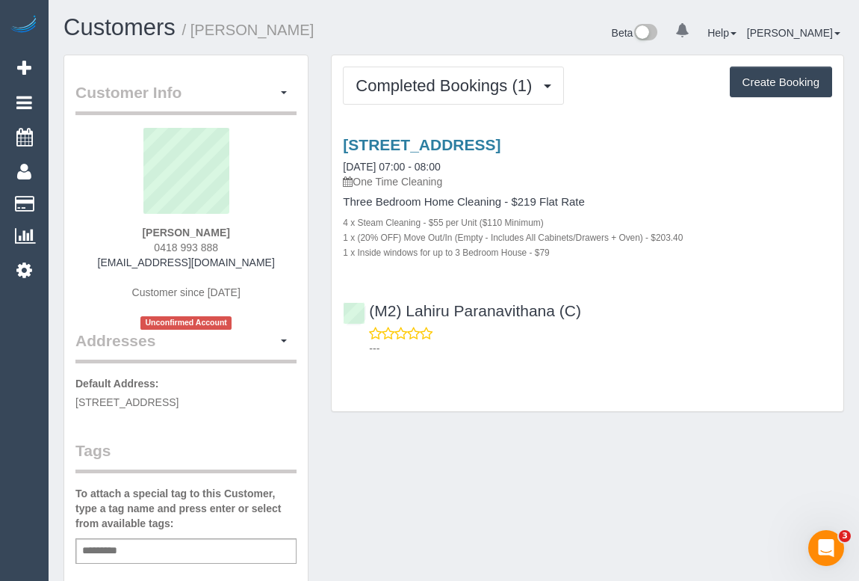
click at [642, 368] on div "Completed Bookings (1) Completed Bookings (1) Upcoming Bookings (0) Cancelled B…" at bounding box center [588, 233] width 512 height 356
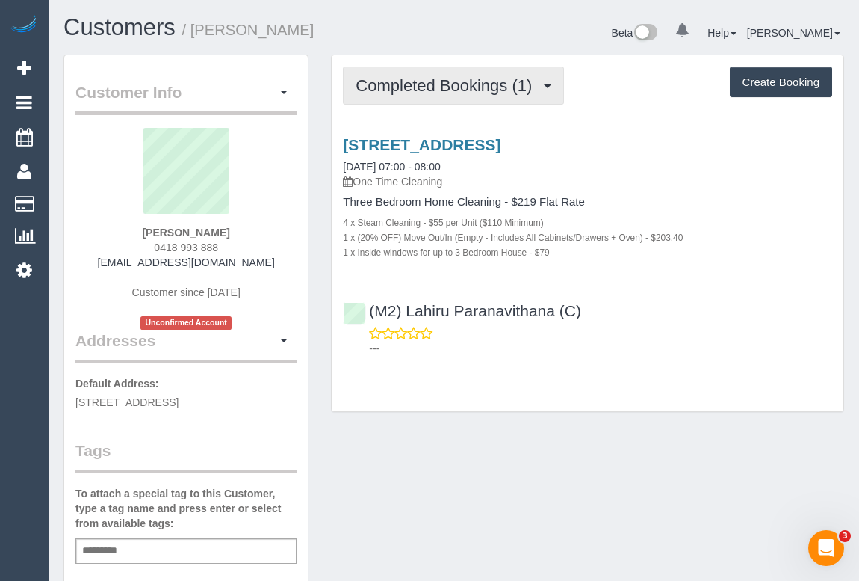
click at [445, 87] on span "Completed Bookings (1)" at bounding box center [448, 85] width 184 height 19
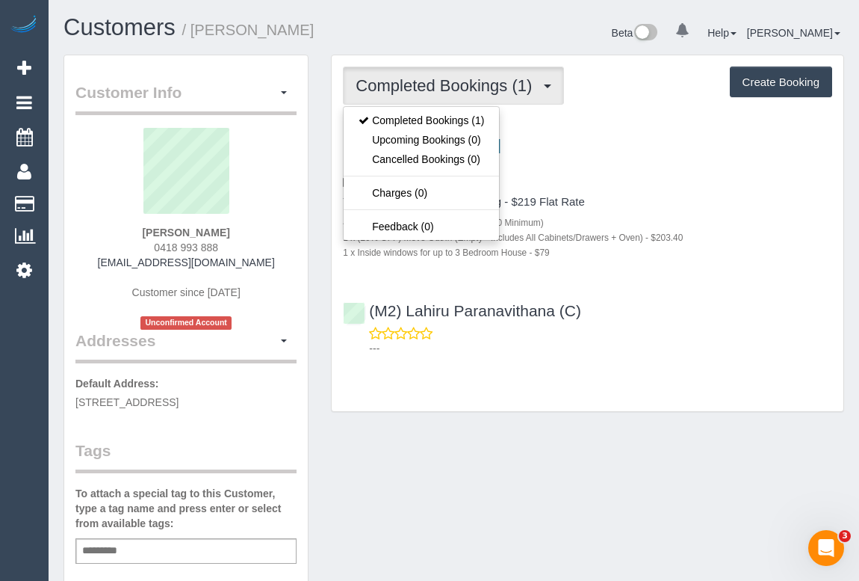
click at [590, 394] on div "Completed Bookings (1) Completed Bookings (1) Upcoming Bookings (0) Cancelled B…" at bounding box center [588, 233] width 512 height 356
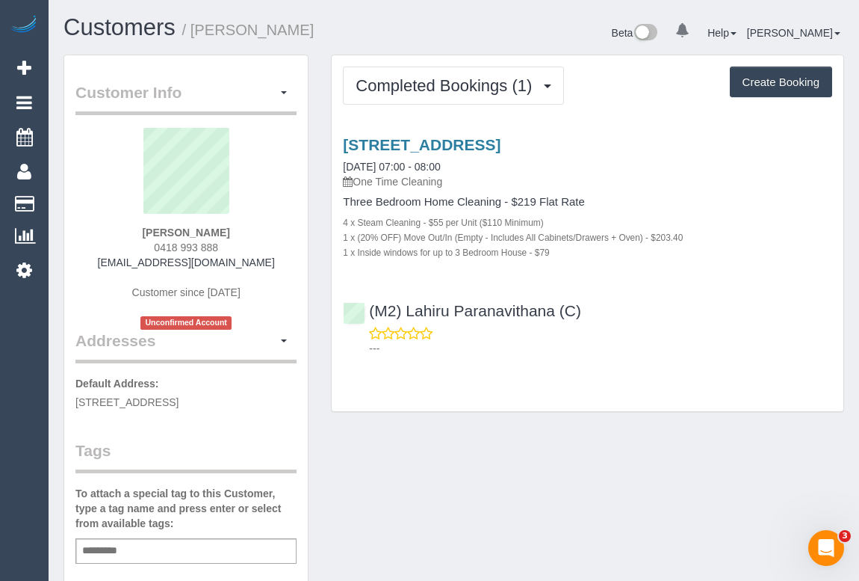
drag, startPoint x: 126, startPoint y: 260, endPoint x: 253, endPoint y: 265, distance: 127.1
click at [253, 265] on div "Raquel Campese 0418 993 888 r_geremia@hotmail.com Customer since 2025 Unconfirm…" at bounding box center [185, 229] width 221 height 202
copy link "r_geremia@hotmail.com"
drag, startPoint x: 619, startPoint y: 311, endPoint x: 367, endPoint y: 309, distance: 252.6
click at [367, 309] on div "(M2) Lahiru Paranavithana (C) ---" at bounding box center [588, 322] width 512 height 67
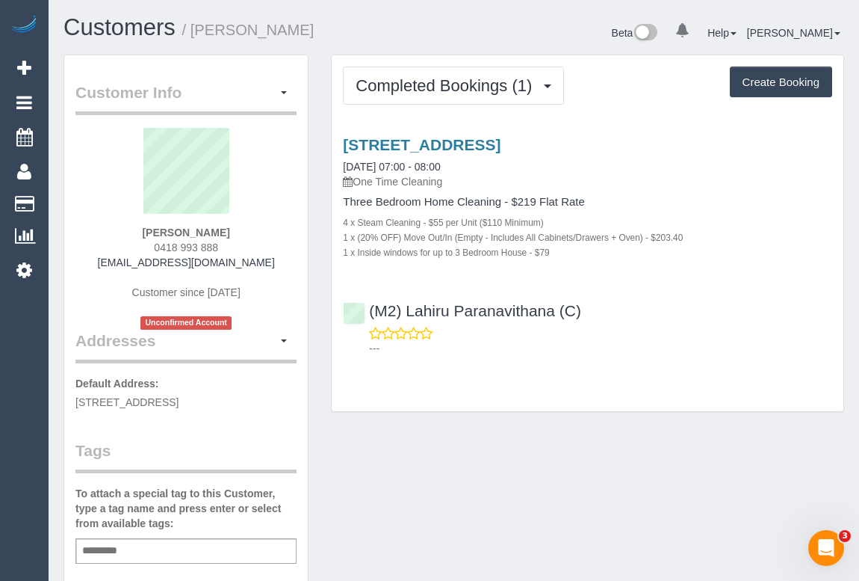
copy link "(M2) Lahiru Paranavithana (C)"
drag, startPoint x: 134, startPoint y: 229, endPoint x: 258, endPoint y: 232, distance: 123.3
click at [258, 232] on div "Raquel Campese 0418 993 888 r_geremia@hotmail.com Customer since 2025 Unconfirm…" at bounding box center [185, 229] width 221 height 202
copy strong "Raquel Campese"
drag, startPoint x: 616, startPoint y: 318, endPoint x: 371, endPoint y: 311, distance: 244.4
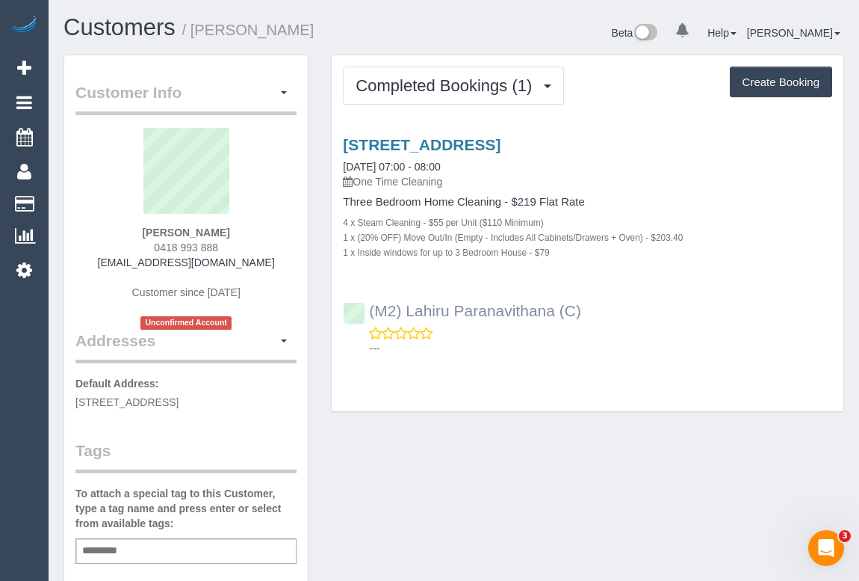
click at [371, 311] on div "(M2) Lahiru Paranavithana (C) ---" at bounding box center [588, 322] width 512 height 67
copy link "(M2) Lahiru Paranavithana (C)"
click at [133, 563] on div "Add a tag" at bounding box center [185, 550] width 221 height 25
type input "**********"
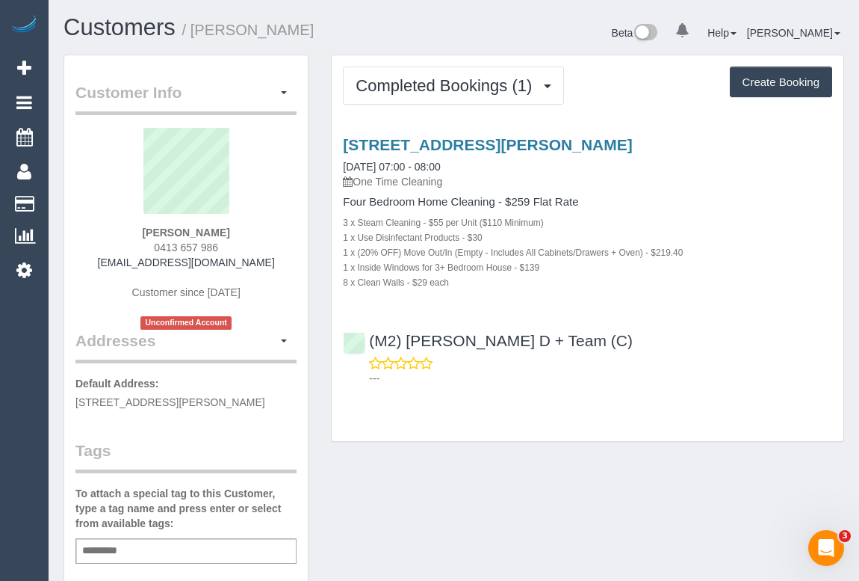
click at [580, 426] on div "Completed Bookings (1) Completed Bookings (1) Upcoming Bookings (0) Cancelled B…" at bounding box center [588, 248] width 512 height 386
click at [629, 425] on div "Completed Bookings (1) Completed Bookings (1) Upcoming Bookings (0) Cancelled B…" at bounding box center [588, 248] width 512 height 386
drag, startPoint x: 111, startPoint y: 258, endPoint x: 285, endPoint y: 260, distance: 174.1
click at [285, 260] on div "[PERSON_NAME] 0413 657 986 [EMAIL_ADDRESS][DOMAIN_NAME] Customer since [DATE] U…" at bounding box center [185, 229] width 221 height 202
copy link "[EMAIL_ADDRESS][DOMAIN_NAME]"
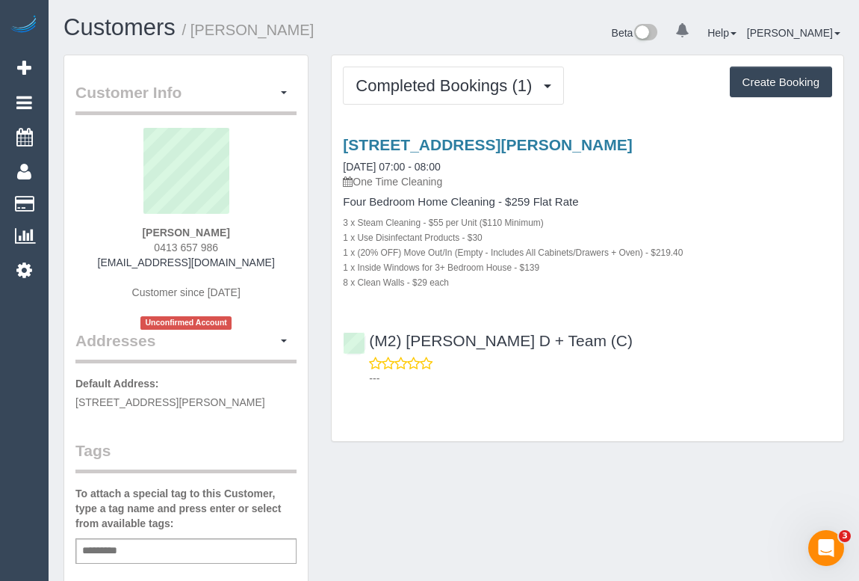
scroll to position [203, 0]
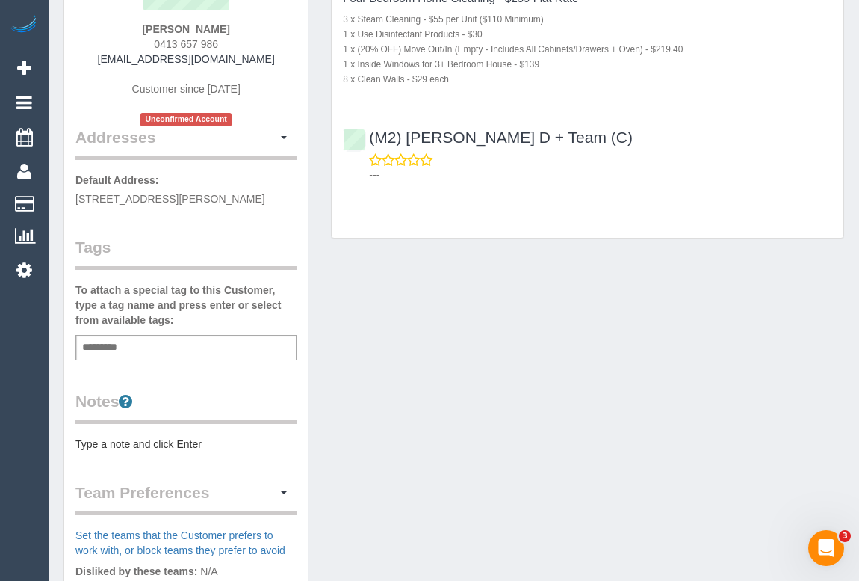
click at [142, 343] on div "Add a tag" at bounding box center [185, 347] width 221 height 25
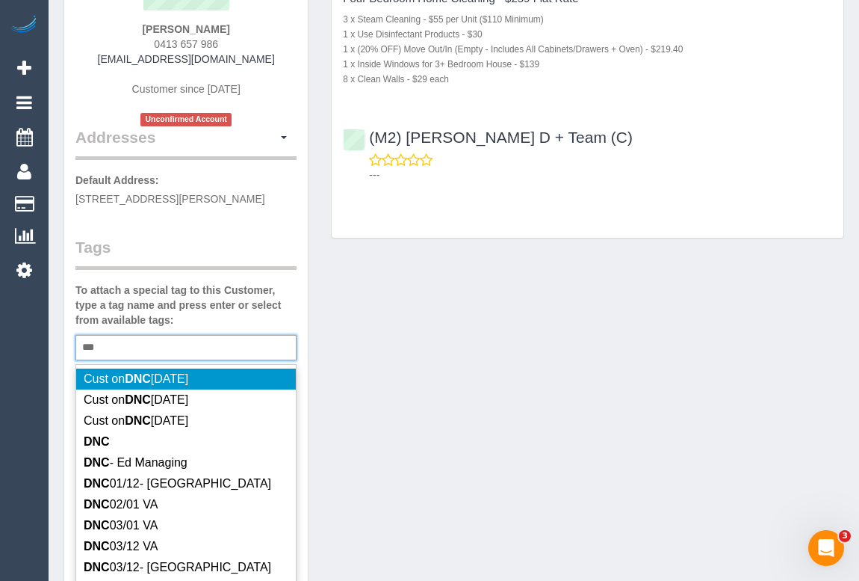
click at [123, 345] on div "*** DNC" at bounding box center [185, 347] width 221 height 25
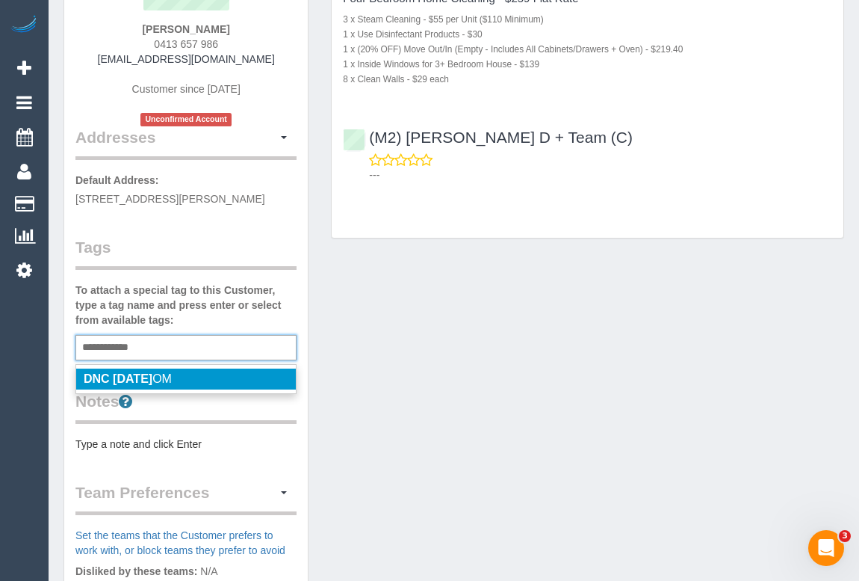
type input "**********"
click at [171, 374] on span "DNC [DATE] OM" at bounding box center [128, 378] width 88 height 13
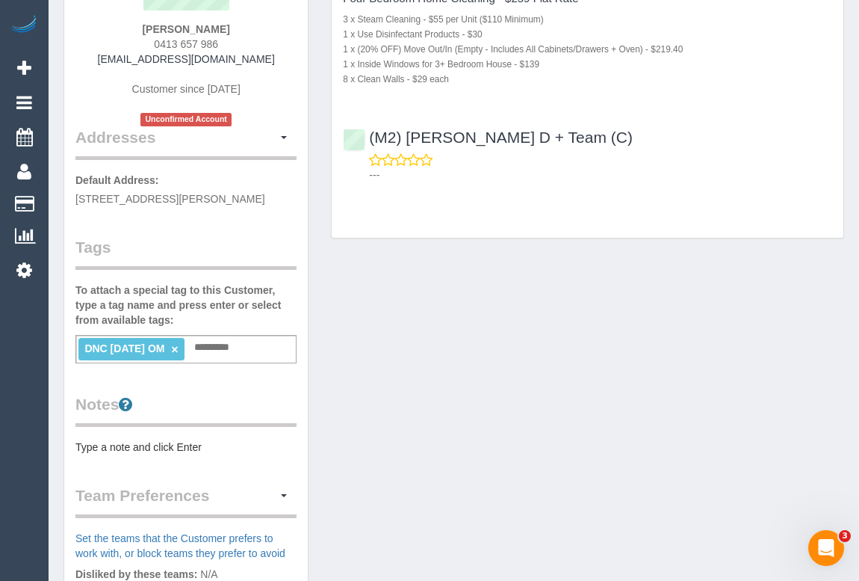
click at [515, 345] on div "Customer Info Edit Contact Info Send Message Email Preferences Special Sales Ta…" at bounding box center [453, 360] width 803 height 1019
click at [523, 350] on div "Customer Info Edit Contact Info Send Message Email Preferences Special Sales Ta…" at bounding box center [453, 360] width 803 height 1019
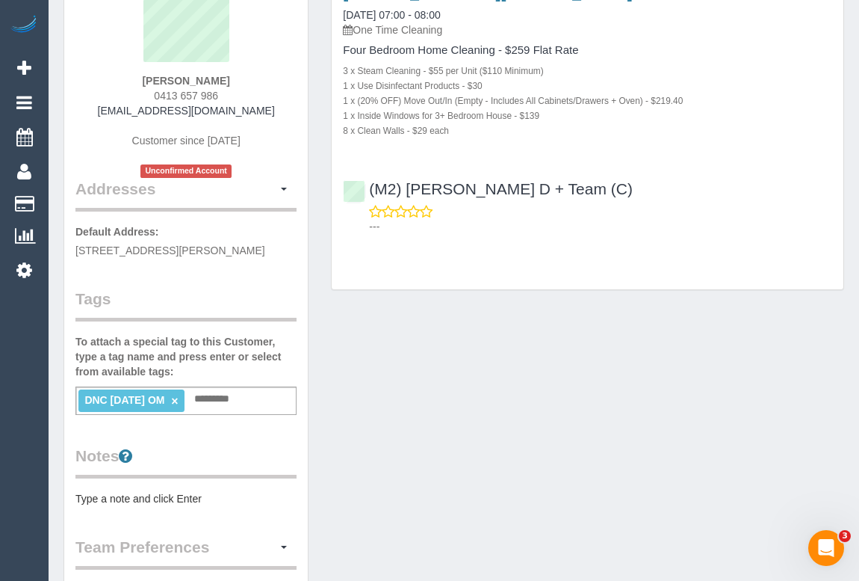
scroll to position [0, 0]
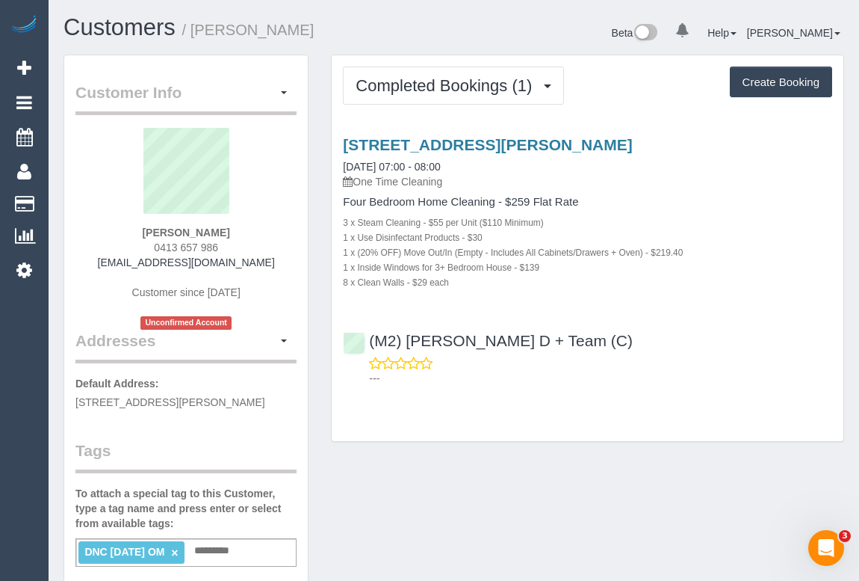
drag, startPoint x: 146, startPoint y: 235, endPoint x: 240, endPoint y: 235, distance: 94.1
click at [240, 235] on div "[PERSON_NAME] 0413 657 986 [EMAIL_ADDRESS][DOMAIN_NAME] Customer since [DATE] U…" at bounding box center [185, 229] width 221 height 202
copy strong "[PERSON_NAME]"
drag, startPoint x: 468, startPoint y: 335, endPoint x: 371, endPoint y: 332, distance: 96.4
click at [371, 332] on div "(M2) [PERSON_NAME] D + Team (C) ---" at bounding box center [588, 352] width 512 height 67
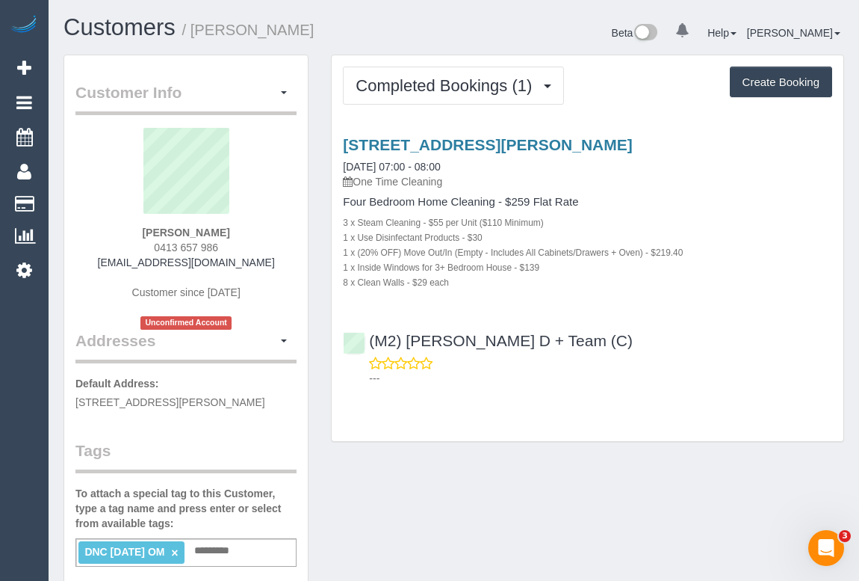
copy link "(M2) [PERSON_NAME] D + Team (C)"
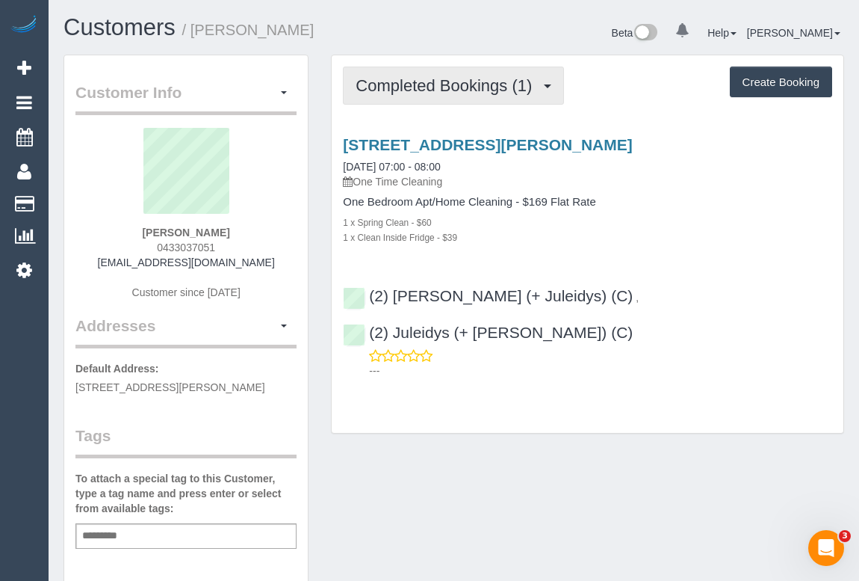
drag, startPoint x: 442, startPoint y: 94, endPoint x: 442, endPoint y: 104, distance: 9.7
click at [442, 93] on button "Completed Bookings (1)" at bounding box center [453, 85] width 221 height 38
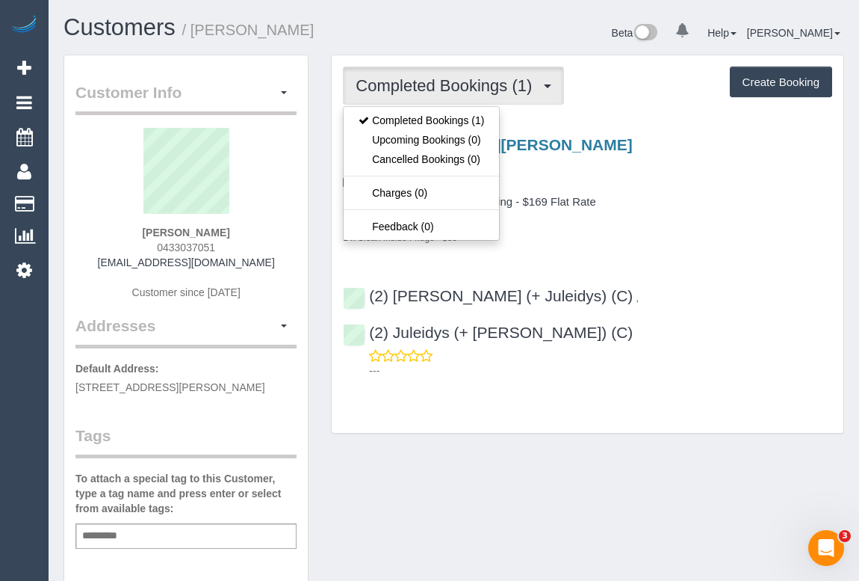
click at [681, 209] on div "One Bedroom Apt/Home Cleaning - $169 Flat Rate 1 x Spring Clean - $60 1 x Clean…" at bounding box center [587, 220] width 489 height 49
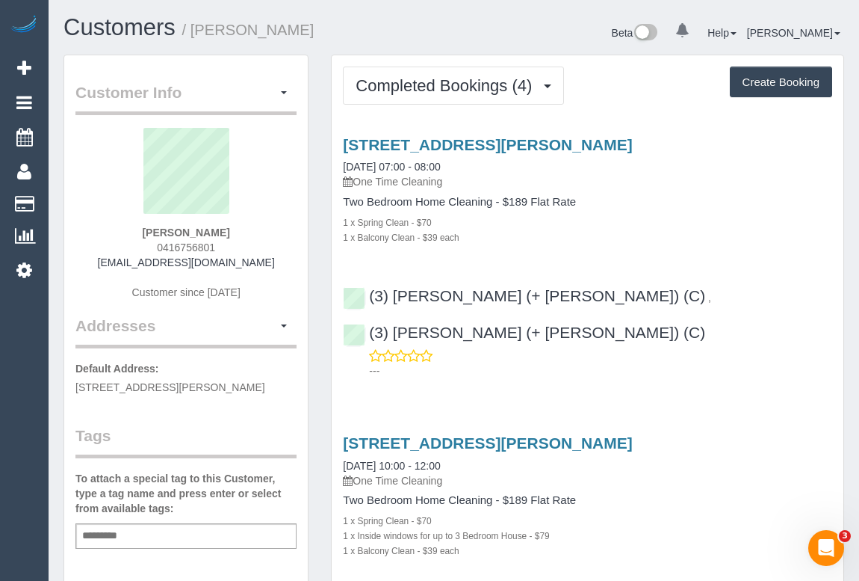
click at [709, 223] on div "1 x Spring Clean - $70" at bounding box center [587, 221] width 489 height 15
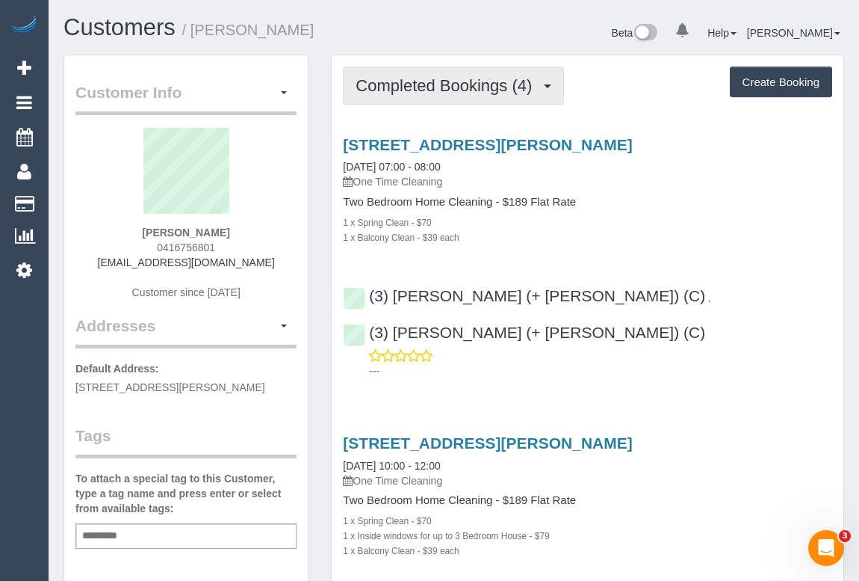
click at [469, 85] on span "Completed Bookings (4)" at bounding box center [448, 85] width 184 height 19
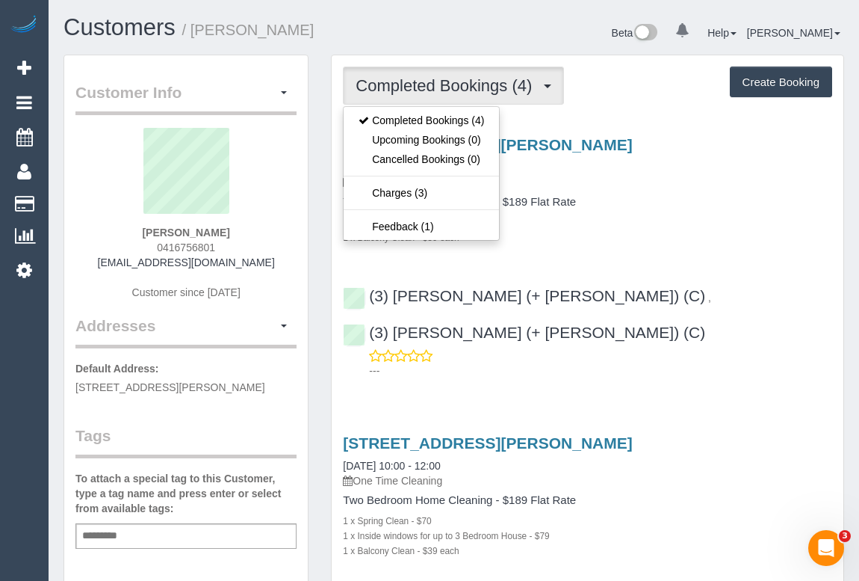
click at [681, 230] on div "1 x Balcony Clean - $39 each" at bounding box center [587, 236] width 489 height 15
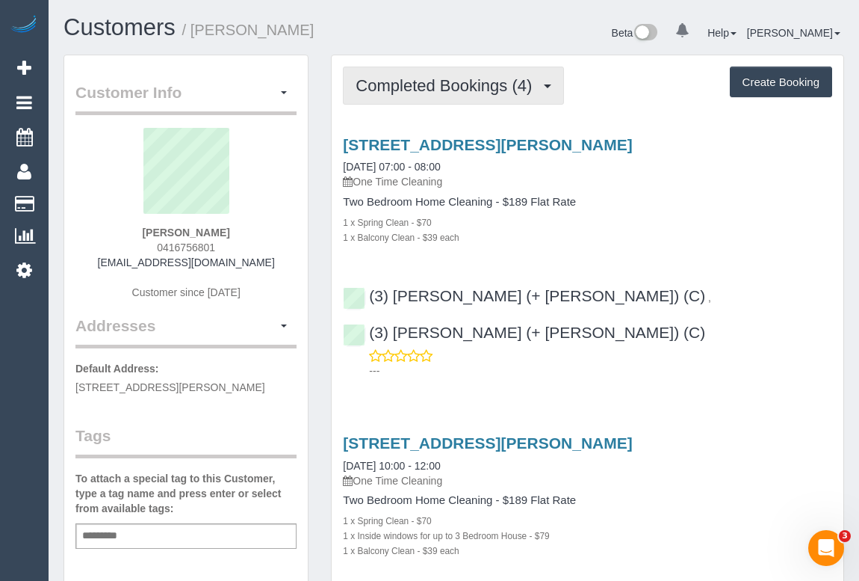
click at [430, 81] on span "Completed Bookings (4)" at bounding box center [448, 85] width 184 height 19
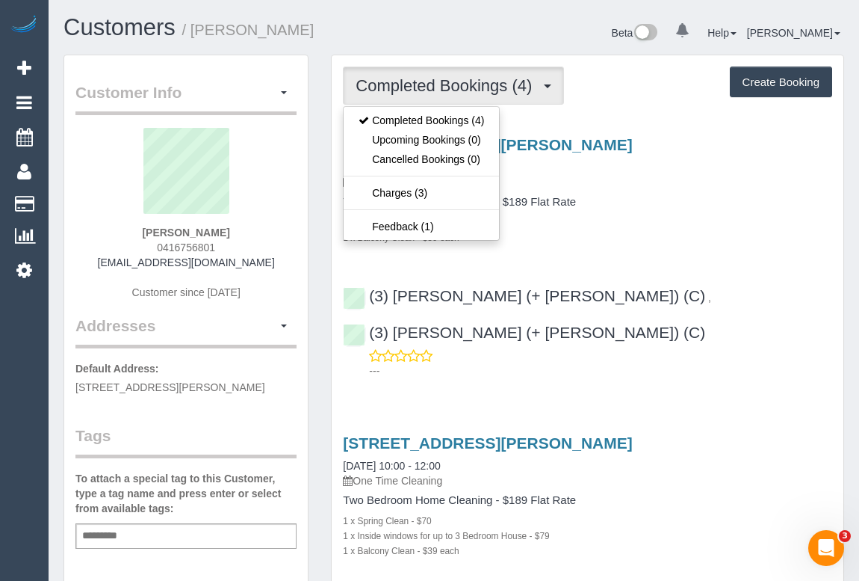
click at [652, 185] on p "One Time Cleaning" at bounding box center [587, 181] width 489 height 15
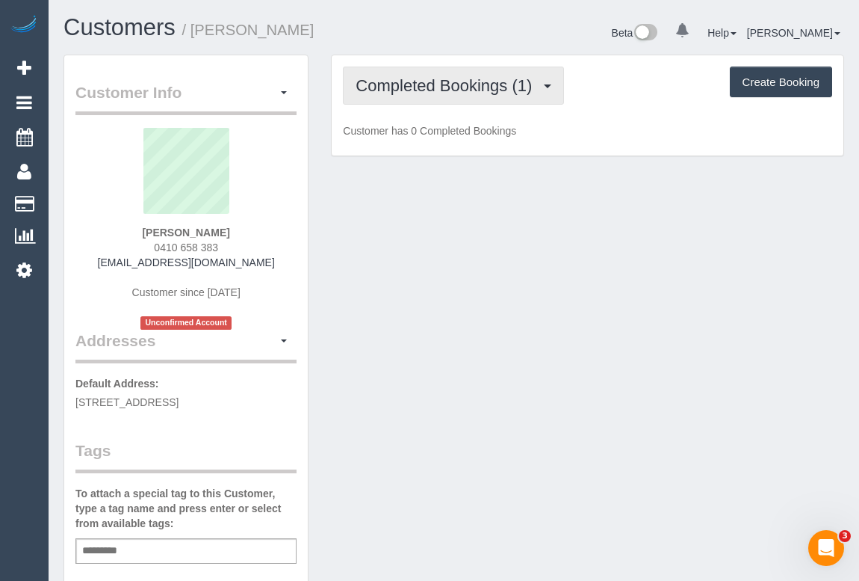
click at [466, 95] on button "Completed Bookings (1)" at bounding box center [453, 85] width 221 height 38
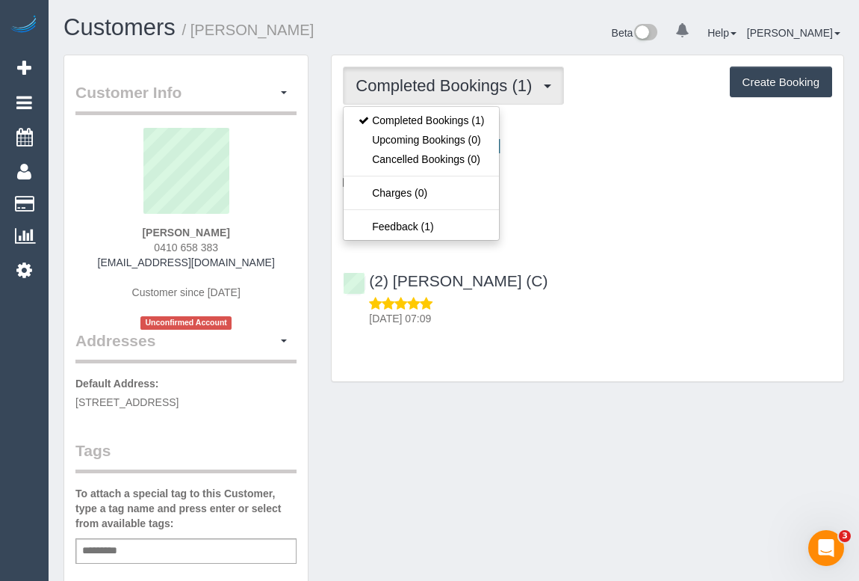
click at [687, 497] on div "Customer Info Edit Contact Info Send Message Email Preferences Special Sales Ta…" at bounding box center [453, 563] width 803 height 1016
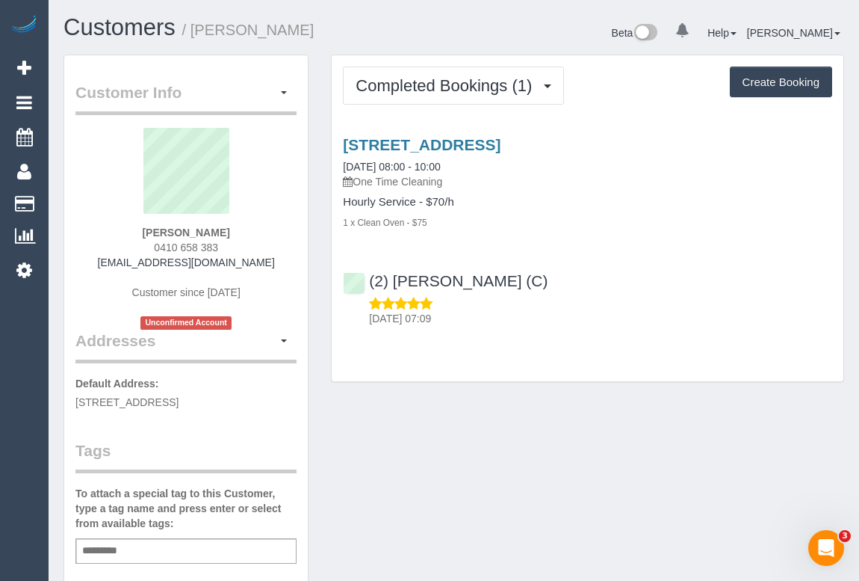
drag, startPoint x: 147, startPoint y: 247, endPoint x: 231, endPoint y: 248, distance: 83.7
click at [231, 248] on div "[PERSON_NAME] 0410 658 383 [EMAIL_ADDRESS][DOMAIN_NAME] Customer since [DATE] U…" at bounding box center [185, 229] width 221 height 202
copy span "0410 658 383"
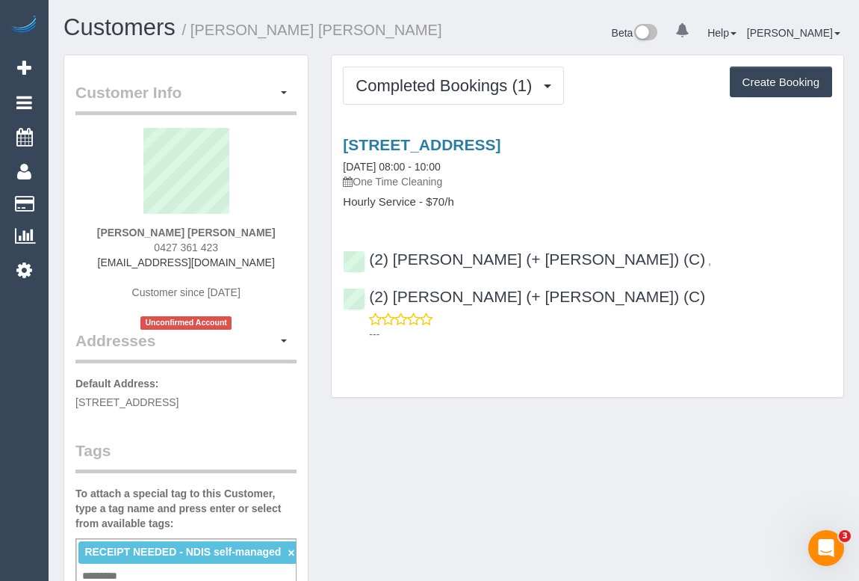
click at [533, 203] on h4 "Hourly Service - $70/h" at bounding box center [587, 202] width 489 height 13
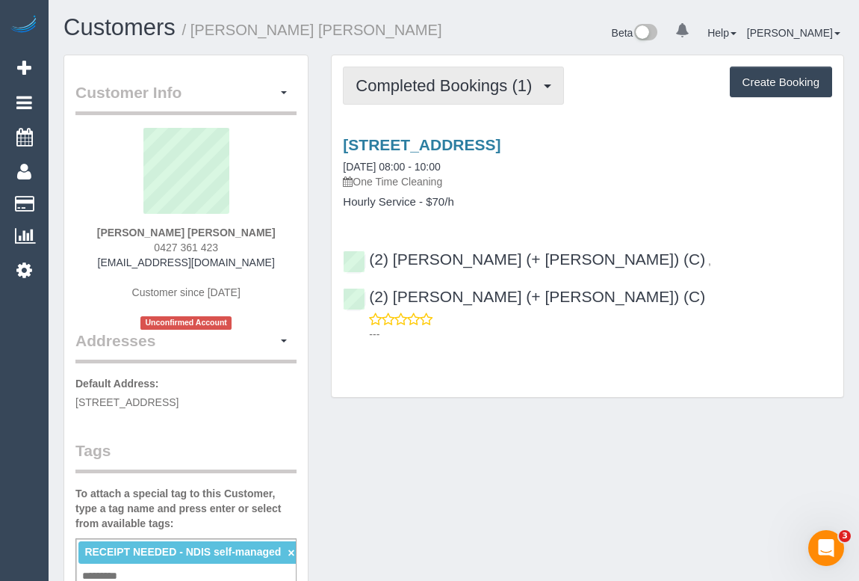
click at [483, 101] on button "Completed Bookings (1)" at bounding box center [453, 85] width 221 height 38
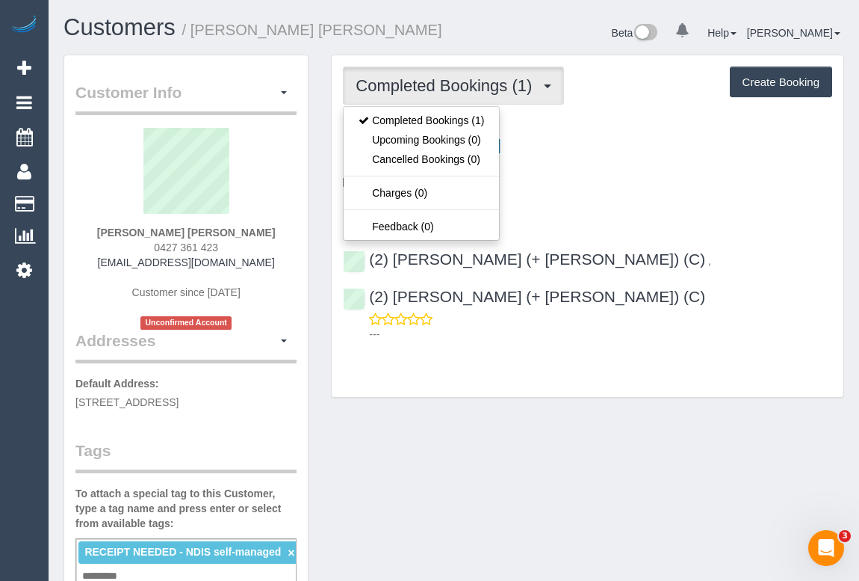
click at [538, 418] on div "Customer Info Edit Contact Info Send Message Email Preferences Special Sales Ta…" at bounding box center [453, 576] width 803 height 1042
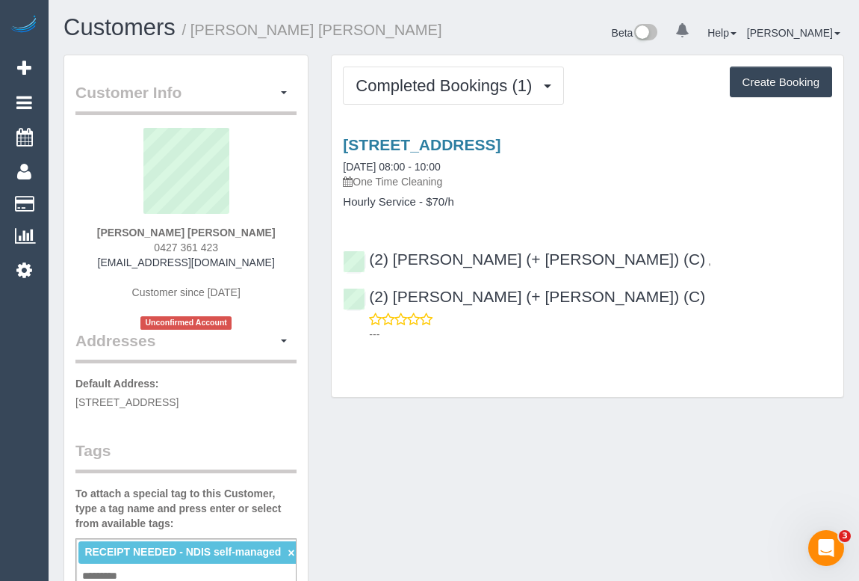
click at [459, 414] on div "Customer Info Edit Contact Info Send Message Email Preferences Special Sales Ta…" at bounding box center [453, 576] width 803 height 1042
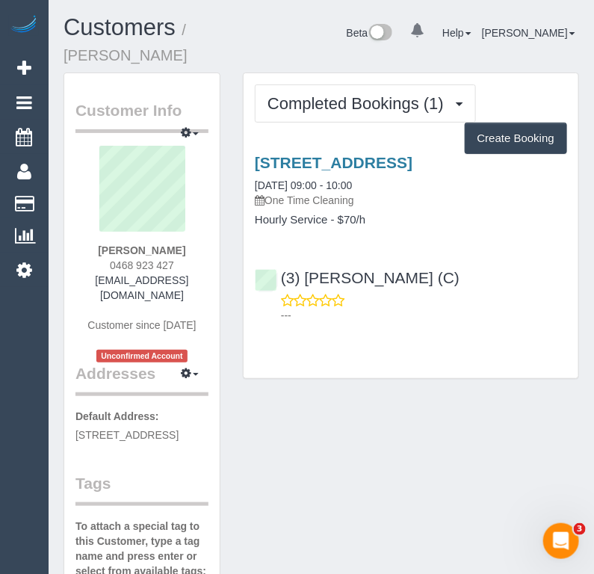
drag, startPoint x: 89, startPoint y: 250, endPoint x: 197, endPoint y: 247, distance: 108.4
click at [197, 247] on div "Josephine Natoloi 0468 923 427 josenat@optusnet.com.au Customer since 2025 Unco…" at bounding box center [141, 254] width 133 height 217
copy strong "Josephine Natoloi"
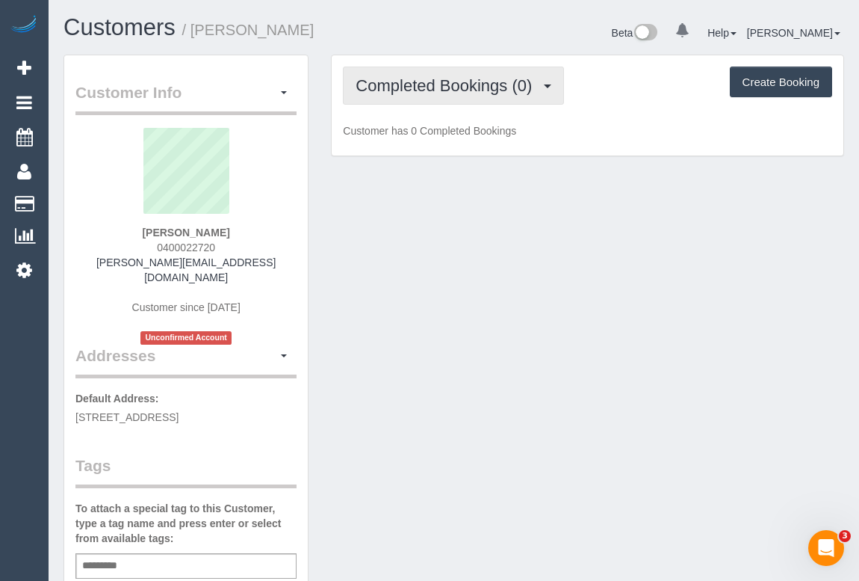
click at [461, 90] on span "Completed Bookings (0)" at bounding box center [448, 85] width 184 height 19
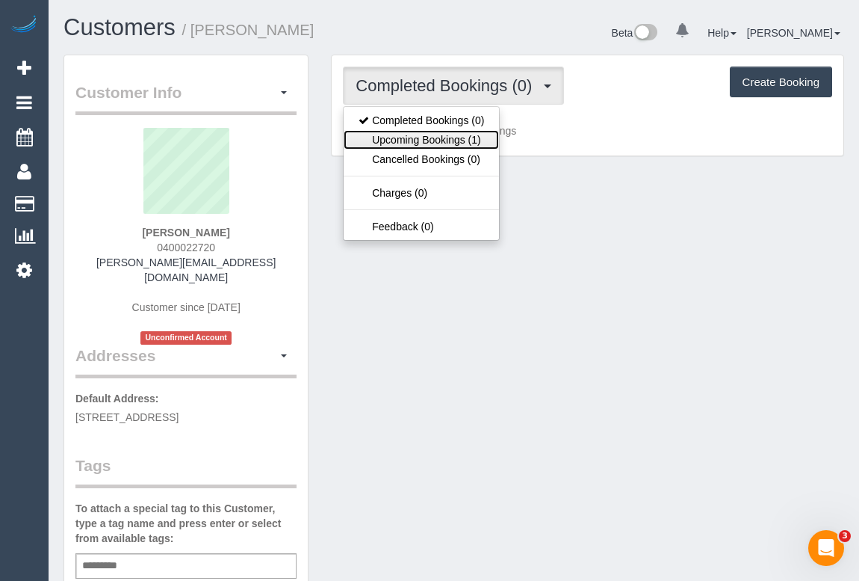
click at [447, 135] on link "Upcoming Bookings (1)" at bounding box center [421, 139] width 155 height 19
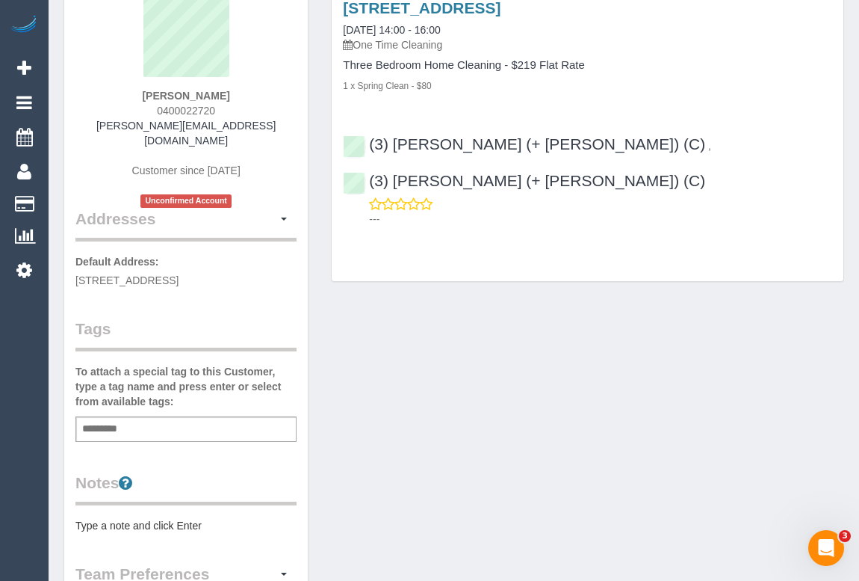
scroll to position [271, 0]
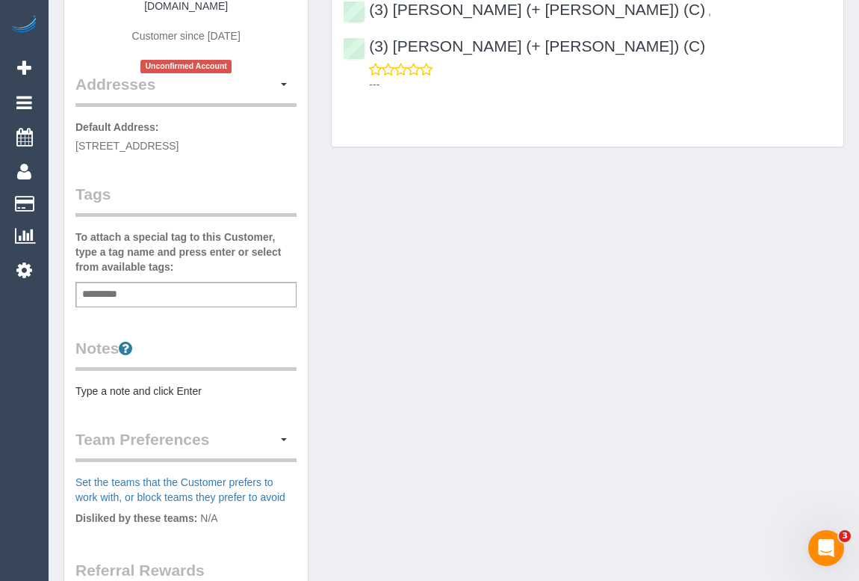
click at [137, 383] on pre "Type a note and click Enter" at bounding box center [185, 390] width 221 height 15
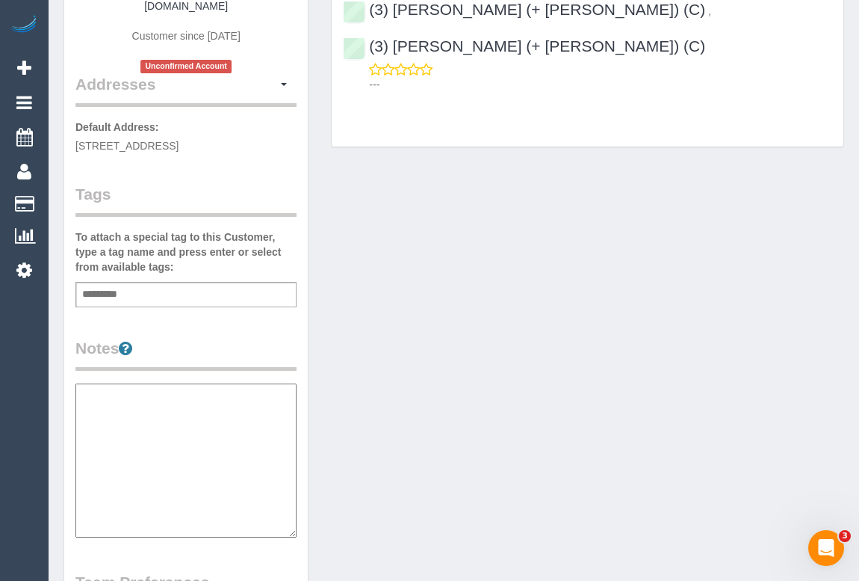
click at [129, 393] on textarea at bounding box center [185, 460] width 221 height 154
paste textarea "**********"
click at [162, 383] on textarea "**********" at bounding box center [185, 460] width 221 height 154
paste textarea "**********"
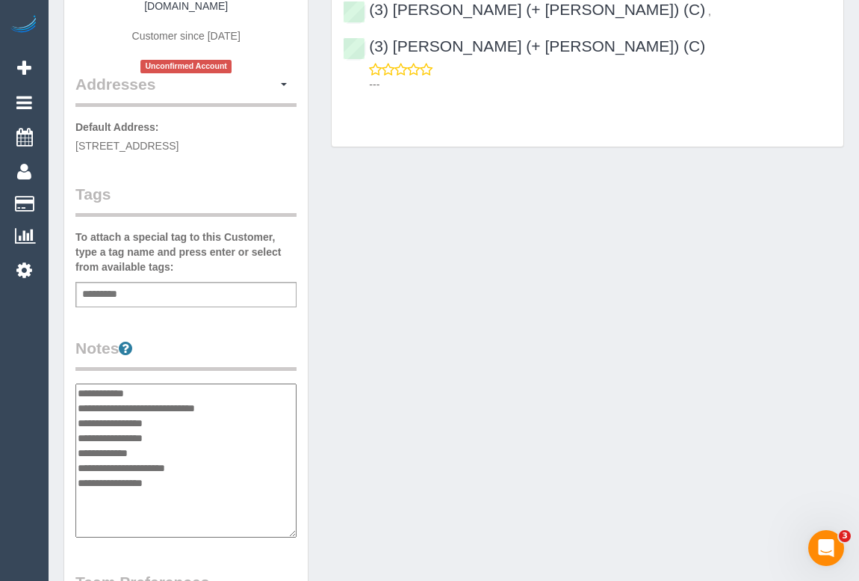
click at [250, 389] on textarea "**********" at bounding box center [185, 460] width 221 height 154
type textarea "**********"
click at [408, 362] on div "Customer Info Edit Contact Info Send Message Email Preferences Special Sales Ta…" at bounding box center [453, 370] width 803 height 1174
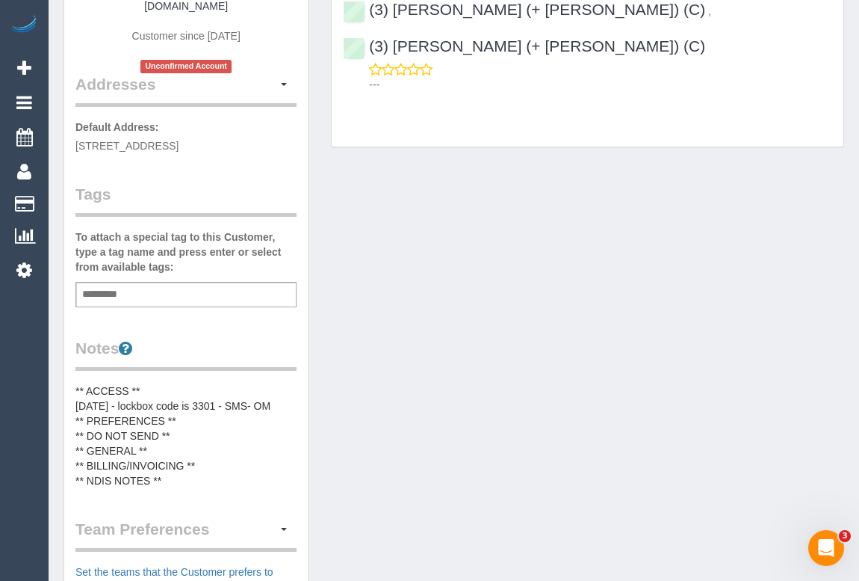
scroll to position [543, 0]
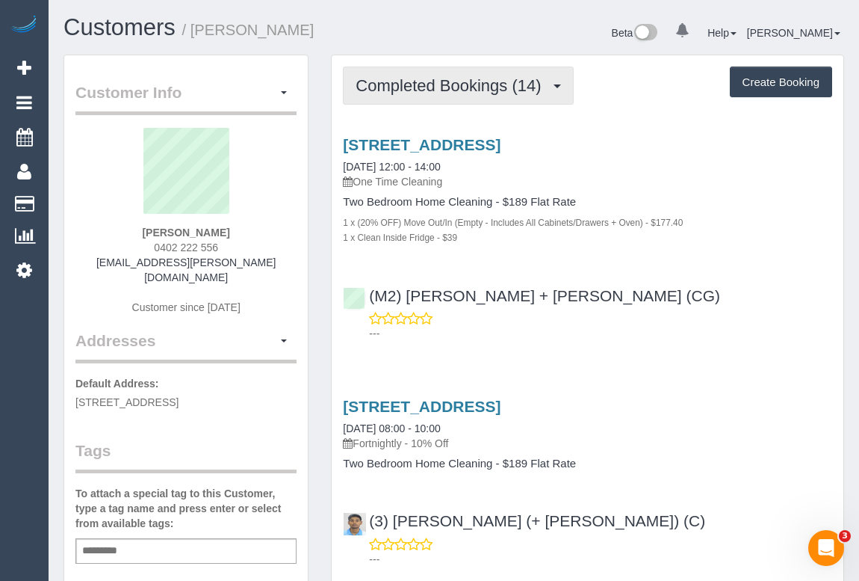
drag, startPoint x: 442, startPoint y: 90, endPoint x: 438, endPoint y: 111, distance: 21.4
click at [442, 90] on span "Completed Bookings (14)" at bounding box center [452, 85] width 193 height 19
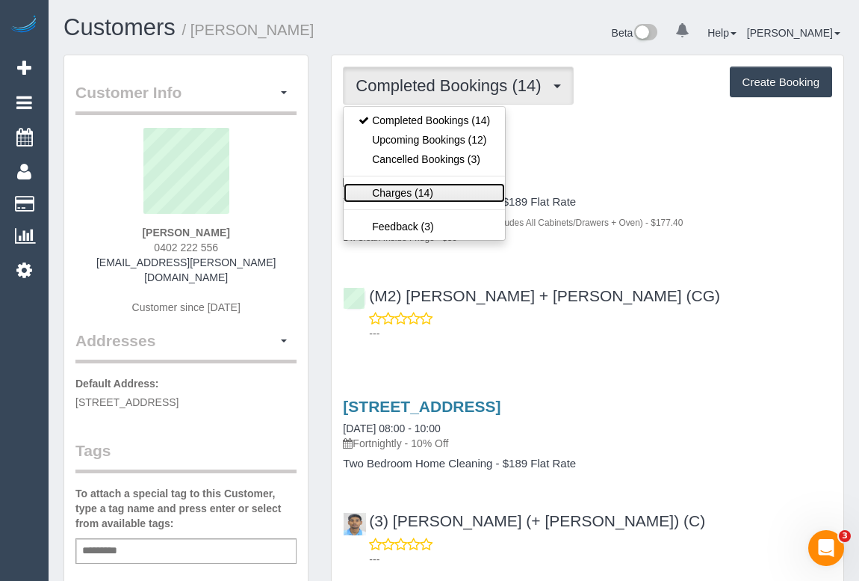
click at [410, 190] on link "Charges (14)" at bounding box center [424, 192] width 161 height 19
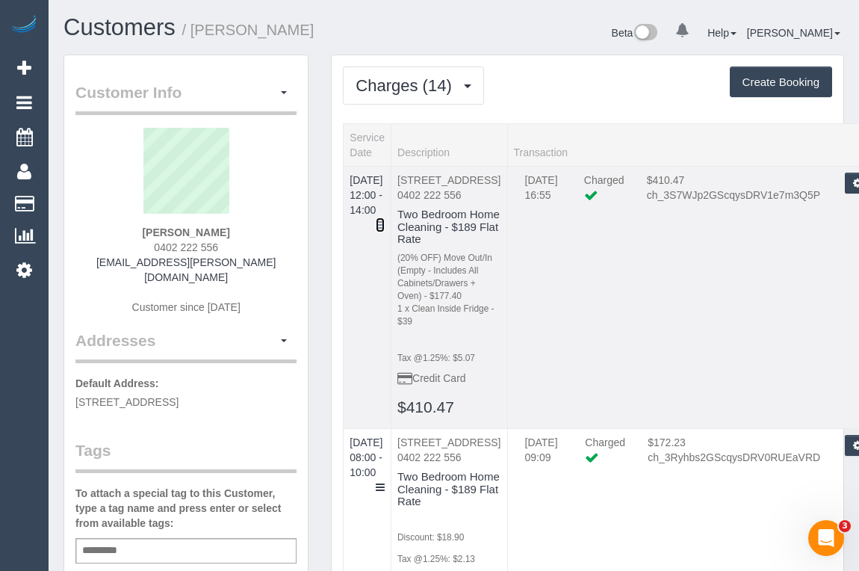
click at [385, 220] on icon at bounding box center [380, 225] width 9 height 10
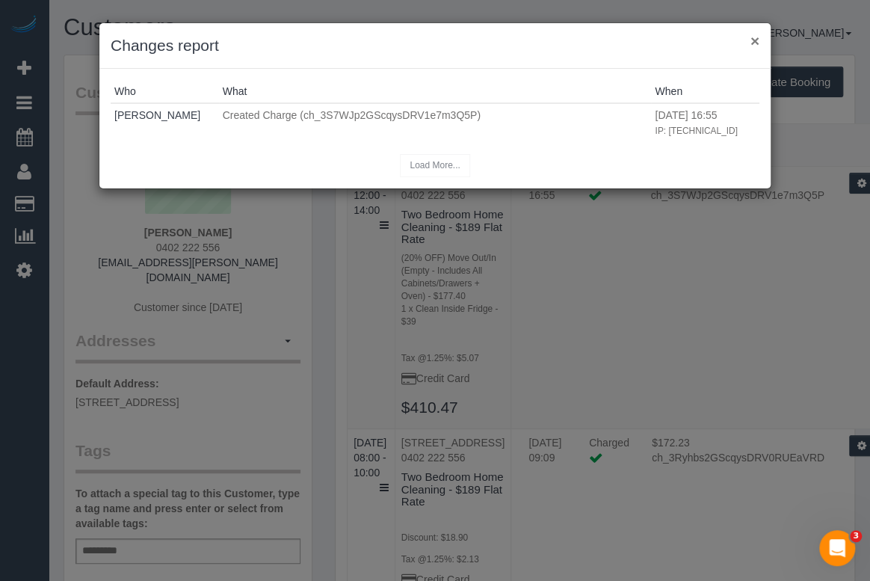
click at [754, 38] on button "×" at bounding box center [754, 41] width 9 height 16
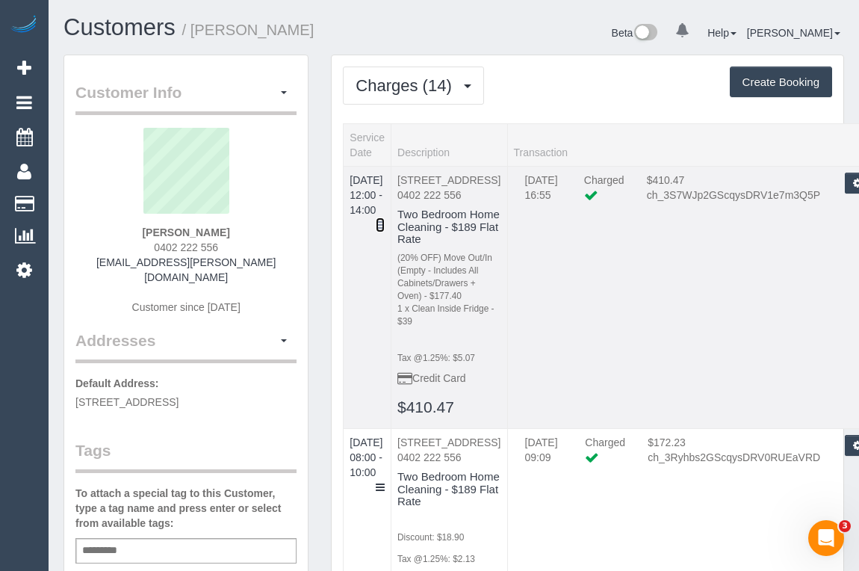
click at [385, 220] on icon at bounding box center [380, 225] width 9 height 10
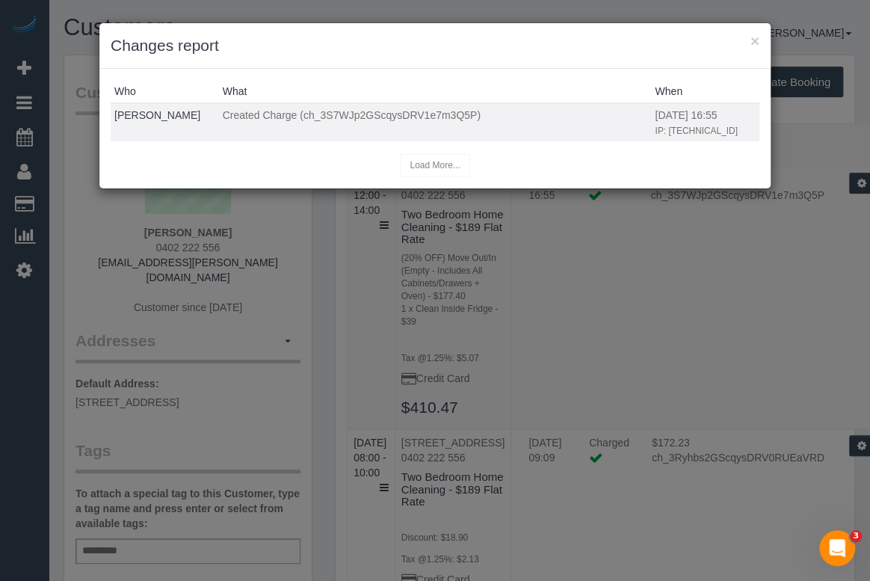
drag, startPoint x: 647, startPoint y: 114, endPoint x: 740, endPoint y: 114, distance: 93.4
click at [740, 114] on tr "Clare Gross Created Charge (ch_3S7WJp2GScqysDRV1e7m3Q5P) 15/09/2025 16:55 IP: 1…" at bounding box center [435, 122] width 649 height 38
copy tr "15/09/2025 16:55"
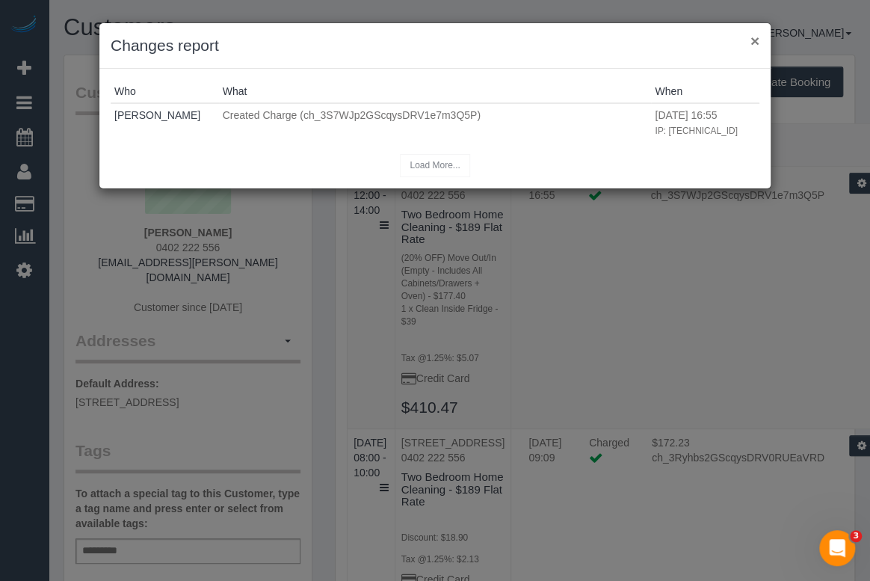
click at [754, 37] on button "×" at bounding box center [754, 41] width 9 height 16
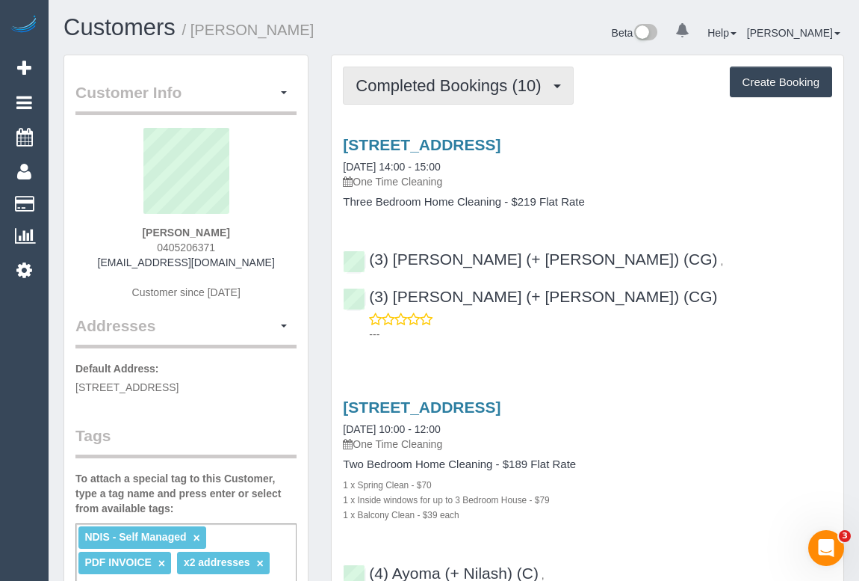
click at [432, 83] on span "Completed Bookings (10)" at bounding box center [452, 85] width 193 height 19
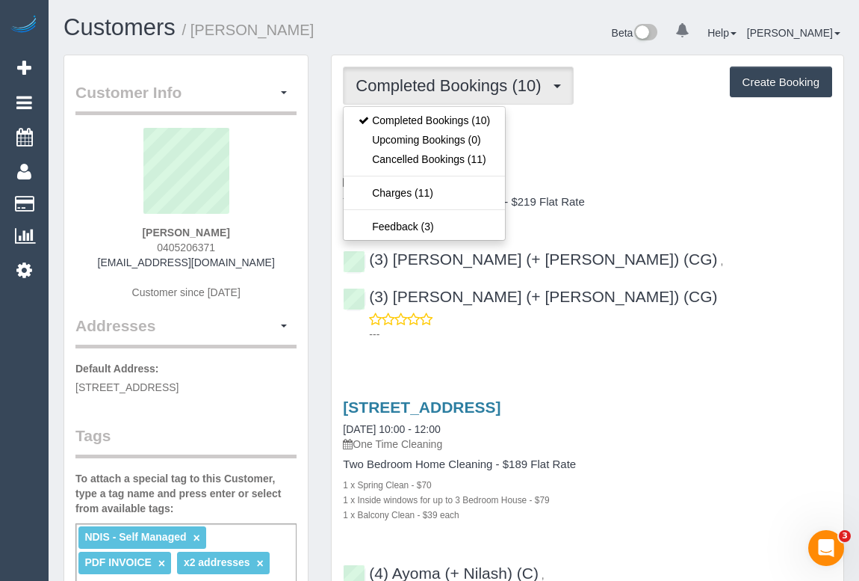
click at [607, 199] on h4 "Three Bedroom Home Cleaning - $219 Flat Rate" at bounding box center [587, 202] width 489 height 13
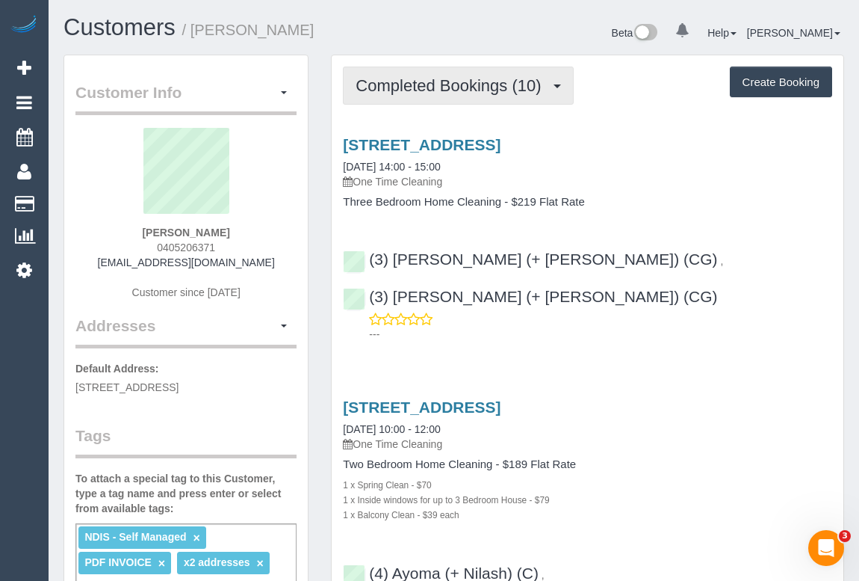
click at [468, 82] on span "Completed Bookings (10)" at bounding box center [452, 85] width 193 height 19
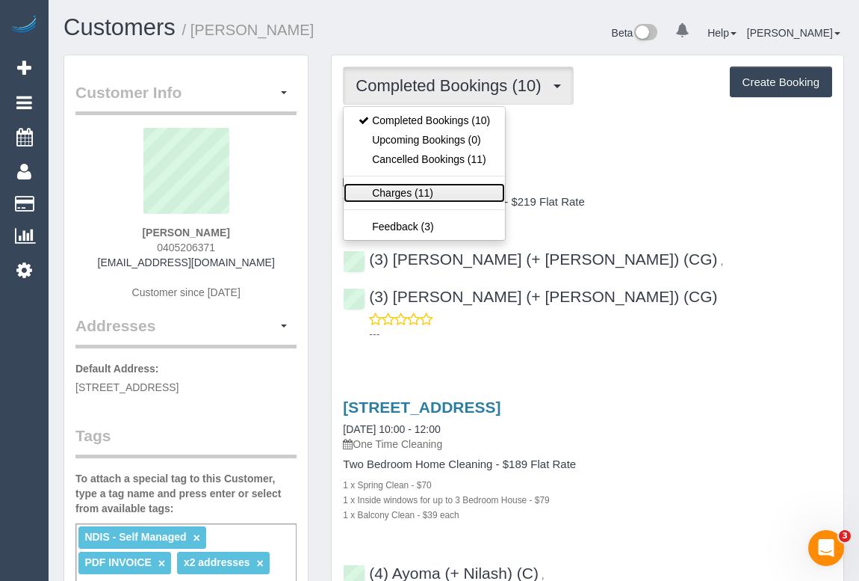
click at [406, 191] on link "Charges (11)" at bounding box center [424, 192] width 161 height 19
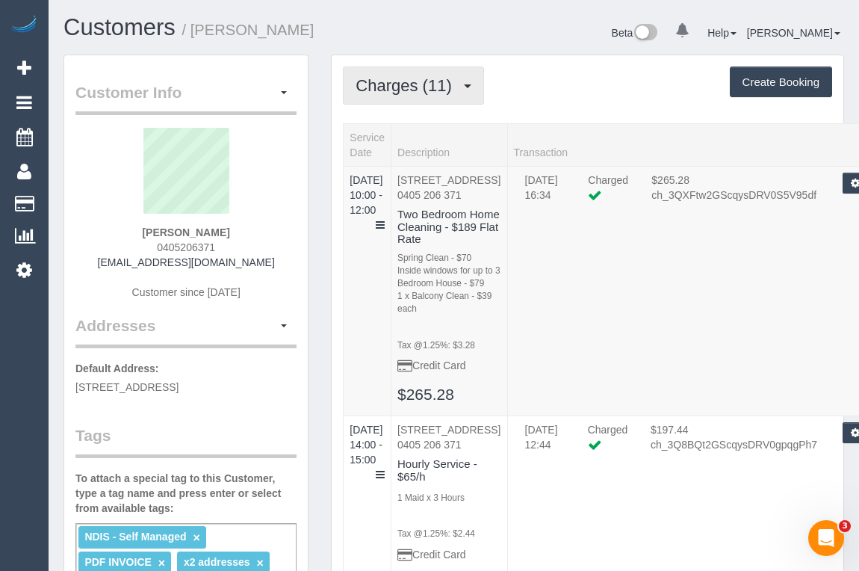
click at [409, 79] on span "Charges (11)" at bounding box center [407, 85] width 103 height 19
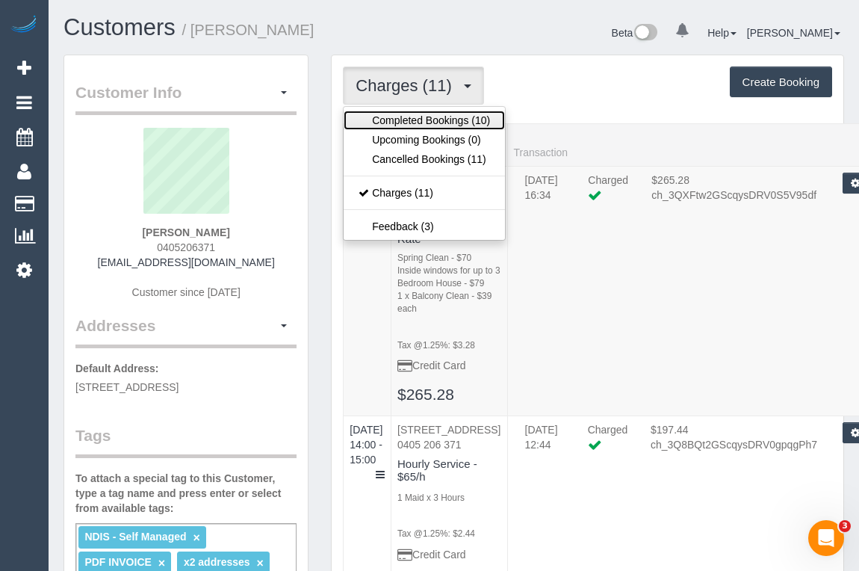
click at [411, 117] on link "Completed Bookings (10)" at bounding box center [424, 120] width 161 height 19
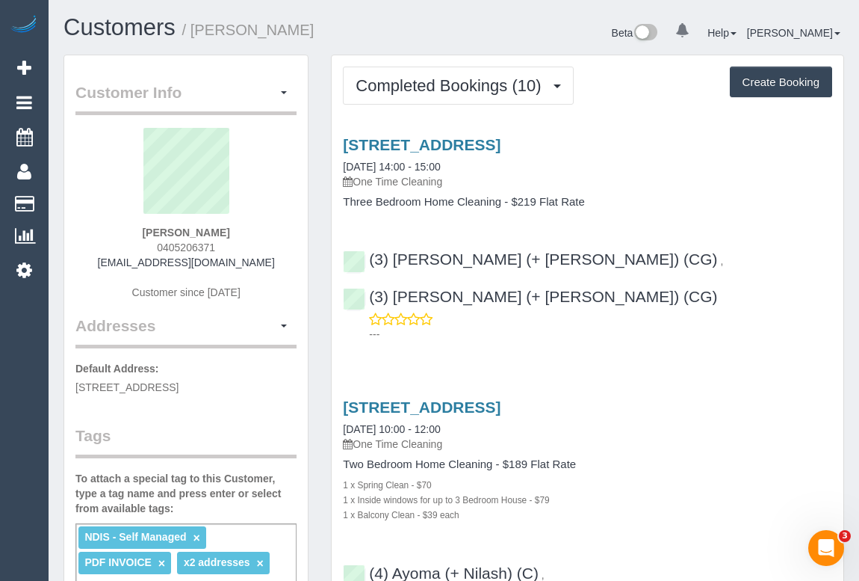
click at [652, 202] on h4 "Three Bedroom Home Cleaning - $219 Flat Rate" at bounding box center [587, 202] width 489 height 13
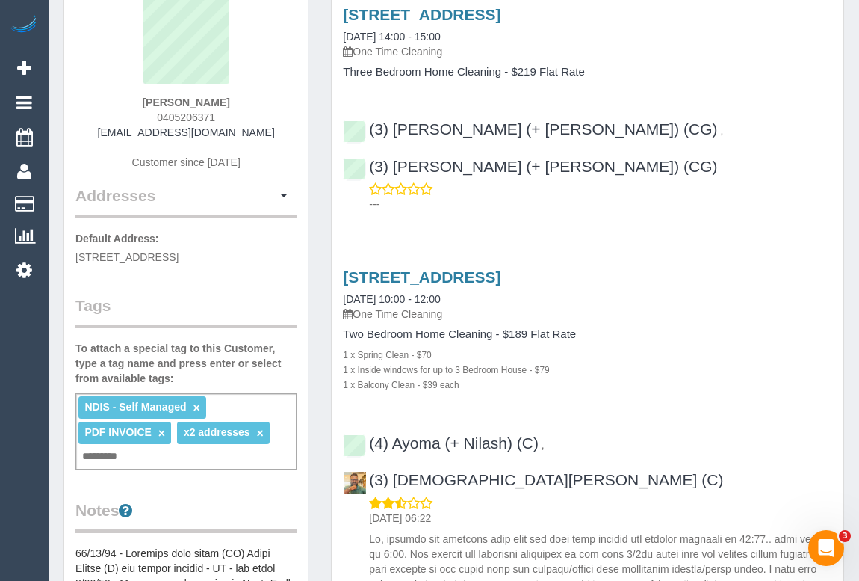
scroll to position [203, 0]
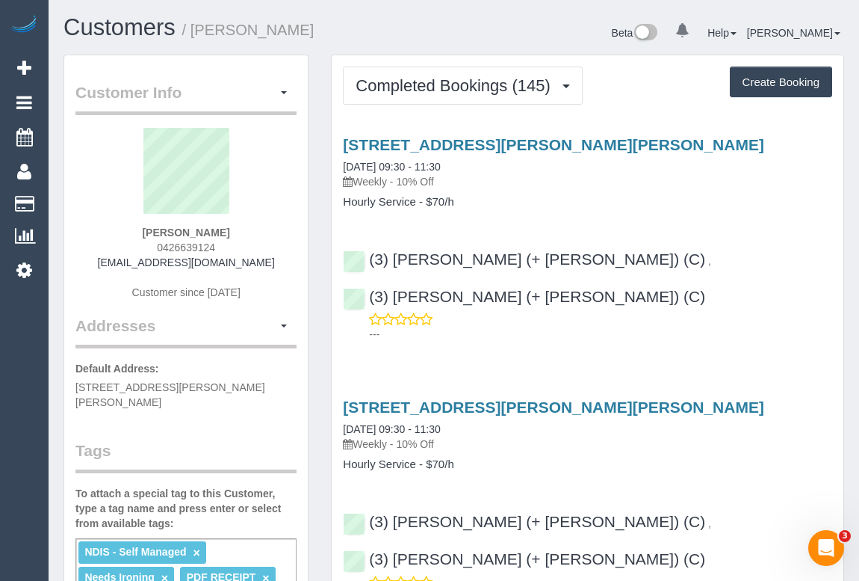
drag, startPoint x: 135, startPoint y: 232, endPoint x: 237, endPoint y: 232, distance: 101.6
click at [237, 232] on div "Mark Schurmann 0426639124 mgschurm54@hotmail.com Customer since 2022" at bounding box center [185, 221] width 221 height 187
copy strong "Mark Schurmann"
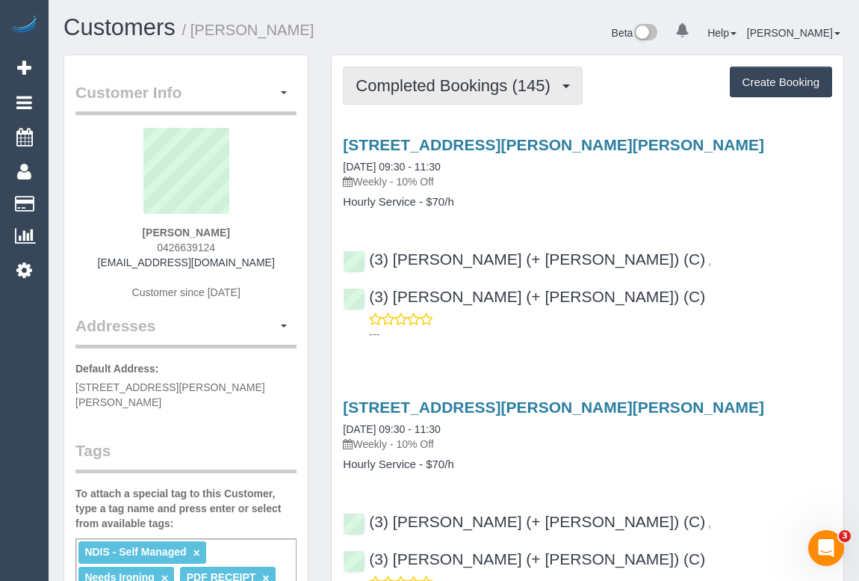
click at [467, 93] on span "Completed Bookings (145)" at bounding box center [457, 85] width 202 height 19
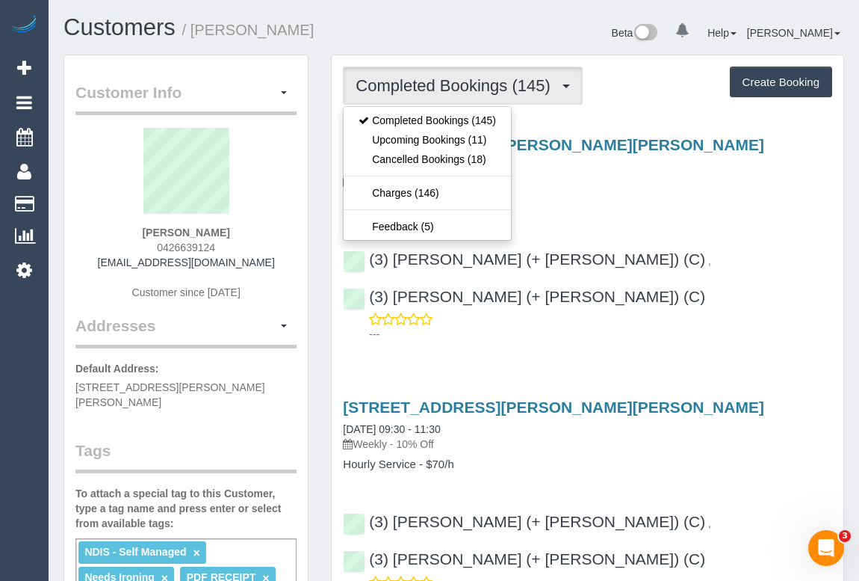
click at [610, 174] on p "Weekly - 10% Off" at bounding box center [587, 181] width 489 height 15
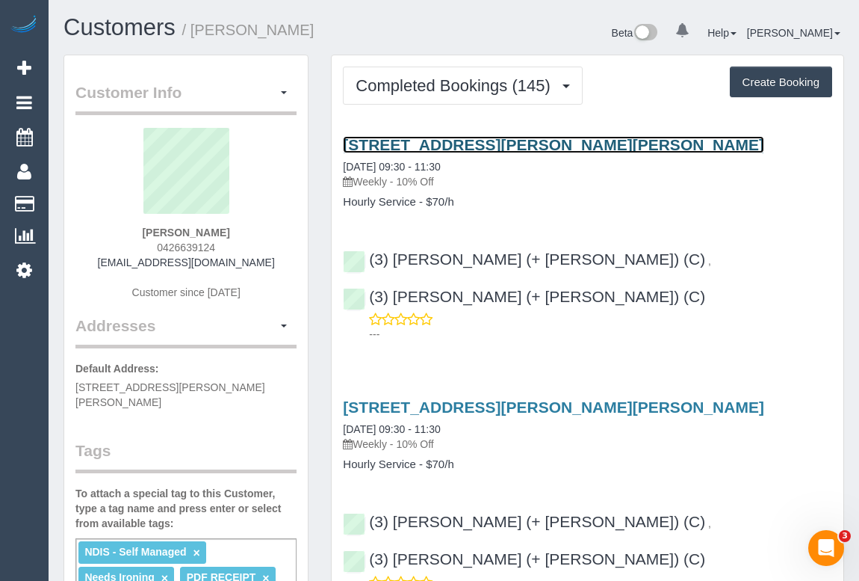
click at [501, 141] on link "17 Kardinia Road, Glen Iris, VIC 3146" at bounding box center [553, 144] width 421 height 17
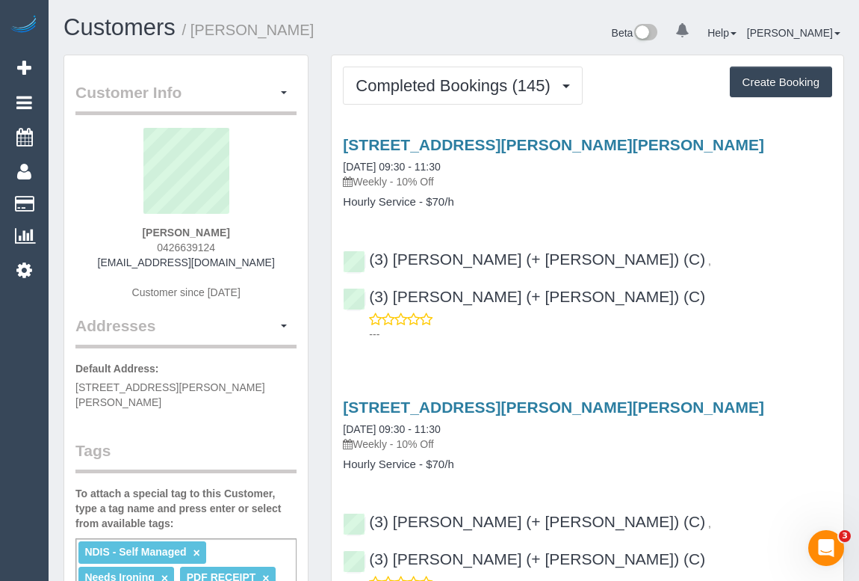
drag, startPoint x: 359, startPoint y: 182, endPoint x: 391, endPoint y: 183, distance: 31.4
click at [391, 183] on p "Weekly - 10% Off" at bounding box center [587, 181] width 489 height 15
copy p "Weekly"
drag, startPoint x: 343, startPoint y: 200, endPoint x: 413, endPoint y: 206, distance: 70.5
click at [413, 206] on h4 "Hourly Service - $70/h" at bounding box center [587, 202] width 489 height 13
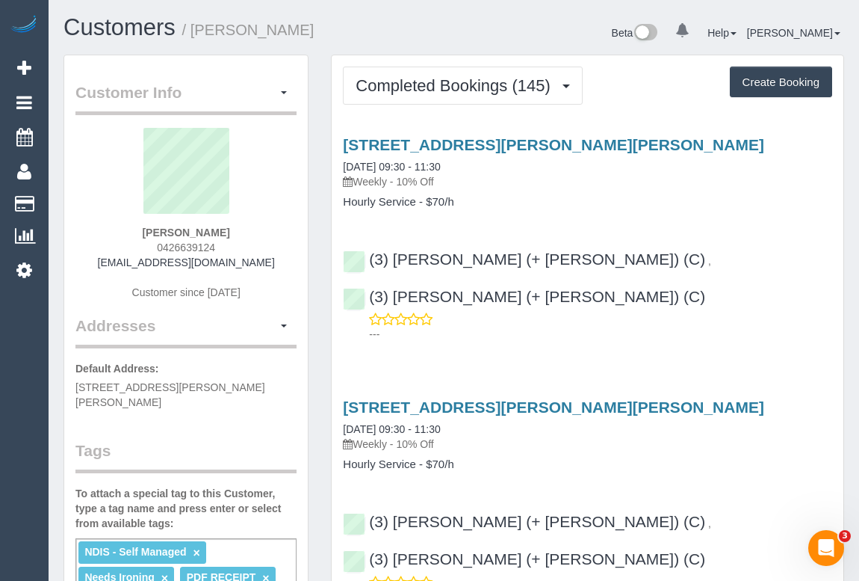
copy h4 "Hourly Service"
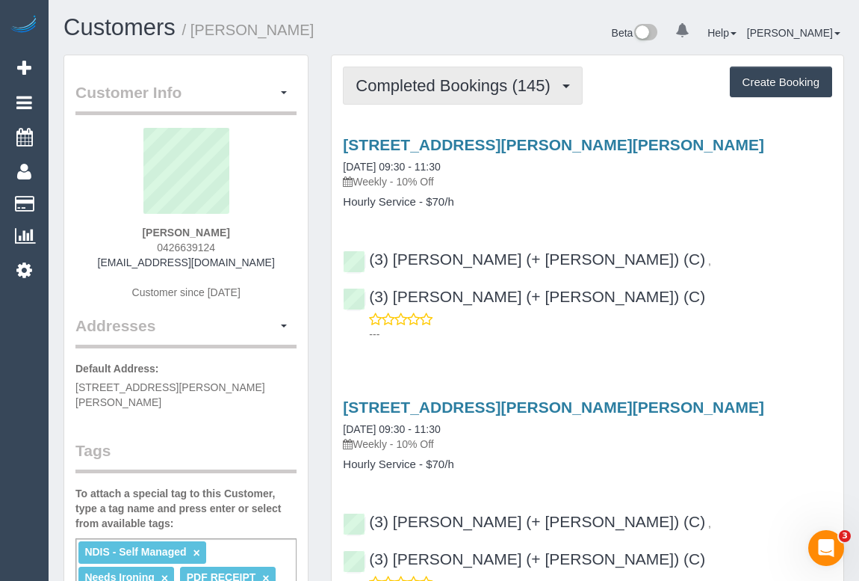
click at [427, 84] on span "Completed Bookings (145)" at bounding box center [457, 85] width 202 height 19
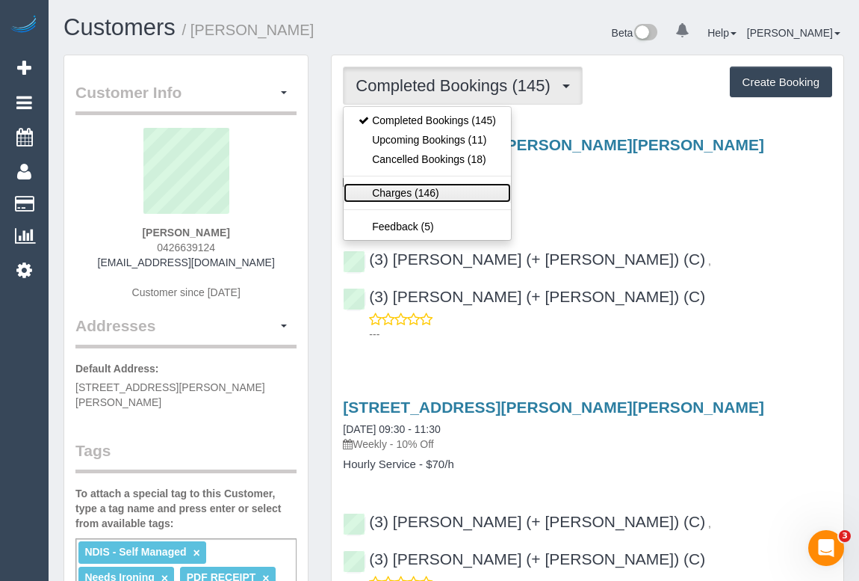
click at [389, 197] on link "Charges (146)" at bounding box center [427, 192] width 167 height 19
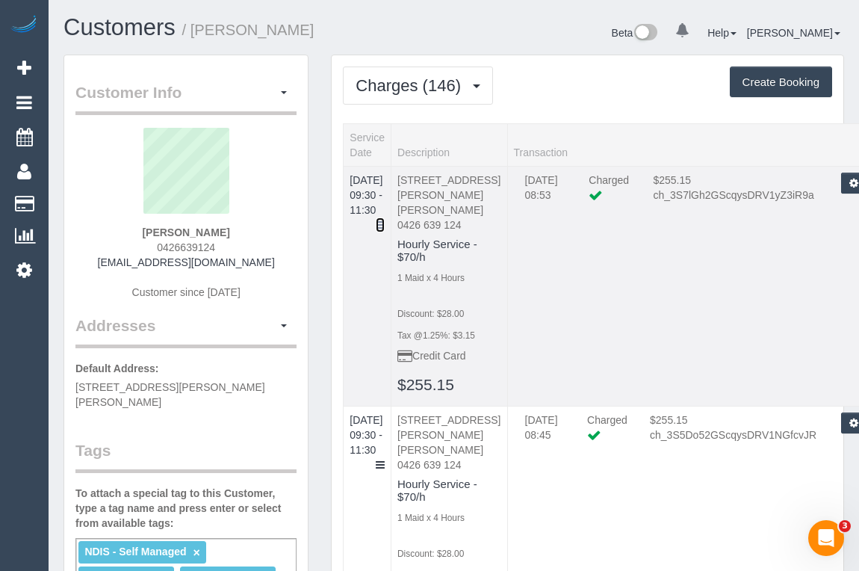
click at [385, 220] on icon at bounding box center [380, 225] width 9 height 10
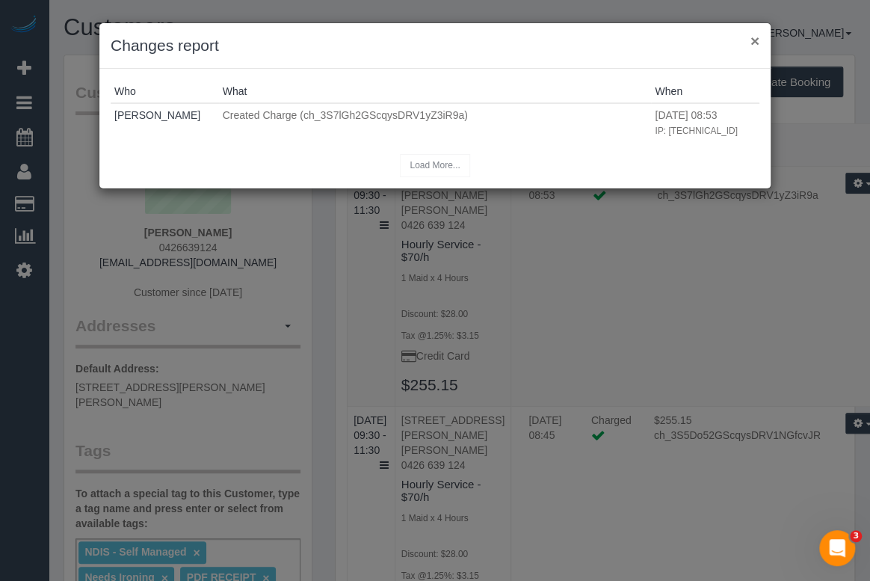
click at [752, 40] on button "×" at bounding box center [754, 41] width 9 height 16
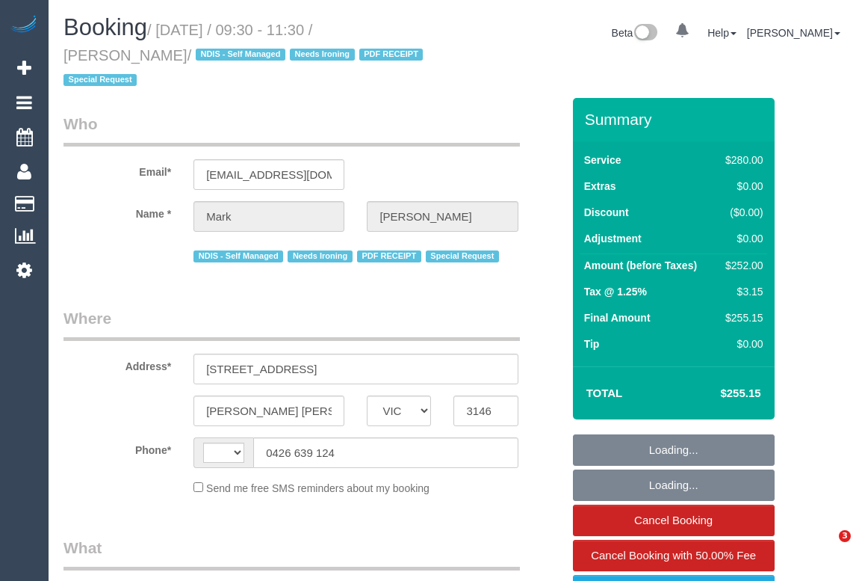
select select "VIC"
select select "object:315"
select select "string:AU"
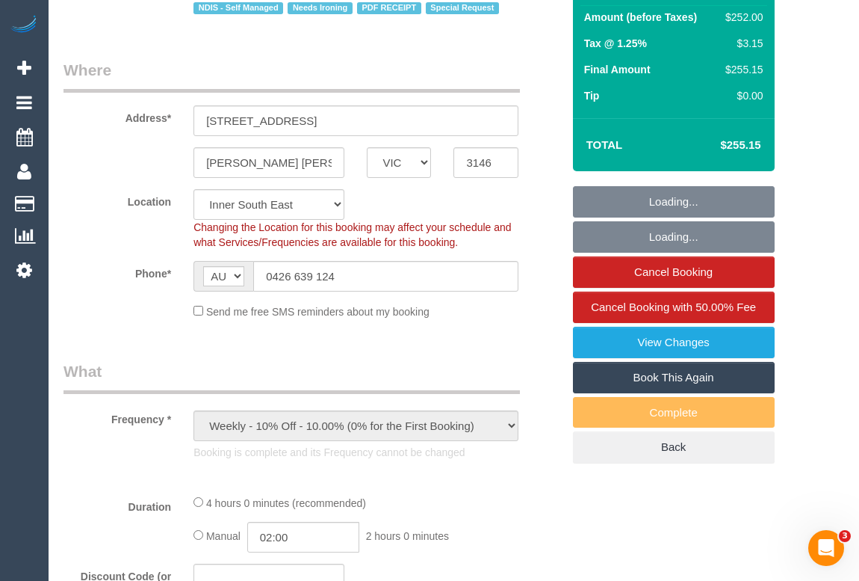
select select "string:stripe-pm_1MF9LR2GScqysDRVNAaKuFlm"
select select "240"
select select "number:28"
select select "number:14"
select select "number:19"
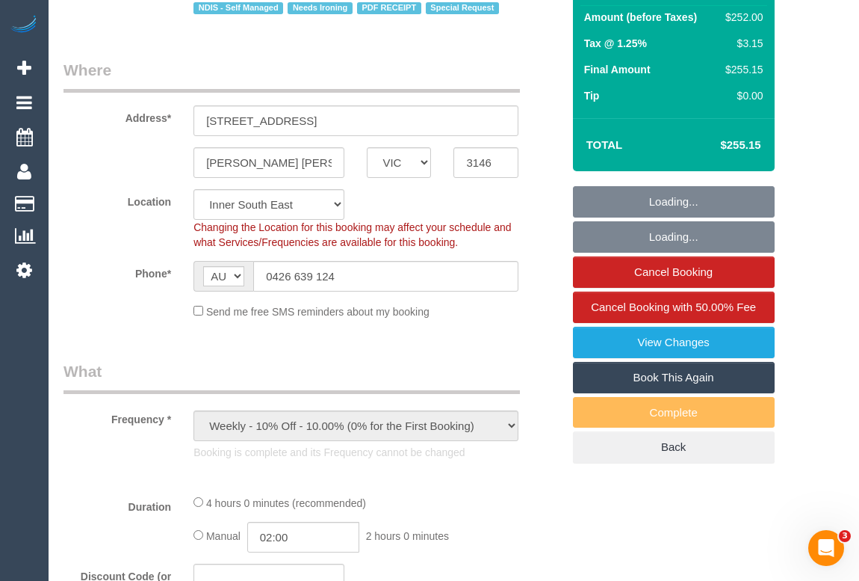
select select "number:25"
select select "number:34"
select select "number:13"
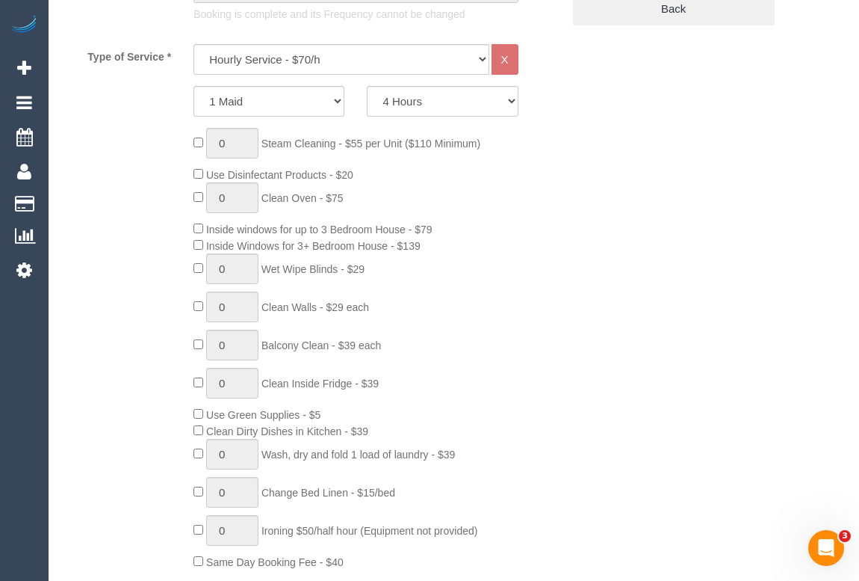
select select "object:1303"
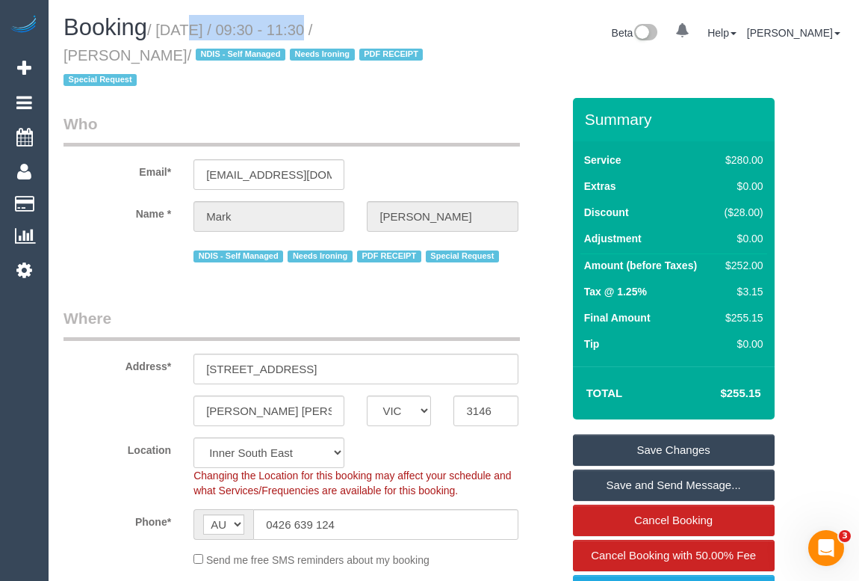
drag, startPoint x: 163, startPoint y: 31, endPoint x: 297, endPoint y: 30, distance: 133.8
click at [297, 30] on small "/ [DATE] / 09:30 - 11:30 / [PERSON_NAME] / NDIS - Self Managed Needs Ironing PD…" at bounding box center [246, 55] width 364 height 67
copy small "[DATE]"
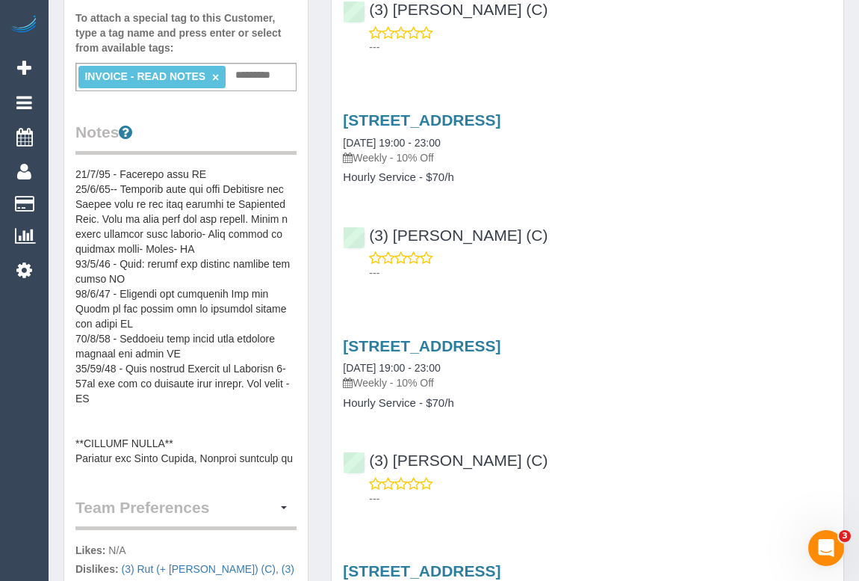
scroll to position [269, 0]
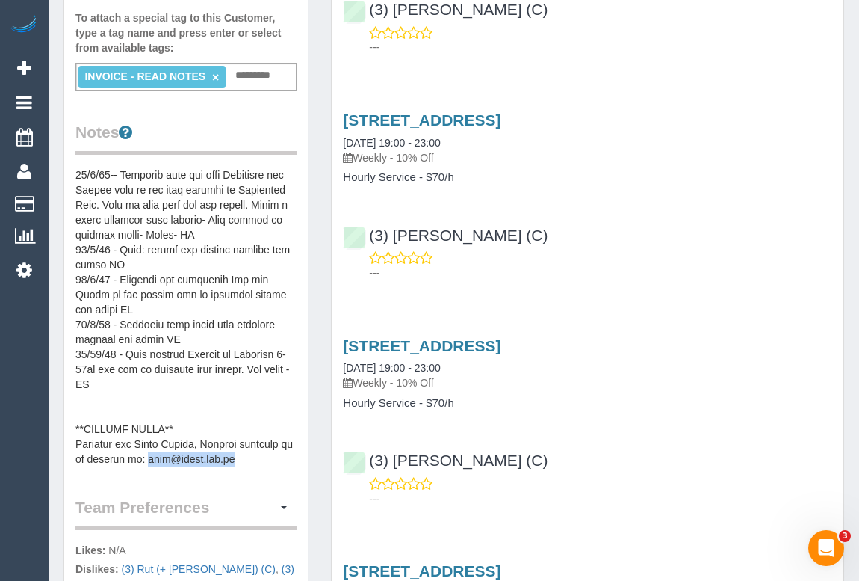
drag, startPoint x: 144, startPoint y: 456, endPoint x: 253, endPoint y: 457, distance: 108.3
click at [253, 457] on pre at bounding box center [185, 316] width 221 height 299
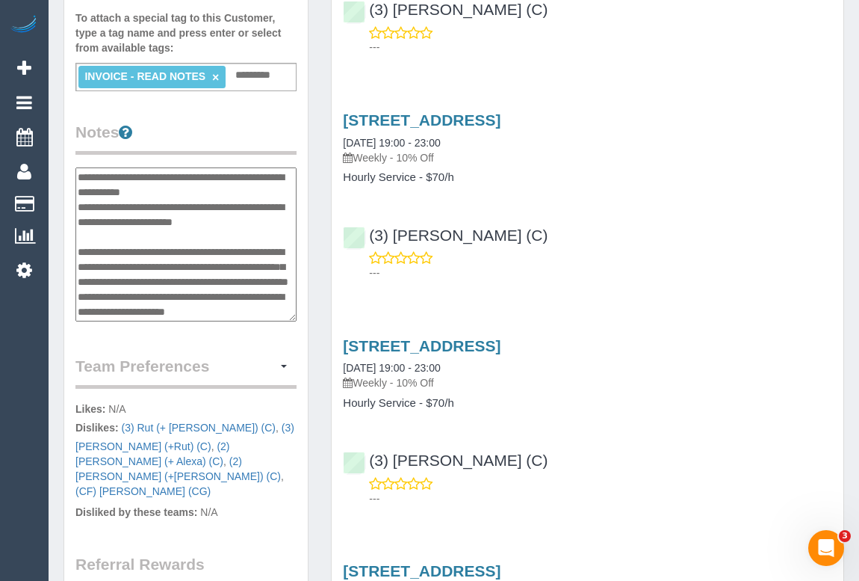
scroll to position [418, 0]
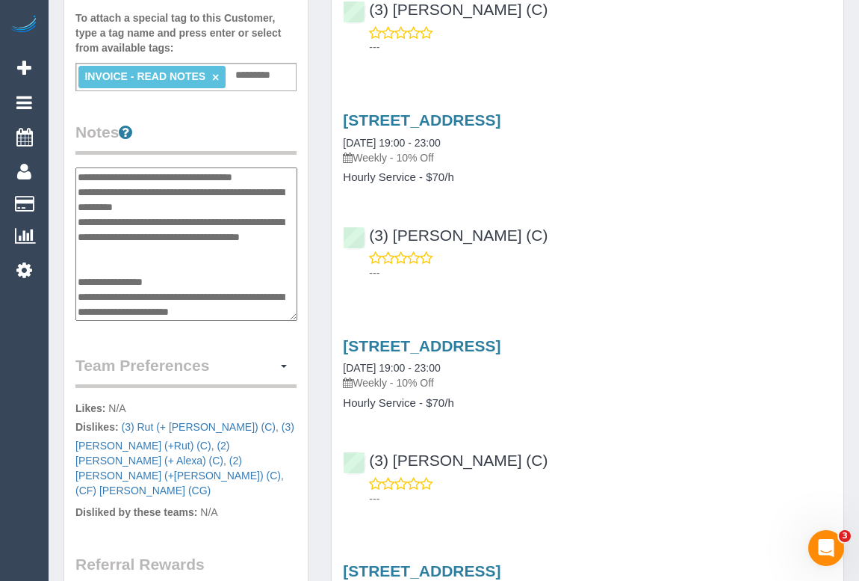
drag, startPoint x: 240, startPoint y: 314, endPoint x: 145, endPoint y: 306, distance: 95.2
click at [145, 306] on textarea at bounding box center [186, 244] width 222 height 154
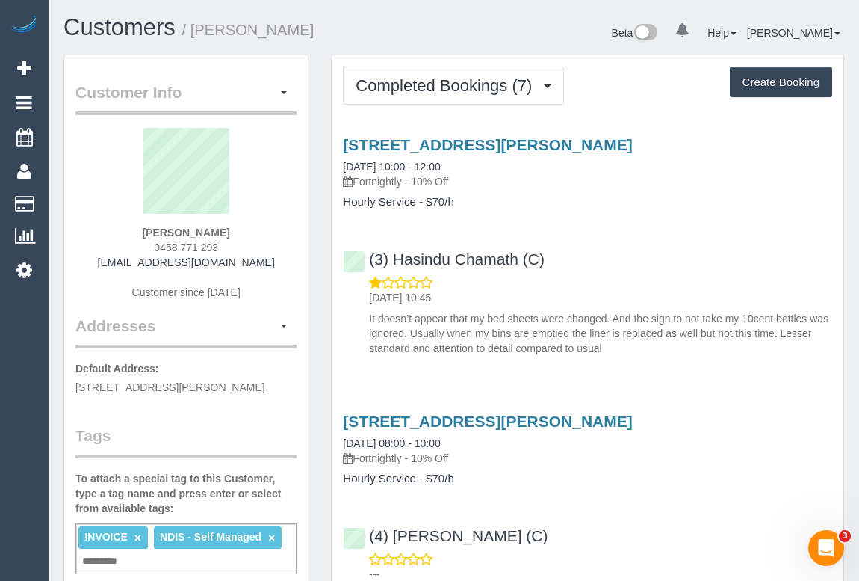
drag, startPoint x: 148, startPoint y: 244, endPoint x: 232, endPoint y: 239, distance: 84.6
click at [232, 239] on div "[PERSON_NAME] 0458 771 293 [EMAIL_ADDRESS][DOMAIN_NAME] Customer since [DATE]" at bounding box center [185, 221] width 221 height 187
drag, startPoint x: 134, startPoint y: 228, endPoint x: 240, endPoint y: 227, distance: 106.1
click at [240, 227] on div "[PERSON_NAME] 0458 771 293 [EMAIL_ADDRESS][DOMAIN_NAME] Customer since [DATE]" at bounding box center [185, 221] width 221 height 187
copy strong "[PERSON_NAME]"
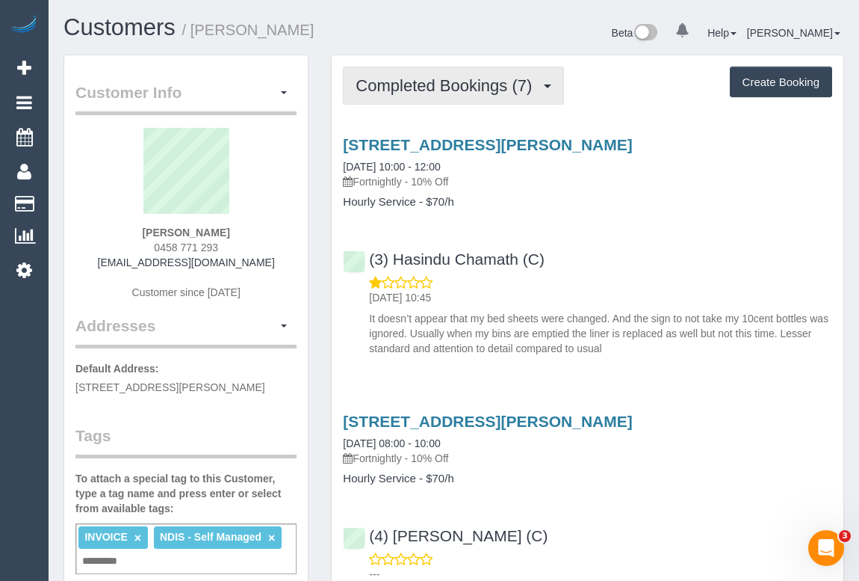
click at [419, 88] on span "Completed Bookings (7)" at bounding box center [448, 85] width 184 height 19
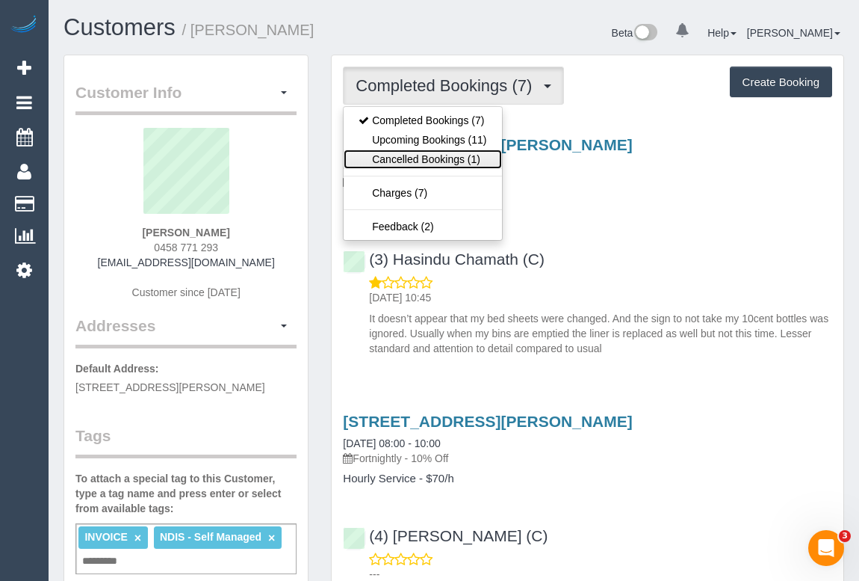
click at [431, 155] on link "Cancelled Bookings (1)" at bounding box center [423, 158] width 158 height 19
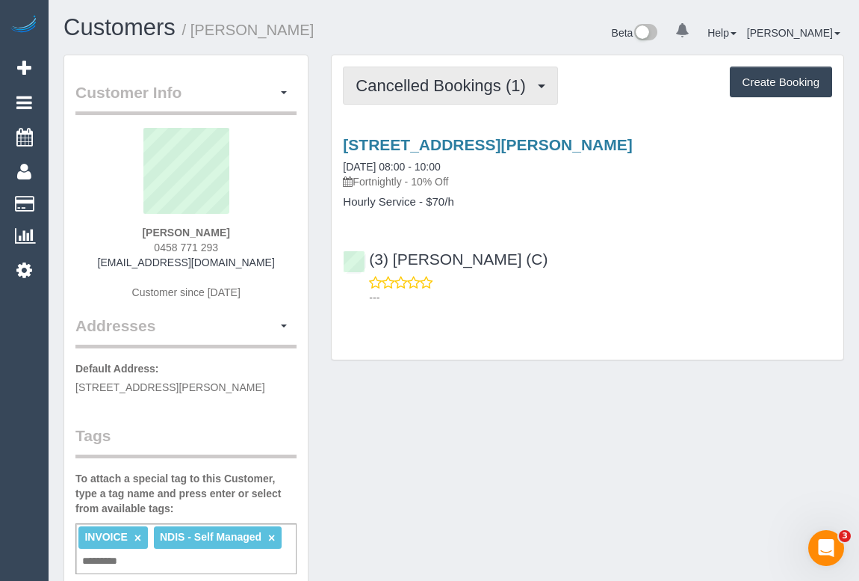
click at [427, 86] on span "Cancelled Bookings (1)" at bounding box center [444, 85] width 177 height 19
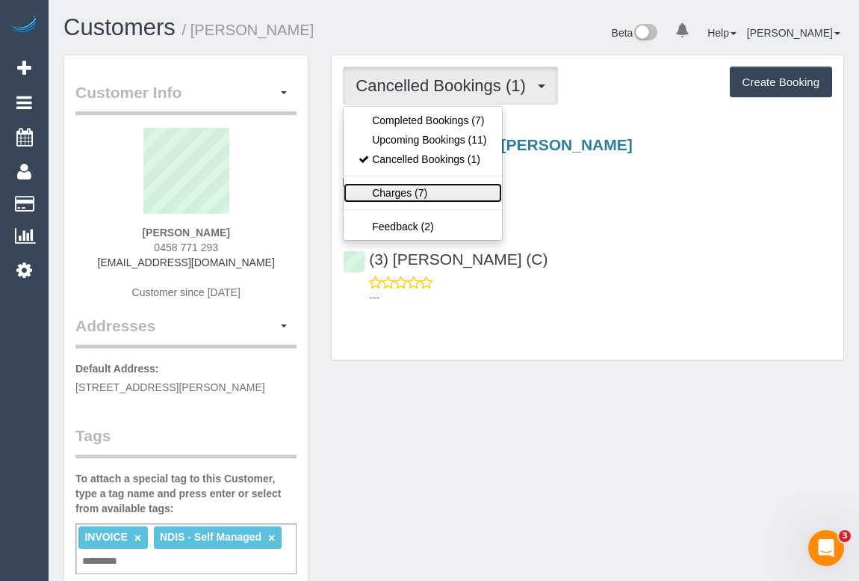
click at [388, 195] on link "Charges (7)" at bounding box center [423, 192] width 158 height 19
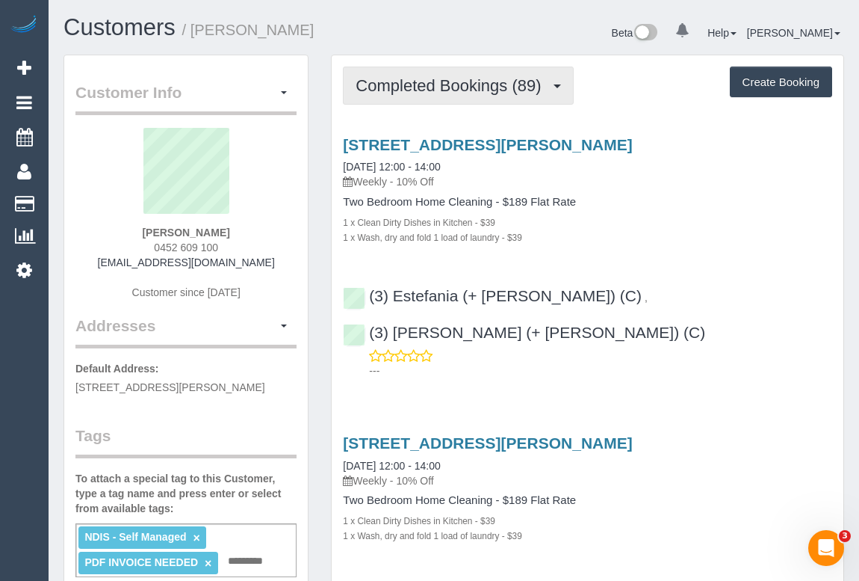
click at [421, 96] on button "Completed Bookings (89)" at bounding box center [458, 85] width 230 height 38
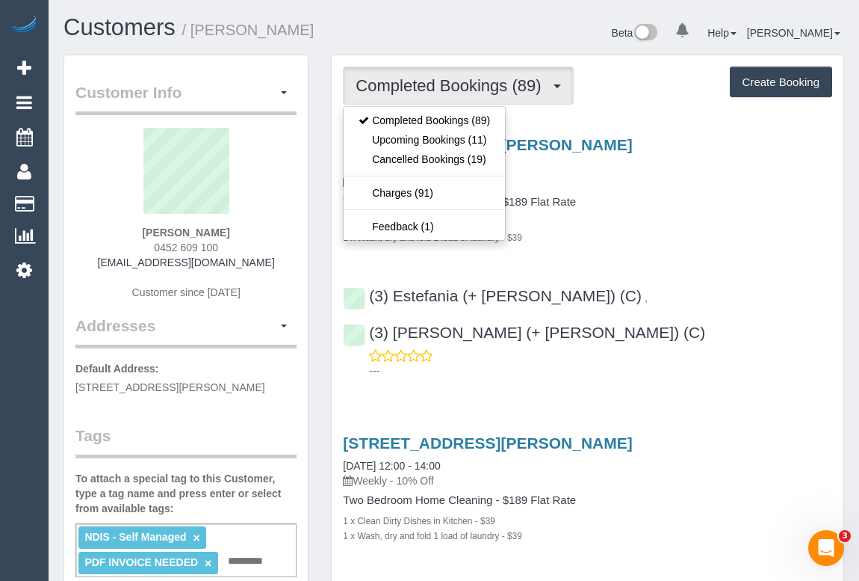
click at [639, 197] on h4 "Two Bedroom Home Cleaning - $189 Flat Rate" at bounding box center [587, 202] width 489 height 13
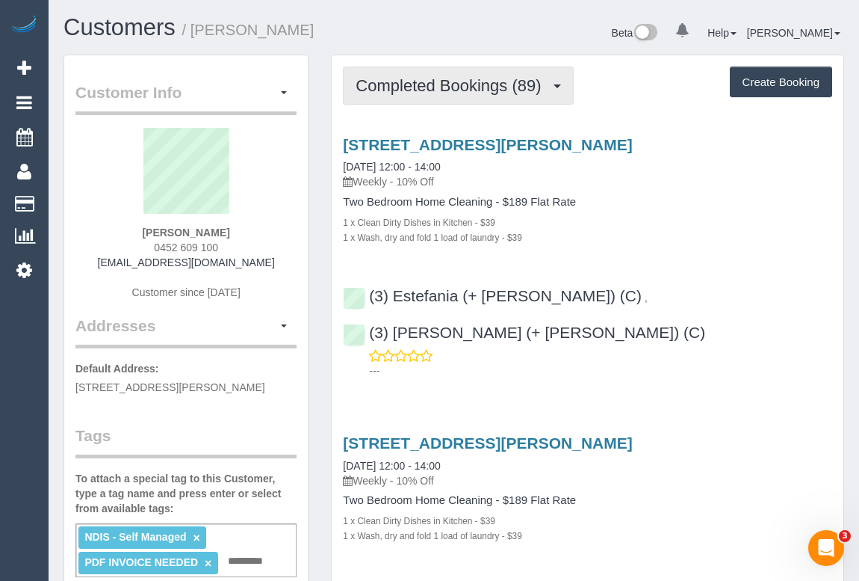
click at [418, 87] on span "Completed Bookings (89)" at bounding box center [452, 85] width 193 height 19
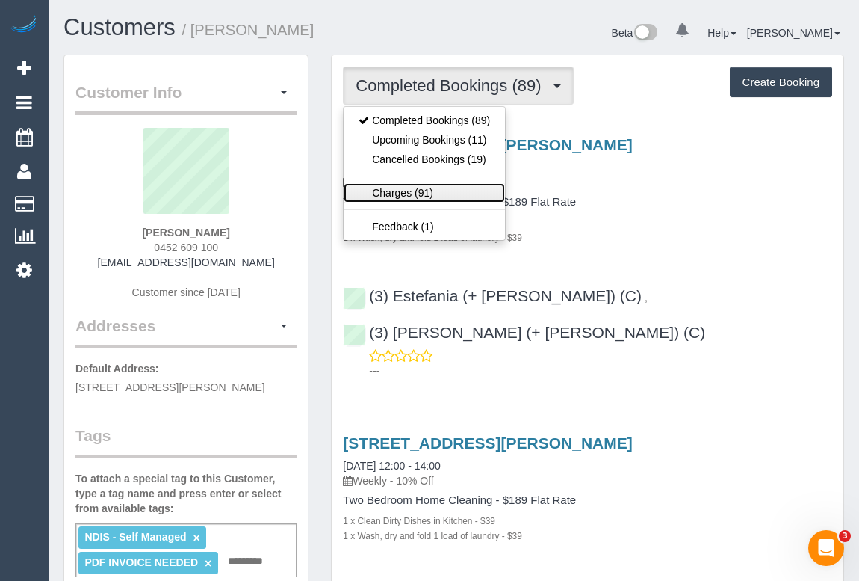
click at [396, 187] on link "Charges (91)" at bounding box center [424, 192] width 161 height 19
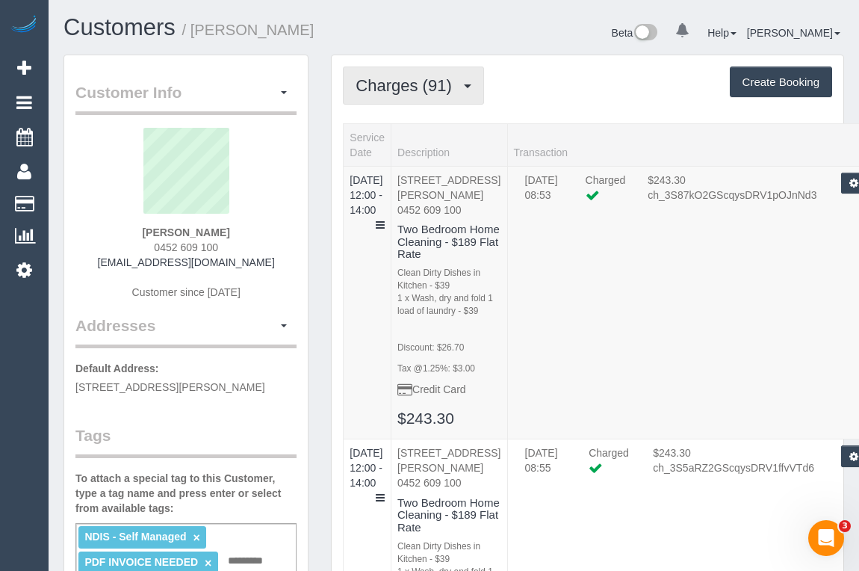
click at [394, 89] on span "Charges (91)" at bounding box center [407, 85] width 103 height 19
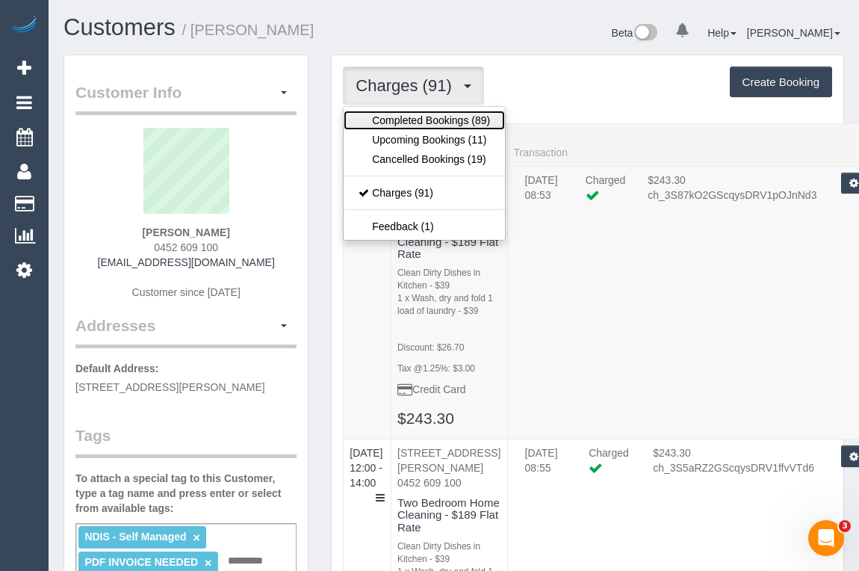
click at [401, 121] on link "Completed Bookings (89)" at bounding box center [424, 120] width 161 height 19
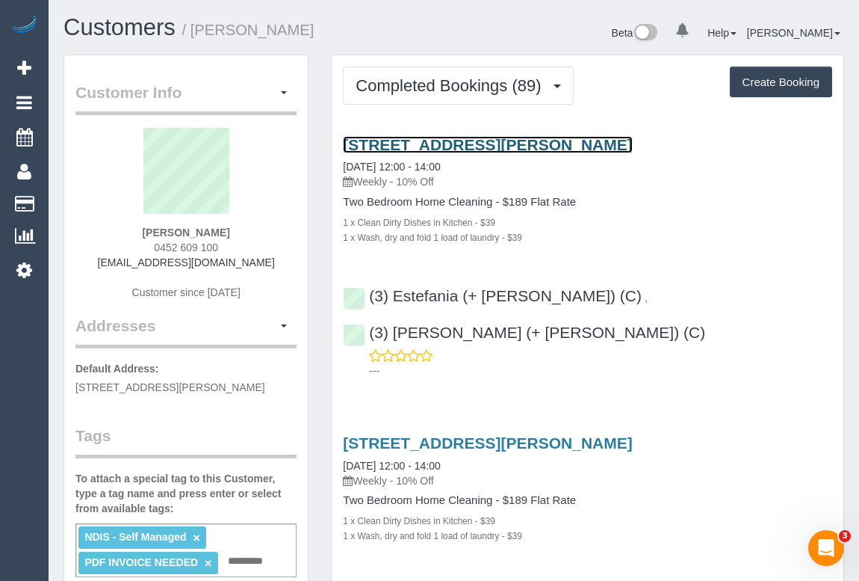
click at [490, 142] on link "198 Albert Street, Brunswick, VIC 3056" at bounding box center [487, 144] width 289 height 17
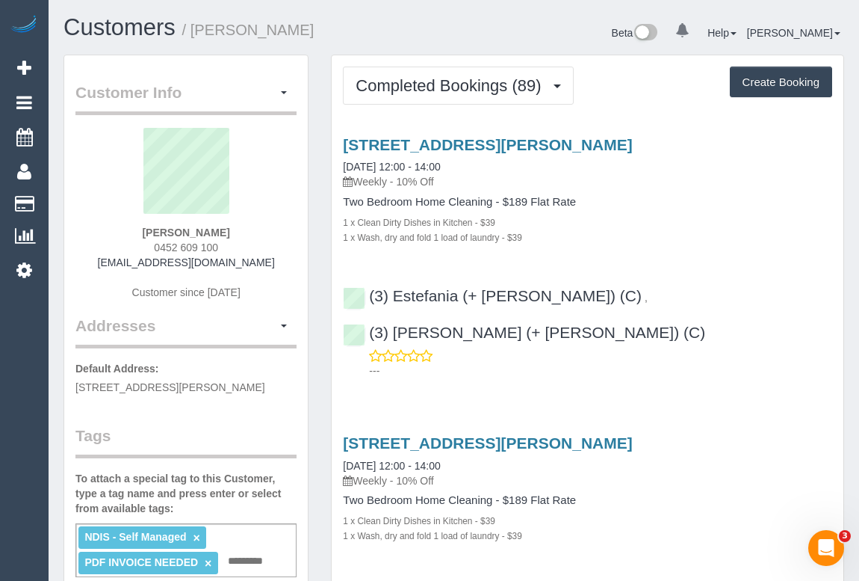
drag, startPoint x: 358, startPoint y: 178, endPoint x: 394, endPoint y: 178, distance: 35.9
click at [394, 178] on p "Weekly - 10% Off" at bounding box center [587, 181] width 489 height 15
copy p "Weekly"
drag, startPoint x: 344, startPoint y: 200, endPoint x: 491, endPoint y: 202, distance: 147.2
click at [491, 202] on h4 "Two Bedroom Home Cleaning - $189 Flat Rate" at bounding box center [587, 202] width 489 height 13
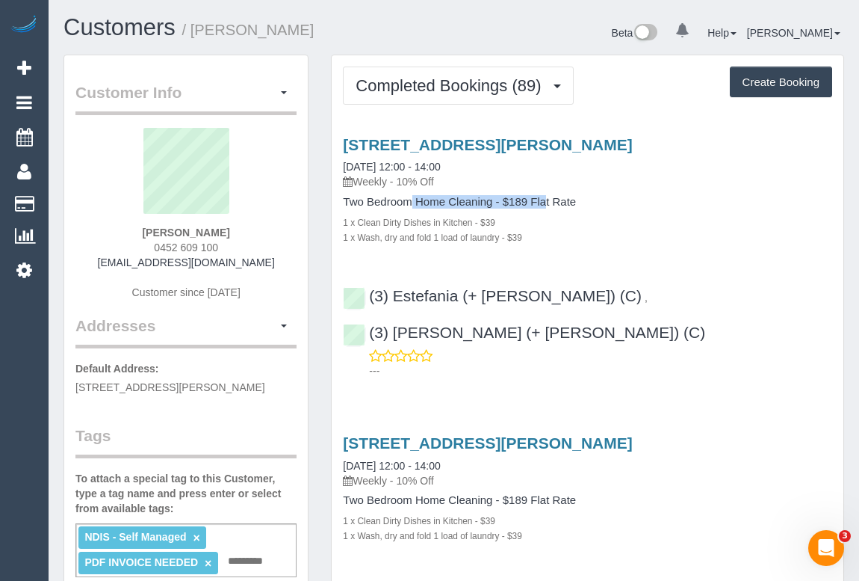
copy h4 "Two Bedroom Home Cleaning"
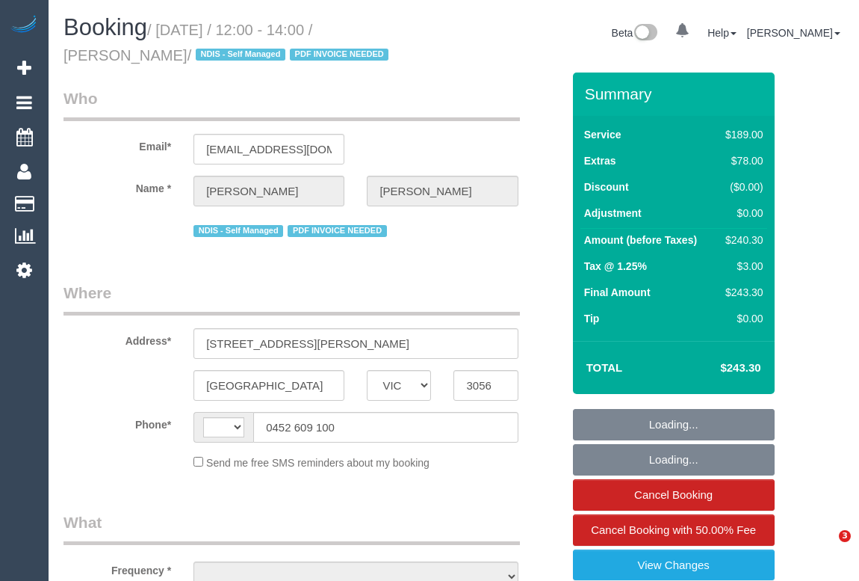
select select "VIC"
select select "string:AU"
select select "object:554"
select select "string:stripe-pm_1PpSwB2GScqysDRVwfCoP93Y"
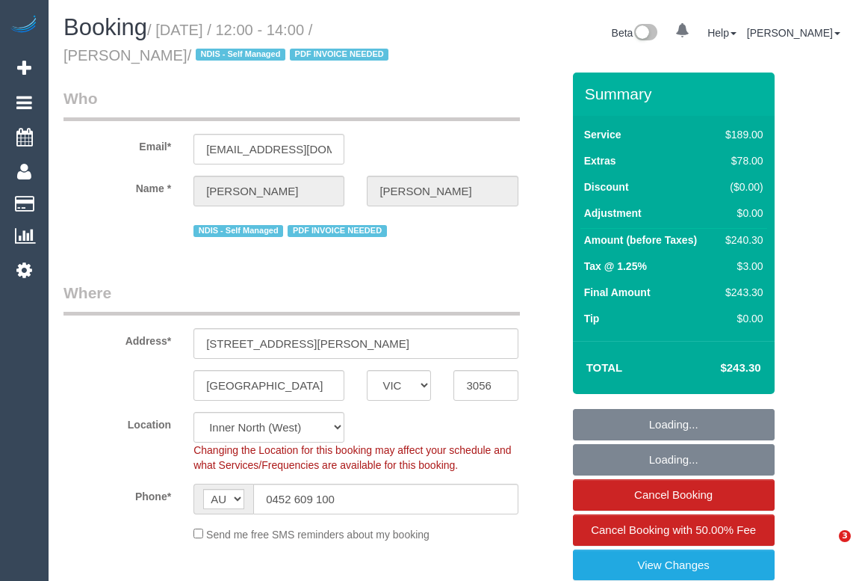
select select "object:1660"
select select "number:28"
select select "number:15"
select select "number:19"
select select "number:24"
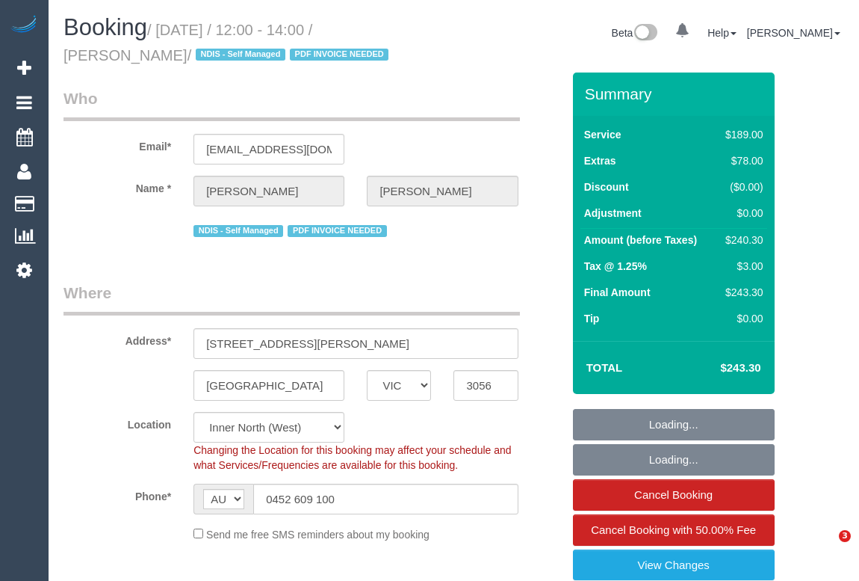
select select "number:34"
select select "number:11"
select select "spot1"
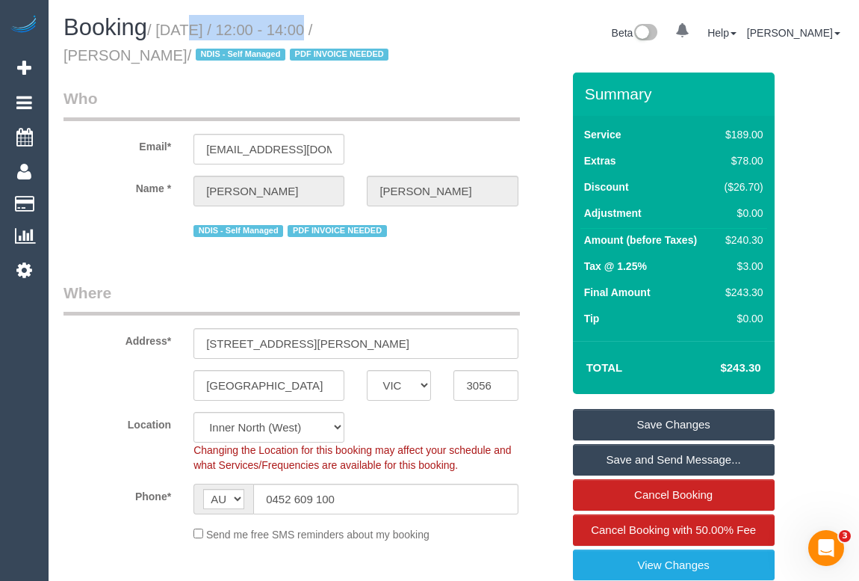
drag, startPoint x: 164, startPoint y: 28, endPoint x: 296, endPoint y: 30, distance: 132.3
click at [296, 30] on small "/ [DATE] / 12:00 - 14:00 / [PERSON_NAME] / NDIS - Self Managed PDF INVOICE NEED…" at bounding box center [229, 43] width 330 height 42
copy small "[DATE]"
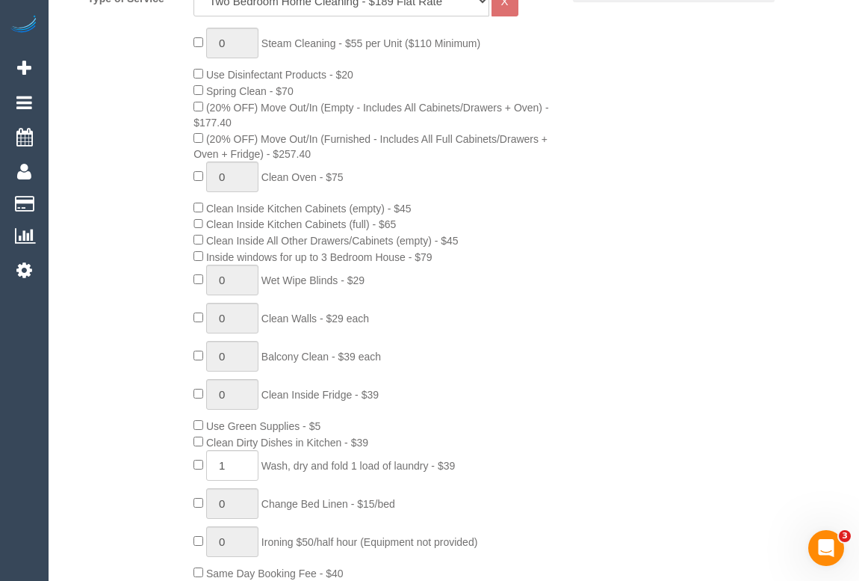
scroll to position [747, 0]
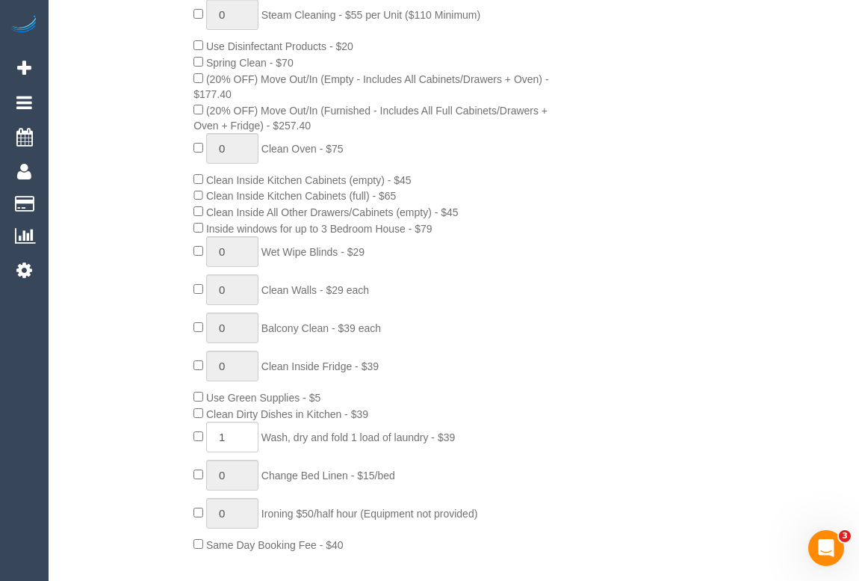
drag, startPoint x: 211, startPoint y: 416, endPoint x: 347, endPoint y: 420, distance: 135.3
click at [347, 420] on span "Clean Dirty Dishes in Kitchen - $39" at bounding box center [287, 414] width 162 height 12
copy span "Clean Dirty Dishes in Kitchen"
drag, startPoint x: 269, startPoint y: 441, endPoint x: 438, endPoint y: 443, distance: 168.9
click at [438, 443] on span "Wash, dry and fold 1 load of laundry - $39" at bounding box center [359, 437] width 194 height 12
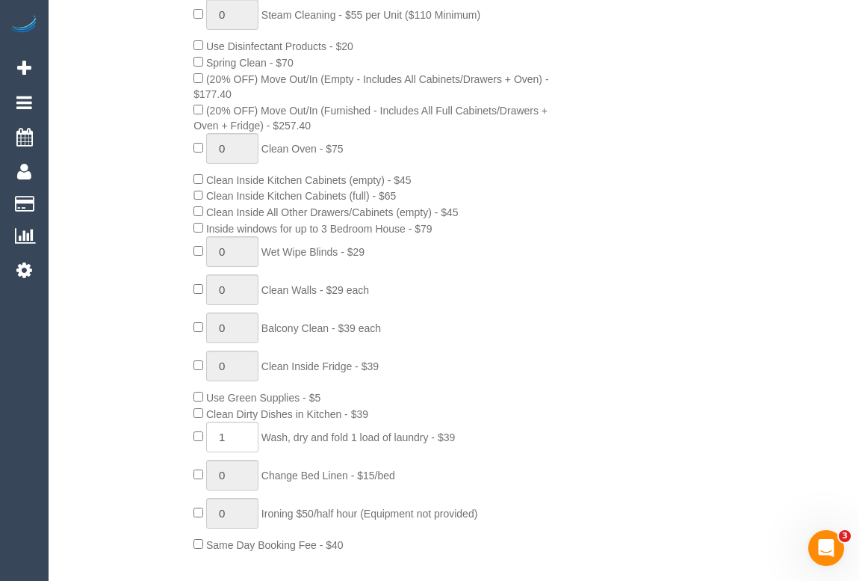
copy span "Wash, dry and fold 1 load of laundry"
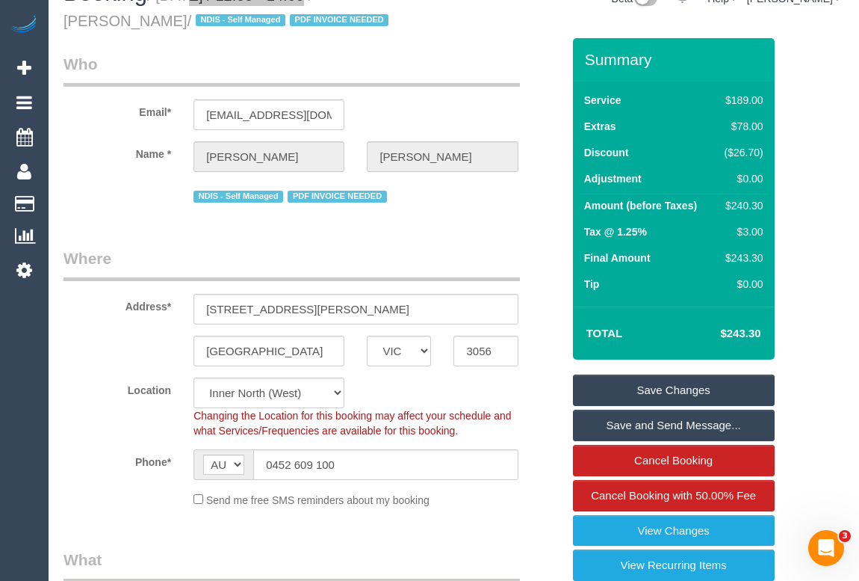
scroll to position [67, 0]
